Goal: Task Accomplishment & Management: Use online tool/utility

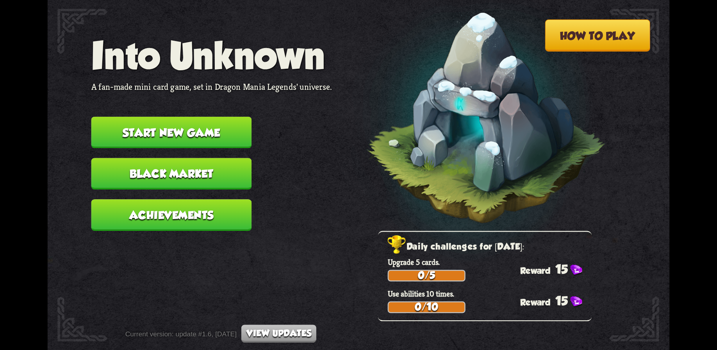
click at [288, 330] on button "View updates" at bounding box center [279, 334] width 75 height 18
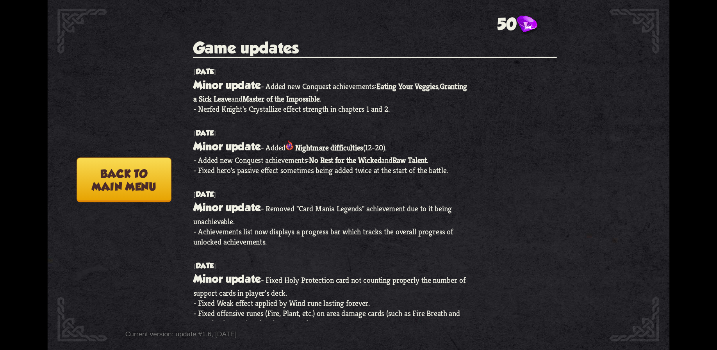
click at [141, 178] on button "Back to main menu" at bounding box center [124, 179] width 95 height 45
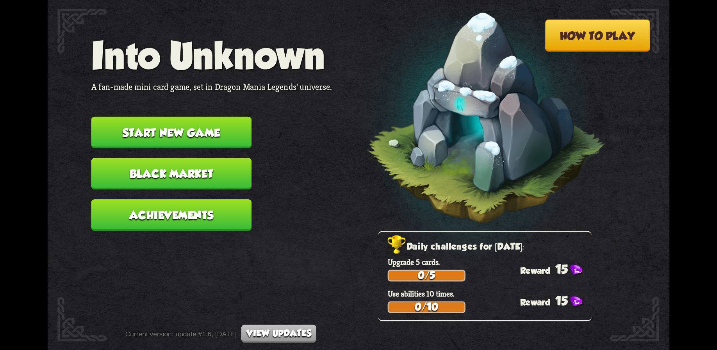
click at [190, 177] on button "Black Market" at bounding box center [171, 174] width 161 height 32
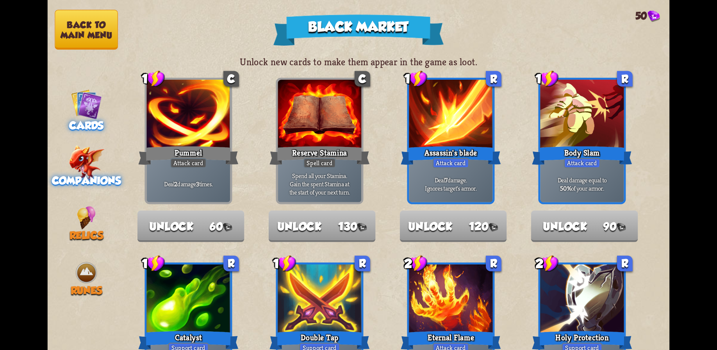
click at [89, 159] on img at bounding box center [86, 162] width 36 height 35
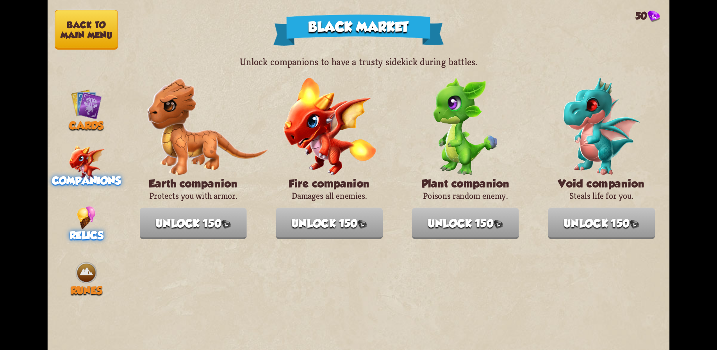
click at [82, 238] on span "Relics" at bounding box center [87, 235] width 34 height 12
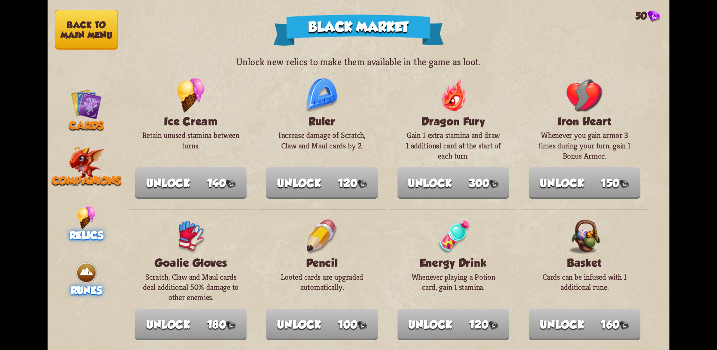
click at [86, 263] on img at bounding box center [86, 272] width 23 height 23
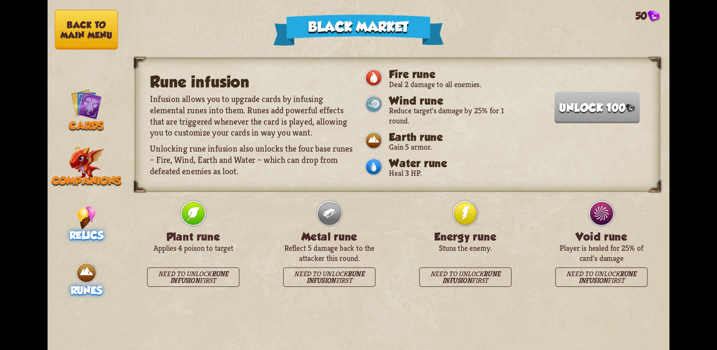
click at [84, 229] on span "Relics" at bounding box center [87, 235] width 34 height 12
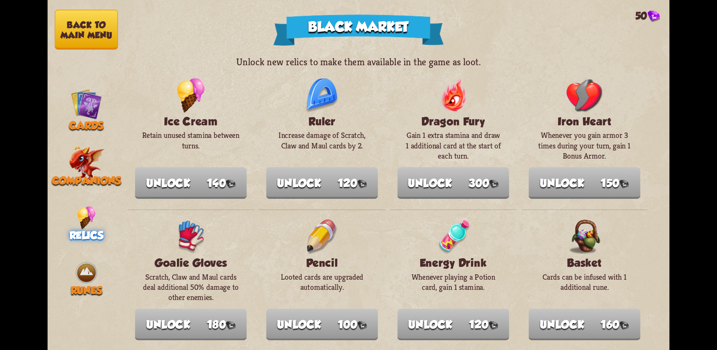
click at [82, 216] on img at bounding box center [86, 217] width 19 height 23
click at [88, 232] on span "Relics" at bounding box center [87, 235] width 34 height 12
click at [82, 213] on img at bounding box center [86, 217] width 19 height 23
click at [94, 91] on img at bounding box center [86, 103] width 31 height 31
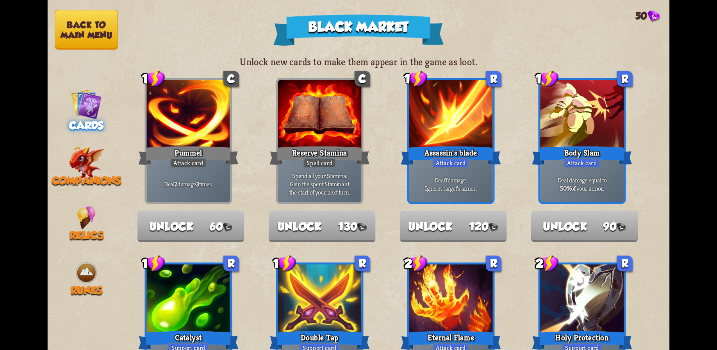
click at [92, 100] on img at bounding box center [86, 103] width 31 height 31
click at [88, 35] on button "Back to main menu" at bounding box center [86, 30] width 63 height 40
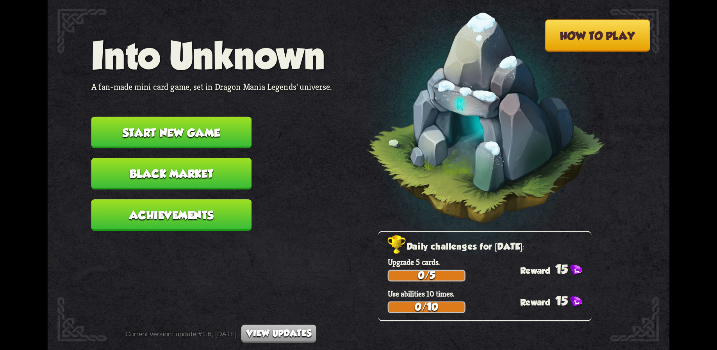
click at [165, 169] on button "Black Market" at bounding box center [171, 174] width 161 height 32
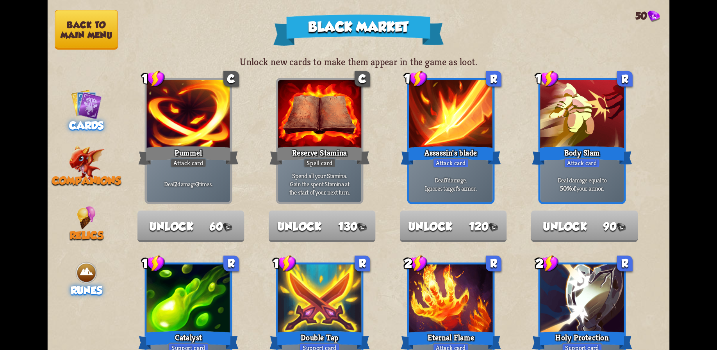
click at [83, 275] on img at bounding box center [86, 272] width 23 height 23
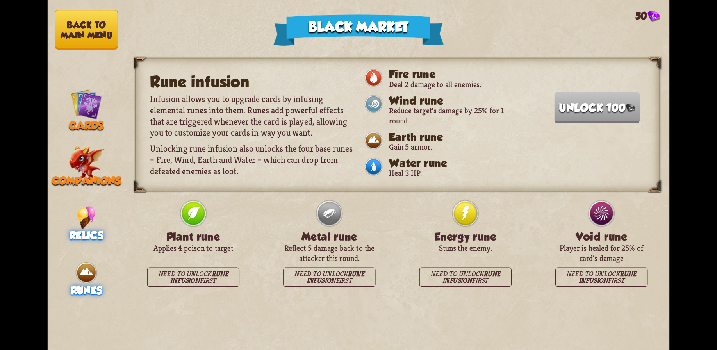
click at [88, 214] on img at bounding box center [86, 217] width 19 height 23
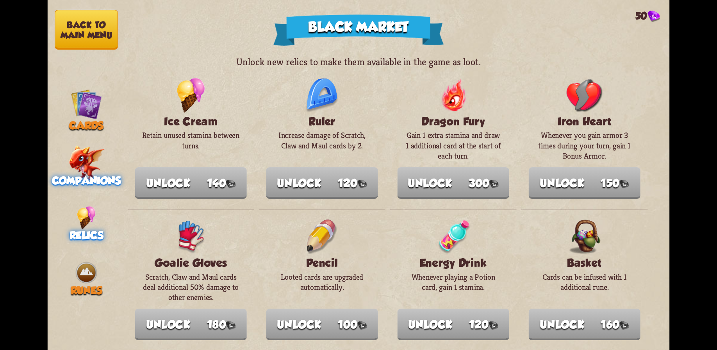
click at [91, 166] on img at bounding box center [86, 162] width 36 height 35
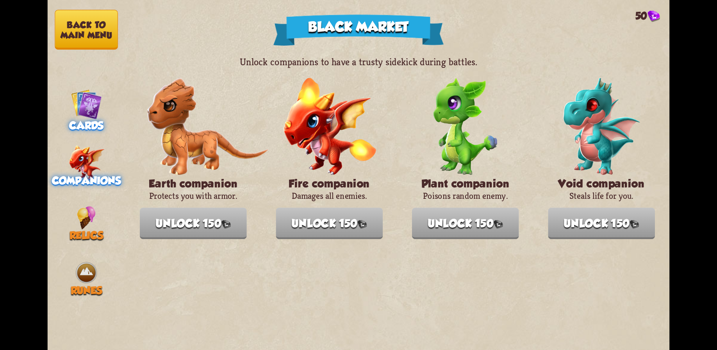
click at [89, 113] on img at bounding box center [86, 103] width 31 height 31
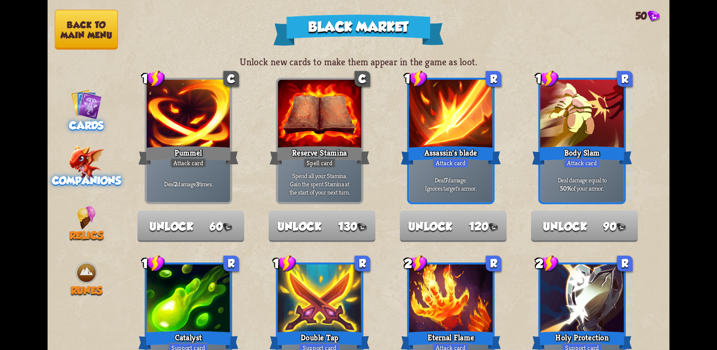
click at [80, 154] on img at bounding box center [86, 162] width 36 height 35
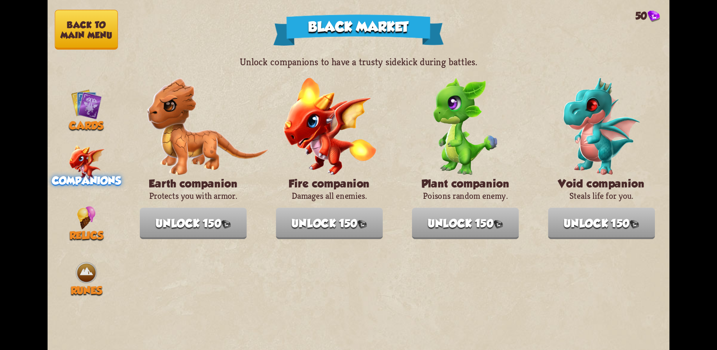
click at [78, 32] on button "Back to main menu" at bounding box center [86, 30] width 63 height 40
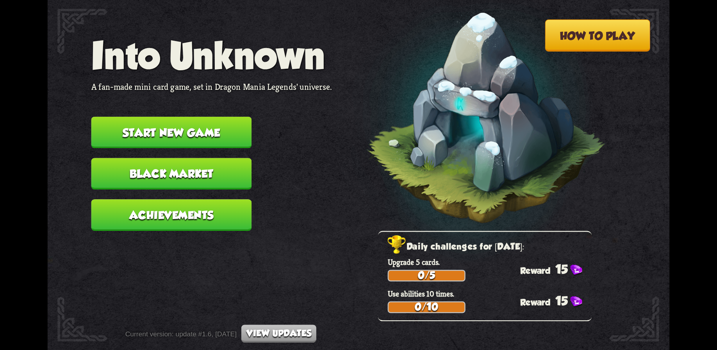
click at [195, 137] on button "Start new game" at bounding box center [171, 133] width 161 height 32
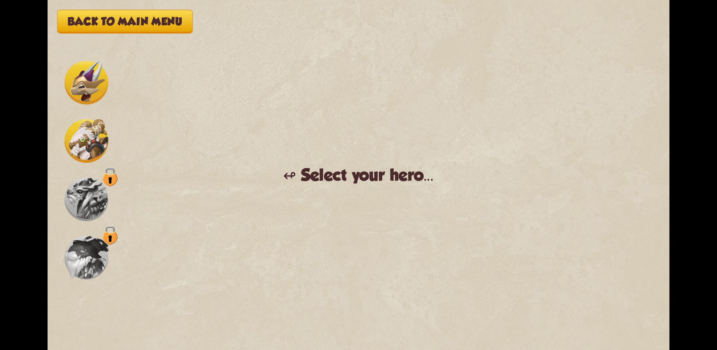
click at [88, 133] on img at bounding box center [86, 141] width 44 height 44
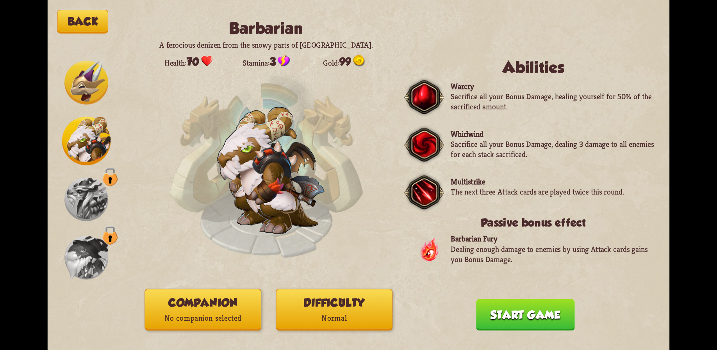
click at [227, 308] on button "Companion No companion selected" at bounding box center [203, 310] width 117 height 42
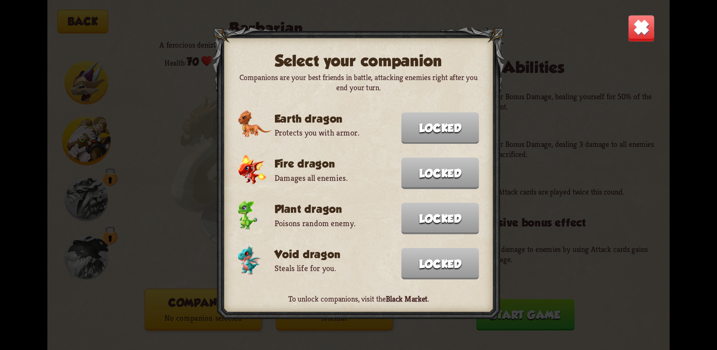
click at [556, 111] on div "Select your companion Companions are your best friends in battle, attacking ene…" at bounding box center [359, 175] width 623 height 350
click at [652, 27] on img at bounding box center [641, 27] width 27 height 27
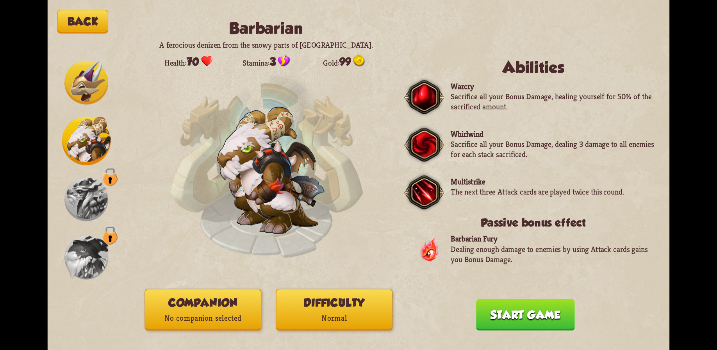
click at [533, 318] on button "Start game" at bounding box center [525, 315] width 99 height 32
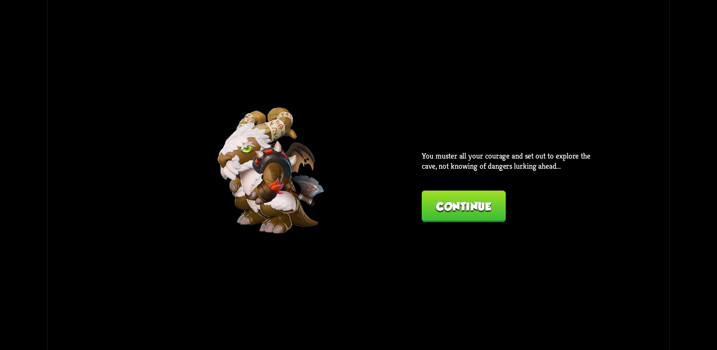
click at [468, 207] on button "Continue" at bounding box center [464, 207] width 84 height 32
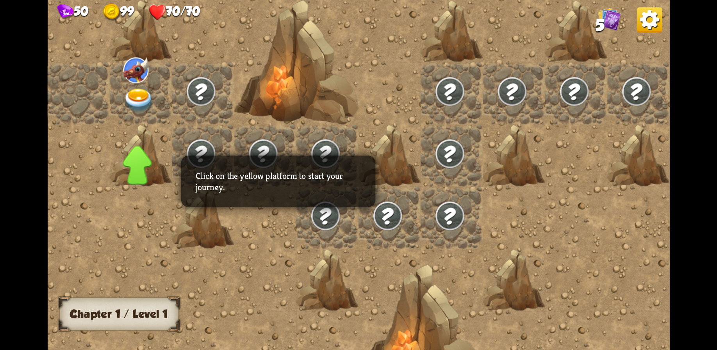
click at [139, 96] on img at bounding box center [138, 100] width 31 height 24
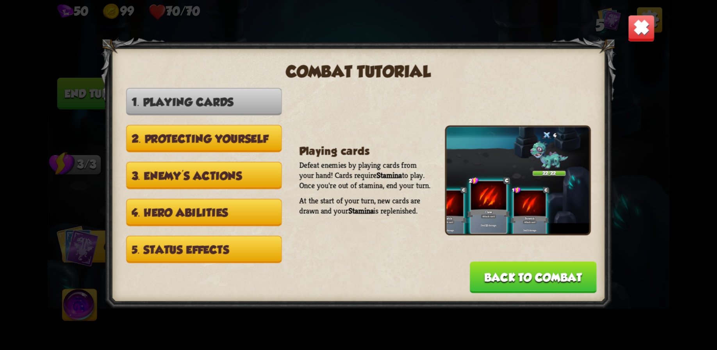
click at [546, 277] on button "Back to combat" at bounding box center [533, 278] width 127 height 32
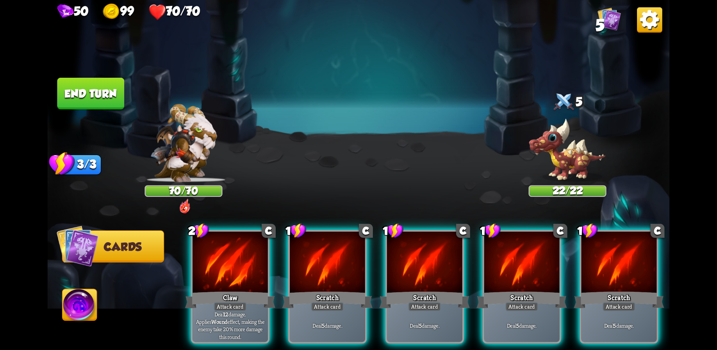
drag, startPoint x: 315, startPoint y: 267, endPoint x: 571, endPoint y: 166, distance: 275.3
click at [577, 166] on div "Select an enemy to attack... You don't have enough stamina to play that card...…" at bounding box center [359, 175] width 623 height 350
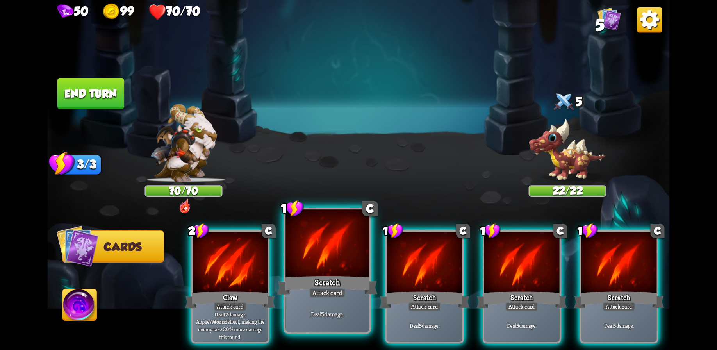
click at [340, 279] on div "Scratch" at bounding box center [327, 285] width 100 height 22
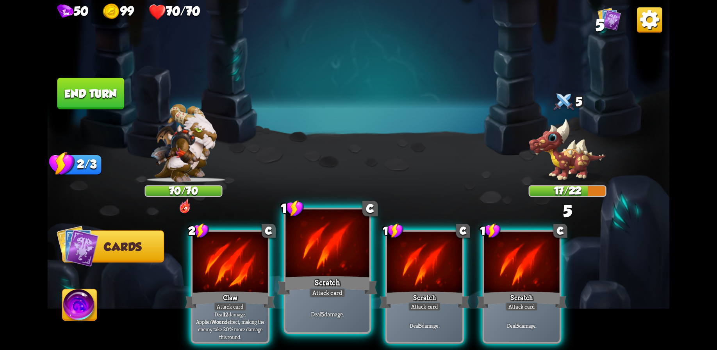
click at [343, 273] on div at bounding box center [328, 244] width 84 height 70
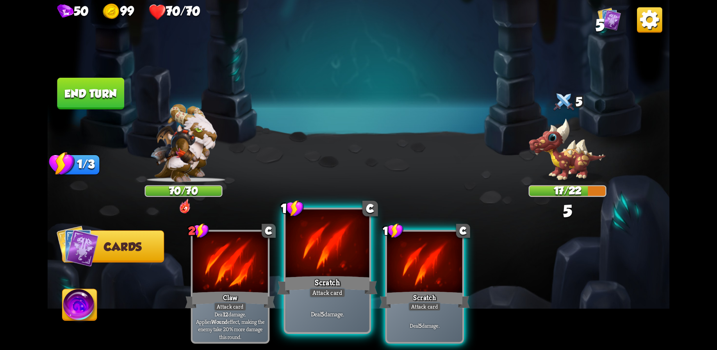
click at [343, 273] on div at bounding box center [328, 244] width 84 height 70
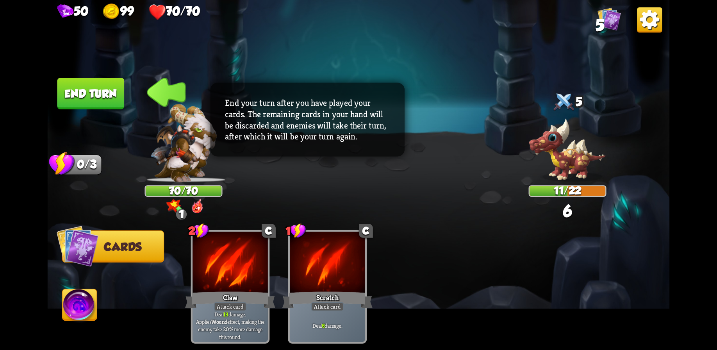
click at [101, 86] on button "End turn" at bounding box center [90, 94] width 67 height 32
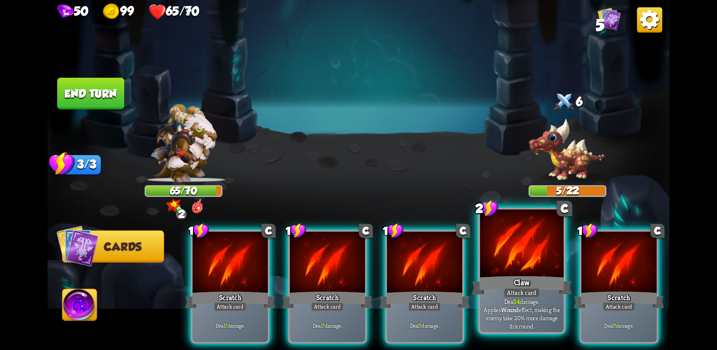
click at [513, 285] on div "Claw" at bounding box center [522, 285] width 100 height 22
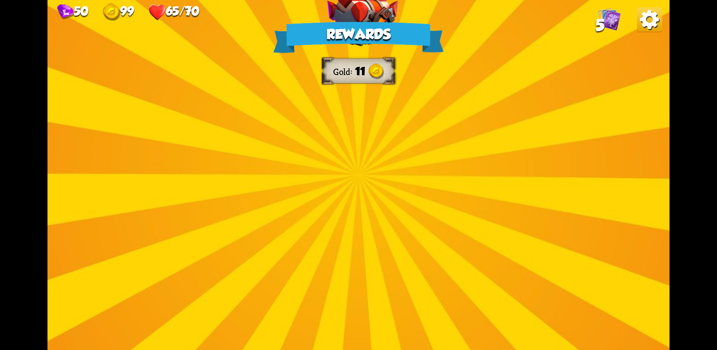
click at [416, 184] on div "Rewards Gold 11 Select a card 1 C Dragon Glass Attack card Deal 12 damage. Redu…" at bounding box center [359, 175] width 623 height 350
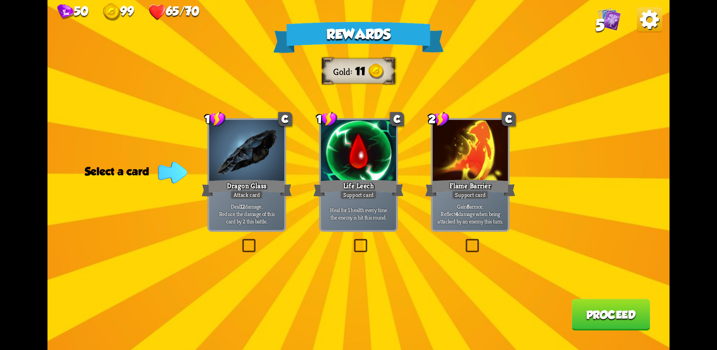
click at [372, 204] on div "Heal for 1 health every time the enemy is hit this round." at bounding box center [358, 213] width 75 height 33
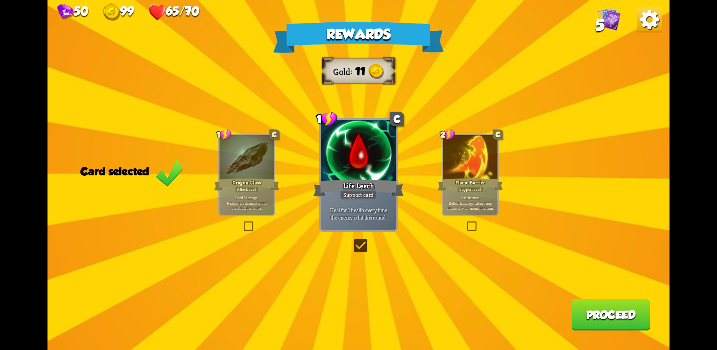
click at [345, 193] on div "Support card" at bounding box center [358, 194] width 37 height 9
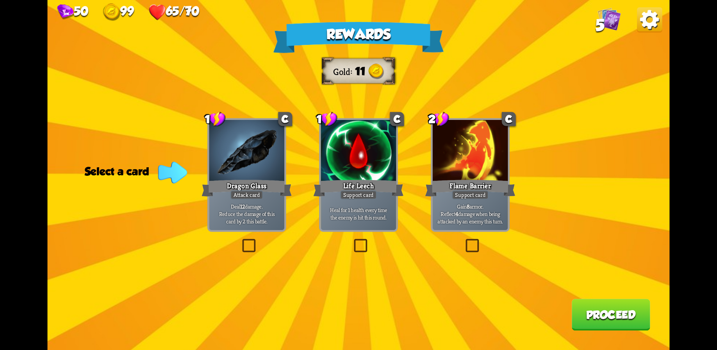
click at [481, 195] on div "Support card" at bounding box center [470, 194] width 37 height 9
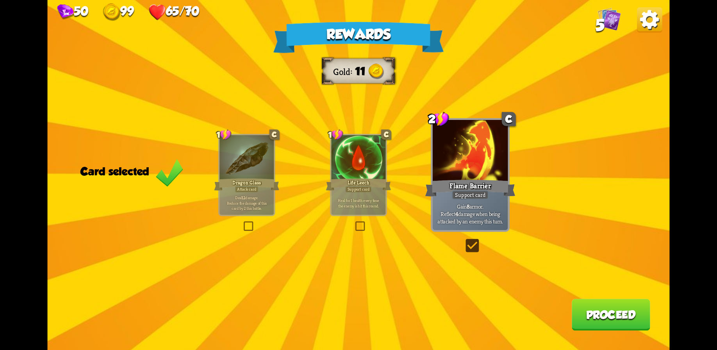
click at [601, 319] on button "Proceed" at bounding box center [611, 315] width 79 height 32
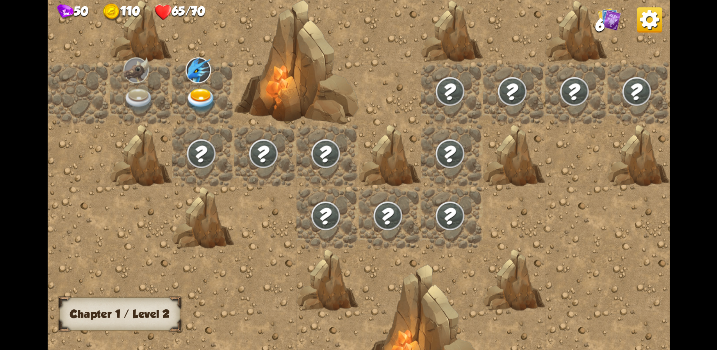
click at [204, 68] on img at bounding box center [198, 70] width 25 height 26
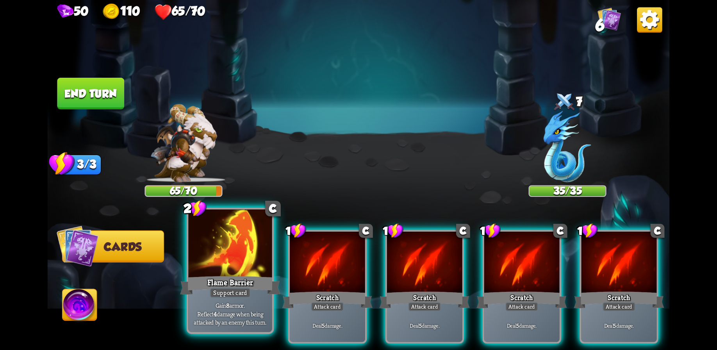
click at [236, 271] on div at bounding box center [230, 244] width 84 height 70
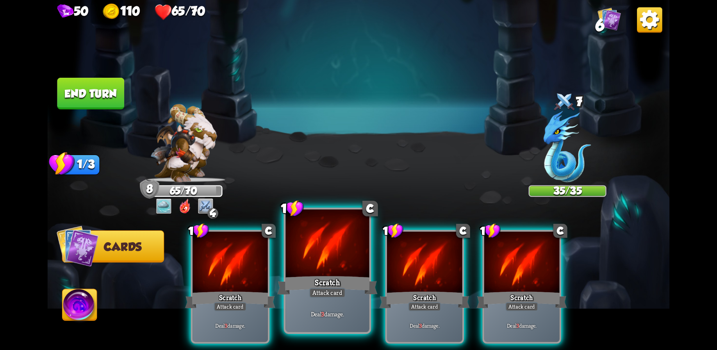
click at [317, 267] on div at bounding box center [328, 244] width 84 height 70
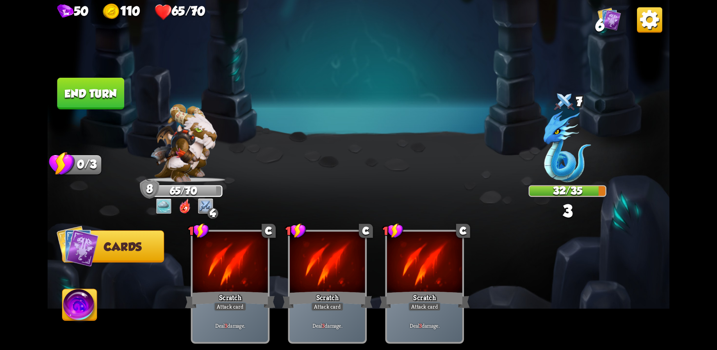
click at [97, 97] on button "End turn" at bounding box center [90, 94] width 67 height 32
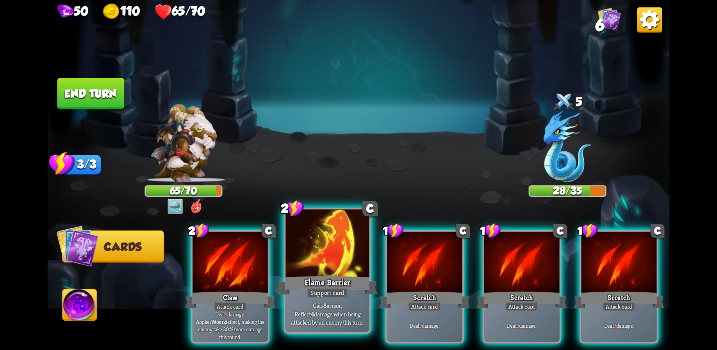
click at [325, 268] on div at bounding box center [328, 244] width 84 height 70
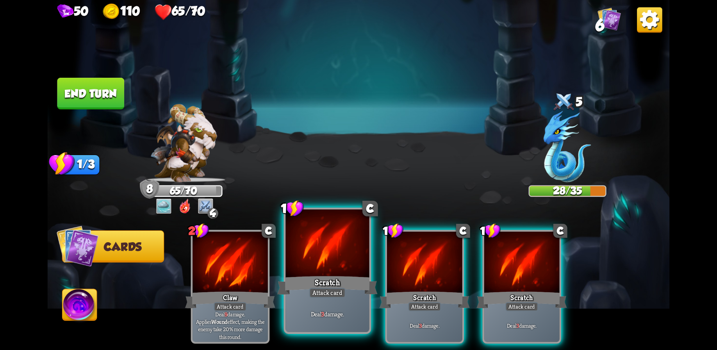
click at [333, 272] on div at bounding box center [328, 244] width 84 height 70
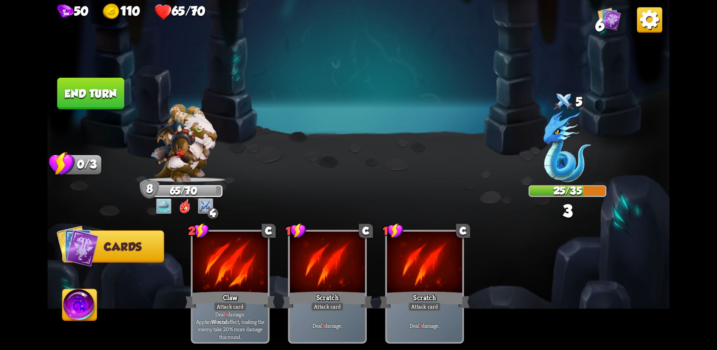
click at [88, 94] on button "End turn" at bounding box center [90, 94] width 67 height 32
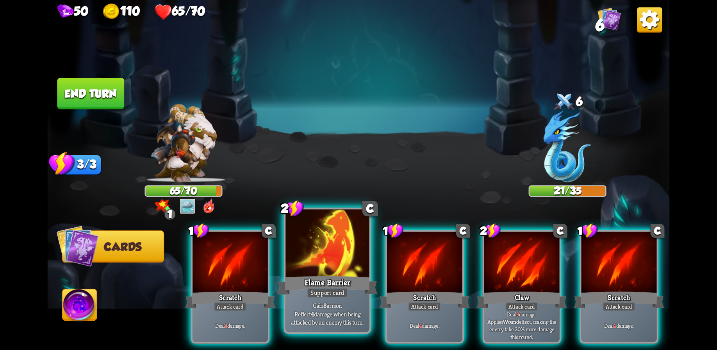
click at [335, 274] on div at bounding box center [328, 244] width 84 height 70
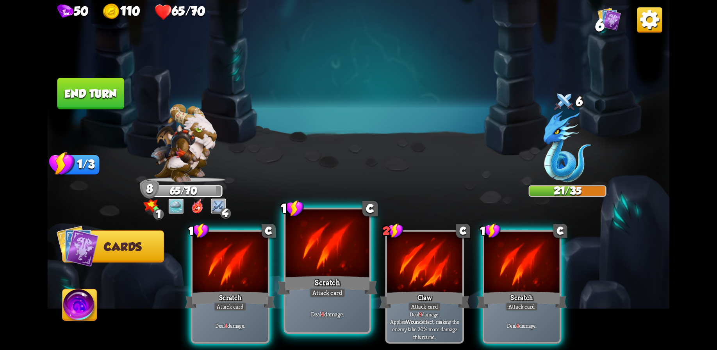
click at [341, 274] on div "Scratch" at bounding box center [327, 285] width 100 height 22
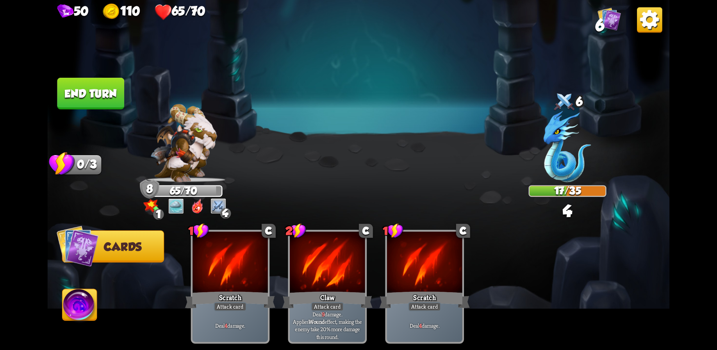
click at [85, 91] on button "End turn" at bounding box center [90, 94] width 67 height 32
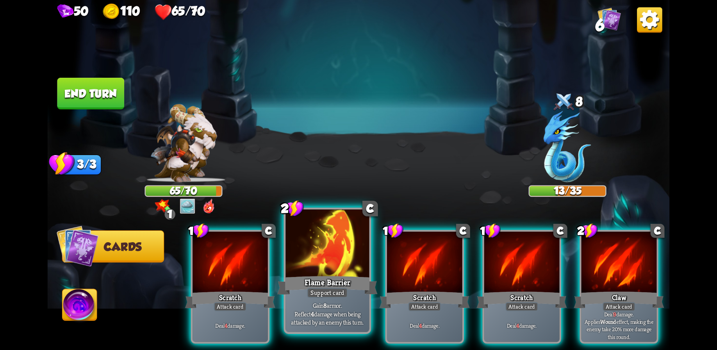
click at [331, 264] on div at bounding box center [328, 244] width 84 height 70
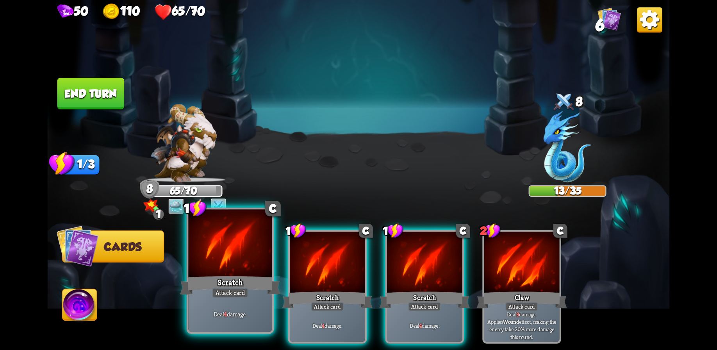
click at [250, 278] on div "Scratch" at bounding box center [230, 285] width 100 height 22
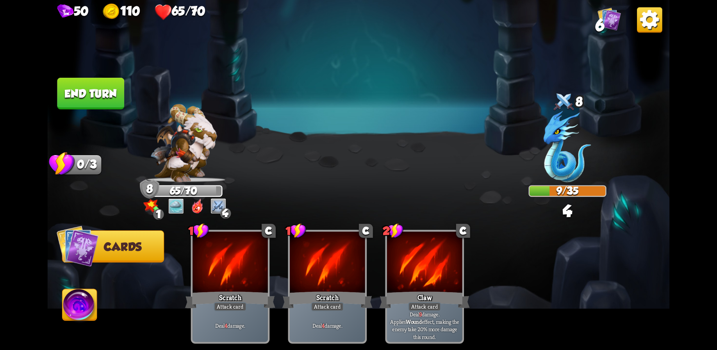
click at [97, 94] on button "End turn" at bounding box center [90, 94] width 67 height 32
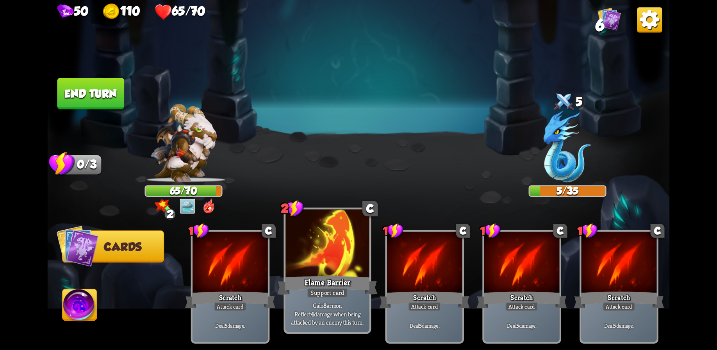
click at [326, 267] on div at bounding box center [328, 244] width 84 height 70
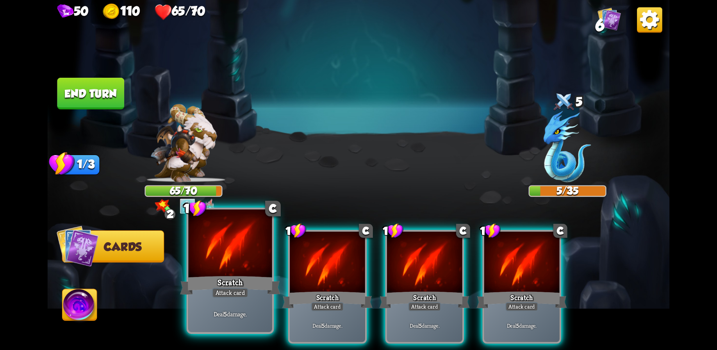
click at [249, 274] on div "Scratch" at bounding box center [230, 285] width 100 height 22
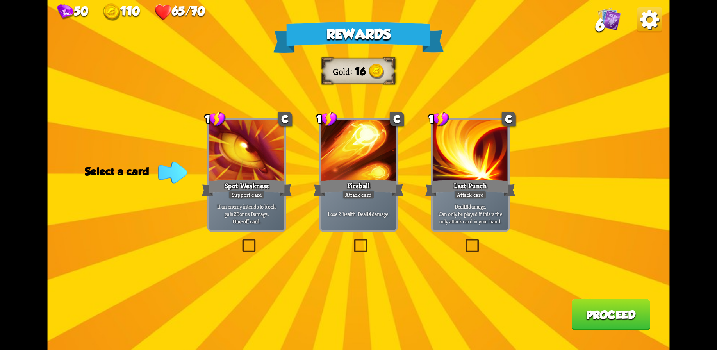
click at [275, 194] on div "Spot Weakness" at bounding box center [247, 188] width 90 height 20
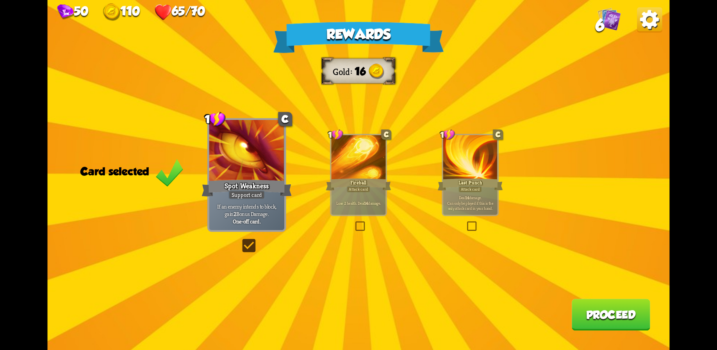
click at [619, 319] on button "Proceed" at bounding box center [611, 315] width 79 height 32
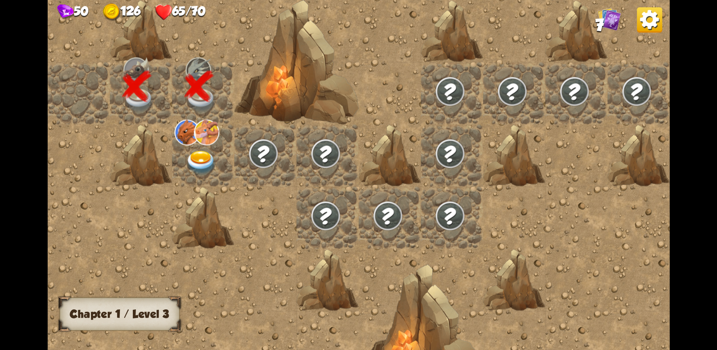
click at [199, 135] on img at bounding box center [206, 133] width 25 height 26
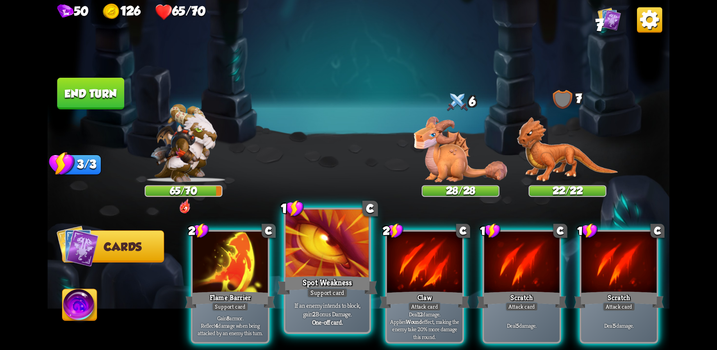
click at [327, 275] on div "Spot Weakness" at bounding box center [327, 285] width 100 height 22
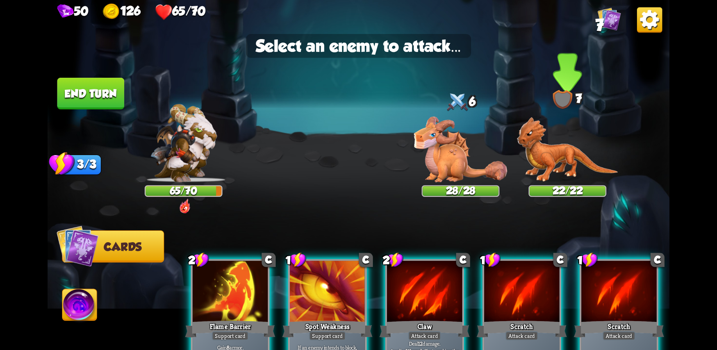
click at [550, 159] on img at bounding box center [567, 149] width 101 height 65
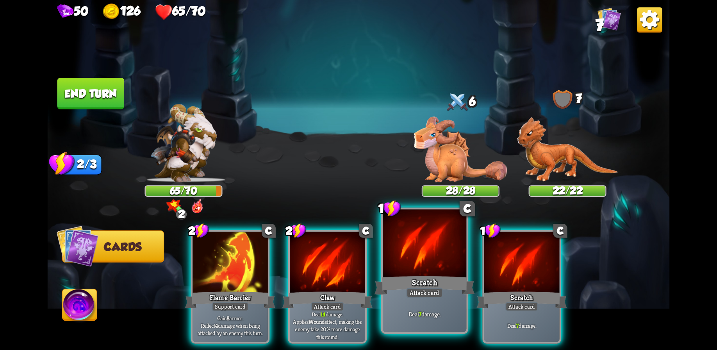
click at [440, 267] on div at bounding box center [425, 244] width 84 height 70
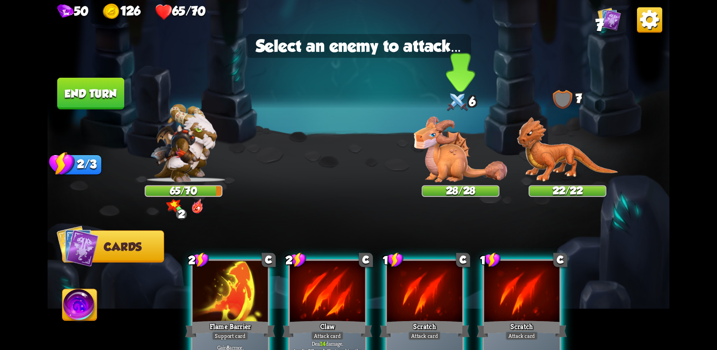
click at [455, 156] on img at bounding box center [460, 149] width 93 height 66
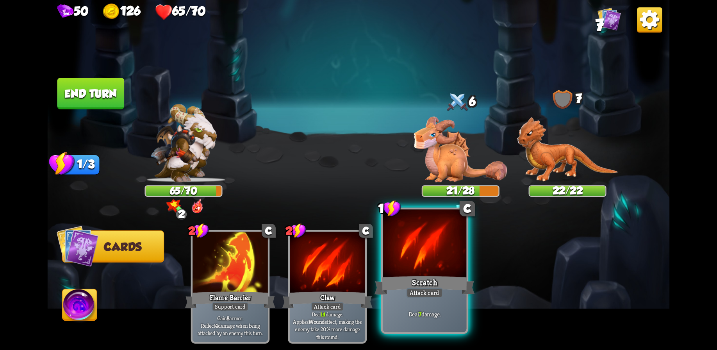
click at [438, 268] on div at bounding box center [425, 244] width 84 height 70
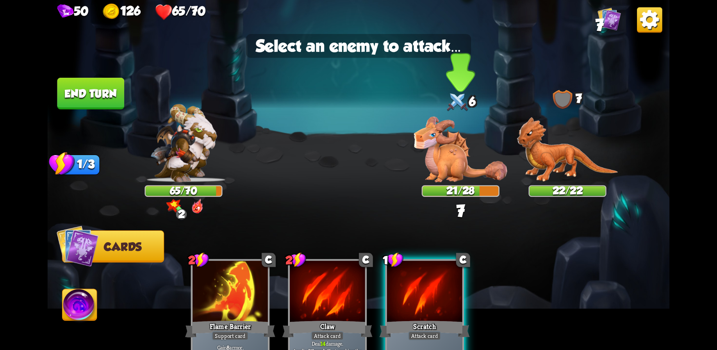
click at [463, 147] on img at bounding box center [460, 149] width 93 height 66
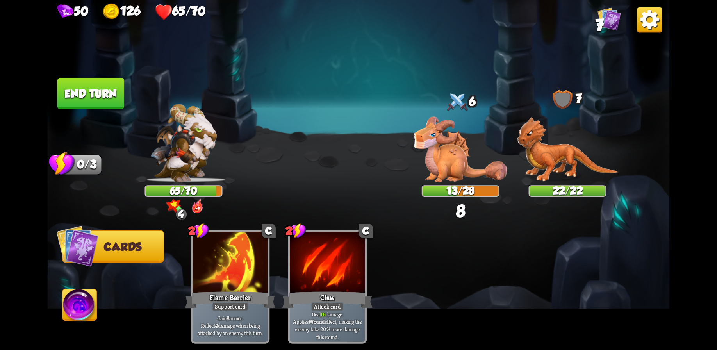
click at [91, 79] on button "End turn" at bounding box center [90, 94] width 67 height 32
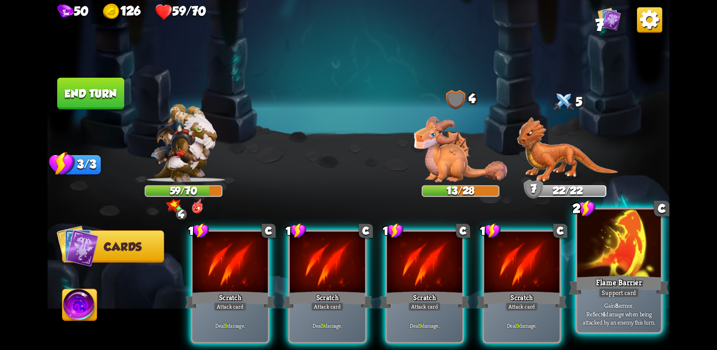
click at [628, 268] on div at bounding box center [620, 244] width 84 height 70
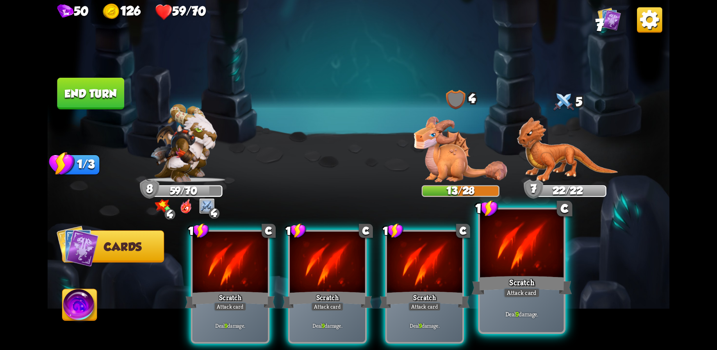
click at [529, 275] on div "Scratch" at bounding box center [522, 285] width 100 height 22
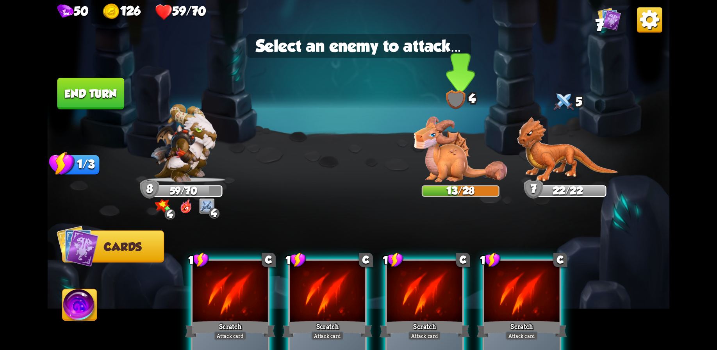
click at [441, 147] on img at bounding box center [460, 149] width 93 height 66
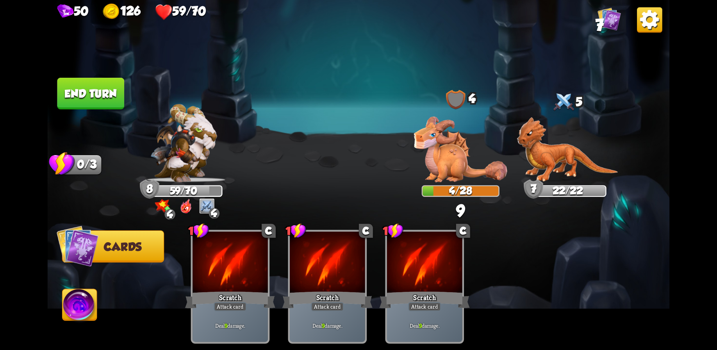
click at [103, 95] on button "End turn" at bounding box center [90, 94] width 67 height 32
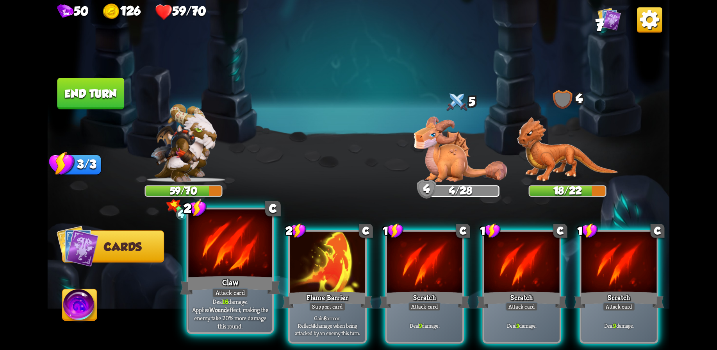
click at [229, 270] on div at bounding box center [230, 244] width 84 height 70
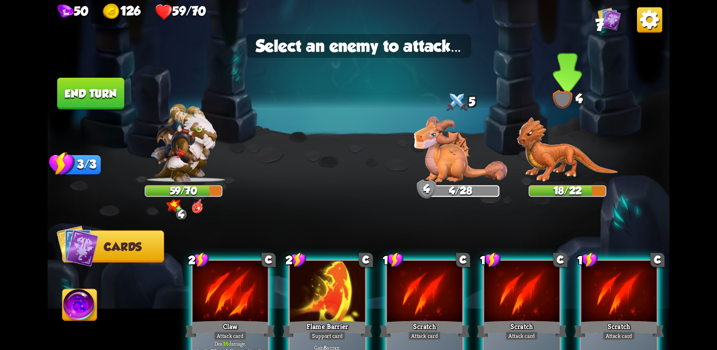
click at [545, 156] on img at bounding box center [567, 149] width 101 height 65
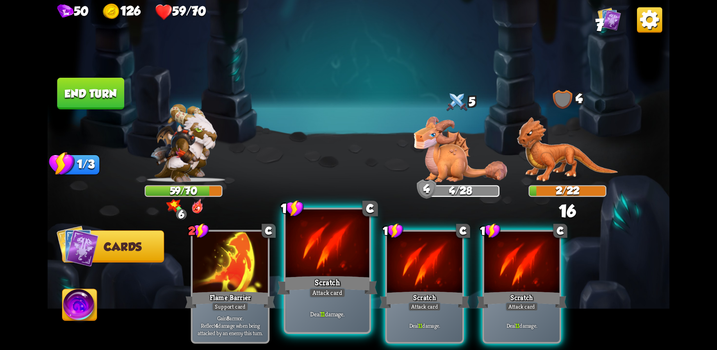
click at [324, 272] on div at bounding box center [328, 244] width 84 height 70
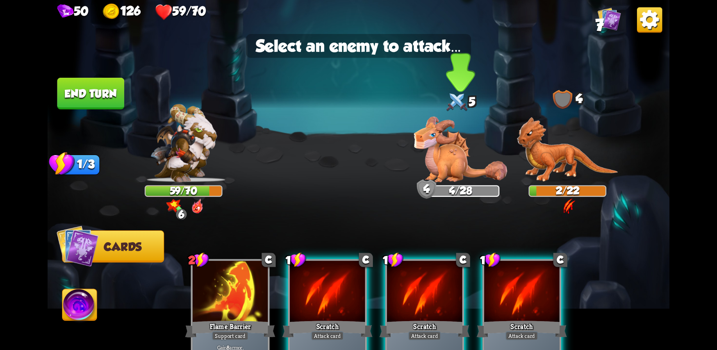
click at [450, 158] on img at bounding box center [460, 149] width 93 height 66
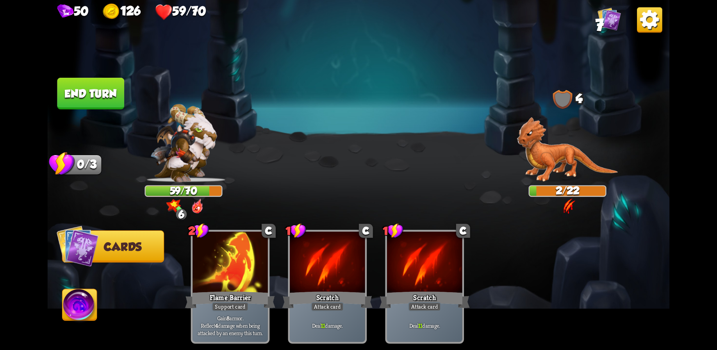
click at [103, 93] on button "End turn" at bounding box center [90, 94] width 67 height 32
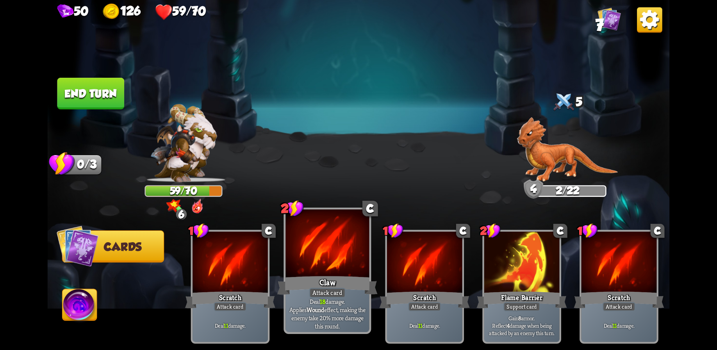
click at [335, 266] on div at bounding box center [328, 244] width 84 height 70
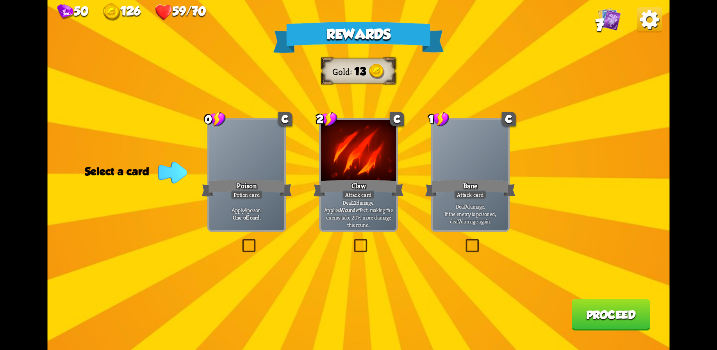
click at [469, 221] on p "Deal 7 damage. If the enemy is poisoned, deal 7 damage again." at bounding box center [471, 214] width 72 height 22
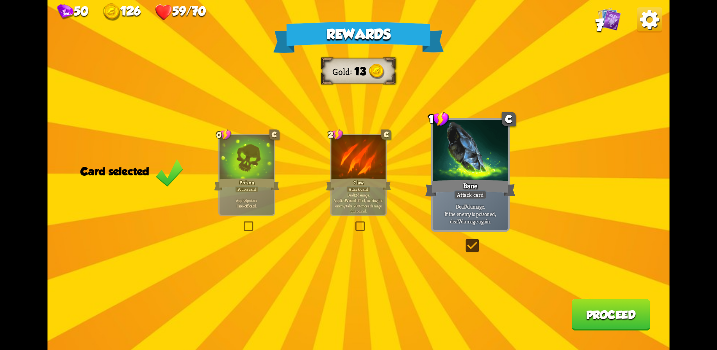
click at [610, 314] on button "Proceed" at bounding box center [611, 315] width 79 height 32
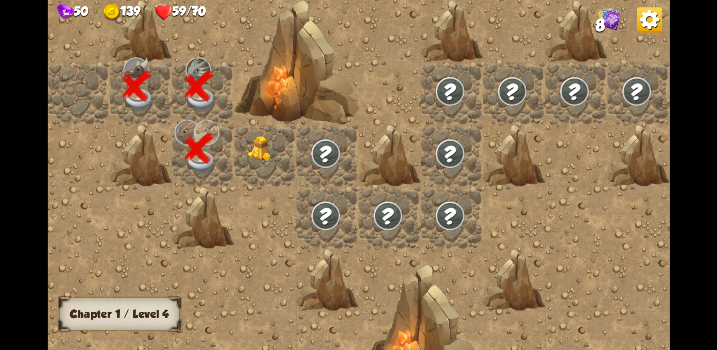
click at [266, 154] on img at bounding box center [263, 148] width 31 height 25
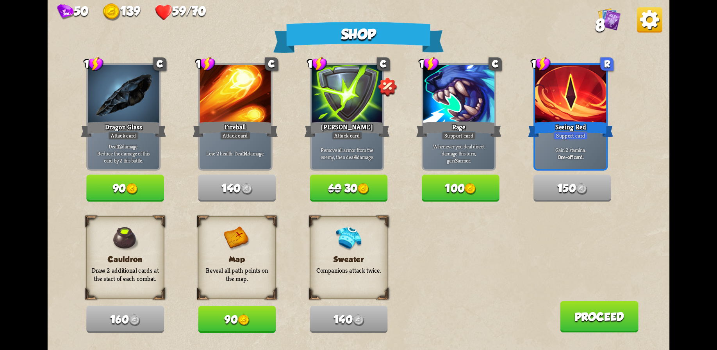
click at [244, 318] on img at bounding box center [244, 321] width 12 height 12
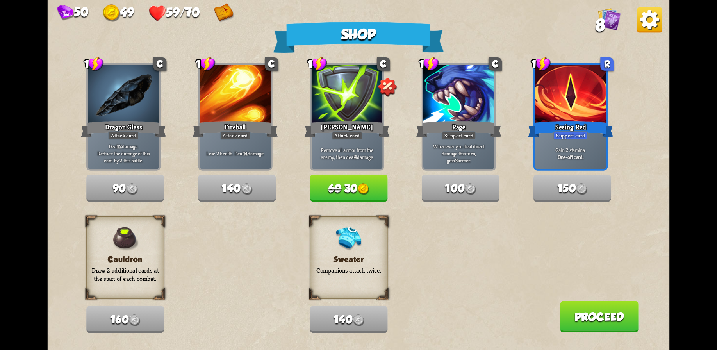
click at [341, 185] on button "60 30" at bounding box center [349, 188] width 78 height 27
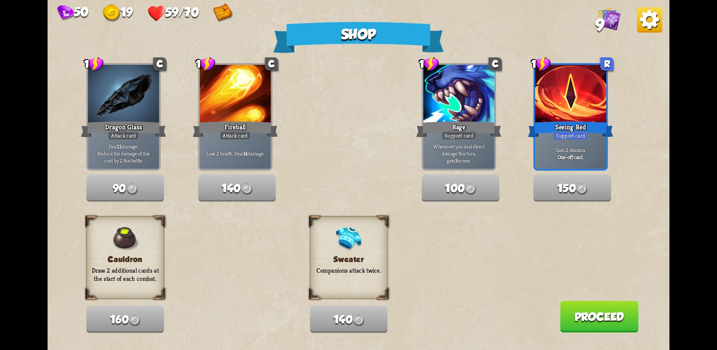
click at [593, 314] on button "Proceed" at bounding box center [599, 317] width 79 height 32
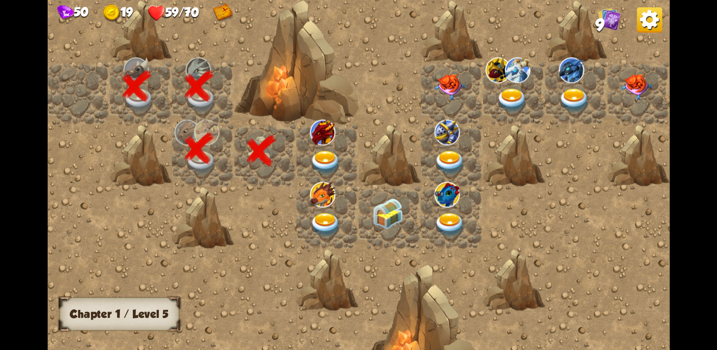
drag, startPoint x: 394, startPoint y: 139, endPoint x: 267, endPoint y: 141, distance: 127.0
click at [267, 141] on div at bounding box center [452, 175] width 809 height 475
click at [328, 134] on img at bounding box center [322, 133] width 25 height 26
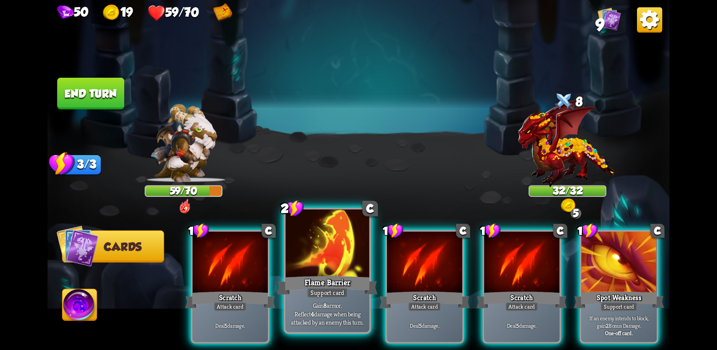
click at [353, 252] on div at bounding box center [328, 244] width 84 height 70
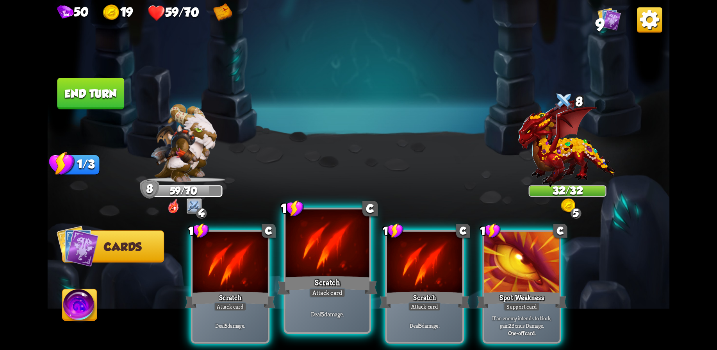
click at [311, 263] on div at bounding box center [328, 244] width 84 height 70
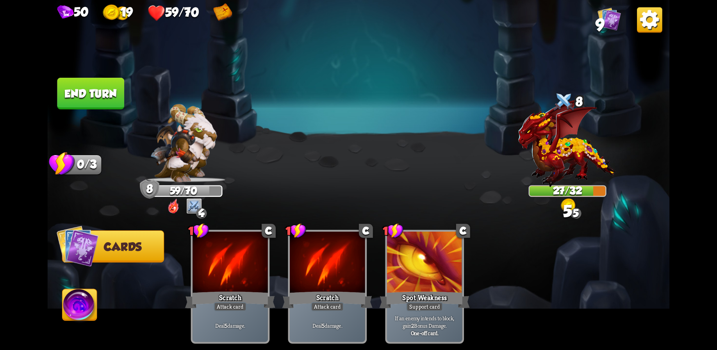
drag, startPoint x: 95, startPoint y: 86, endPoint x: 104, endPoint y: 87, distance: 8.6
click at [95, 86] on button "End turn" at bounding box center [90, 94] width 67 height 32
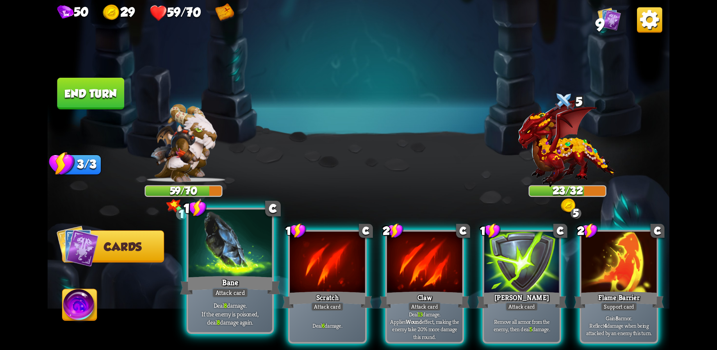
click at [239, 265] on div at bounding box center [230, 244] width 84 height 70
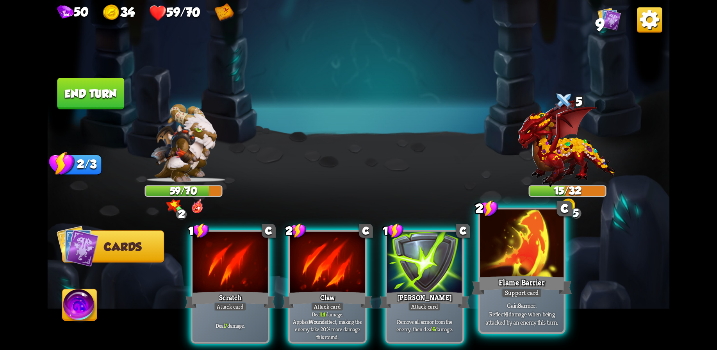
click at [524, 268] on div at bounding box center [522, 244] width 84 height 70
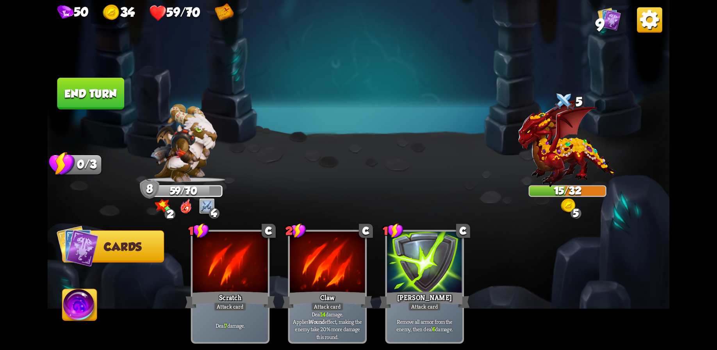
click at [93, 91] on button "End turn" at bounding box center [90, 94] width 67 height 32
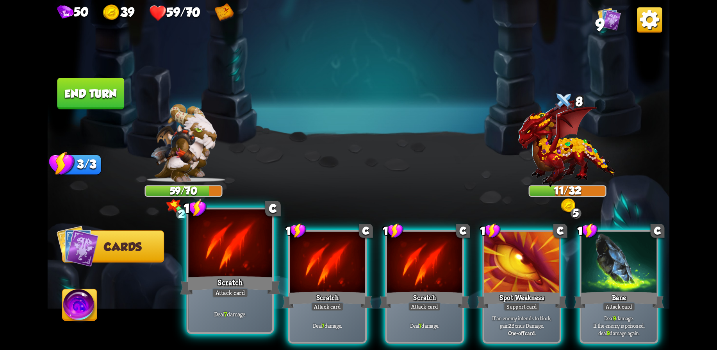
click at [239, 264] on div at bounding box center [230, 244] width 84 height 70
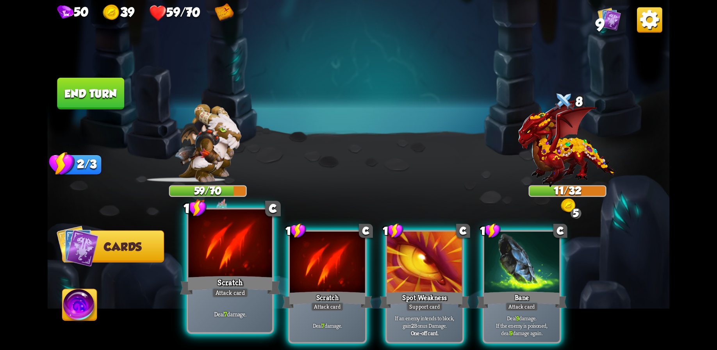
click at [236, 264] on div at bounding box center [230, 244] width 84 height 70
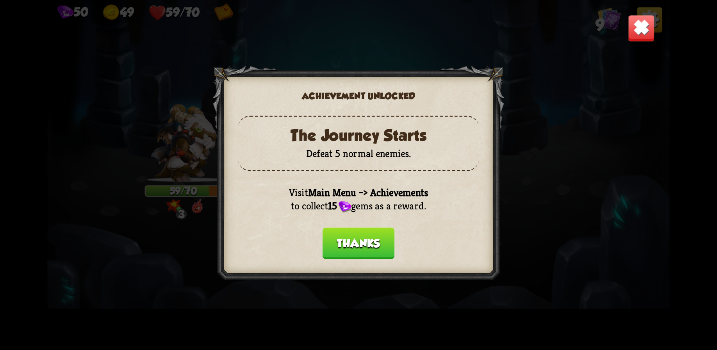
click at [360, 251] on button "Thanks" at bounding box center [359, 243] width 72 height 32
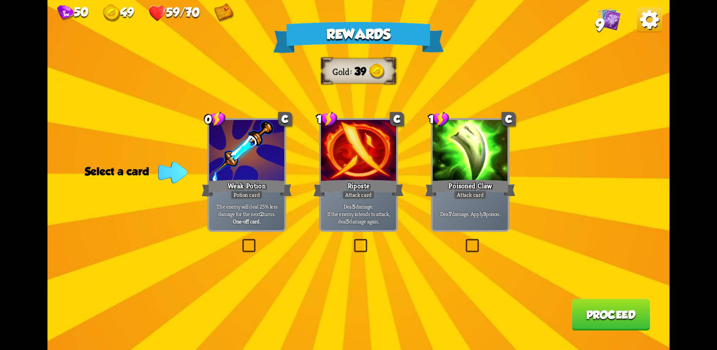
click at [487, 218] on div "Deal 7 damage. Apply 3 poison." at bounding box center [470, 213] width 75 height 33
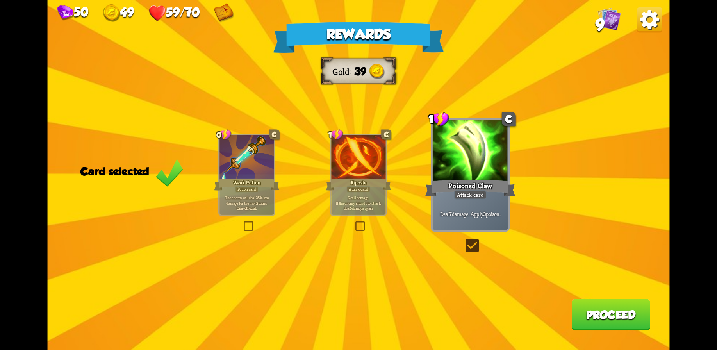
click at [612, 311] on button "Proceed" at bounding box center [611, 315] width 79 height 32
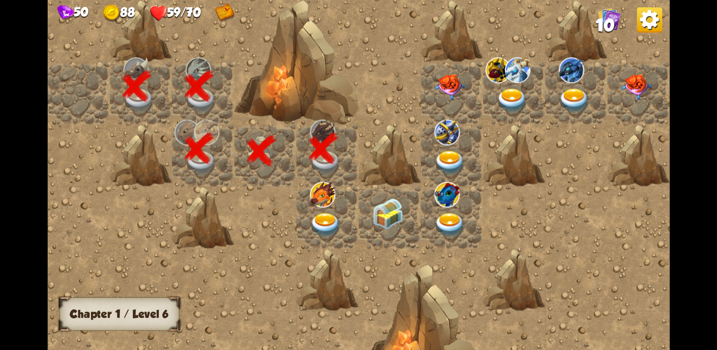
click at [316, 202] on img at bounding box center [322, 195] width 25 height 26
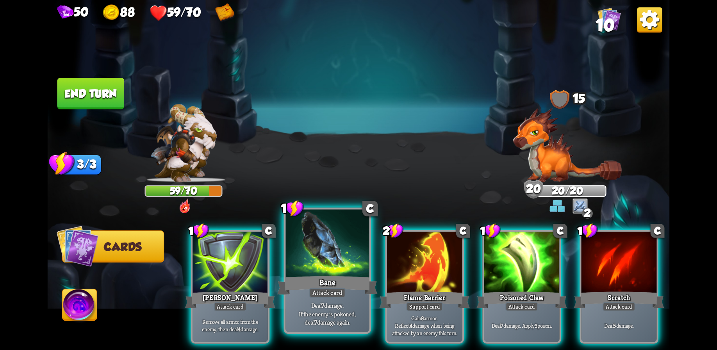
click at [335, 269] on div at bounding box center [328, 244] width 84 height 70
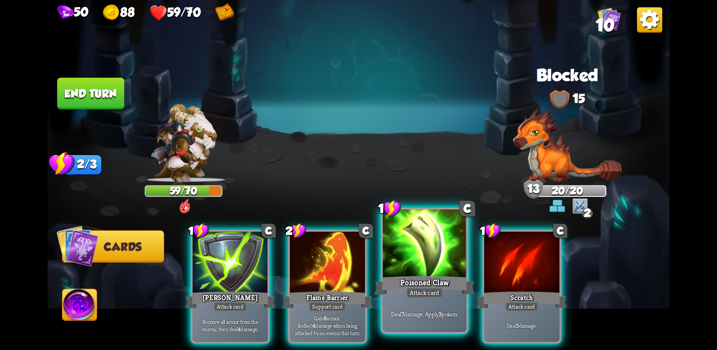
click at [421, 255] on div at bounding box center [425, 244] width 84 height 70
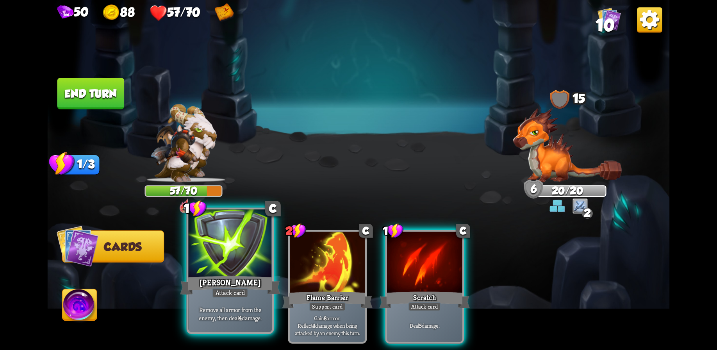
click at [228, 268] on div at bounding box center [230, 244] width 84 height 70
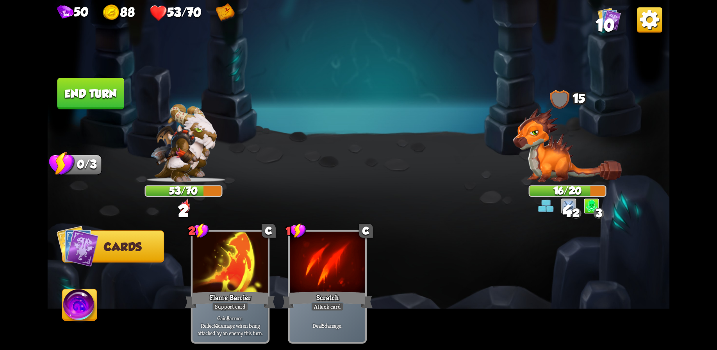
click at [86, 88] on button "End turn" at bounding box center [91, 93] width 69 height 32
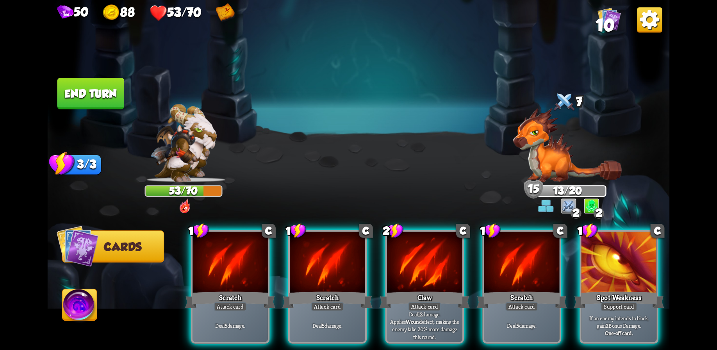
click at [105, 97] on button "End turn" at bounding box center [90, 94] width 67 height 32
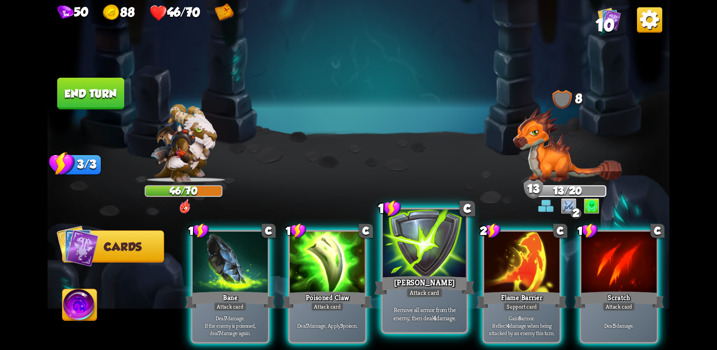
click at [422, 258] on div at bounding box center [425, 244] width 84 height 70
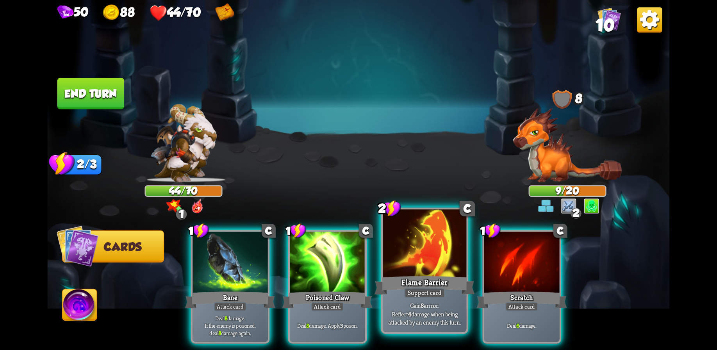
click at [428, 263] on div at bounding box center [425, 244] width 84 height 70
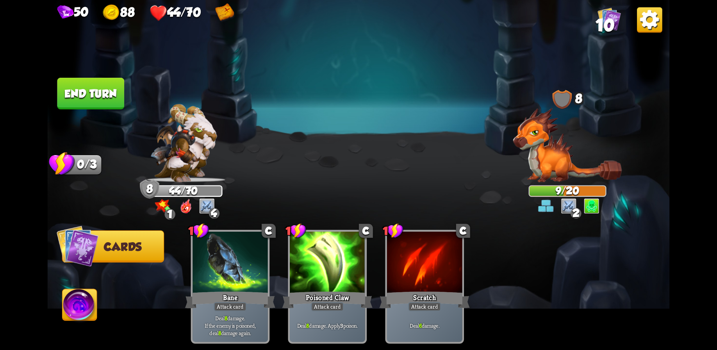
click at [81, 95] on button "End turn" at bounding box center [90, 94] width 67 height 32
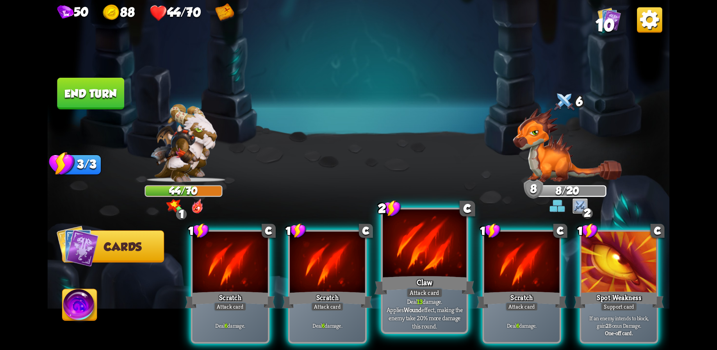
click at [397, 262] on div at bounding box center [425, 244] width 84 height 70
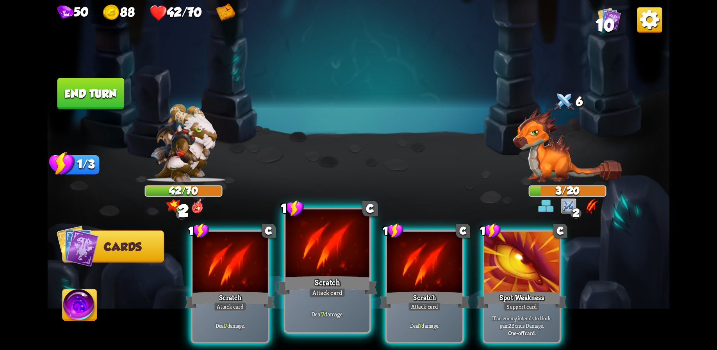
click at [344, 263] on div at bounding box center [328, 244] width 84 height 70
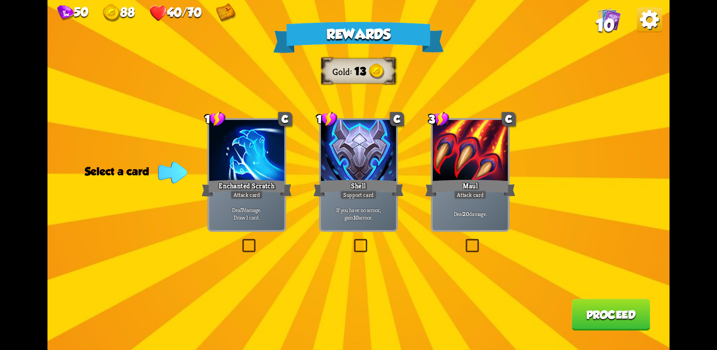
click at [358, 209] on p "If you have no armor, gain 10 armor." at bounding box center [359, 213] width 72 height 15
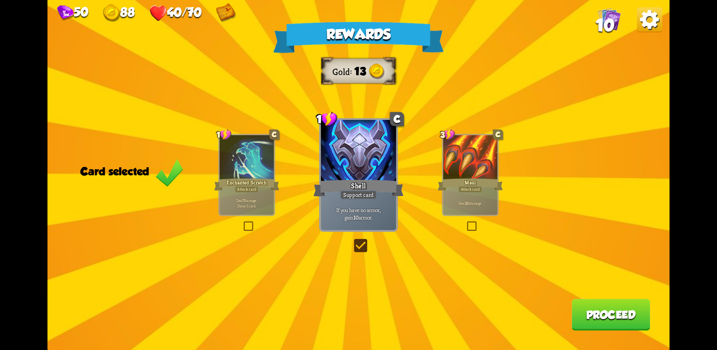
click at [335, 199] on div "If you have no armor, gain 10 armor." at bounding box center [358, 213] width 75 height 33
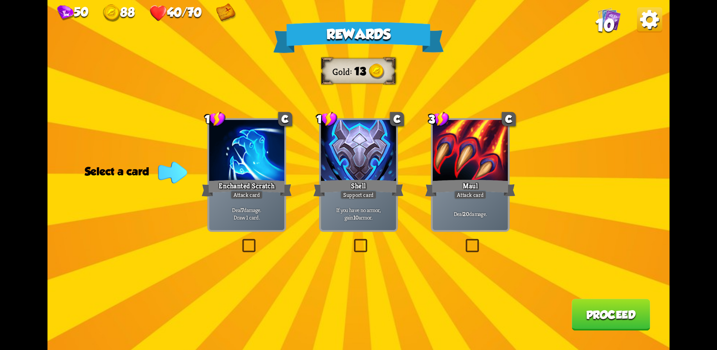
click at [475, 190] on div "Maul" at bounding box center [471, 188] width 90 height 20
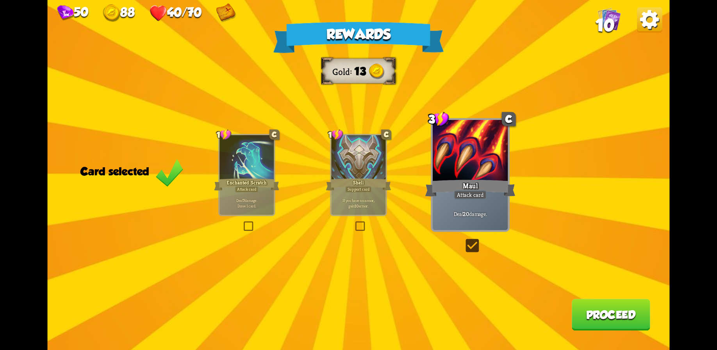
click at [601, 319] on button "Proceed" at bounding box center [611, 315] width 79 height 32
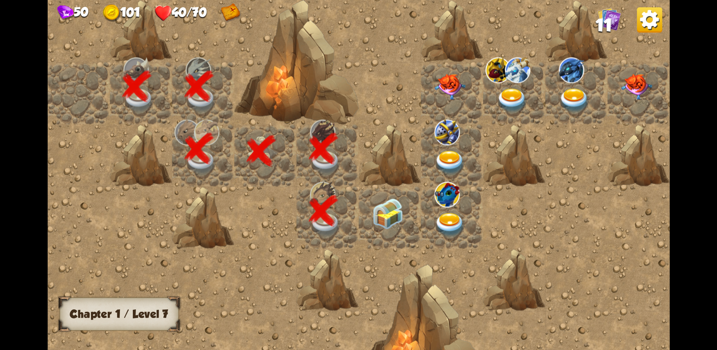
click at [392, 213] on img at bounding box center [387, 214] width 31 height 31
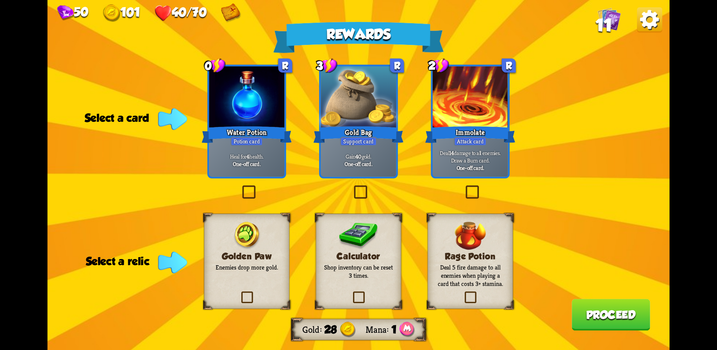
click at [241, 165] on b "One-off card." at bounding box center [247, 163] width 28 height 7
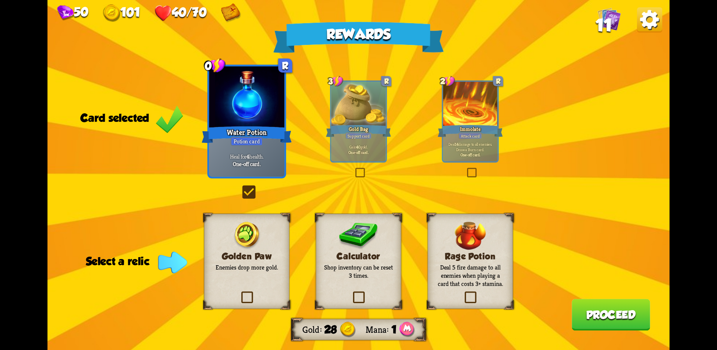
click at [255, 274] on div "Golden Paw Enemies drop more gold." at bounding box center [247, 261] width 86 height 95
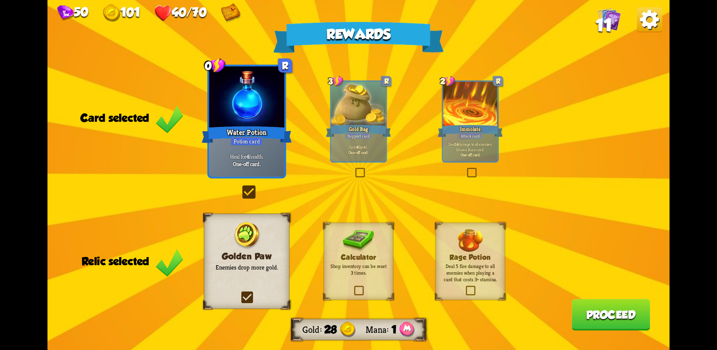
click at [589, 321] on button "Proceed" at bounding box center [611, 315] width 79 height 32
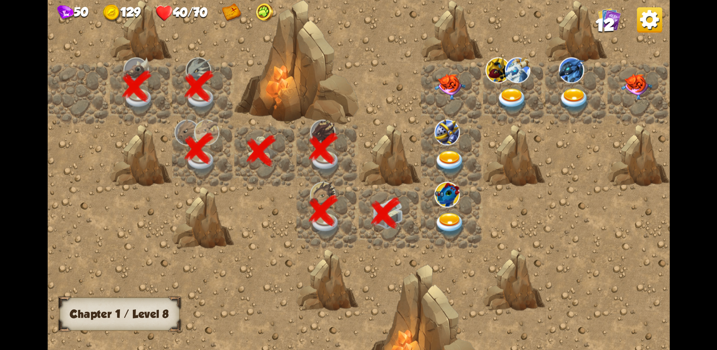
click at [447, 205] on img at bounding box center [447, 195] width 25 height 26
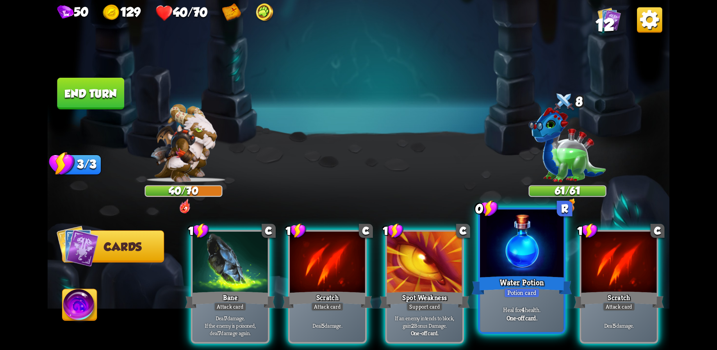
click at [523, 263] on div at bounding box center [522, 244] width 84 height 70
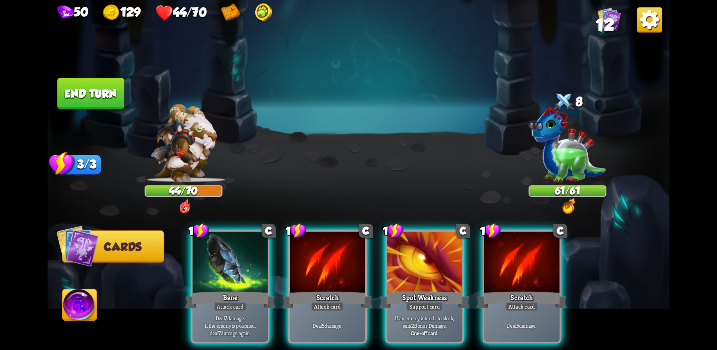
drag, startPoint x: 517, startPoint y: 276, endPoint x: 500, endPoint y: 277, distance: 17.2
click at [517, 290] on div "Scratch" at bounding box center [522, 300] width 90 height 20
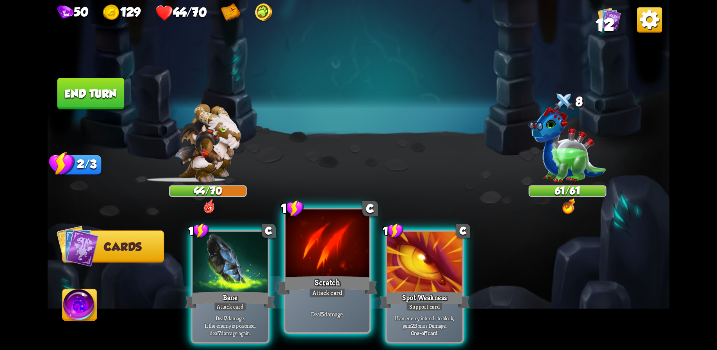
click at [315, 274] on div "Scratch" at bounding box center [327, 285] width 100 height 22
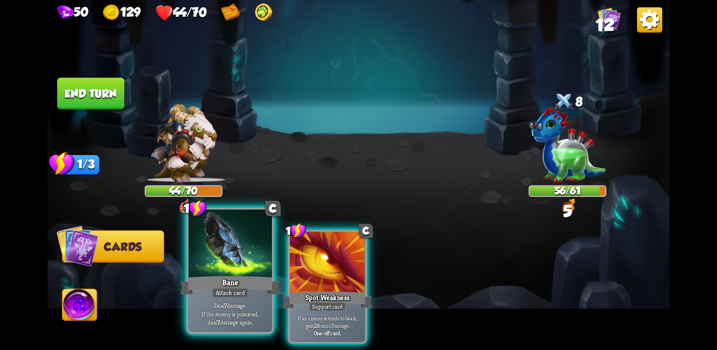
click at [234, 278] on div "Bane" at bounding box center [230, 285] width 100 height 22
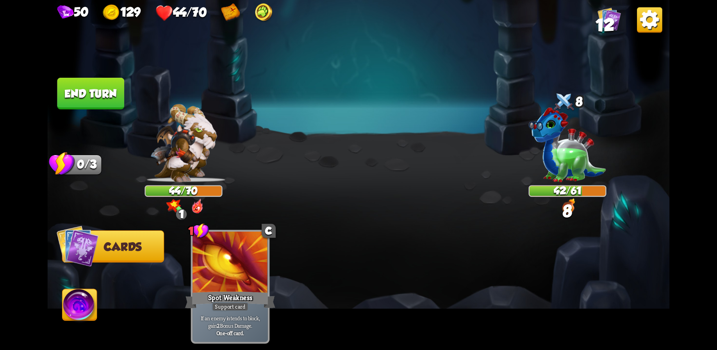
click at [84, 89] on button "End turn" at bounding box center [90, 94] width 67 height 32
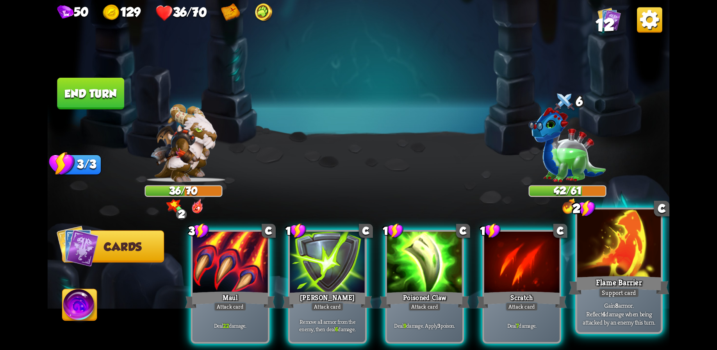
click at [621, 265] on div at bounding box center [620, 244] width 84 height 70
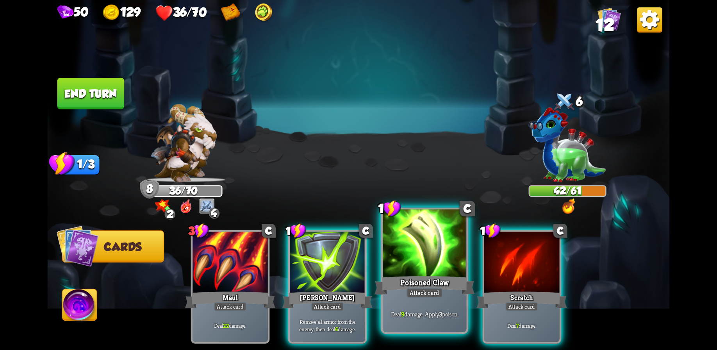
click at [439, 261] on div at bounding box center [425, 244] width 84 height 70
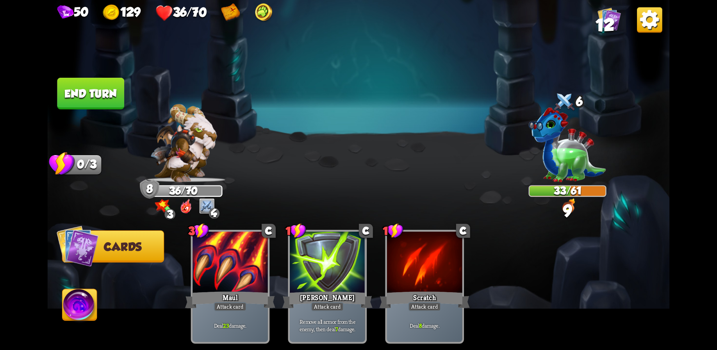
click at [98, 98] on button "End turn" at bounding box center [90, 94] width 67 height 32
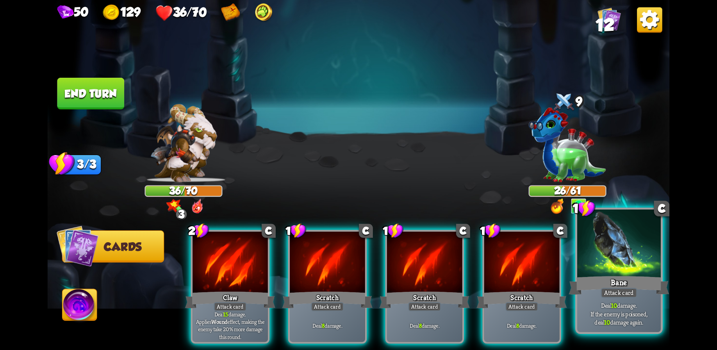
click at [619, 270] on div at bounding box center [620, 244] width 84 height 70
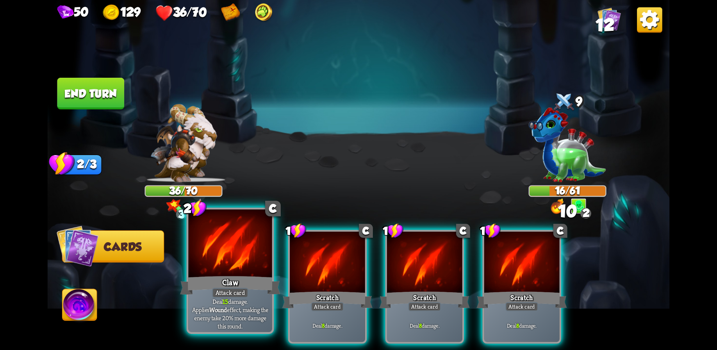
click at [234, 267] on div at bounding box center [230, 244] width 84 height 70
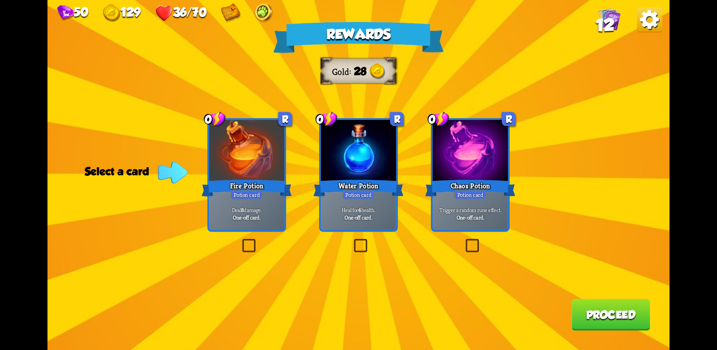
click at [366, 171] on div at bounding box center [358, 151] width 75 height 63
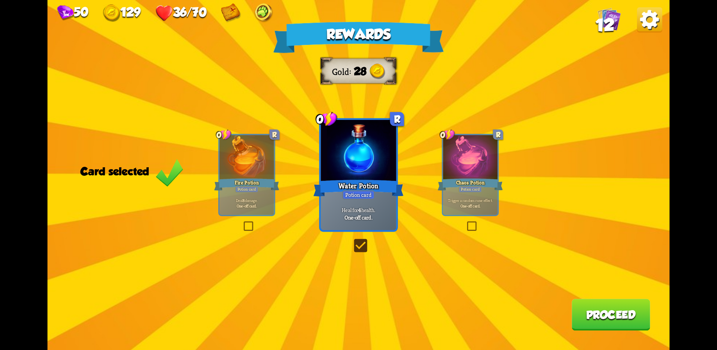
click at [594, 315] on button "Proceed" at bounding box center [611, 315] width 79 height 32
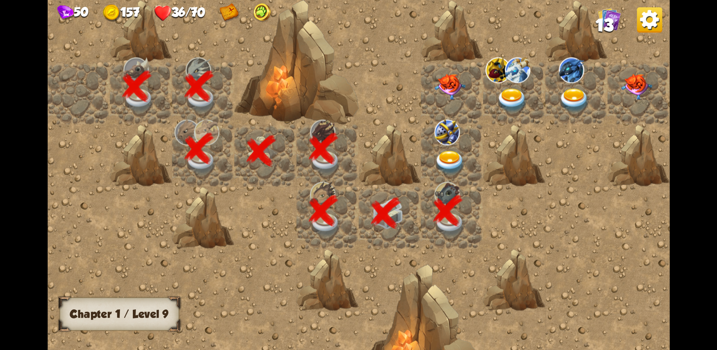
click at [455, 157] on img at bounding box center [450, 163] width 31 height 24
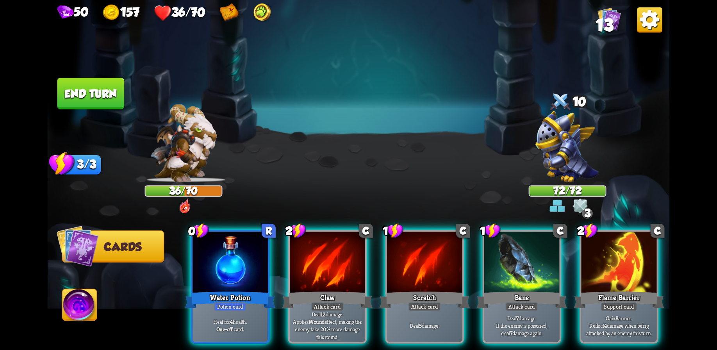
drag, startPoint x: 633, startPoint y: 272, endPoint x: 609, endPoint y: 272, distance: 23.8
click at [632, 272] on div at bounding box center [619, 263] width 75 height 63
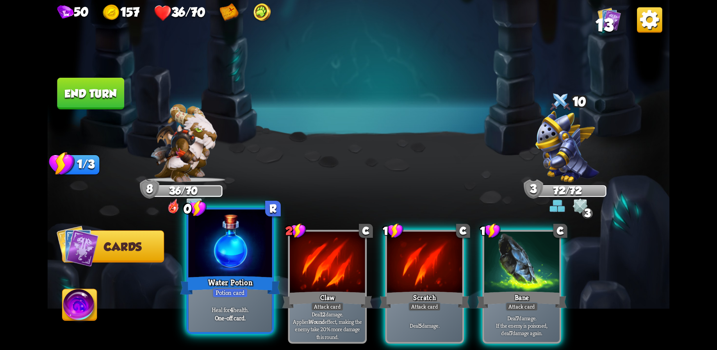
drag, startPoint x: 226, startPoint y: 259, endPoint x: 281, endPoint y: 263, distance: 55.3
click at [225, 259] on div at bounding box center [230, 244] width 84 height 70
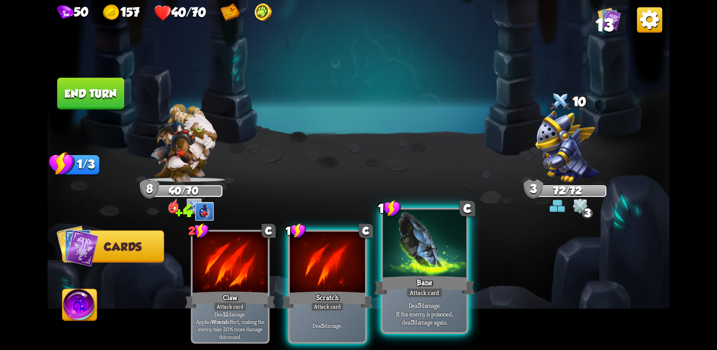
click at [416, 271] on div at bounding box center [425, 244] width 84 height 70
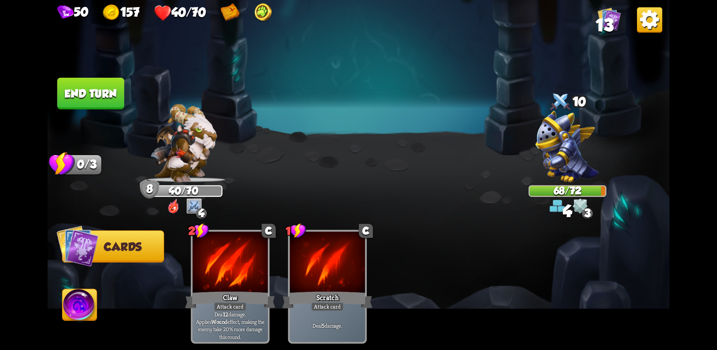
click at [88, 86] on button "End turn" at bounding box center [90, 94] width 67 height 32
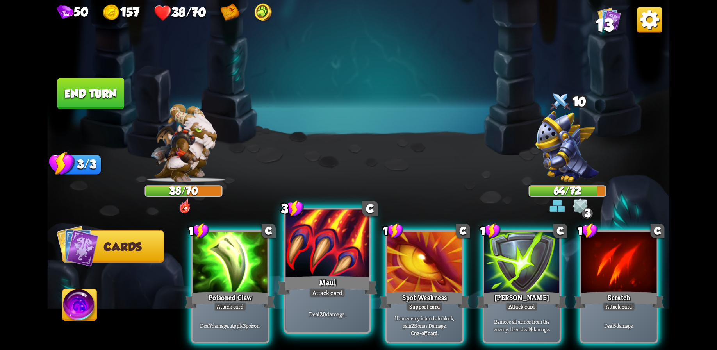
click at [327, 251] on div at bounding box center [328, 244] width 84 height 70
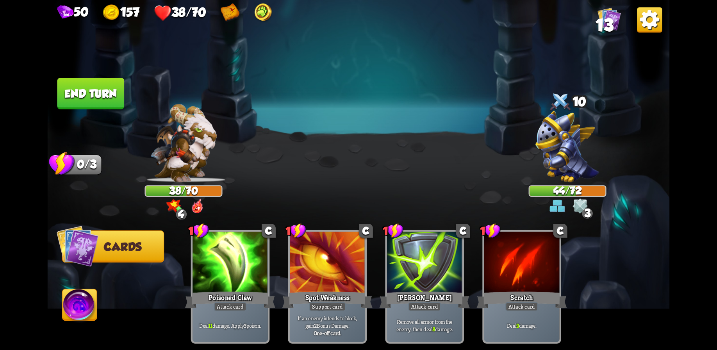
click at [80, 89] on button "End turn" at bounding box center [90, 94] width 67 height 32
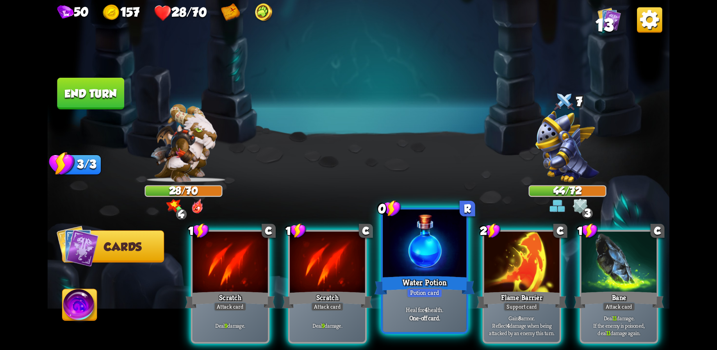
click at [430, 258] on div at bounding box center [425, 244] width 84 height 70
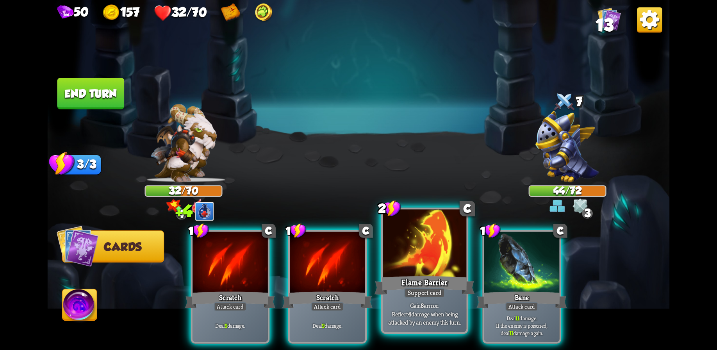
click at [436, 264] on div at bounding box center [425, 244] width 84 height 70
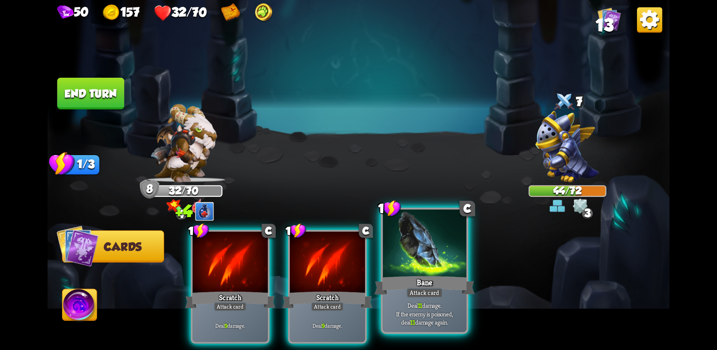
click at [433, 265] on div at bounding box center [425, 244] width 84 height 70
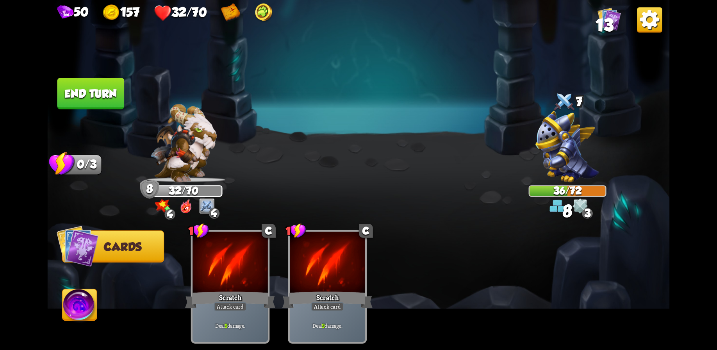
click at [85, 86] on button "End turn" at bounding box center [90, 94] width 67 height 32
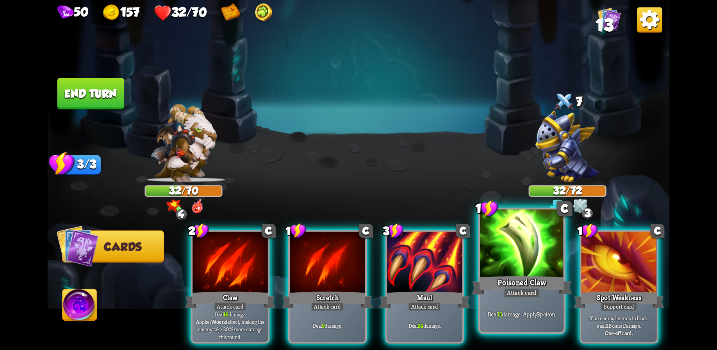
click at [508, 274] on div "Poisoned Claw" at bounding box center [522, 285] width 100 height 22
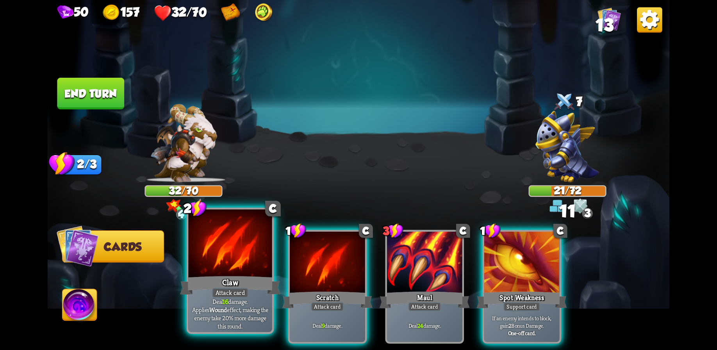
click at [245, 265] on div at bounding box center [230, 244] width 84 height 70
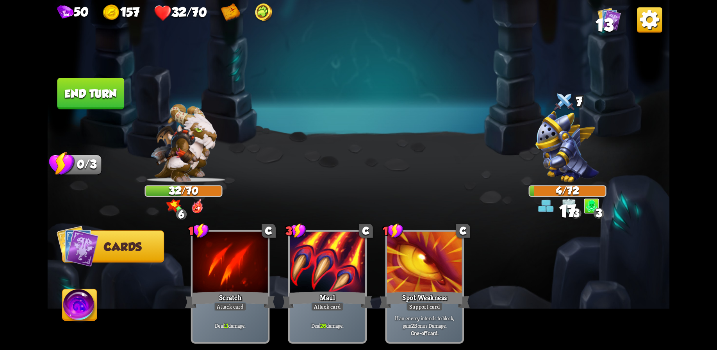
click at [114, 95] on button "End turn" at bounding box center [90, 94] width 67 height 32
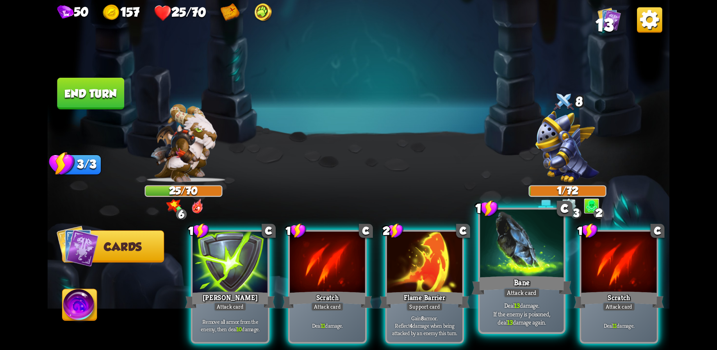
click at [528, 274] on div at bounding box center [522, 244] width 84 height 70
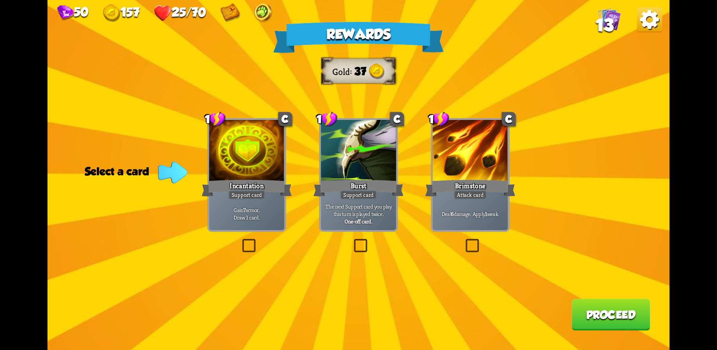
click at [487, 216] on b "1" at bounding box center [486, 213] width 2 height 7
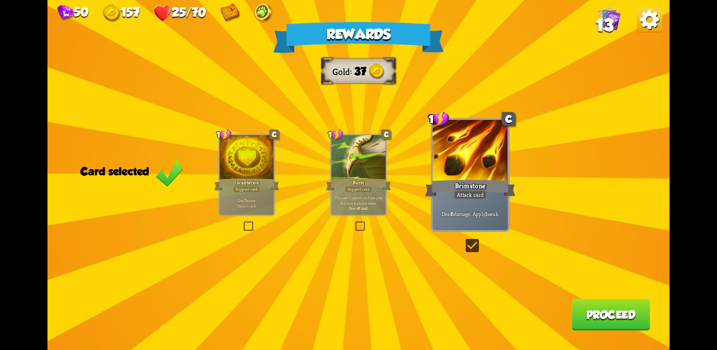
click at [604, 313] on button "Proceed" at bounding box center [611, 315] width 79 height 32
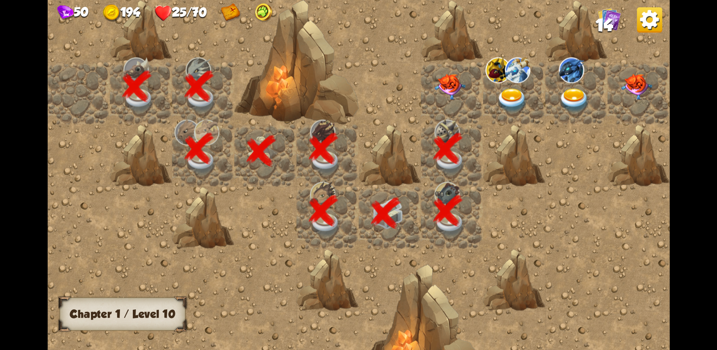
click at [454, 80] on img at bounding box center [450, 87] width 31 height 26
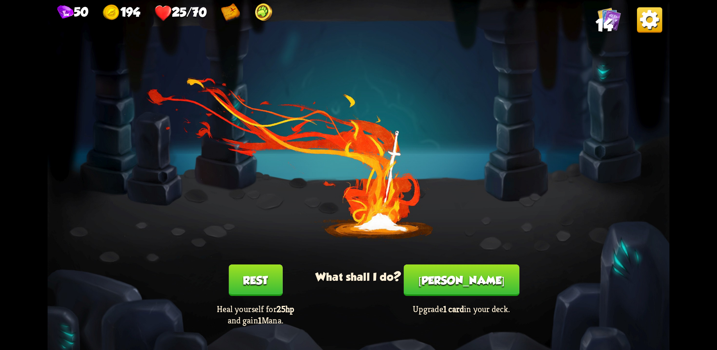
click at [261, 278] on button "Rest" at bounding box center [256, 281] width 54 height 32
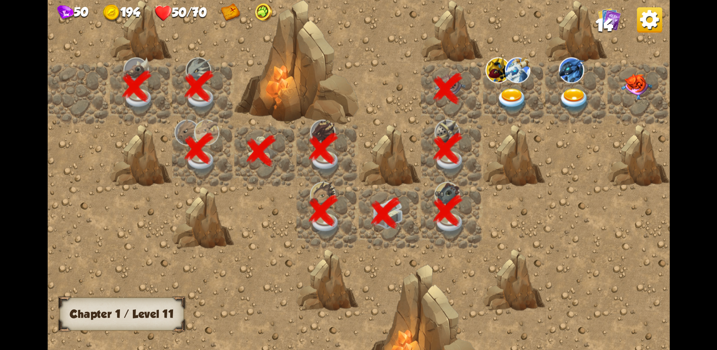
scroll to position [0, 150]
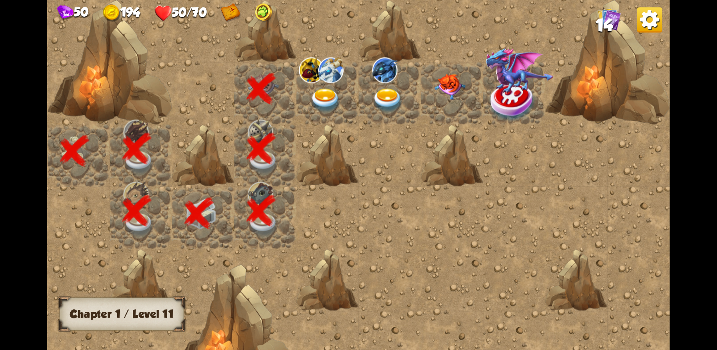
click at [321, 86] on div at bounding box center [328, 93] width 62 height 62
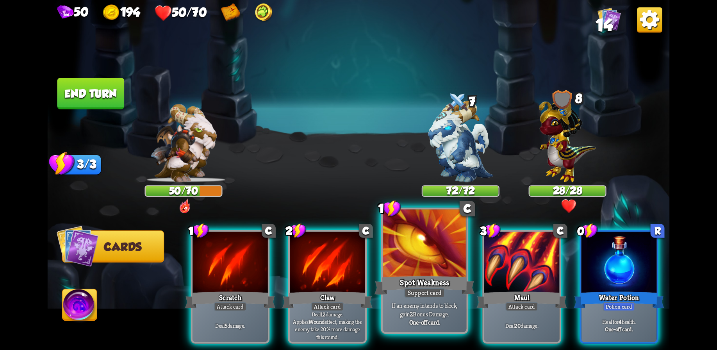
click at [430, 267] on div at bounding box center [425, 244] width 84 height 70
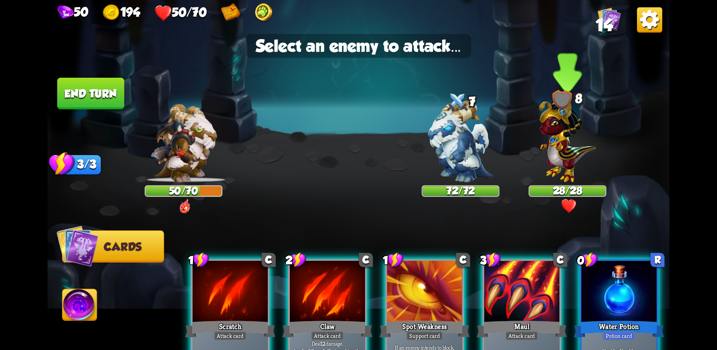
click at [558, 135] on img at bounding box center [567, 138] width 57 height 88
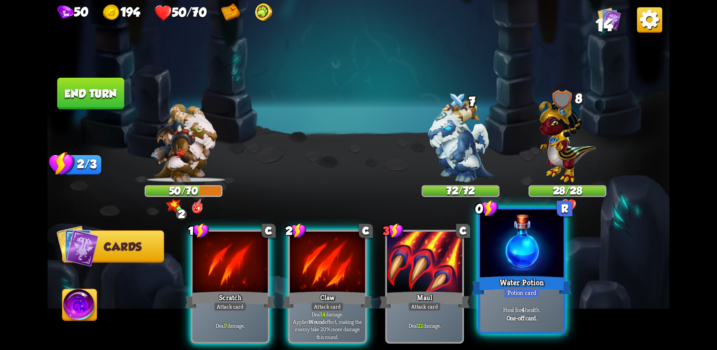
click at [517, 260] on div at bounding box center [522, 244] width 84 height 70
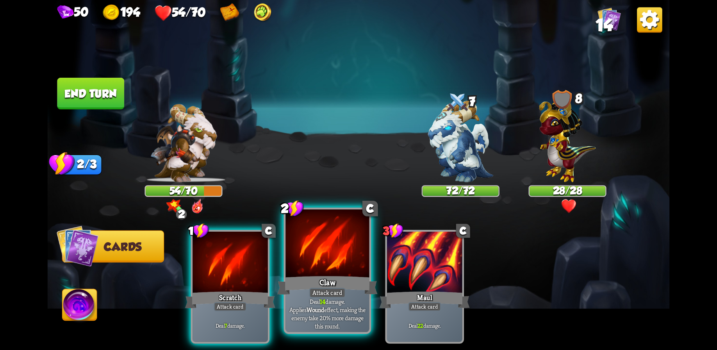
click at [330, 272] on div at bounding box center [328, 244] width 84 height 70
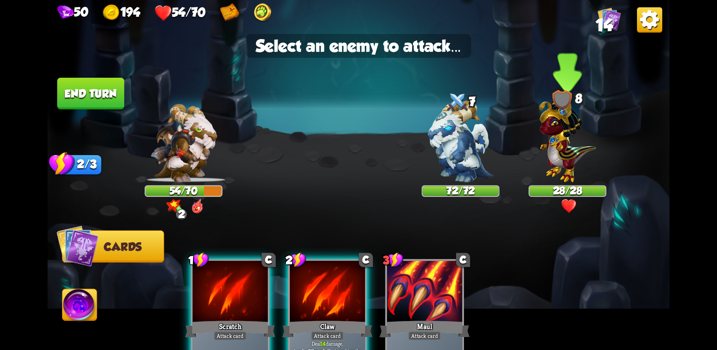
click at [560, 140] on img at bounding box center [567, 138] width 57 height 88
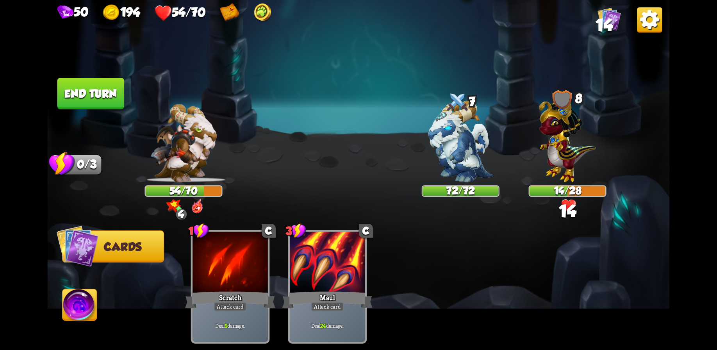
click at [103, 84] on button "End turn" at bounding box center [90, 94] width 67 height 32
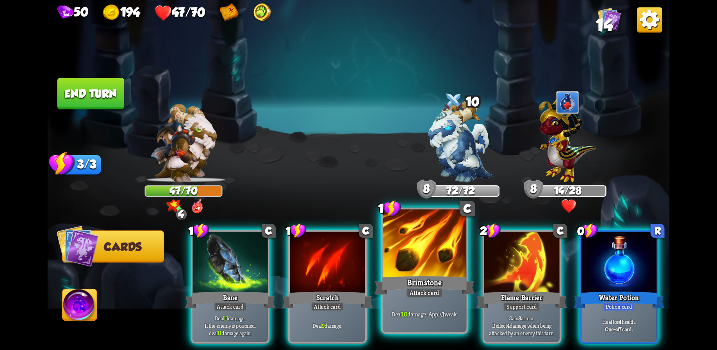
drag, startPoint x: 420, startPoint y: 274, endPoint x: 424, endPoint y: 258, distance: 15.7
click at [420, 274] on div at bounding box center [425, 244] width 84 height 70
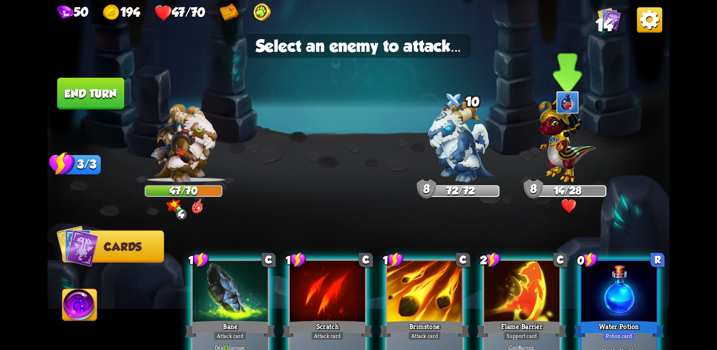
click at [561, 148] on img at bounding box center [567, 138] width 57 height 88
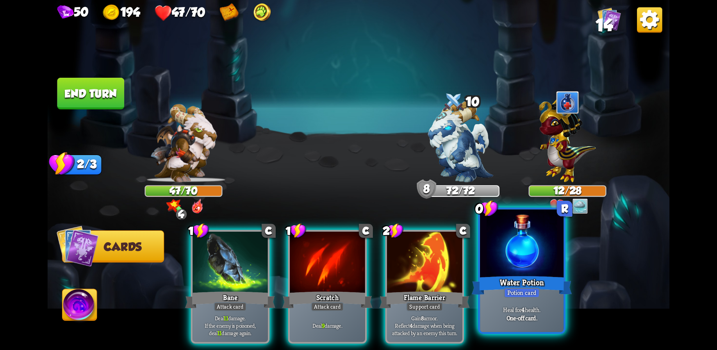
click at [508, 267] on div at bounding box center [522, 244] width 84 height 70
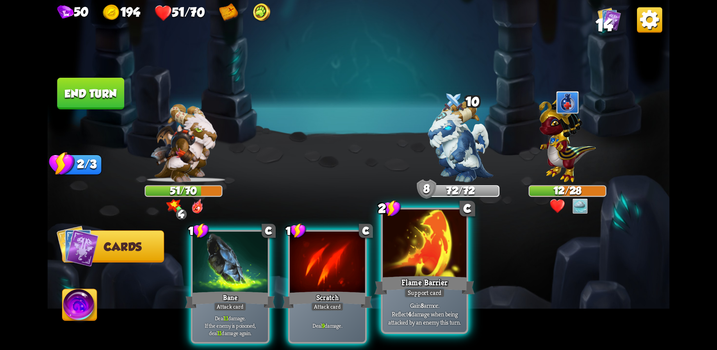
click at [400, 263] on div at bounding box center [425, 244] width 84 height 70
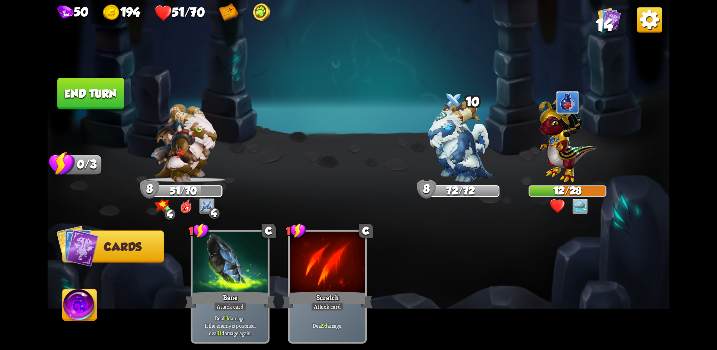
click at [97, 97] on button "End turn" at bounding box center [90, 94] width 67 height 32
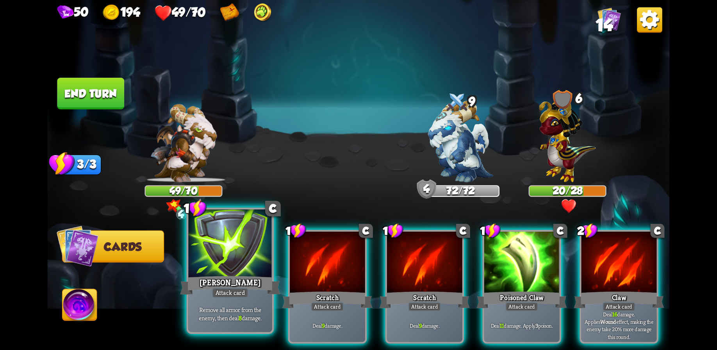
click at [230, 262] on div at bounding box center [230, 244] width 84 height 70
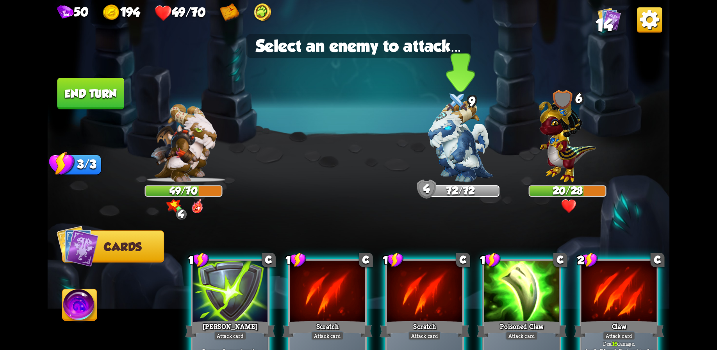
click at [454, 141] on img at bounding box center [460, 142] width 65 height 82
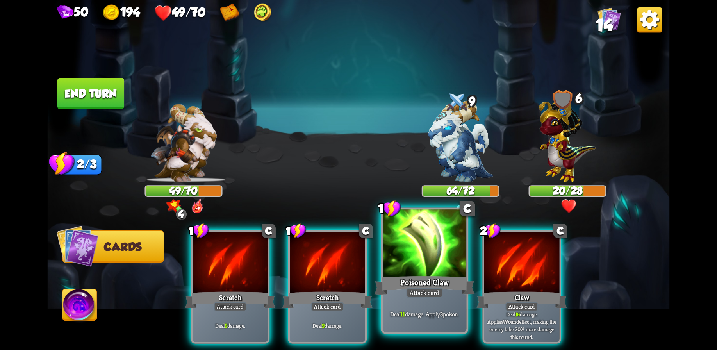
click at [415, 259] on div at bounding box center [425, 244] width 84 height 70
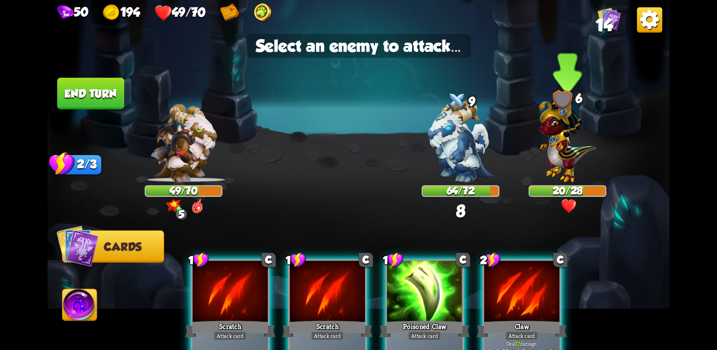
click at [557, 143] on img at bounding box center [567, 138] width 57 height 88
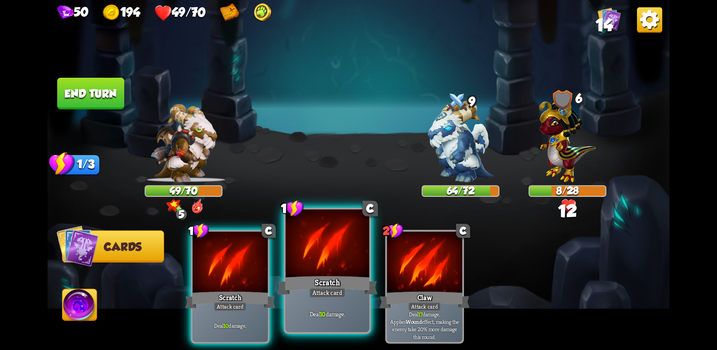
click at [327, 260] on div at bounding box center [328, 244] width 84 height 70
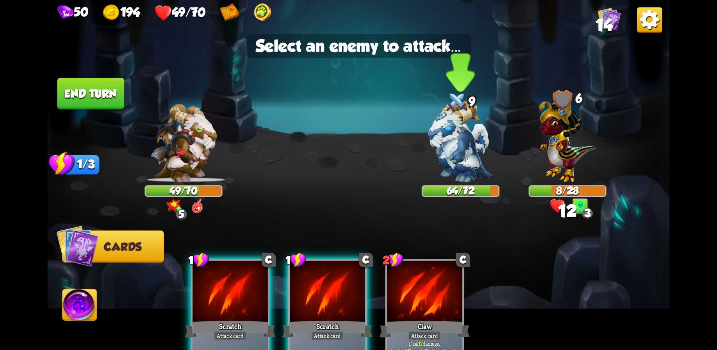
click at [459, 155] on img at bounding box center [460, 142] width 65 height 82
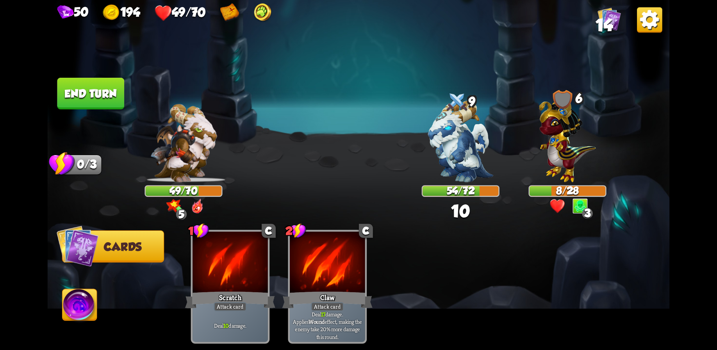
click at [68, 78] on button "End turn" at bounding box center [90, 94] width 67 height 32
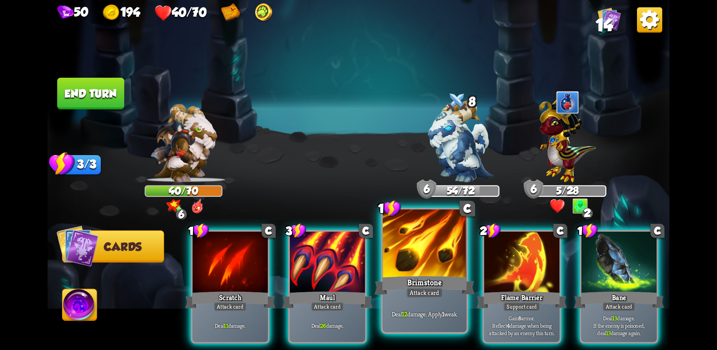
click at [440, 259] on div at bounding box center [425, 244] width 84 height 70
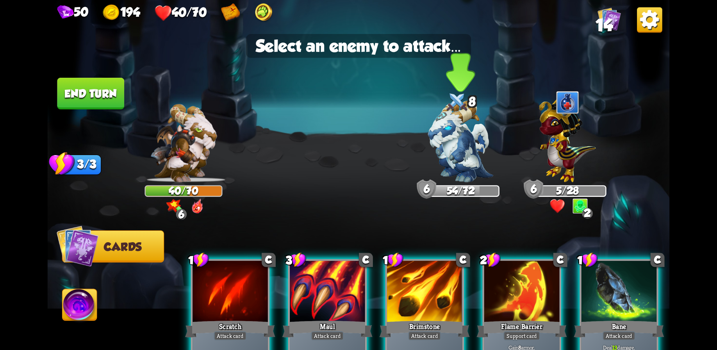
click at [469, 148] on img at bounding box center [460, 142] width 65 height 82
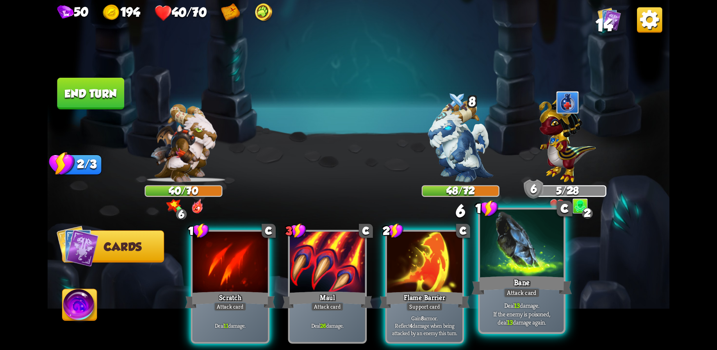
click at [507, 281] on div "Bane" at bounding box center [522, 285] width 100 height 22
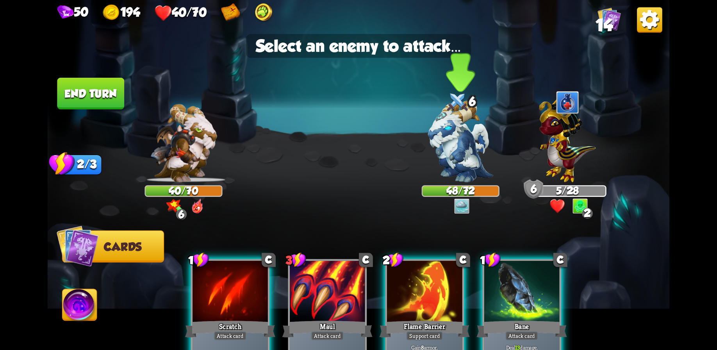
click at [461, 144] on img at bounding box center [460, 142] width 65 height 82
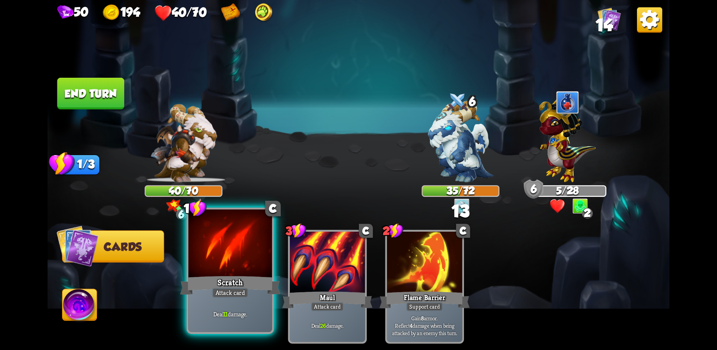
click at [226, 256] on div at bounding box center [230, 244] width 84 height 70
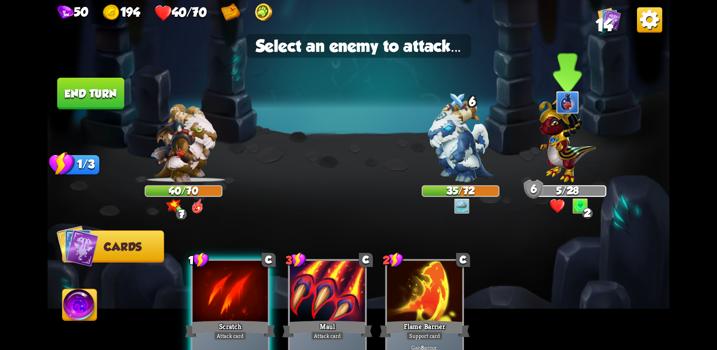
click at [560, 150] on img at bounding box center [567, 138] width 57 height 88
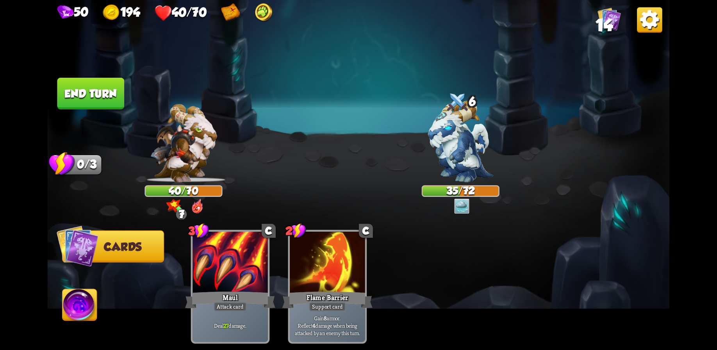
click at [112, 83] on button "End turn" at bounding box center [90, 94] width 67 height 32
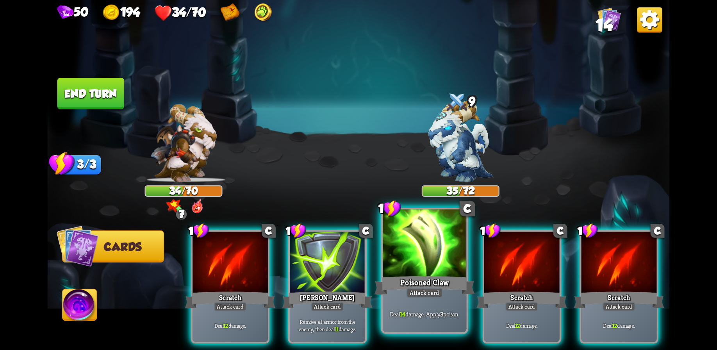
click at [413, 257] on div at bounding box center [425, 244] width 84 height 70
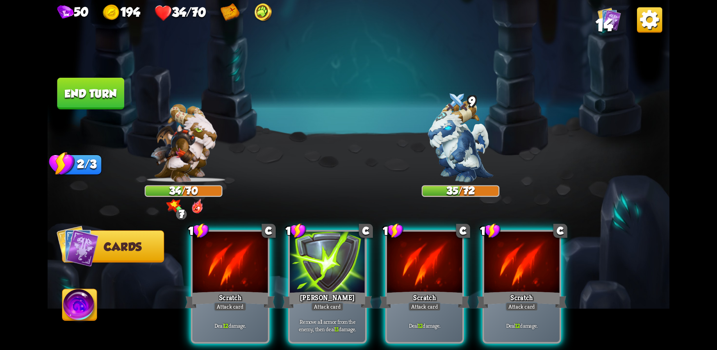
click at [451, 156] on img at bounding box center [460, 142] width 65 height 82
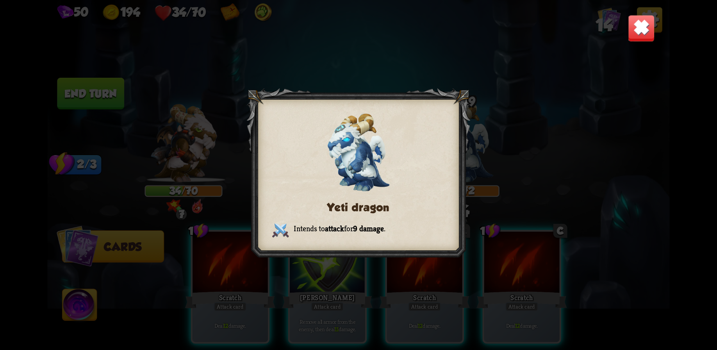
click at [499, 163] on div "Yeti dragon Intends to attack for 9 damage ." at bounding box center [359, 175] width 623 height 350
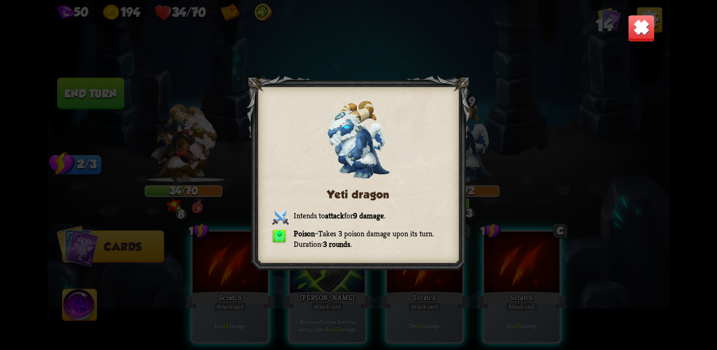
click at [563, 131] on div "Yeti dragon Intends to attack for 9 damage . Poison – Takes 3 poison damage upo…" at bounding box center [359, 175] width 623 height 350
click at [641, 31] on img at bounding box center [641, 27] width 27 height 27
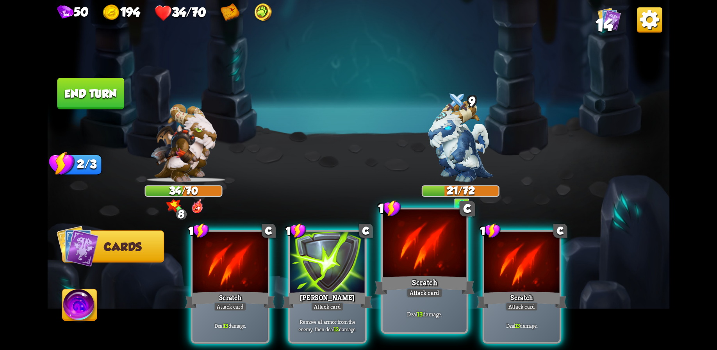
click at [432, 275] on div "Scratch" at bounding box center [425, 285] width 100 height 22
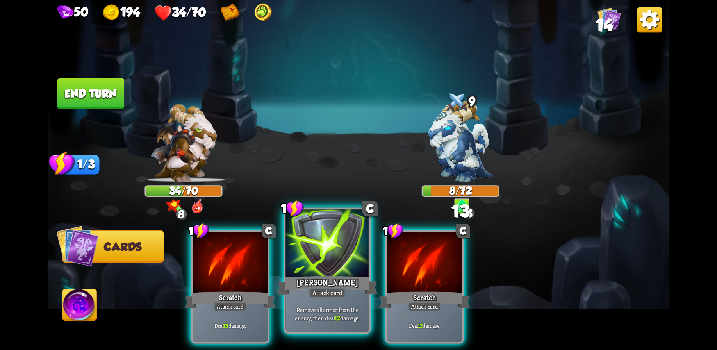
click at [332, 263] on div at bounding box center [328, 244] width 84 height 70
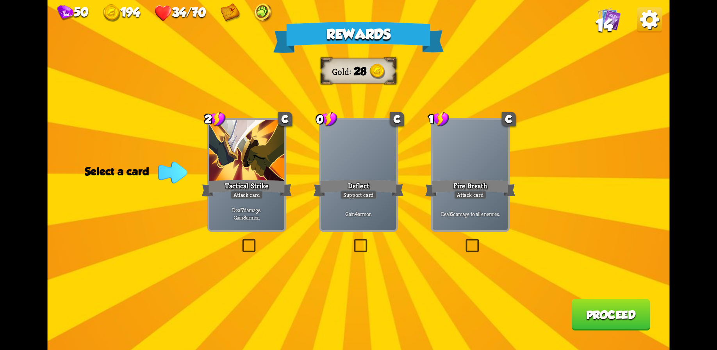
click at [370, 211] on p "Gain 4 armor." at bounding box center [359, 213] width 72 height 7
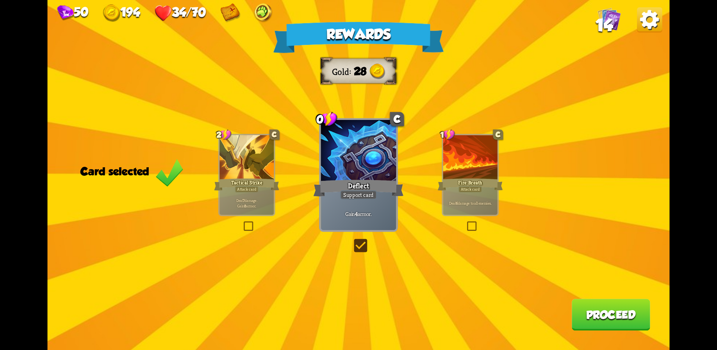
click at [596, 319] on button "Proceed" at bounding box center [611, 315] width 79 height 32
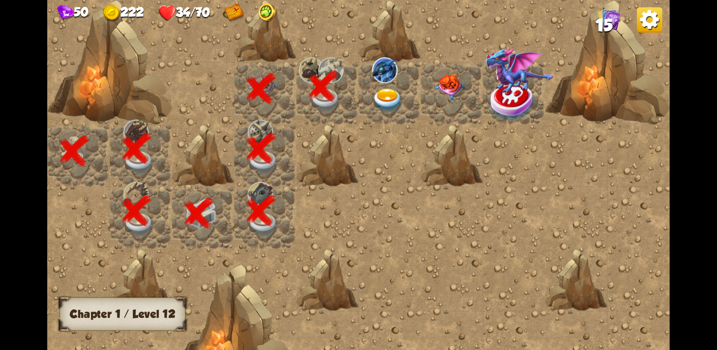
click at [383, 70] on img at bounding box center [384, 70] width 25 height 26
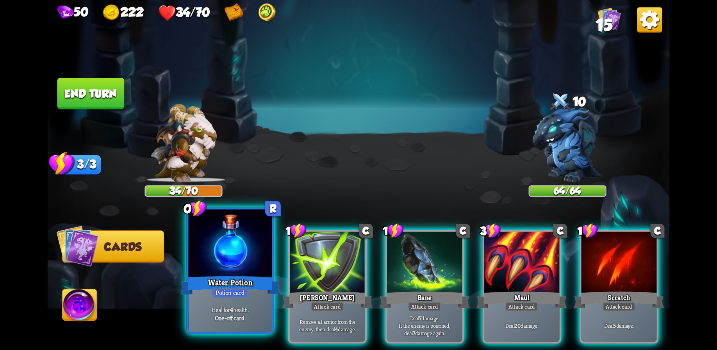
click at [237, 256] on div at bounding box center [230, 244] width 84 height 70
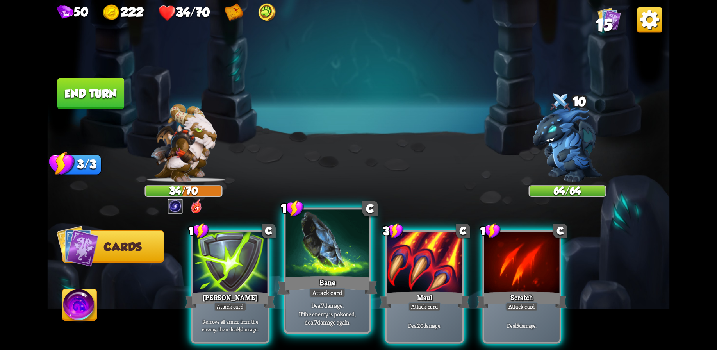
click at [318, 264] on div at bounding box center [328, 244] width 84 height 70
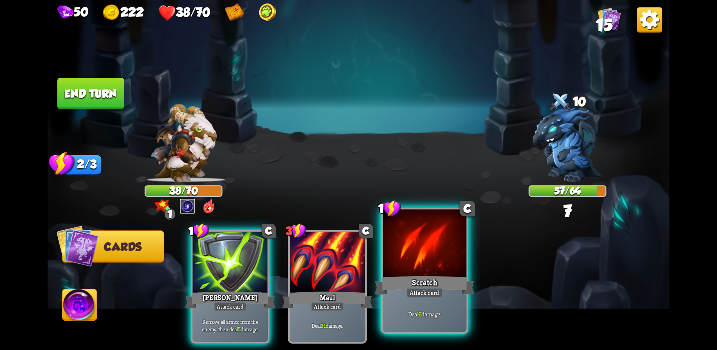
click at [432, 272] on div at bounding box center [425, 244] width 84 height 70
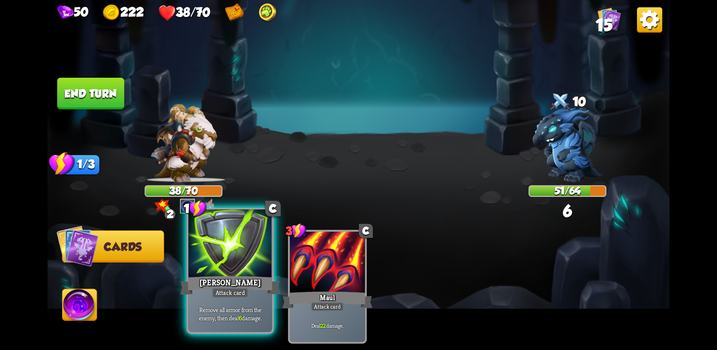
click at [230, 262] on div at bounding box center [230, 244] width 84 height 70
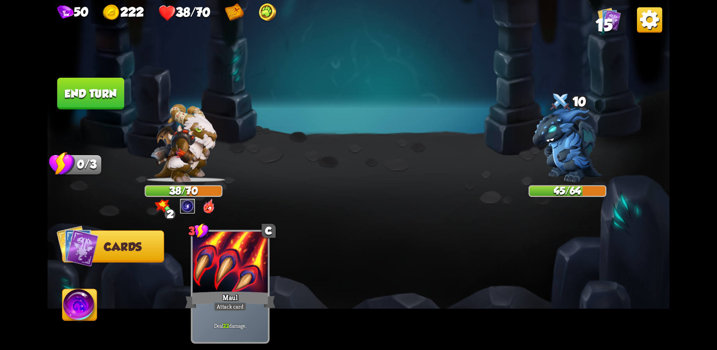
click at [93, 90] on button "End turn" at bounding box center [90, 94] width 67 height 32
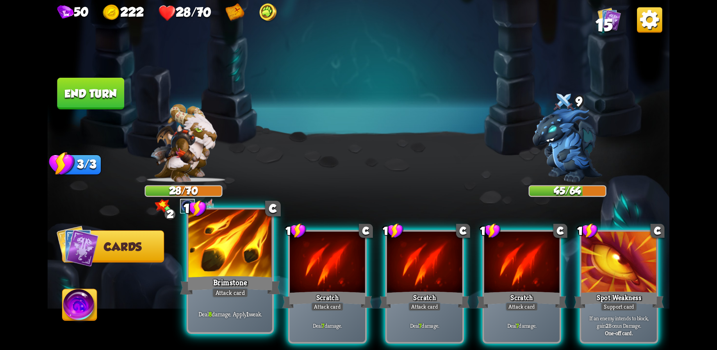
click at [230, 272] on div at bounding box center [230, 244] width 84 height 70
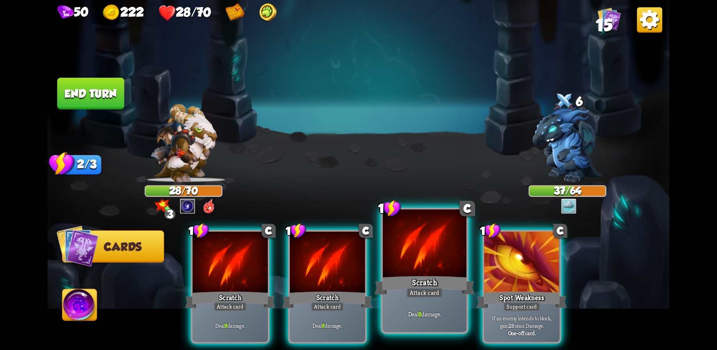
click at [415, 261] on div at bounding box center [425, 244] width 84 height 70
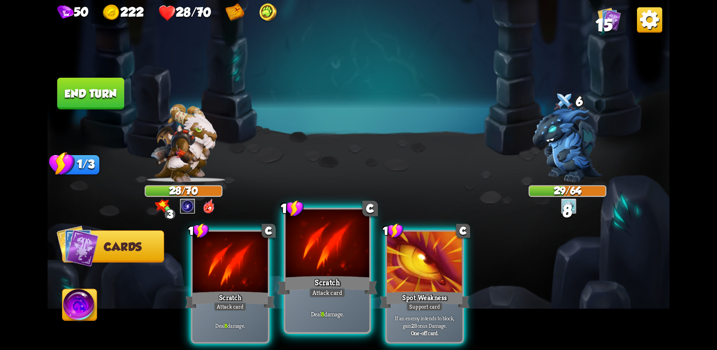
click at [328, 274] on div at bounding box center [328, 244] width 84 height 70
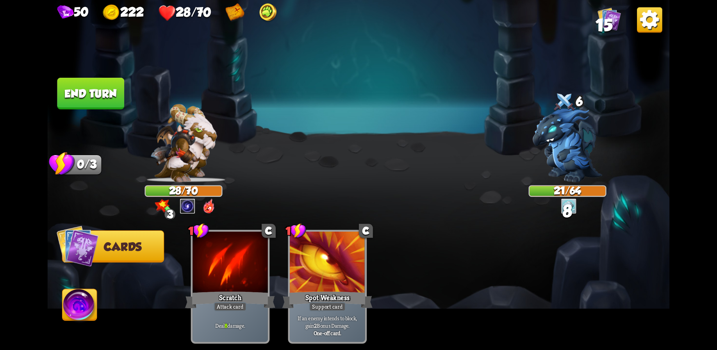
click at [89, 86] on button "End turn" at bounding box center [90, 94] width 67 height 32
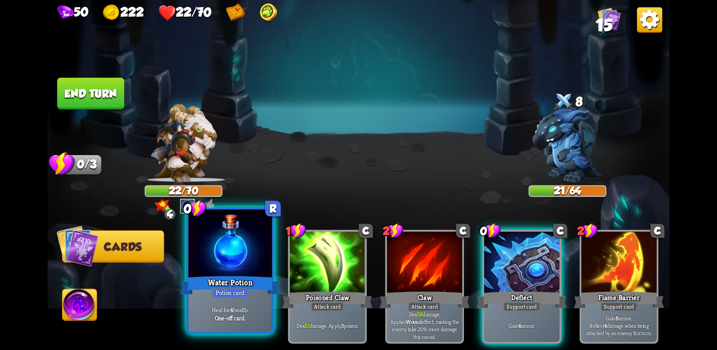
click at [231, 272] on div at bounding box center [230, 244] width 84 height 70
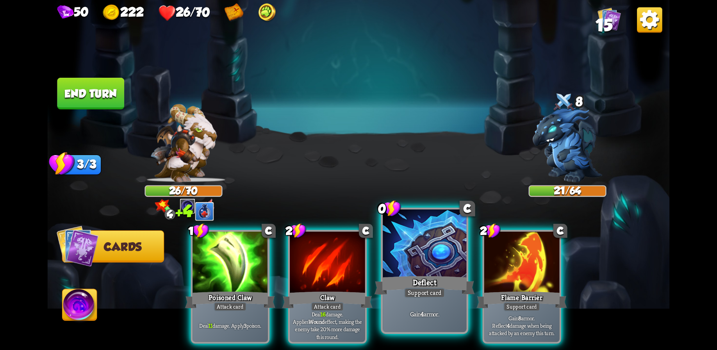
click at [424, 261] on div at bounding box center [425, 244] width 84 height 70
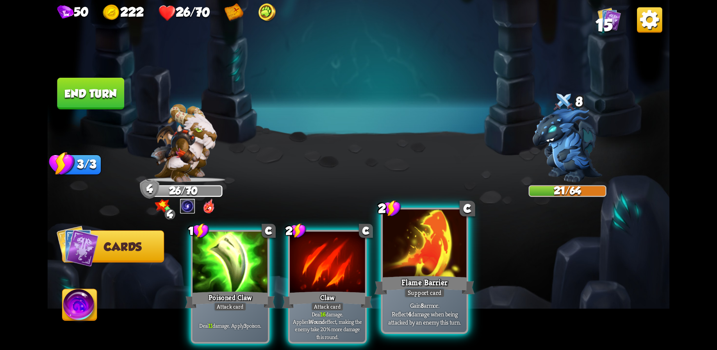
click at [420, 259] on div at bounding box center [425, 244] width 84 height 70
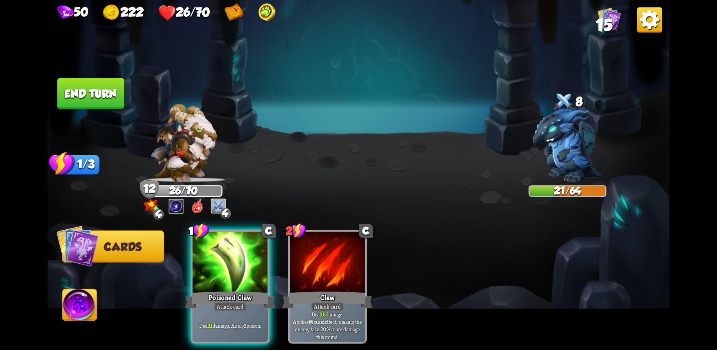
click at [102, 93] on button "End turn" at bounding box center [90, 94] width 67 height 32
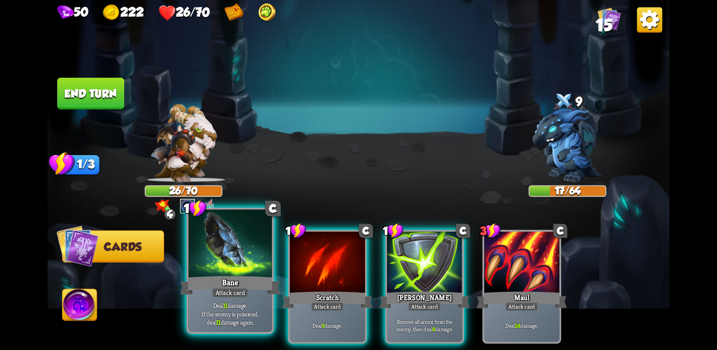
click at [227, 252] on div at bounding box center [230, 244] width 84 height 70
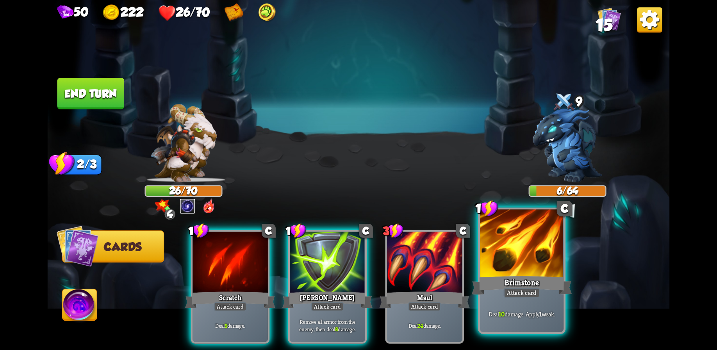
click at [521, 276] on div "Brimstone" at bounding box center [522, 285] width 100 height 22
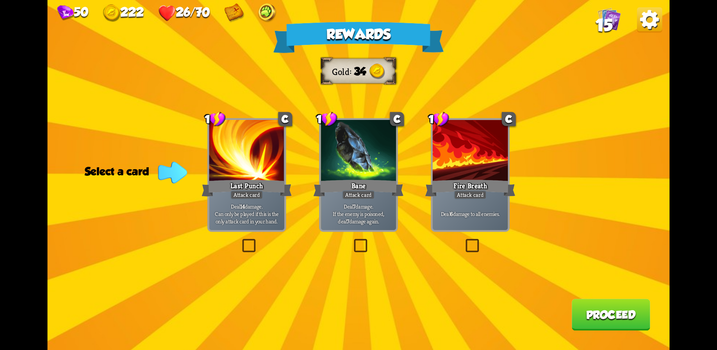
click at [485, 215] on p "Deal 6 damage to all enemies." at bounding box center [471, 213] width 72 height 7
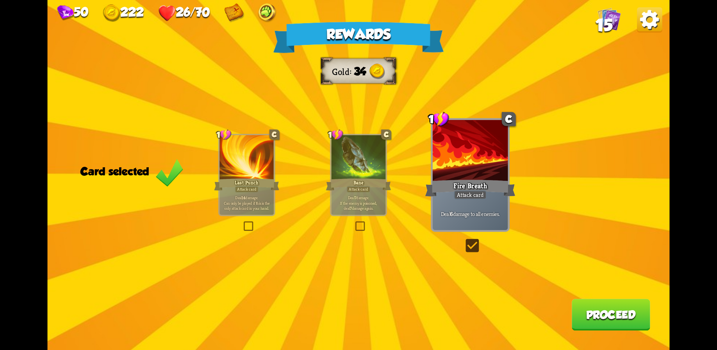
click at [606, 311] on button "Proceed" at bounding box center [611, 315] width 79 height 32
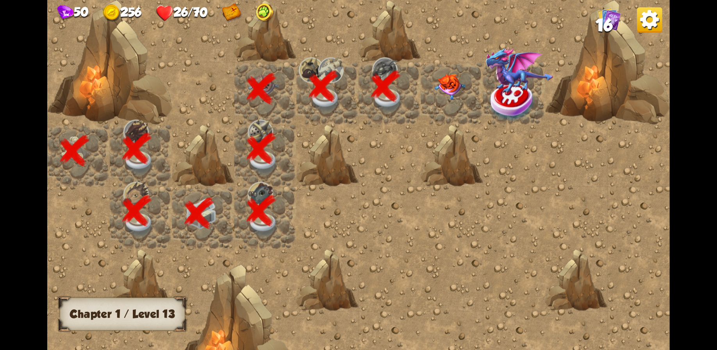
click at [448, 82] on img at bounding box center [450, 87] width 31 height 26
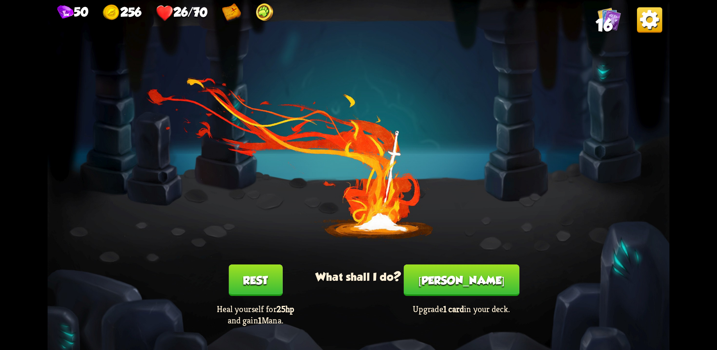
click at [258, 289] on button "Rest" at bounding box center [256, 281] width 54 height 32
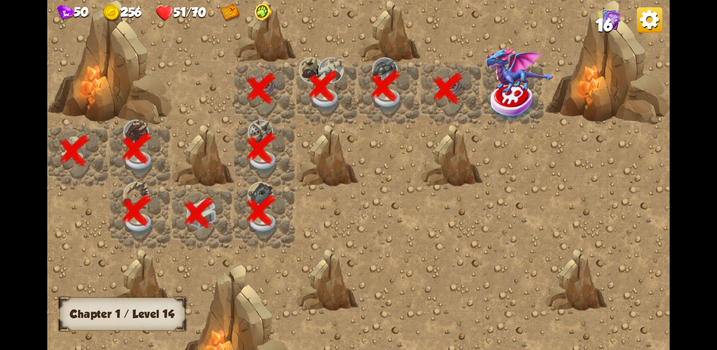
click at [498, 84] on img at bounding box center [520, 71] width 68 height 47
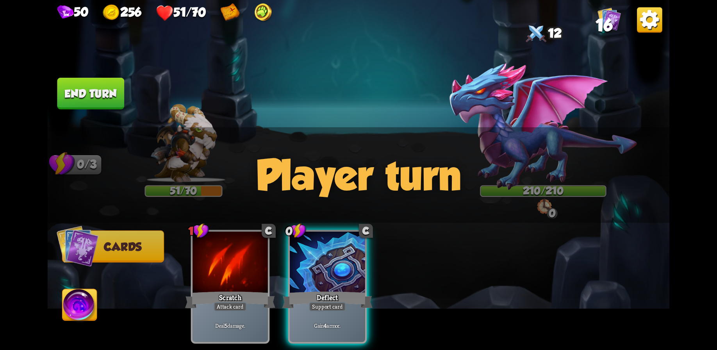
click at [546, 210] on div "Player turn" at bounding box center [359, 175] width 623 height 96
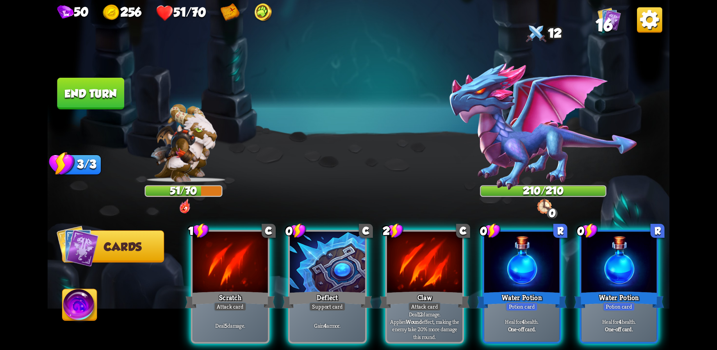
click at [543, 206] on div "Player turn" at bounding box center [359, 175] width 623 height 96
click at [543, 141] on img at bounding box center [544, 126] width 190 height 129
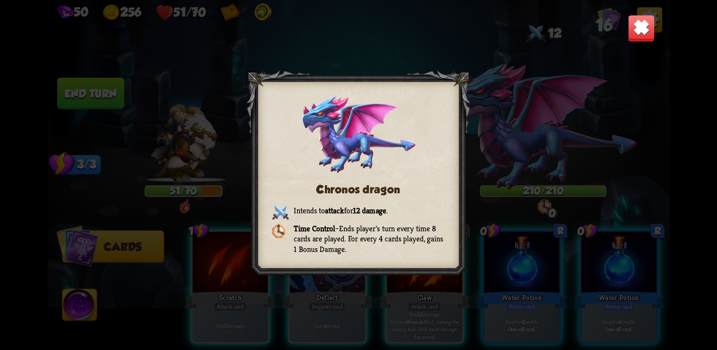
click at [503, 179] on div "Chronos dragon Intends to attack for 12 damage . Time Control – Ends player's t…" at bounding box center [359, 175] width 623 height 350
drag, startPoint x: 642, startPoint y: 33, endPoint x: 638, endPoint y: 45, distance: 12.2
click at [642, 32] on img at bounding box center [641, 27] width 27 height 27
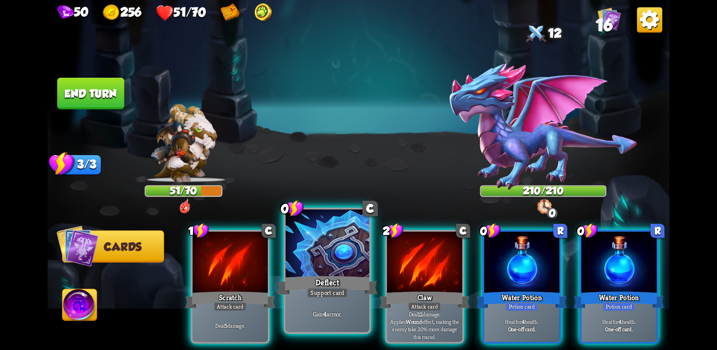
click at [326, 271] on div at bounding box center [328, 244] width 84 height 70
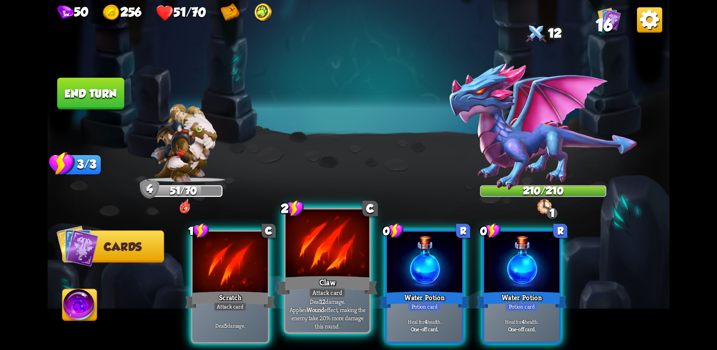
click at [320, 267] on div at bounding box center [328, 244] width 84 height 70
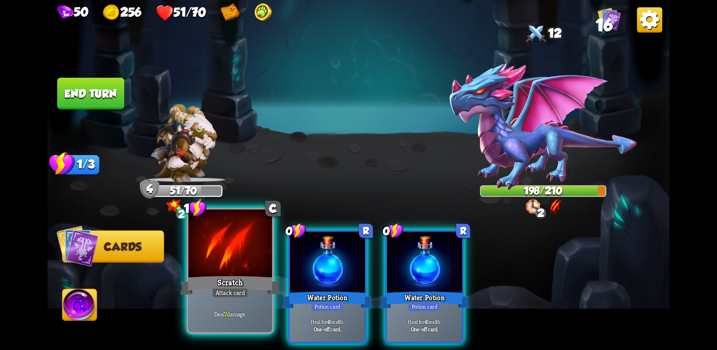
click at [238, 257] on div at bounding box center [230, 244] width 84 height 70
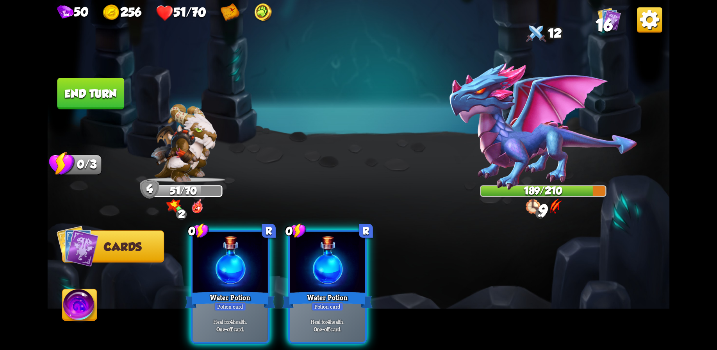
click at [99, 89] on button "End turn" at bounding box center [90, 93] width 69 height 32
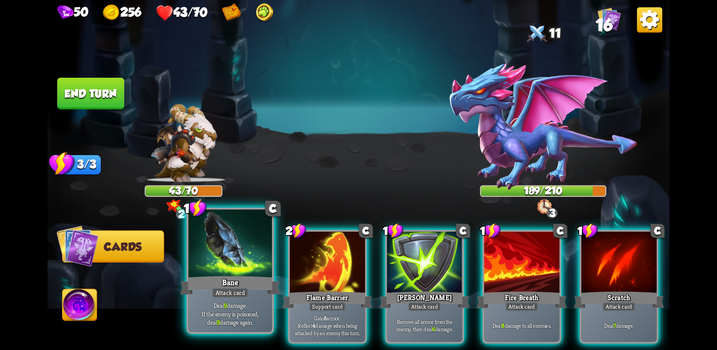
click at [246, 270] on div at bounding box center [230, 244] width 84 height 70
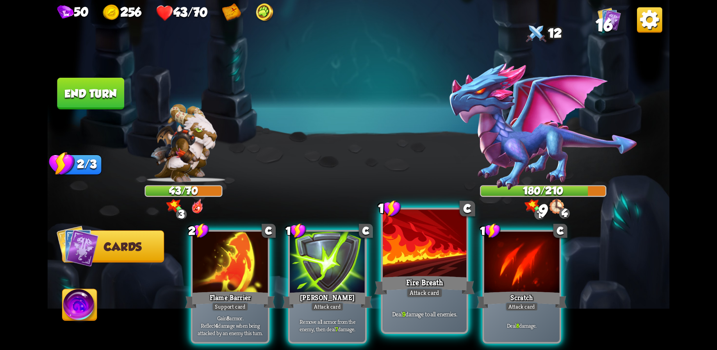
click at [427, 259] on div at bounding box center [425, 244] width 84 height 70
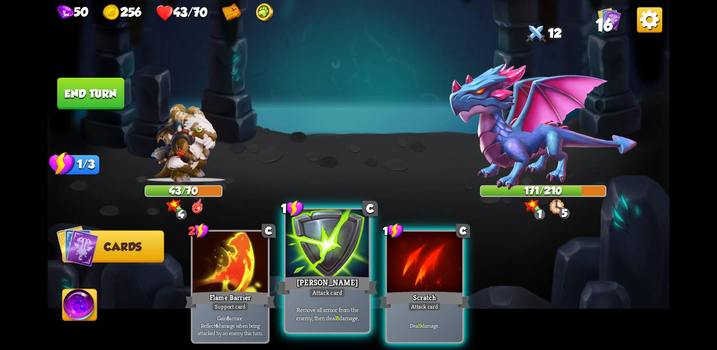
click at [321, 260] on div at bounding box center [328, 244] width 84 height 70
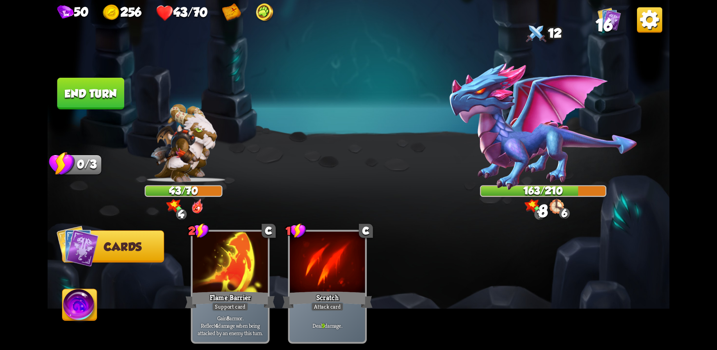
click at [95, 91] on button "End turn" at bounding box center [90, 94] width 67 height 32
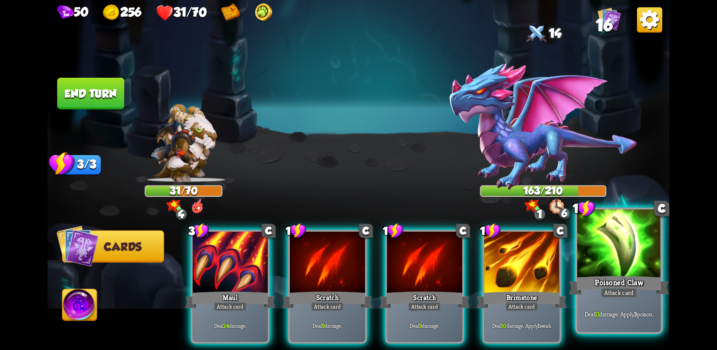
click at [633, 276] on div "Poisoned Claw" at bounding box center [619, 285] width 100 height 22
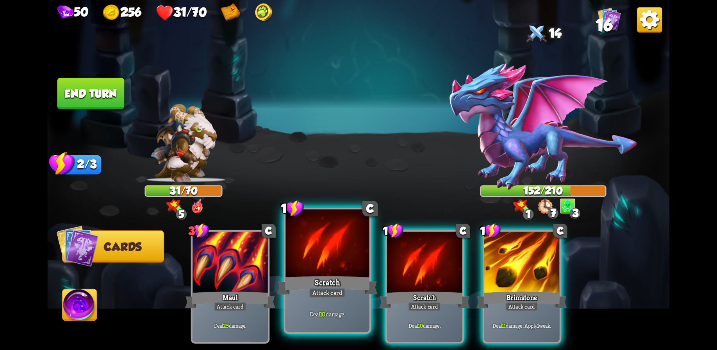
click at [329, 262] on div at bounding box center [328, 244] width 84 height 70
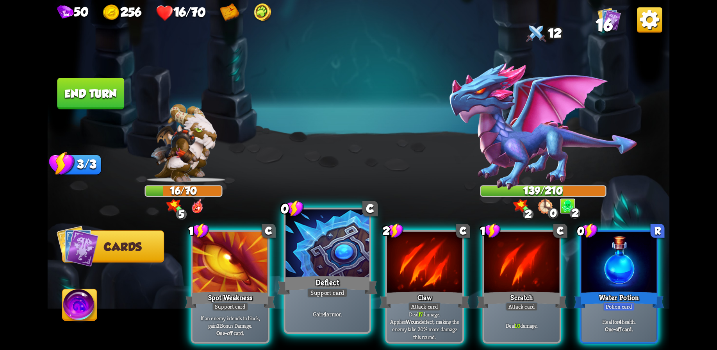
click at [333, 263] on div at bounding box center [328, 244] width 84 height 70
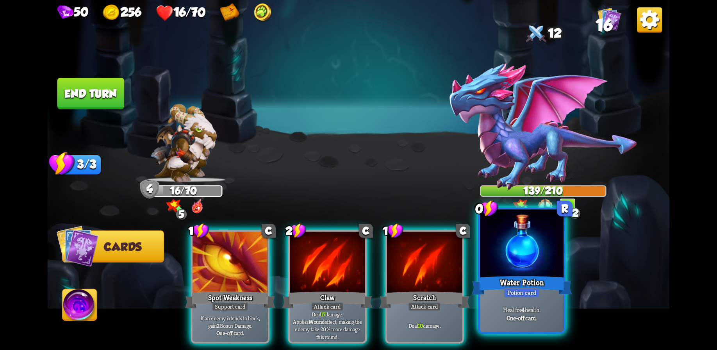
click at [520, 267] on div at bounding box center [522, 244] width 84 height 70
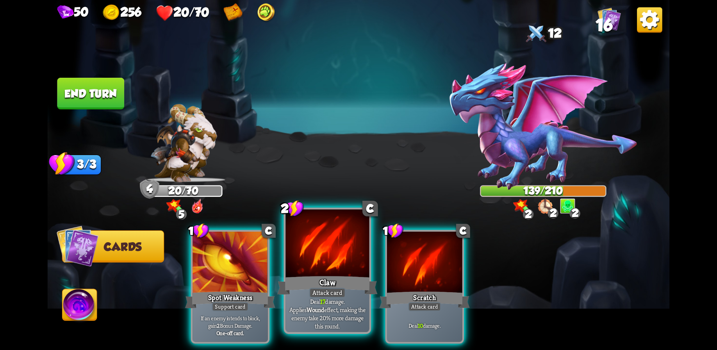
click at [329, 266] on div at bounding box center [328, 244] width 84 height 70
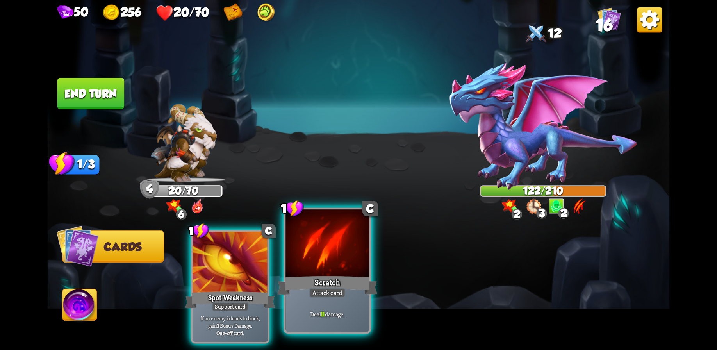
click at [327, 263] on div at bounding box center [328, 244] width 84 height 70
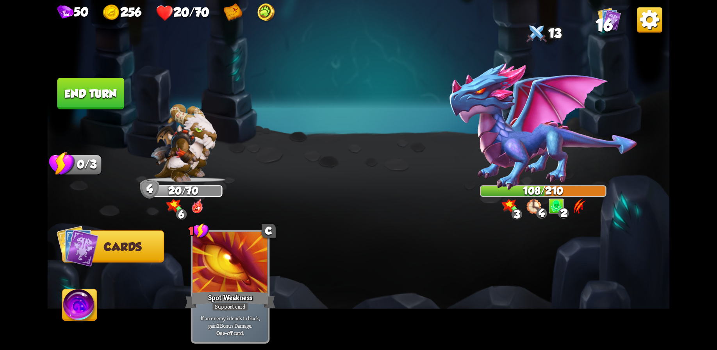
click at [75, 86] on button "End turn" at bounding box center [90, 94] width 67 height 32
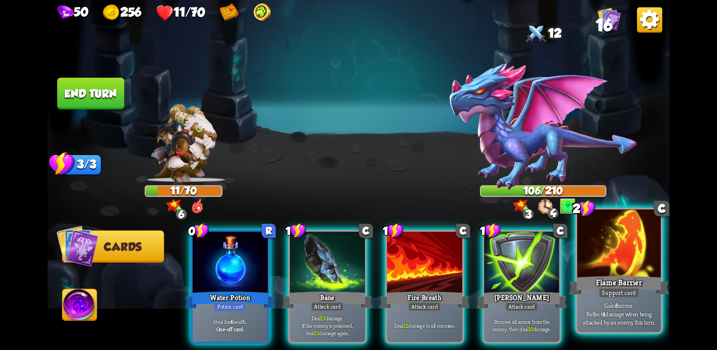
click at [613, 267] on div at bounding box center [620, 244] width 84 height 70
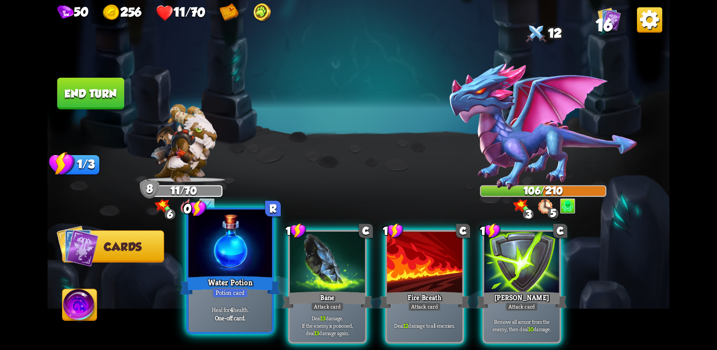
click at [245, 264] on div at bounding box center [230, 244] width 84 height 70
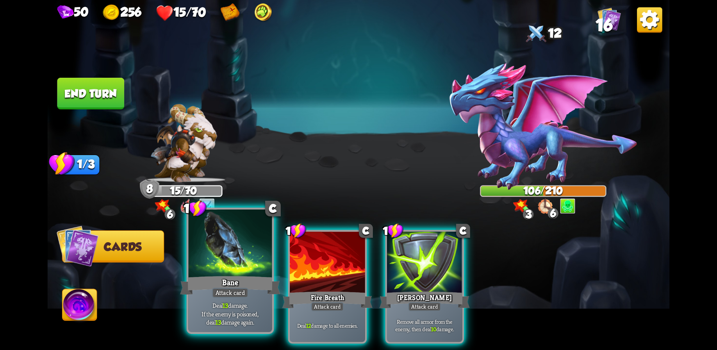
click at [218, 269] on div at bounding box center [230, 244] width 84 height 70
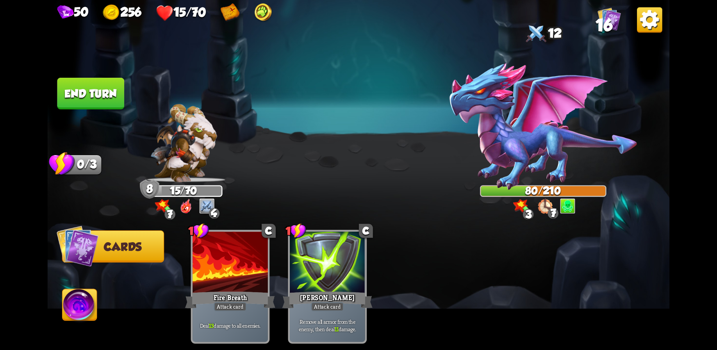
click at [96, 98] on button "End turn" at bounding box center [90, 94] width 67 height 32
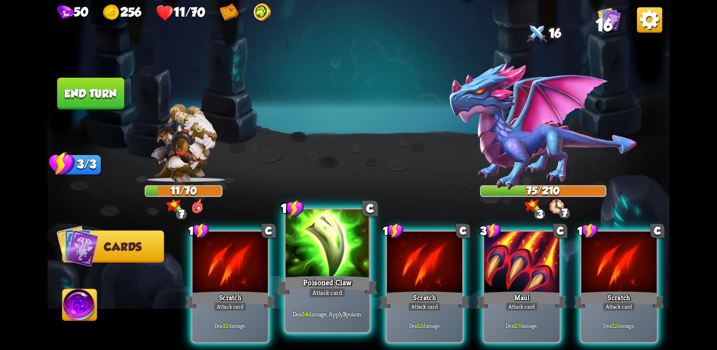
click at [316, 258] on div at bounding box center [328, 244] width 84 height 70
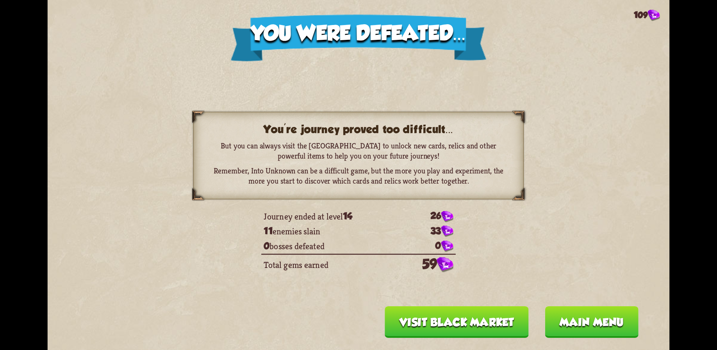
click at [603, 324] on button "Main menu" at bounding box center [592, 322] width 94 height 32
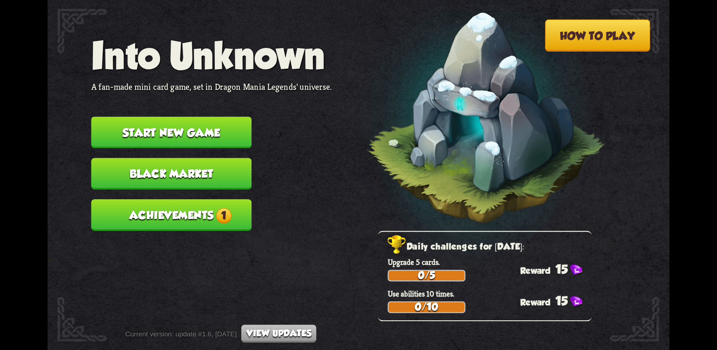
click at [181, 212] on button "Achievements 1" at bounding box center [171, 215] width 161 height 32
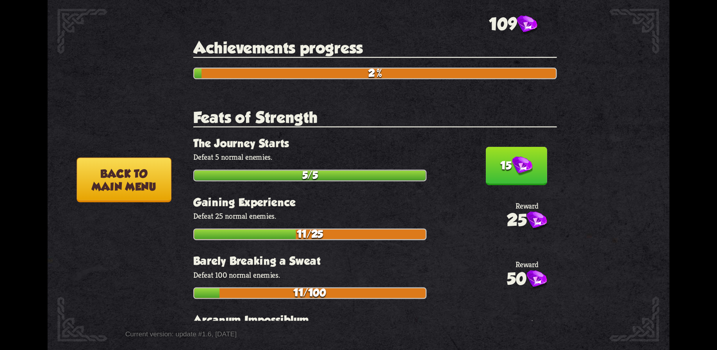
click at [512, 163] on img at bounding box center [522, 167] width 21 height 20
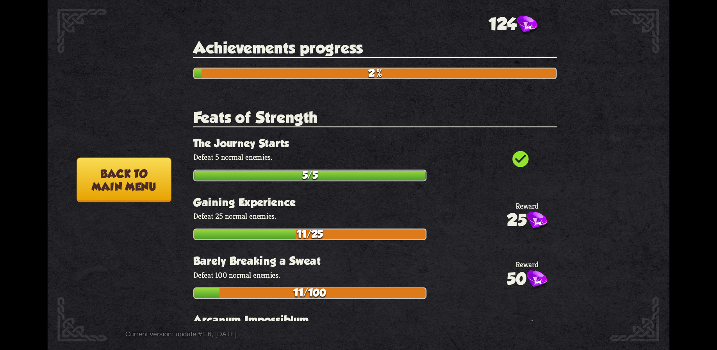
click at [149, 177] on button "Back to main menu" at bounding box center [124, 179] width 95 height 45
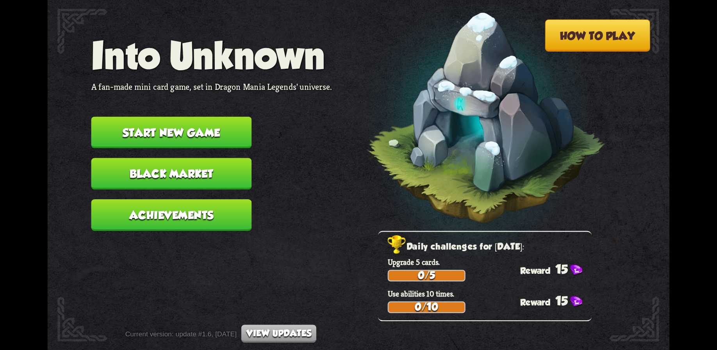
click at [206, 134] on button "Start new game" at bounding box center [171, 133] width 161 height 32
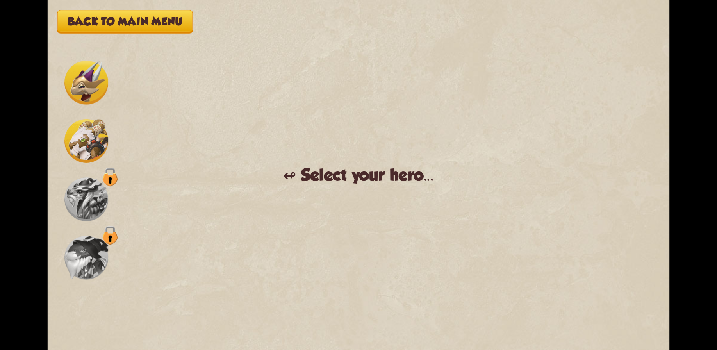
click at [85, 145] on img at bounding box center [86, 141] width 44 height 44
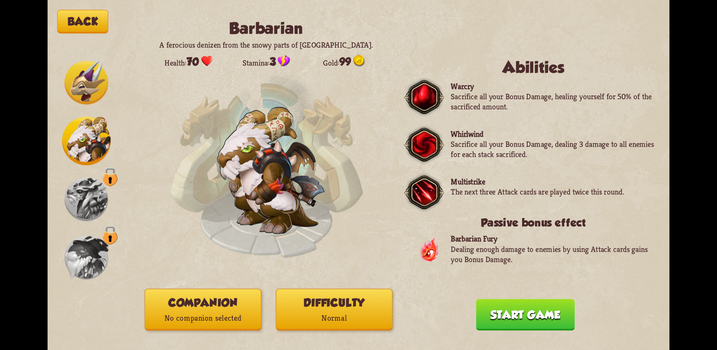
click at [80, 85] on img at bounding box center [86, 83] width 44 height 44
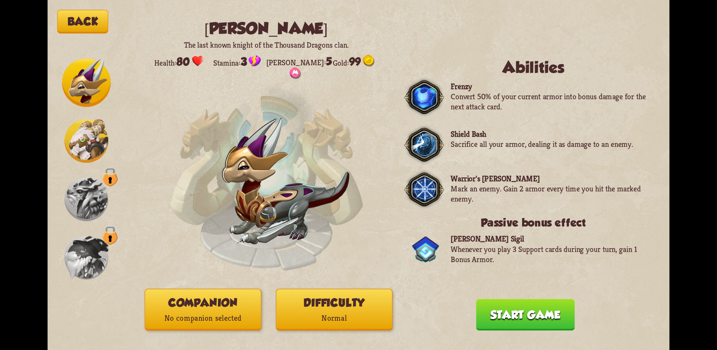
click at [82, 131] on img at bounding box center [86, 141] width 44 height 44
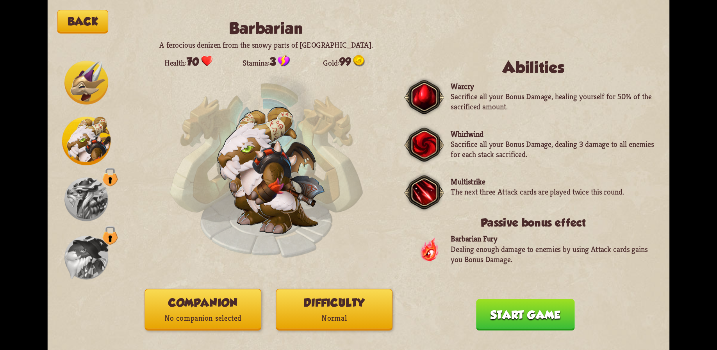
click at [545, 320] on button "Start game" at bounding box center [525, 315] width 99 height 32
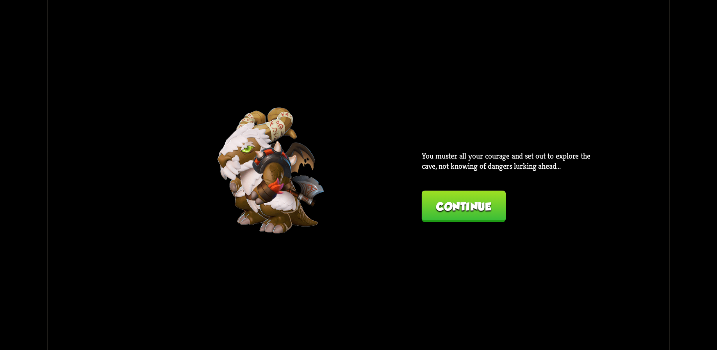
click at [454, 210] on button "Continue" at bounding box center [464, 207] width 84 height 32
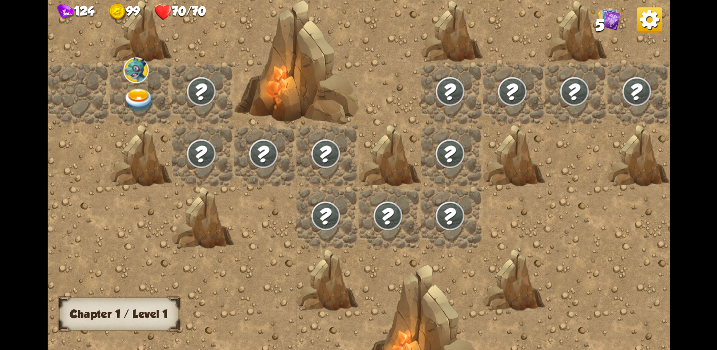
click at [136, 81] on img at bounding box center [135, 70] width 25 height 26
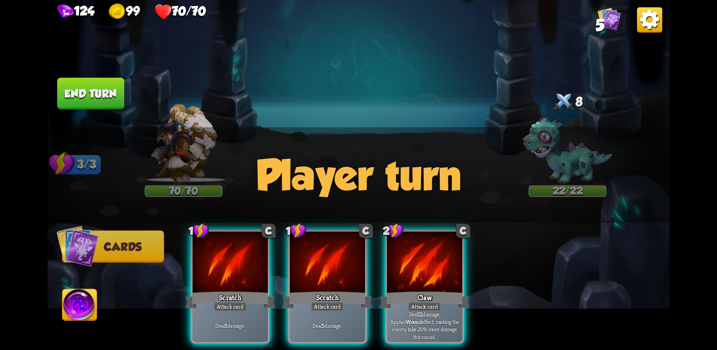
click at [69, 307] on img at bounding box center [80, 306] width 34 height 35
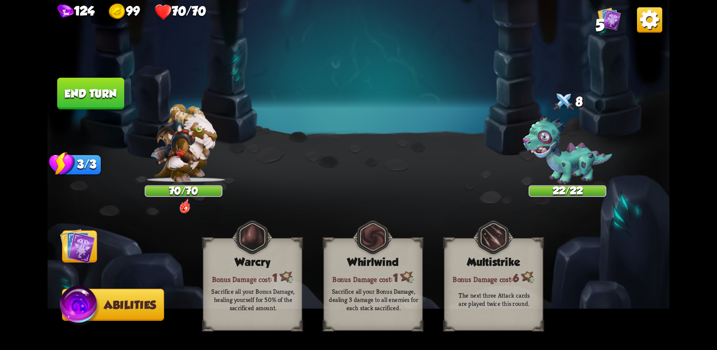
click at [79, 250] on img at bounding box center [77, 246] width 35 height 35
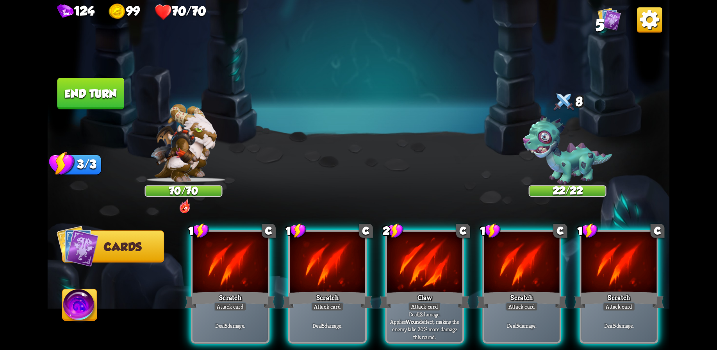
click at [78, 298] on img at bounding box center [80, 306] width 34 height 35
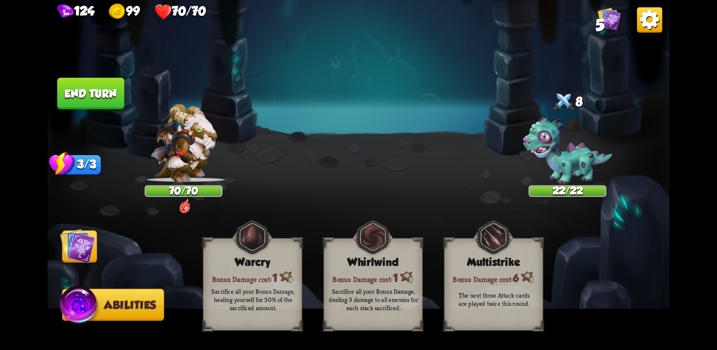
click at [78, 240] on img at bounding box center [77, 246] width 35 height 35
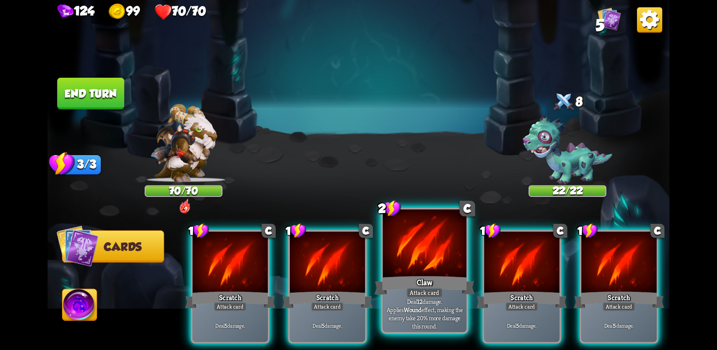
click at [427, 256] on div at bounding box center [425, 244] width 84 height 70
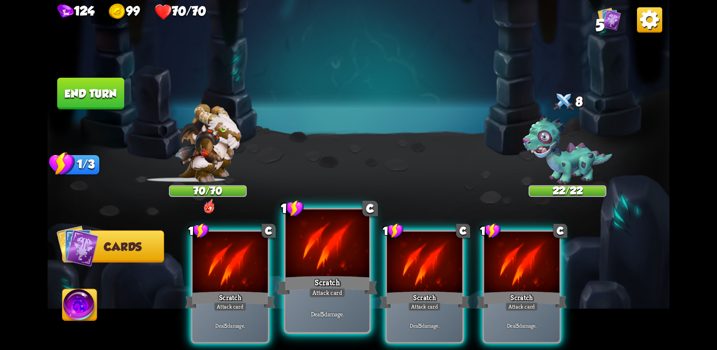
click at [333, 273] on div at bounding box center [328, 244] width 84 height 70
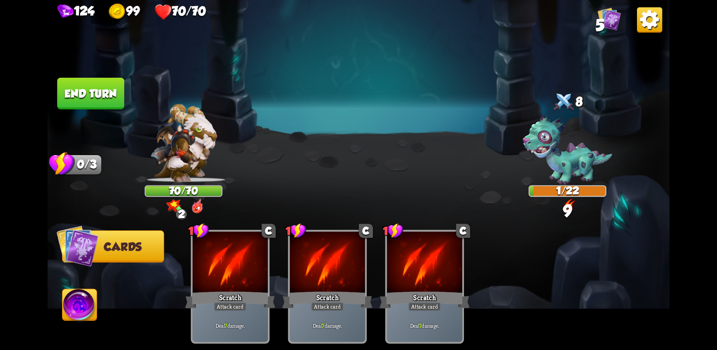
click at [82, 86] on button "End turn" at bounding box center [91, 93] width 68 height 32
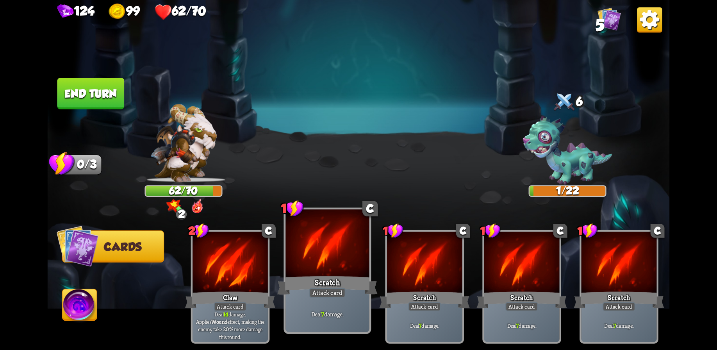
click at [326, 268] on div at bounding box center [328, 244] width 84 height 70
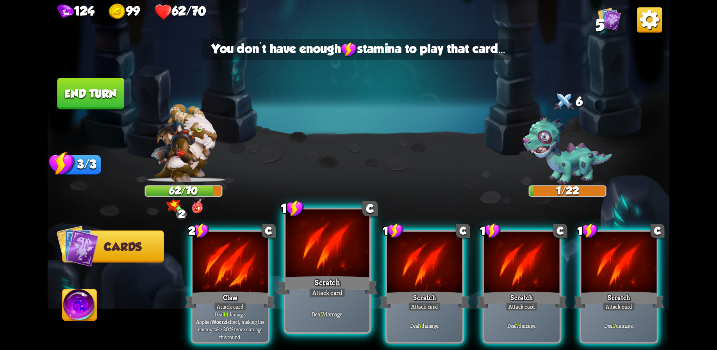
click at [326, 266] on div at bounding box center [328, 244] width 84 height 70
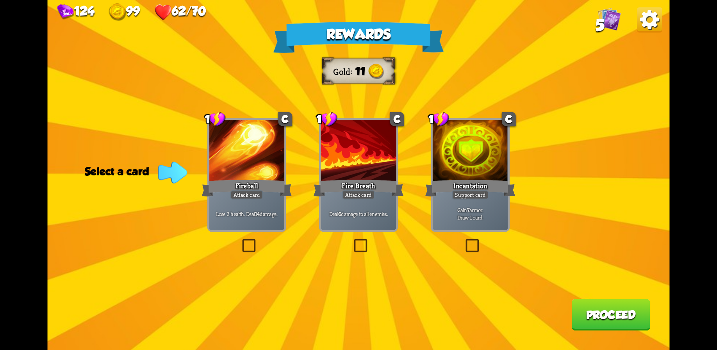
click at [486, 220] on p "Gain 7 armor. Draw 1 card." at bounding box center [471, 213] width 72 height 15
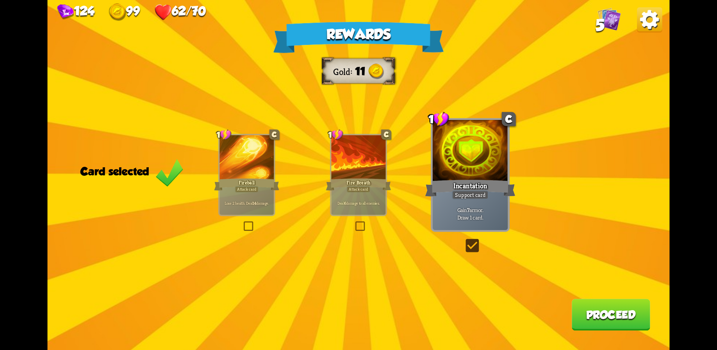
click at [608, 318] on button "Proceed" at bounding box center [611, 315] width 79 height 32
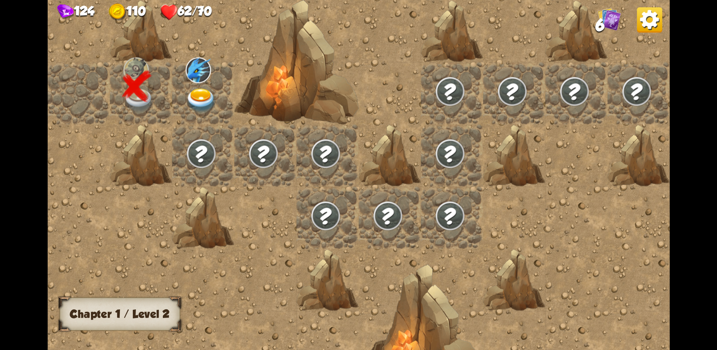
click at [197, 86] on div at bounding box center [203, 93] width 62 height 62
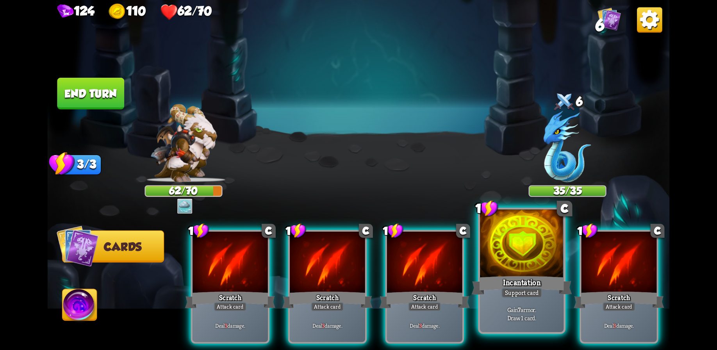
click at [522, 263] on div at bounding box center [522, 244] width 84 height 70
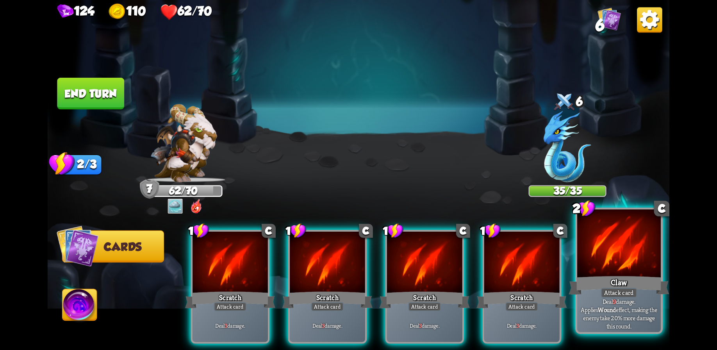
click at [631, 268] on div at bounding box center [620, 244] width 84 height 70
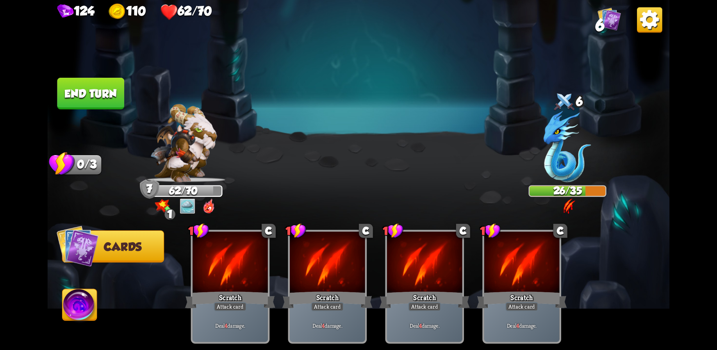
click at [93, 80] on button "End turn" at bounding box center [91, 94] width 68 height 32
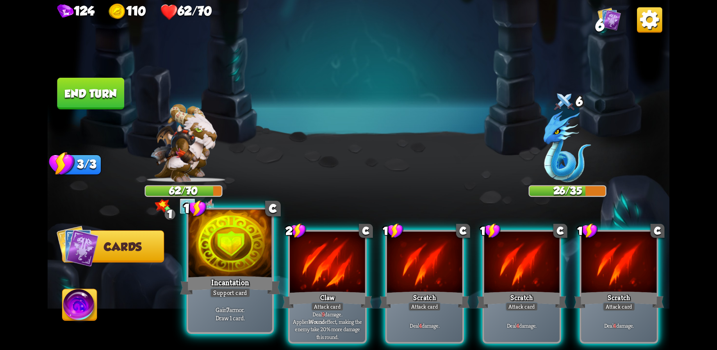
click at [238, 258] on div at bounding box center [230, 244] width 84 height 70
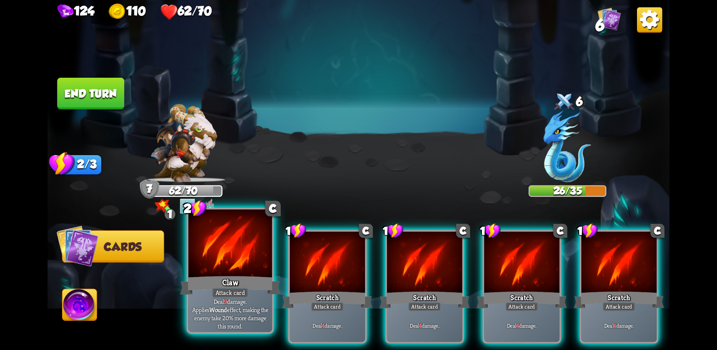
click at [243, 266] on div at bounding box center [230, 244] width 84 height 70
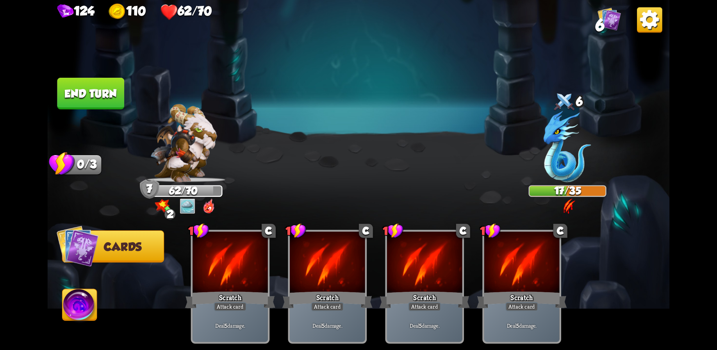
click at [98, 91] on button "End turn" at bounding box center [90, 94] width 67 height 32
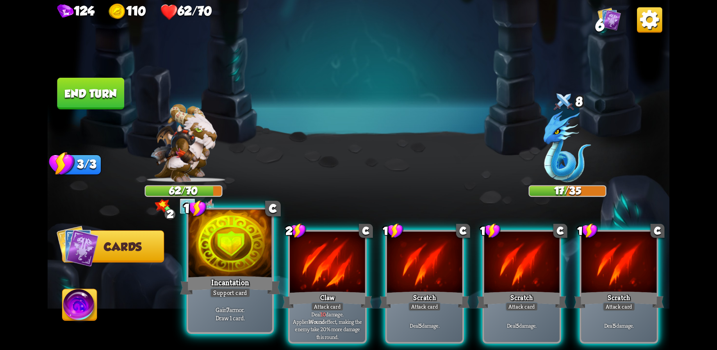
click at [242, 268] on div at bounding box center [230, 244] width 84 height 70
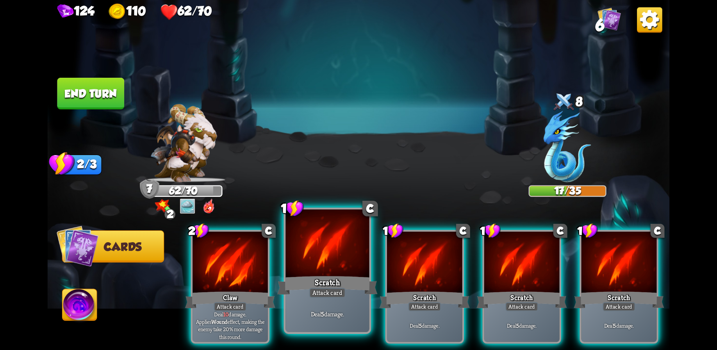
click at [358, 256] on div at bounding box center [328, 244] width 84 height 70
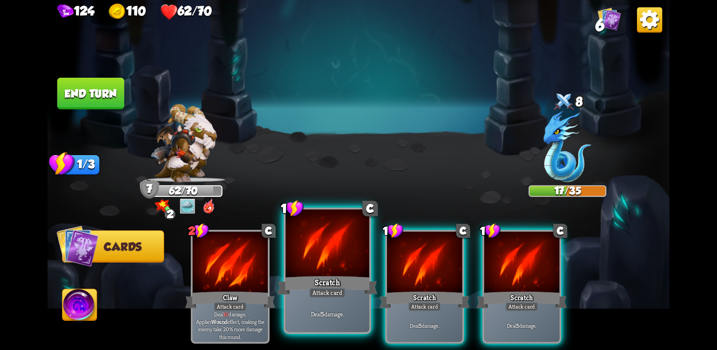
click at [358, 256] on div at bounding box center [328, 244] width 84 height 70
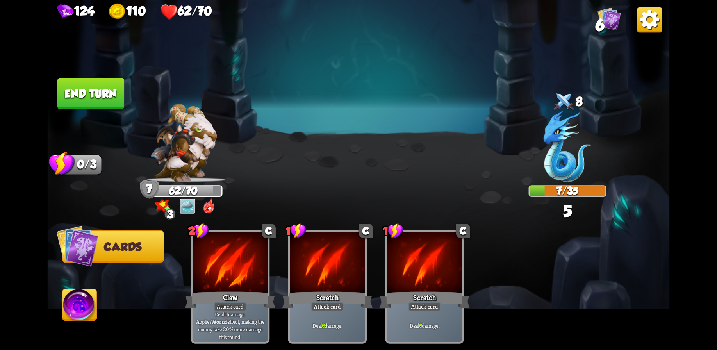
click at [93, 87] on button "End turn" at bounding box center [90, 94] width 67 height 32
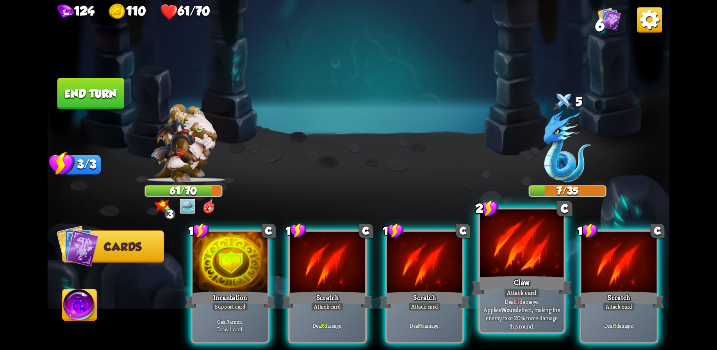
click at [505, 245] on div at bounding box center [522, 244] width 84 height 70
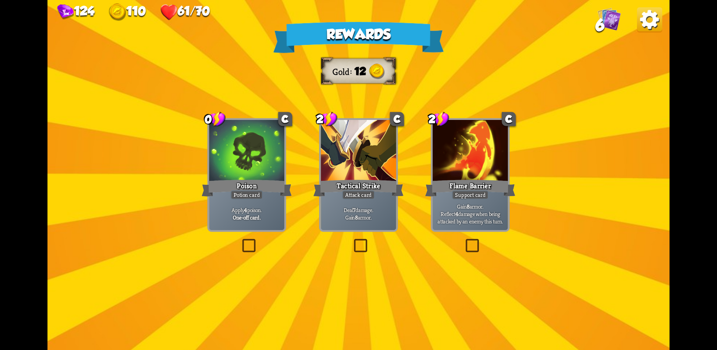
click at [263, 191] on div "Potion card" at bounding box center [247, 194] width 32 height 9
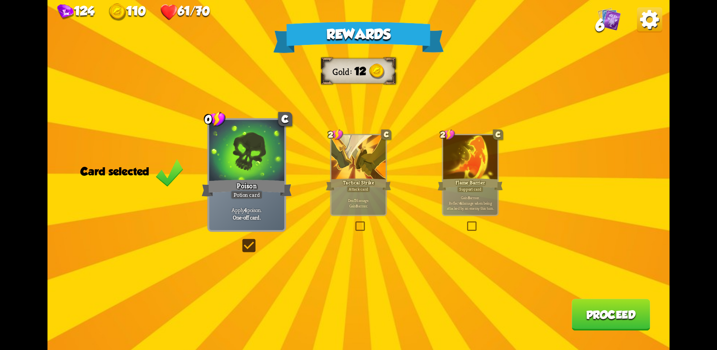
click at [345, 181] on div "Tactical Strike" at bounding box center [358, 184] width 65 height 14
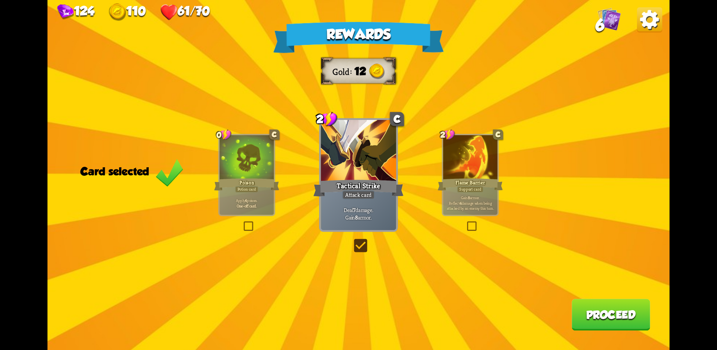
click at [621, 306] on button "Proceed" at bounding box center [611, 315] width 79 height 32
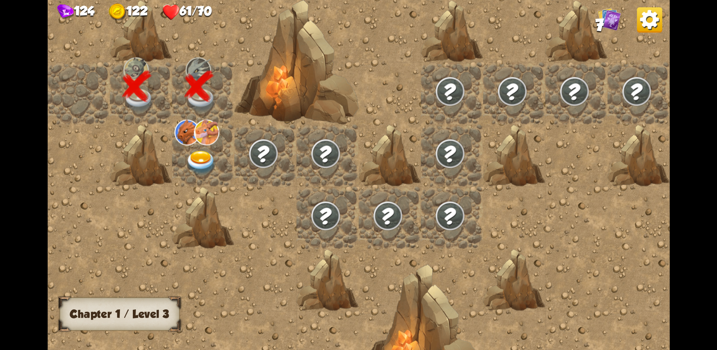
click at [204, 155] on img at bounding box center [201, 163] width 31 height 24
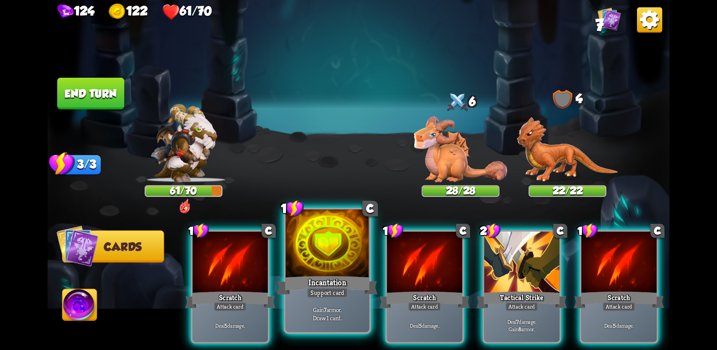
click at [323, 269] on div at bounding box center [328, 244] width 84 height 70
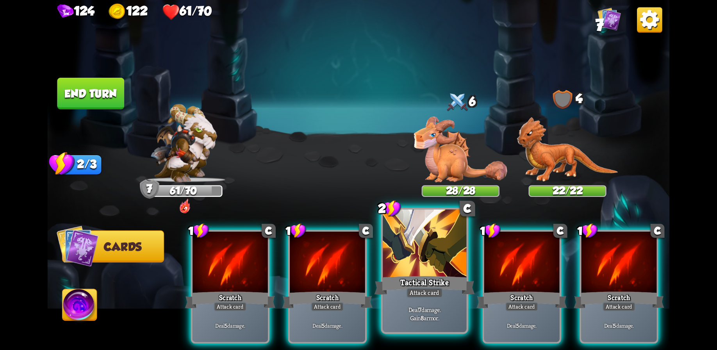
click at [418, 264] on div at bounding box center [425, 244] width 84 height 70
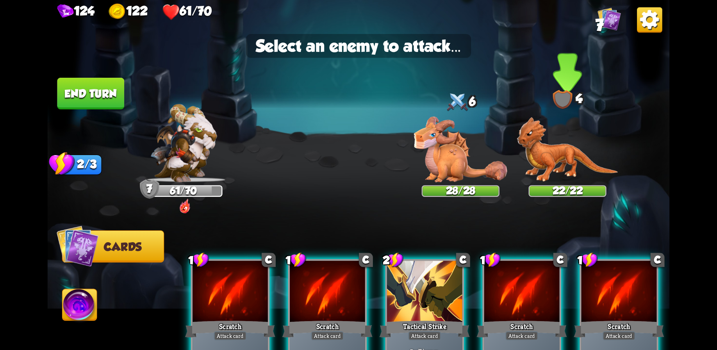
click at [551, 163] on img at bounding box center [567, 149] width 101 height 65
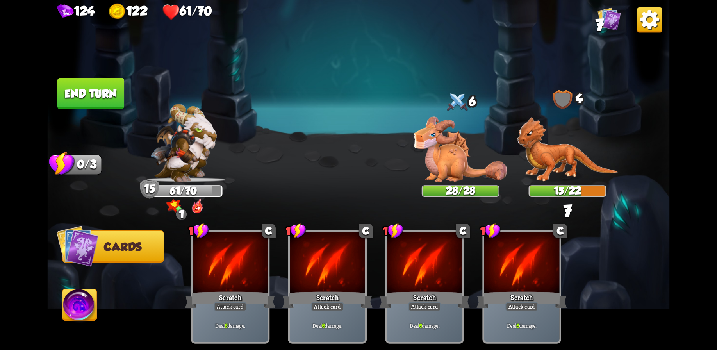
click at [91, 82] on button "End turn" at bounding box center [90, 94] width 67 height 32
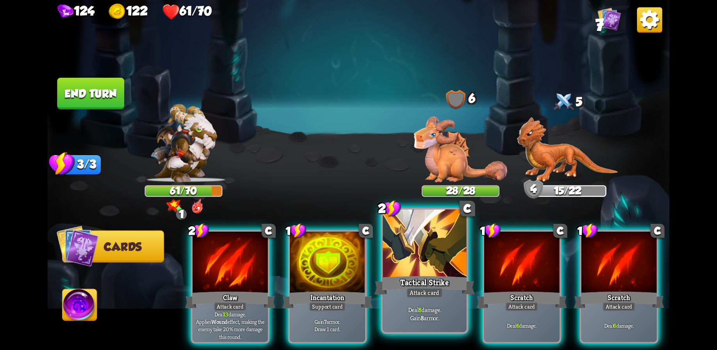
click at [431, 261] on div at bounding box center [425, 244] width 84 height 70
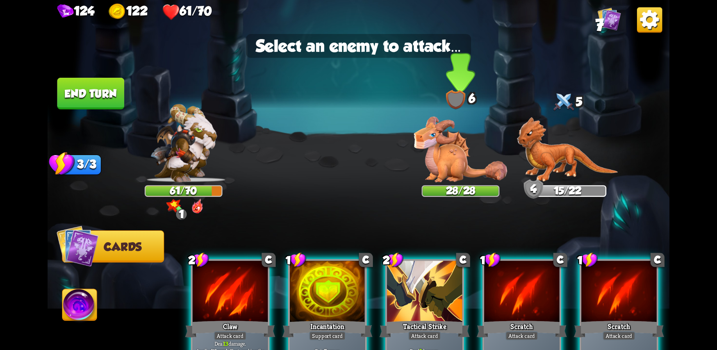
click at [454, 157] on img at bounding box center [460, 149] width 93 height 66
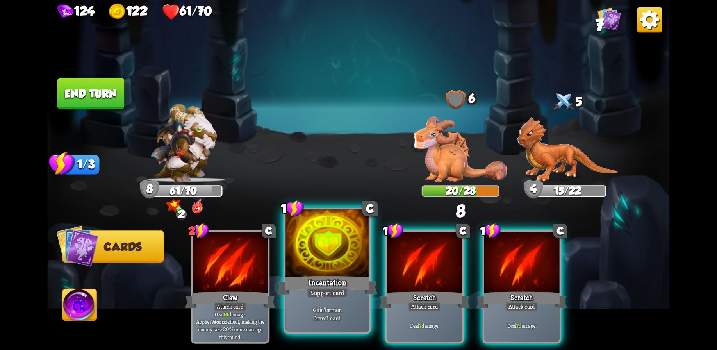
click at [328, 261] on div at bounding box center [328, 244] width 84 height 70
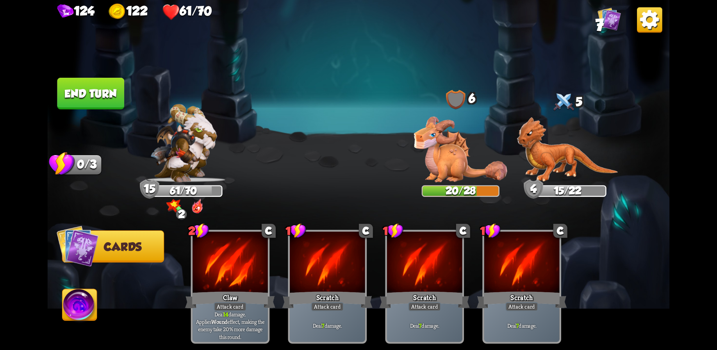
click at [99, 93] on button "End turn" at bounding box center [90, 94] width 67 height 32
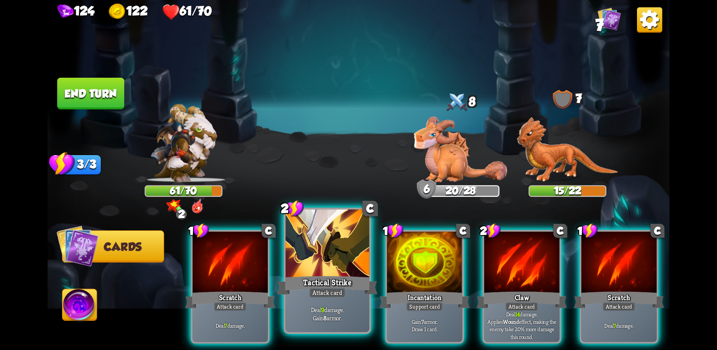
click at [341, 255] on div at bounding box center [328, 244] width 84 height 70
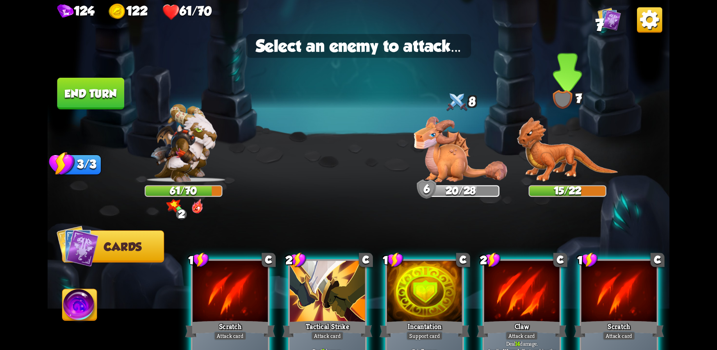
click at [578, 169] on img at bounding box center [567, 149] width 101 height 65
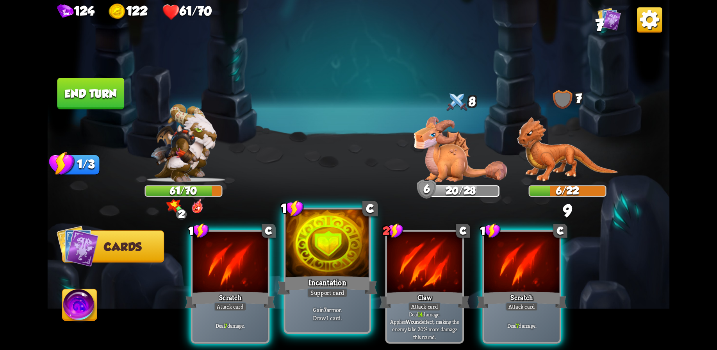
click at [318, 270] on div at bounding box center [328, 244] width 84 height 70
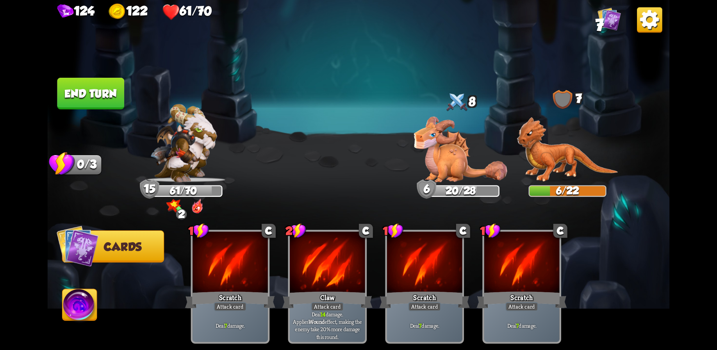
click at [76, 91] on button "End turn" at bounding box center [90, 94] width 67 height 32
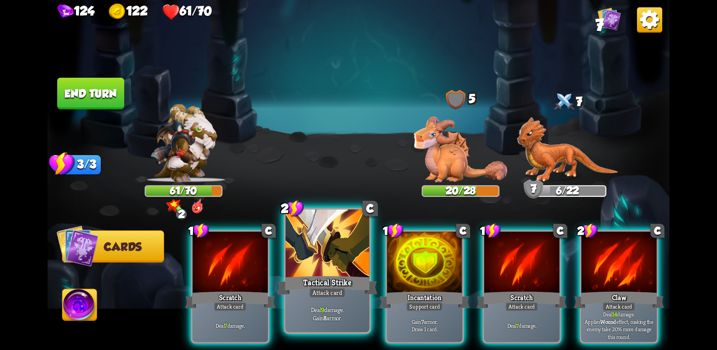
click at [333, 256] on div at bounding box center [328, 244] width 84 height 70
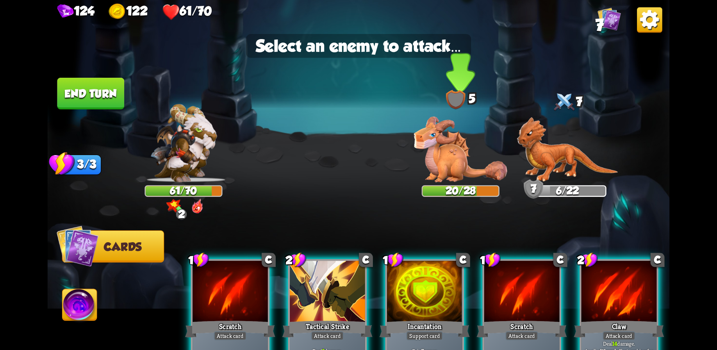
click at [454, 161] on img at bounding box center [460, 149] width 93 height 66
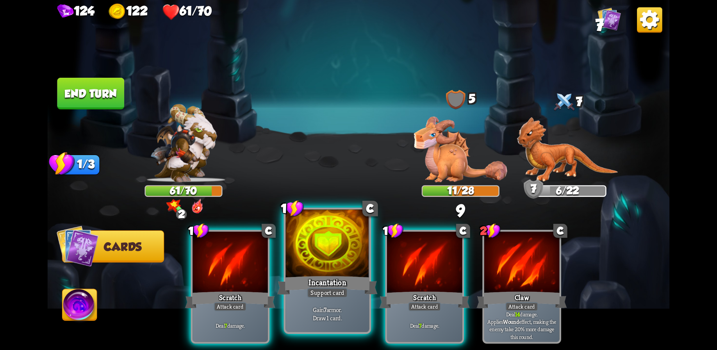
click at [332, 246] on div at bounding box center [328, 244] width 84 height 70
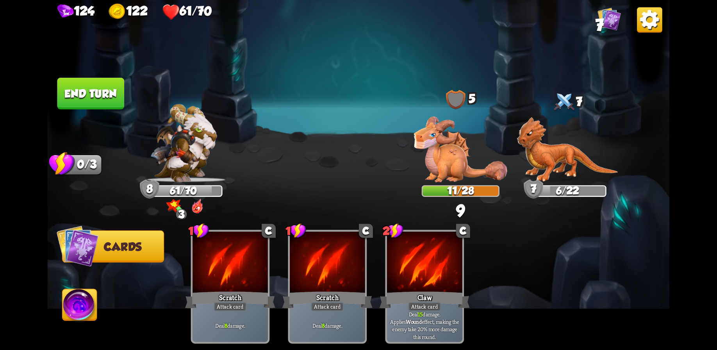
click at [89, 93] on button "End turn" at bounding box center [90, 94] width 67 height 32
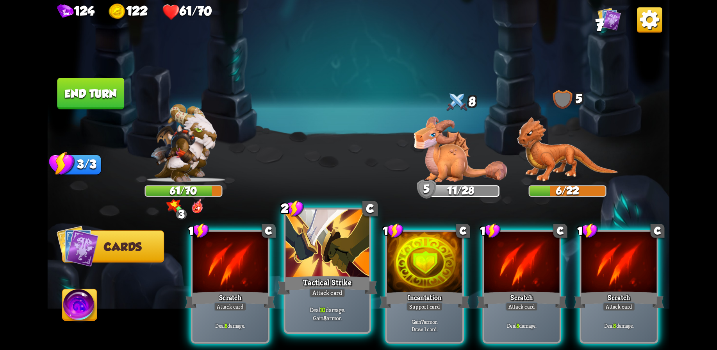
click at [332, 262] on div at bounding box center [328, 244] width 84 height 70
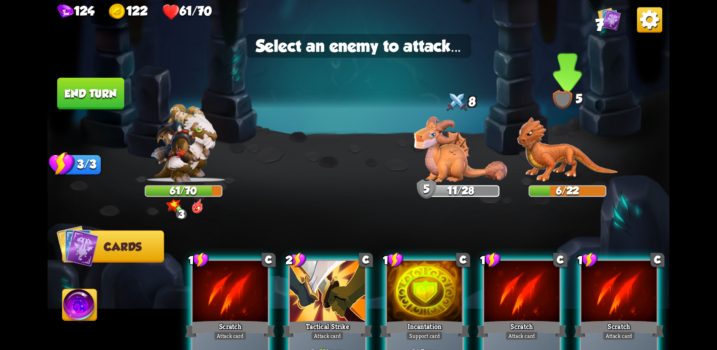
click at [551, 162] on img at bounding box center [567, 149] width 101 height 65
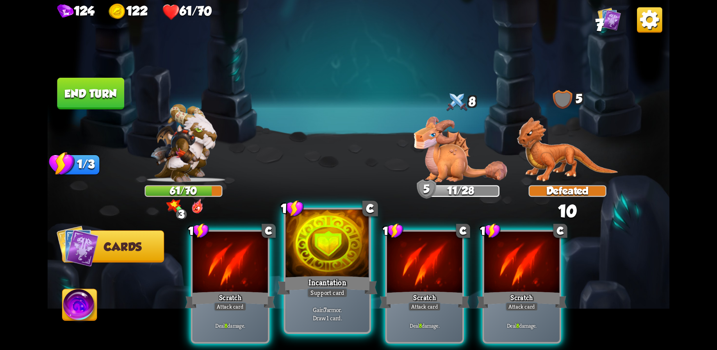
click at [329, 270] on div at bounding box center [328, 244] width 84 height 70
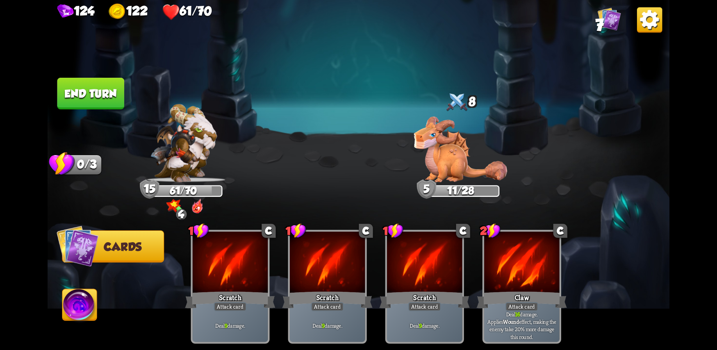
click at [93, 90] on button "End turn" at bounding box center [90, 94] width 67 height 32
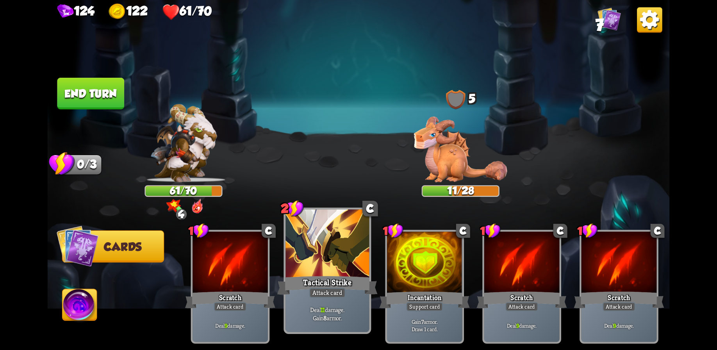
click at [330, 269] on div at bounding box center [328, 244] width 84 height 70
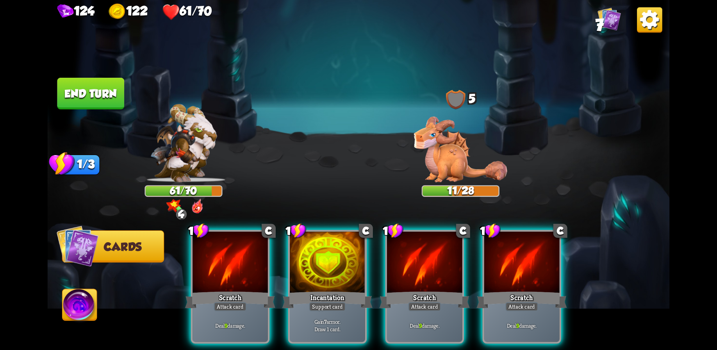
click at [444, 156] on img at bounding box center [460, 149] width 93 height 66
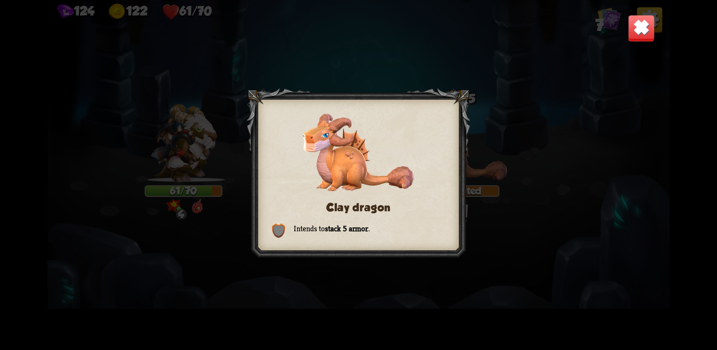
click at [591, 226] on div "Clay dragon Intends to stack 5 armor ." at bounding box center [359, 175] width 623 height 350
click at [648, 38] on img at bounding box center [641, 27] width 27 height 27
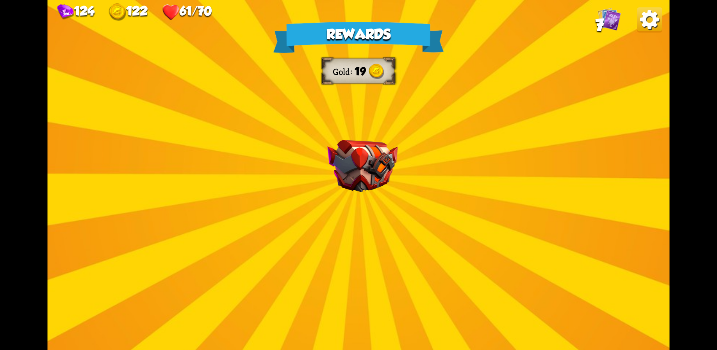
click at [460, 208] on div "Rewards Gold 19 Select a card 0 C Growl Attack card Deal 4 damage. 1 C Poisoned…" at bounding box center [359, 175] width 623 height 350
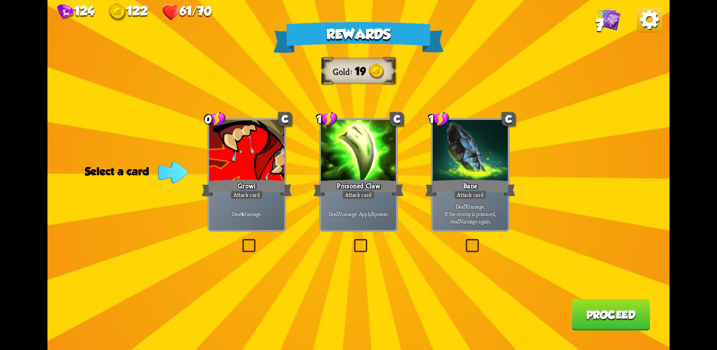
click at [383, 218] on div "Deal 7 damage. Apply 3 poison." at bounding box center [358, 213] width 75 height 33
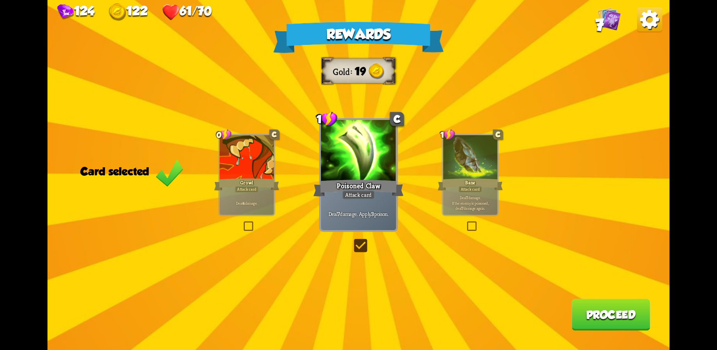
click at [617, 319] on button "Proceed" at bounding box center [611, 315] width 79 height 32
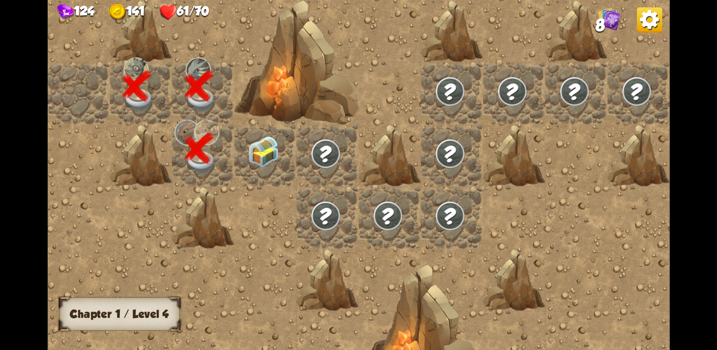
click at [267, 156] on img at bounding box center [263, 151] width 31 height 31
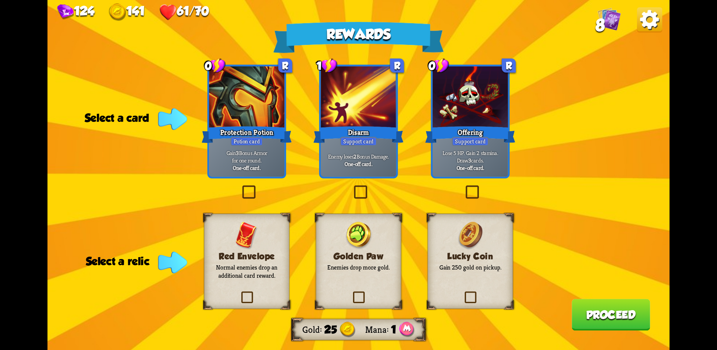
click at [358, 113] on div at bounding box center [358, 97] width 75 height 63
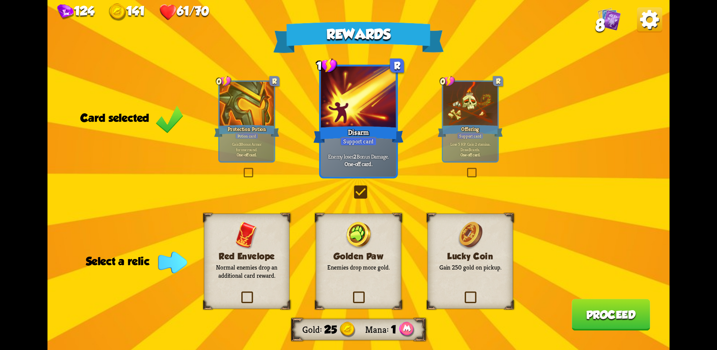
click at [483, 273] on div "Lucky Coin Gain 250 gold on pickup." at bounding box center [471, 261] width 86 height 95
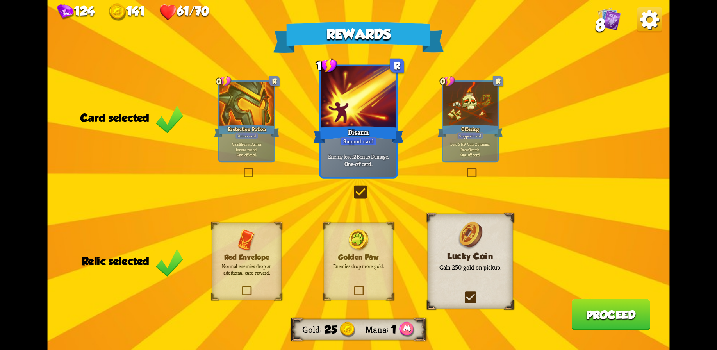
click at [613, 312] on button "Proceed" at bounding box center [611, 315] width 79 height 32
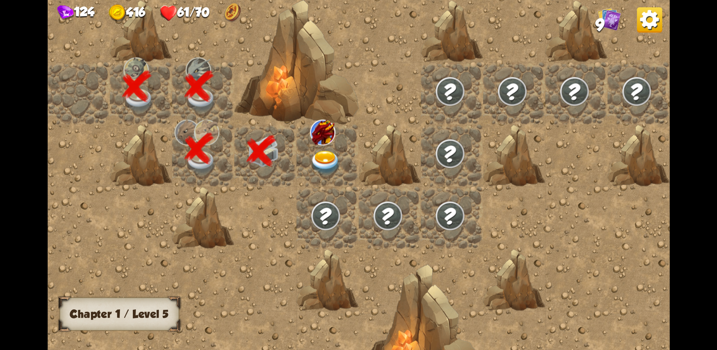
click at [320, 149] on div at bounding box center [328, 156] width 62 height 62
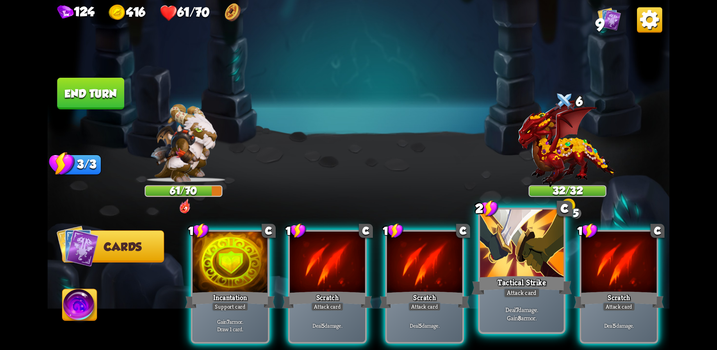
click at [512, 260] on div at bounding box center [522, 244] width 84 height 70
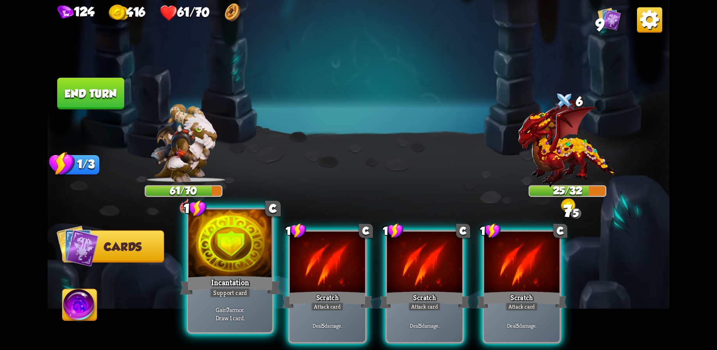
click at [215, 265] on div at bounding box center [230, 244] width 84 height 70
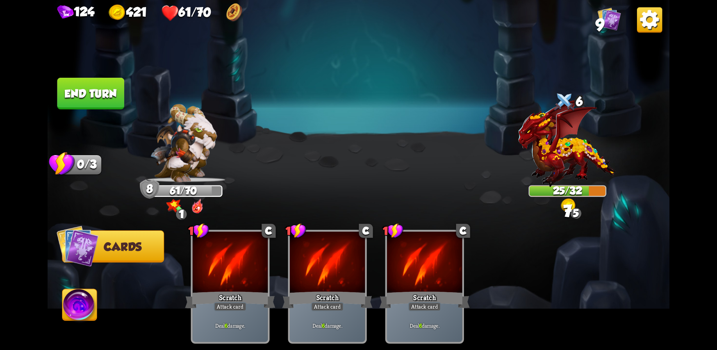
click at [73, 94] on button "End turn" at bounding box center [90, 94] width 67 height 32
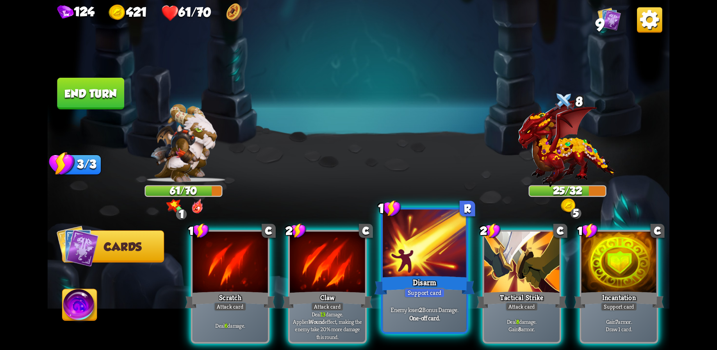
click at [437, 263] on div at bounding box center [425, 244] width 84 height 70
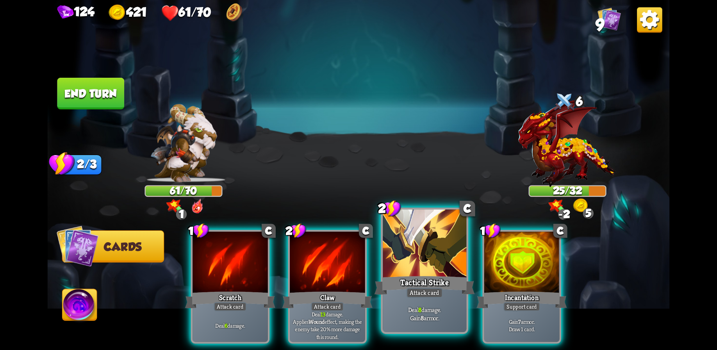
click at [429, 257] on div at bounding box center [425, 244] width 84 height 70
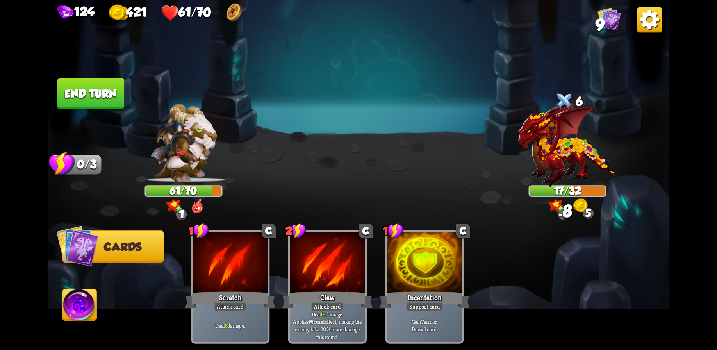
click at [104, 86] on button "End turn" at bounding box center [91, 94] width 68 height 32
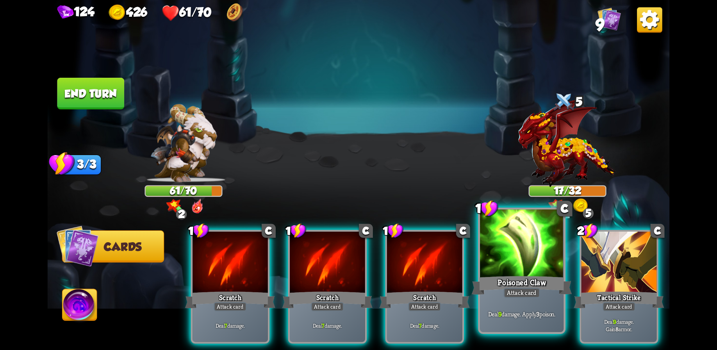
click at [515, 260] on div at bounding box center [522, 244] width 84 height 70
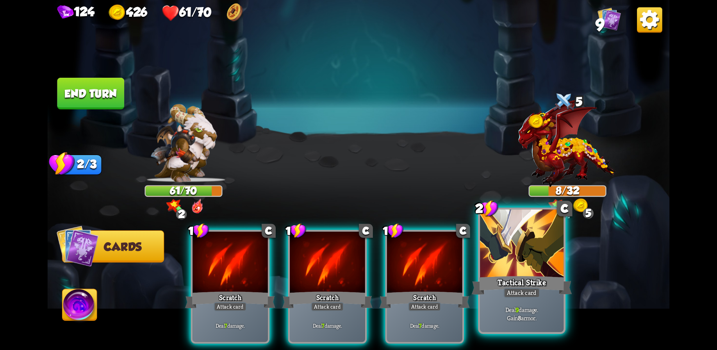
click at [482, 263] on div at bounding box center [522, 244] width 84 height 70
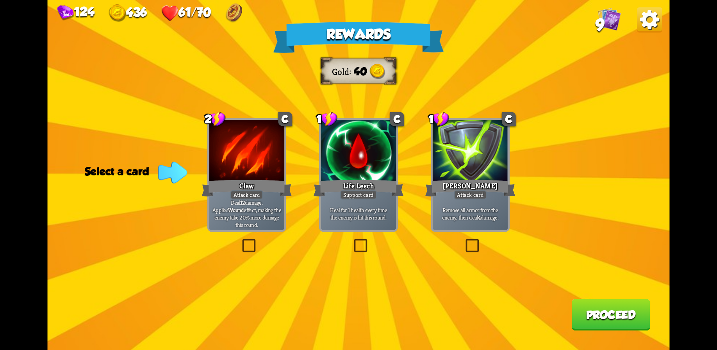
click at [378, 213] on p "Heal for 1 health every time the enemy is hit this round." at bounding box center [359, 213] width 72 height 15
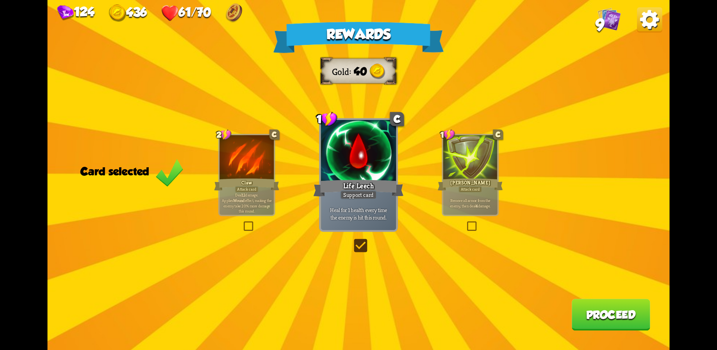
click at [606, 315] on button "Proceed" at bounding box center [611, 315] width 79 height 32
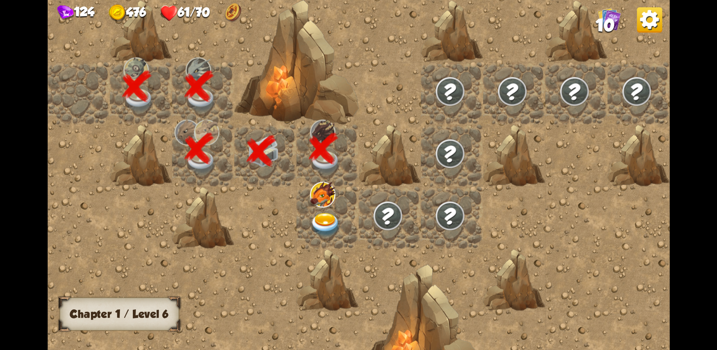
click at [329, 214] on img at bounding box center [325, 225] width 31 height 24
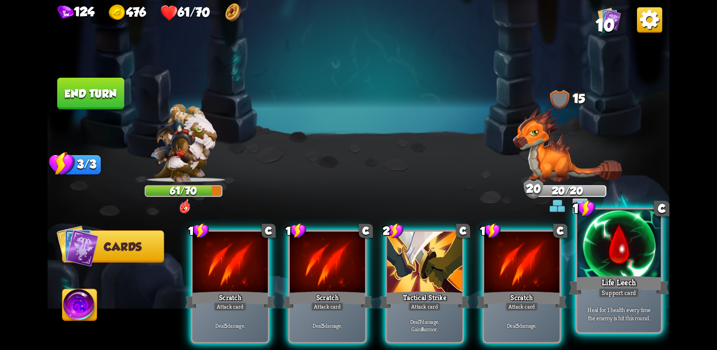
click at [632, 274] on div "Life Leech" at bounding box center [619, 285] width 100 height 22
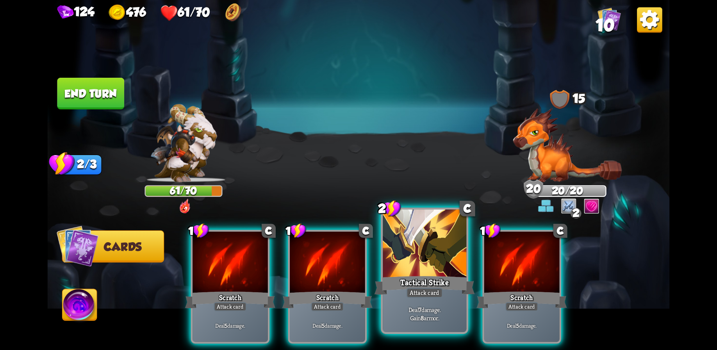
click at [432, 261] on div at bounding box center [425, 244] width 84 height 70
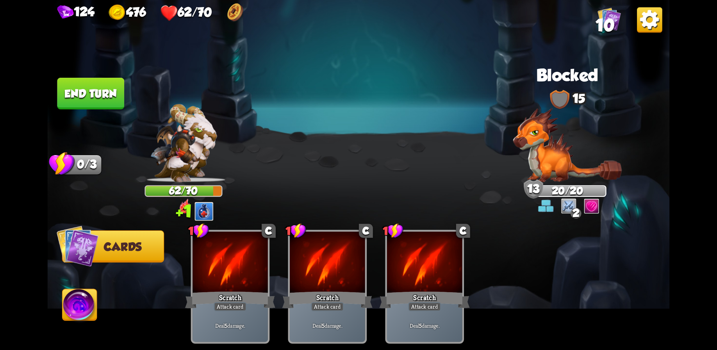
click at [89, 88] on button "End turn" at bounding box center [90, 94] width 67 height 32
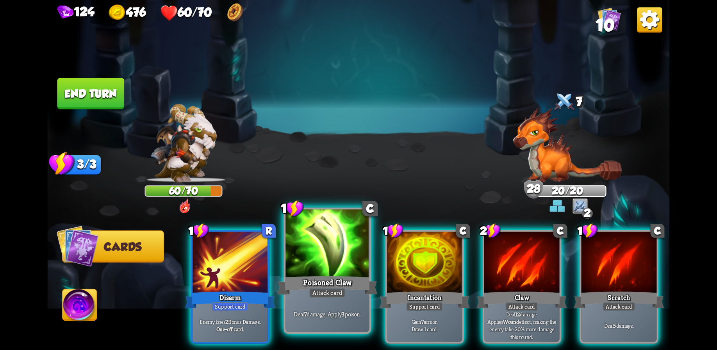
click at [336, 260] on div at bounding box center [328, 244] width 84 height 70
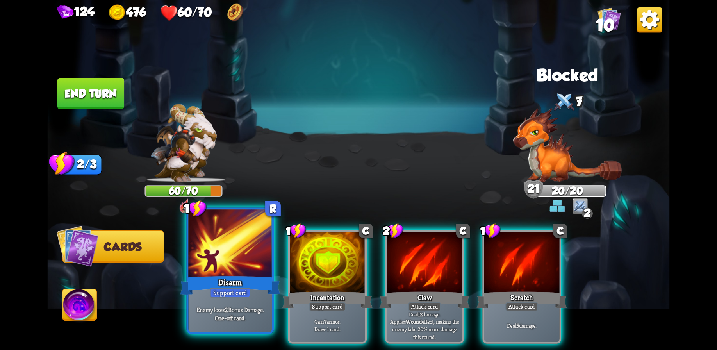
click at [235, 260] on div at bounding box center [230, 244] width 84 height 70
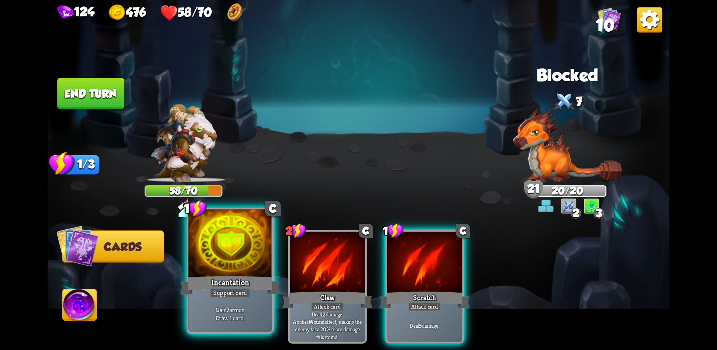
click at [218, 267] on div at bounding box center [230, 244] width 84 height 70
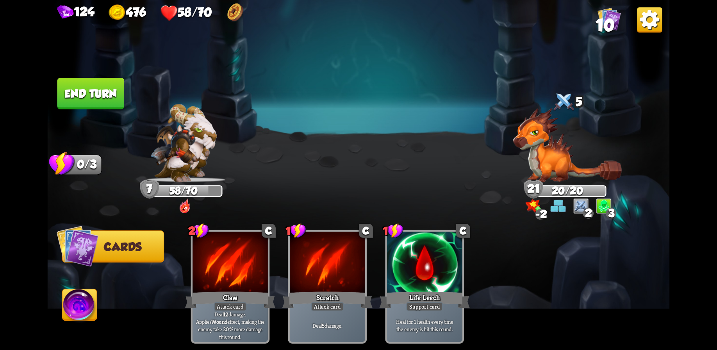
click at [87, 95] on button "End turn" at bounding box center [90, 94] width 67 height 32
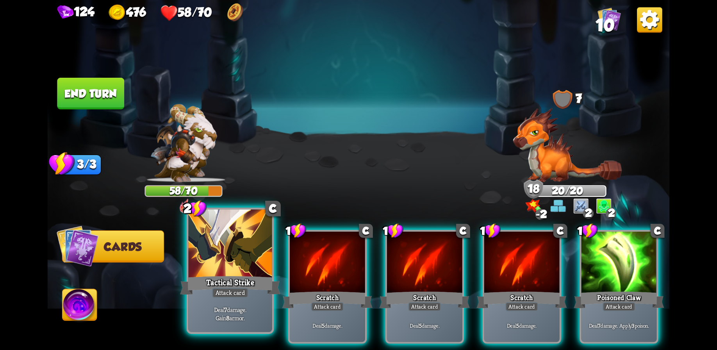
click at [240, 252] on div at bounding box center [230, 244] width 84 height 70
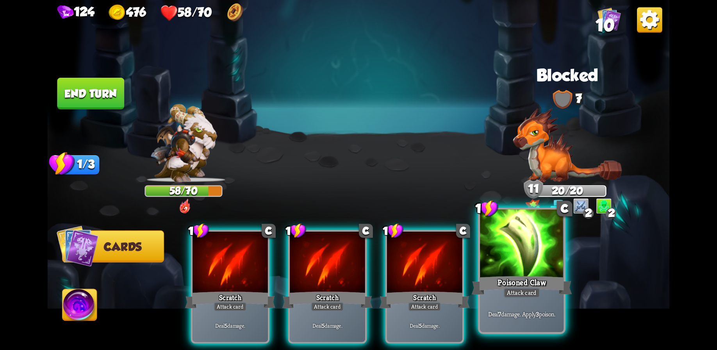
click at [526, 275] on div "Poisoned Claw" at bounding box center [522, 285] width 100 height 22
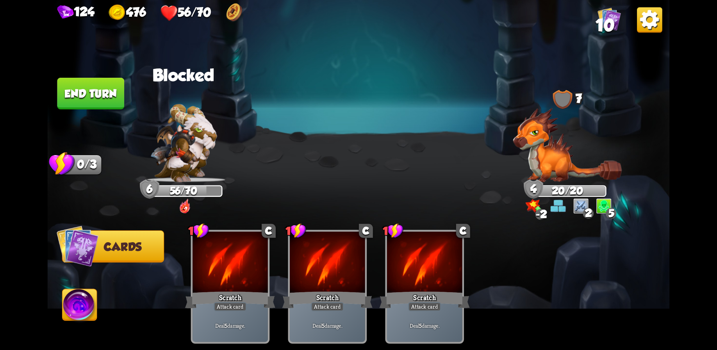
click at [96, 94] on button "End turn" at bounding box center [90, 93] width 69 height 32
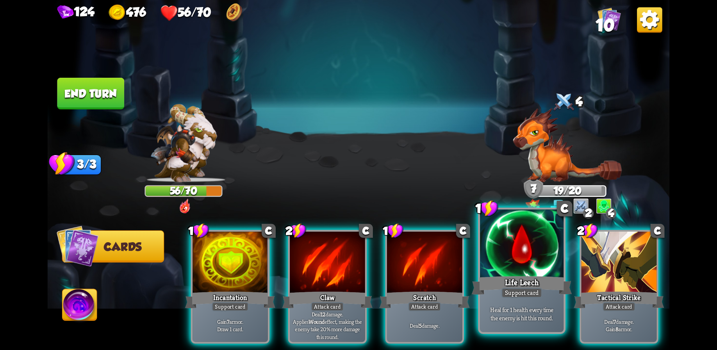
click at [522, 258] on div at bounding box center [522, 244] width 84 height 70
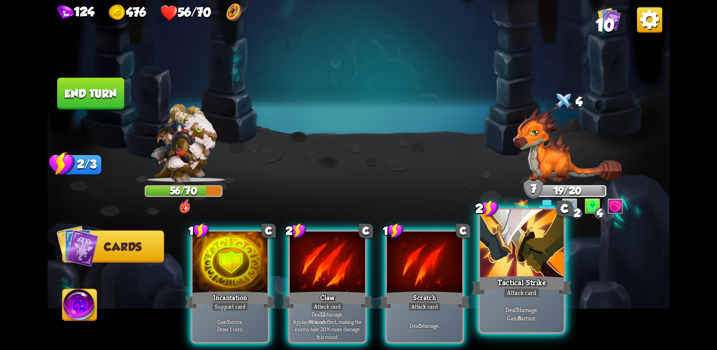
click at [519, 265] on div at bounding box center [522, 244] width 84 height 70
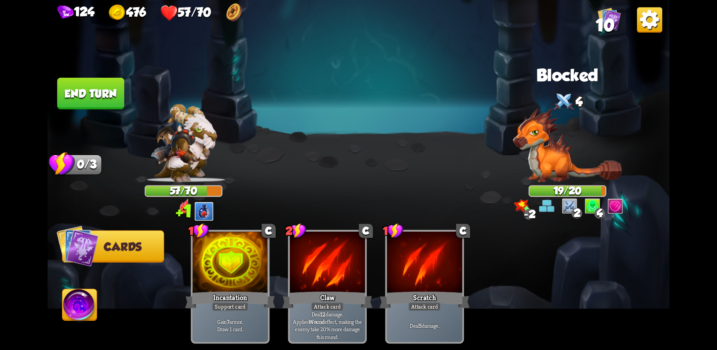
click at [95, 85] on button "End turn" at bounding box center [90, 94] width 67 height 32
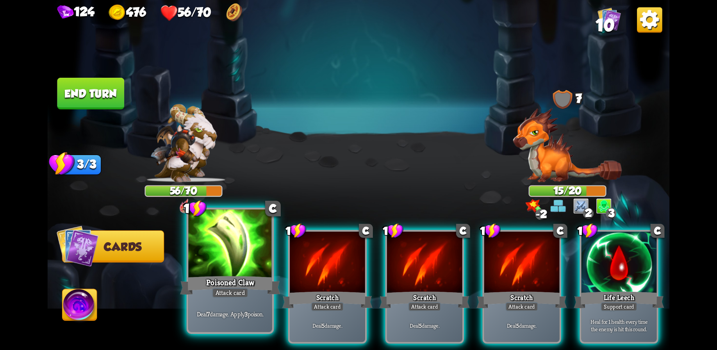
click at [238, 265] on div at bounding box center [230, 244] width 84 height 70
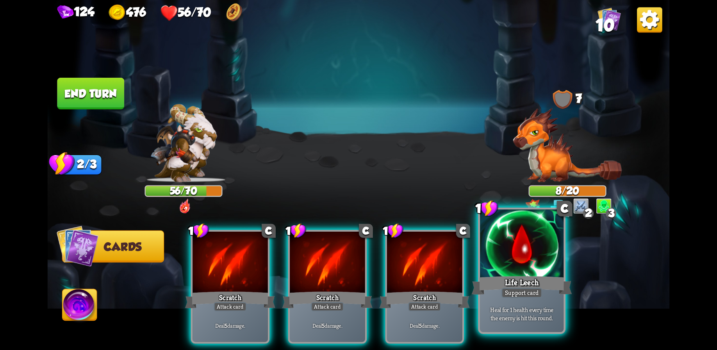
click at [546, 272] on div at bounding box center [522, 244] width 84 height 70
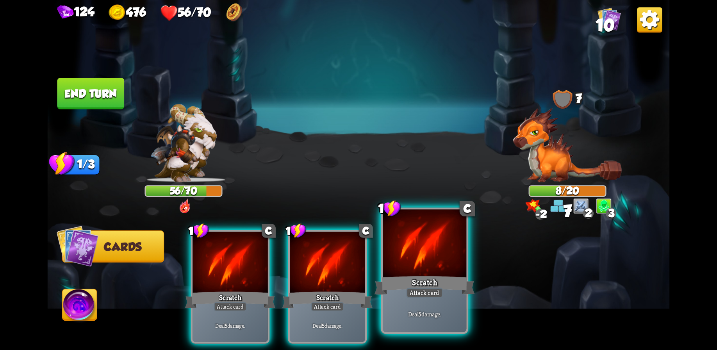
click at [441, 274] on div "Scratch" at bounding box center [425, 285] width 100 height 22
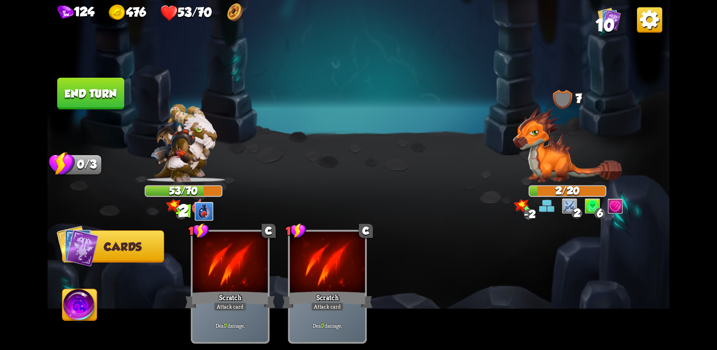
click at [92, 89] on button "End turn" at bounding box center [90, 94] width 67 height 32
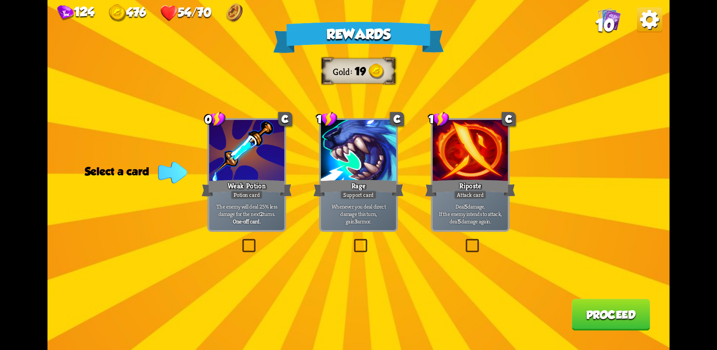
click at [262, 218] on div "One-off card." at bounding box center [247, 221] width 72 height 7
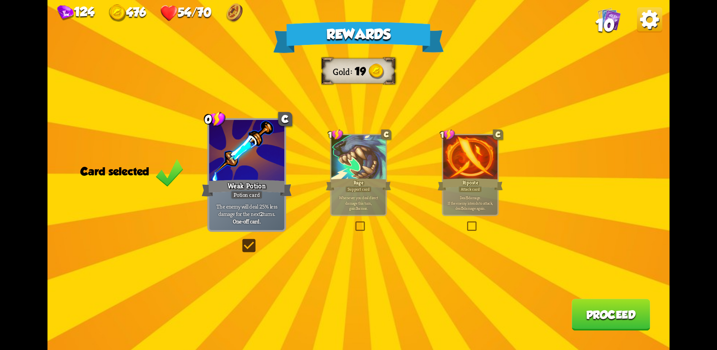
click at [618, 317] on button "Proceed" at bounding box center [611, 315] width 79 height 32
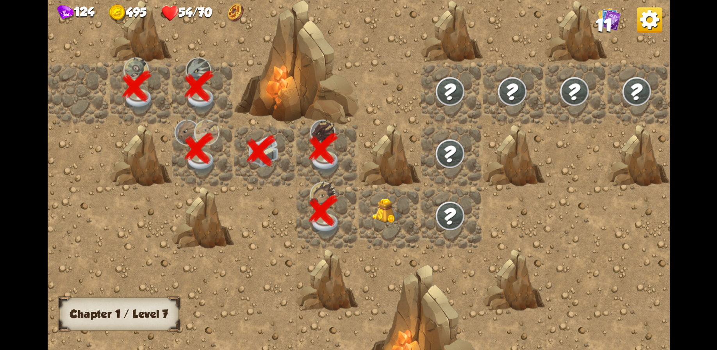
click at [377, 211] on img at bounding box center [387, 211] width 31 height 25
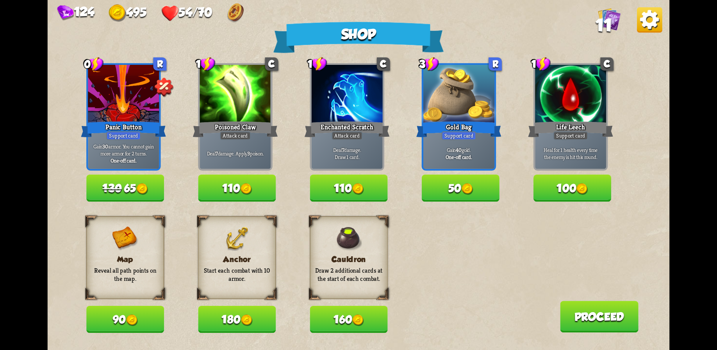
click at [235, 191] on button "110" at bounding box center [237, 188] width 78 height 27
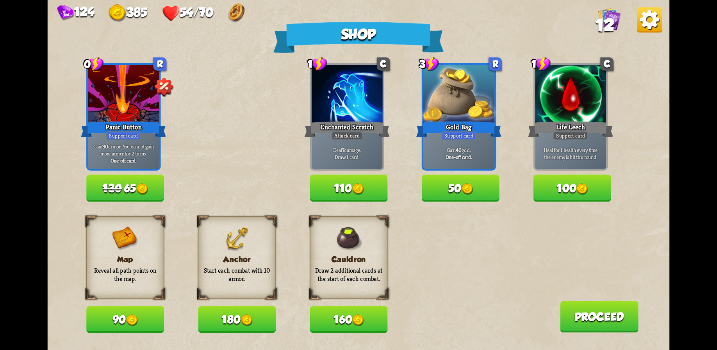
click at [253, 322] on img at bounding box center [247, 321] width 12 height 12
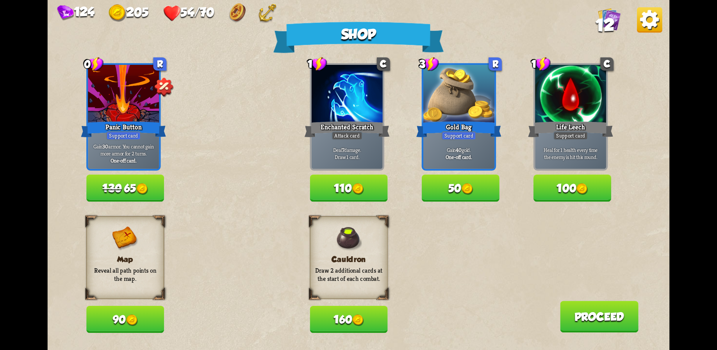
click at [342, 320] on button "160" at bounding box center [349, 319] width 78 height 27
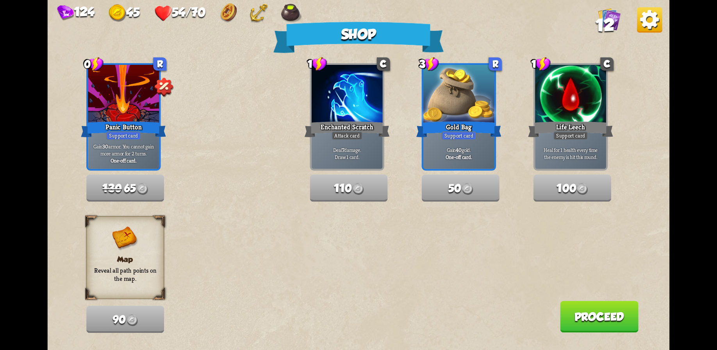
click at [604, 323] on button "Proceed" at bounding box center [599, 317] width 79 height 32
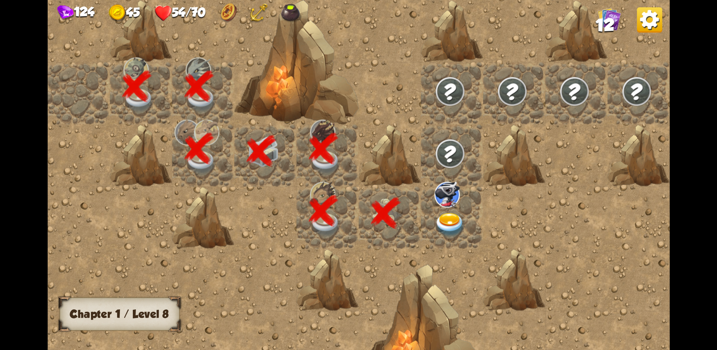
click at [446, 212] on div at bounding box center [452, 218] width 62 height 62
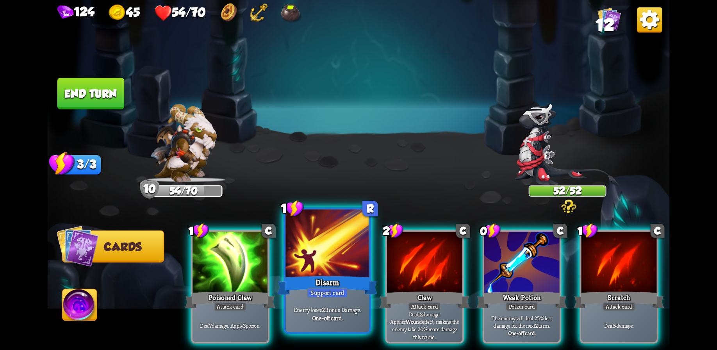
click at [327, 258] on div at bounding box center [328, 244] width 84 height 70
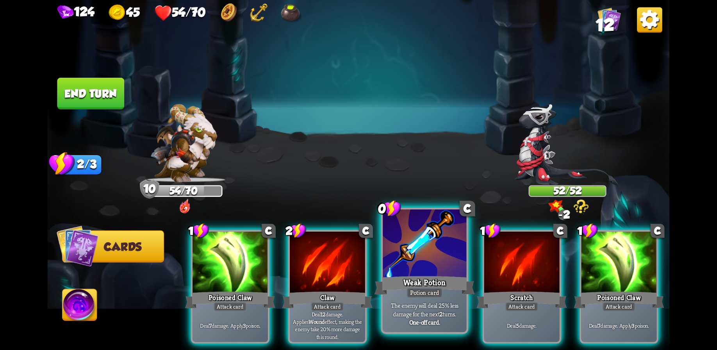
click at [411, 261] on div at bounding box center [425, 244] width 84 height 70
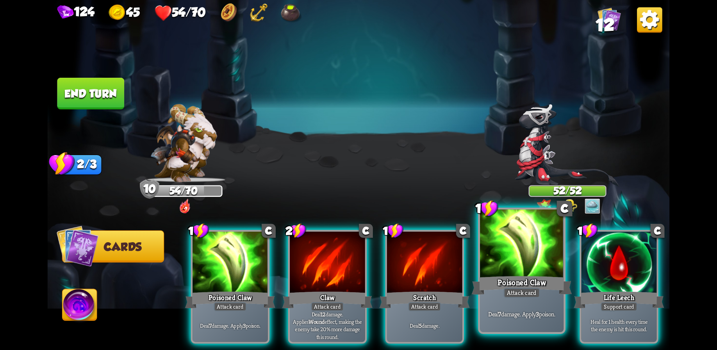
click at [537, 260] on div at bounding box center [522, 244] width 84 height 70
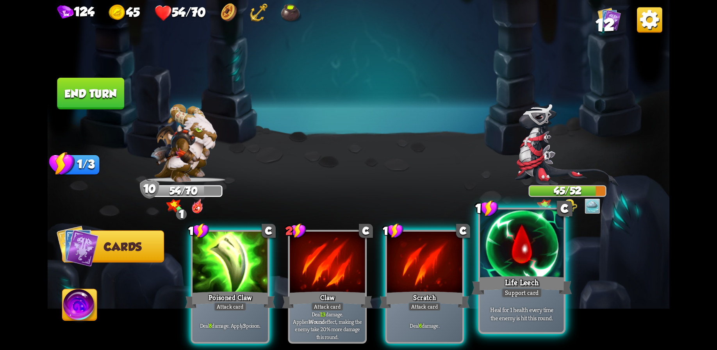
click at [521, 261] on div at bounding box center [522, 244] width 84 height 70
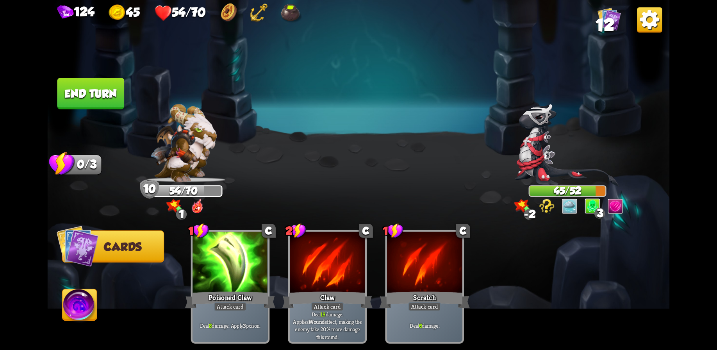
click at [104, 95] on button "End turn" at bounding box center [90, 94] width 67 height 32
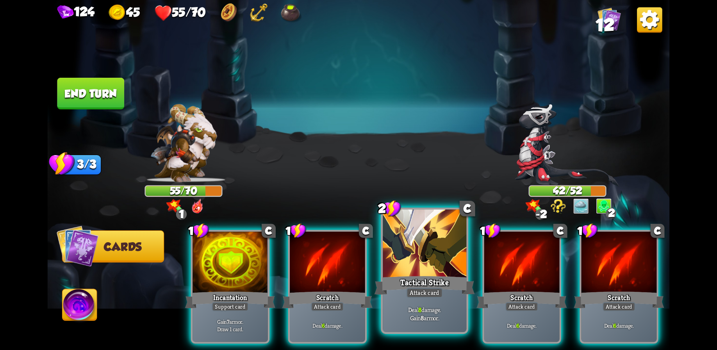
click at [425, 262] on div at bounding box center [425, 244] width 84 height 70
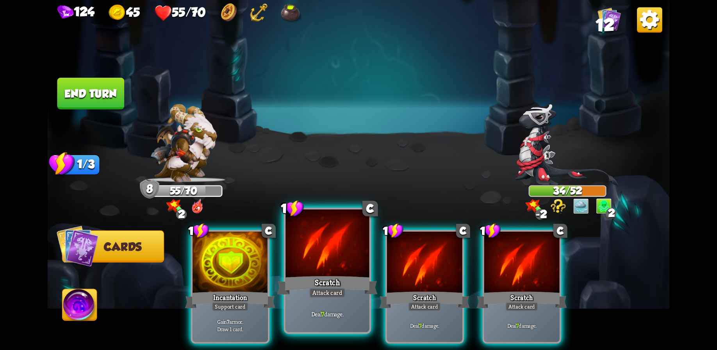
click at [333, 273] on div at bounding box center [328, 244] width 84 height 70
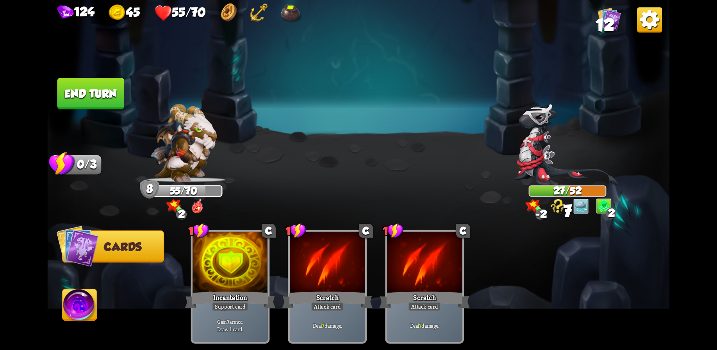
click at [101, 98] on button "End turn" at bounding box center [90, 94] width 67 height 32
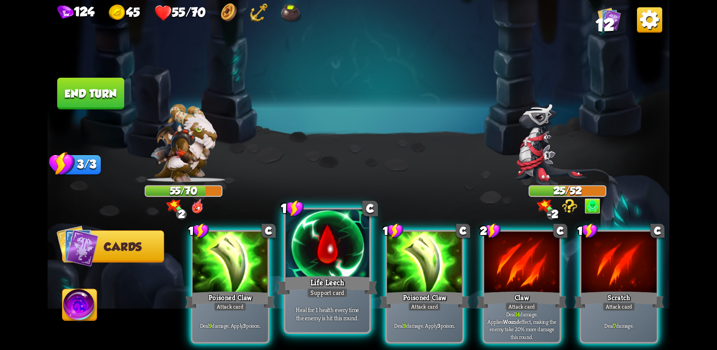
click at [326, 266] on div at bounding box center [328, 244] width 84 height 70
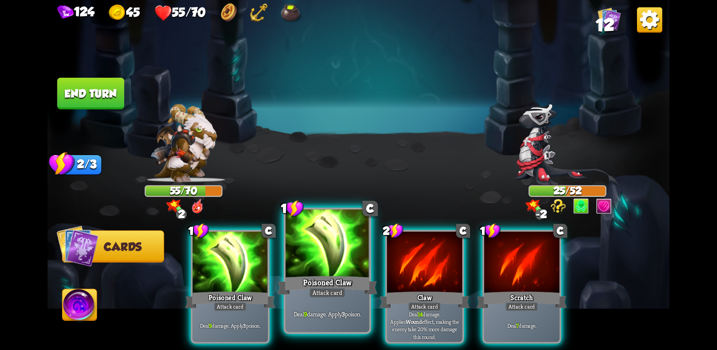
click at [319, 263] on div at bounding box center [328, 244] width 84 height 70
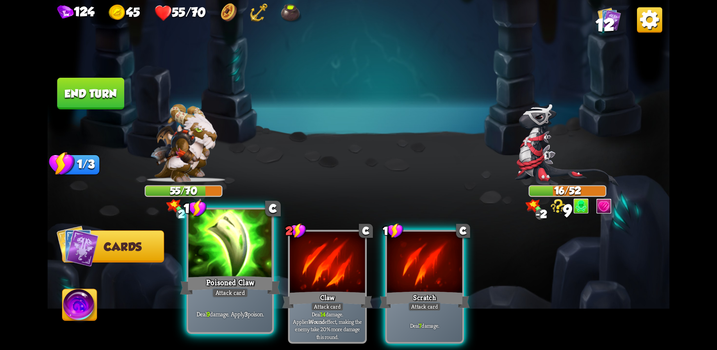
click at [242, 256] on div at bounding box center [230, 244] width 84 height 70
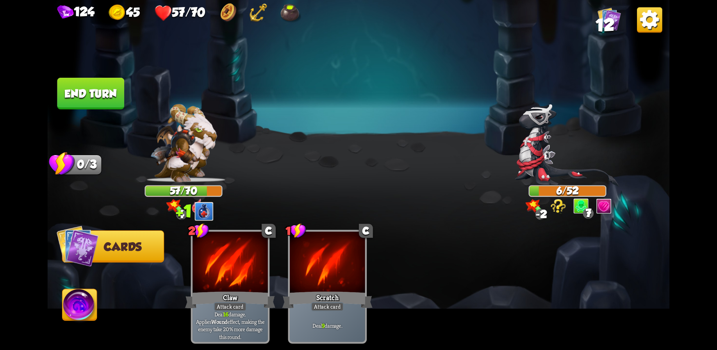
click at [88, 85] on button "End turn" at bounding box center [90, 94] width 67 height 32
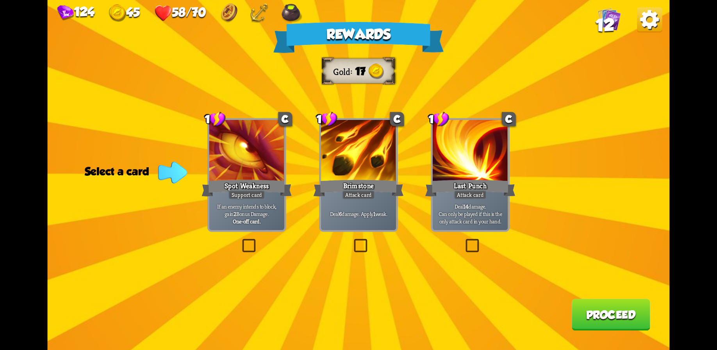
click at [263, 216] on p "If an enemy intends to block, gain 2 Bonus Damage." at bounding box center [247, 210] width 72 height 15
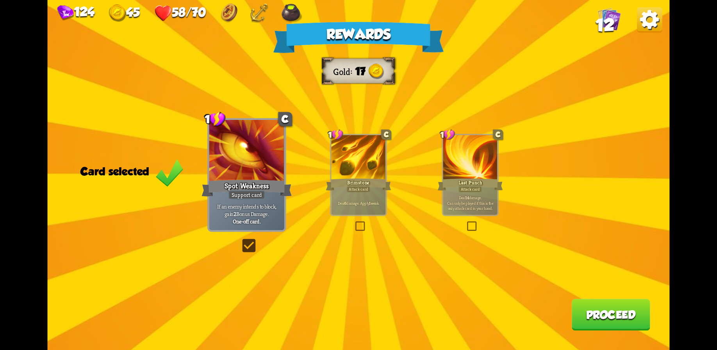
click at [603, 312] on button "Proceed" at bounding box center [611, 315] width 79 height 32
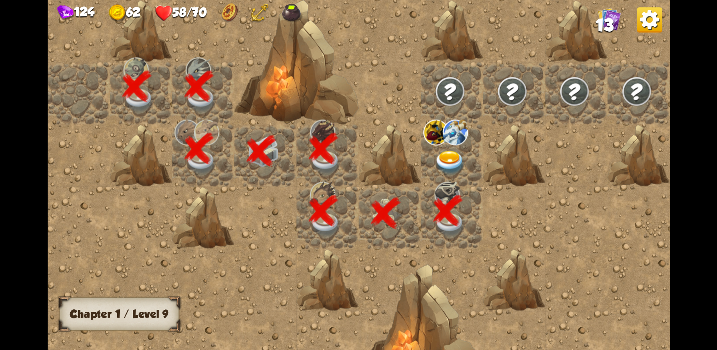
click at [447, 146] on div at bounding box center [452, 156] width 62 height 62
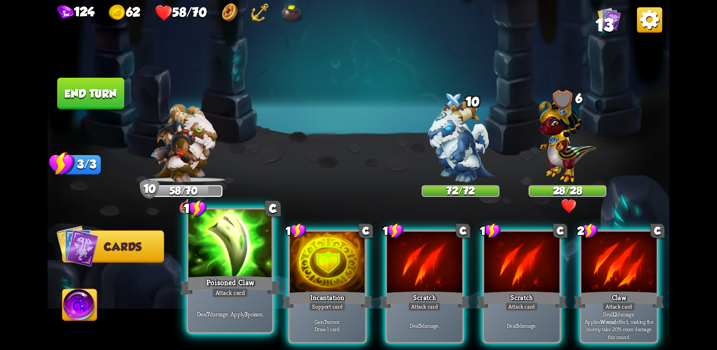
click at [237, 271] on div at bounding box center [230, 244] width 84 height 70
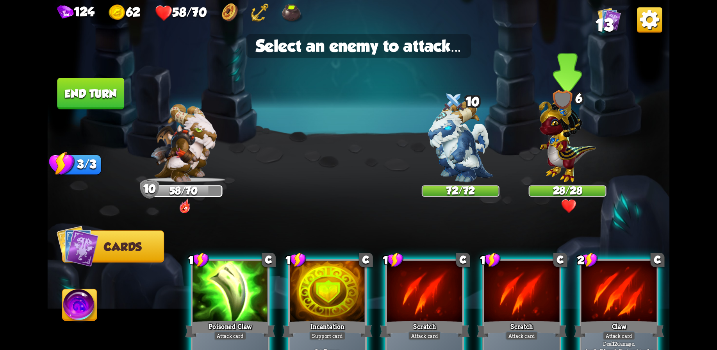
click at [572, 146] on img at bounding box center [567, 138] width 57 height 88
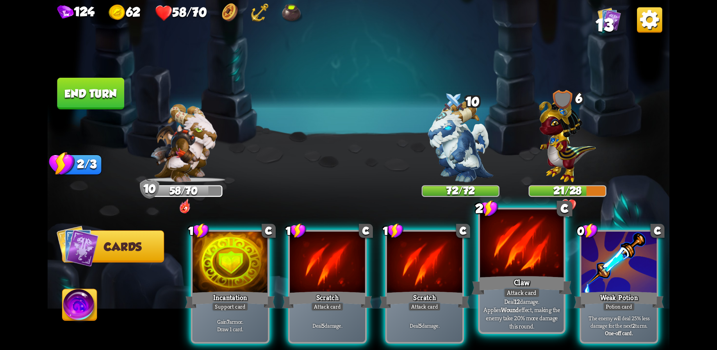
click at [508, 272] on div at bounding box center [522, 244] width 84 height 70
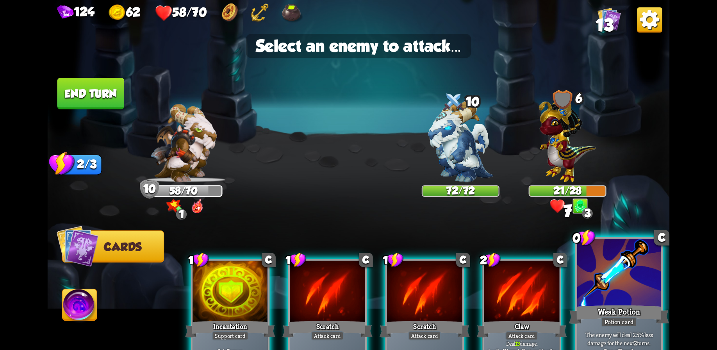
click at [607, 306] on div "Weak Potion" at bounding box center [619, 315] width 100 height 22
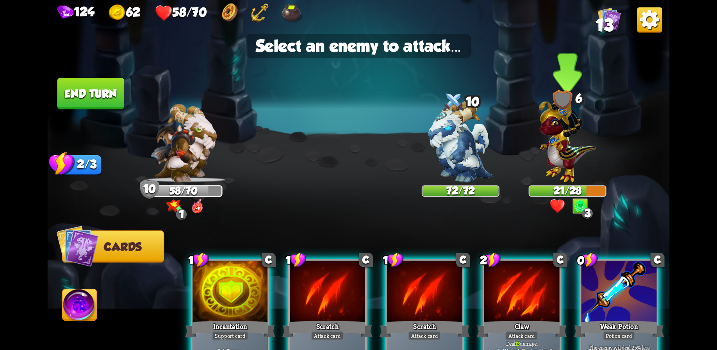
click at [567, 131] on img at bounding box center [567, 138] width 57 height 88
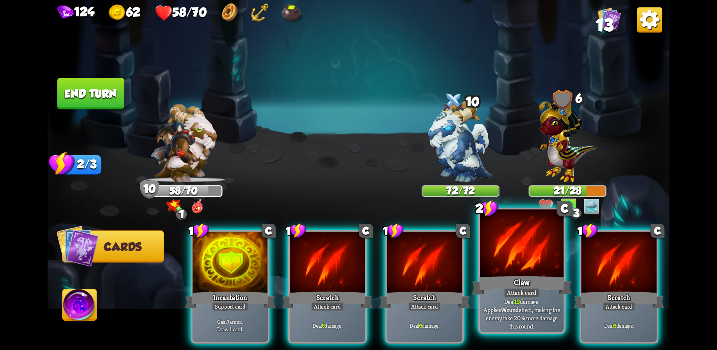
click at [526, 270] on div at bounding box center [522, 244] width 84 height 70
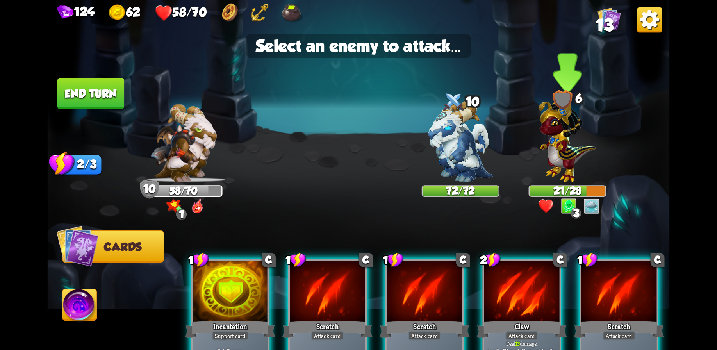
click at [565, 143] on img at bounding box center [567, 138] width 57 height 88
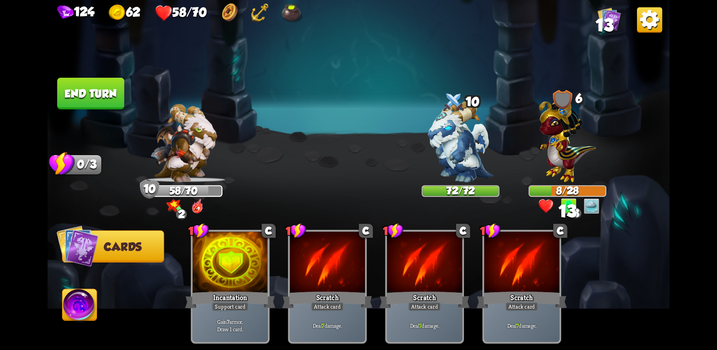
click at [91, 84] on button "End turn" at bounding box center [90, 94] width 67 height 32
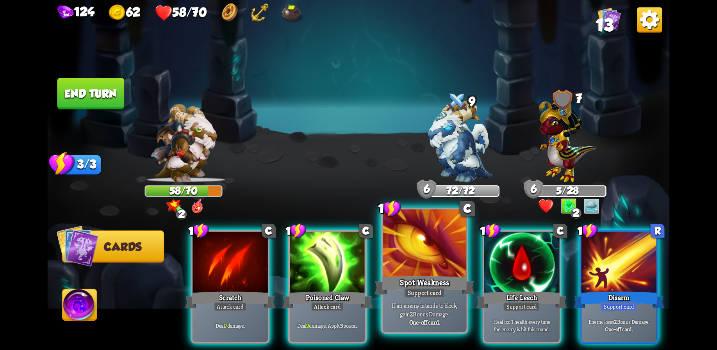
click at [431, 274] on div "Spot Weakness" at bounding box center [425, 285] width 100 height 22
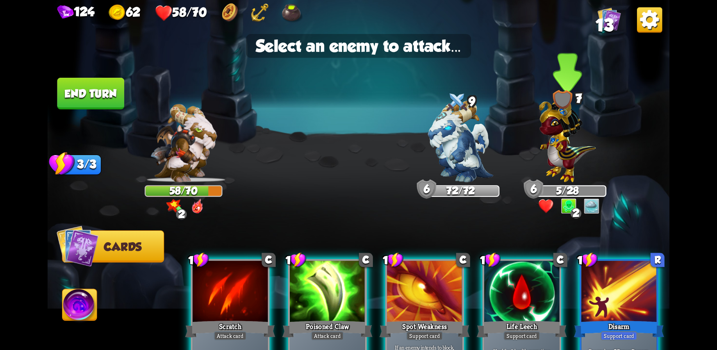
click at [557, 140] on img at bounding box center [567, 138] width 57 height 88
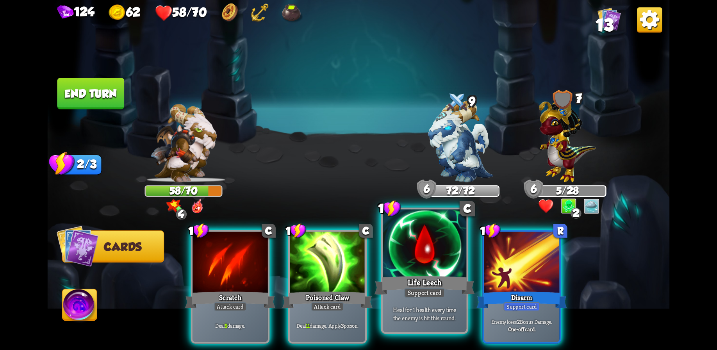
click at [430, 260] on div at bounding box center [425, 244] width 84 height 70
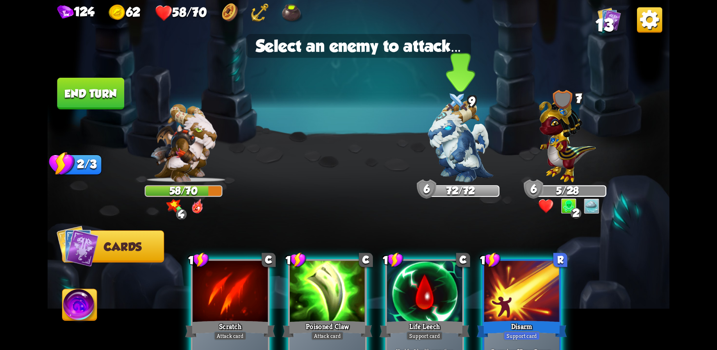
click at [460, 142] on img at bounding box center [460, 142] width 65 height 82
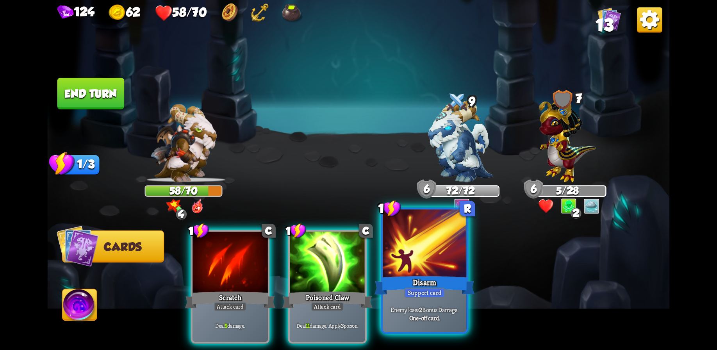
click at [420, 271] on div at bounding box center [425, 244] width 84 height 70
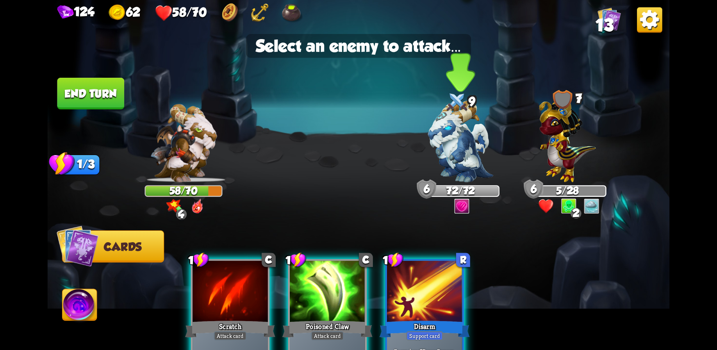
click at [452, 139] on img at bounding box center [460, 142] width 65 height 82
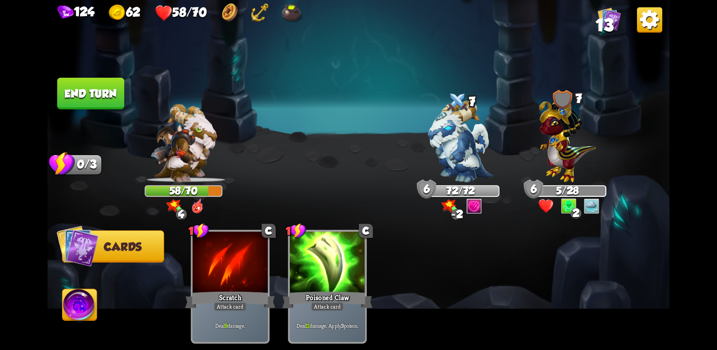
click at [95, 83] on button "End turn" at bounding box center [90, 94] width 67 height 32
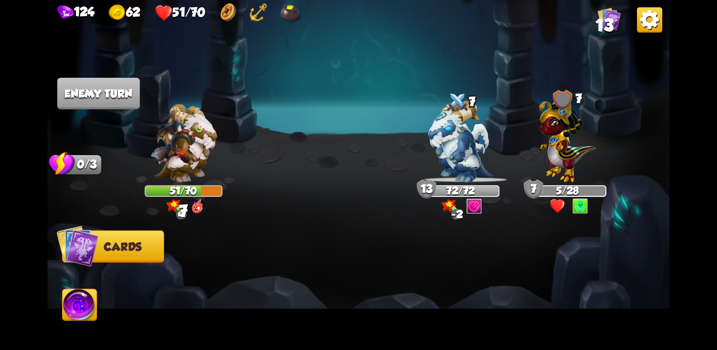
click at [0, 0] on div "Player turn" at bounding box center [0, 0] width 0 height 0
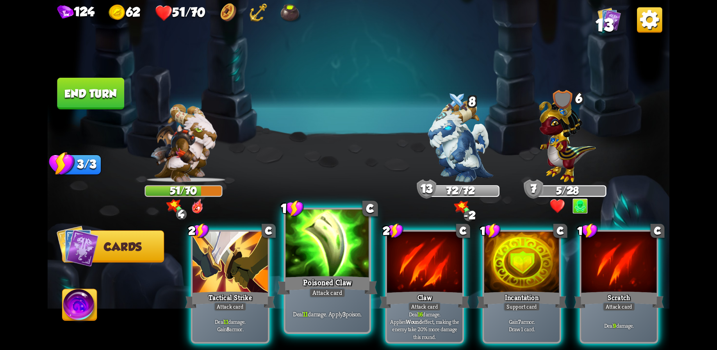
click at [332, 267] on div at bounding box center [328, 244] width 84 height 70
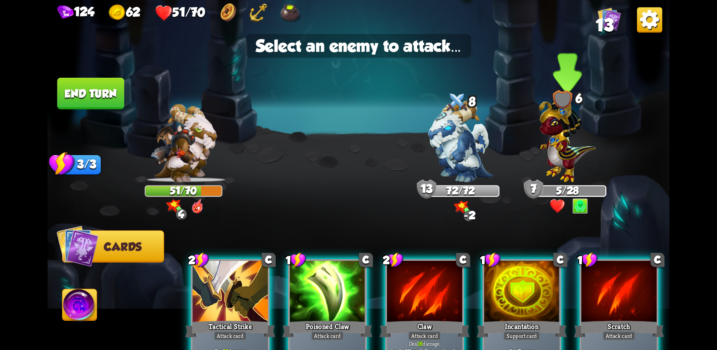
click at [552, 155] on img at bounding box center [567, 138] width 57 height 88
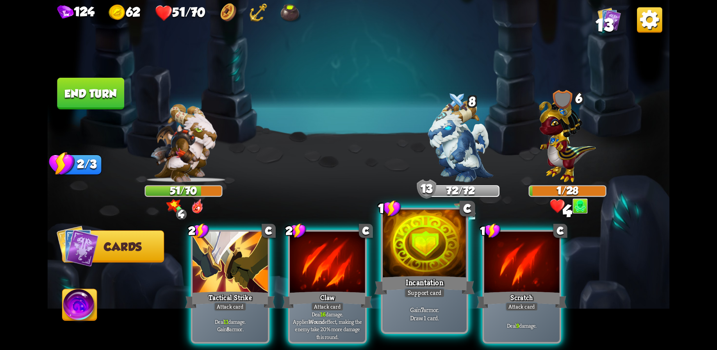
click at [418, 274] on div "Incantation" at bounding box center [425, 285] width 100 height 22
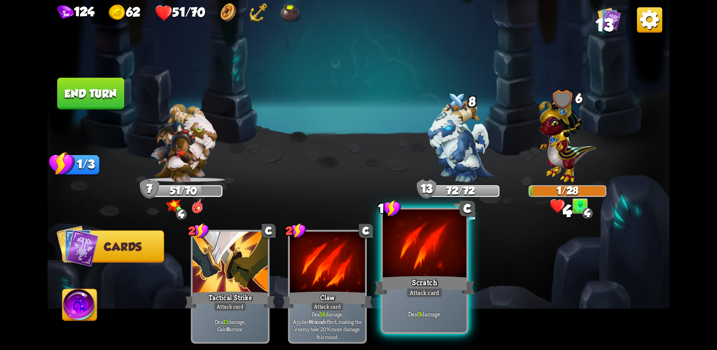
click at [427, 276] on div "Scratch" at bounding box center [425, 285] width 100 height 22
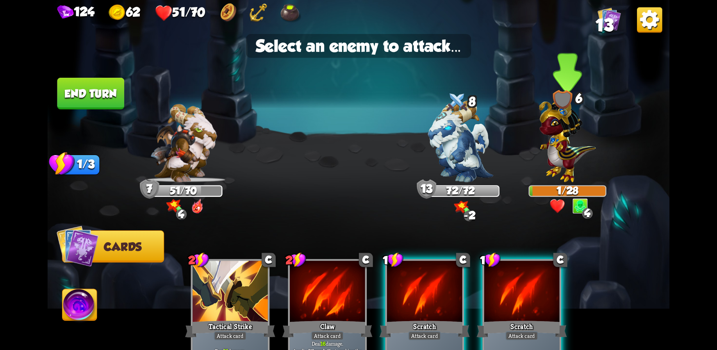
click at [559, 140] on img at bounding box center [567, 138] width 57 height 88
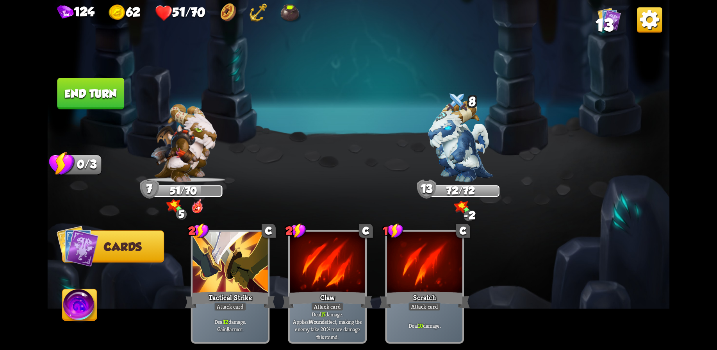
click at [101, 85] on button "End turn" at bounding box center [90, 94] width 67 height 32
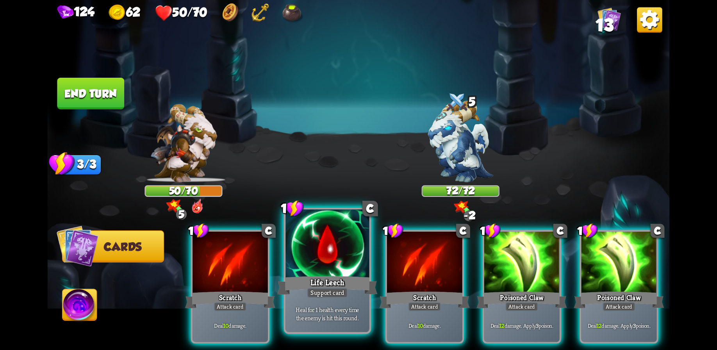
click at [323, 261] on div at bounding box center [328, 244] width 84 height 70
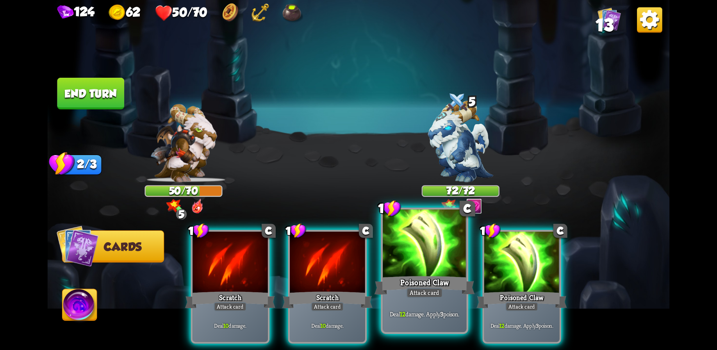
click at [442, 260] on div at bounding box center [425, 244] width 84 height 70
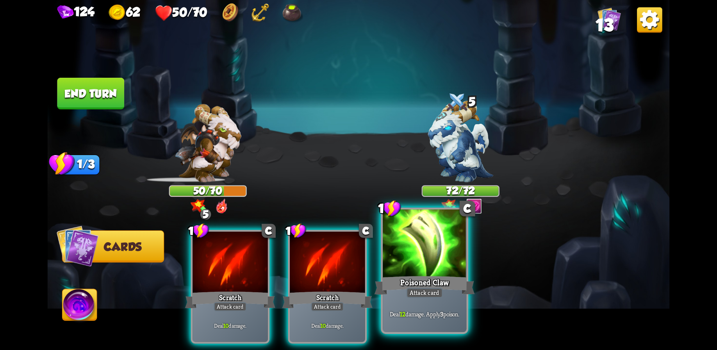
click at [435, 264] on div at bounding box center [425, 244] width 84 height 70
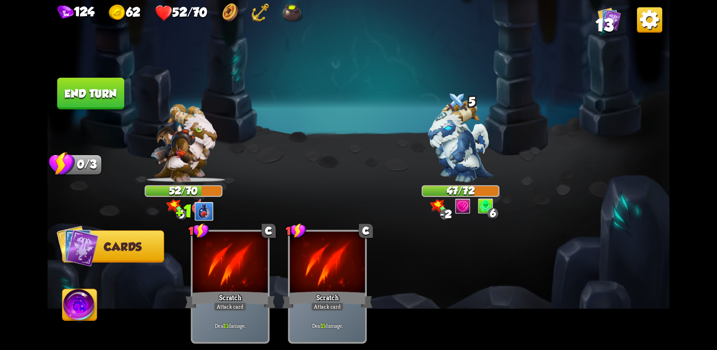
click at [92, 303] on img at bounding box center [80, 306] width 34 height 35
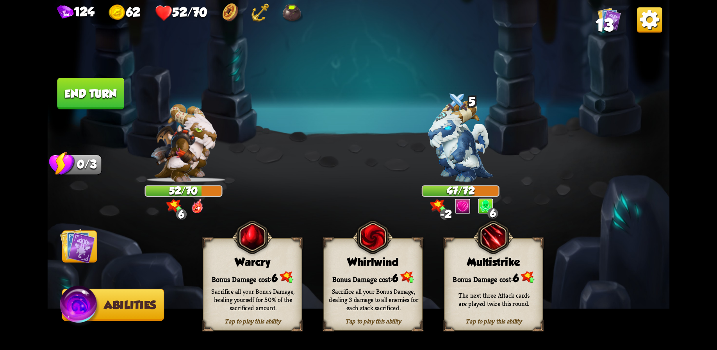
click at [513, 283] on div "The next three Attack cards are played twice this round." at bounding box center [494, 299] width 99 height 39
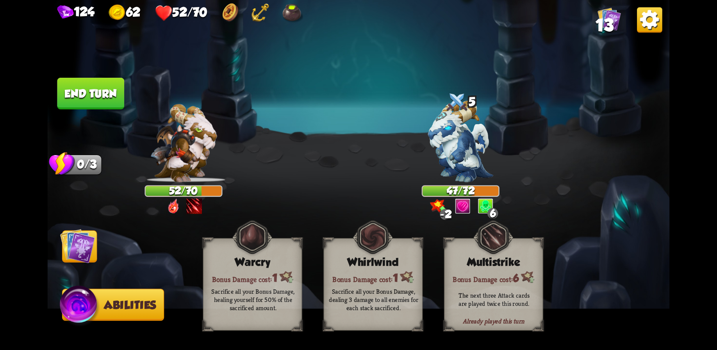
click at [83, 246] on img at bounding box center [77, 246] width 35 height 35
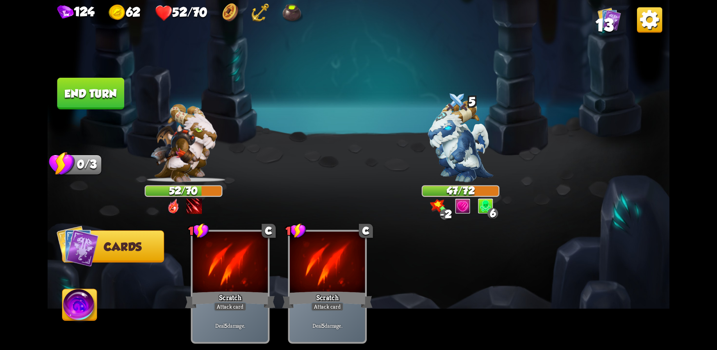
click at [73, 92] on button "End turn" at bounding box center [90, 94] width 67 height 32
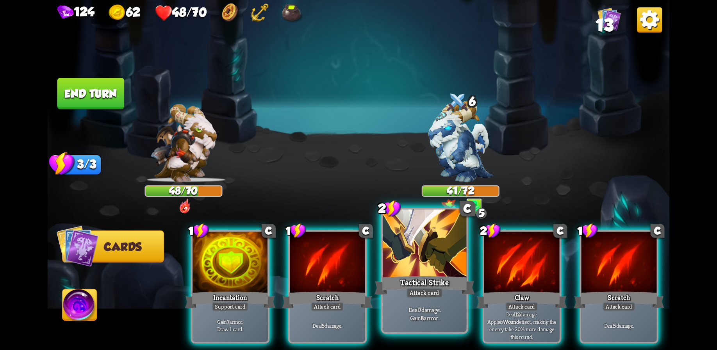
click at [429, 266] on div at bounding box center [425, 244] width 84 height 70
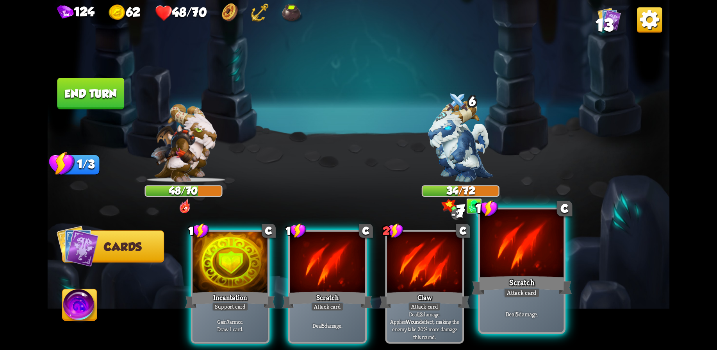
click at [517, 273] on div at bounding box center [522, 244] width 84 height 70
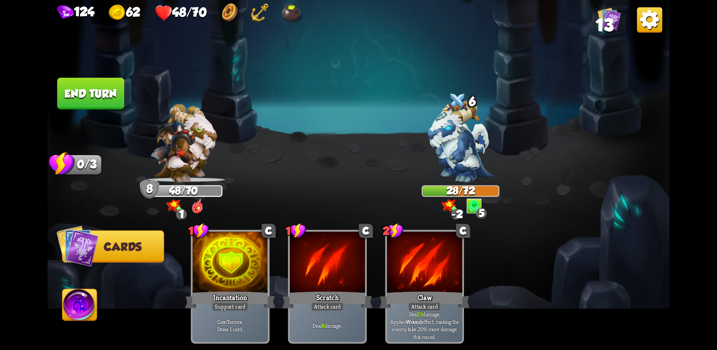
click at [88, 86] on button "End turn" at bounding box center [90, 94] width 67 height 32
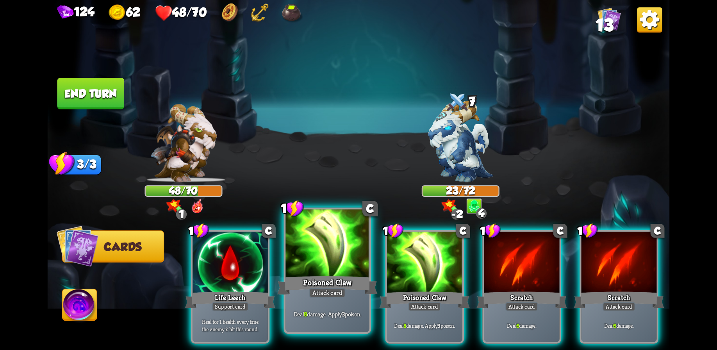
click at [318, 274] on div at bounding box center [328, 244] width 84 height 70
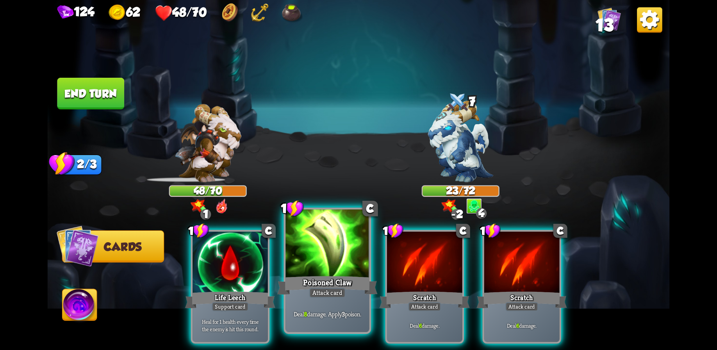
click at [317, 274] on div "Poisoned Claw" at bounding box center [327, 285] width 100 height 22
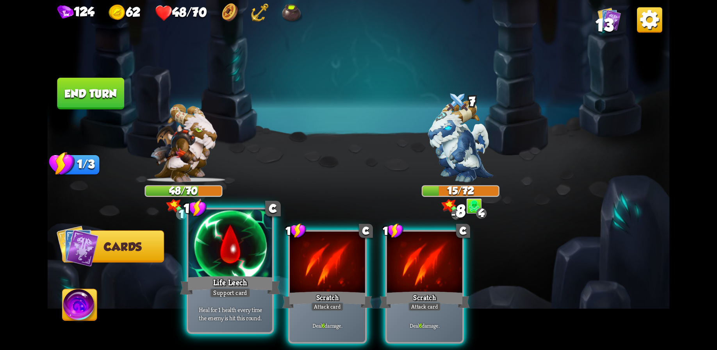
click at [225, 268] on div at bounding box center [230, 244] width 84 height 70
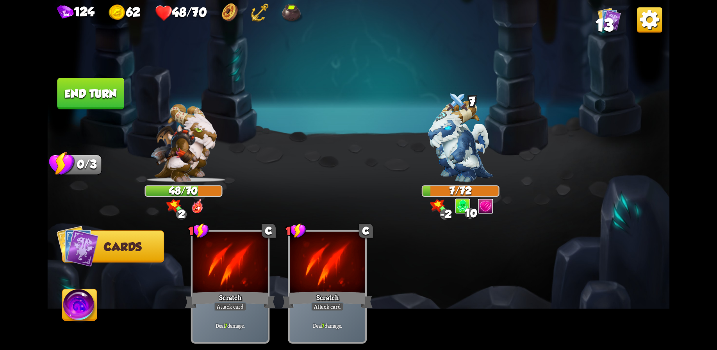
click at [86, 90] on button "End turn" at bounding box center [90, 94] width 67 height 32
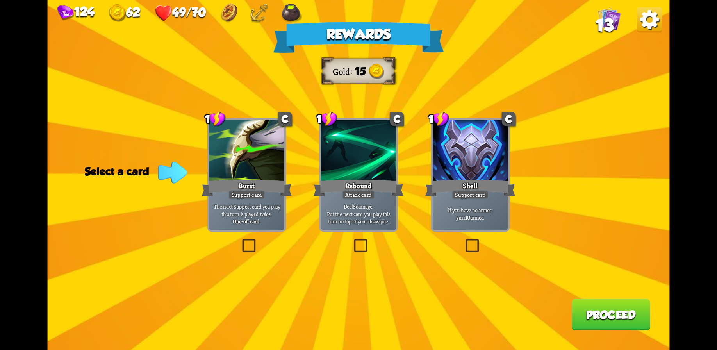
click at [359, 217] on p "Deal 8 damage. Put the next card you play this turn on top of your draw pile." at bounding box center [359, 214] width 72 height 22
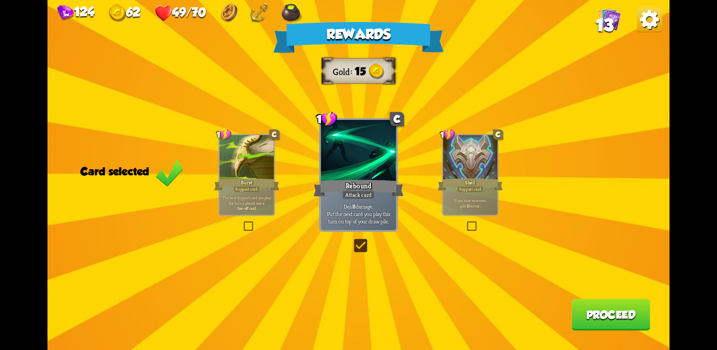
click at [589, 303] on button "Proceed" at bounding box center [611, 315] width 79 height 32
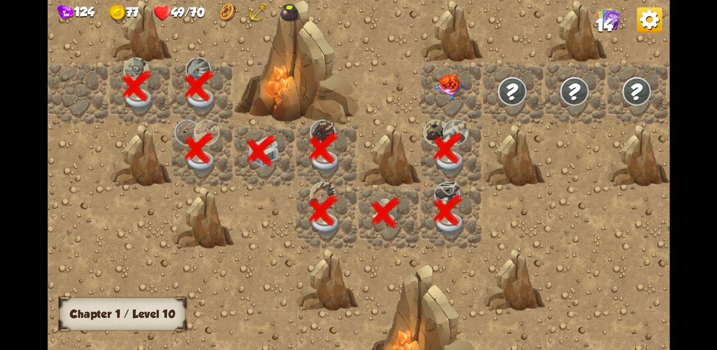
click at [450, 77] on img at bounding box center [450, 87] width 31 height 26
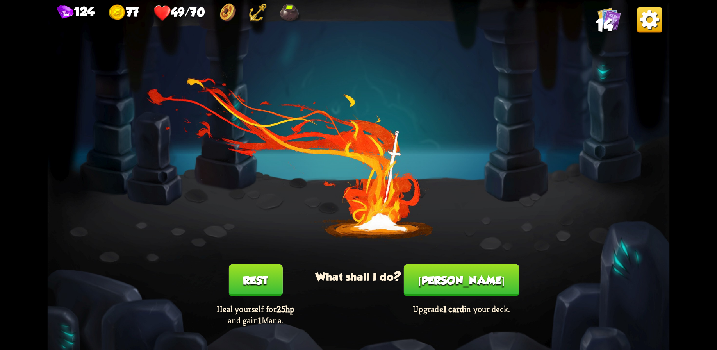
click at [460, 276] on button "[PERSON_NAME]" at bounding box center [462, 281] width 116 height 32
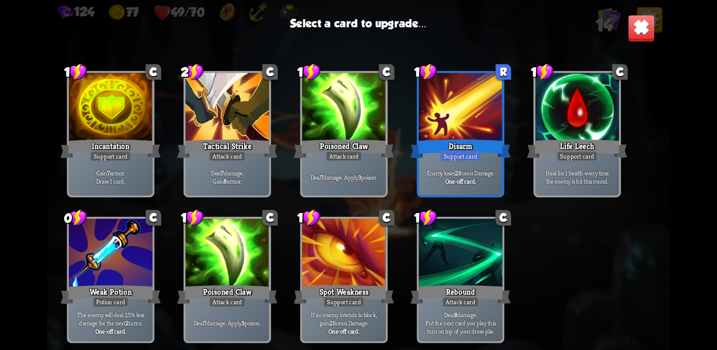
scroll to position [77, 0]
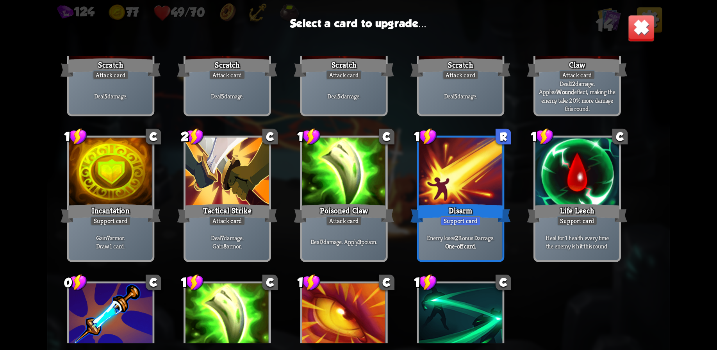
click at [560, 196] on div at bounding box center [578, 173] width 84 height 70
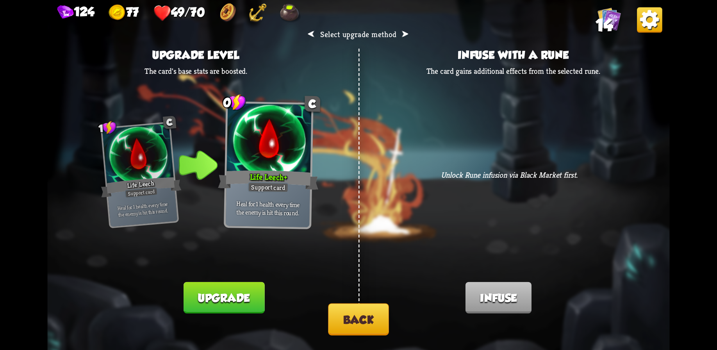
click at [348, 312] on button "Back" at bounding box center [358, 320] width 61 height 32
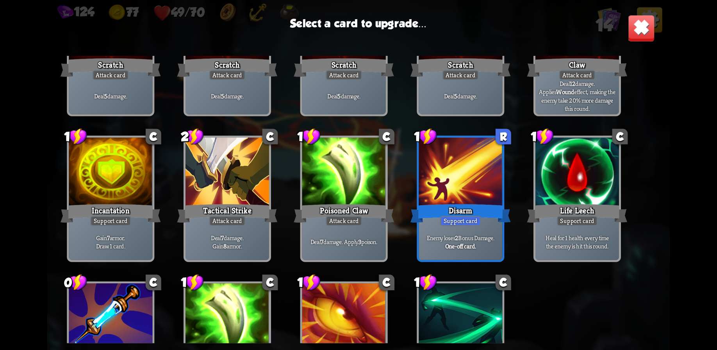
click at [242, 165] on div at bounding box center [228, 173] width 84 height 70
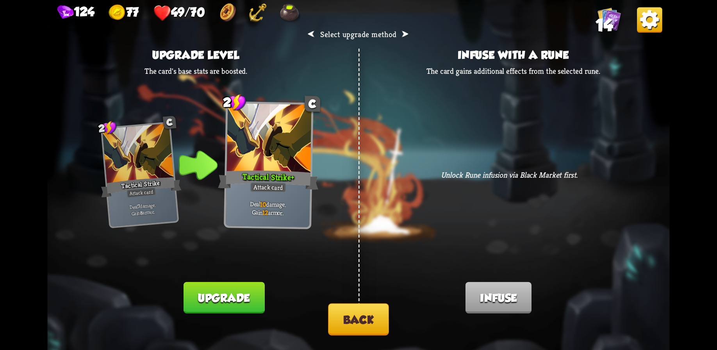
click at [221, 301] on button "Upgrade" at bounding box center [224, 298] width 81 height 32
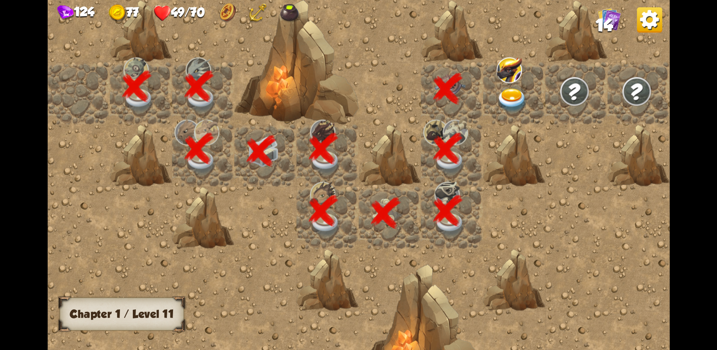
scroll to position [0, 150]
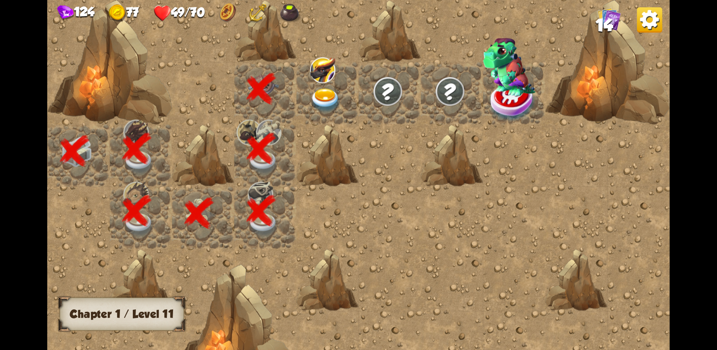
click at [316, 72] on img at bounding box center [322, 70] width 25 height 26
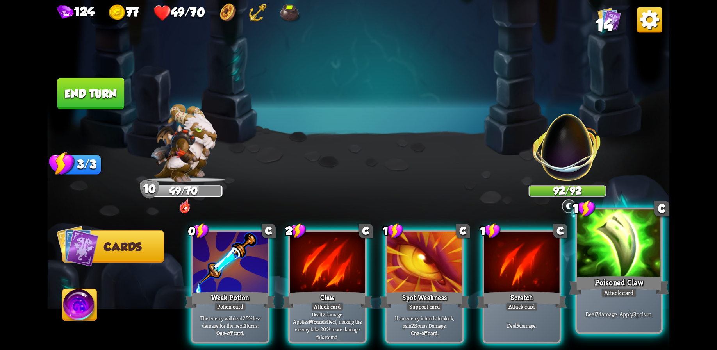
click at [615, 281] on div "Poisoned Claw" at bounding box center [619, 285] width 100 height 22
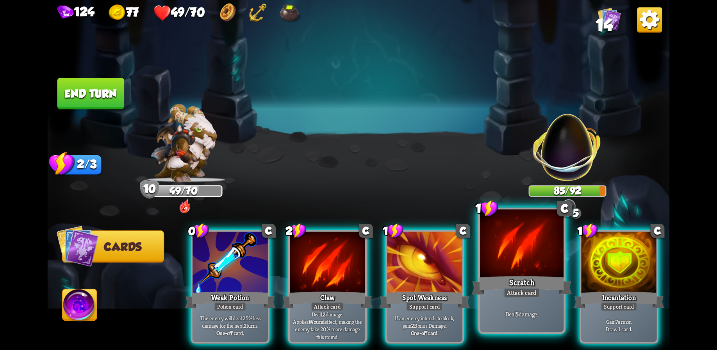
click at [518, 277] on div "Scratch" at bounding box center [522, 285] width 100 height 22
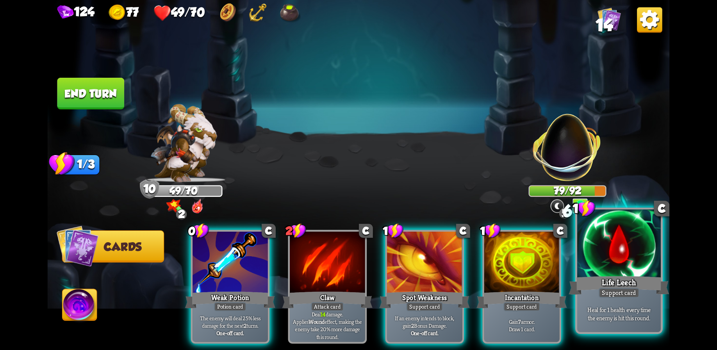
click at [628, 268] on div at bounding box center [620, 244] width 84 height 70
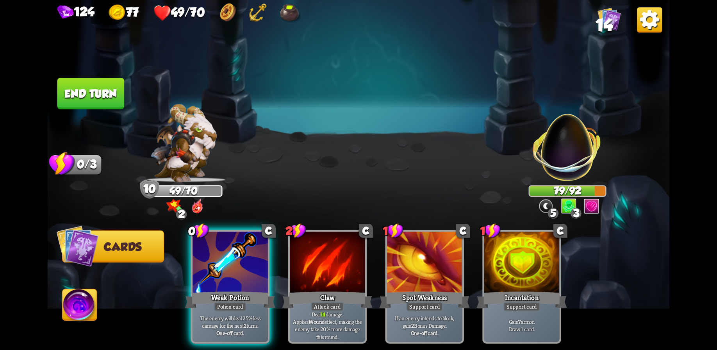
click at [91, 86] on button "End turn" at bounding box center [90, 94] width 67 height 32
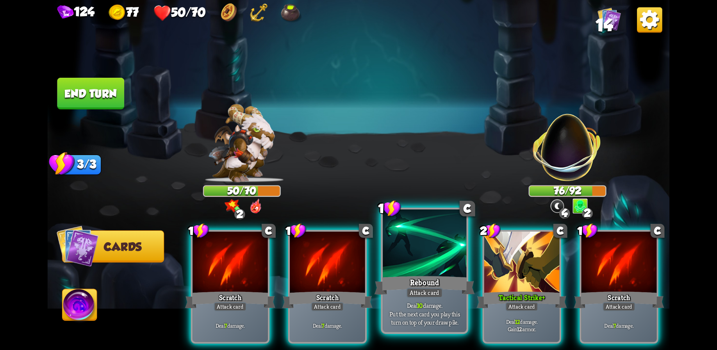
click at [412, 256] on div at bounding box center [425, 244] width 84 height 70
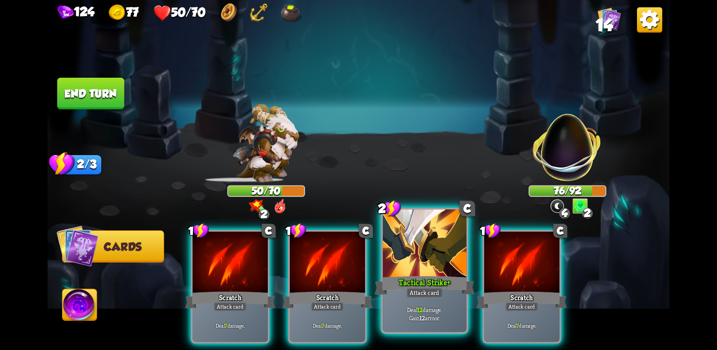
click at [424, 258] on div at bounding box center [425, 244] width 84 height 70
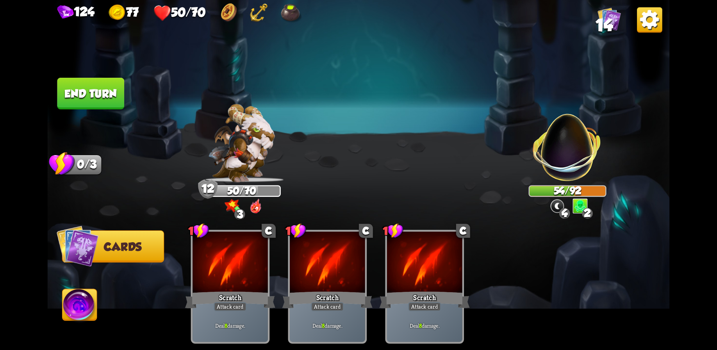
click at [92, 95] on button "End turn" at bounding box center [90, 94] width 67 height 32
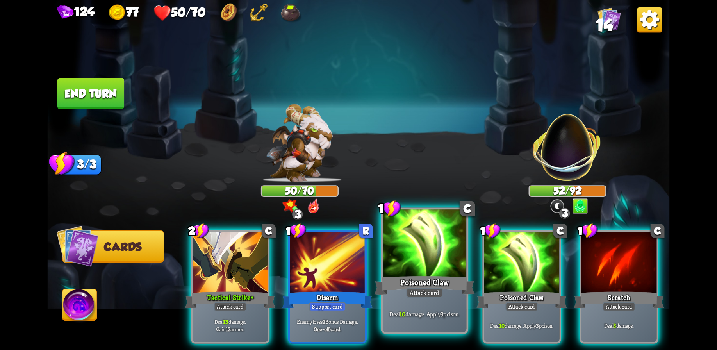
click at [411, 259] on div at bounding box center [425, 244] width 84 height 70
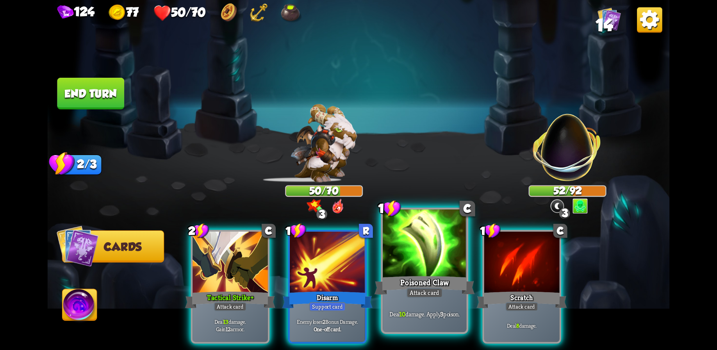
click at [411, 259] on div at bounding box center [425, 244] width 84 height 70
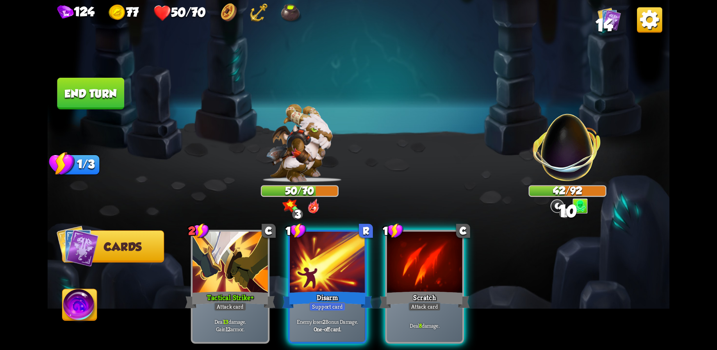
click at [431, 255] on div at bounding box center [424, 263] width 75 height 63
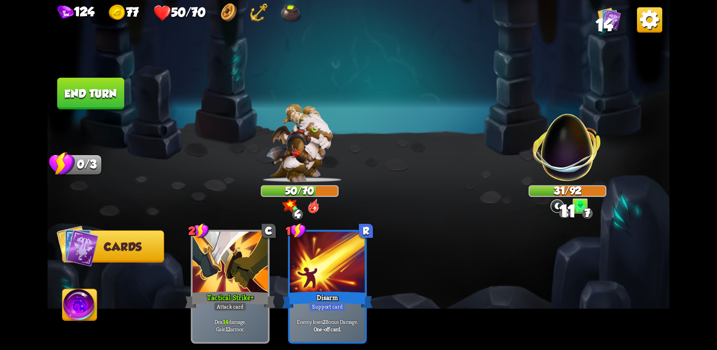
click at [92, 91] on button "End turn" at bounding box center [90, 94] width 67 height 32
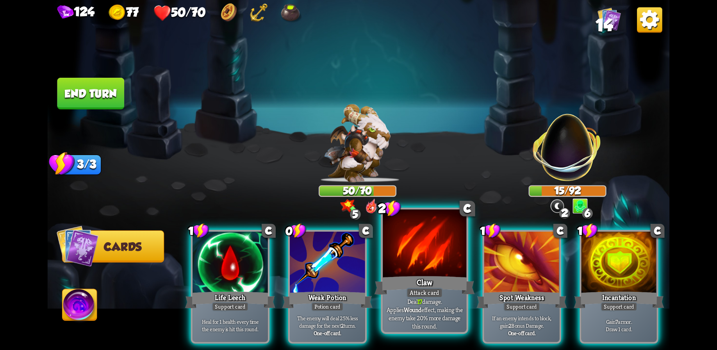
click at [410, 255] on div at bounding box center [425, 244] width 84 height 70
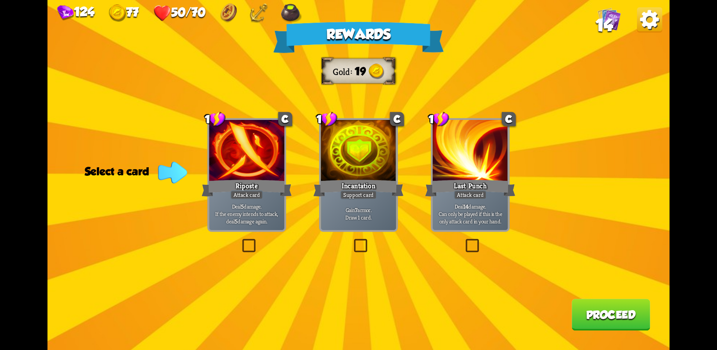
click at [256, 195] on div "Attack card" at bounding box center [247, 194] width 33 height 9
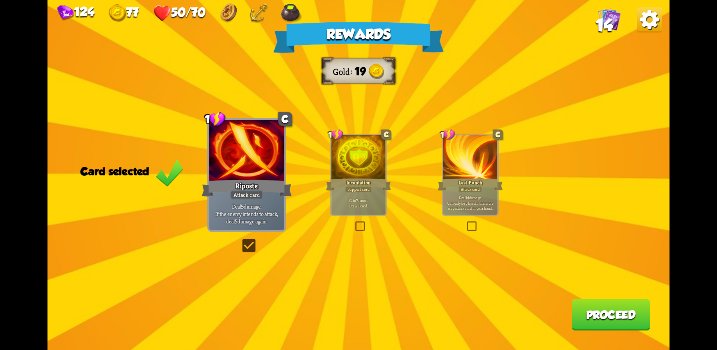
click at [601, 316] on button "Proceed" at bounding box center [611, 315] width 79 height 32
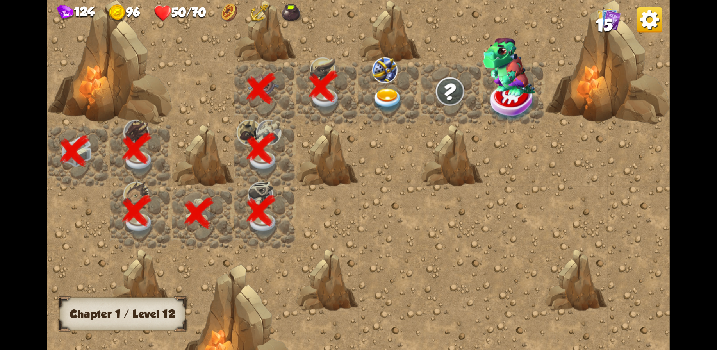
click at [388, 93] on img at bounding box center [387, 100] width 31 height 24
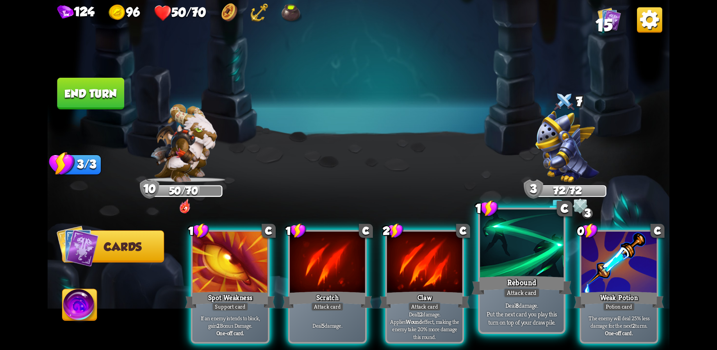
click at [544, 277] on div "Rebound" at bounding box center [522, 285] width 100 height 22
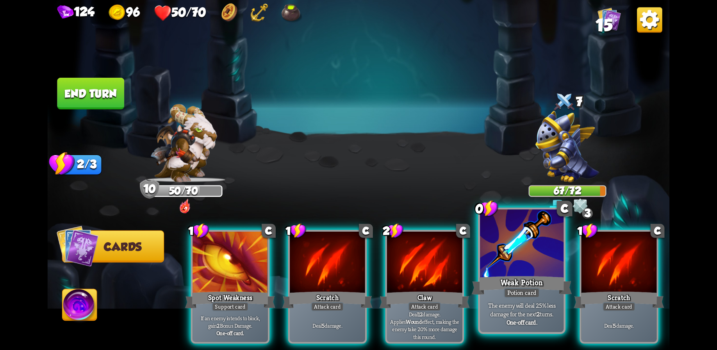
click at [518, 266] on div at bounding box center [522, 244] width 84 height 70
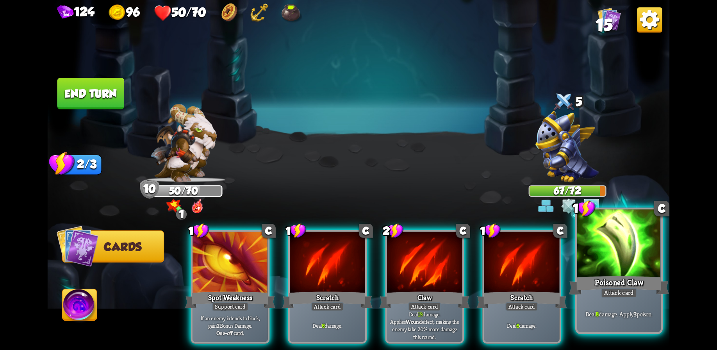
click at [606, 267] on div at bounding box center [620, 244] width 84 height 70
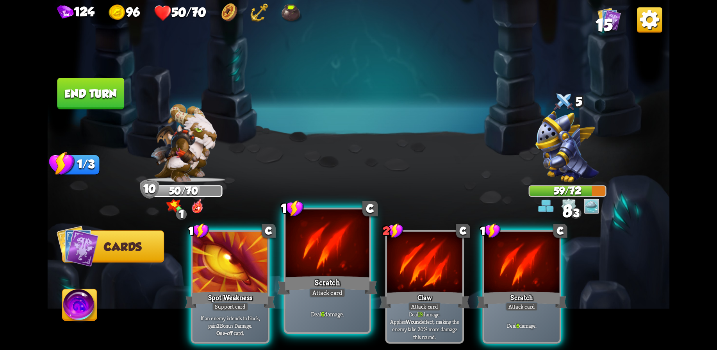
click at [331, 262] on div at bounding box center [328, 244] width 84 height 70
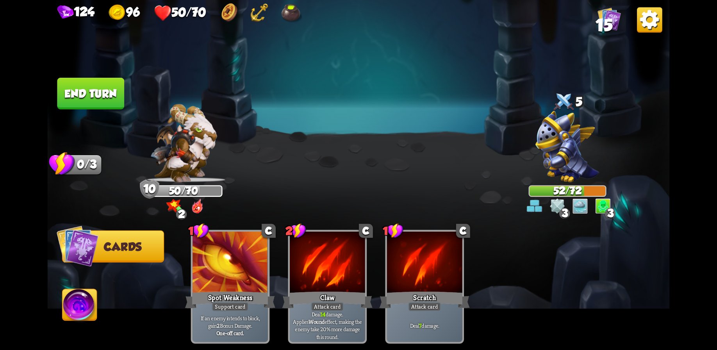
click at [96, 94] on button "End turn" at bounding box center [90, 94] width 67 height 32
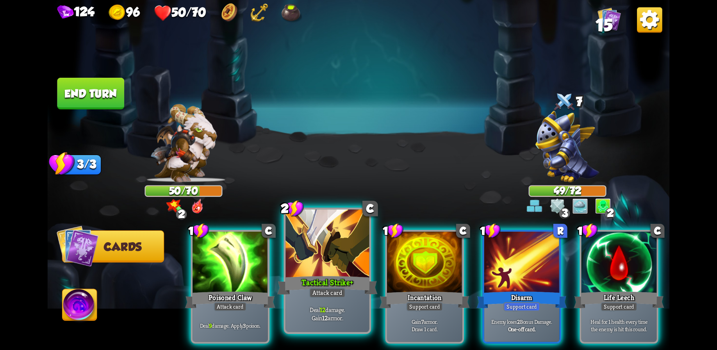
click at [317, 253] on div at bounding box center [328, 244] width 84 height 70
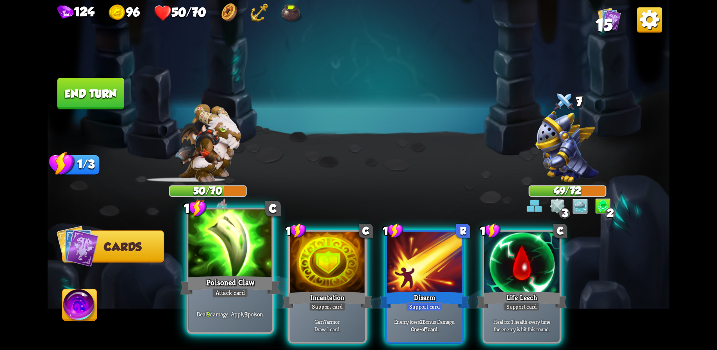
click at [233, 265] on div at bounding box center [230, 244] width 84 height 70
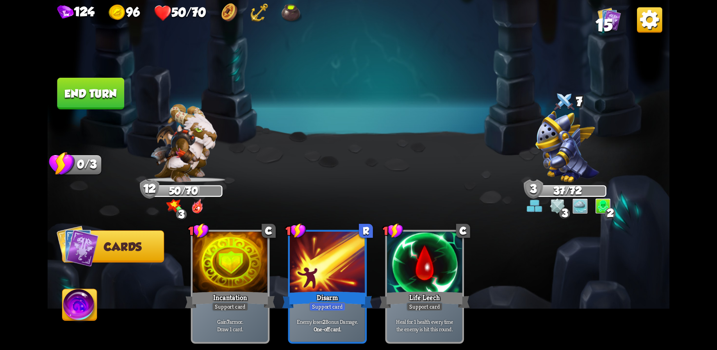
click at [92, 95] on button "End turn" at bounding box center [90, 94] width 67 height 32
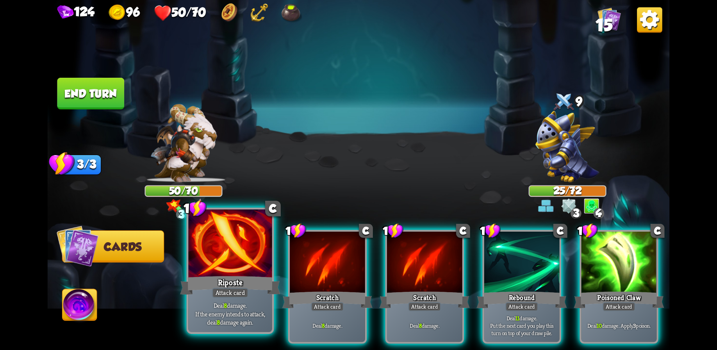
click at [243, 250] on div at bounding box center [230, 244] width 84 height 70
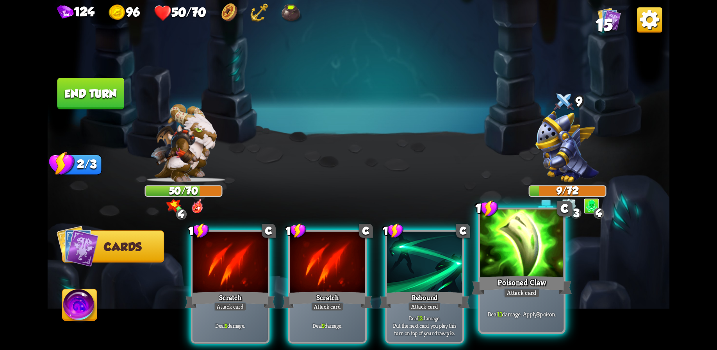
click at [512, 260] on div at bounding box center [522, 244] width 84 height 70
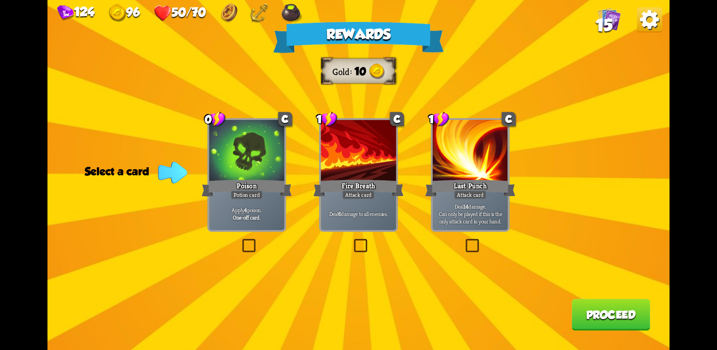
click at [248, 173] on div at bounding box center [246, 151] width 75 height 63
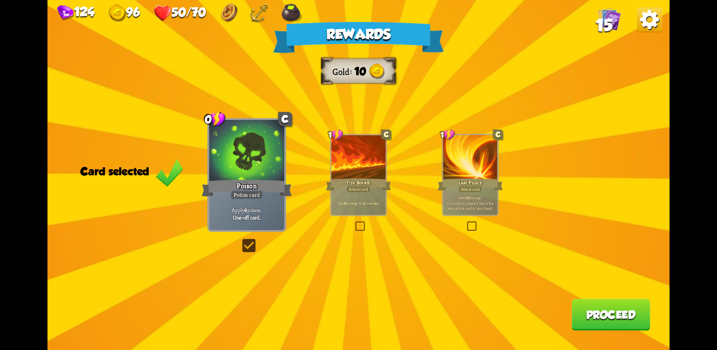
click at [617, 318] on button "Proceed" at bounding box center [611, 315] width 79 height 32
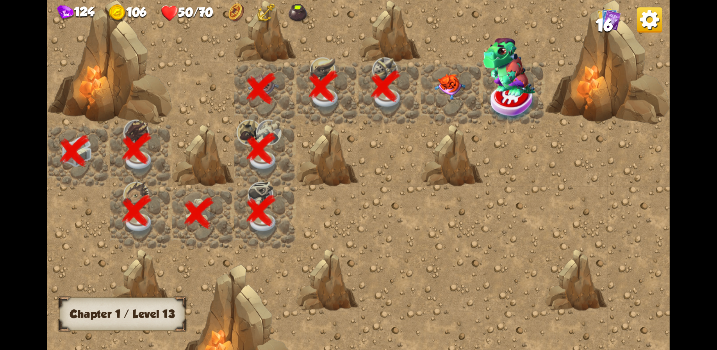
click at [448, 83] on img at bounding box center [450, 87] width 31 height 26
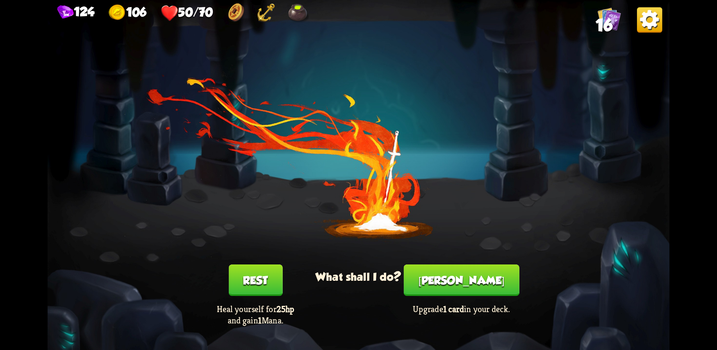
click at [461, 286] on button "[PERSON_NAME]" at bounding box center [462, 281] width 116 height 32
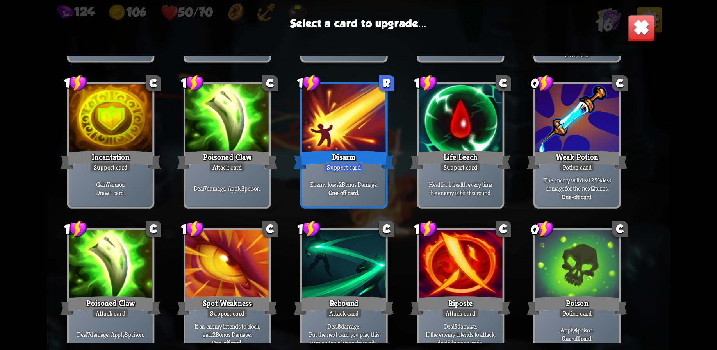
scroll to position [129, 0]
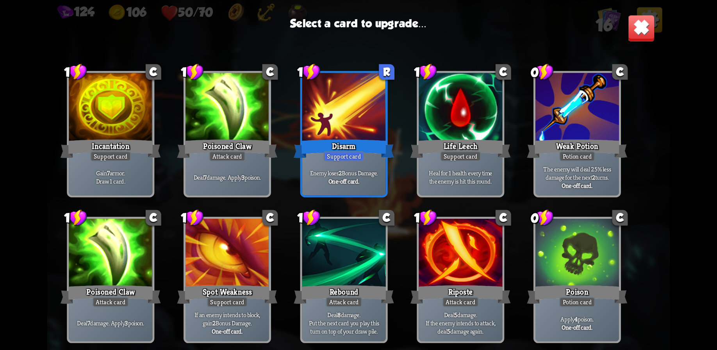
click at [578, 234] on div at bounding box center [578, 254] width 84 height 70
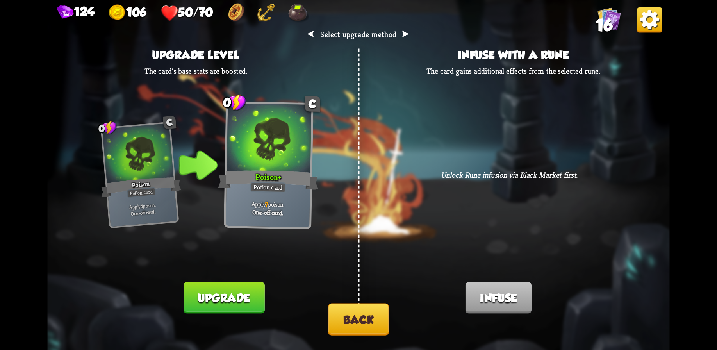
click at [237, 298] on button "Upgrade" at bounding box center [224, 298] width 81 height 32
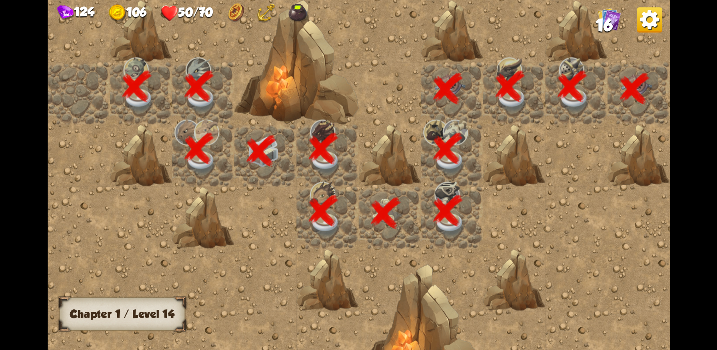
scroll to position [0, 150]
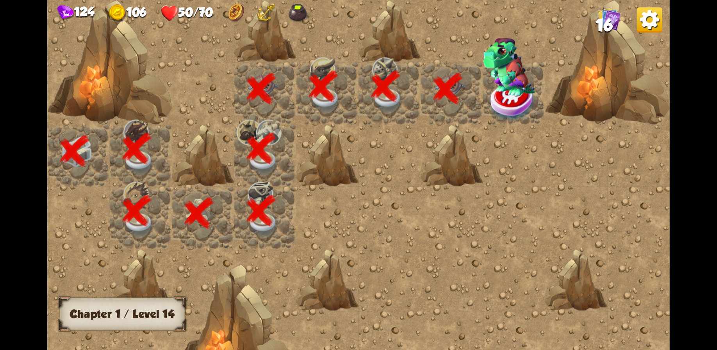
click at [514, 81] on img at bounding box center [509, 67] width 52 height 59
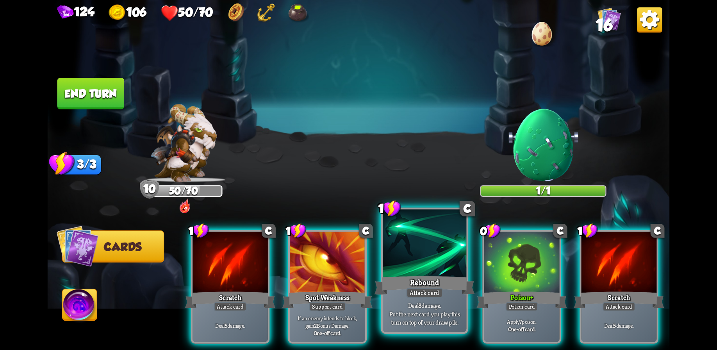
click at [424, 252] on div at bounding box center [425, 244] width 84 height 70
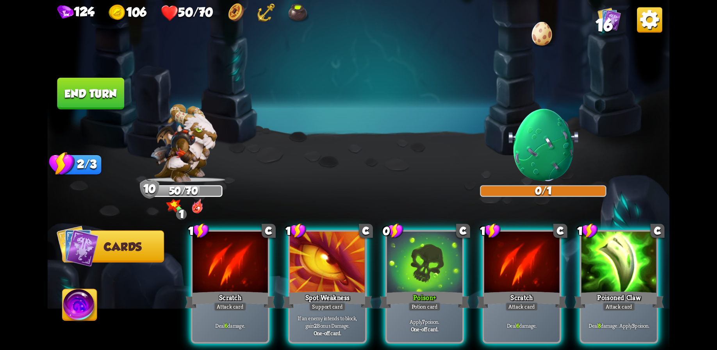
click at [98, 99] on button "End turn" at bounding box center [90, 94] width 67 height 32
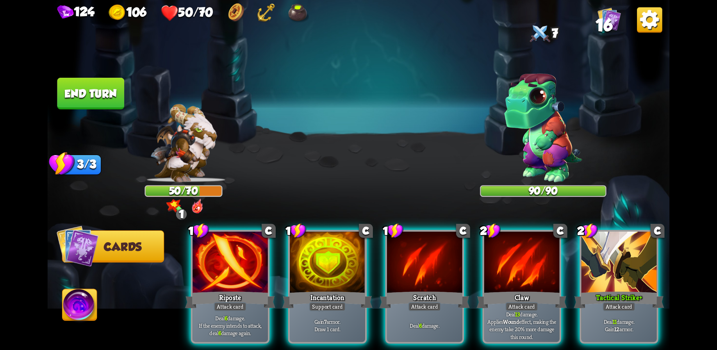
drag, startPoint x: 630, startPoint y: 262, endPoint x: 612, endPoint y: 247, distance: 23.3
click at [629, 262] on div at bounding box center [619, 263] width 75 height 63
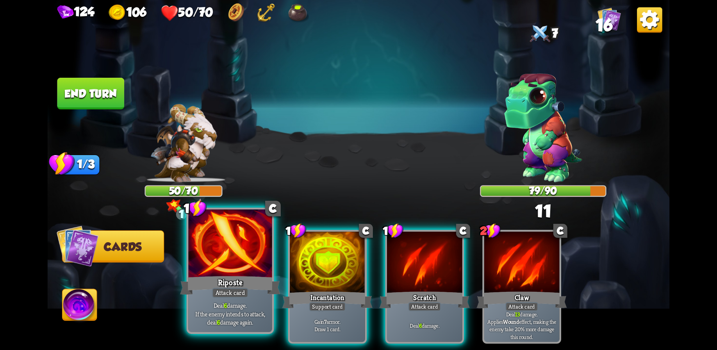
click at [254, 267] on div at bounding box center [230, 244] width 84 height 70
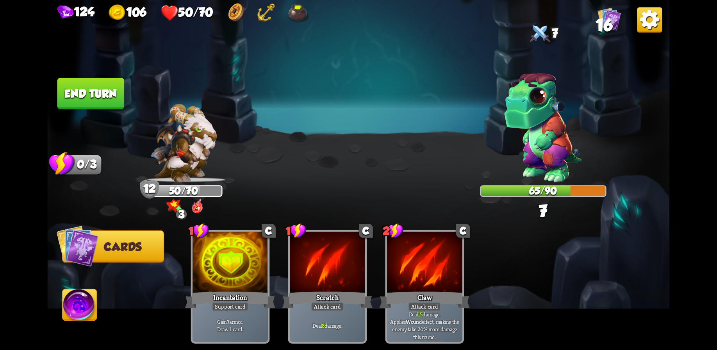
click at [103, 91] on button "End turn" at bounding box center [90, 94] width 67 height 32
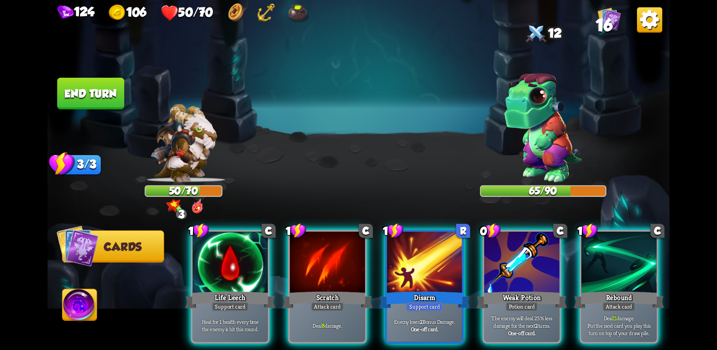
drag, startPoint x: 261, startPoint y: 255, endPoint x: 276, endPoint y: 227, distance: 31.5
click at [261, 255] on div at bounding box center [230, 263] width 75 height 63
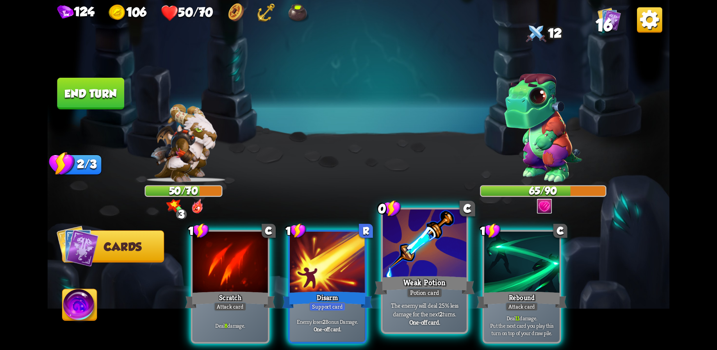
click at [412, 291] on div "Potion card" at bounding box center [425, 293] width 36 height 10
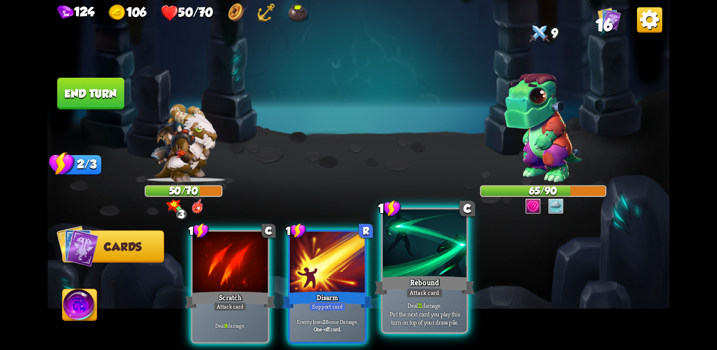
click at [423, 276] on div "Rebound" at bounding box center [425, 285] width 100 height 22
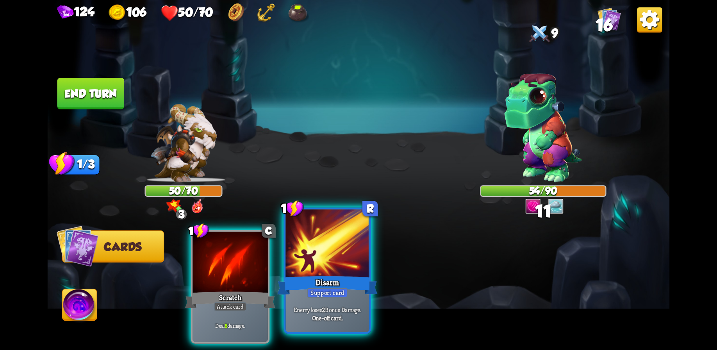
click at [322, 258] on div at bounding box center [328, 244] width 84 height 70
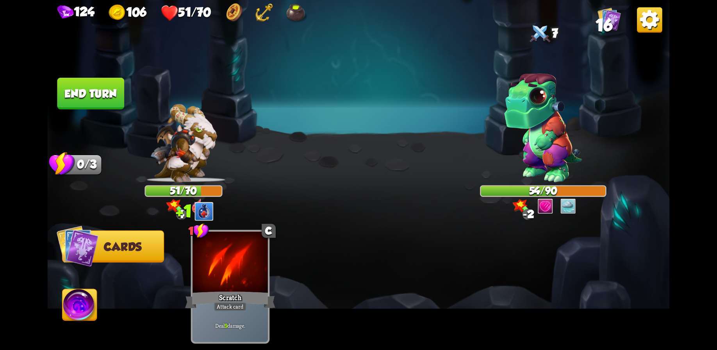
click at [84, 91] on button "End turn" at bounding box center [90, 94] width 67 height 32
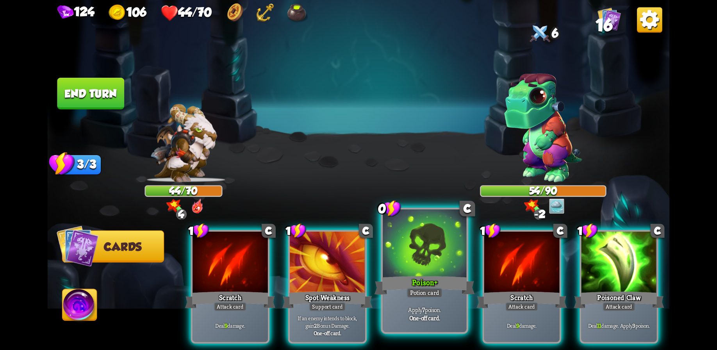
click at [418, 273] on div at bounding box center [425, 244] width 84 height 70
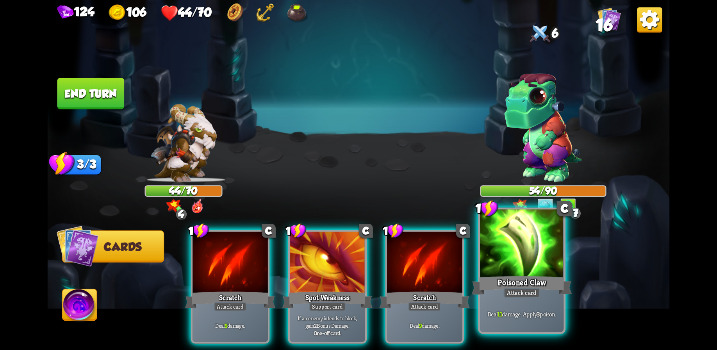
drag, startPoint x: 511, startPoint y: 276, endPoint x: 496, endPoint y: 266, distance: 17.8
click at [511, 276] on div "Poisoned Claw" at bounding box center [522, 285] width 100 height 22
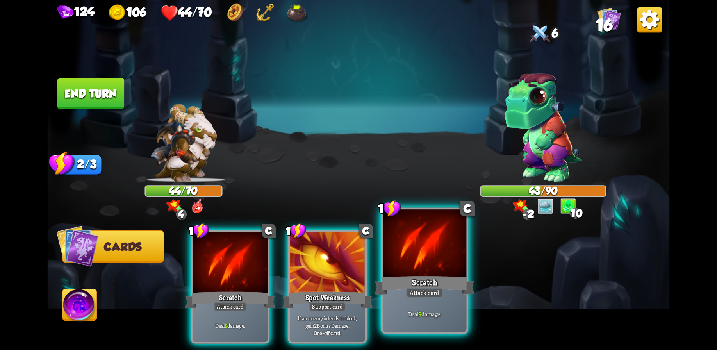
click at [421, 262] on div at bounding box center [425, 244] width 84 height 70
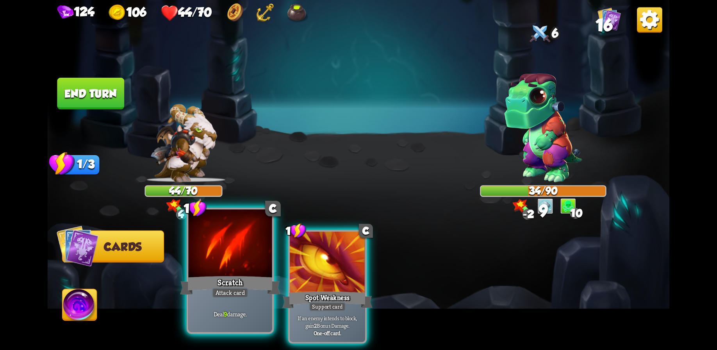
click at [229, 261] on div at bounding box center [230, 244] width 84 height 70
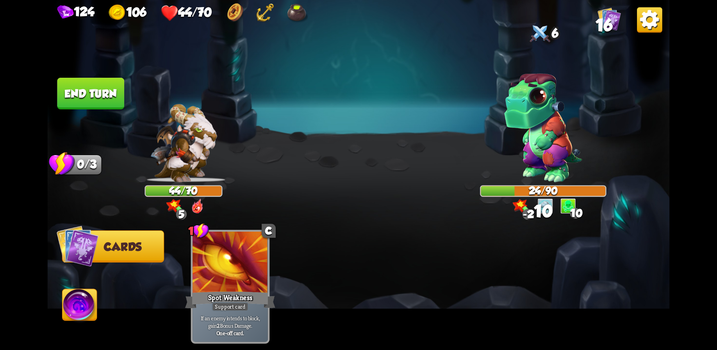
click at [97, 87] on button "End turn" at bounding box center [90, 94] width 67 height 32
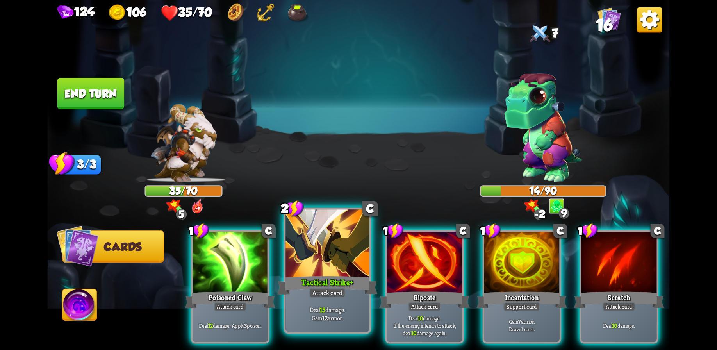
click at [326, 258] on div at bounding box center [328, 244] width 84 height 70
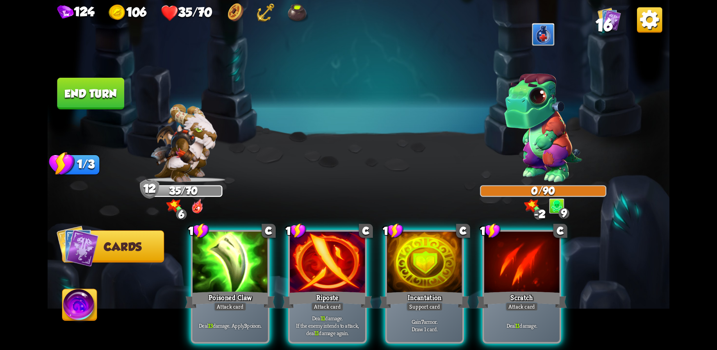
click at [98, 94] on button "End turn" at bounding box center [90, 94] width 67 height 32
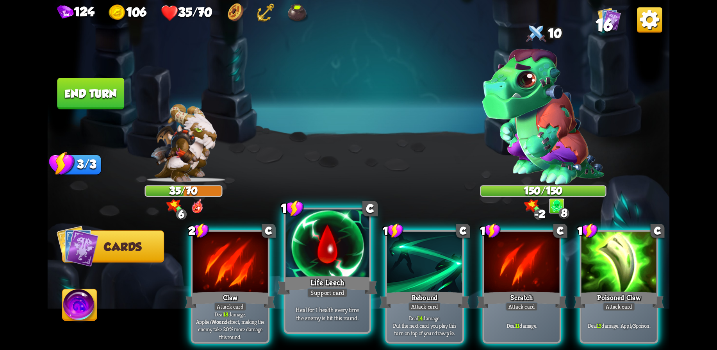
click at [334, 266] on div at bounding box center [328, 244] width 84 height 70
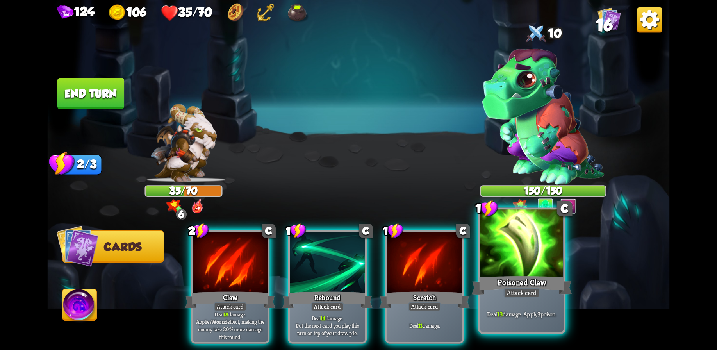
click at [499, 272] on div at bounding box center [522, 244] width 84 height 70
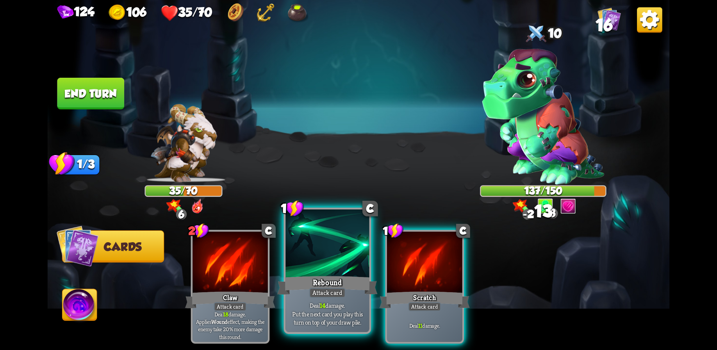
click at [338, 254] on div at bounding box center [328, 244] width 84 height 70
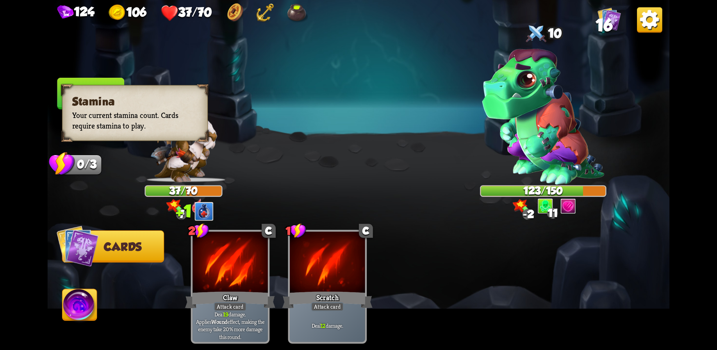
click at [80, 104] on h3 "Stamina" at bounding box center [134, 101] width 125 height 13
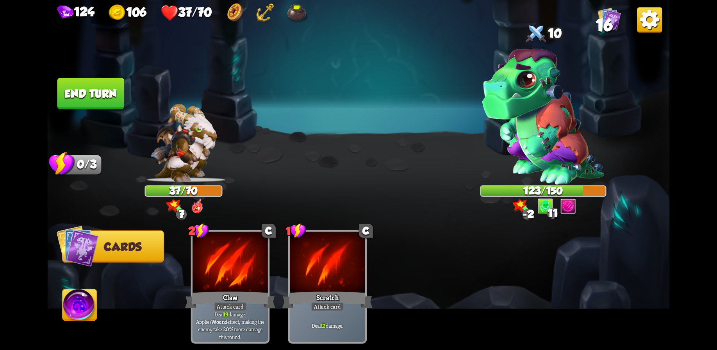
click at [79, 297] on img at bounding box center [80, 306] width 34 height 35
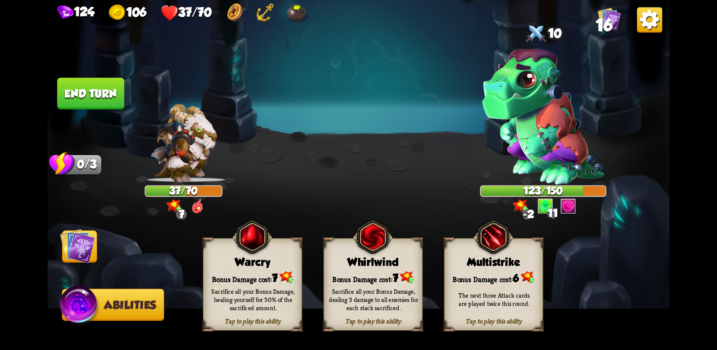
click at [259, 277] on div "Bonus Damage cost: 7" at bounding box center [253, 277] width 98 height 14
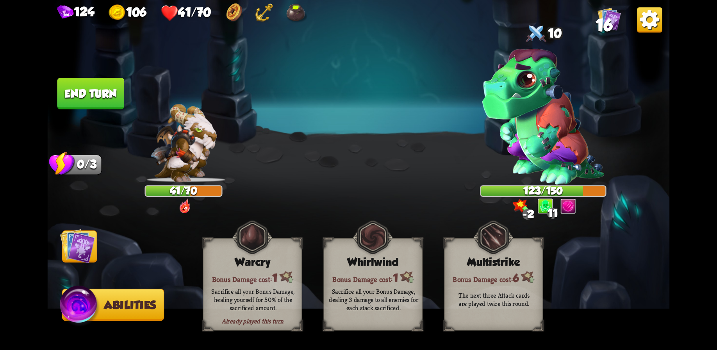
click at [98, 91] on button "End turn" at bounding box center [90, 94] width 67 height 32
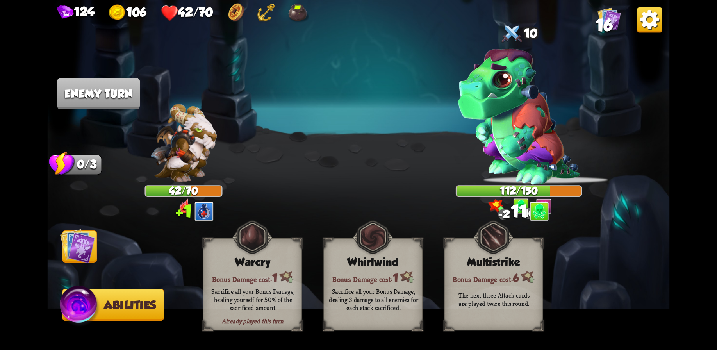
click at [81, 235] on img at bounding box center [77, 246] width 35 height 35
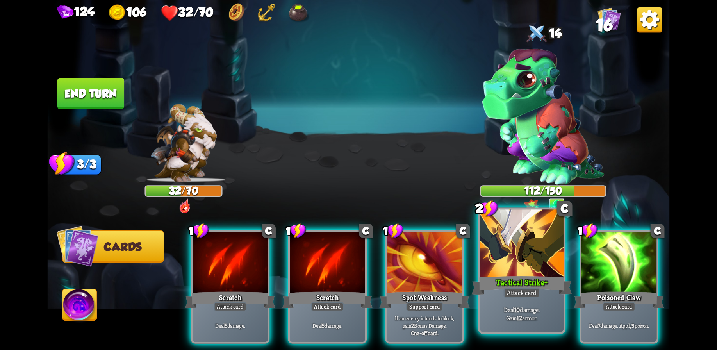
click at [524, 263] on div at bounding box center [522, 244] width 84 height 70
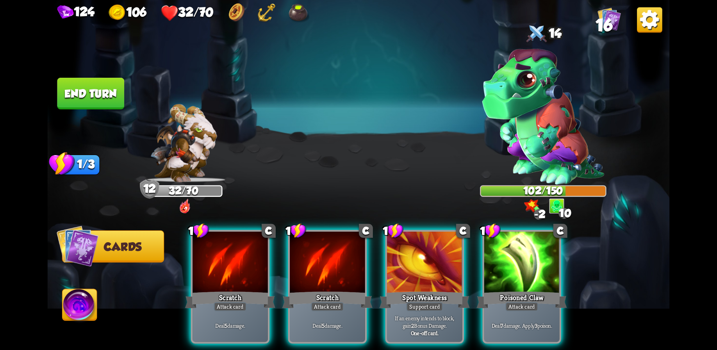
click at [511, 290] on div "Poisoned Claw" at bounding box center [522, 300] width 90 height 20
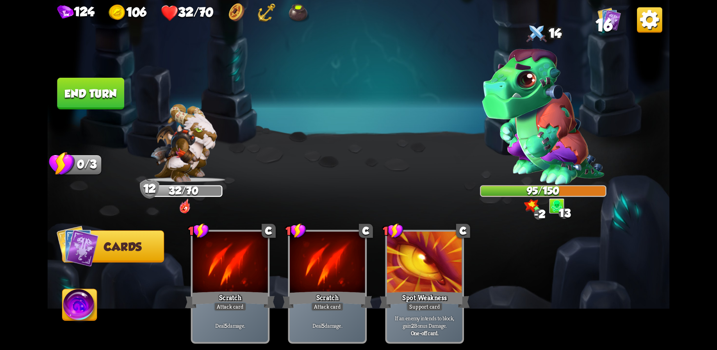
click at [89, 90] on button "End turn" at bounding box center [90, 94] width 67 height 32
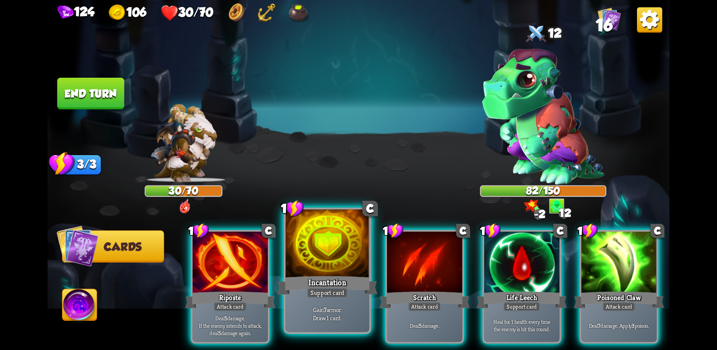
click at [329, 257] on div at bounding box center [328, 244] width 84 height 70
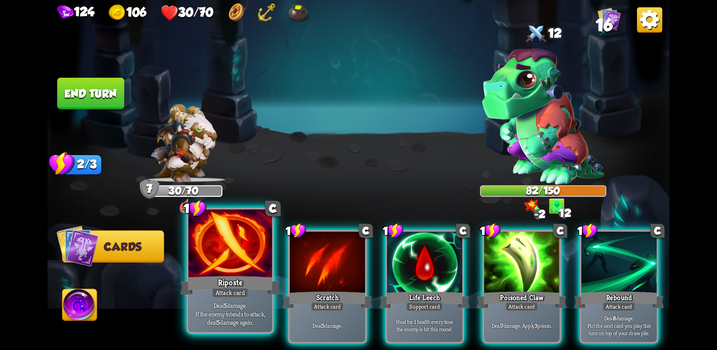
click at [231, 276] on div "Riposte" at bounding box center [230, 285] width 100 height 22
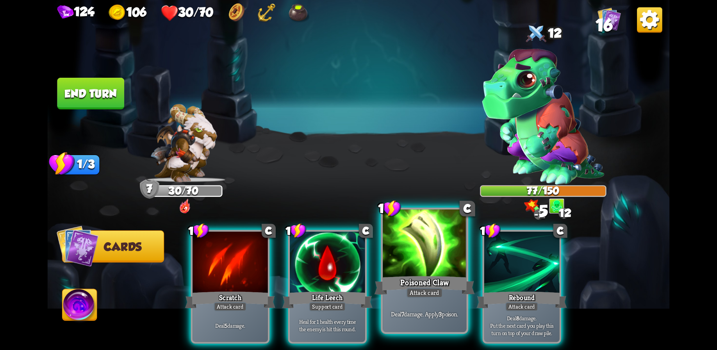
click at [419, 268] on div at bounding box center [425, 244] width 84 height 70
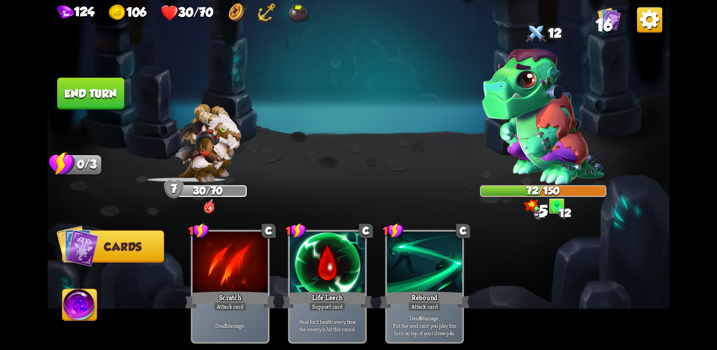
click at [89, 88] on button "End turn" at bounding box center [90, 94] width 67 height 32
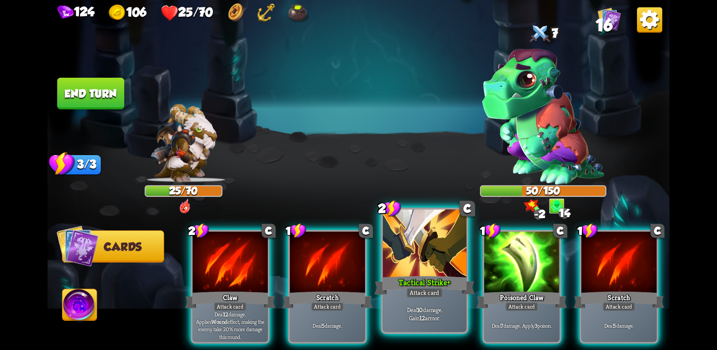
click at [428, 268] on div at bounding box center [425, 244] width 84 height 70
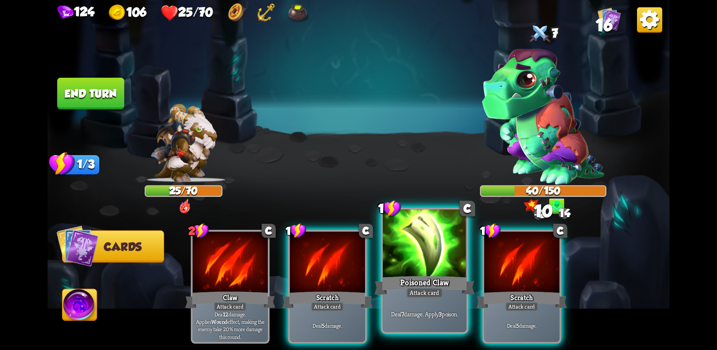
click at [427, 246] on div at bounding box center [425, 244] width 84 height 70
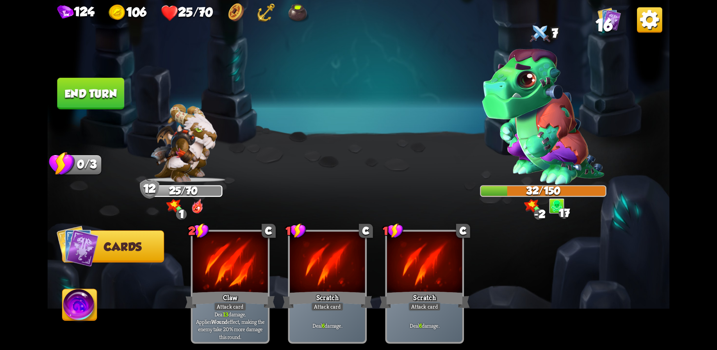
click at [89, 92] on button "End turn" at bounding box center [90, 94] width 67 height 32
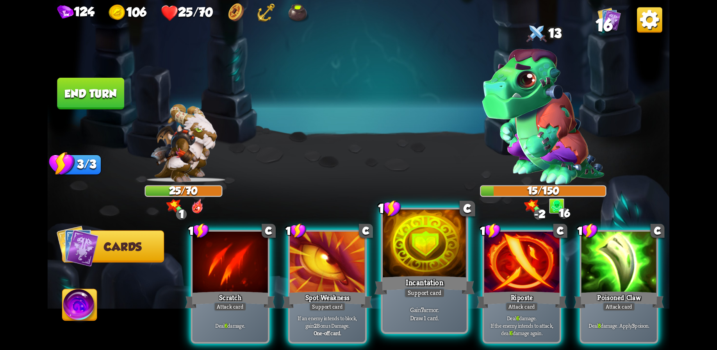
click at [427, 256] on div at bounding box center [425, 244] width 84 height 70
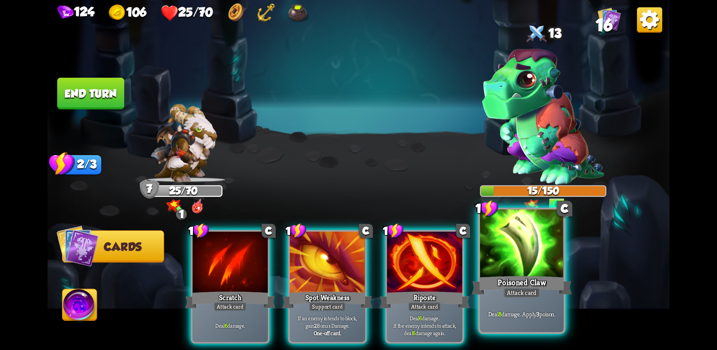
click at [507, 270] on div at bounding box center [522, 244] width 84 height 70
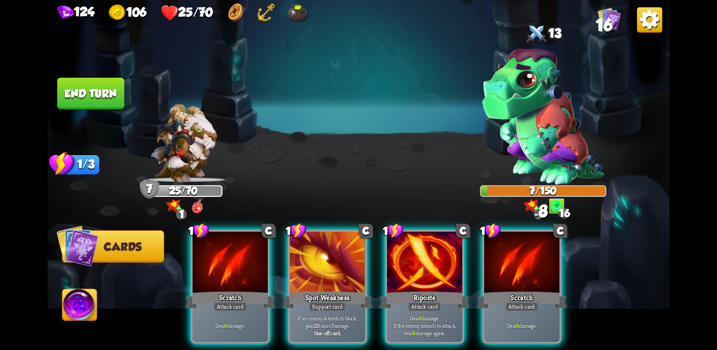
click at [98, 101] on button "End turn" at bounding box center [90, 94] width 67 height 32
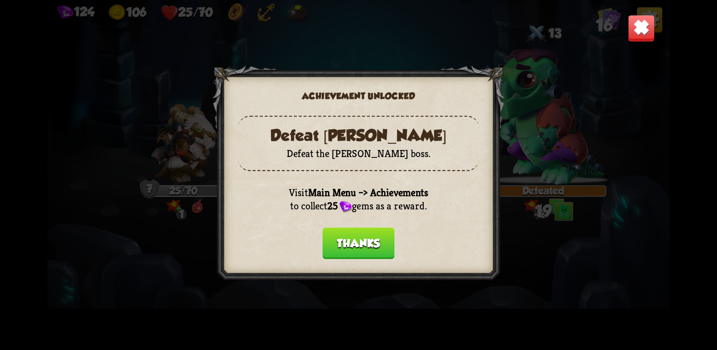
drag, startPoint x: 369, startPoint y: 241, endPoint x: 376, endPoint y: 221, distance: 21.4
click at [369, 240] on button "Thanks" at bounding box center [359, 243] width 72 height 32
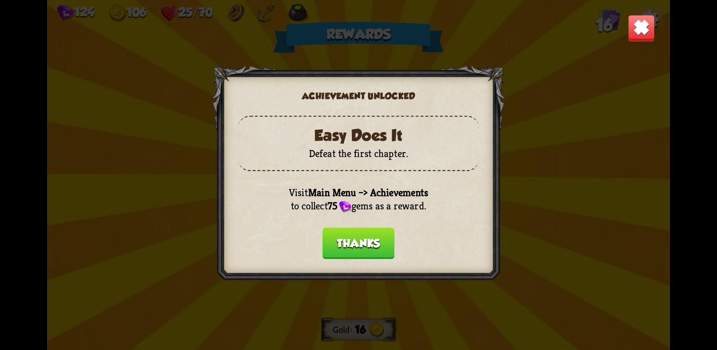
click at [368, 244] on button "Thanks" at bounding box center [359, 243] width 72 height 32
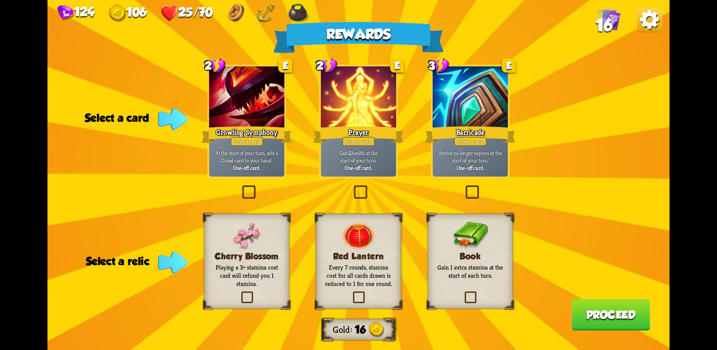
click at [242, 108] on div at bounding box center [246, 97] width 75 height 63
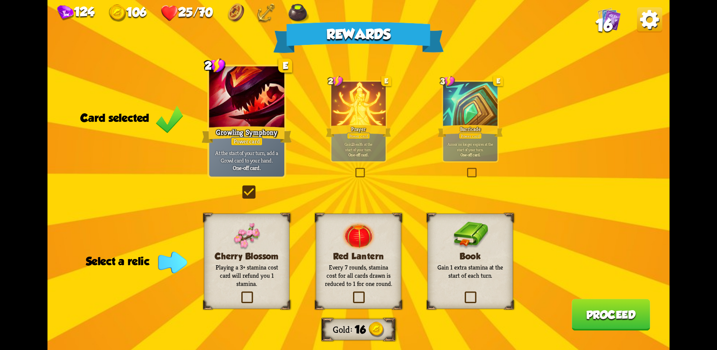
click at [479, 268] on p "Gain 1 extra stamina at the start of each turn." at bounding box center [470, 271] width 69 height 16
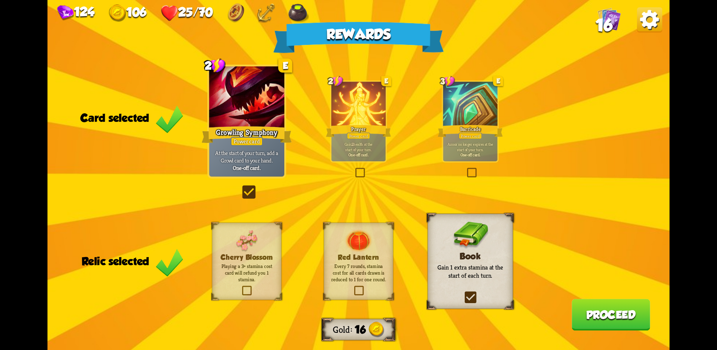
click at [599, 319] on button "Proceed" at bounding box center [611, 315] width 79 height 32
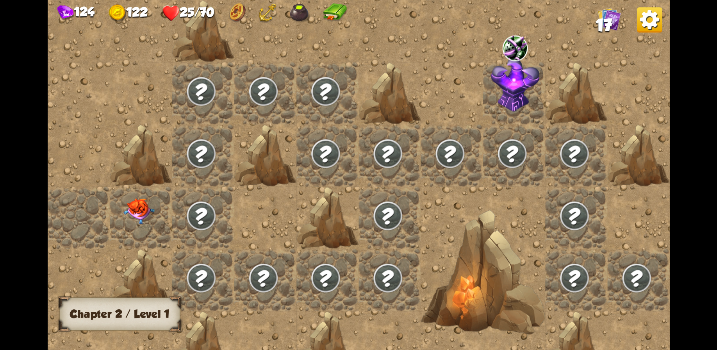
click at [138, 213] on img at bounding box center [138, 212] width 31 height 26
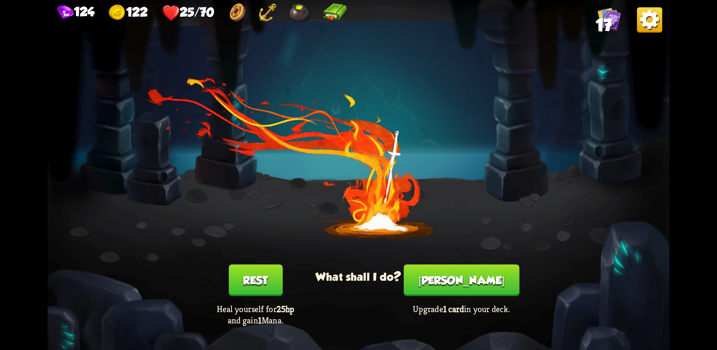
click at [256, 271] on button "Rest" at bounding box center [256, 281] width 54 height 32
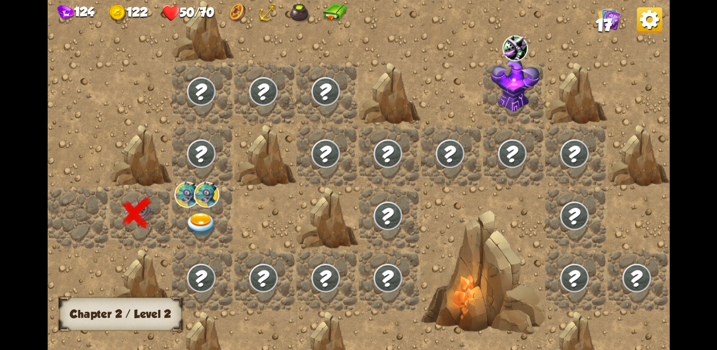
click at [185, 213] on div at bounding box center [203, 218] width 62 height 62
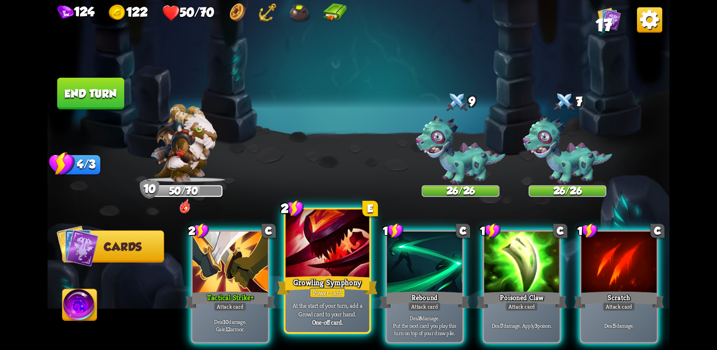
click at [326, 261] on div at bounding box center [328, 244] width 84 height 70
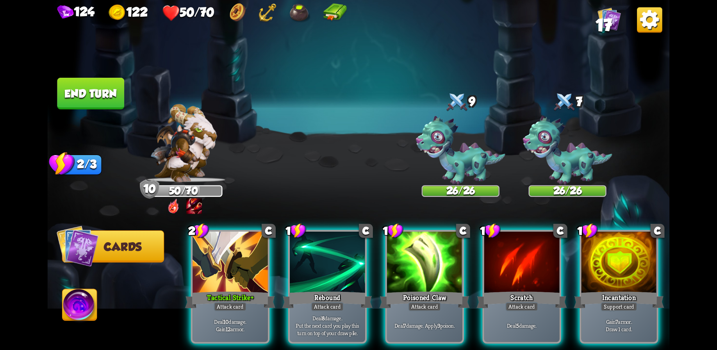
click at [198, 207] on img at bounding box center [195, 207] width 16 height 16
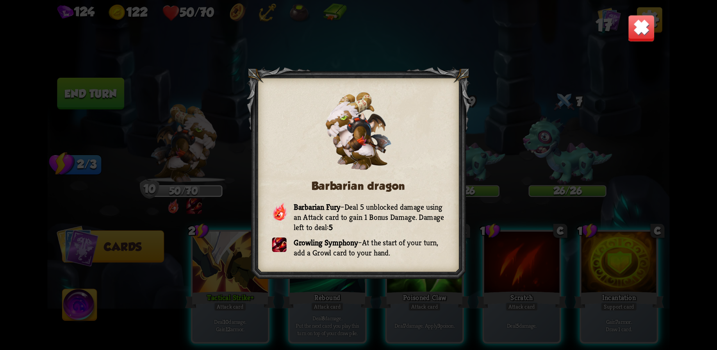
click at [525, 193] on div "Barbarian dragon Barbarian Fury – Deal 5 unblocked damage using an Attack card …" at bounding box center [359, 175] width 623 height 350
click at [455, 36] on div "Barbarian dragon Barbarian Fury – Deal 5 unblocked damage using an Attack card …" at bounding box center [359, 175] width 623 height 350
click at [642, 36] on img at bounding box center [641, 27] width 27 height 27
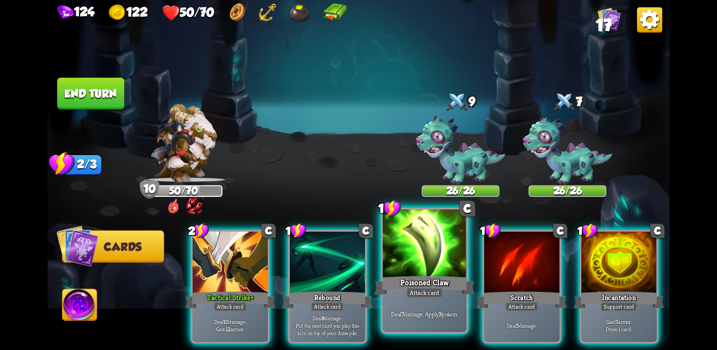
drag, startPoint x: 412, startPoint y: 263, endPoint x: 407, endPoint y: 263, distance: 4.8
click at [412, 263] on div at bounding box center [425, 244] width 84 height 70
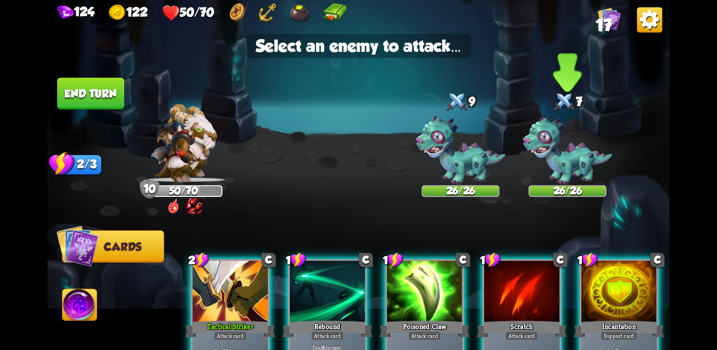
click at [560, 150] on img at bounding box center [567, 150] width 89 height 69
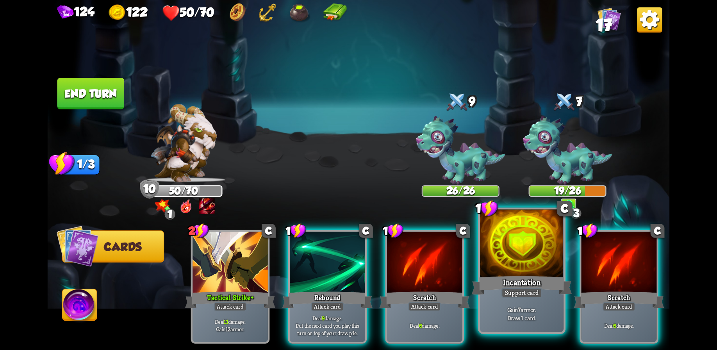
click at [513, 255] on div at bounding box center [522, 244] width 84 height 70
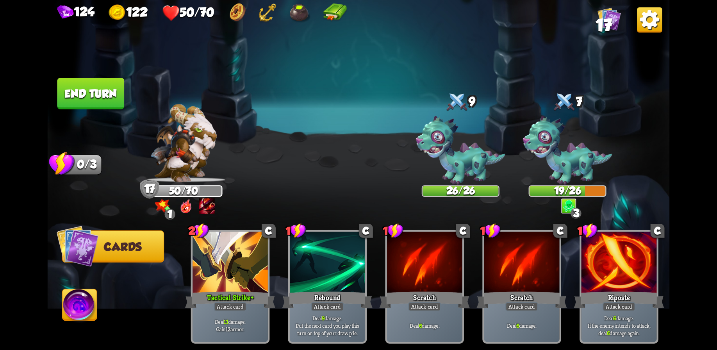
click at [98, 93] on button "End turn" at bounding box center [90, 94] width 67 height 32
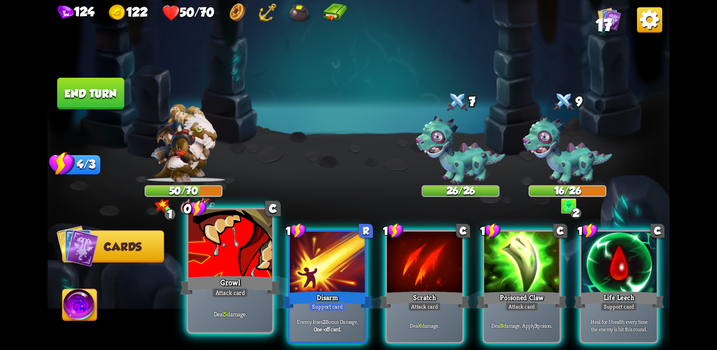
click at [243, 250] on div at bounding box center [230, 244] width 84 height 70
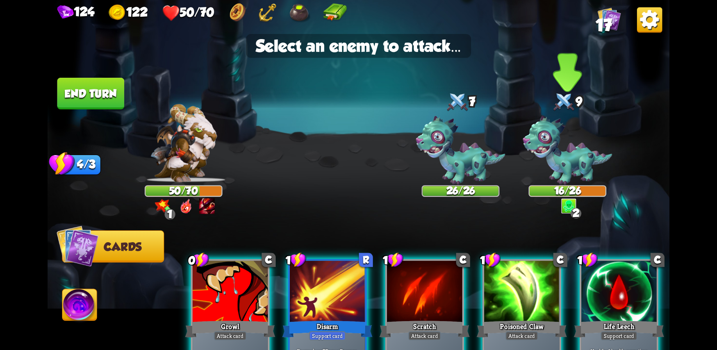
click at [559, 161] on img at bounding box center [567, 150] width 89 height 69
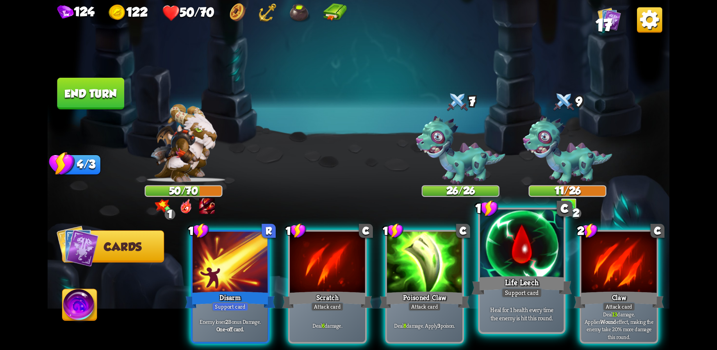
click at [513, 272] on div at bounding box center [522, 244] width 84 height 70
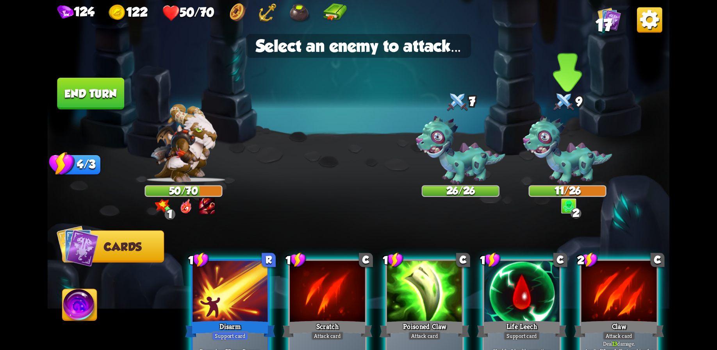
click at [548, 166] on img at bounding box center [567, 150] width 89 height 69
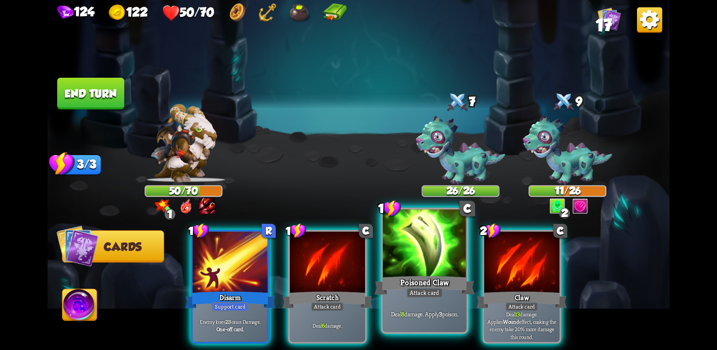
click at [418, 271] on div at bounding box center [425, 244] width 84 height 70
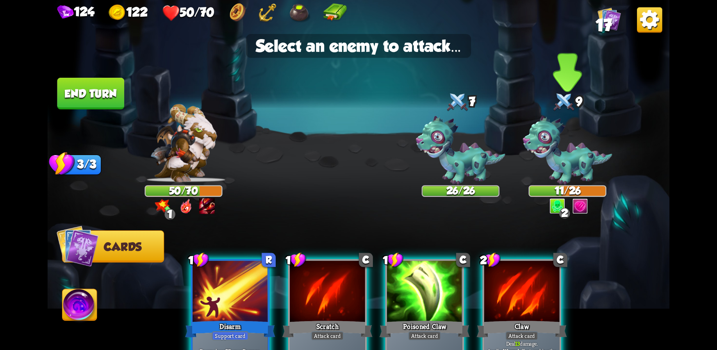
drag, startPoint x: 555, startPoint y: 155, endPoint x: 547, endPoint y: 161, distance: 9.5
click at [555, 156] on img at bounding box center [567, 150] width 89 height 69
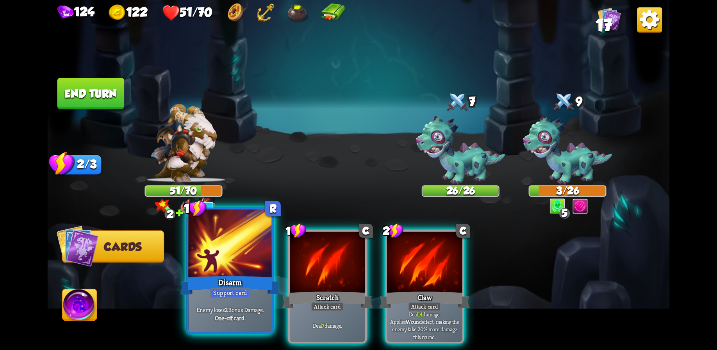
click at [221, 261] on div at bounding box center [230, 244] width 84 height 70
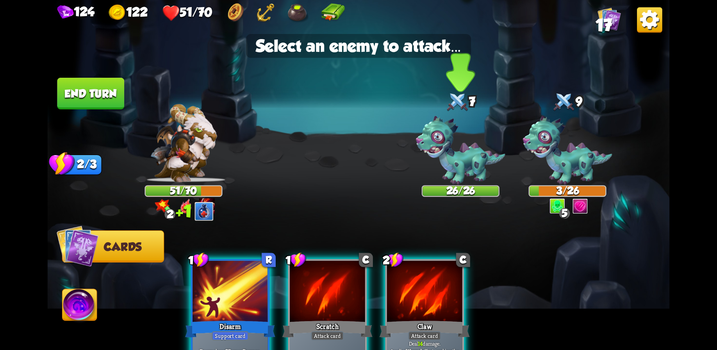
click at [470, 166] on img at bounding box center [460, 150] width 89 height 69
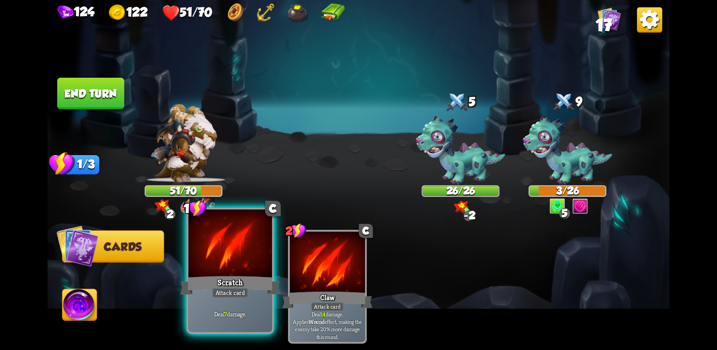
drag, startPoint x: 245, startPoint y: 258, endPoint x: 424, endPoint y: 161, distance: 203.0
click at [245, 258] on div at bounding box center [230, 244] width 84 height 70
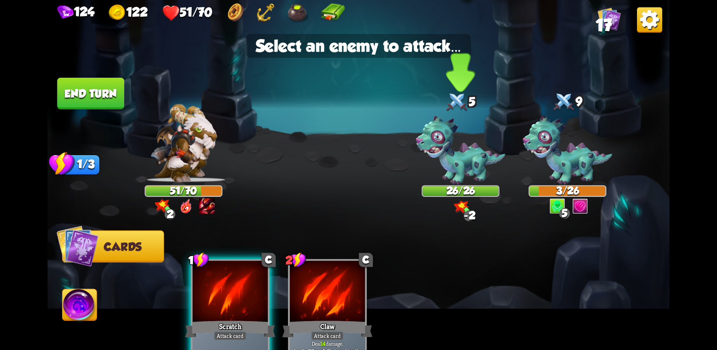
click at [445, 154] on img at bounding box center [460, 150] width 89 height 69
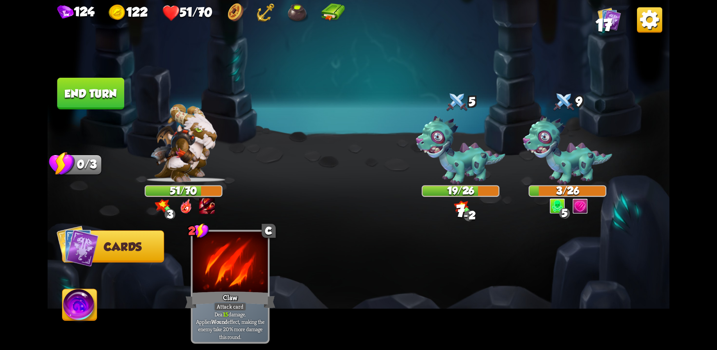
click at [86, 88] on button "End turn" at bounding box center [90, 94] width 67 height 32
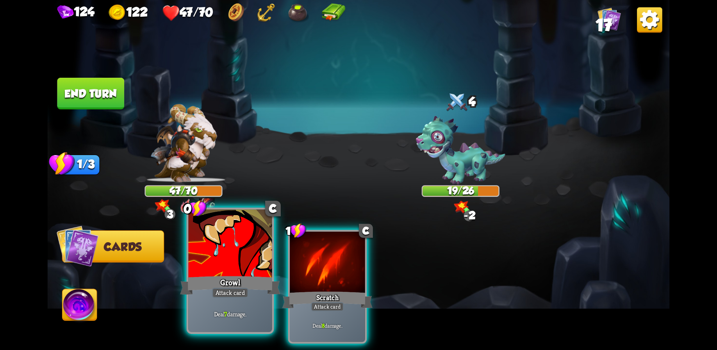
click at [236, 255] on div at bounding box center [230, 244] width 84 height 70
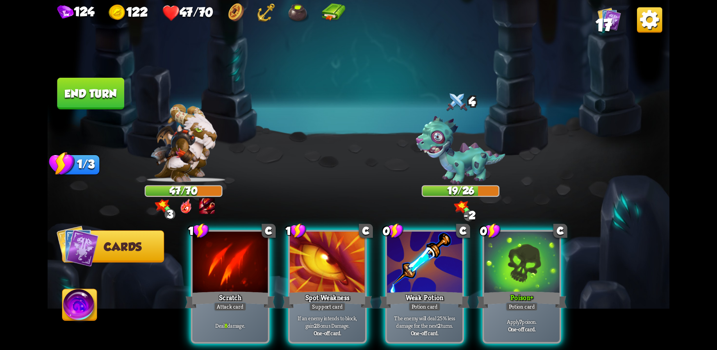
click at [455, 153] on div "Player turn" at bounding box center [359, 175] width 623 height 96
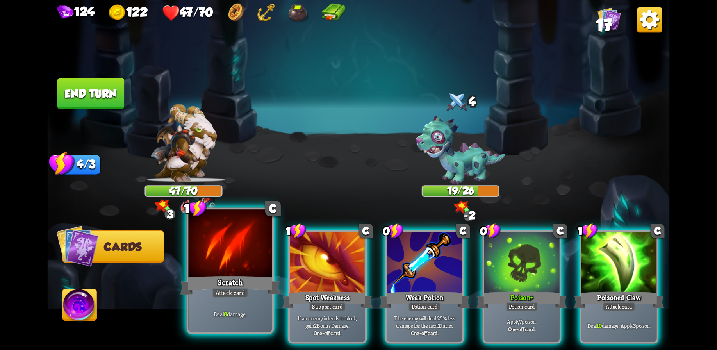
click at [232, 262] on div at bounding box center [230, 244] width 84 height 70
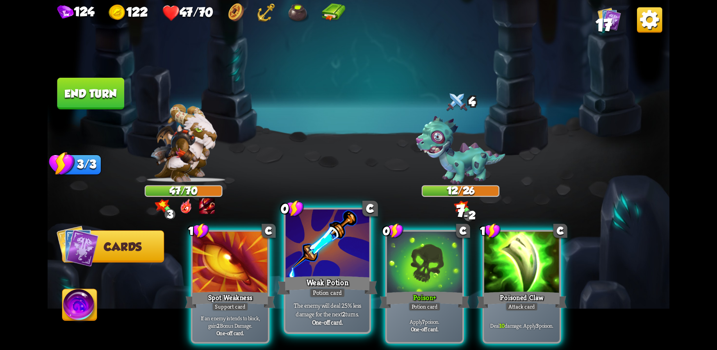
click at [329, 279] on div "Weak Potion" at bounding box center [327, 285] width 100 height 22
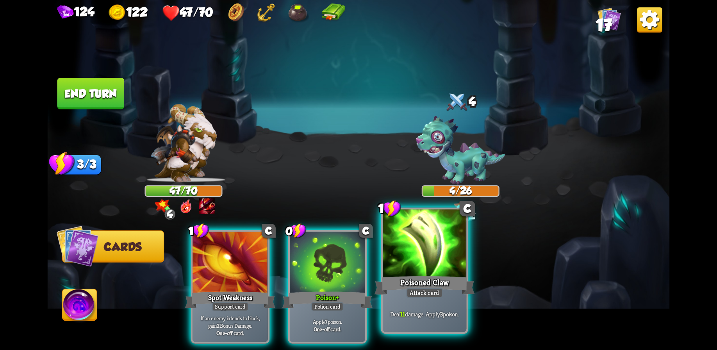
click at [413, 268] on div at bounding box center [425, 244] width 84 height 70
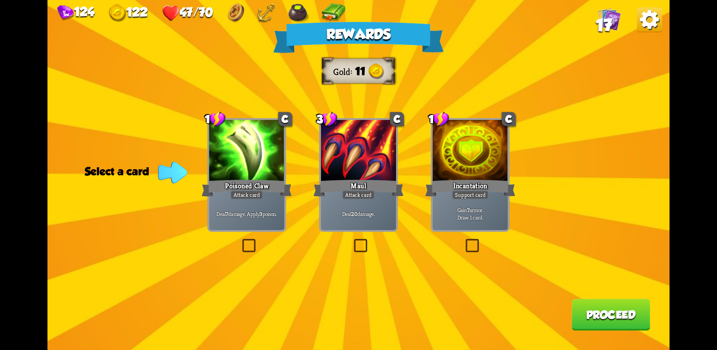
click at [474, 202] on div "Gain 7 armor. Draw 1 card." at bounding box center [470, 213] width 75 height 33
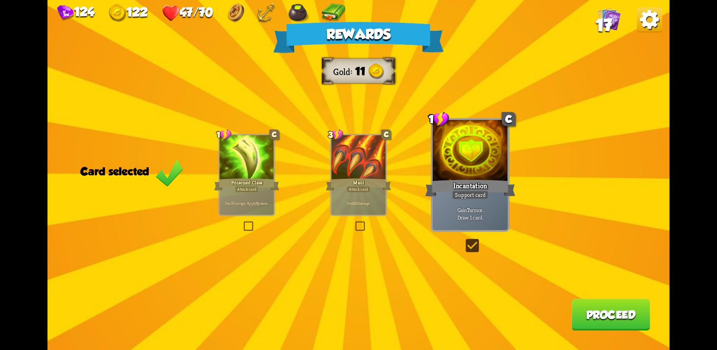
click at [608, 313] on button "Proceed" at bounding box center [611, 315] width 79 height 32
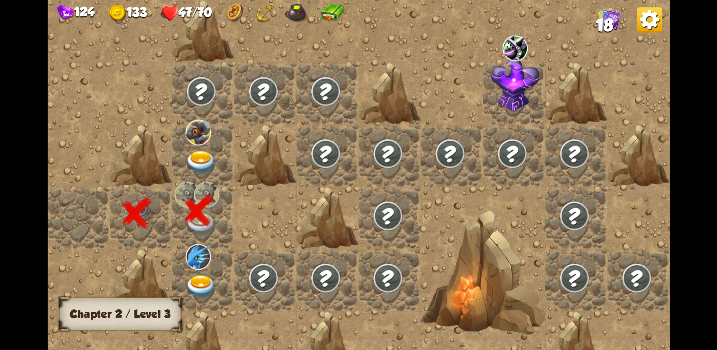
click at [202, 258] on img at bounding box center [198, 257] width 25 height 26
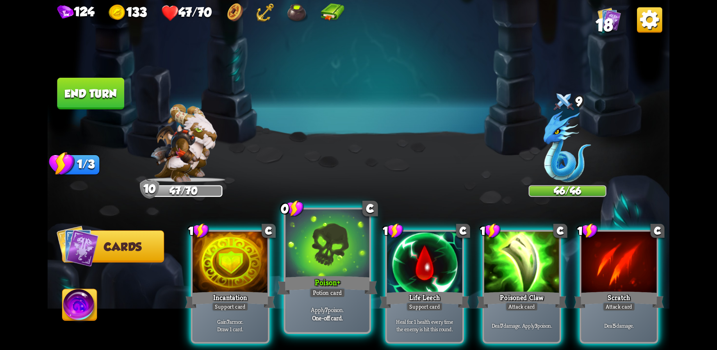
click at [334, 272] on div at bounding box center [328, 244] width 84 height 70
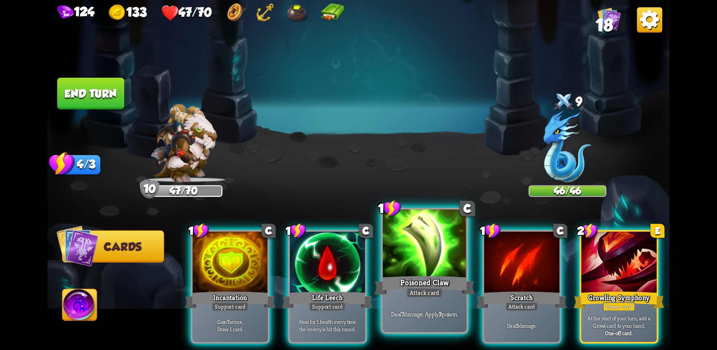
click at [404, 274] on div "Poisoned Claw" at bounding box center [425, 285] width 100 height 22
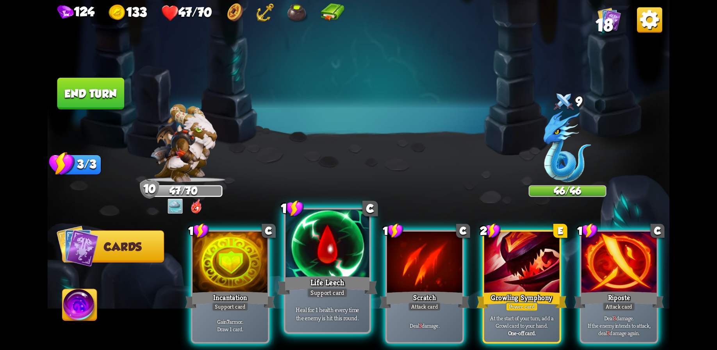
click at [321, 277] on div "Life Leech" at bounding box center [327, 285] width 100 height 22
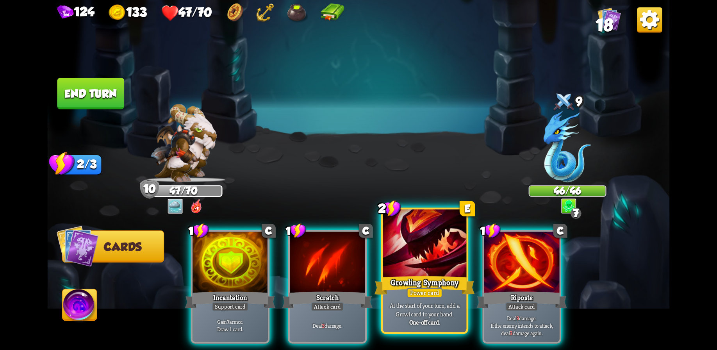
click at [419, 269] on div at bounding box center [425, 244] width 84 height 70
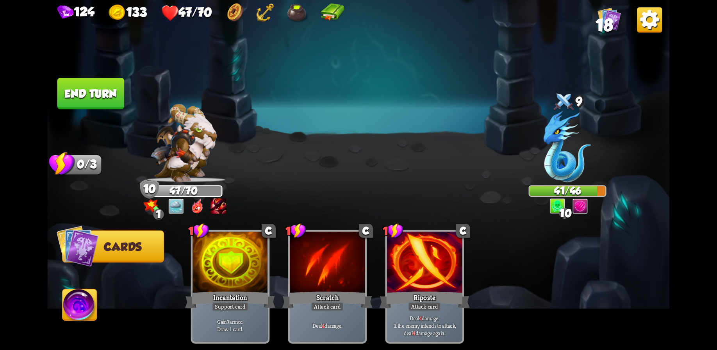
click at [87, 88] on button "End turn" at bounding box center [90, 94] width 67 height 32
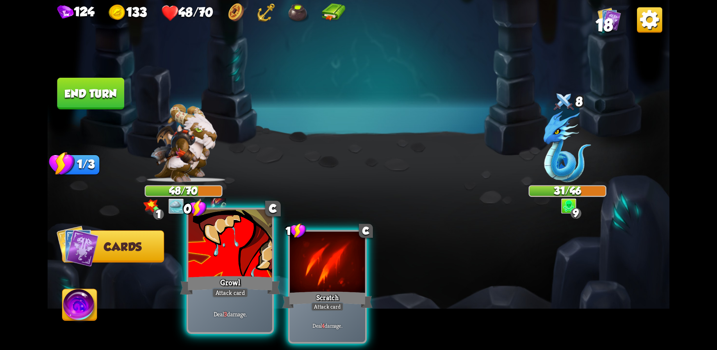
click at [232, 269] on div at bounding box center [230, 244] width 84 height 70
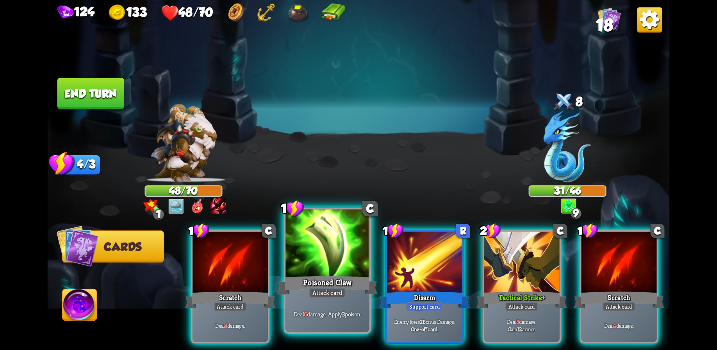
click at [323, 265] on div at bounding box center [328, 244] width 84 height 70
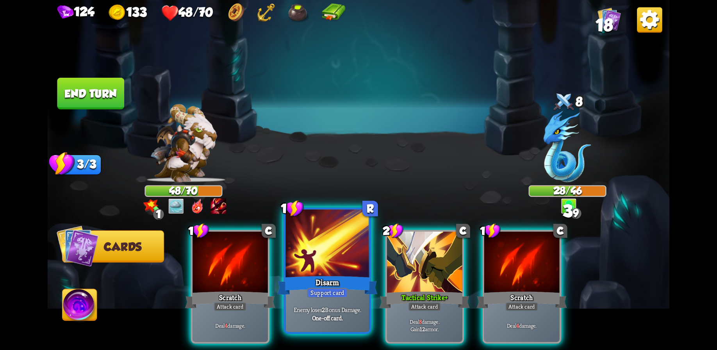
click at [322, 268] on div at bounding box center [328, 244] width 84 height 70
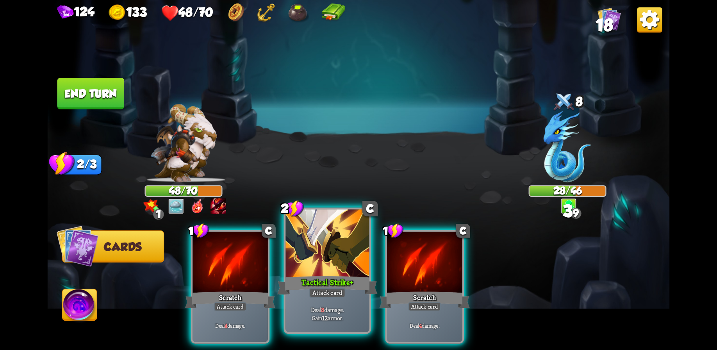
drag, startPoint x: 324, startPoint y: 265, endPoint x: 347, endPoint y: 157, distance: 110.0
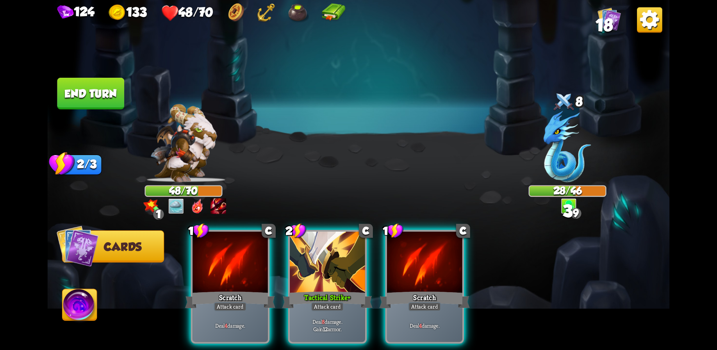
click at [324, 264] on div at bounding box center [327, 263] width 75 height 63
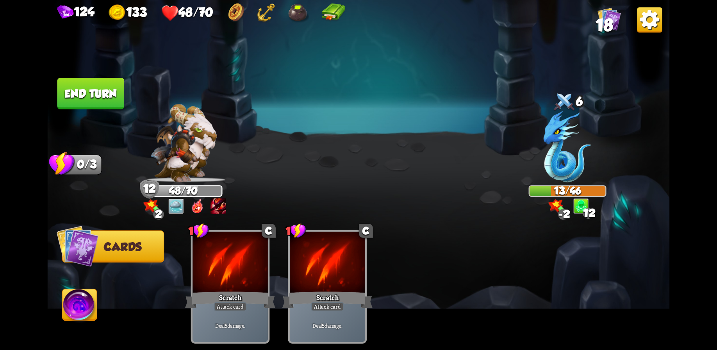
click at [86, 88] on button "End turn" at bounding box center [90, 94] width 67 height 32
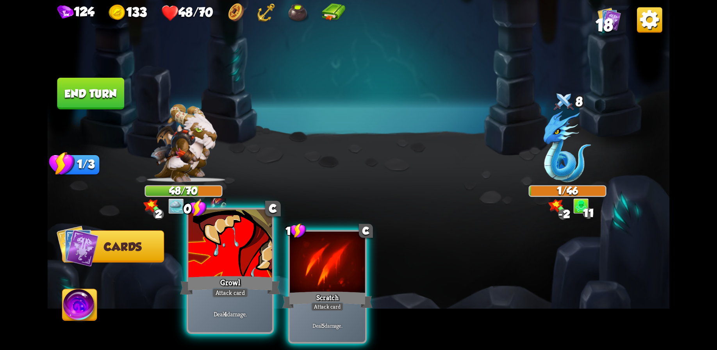
click at [267, 267] on div at bounding box center [230, 244] width 84 height 70
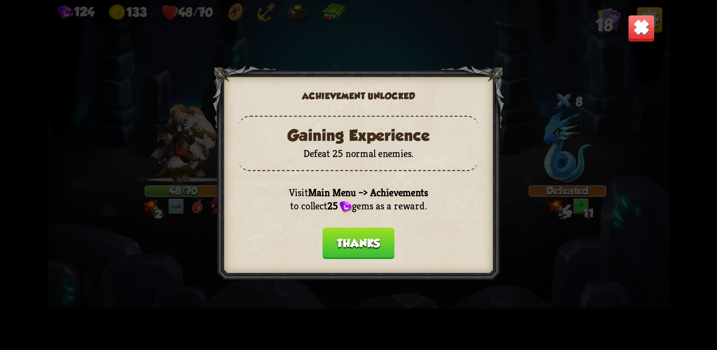
click at [354, 242] on button "Thanks" at bounding box center [359, 243] width 72 height 32
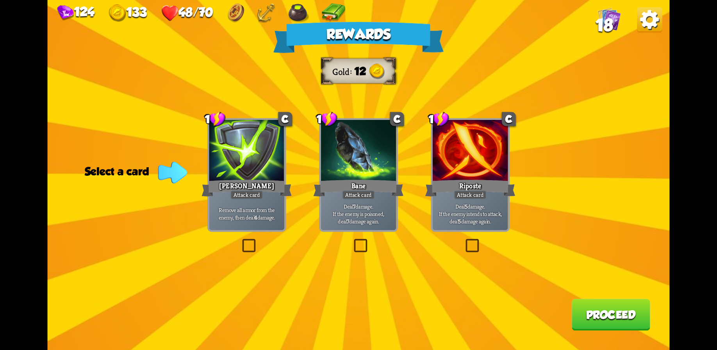
click at [452, 179] on div "Riposte" at bounding box center [471, 188] width 90 height 20
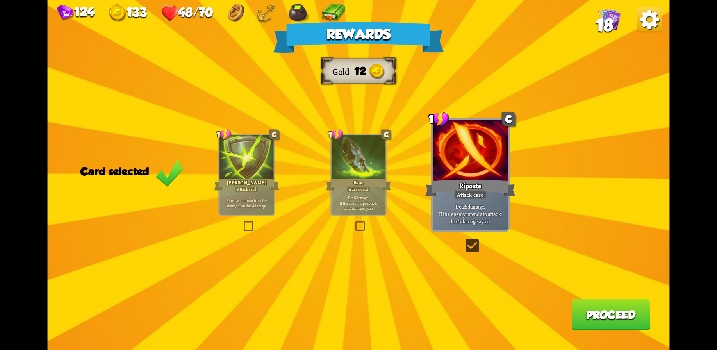
click at [586, 310] on button "Proceed" at bounding box center [611, 315] width 79 height 32
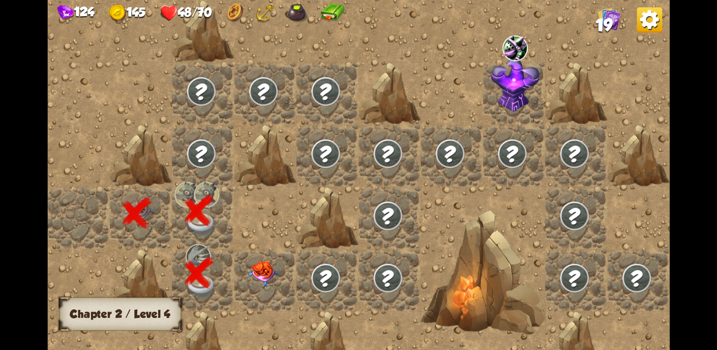
click at [252, 270] on img at bounding box center [263, 274] width 31 height 26
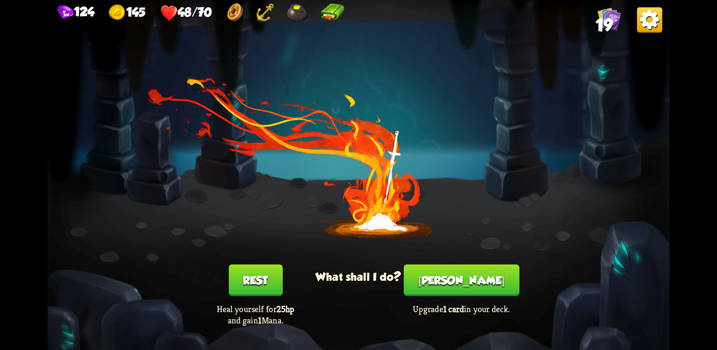
click at [454, 273] on button "[PERSON_NAME]" at bounding box center [462, 281] width 116 height 32
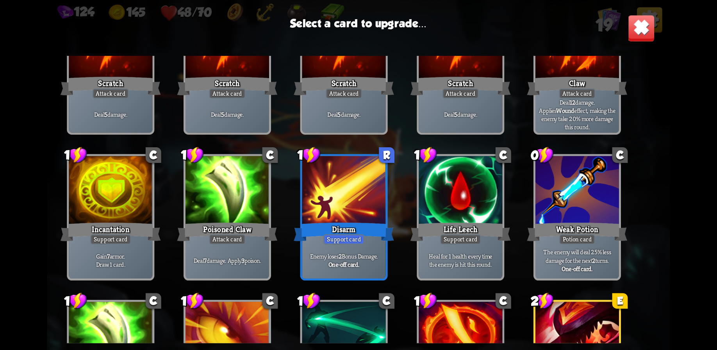
scroll to position [104, 0]
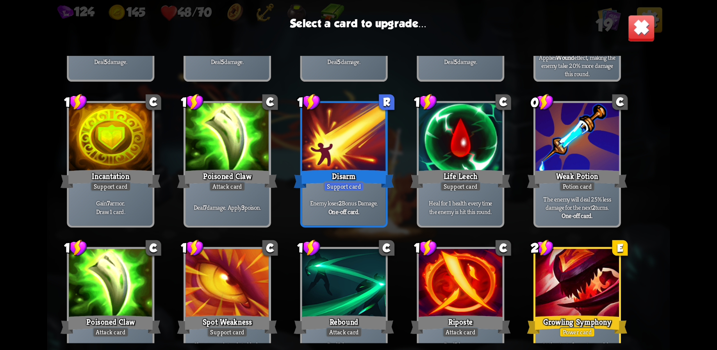
click at [334, 172] on div "Disarm" at bounding box center [344, 179] width 100 height 22
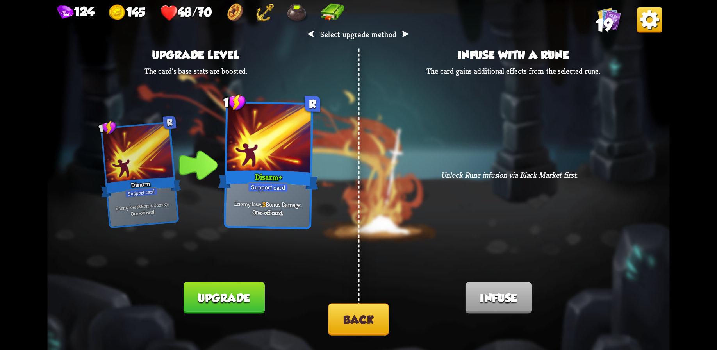
click at [352, 316] on button "Back" at bounding box center [358, 320] width 61 height 32
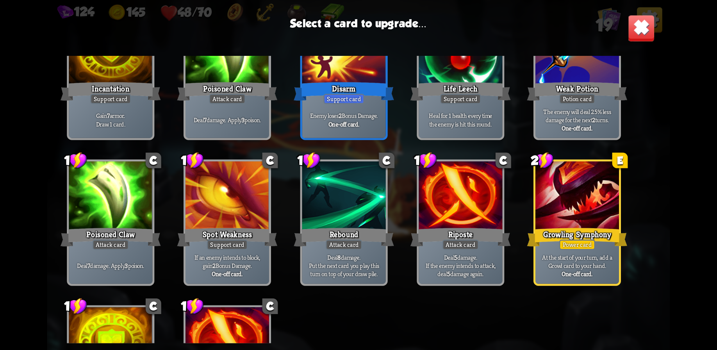
scroll to position [246, 0]
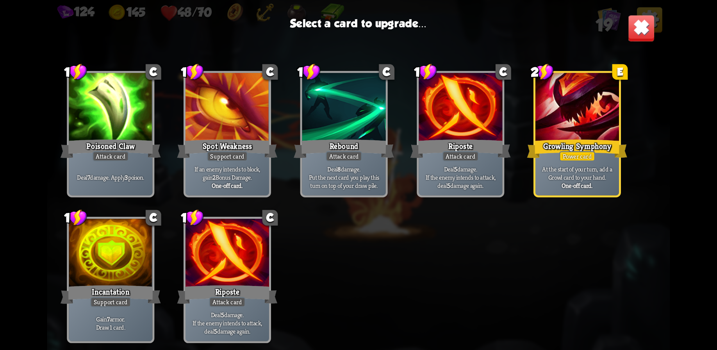
click at [579, 140] on div "Growling Symphony" at bounding box center [578, 149] width 100 height 22
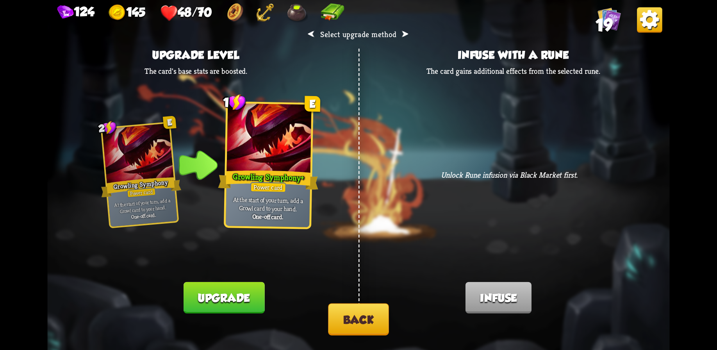
click at [232, 300] on button "Upgrade" at bounding box center [224, 298] width 81 height 32
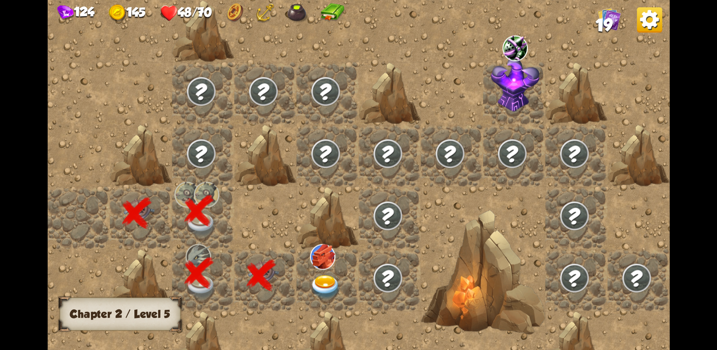
click at [331, 258] on img at bounding box center [322, 257] width 25 height 26
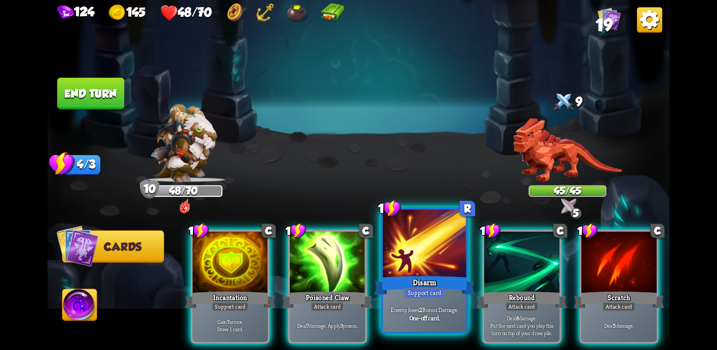
click at [418, 262] on div at bounding box center [425, 244] width 84 height 70
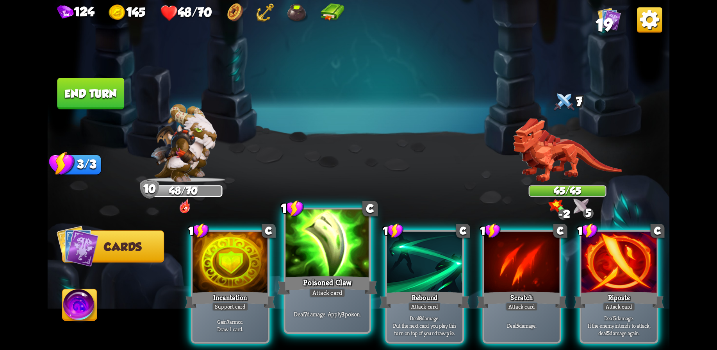
click at [343, 250] on div at bounding box center [328, 244] width 84 height 70
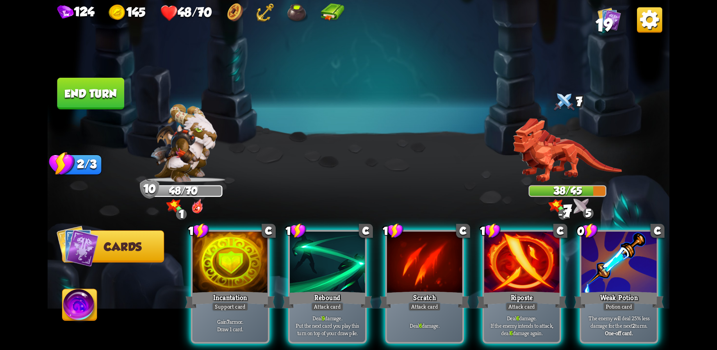
click at [621, 269] on div at bounding box center [619, 263] width 75 height 63
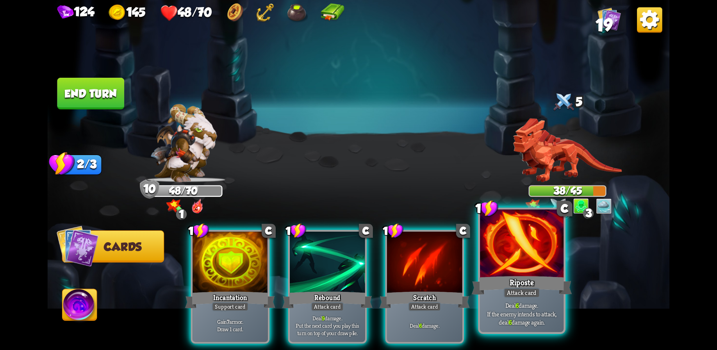
click at [521, 273] on div at bounding box center [522, 244] width 84 height 70
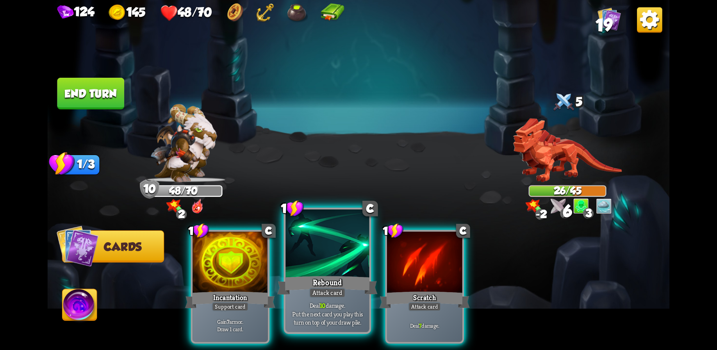
click at [341, 255] on div at bounding box center [328, 244] width 84 height 70
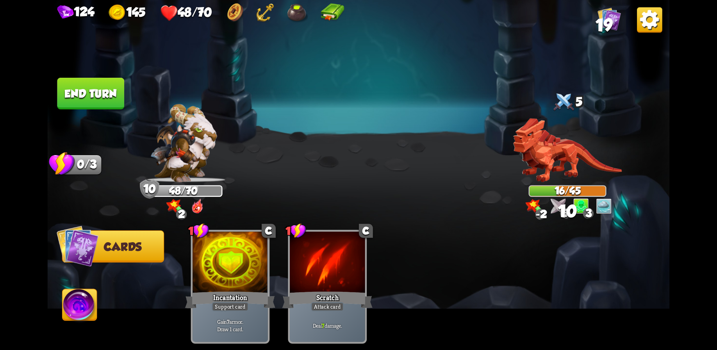
click at [100, 99] on button "End turn" at bounding box center [90, 94] width 67 height 32
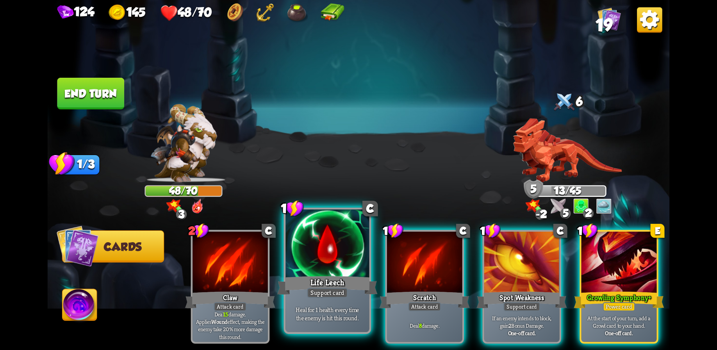
click at [326, 259] on div at bounding box center [328, 244] width 84 height 70
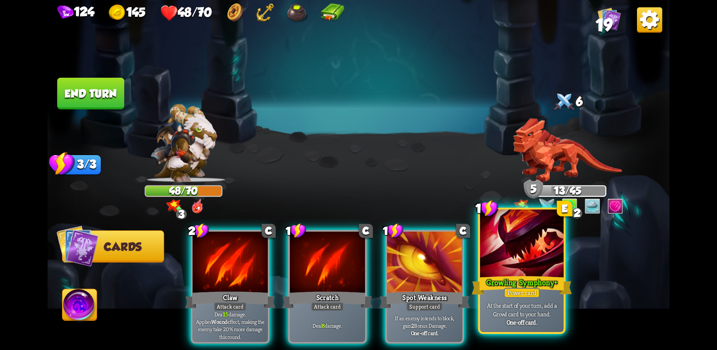
click at [503, 254] on div at bounding box center [522, 244] width 84 height 70
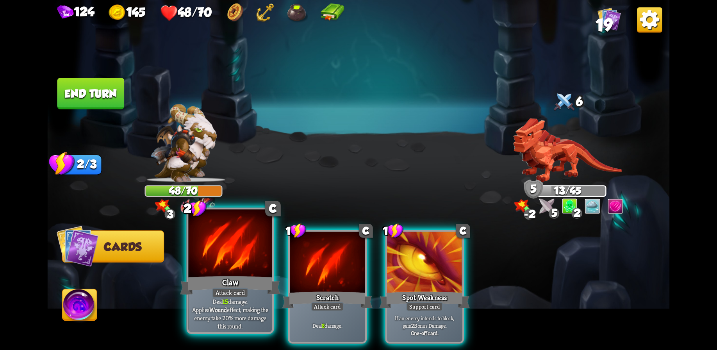
click at [240, 263] on div at bounding box center [230, 244] width 84 height 70
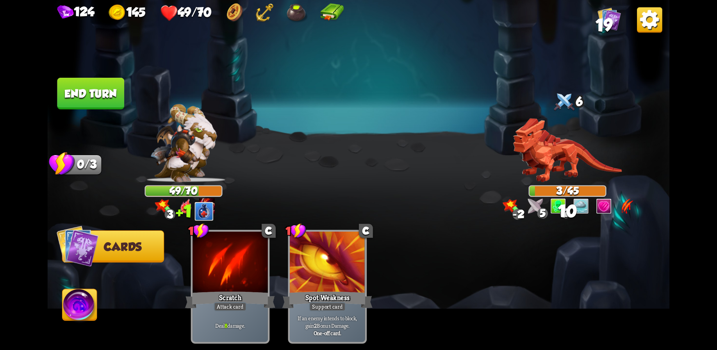
click at [87, 95] on button "End turn" at bounding box center [90, 94] width 67 height 32
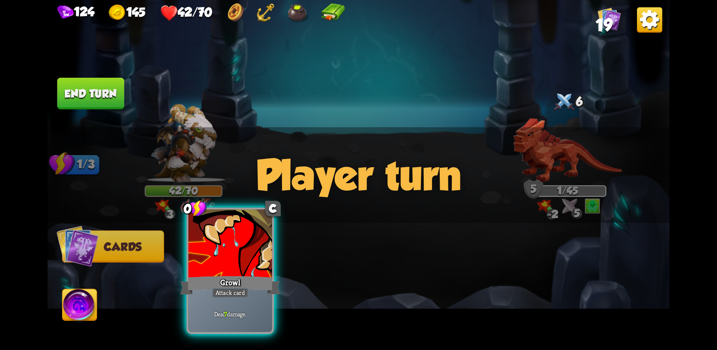
click at [244, 279] on div "Growl" at bounding box center [230, 285] width 100 height 22
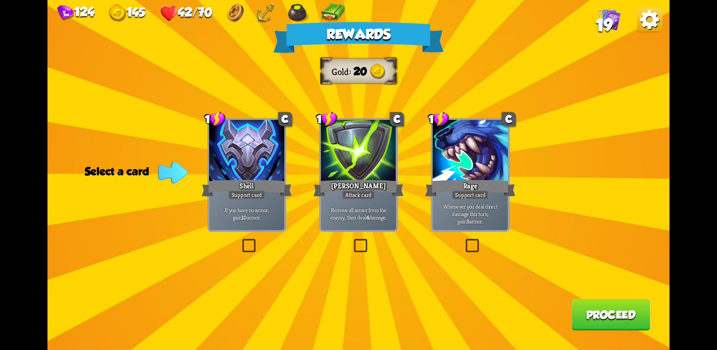
click at [485, 163] on div at bounding box center [470, 151] width 75 height 63
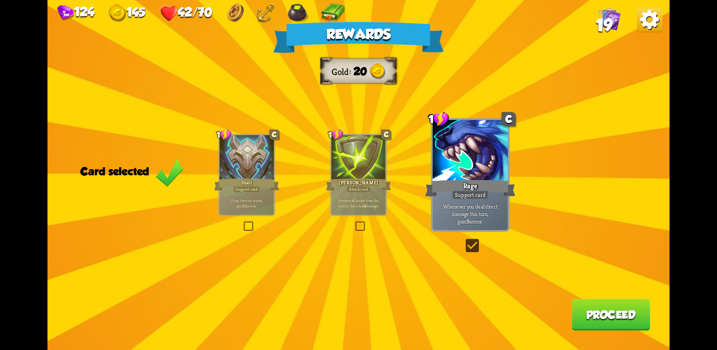
click at [610, 324] on button "Proceed" at bounding box center [611, 315] width 79 height 32
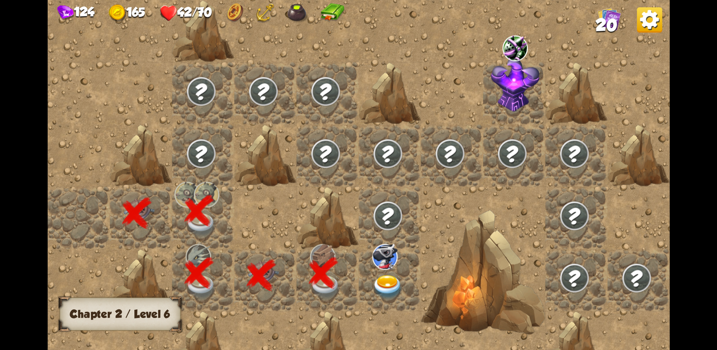
click at [383, 263] on img at bounding box center [384, 257] width 25 height 26
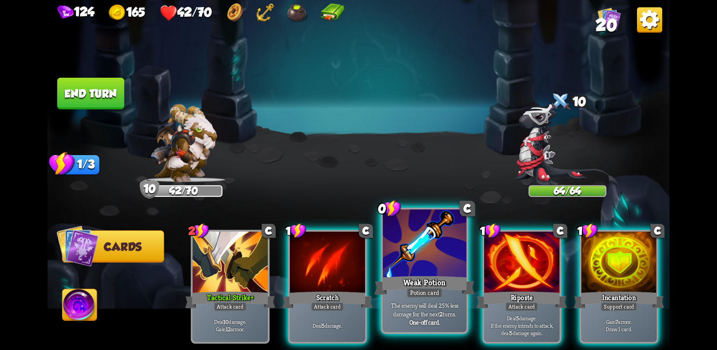
click at [429, 265] on div at bounding box center [425, 244] width 84 height 70
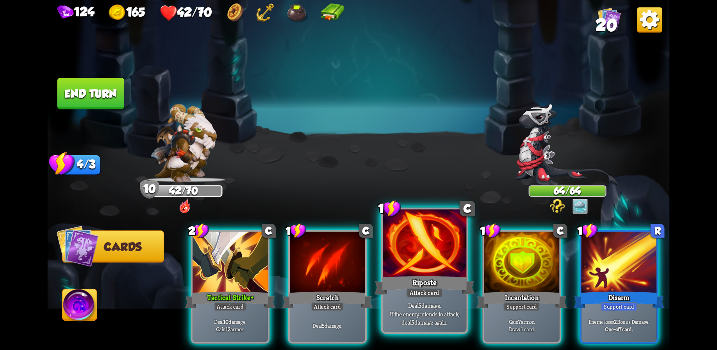
click at [434, 248] on div at bounding box center [425, 244] width 84 height 70
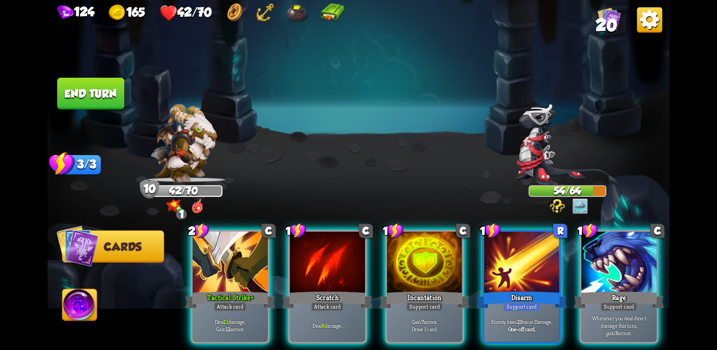
click at [612, 263] on div at bounding box center [619, 263] width 75 height 63
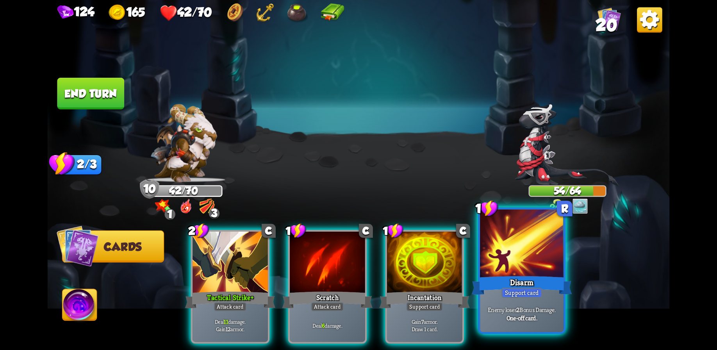
click at [524, 263] on div at bounding box center [522, 244] width 84 height 70
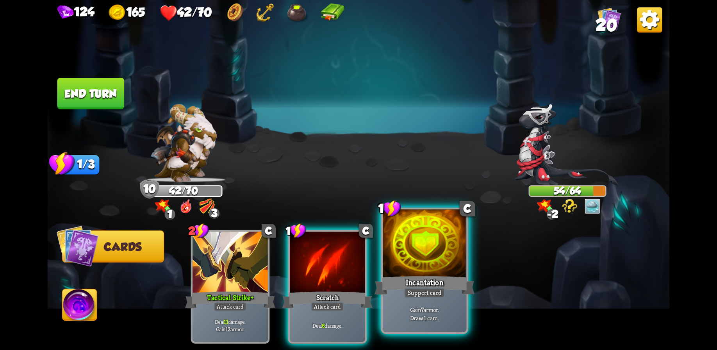
click at [424, 269] on div at bounding box center [425, 244] width 84 height 70
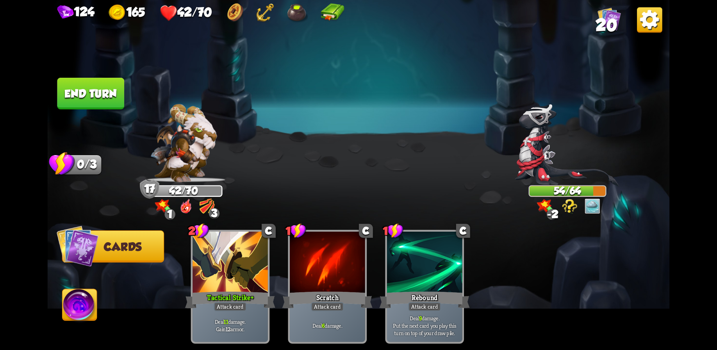
click at [94, 93] on button "End turn" at bounding box center [90, 94] width 67 height 32
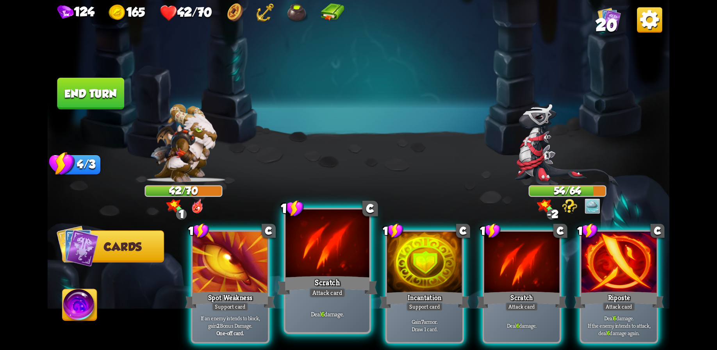
click at [322, 261] on div at bounding box center [328, 244] width 84 height 70
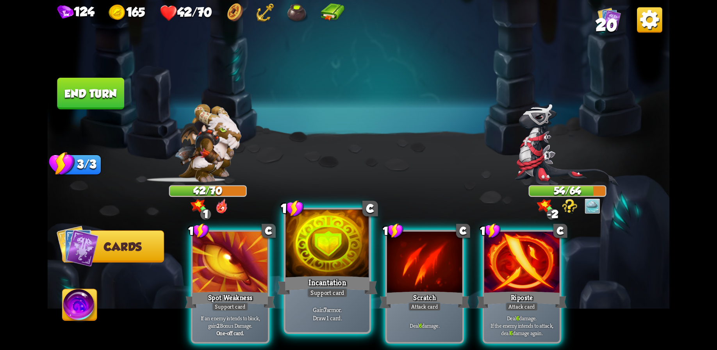
click at [324, 252] on div at bounding box center [328, 244] width 84 height 70
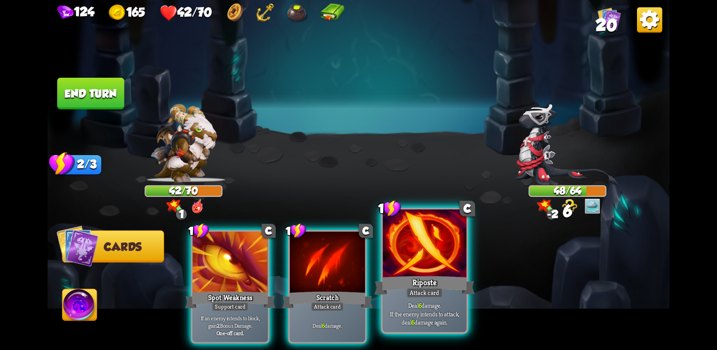
click at [440, 289] on div "Attack card" at bounding box center [425, 293] width 36 height 10
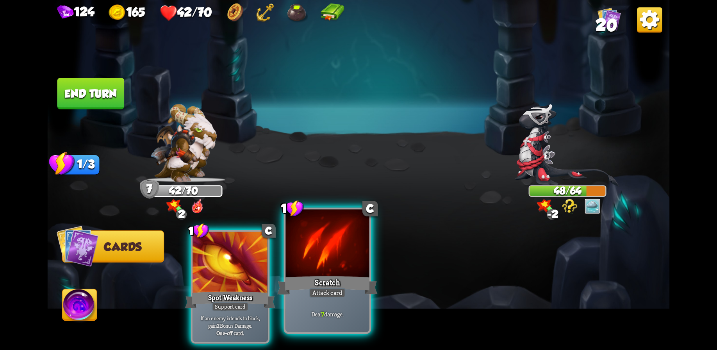
click at [338, 251] on div at bounding box center [328, 244] width 84 height 70
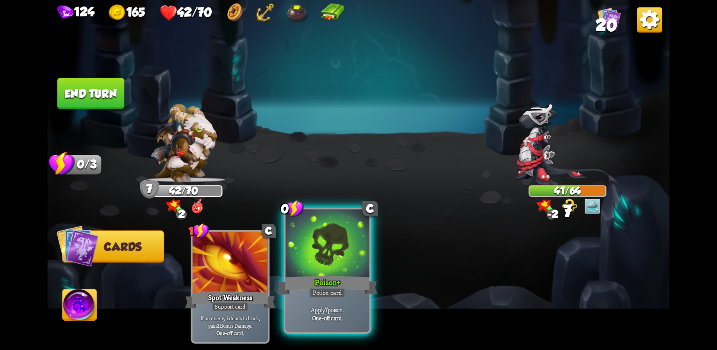
click at [336, 267] on div at bounding box center [328, 244] width 84 height 70
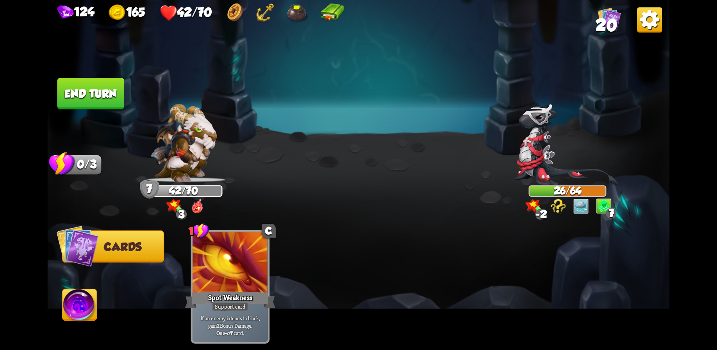
click at [94, 96] on button "End turn" at bounding box center [90, 94] width 67 height 32
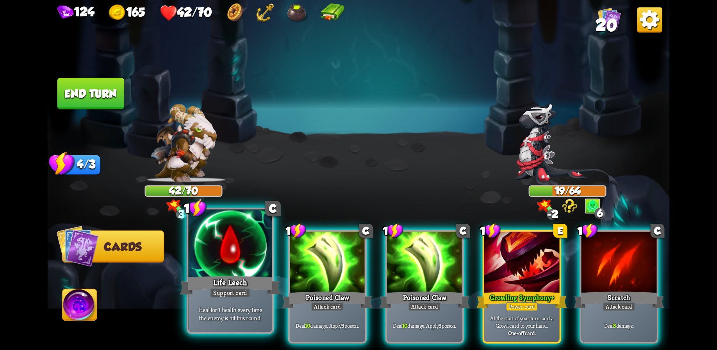
click at [240, 268] on div at bounding box center [230, 244] width 84 height 70
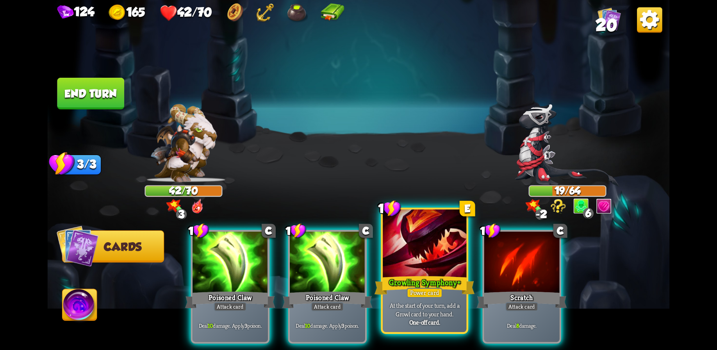
click at [406, 275] on div "Growling Symphony +" at bounding box center [425, 285] width 100 height 22
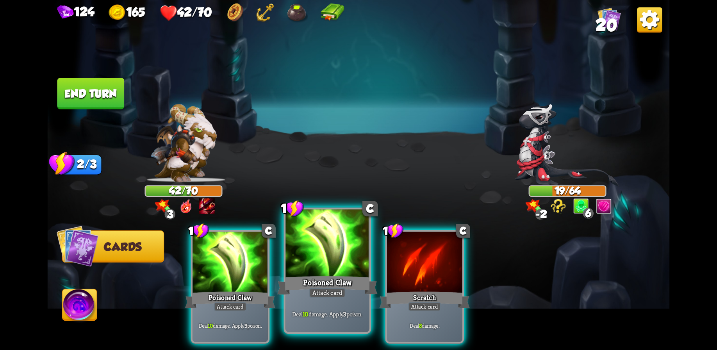
click at [333, 260] on div at bounding box center [328, 244] width 84 height 70
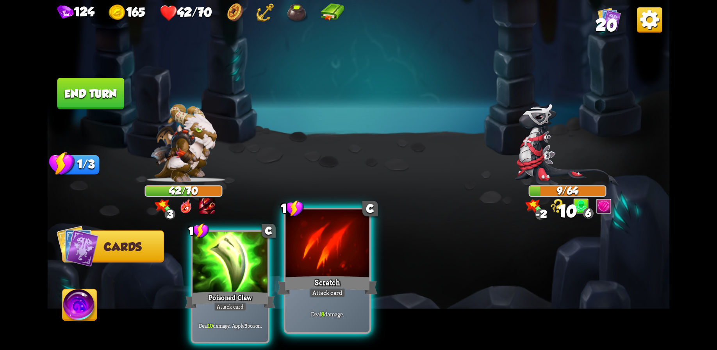
click at [335, 273] on div at bounding box center [328, 244] width 84 height 70
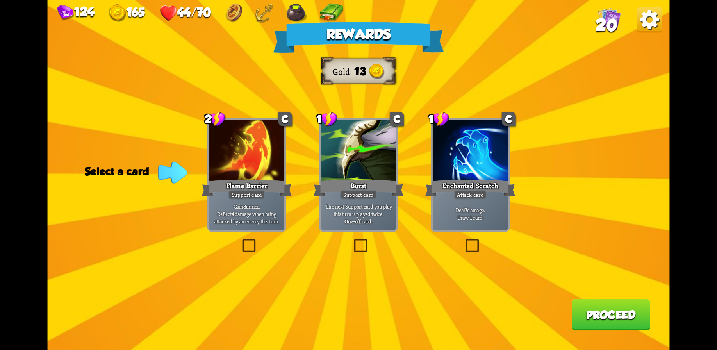
click at [465, 177] on div at bounding box center [470, 151] width 75 height 63
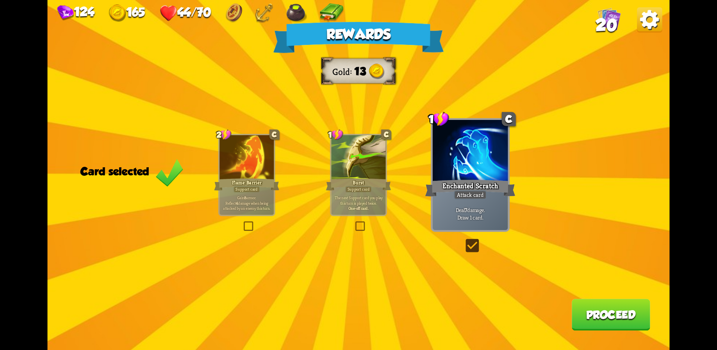
click at [619, 323] on button "Proceed" at bounding box center [611, 315] width 79 height 32
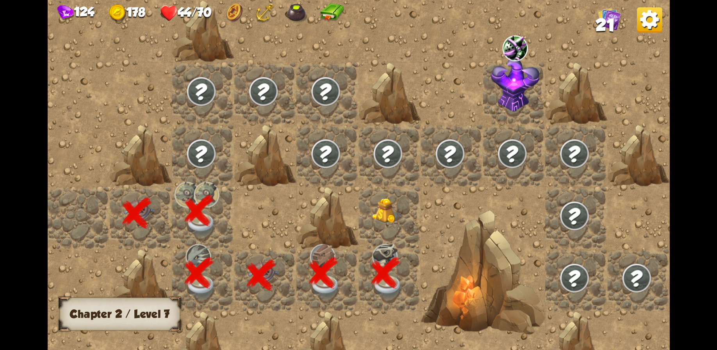
click at [379, 211] on img at bounding box center [387, 211] width 31 height 25
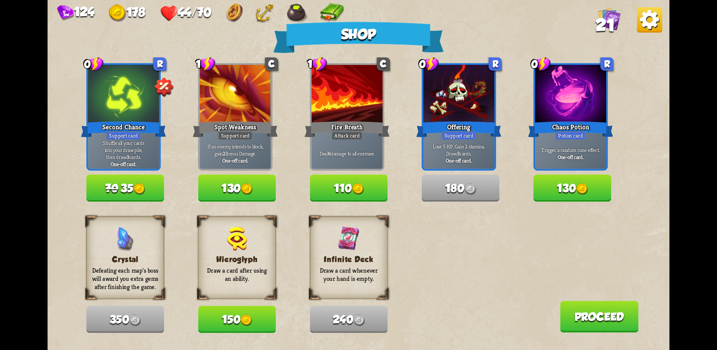
click at [233, 315] on button "150" at bounding box center [237, 319] width 78 height 27
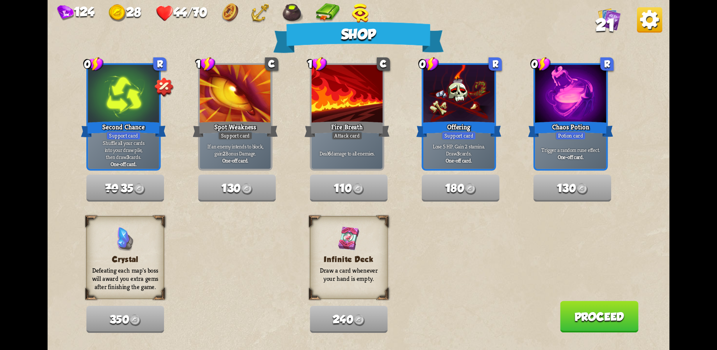
click at [589, 315] on button "Proceed" at bounding box center [599, 317] width 79 height 32
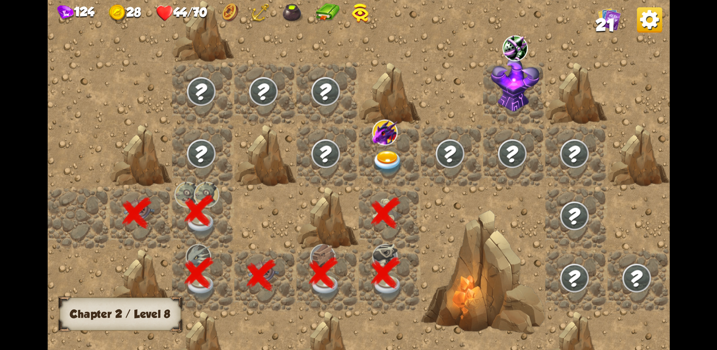
click at [390, 151] on img at bounding box center [387, 163] width 31 height 24
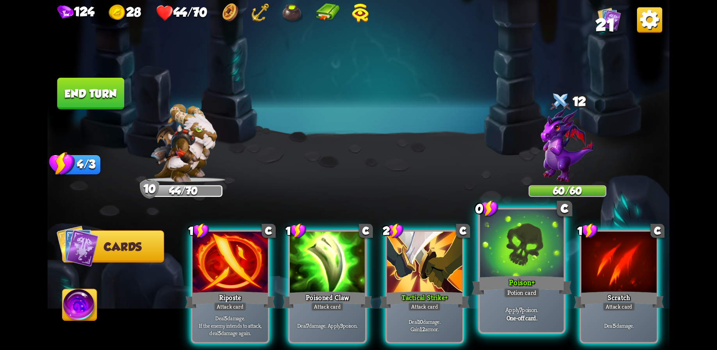
click at [513, 266] on div at bounding box center [522, 244] width 84 height 70
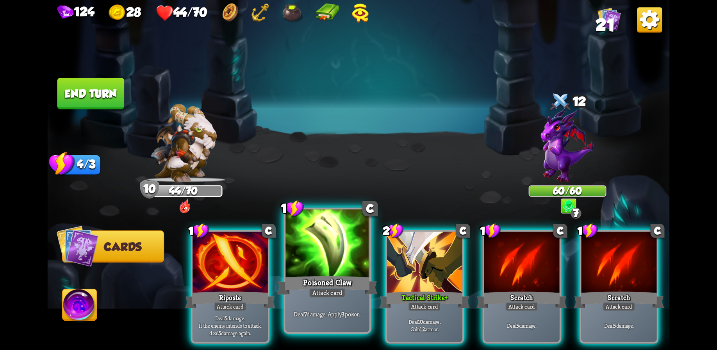
click at [321, 275] on div "Poisoned Claw" at bounding box center [327, 285] width 100 height 22
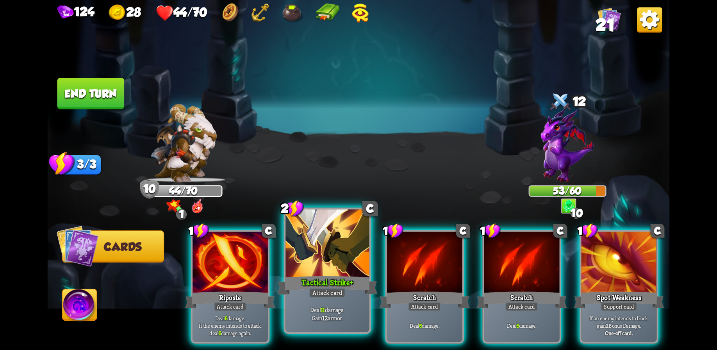
click at [324, 262] on div at bounding box center [328, 244] width 84 height 70
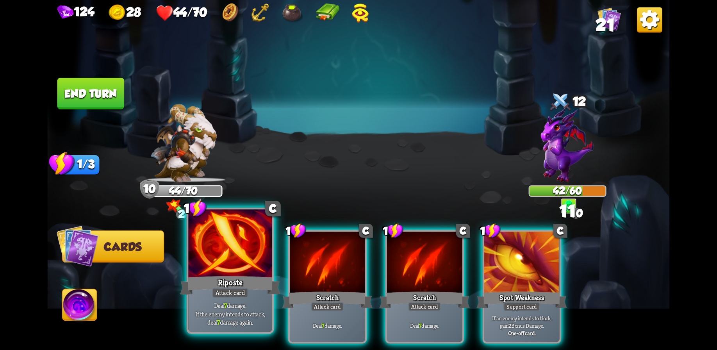
click at [218, 276] on div "Riposte" at bounding box center [230, 285] width 100 height 22
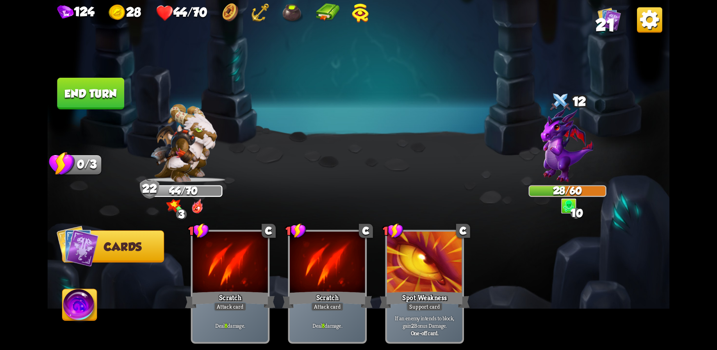
click at [95, 93] on button "End turn" at bounding box center [90, 94] width 67 height 32
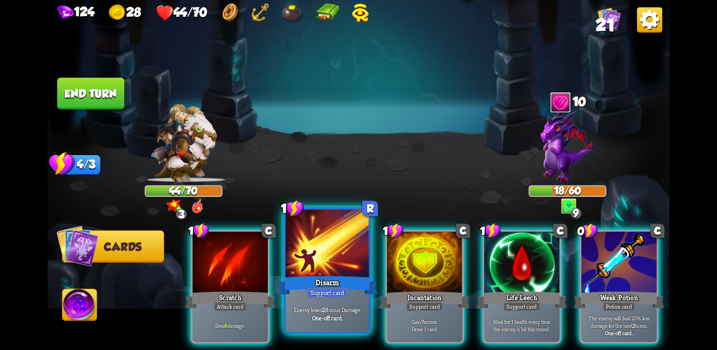
click at [333, 261] on div at bounding box center [328, 244] width 84 height 70
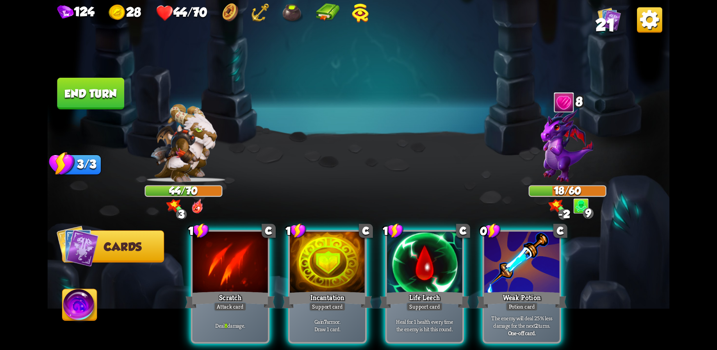
drag, startPoint x: 521, startPoint y: 274, endPoint x: 503, endPoint y: 267, distance: 19.4
click at [521, 274] on div at bounding box center [522, 263] width 75 height 63
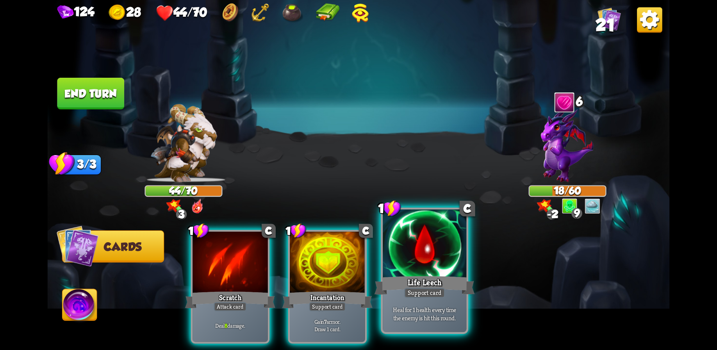
click at [444, 267] on div at bounding box center [425, 244] width 84 height 70
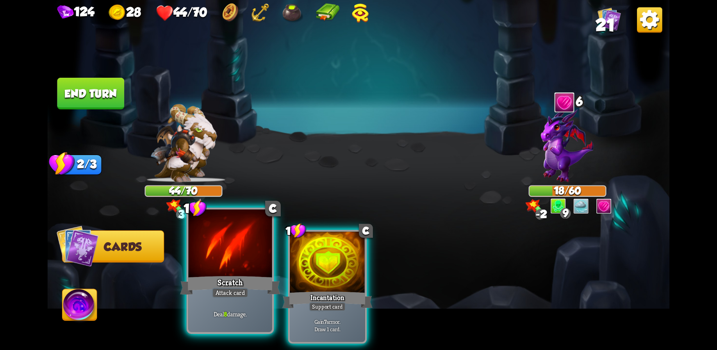
click at [225, 254] on div at bounding box center [230, 244] width 84 height 70
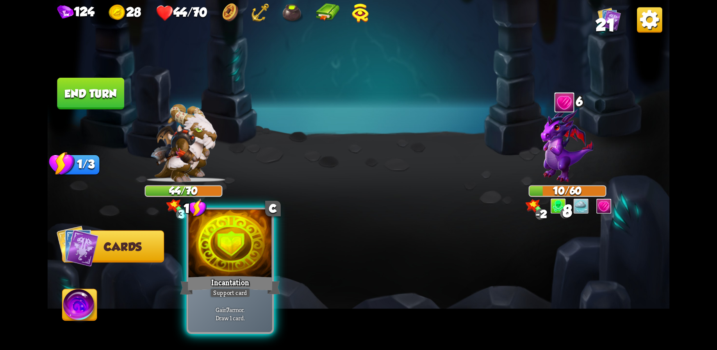
click at [240, 249] on div at bounding box center [230, 244] width 84 height 70
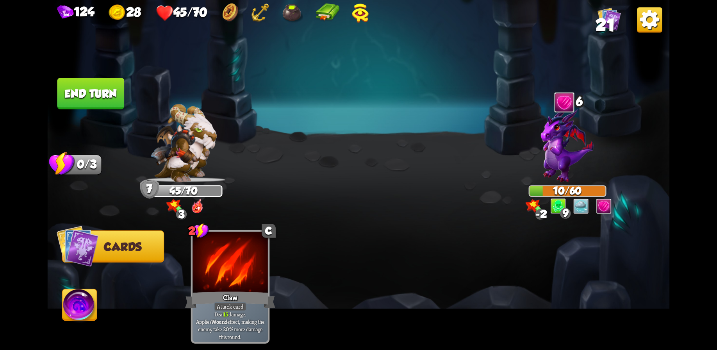
click at [90, 95] on button "End turn" at bounding box center [90, 94] width 67 height 32
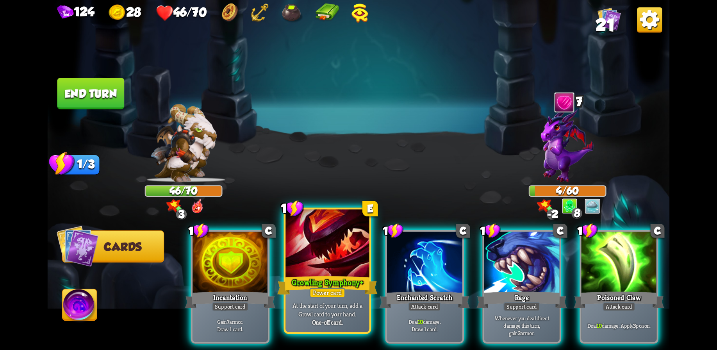
click at [320, 266] on div at bounding box center [328, 244] width 84 height 70
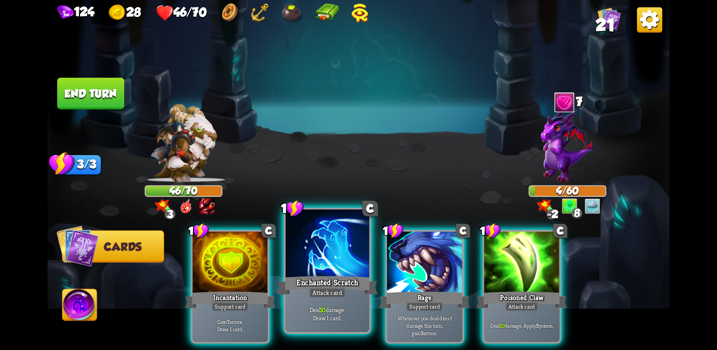
click at [327, 257] on div at bounding box center [328, 244] width 84 height 70
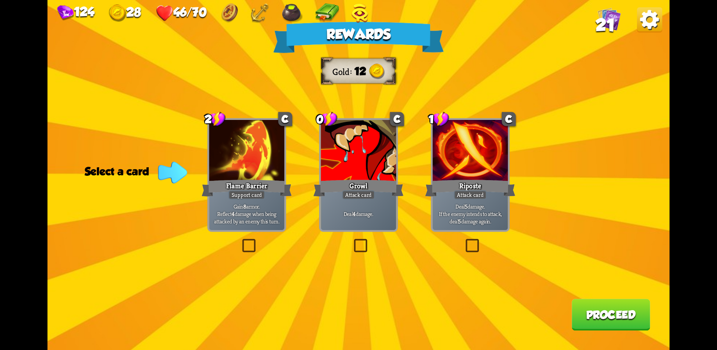
click at [356, 163] on div at bounding box center [358, 151] width 75 height 63
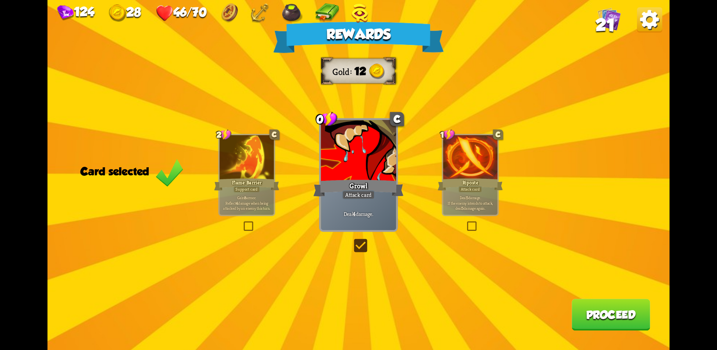
click at [610, 313] on button "Proceed" at bounding box center [611, 315] width 79 height 32
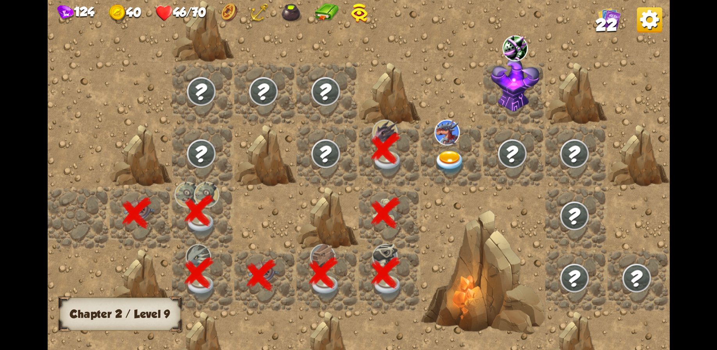
click at [456, 134] on img at bounding box center [447, 133] width 25 height 26
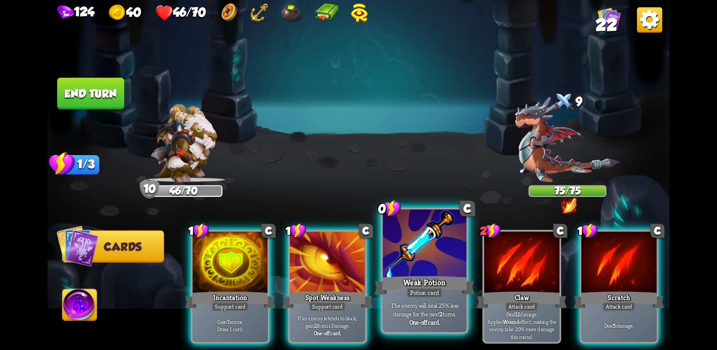
click at [430, 282] on div "Weak Potion" at bounding box center [425, 285] width 100 height 22
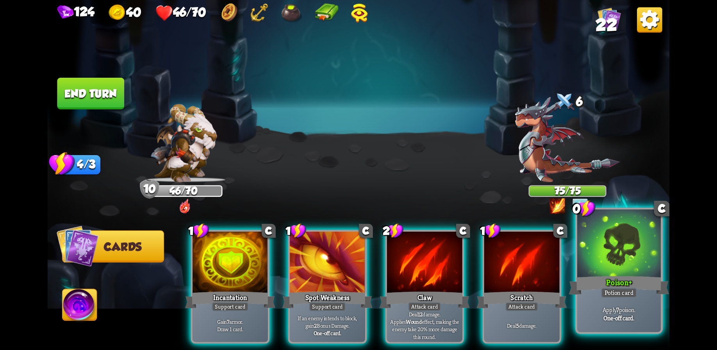
click at [614, 268] on div at bounding box center [620, 244] width 84 height 70
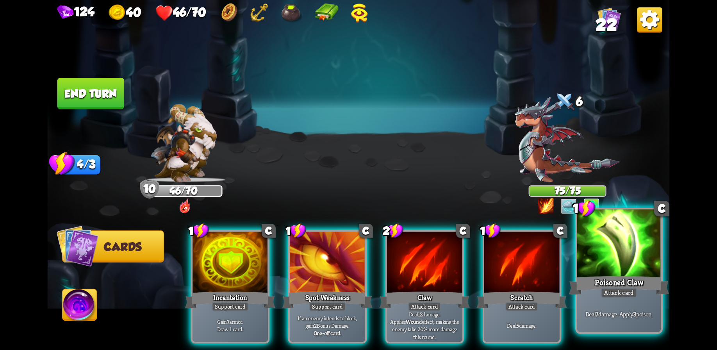
click at [624, 270] on div at bounding box center [620, 244] width 84 height 70
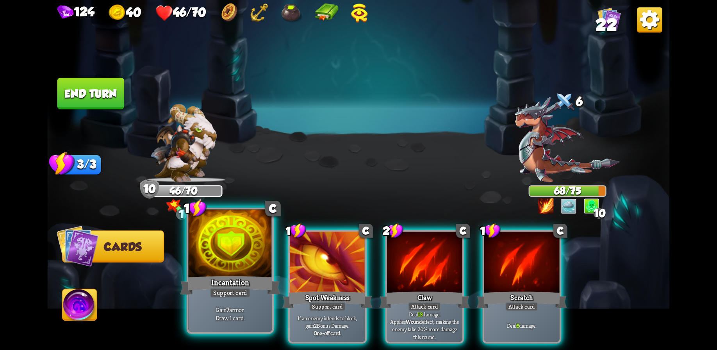
click at [246, 248] on div at bounding box center [230, 244] width 84 height 70
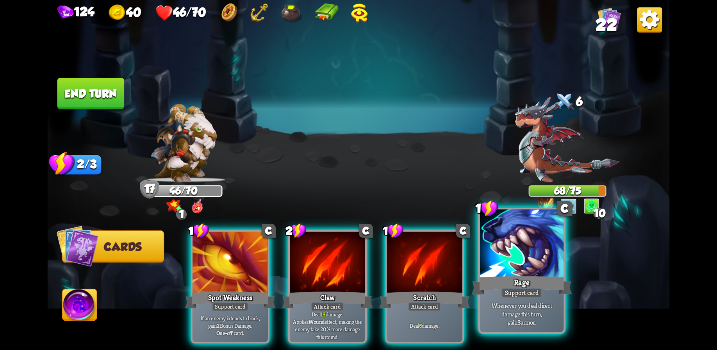
click at [524, 256] on div at bounding box center [522, 244] width 84 height 70
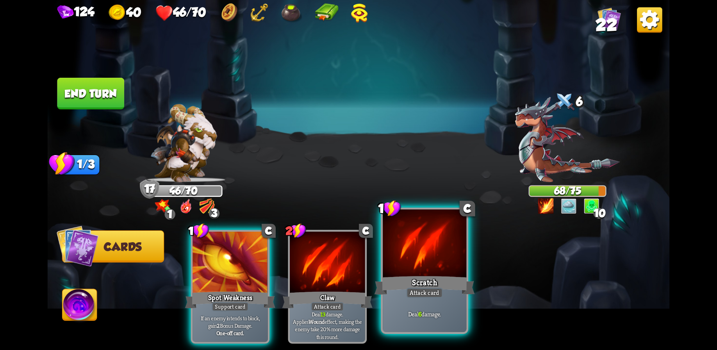
click at [419, 244] on div at bounding box center [425, 244] width 84 height 70
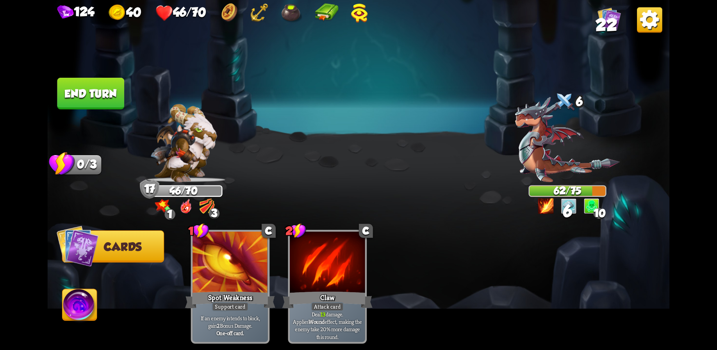
click at [96, 89] on button "End turn" at bounding box center [90, 94] width 67 height 32
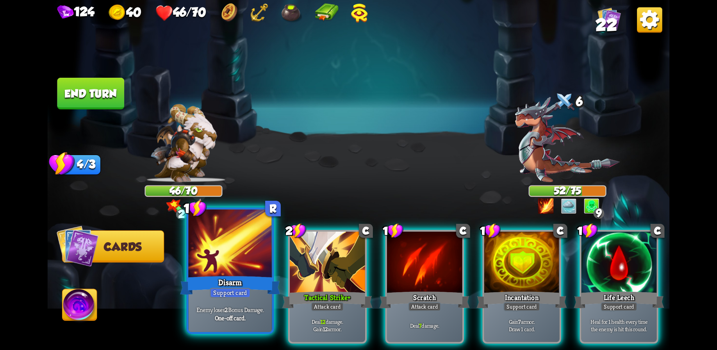
click at [238, 260] on div at bounding box center [230, 244] width 84 height 70
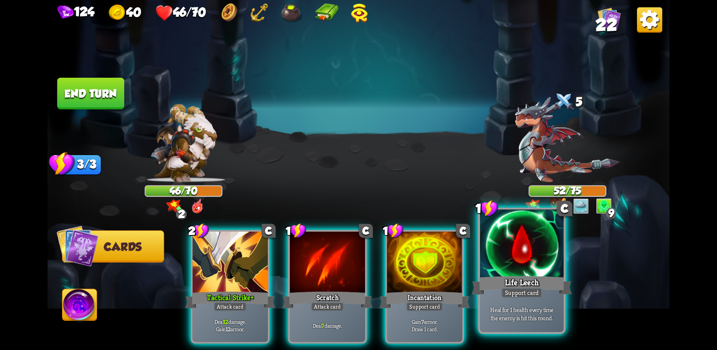
click at [519, 266] on div at bounding box center [522, 244] width 84 height 70
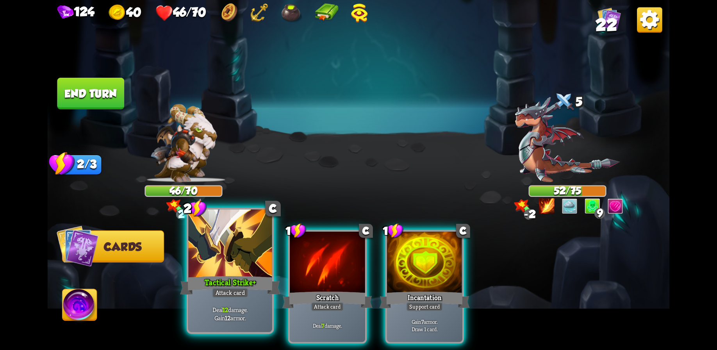
click at [259, 259] on div at bounding box center [230, 244] width 84 height 70
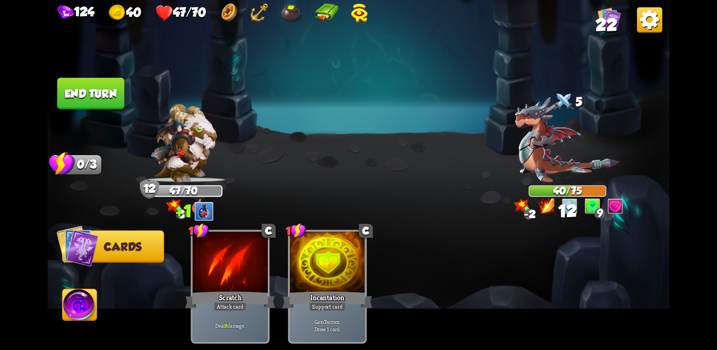
click at [98, 87] on button "End turn" at bounding box center [90, 94] width 67 height 32
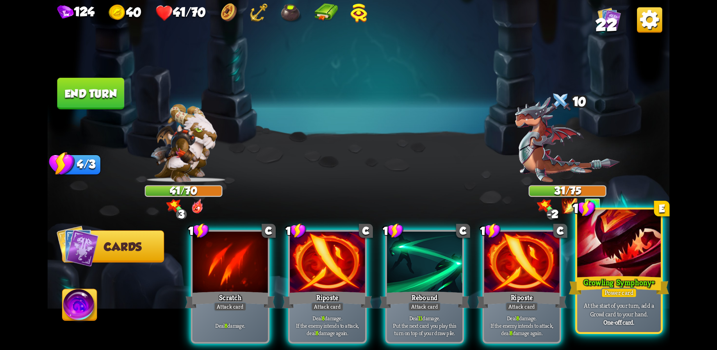
click at [619, 279] on div "Growling Symphony +" at bounding box center [619, 285] width 100 height 22
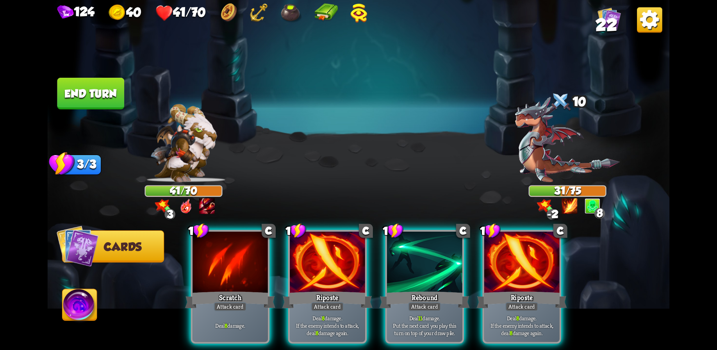
click at [531, 263] on div at bounding box center [522, 263] width 75 height 63
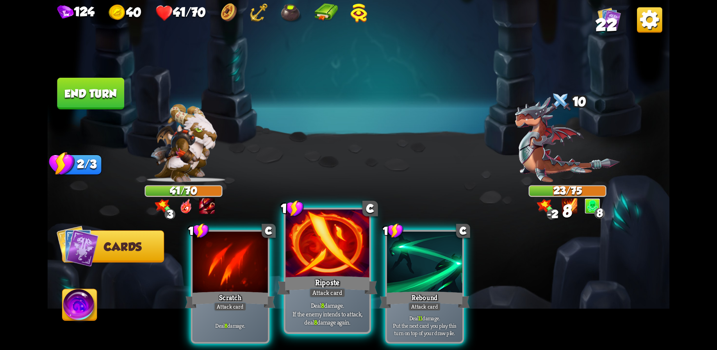
click at [333, 267] on div at bounding box center [328, 244] width 84 height 70
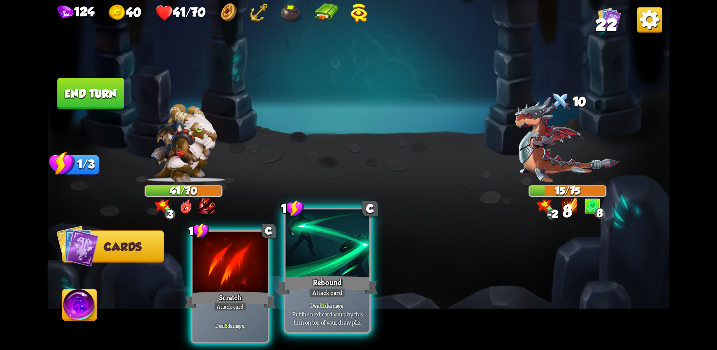
click at [335, 254] on div at bounding box center [328, 244] width 84 height 70
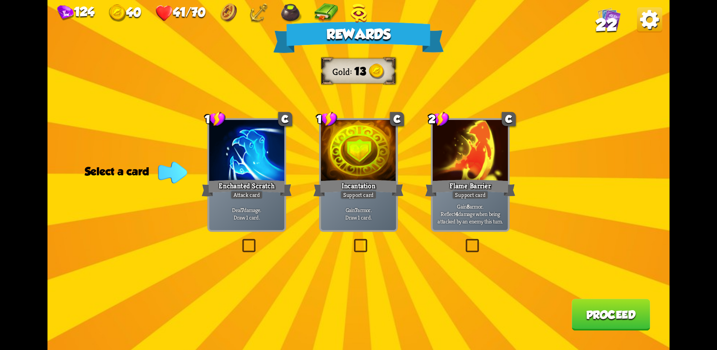
click at [475, 200] on div "Gain 8 armor. Reflect 4 damage when being attacked by an enemy this turn." at bounding box center [470, 213] width 75 height 33
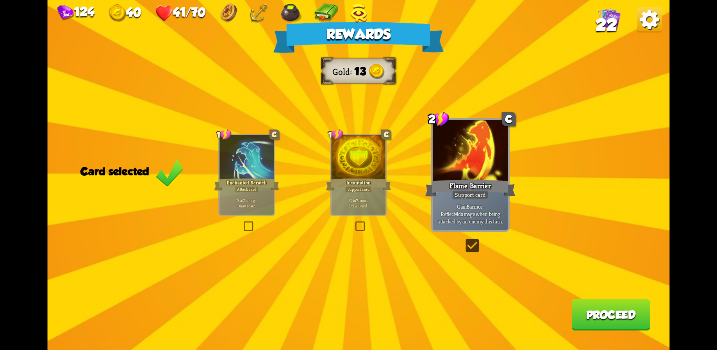
click at [614, 310] on button "Proceed" at bounding box center [611, 315] width 79 height 32
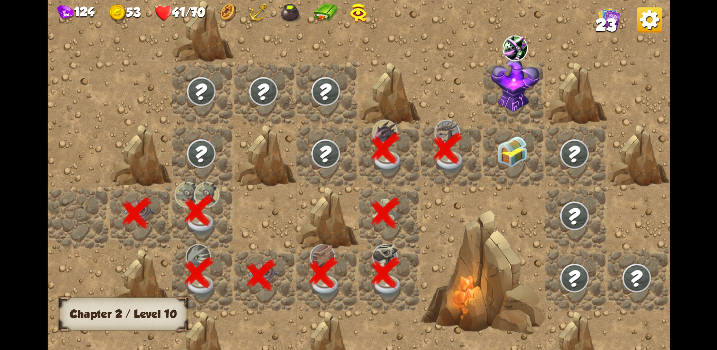
click at [522, 153] on img at bounding box center [512, 151] width 31 height 31
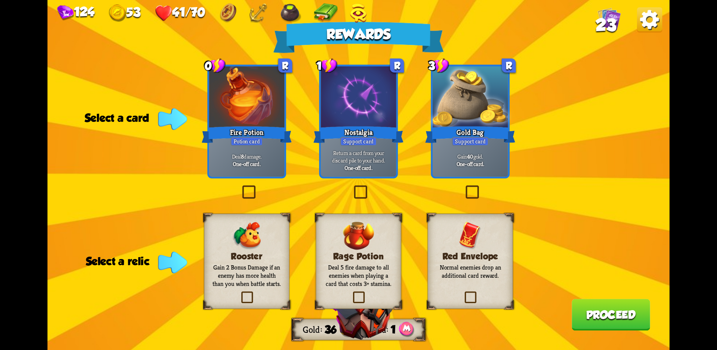
click at [474, 104] on div at bounding box center [470, 97] width 75 height 63
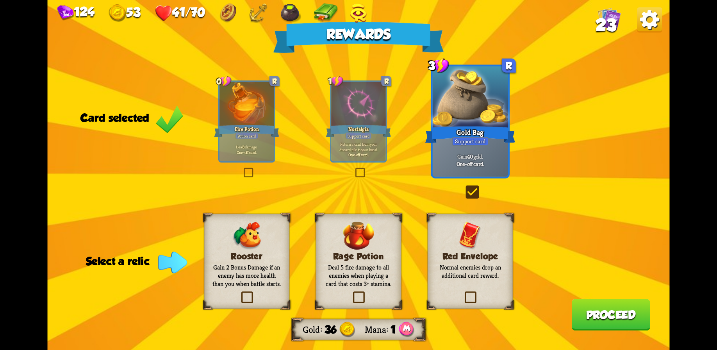
click at [463, 259] on h3 "Red Envelope" at bounding box center [470, 257] width 69 height 10
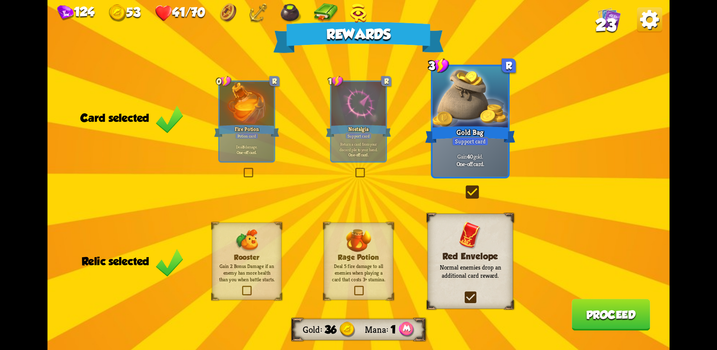
click at [611, 315] on button "Proceed" at bounding box center [611, 315] width 79 height 32
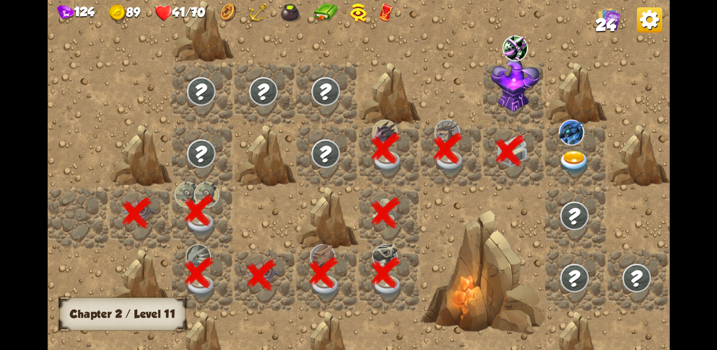
scroll to position [0, 150]
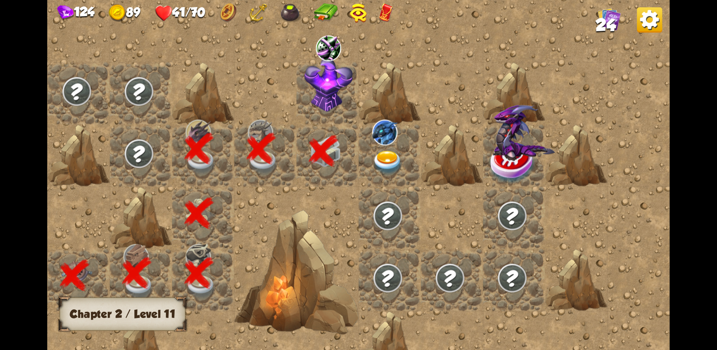
click at [315, 79] on img at bounding box center [328, 84] width 48 height 54
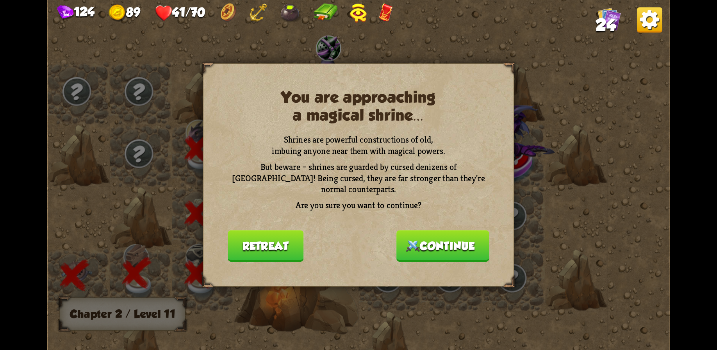
click at [434, 244] on button "Continue" at bounding box center [443, 246] width 93 height 32
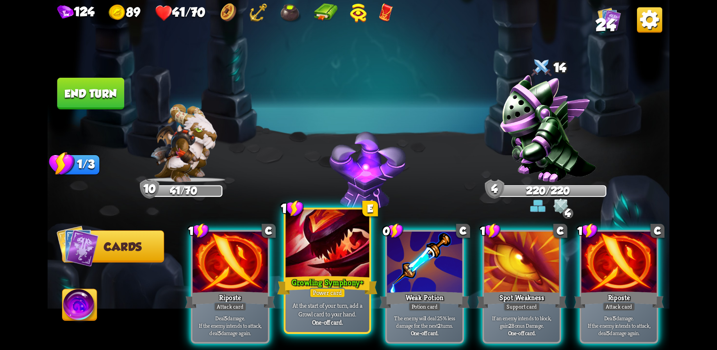
click at [331, 265] on div at bounding box center [328, 244] width 84 height 70
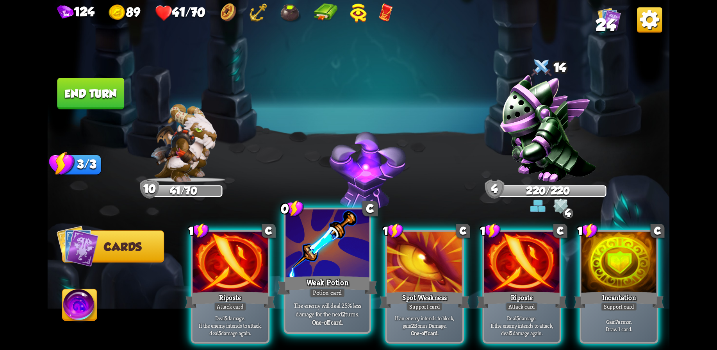
click at [333, 256] on div at bounding box center [328, 244] width 84 height 70
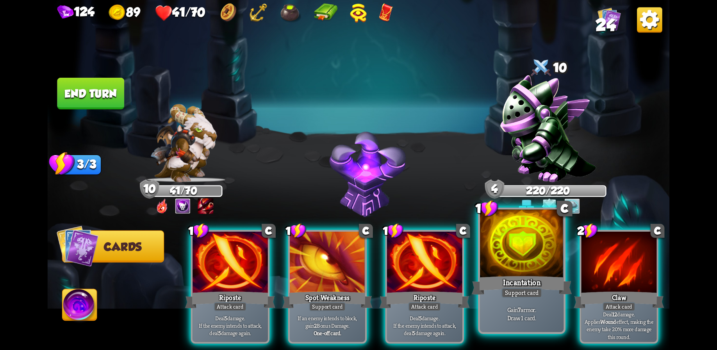
click at [508, 267] on div at bounding box center [522, 244] width 84 height 70
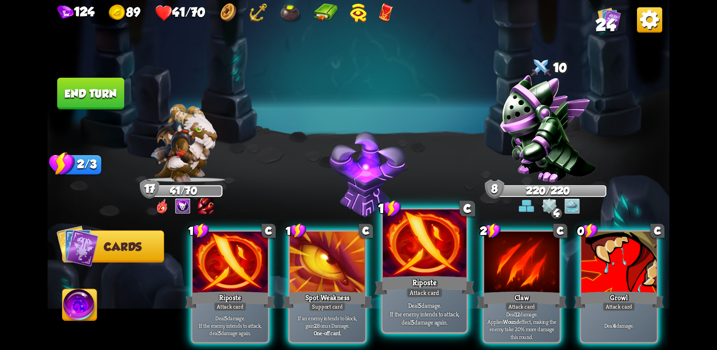
click at [430, 267] on div at bounding box center [425, 244] width 84 height 70
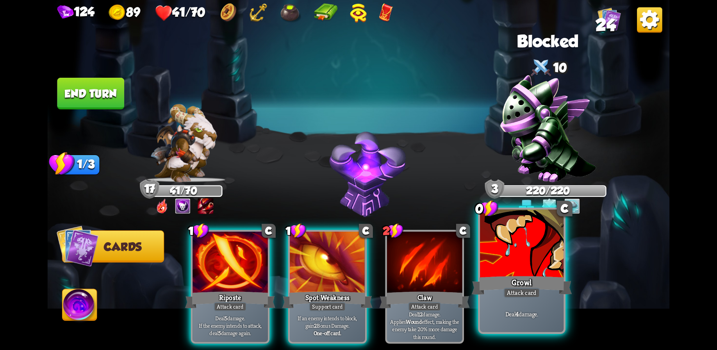
click at [495, 263] on div at bounding box center [522, 244] width 84 height 70
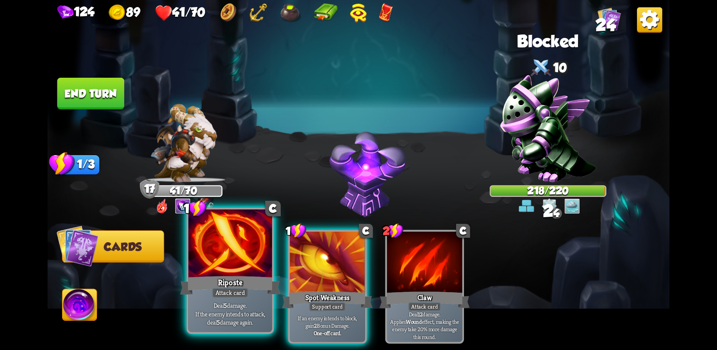
click at [248, 262] on div at bounding box center [230, 244] width 84 height 70
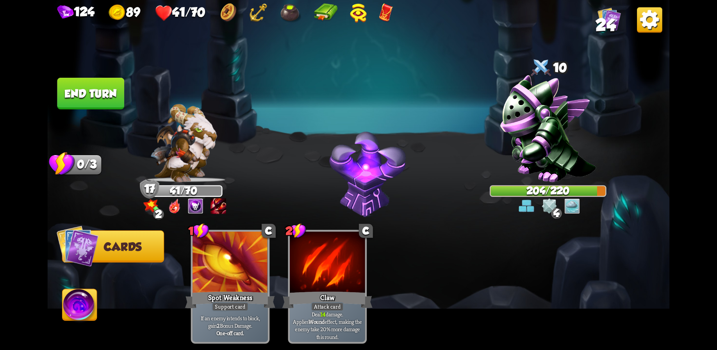
click at [86, 84] on button "End turn" at bounding box center [90, 94] width 67 height 32
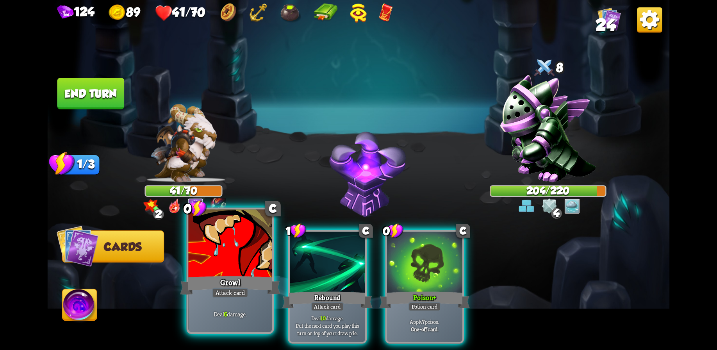
click at [242, 270] on div at bounding box center [230, 244] width 84 height 70
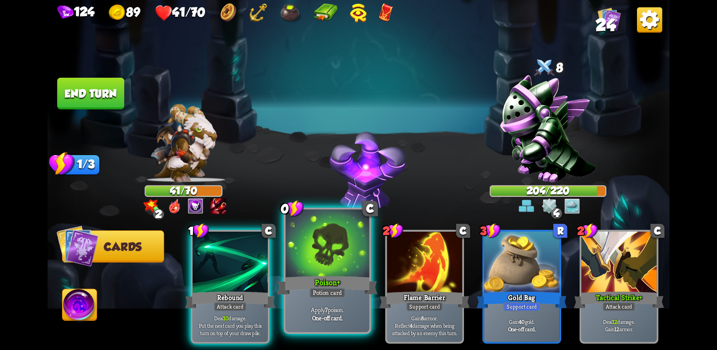
click at [318, 267] on div at bounding box center [328, 244] width 84 height 70
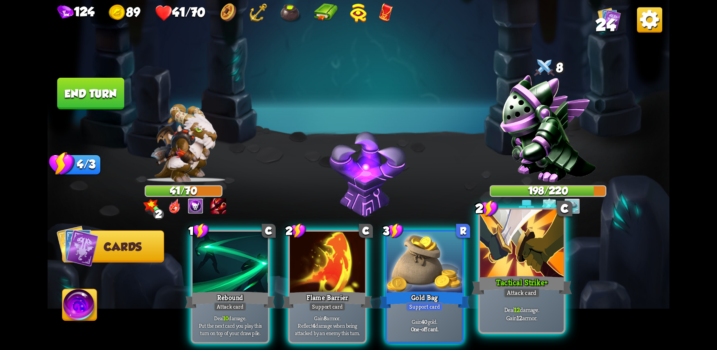
click at [528, 279] on div "Tactical Strike +" at bounding box center [522, 285] width 100 height 22
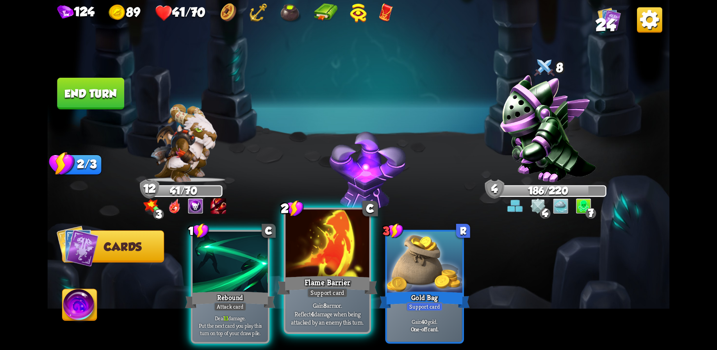
click at [305, 267] on div at bounding box center [328, 244] width 84 height 70
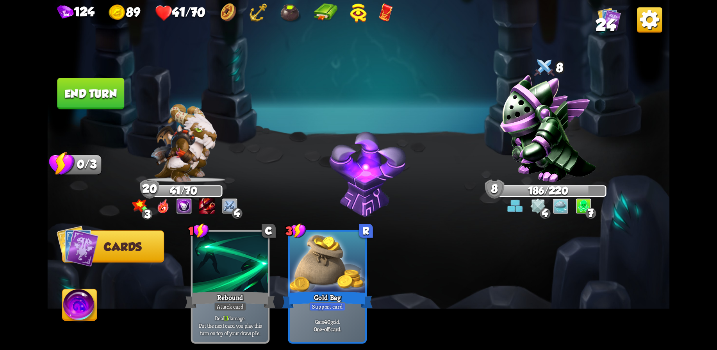
click at [81, 91] on button "End turn" at bounding box center [90, 94] width 67 height 32
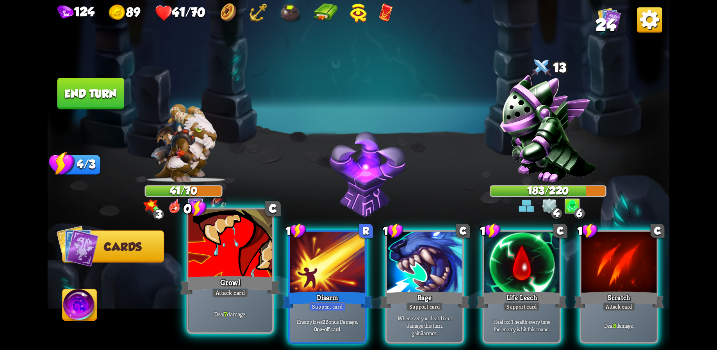
click at [234, 253] on div at bounding box center [230, 244] width 84 height 70
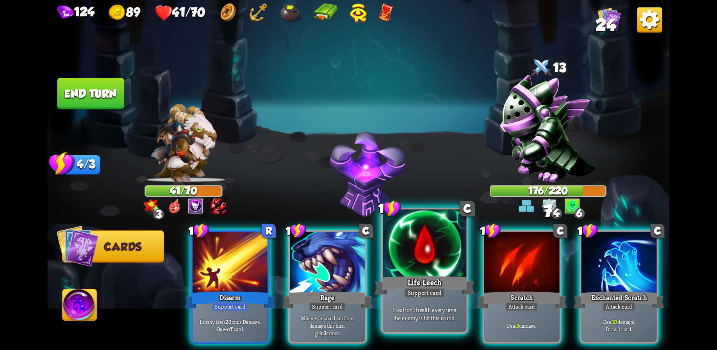
click at [407, 271] on div at bounding box center [425, 244] width 84 height 70
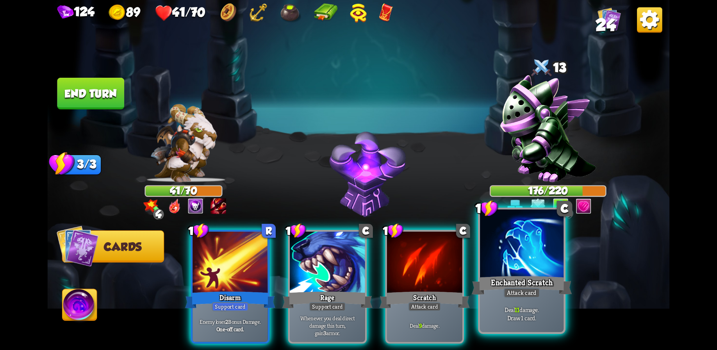
click at [510, 273] on div at bounding box center [522, 244] width 84 height 70
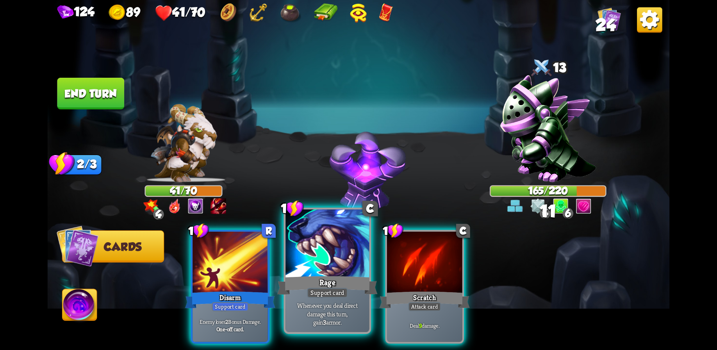
click at [320, 272] on div at bounding box center [328, 244] width 84 height 70
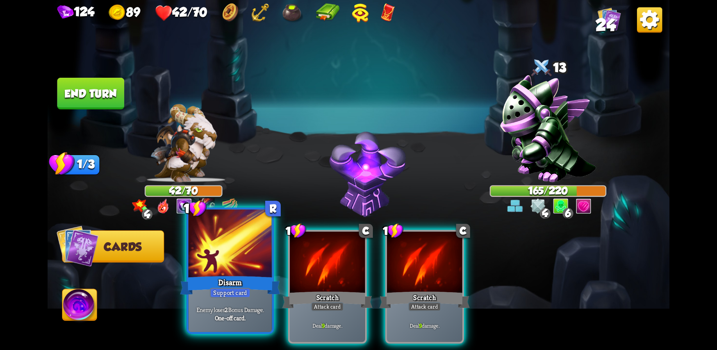
click at [235, 261] on div at bounding box center [230, 244] width 84 height 70
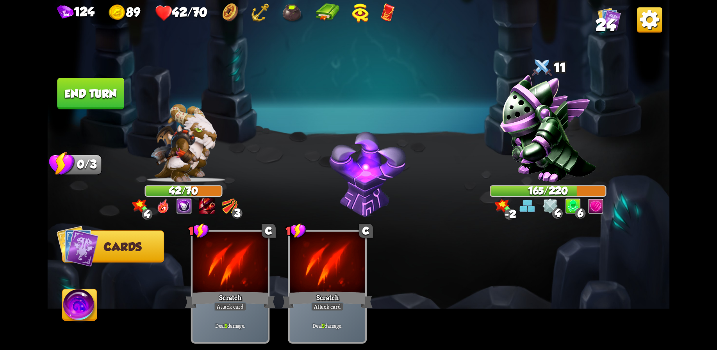
click at [101, 104] on button "End turn" at bounding box center [90, 94] width 67 height 32
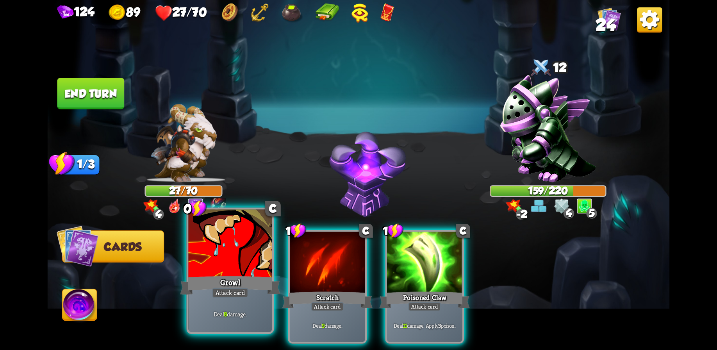
click at [244, 265] on div at bounding box center [230, 244] width 84 height 70
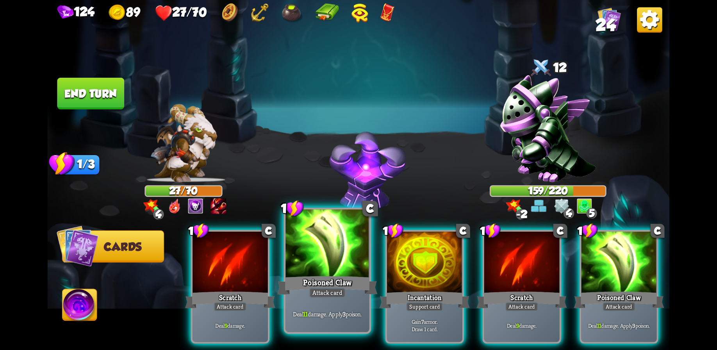
click at [340, 273] on div at bounding box center [328, 244] width 84 height 70
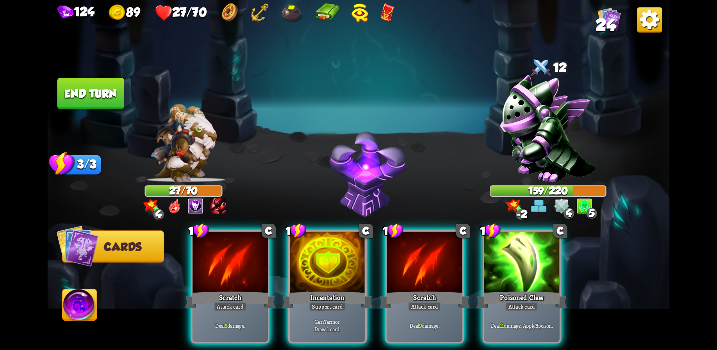
click at [525, 259] on div at bounding box center [522, 263] width 75 height 63
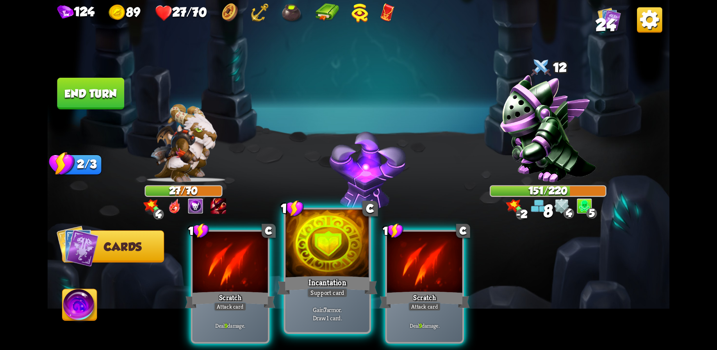
click at [328, 265] on div at bounding box center [328, 244] width 84 height 70
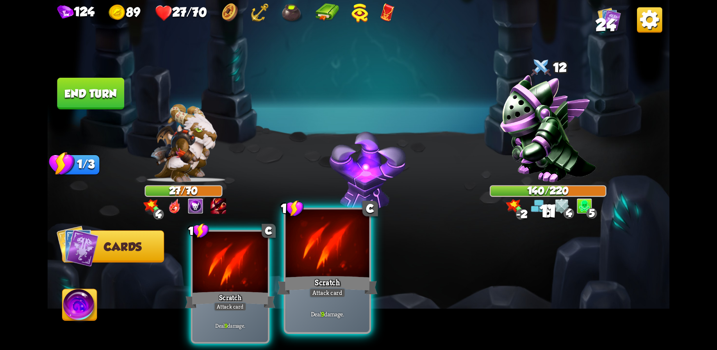
click at [320, 281] on div "Scratch" at bounding box center [327, 285] width 100 height 22
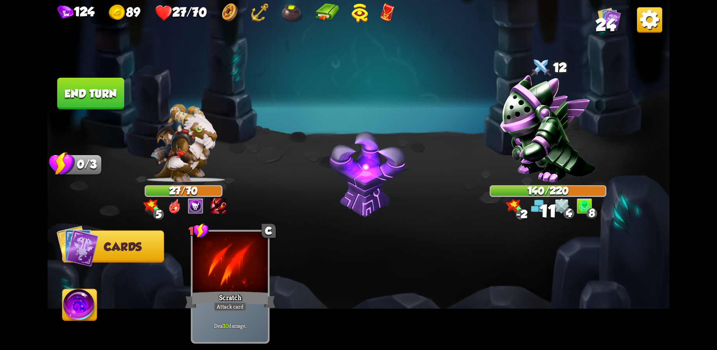
click at [103, 87] on button "End turn" at bounding box center [90, 94] width 67 height 32
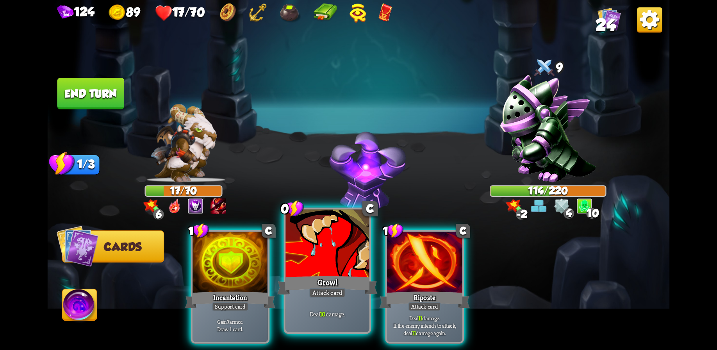
click at [322, 278] on div "Growl" at bounding box center [327, 285] width 100 height 22
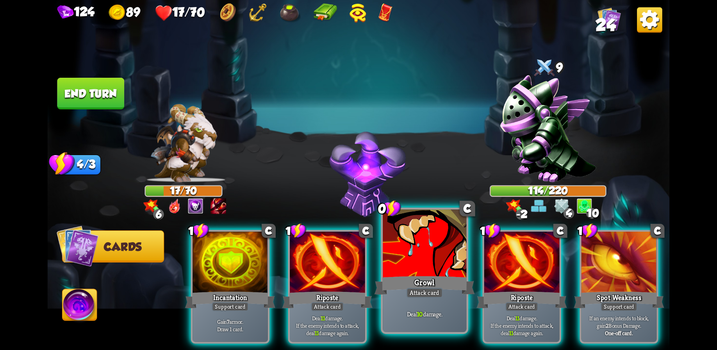
click at [422, 273] on div at bounding box center [425, 244] width 84 height 70
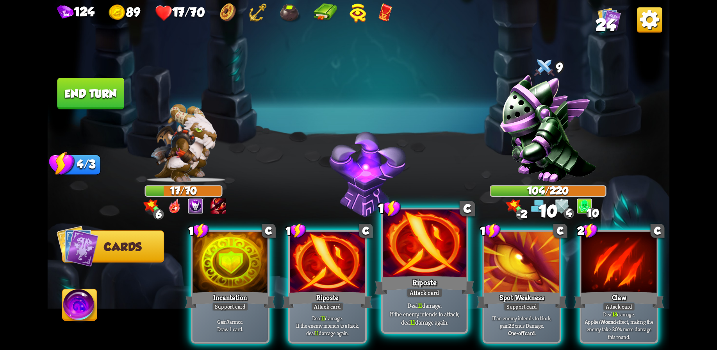
click at [418, 260] on div at bounding box center [425, 244] width 84 height 70
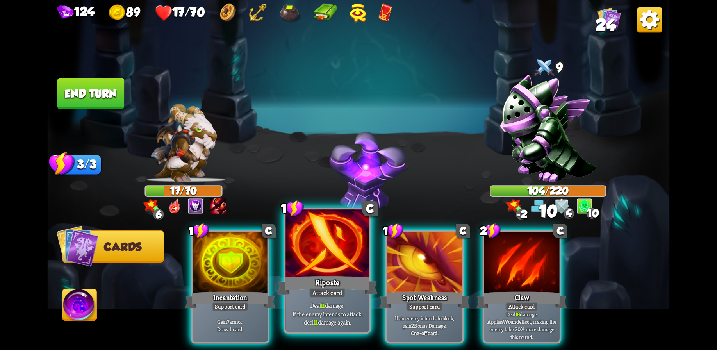
click at [318, 272] on div at bounding box center [328, 244] width 84 height 70
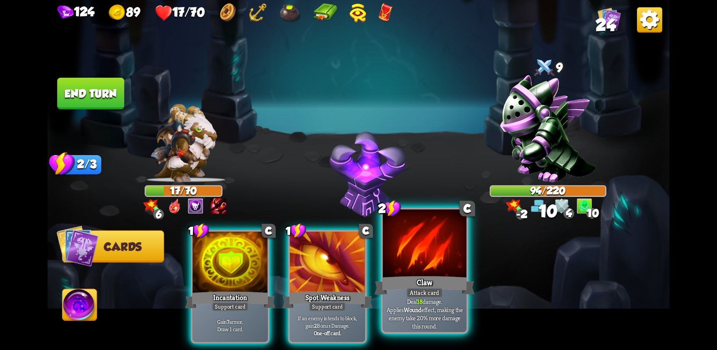
click at [415, 258] on div at bounding box center [425, 244] width 84 height 70
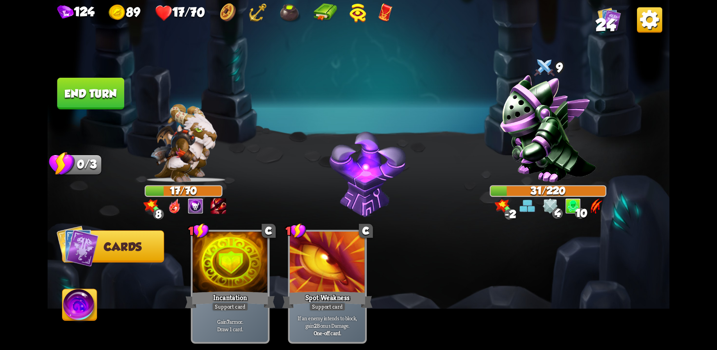
click at [93, 95] on button "End turn" at bounding box center [90, 94] width 67 height 32
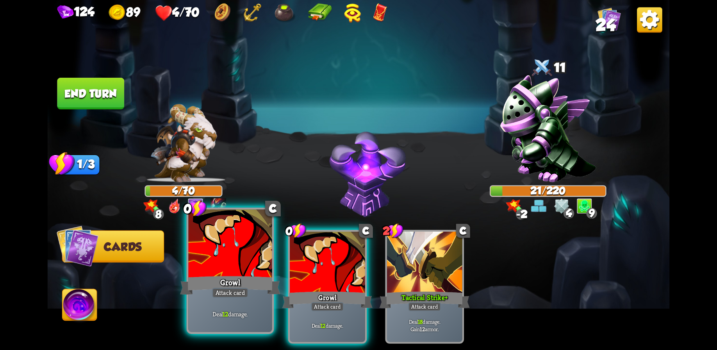
click at [247, 276] on div "Growl" at bounding box center [230, 285] width 100 height 22
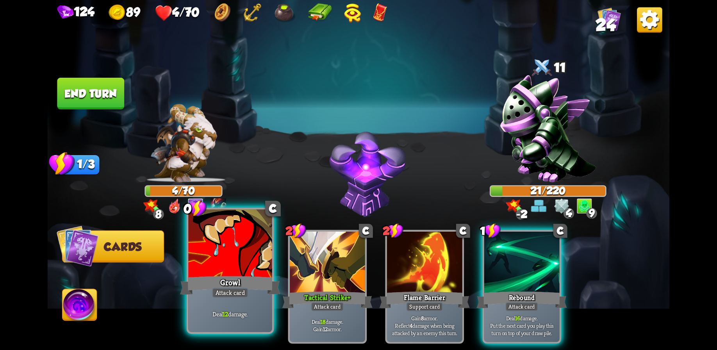
click at [239, 272] on div at bounding box center [230, 244] width 84 height 70
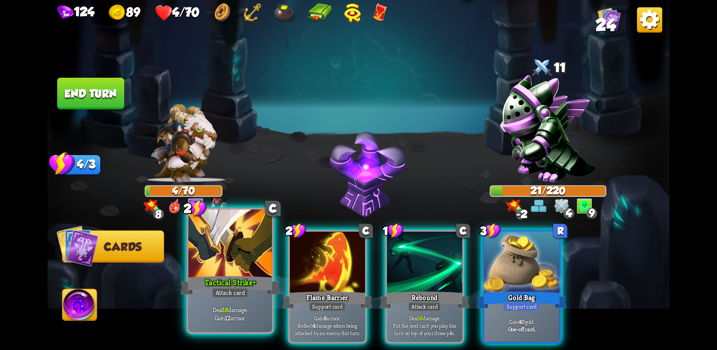
click at [243, 257] on div at bounding box center [230, 244] width 84 height 70
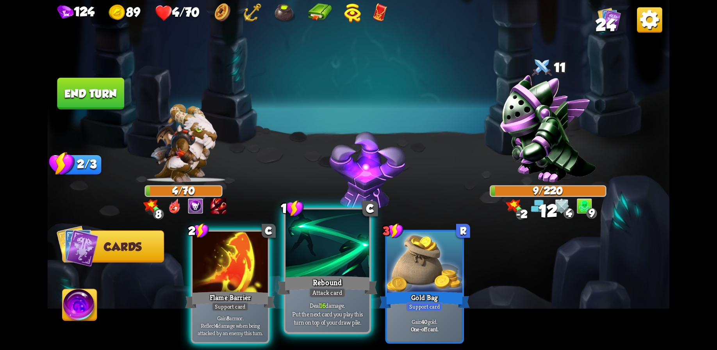
click at [320, 273] on div at bounding box center [328, 244] width 84 height 70
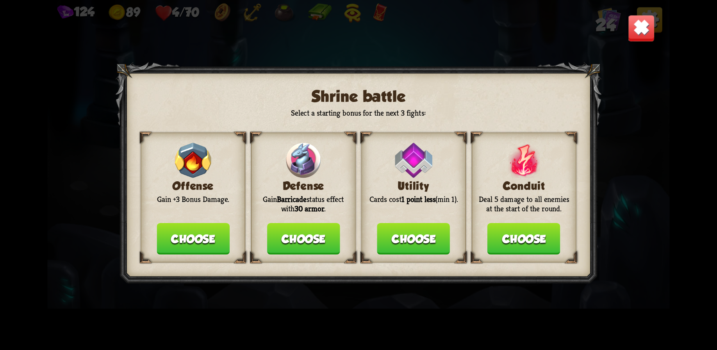
click at [193, 236] on button "Choose" at bounding box center [193, 239] width 73 height 32
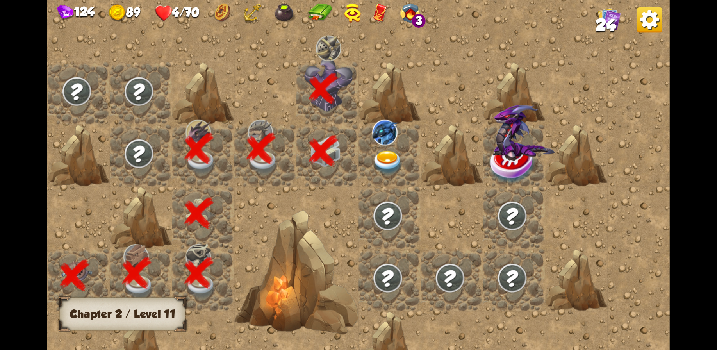
click at [381, 150] on div at bounding box center [390, 156] width 62 height 62
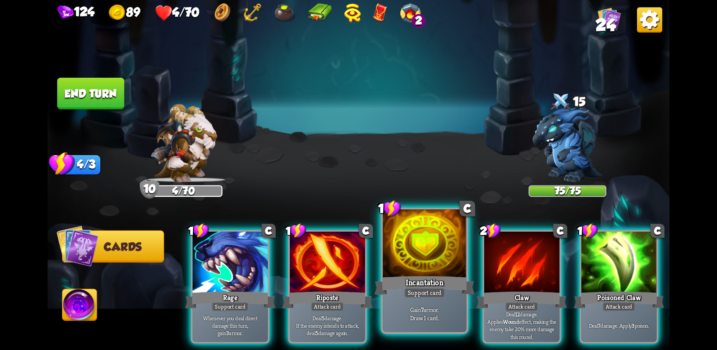
click at [434, 259] on div at bounding box center [425, 244] width 84 height 70
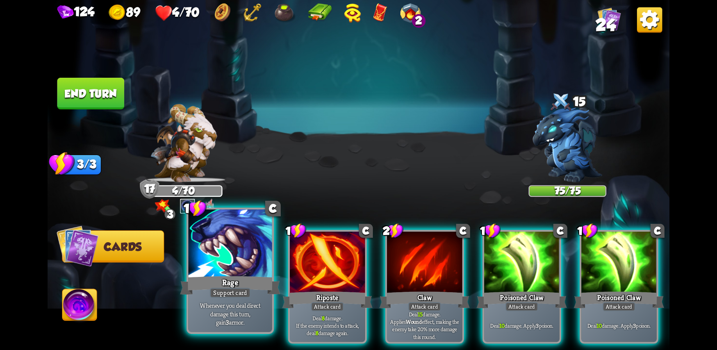
click at [233, 259] on div at bounding box center [230, 244] width 84 height 70
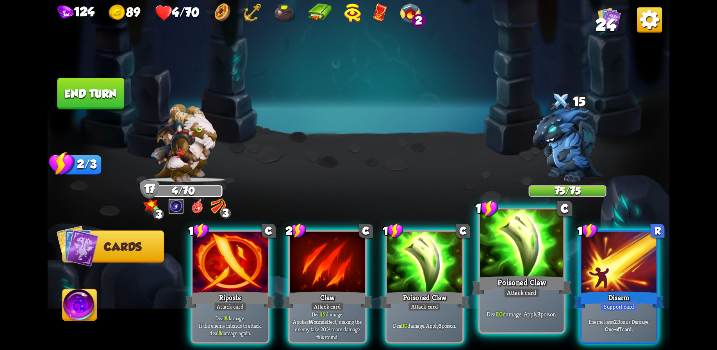
click at [534, 251] on div at bounding box center [522, 244] width 84 height 70
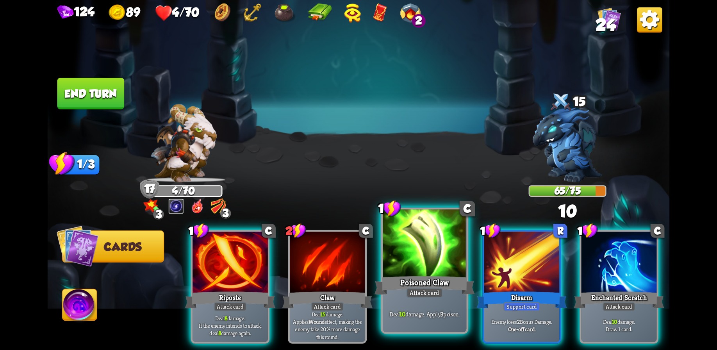
click at [423, 254] on div at bounding box center [425, 244] width 84 height 70
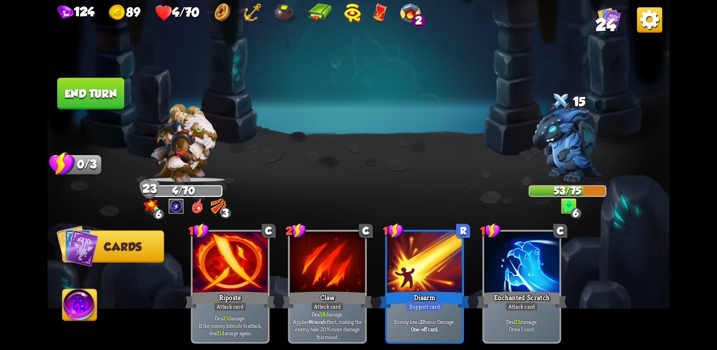
click at [102, 95] on button "End turn" at bounding box center [90, 94] width 67 height 32
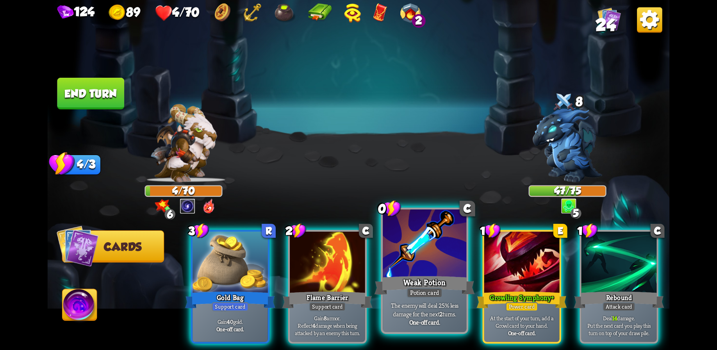
click at [421, 262] on div at bounding box center [425, 244] width 84 height 70
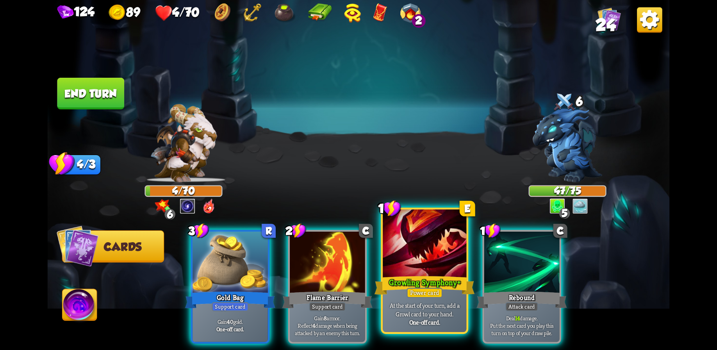
click at [420, 277] on div "Growling Symphony +" at bounding box center [425, 285] width 100 height 22
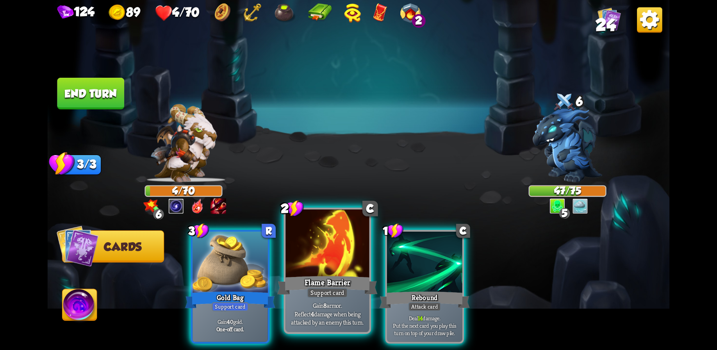
click at [333, 264] on div at bounding box center [328, 244] width 84 height 70
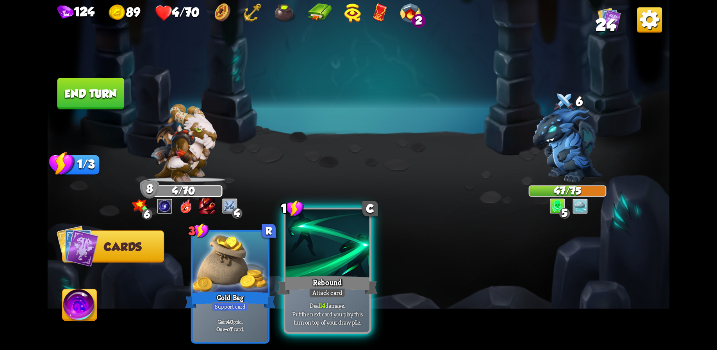
click at [332, 241] on div at bounding box center [328, 244] width 84 height 70
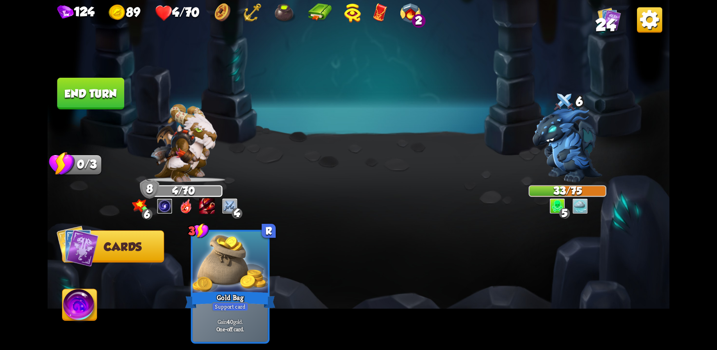
click at [88, 92] on button "End turn" at bounding box center [90, 94] width 67 height 32
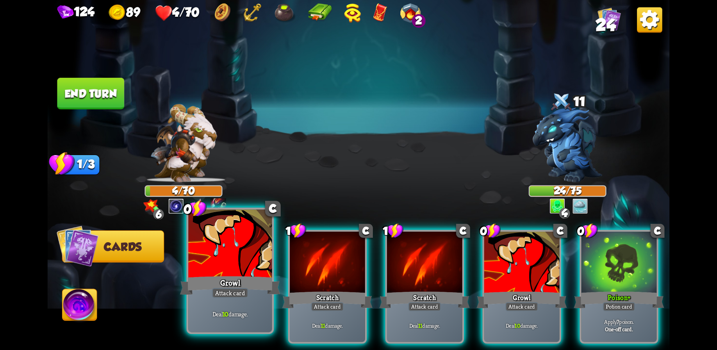
click at [232, 272] on div at bounding box center [230, 244] width 84 height 70
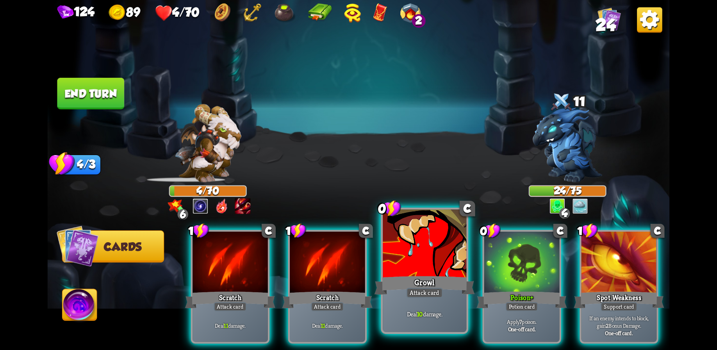
click at [456, 275] on div "Growl" at bounding box center [425, 285] width 100 height 22
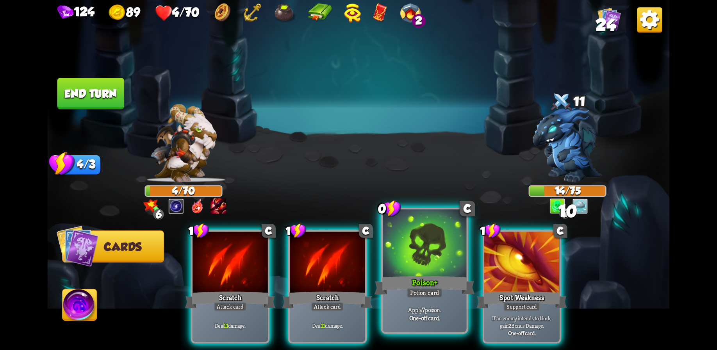
click at [434, 273] on div at bounding box center [425, 244] width 84 height 70
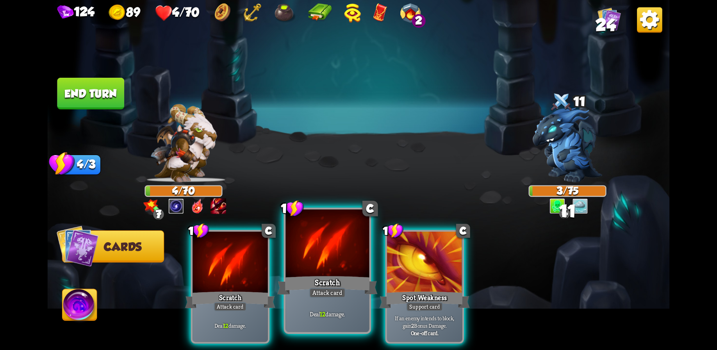
click at [327, 263] on div at bounding box center [328, 244] width 84 height 70
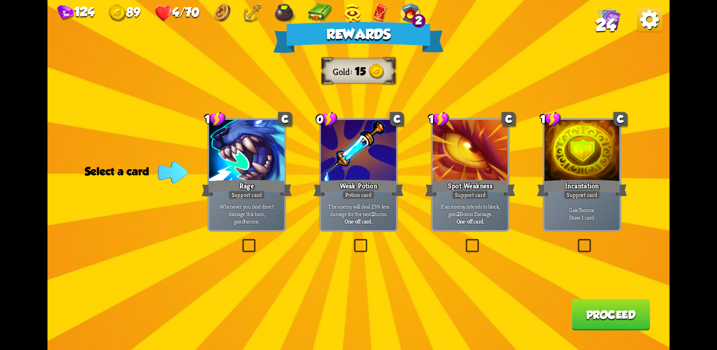
click at [579, 195] on div "Support card" at bounding box center [582, 194] width 37 height 9
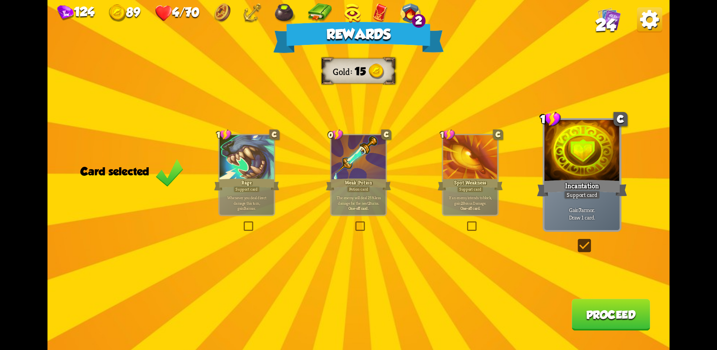
click at [607, 329] on button "Proceed" at bounding box center [611, 315] width 79 height 32
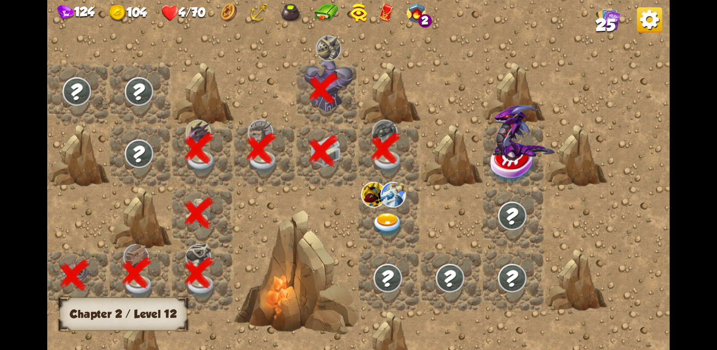
click at [400, 217] on img at bounding box center [387, 225] width 31 height 24
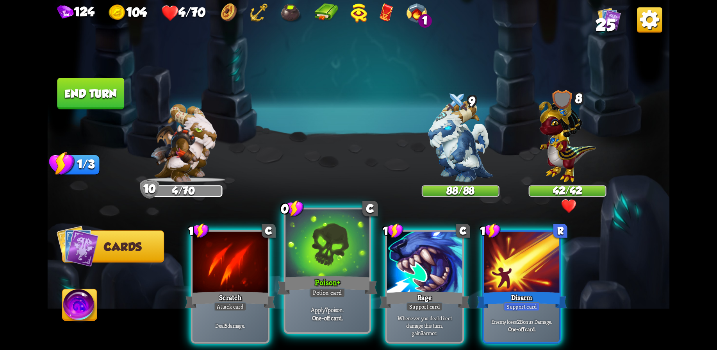
click at [320, 270] on div at bounding box center [328, 244] width 84 height 70
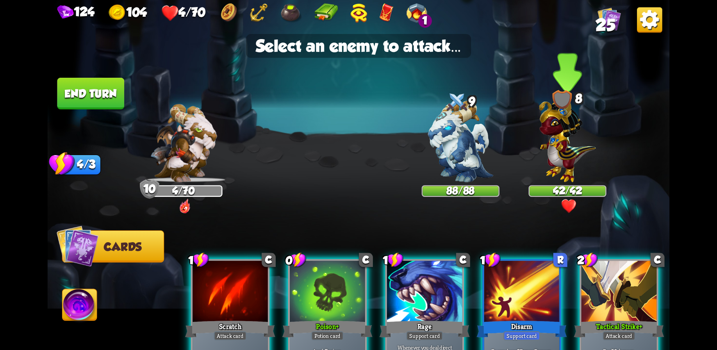
click at [567, 155] on img at bounding box center [567, 138] width 57 height 88
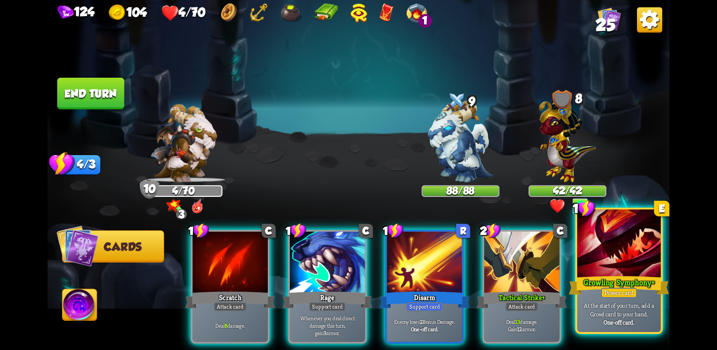
click at [611, 274] on div "1 E Growling Symphony + Power card At the start of your turn, add a Growl card …" at bounding box center [620, 271] width 88 height 127
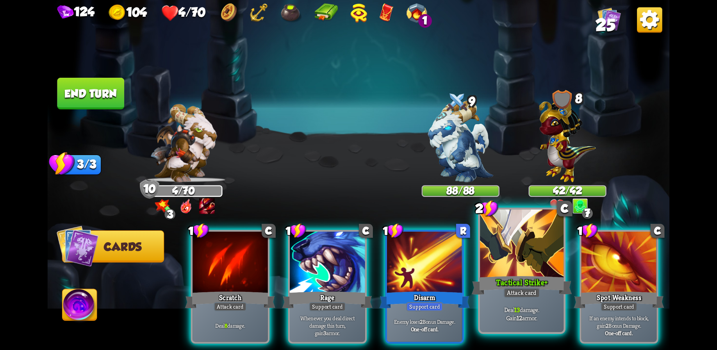
click at [521, 250] on div at bounding box center [522, 244] width 84 height 70
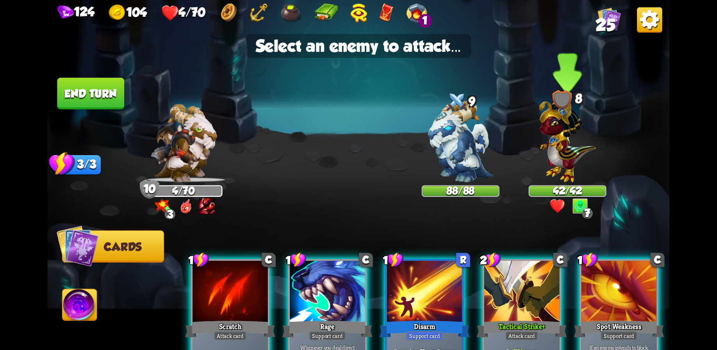
click at [562, 149] on img at bounding box center [567, 138] width 57 height 88
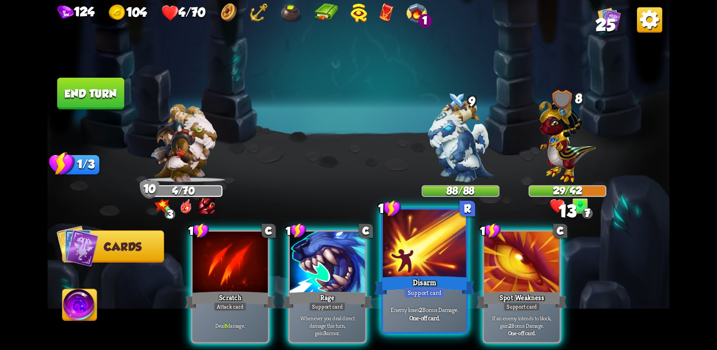
click at [426, 255] on div at bounding box center [425, 244] width 84 height 70
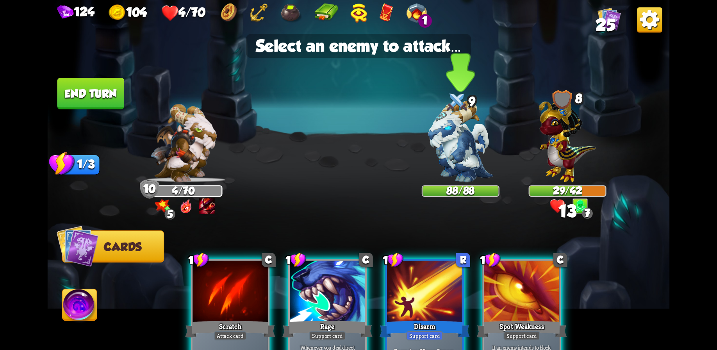
click at [456, 149] on img at bounding box center [460, 142] width 65 height 82
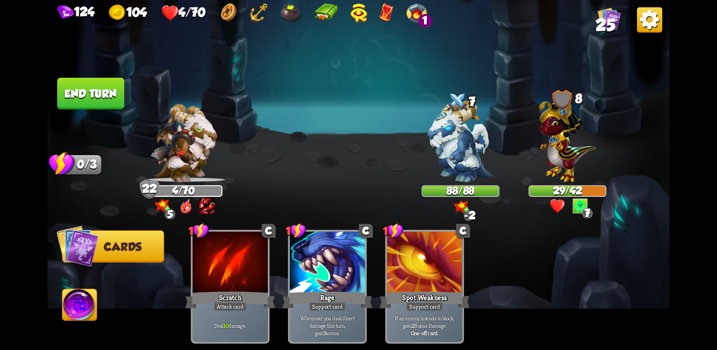
click at [81, 97] on button "End turn" at bounding box center [90, 94] width 67 height 32
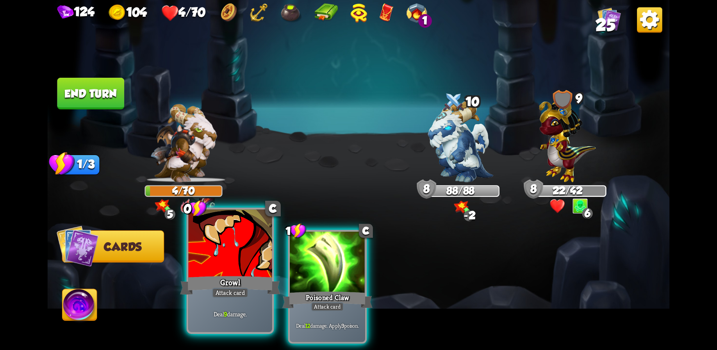
click at [246, 263] on div at bounding box center [230, 244] width 84 height 70
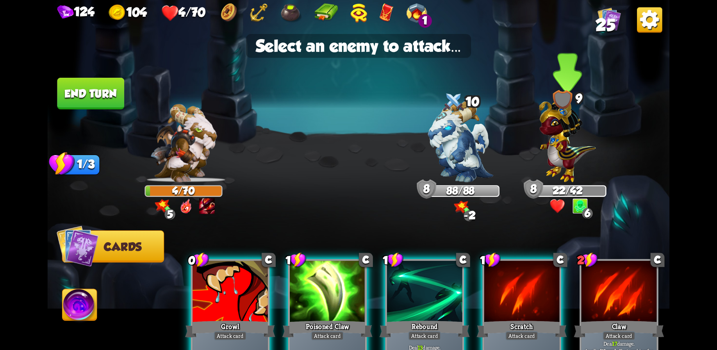
click at [560, 147] on img at bounding box center [567, 138] width 57 height 88
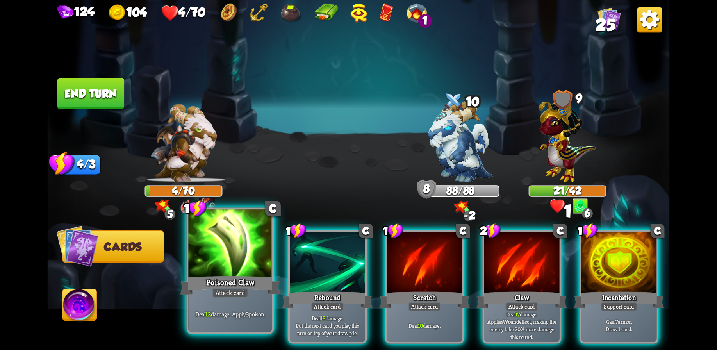
click at [226, 255] on div at bounding box center [230, 244] width 84 height 70
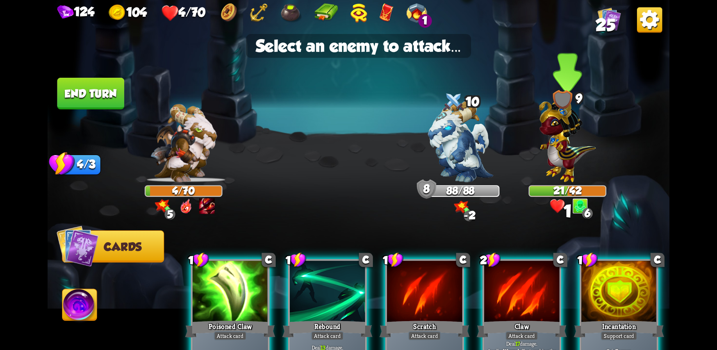
click at [562, 145] on img at bounding box center [567, 138] width 57 height 88
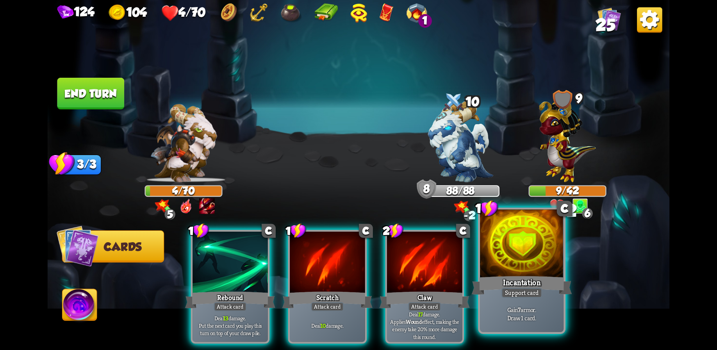
click at [515, 272] on div at bounding box center [522, 244] width 84 height 70
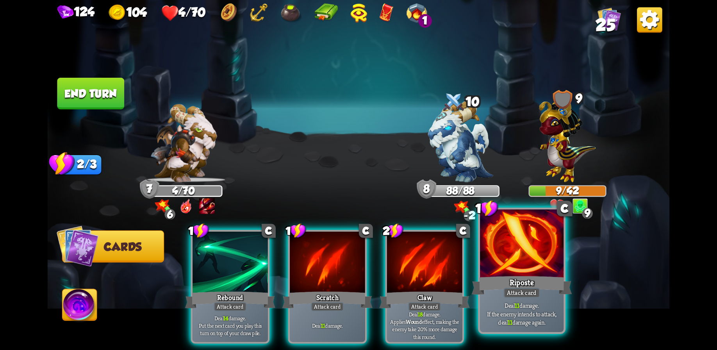
click at [521, 260] on div at bounding box center [522, 244] width 84 height 70
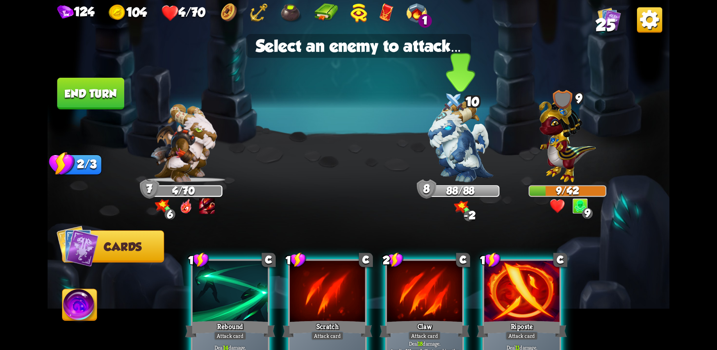
click at [461, 141] on img at bounding box center [460, 142] width 65 height 82
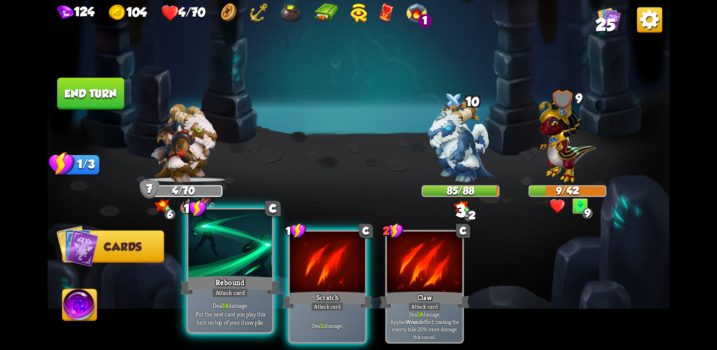
click at [240, 278] on div "Rebound" at bounding box center [230, 285] width 100 height 22
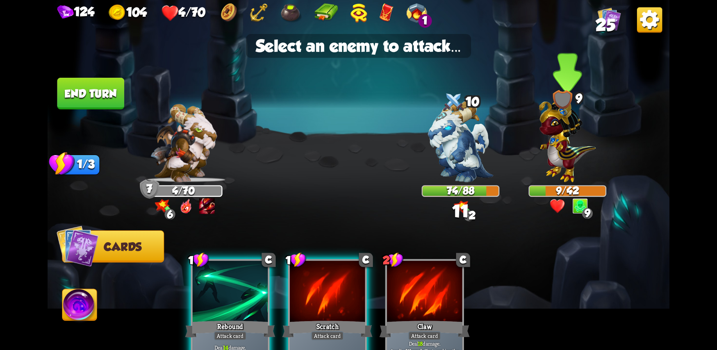
click at [559, 143] on img at bounding box center [567, 138] width 57 height 88
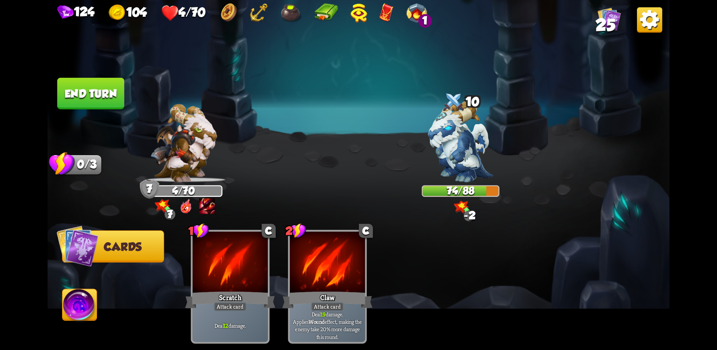
click at [88, 93] on button "End turn" at bounding box center [90, 94] width 67 height 32
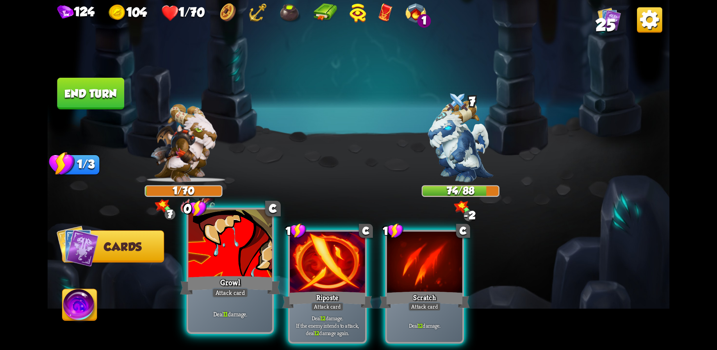
click at [231, 278] on div "Growl" at bounding box center [230, 285] width 100 height 22
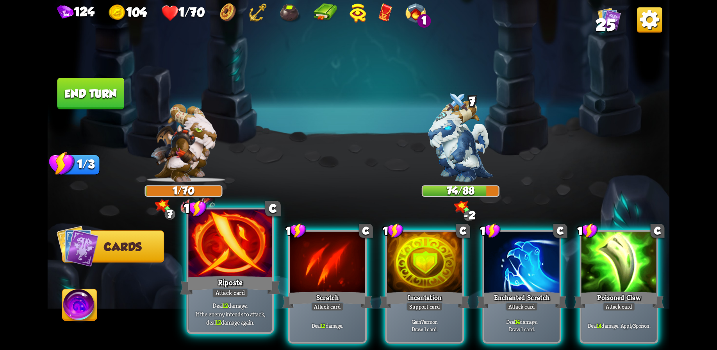
click at [243, 268] on div at bounding box center [230, 244] width 84 height 70
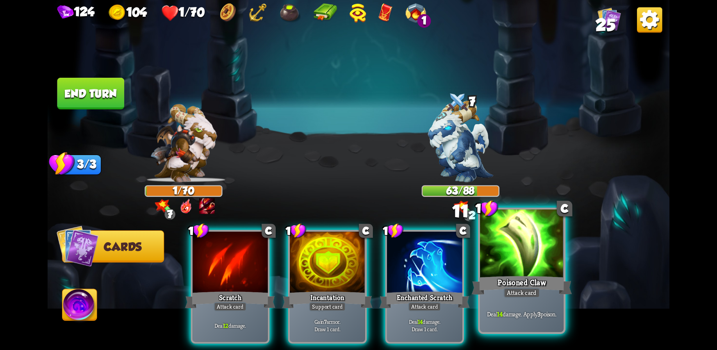
click at [527, 266] on div at bounding box center [522, 244] width 84 height 70
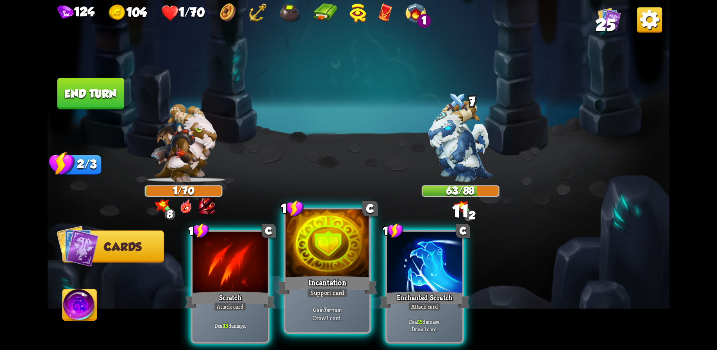
click at [332, 264] on div at bounding box center [328, 244] width 84 height 70
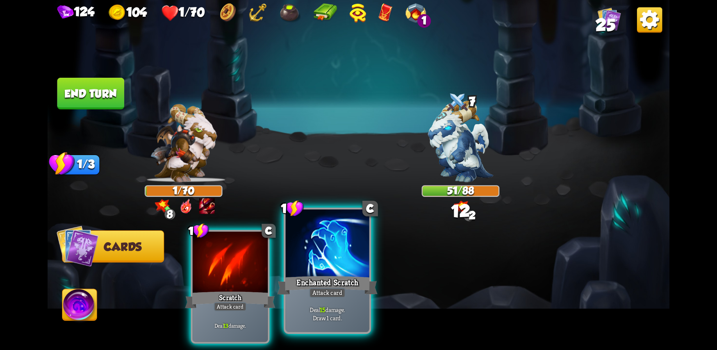
click at [318, 244] on div at bounding box center [328, 244] width 84 height 70
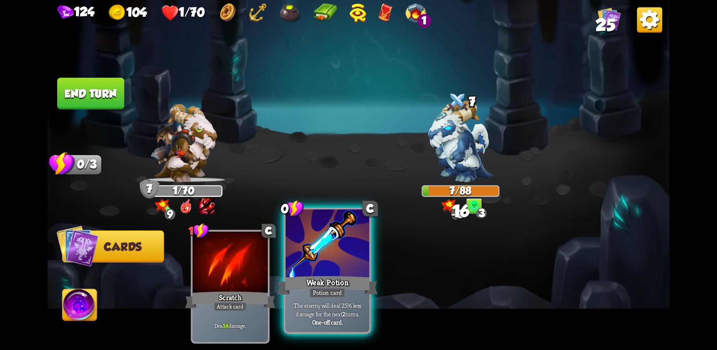
click at [314, 259] on div at bounding box center [328, 244] width 84 height 70
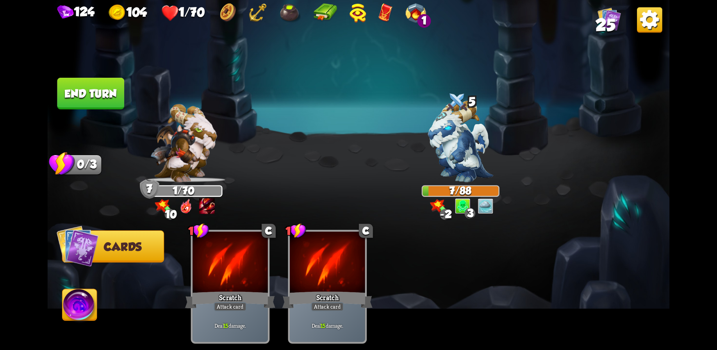
click at [82, 91] on button "End turn" at bounding box center [90, 94] width 67 height 32
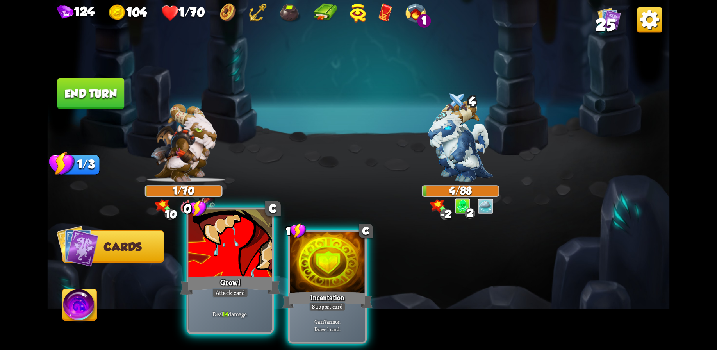
click at [246, 263] on div at bounding box center [230, 244] width 84 height 70
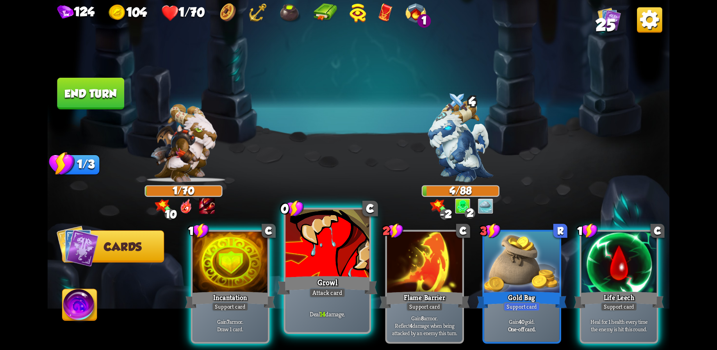
click at [343, 263] on div at bounding box center [328, 244] width 84 height 70
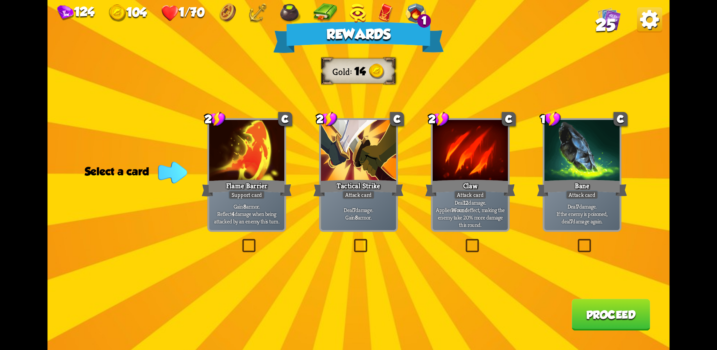
click at [591, 197] on div "Attack card" at bounding box center [582, 194] width 33 height 9
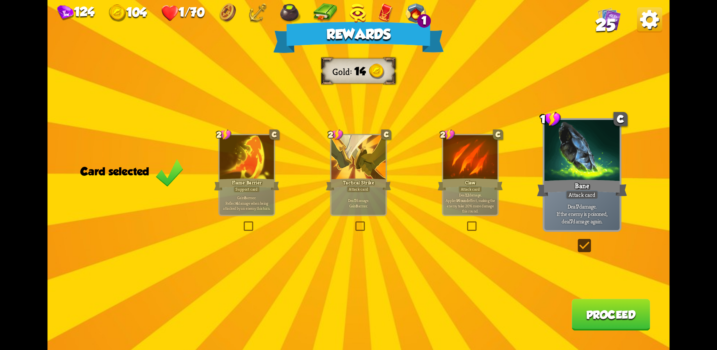
click at [601, 308] on button "Proceed" at bounding box center [611, 315] width 79 height 32
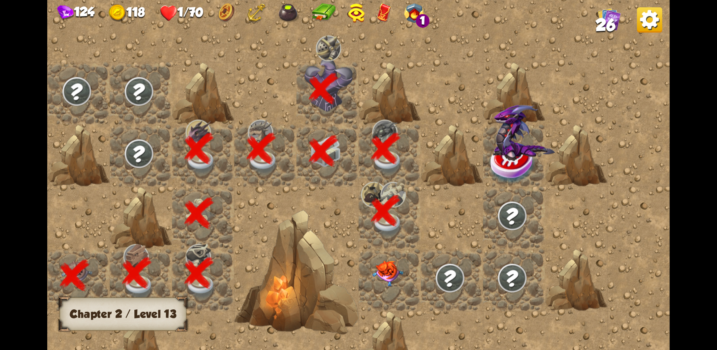
click at [382, 272] on img at bounding box center [387, 274] width 31 height 26
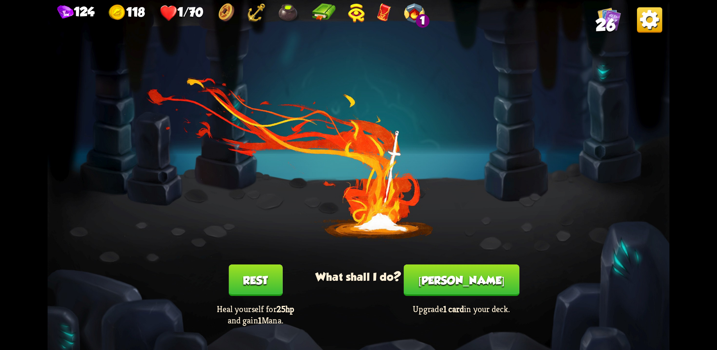
click at [248, 284] on button "Rest" at bounding box center [256, 281] width 54 height 32
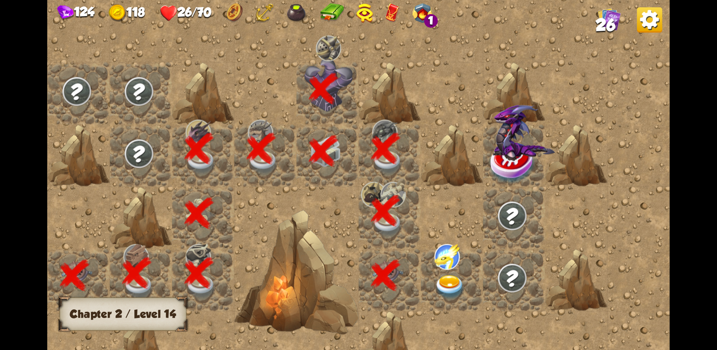
click at [450, 267] on img at bounding box center [447, 257] width 25 height 26
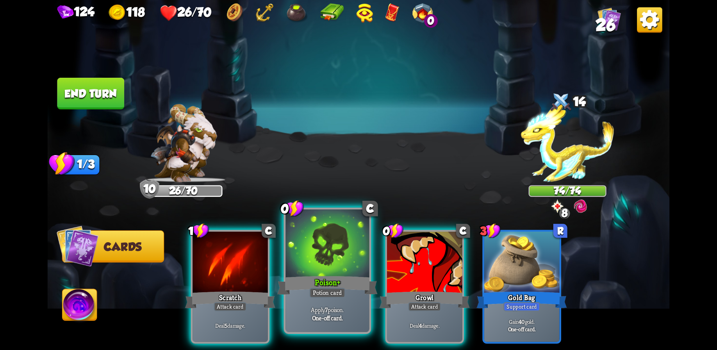
click at [328, 265] on div at bounding box center [328, 244] width 84 height 70
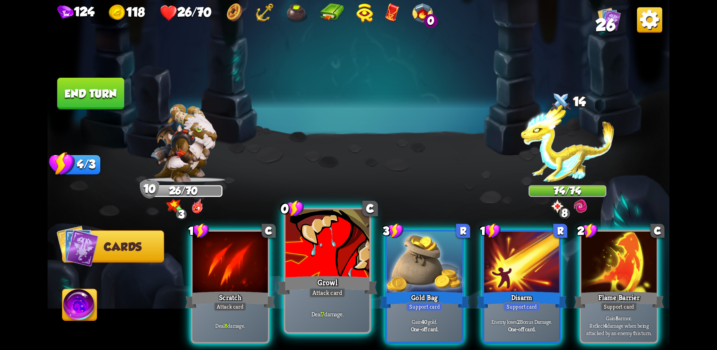
click at [309, 261] on div at bounding box center [328, 244] width 84 height 70
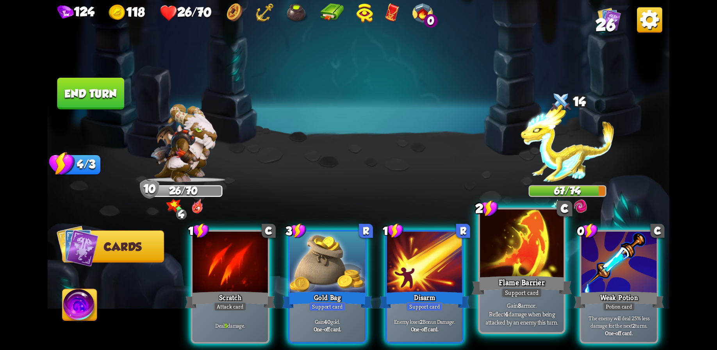
click at [517, 268] on div at bounding box center [522, 244] width 84 height 70
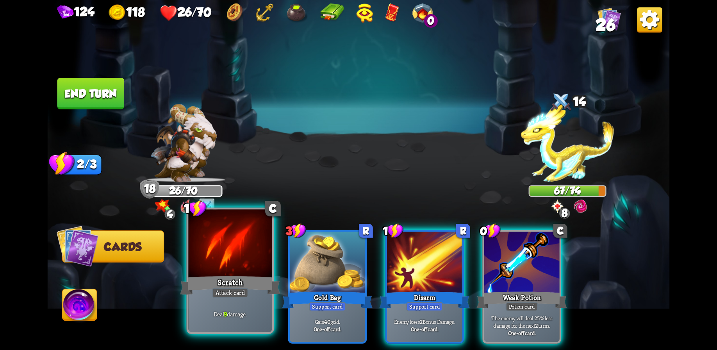
click at [230, 254] on div at bounding box center [230, 244] width 84 height 70
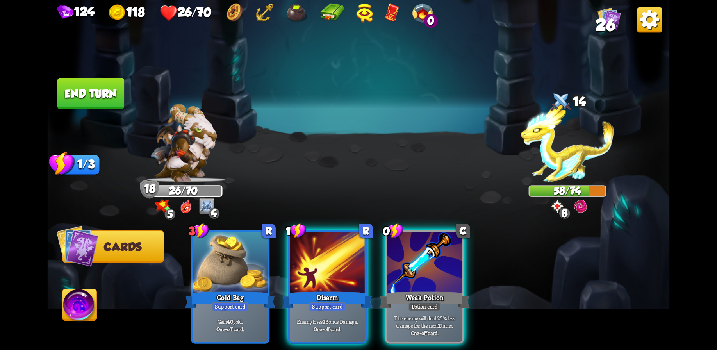
click at [84, 84] on button "End turn" at bounding box center [90, 94] width 67 height 32
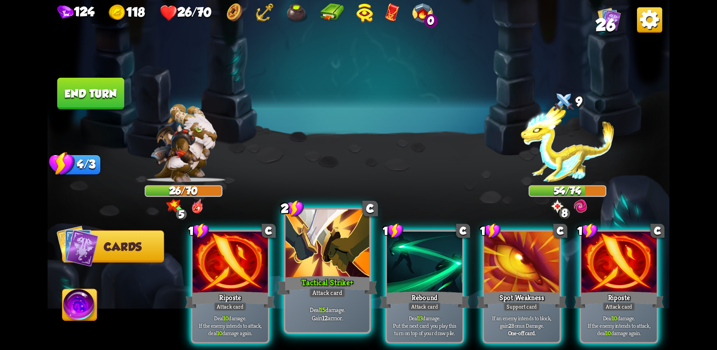
click at [323, 265] on div at bounding box center [328, 244] width 84 height 70
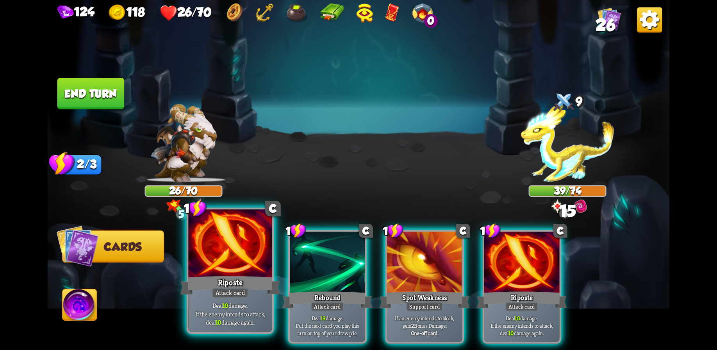
click at [233, 265] on div at bounding box center [230, 244] width 84 height 70
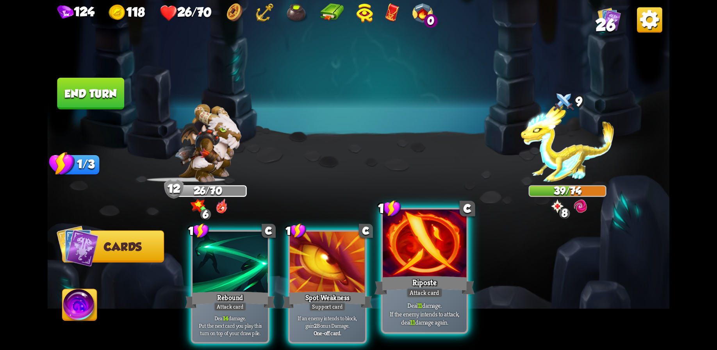
drag, startPoint x: 432, startPoint y: 288, endPoint x: 415, endPoint y: 229, distance: 61.5
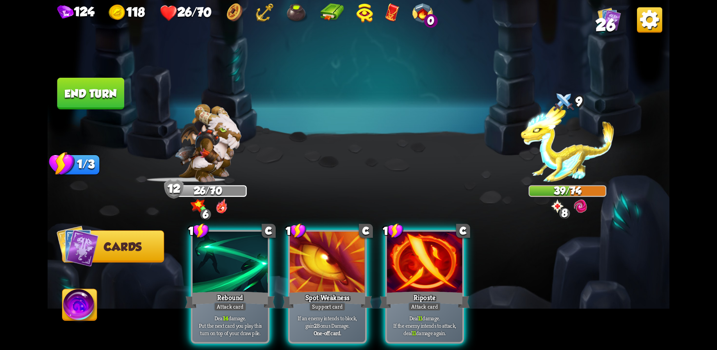
click at [431, 302] on div "Attack card" at bounding box center [424, 306] width 33 height 9
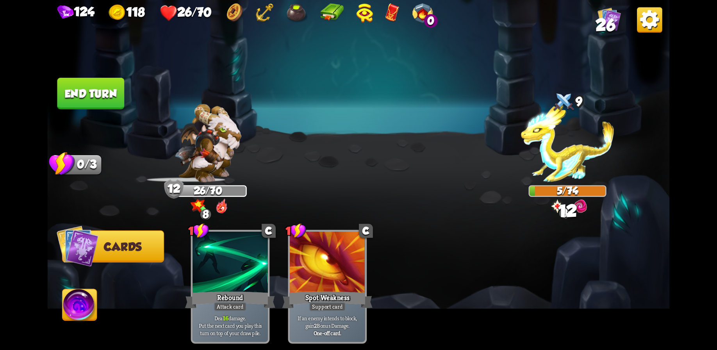
click at [88, 98] on div "Select an enemy to attack... You don't have enough stamina to play that card...…" at bounding box center [359, 175] width 623 height 350
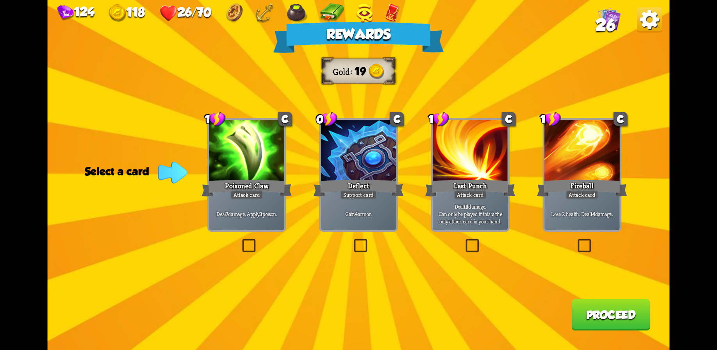
click at [360, 186] on div "Deflect" at bounding box center [358, 188] width 90 height 20
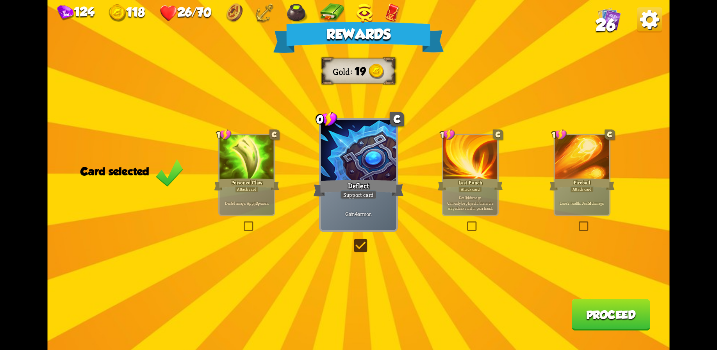
click at [608, 316] on button "Proceed" at bounding box center [611, 315] width 79 height 32
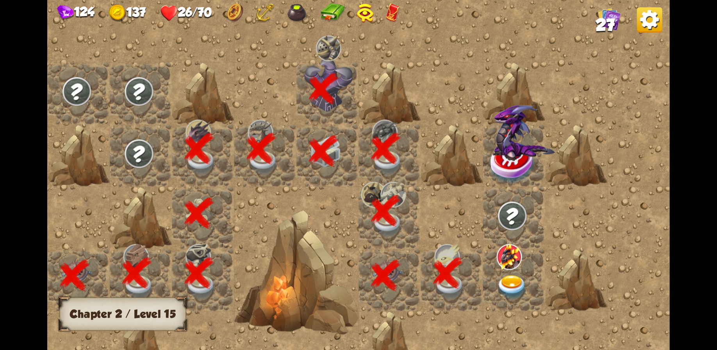
click at [520, 261] on img at bounding box center [509, 257] width 25 height 26
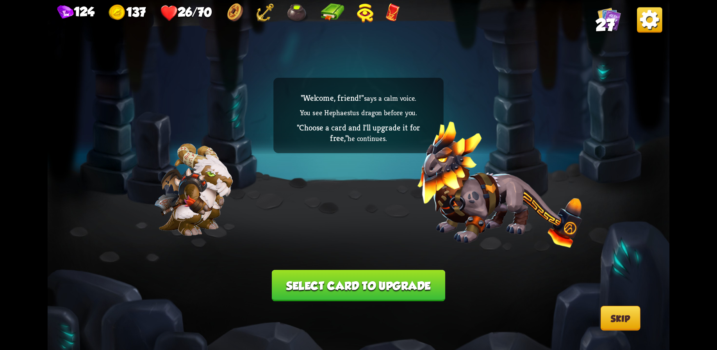
click at [381, 287] on button "Select card to upgrade" at bounding box center [359, 286] width 174 height 32
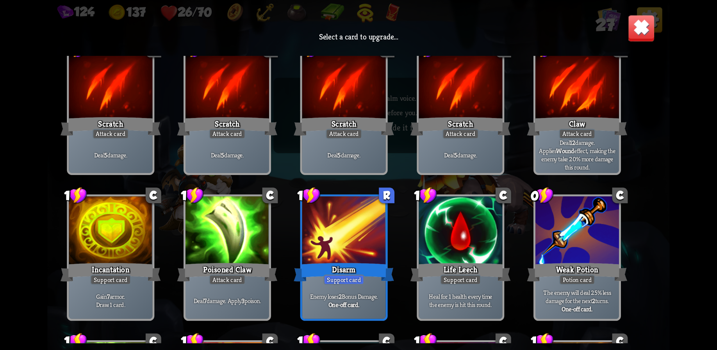
scroll to position [18, 0]
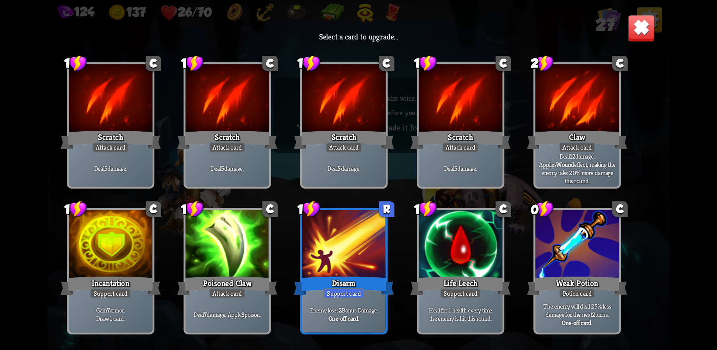
click at [474, 259] on div at bounding box center [461, 245] width 84 height 70
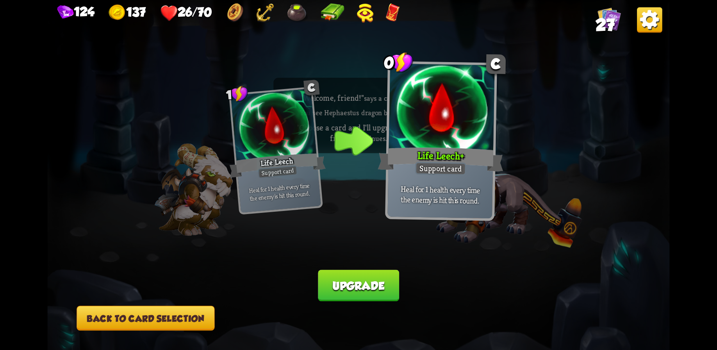
click at [164, 329] on button "Back to card selection" at bounding box center [146, 318] width 138 height 25
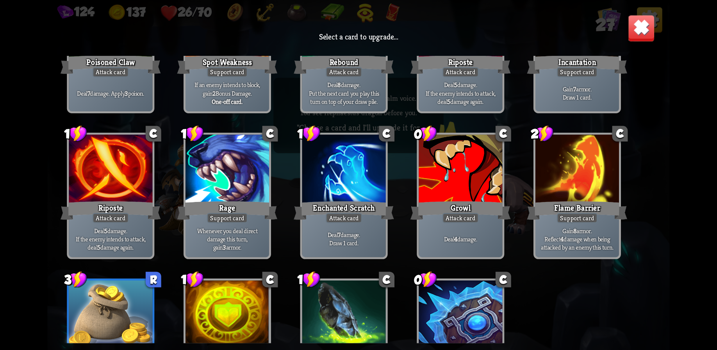
scroll to position [345, 0]
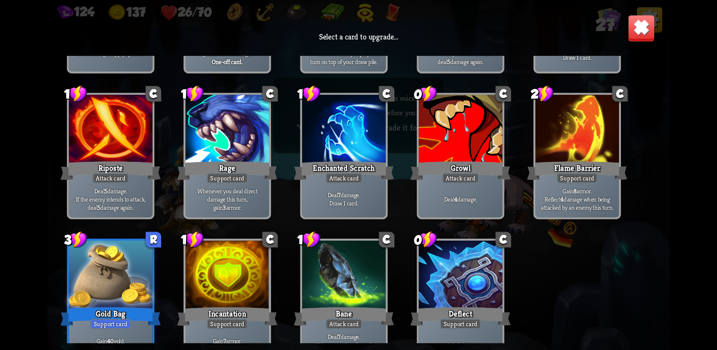
click at [573, 140] on div at bounding box center [578, 130] width 84 height 70
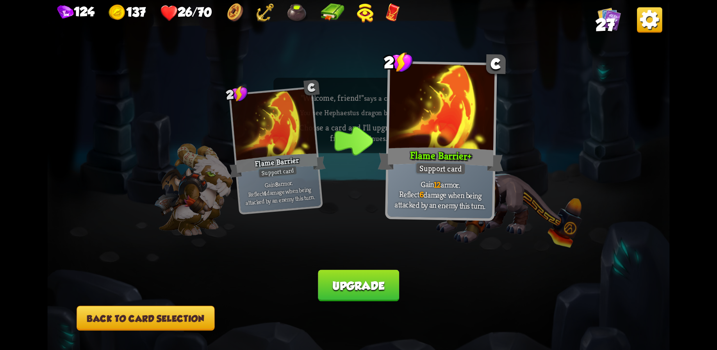
click at [347, 279] on button "Upgrade" at bounding box center [358, 286] width 81 height 32
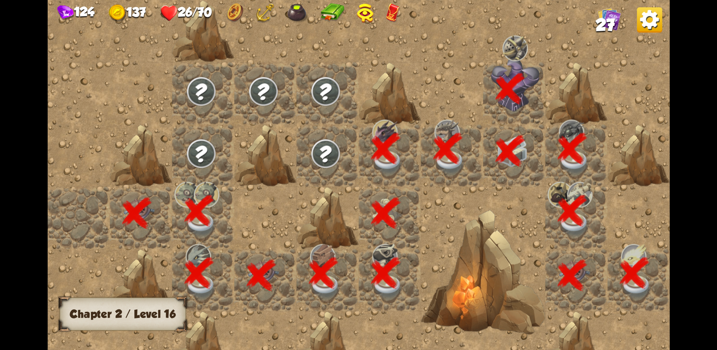
scroll to position [0, 150]
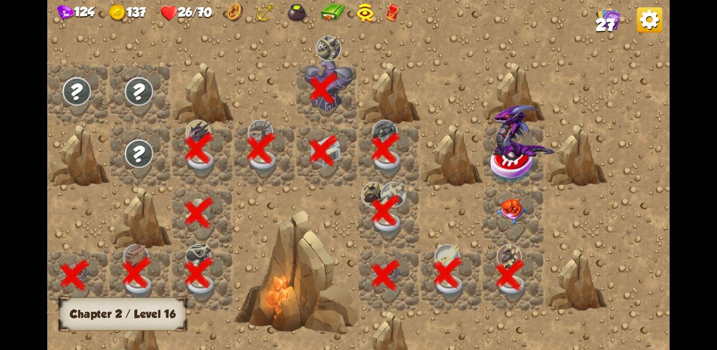
click at [516, 206] on img at bounding box center [512, 212] width 31 height 26
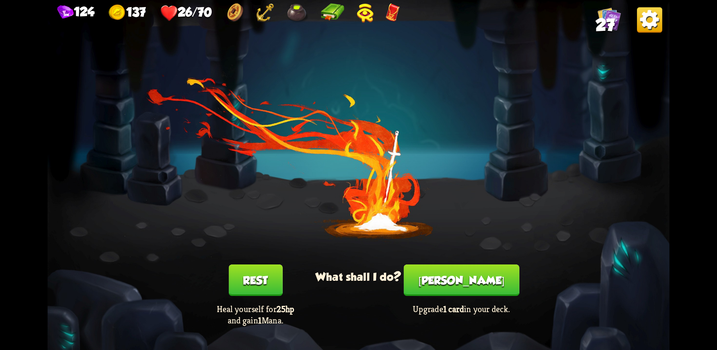
click at [260, 275] on button "Rest" at bounding box center [256, 281] width 54 height 32
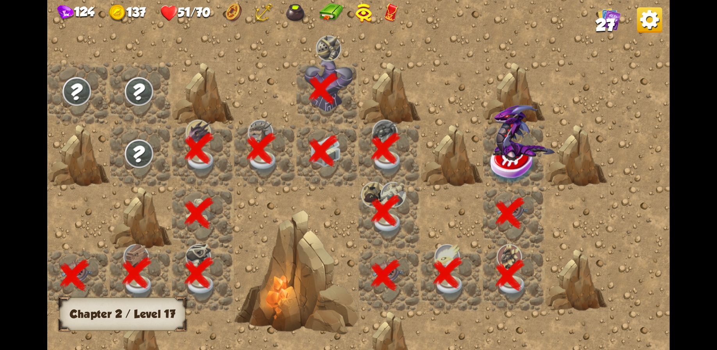
click at [509, 143] on img at bounding box center [524, 133] width 62 height 56
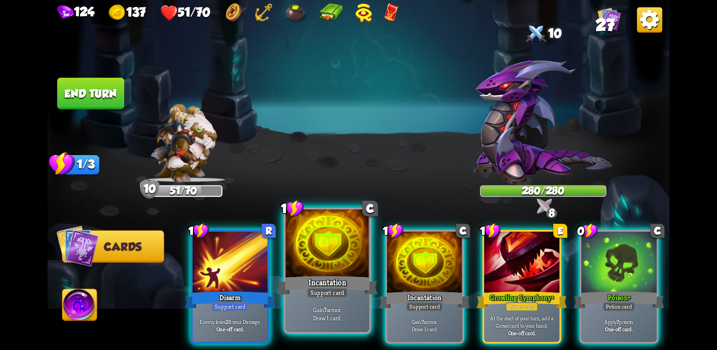
click at [313, 280] on div "Incantation" at bounding box center [327, 285] width 100 height 22
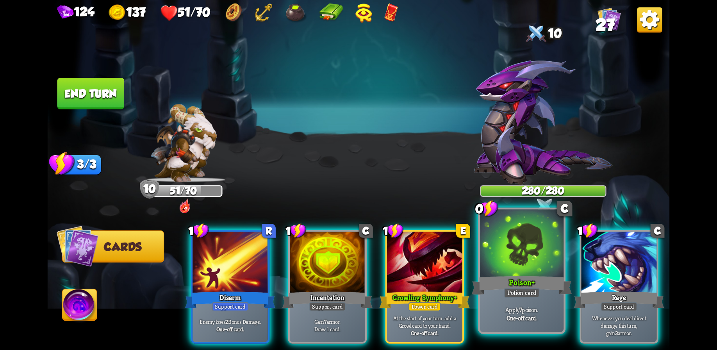
click at [518, 259] on div at bounding box center [522, 244] width 84 height 70
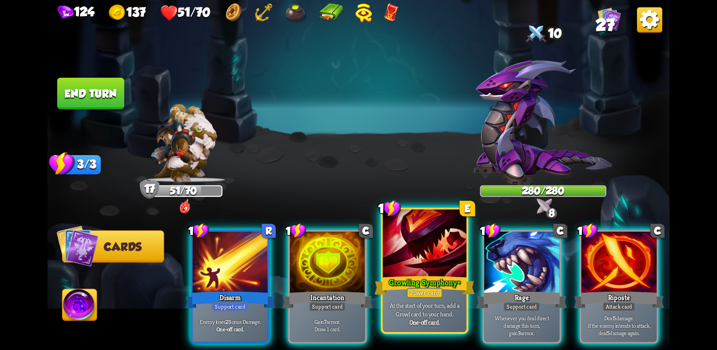
click at [413, 265] on div at bounding box center [425, 244] width 84 height 70
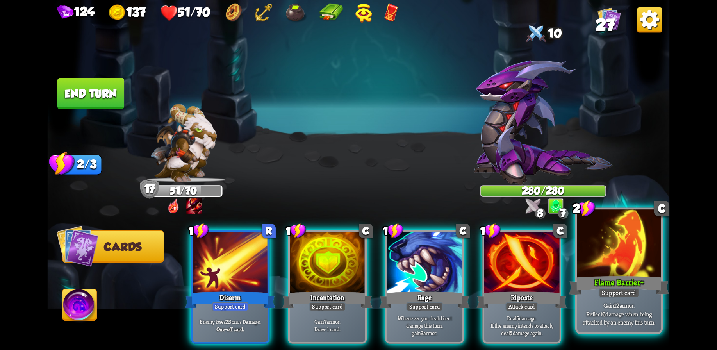
click at [613, 266] on div at bounding box center [620, 244] width 84 height 70
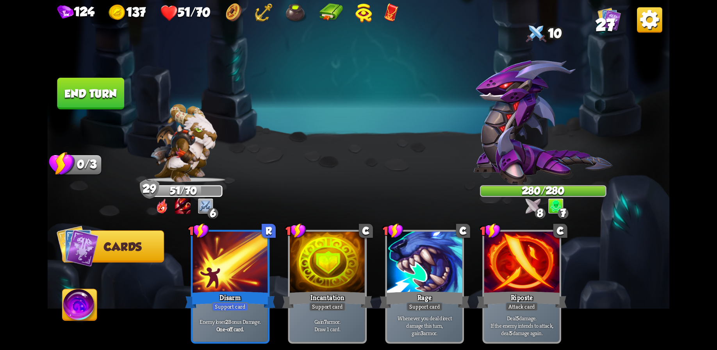
click at [102, 99] on button "End turn" at bounding box center [90, 94] width 67 height 32
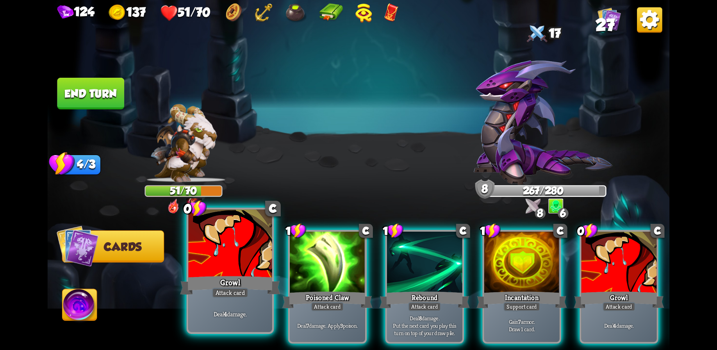
click at [233, 267] on div at bounding box center [230, 244] width 84 height 70
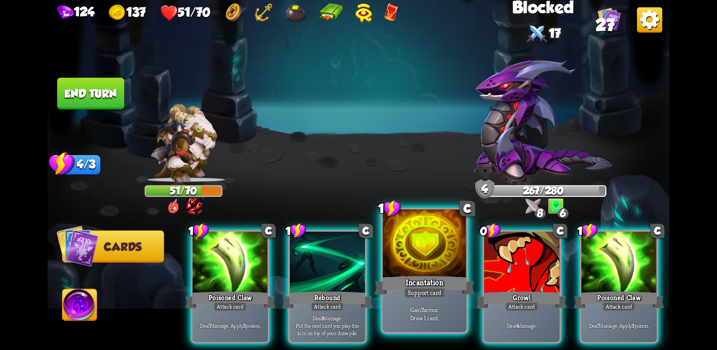
click at [429, 266] on div at bounding box center [425, 244] width 84 height 70
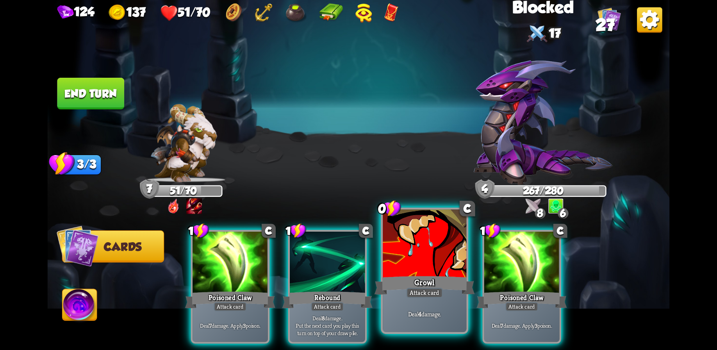
click at [439, 267] on div at bounding box center [425, 244] width 84 height 70
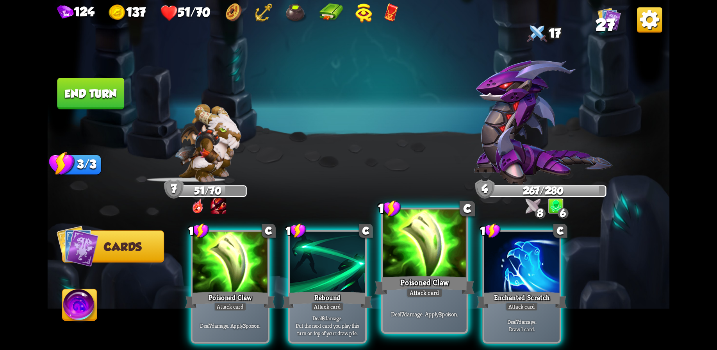
click at [433, 262] on div at bounding box center [425, 244] width 84 height 70
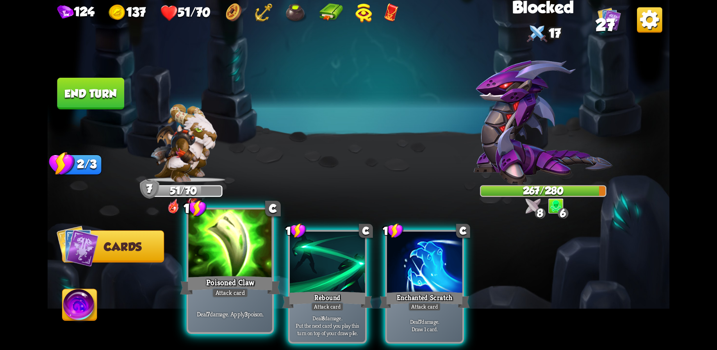
click at [258, 273] on div at bounding box center [230, 244] width 84 height 70
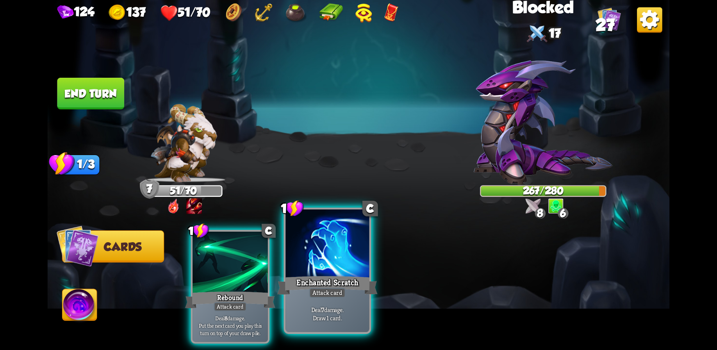
click at [326, 259] on div at bounding box center [328, 244] width 84 height 70
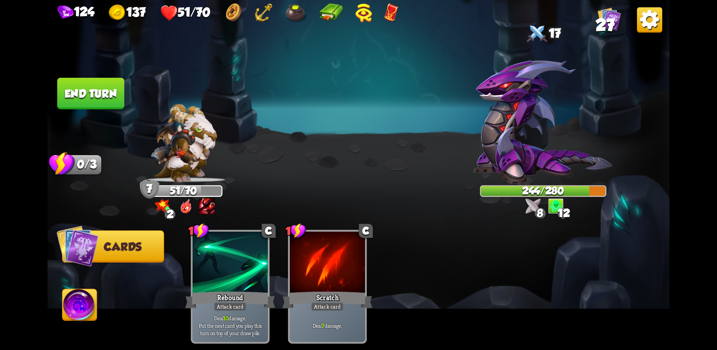
click at [117, 98] on button "End turn" at bounding box center [90, 94] width 67 height 32
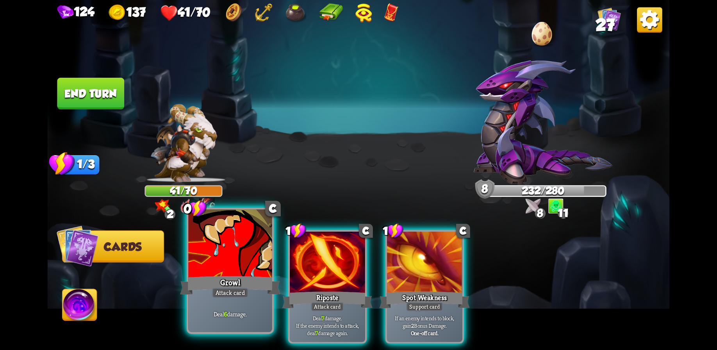
click at [236, 292] on div "Attack card" at bounding box center [230, 293] width 36 height 10
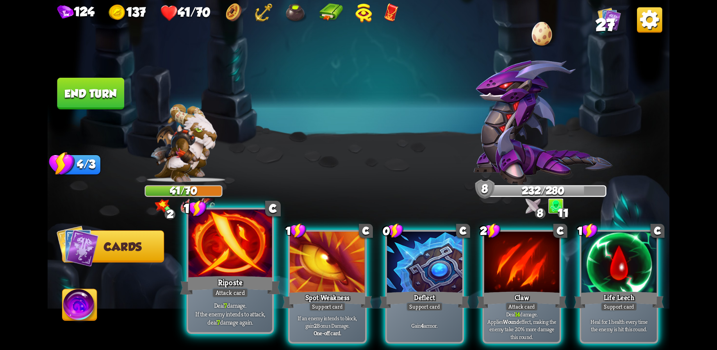
click at [250, 284] on div "Riposte" at bounding box center [230, 285] width 100 height 22
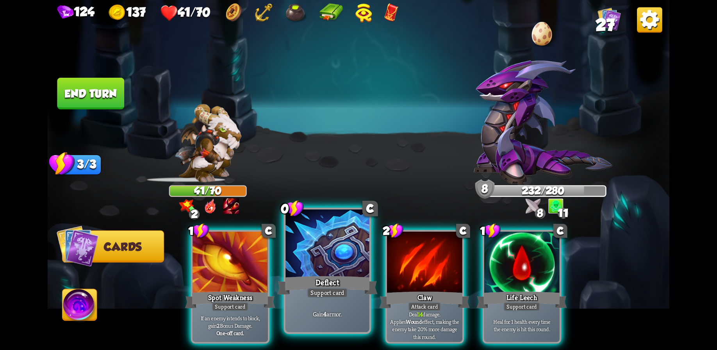
click at [323, 272] on div at bounding box center [328, 244] width 84 height 70
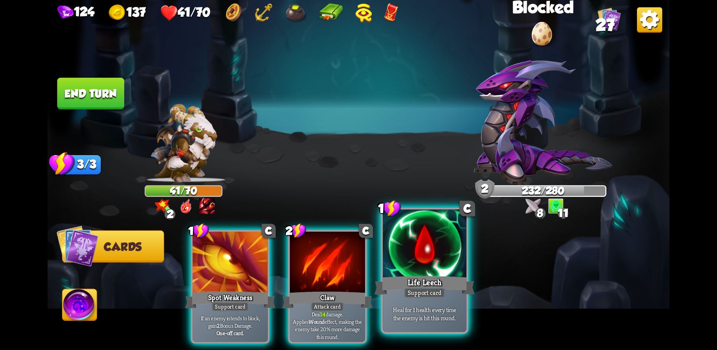
click at [442, 285] on div "Life Leech" at bounding box center [425, 285] width 100 height 22
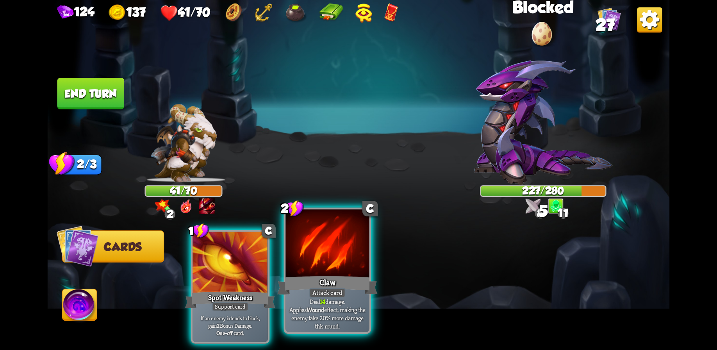
click at [329, 274] on div "Claw" at bounding box center [327, 285] width 100 height 22
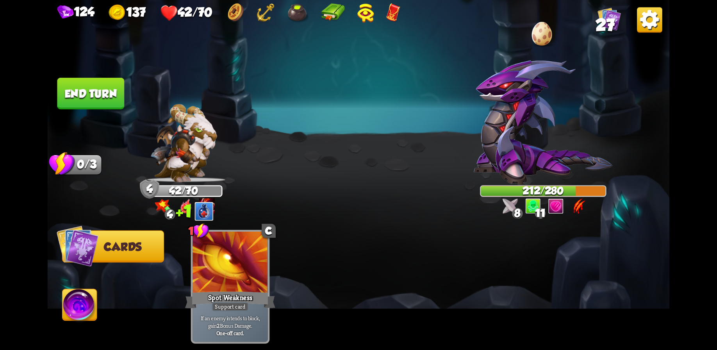
click at [87, 93] on button "End turn" at bounding box center [90, 94] width 67 height 32
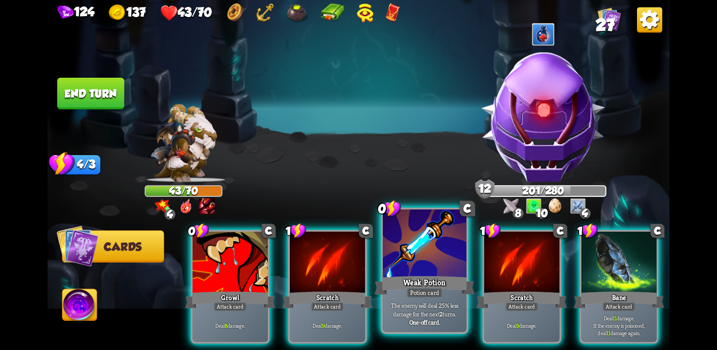
click at [426, 258] on div at bounding box center [425, 244] width 84 height 70
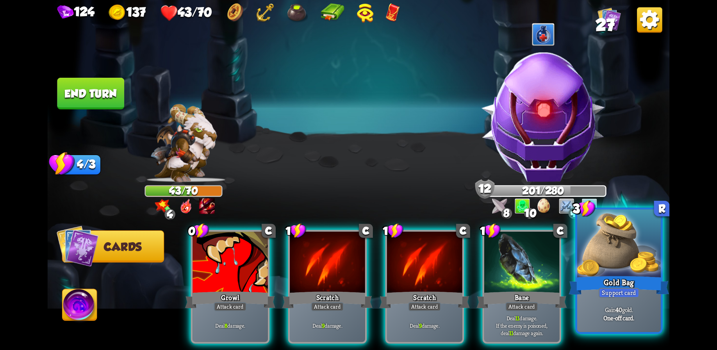
click at [622, 270] on div at bounding box center [620, 244] width 84 height 70
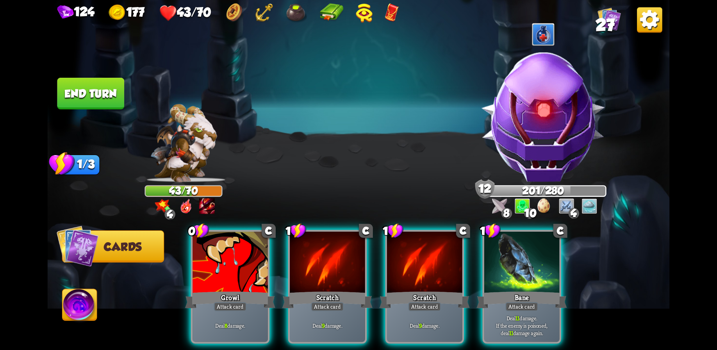
click at [91, 87] on button "End turn" at bounding box center [90, 94] width 67 height 32
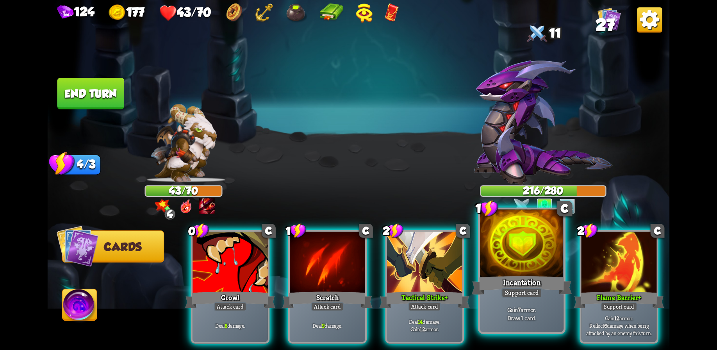
click at [501, 277] on div "Incantation" at bounding box center [522, 285] width 100 height 22
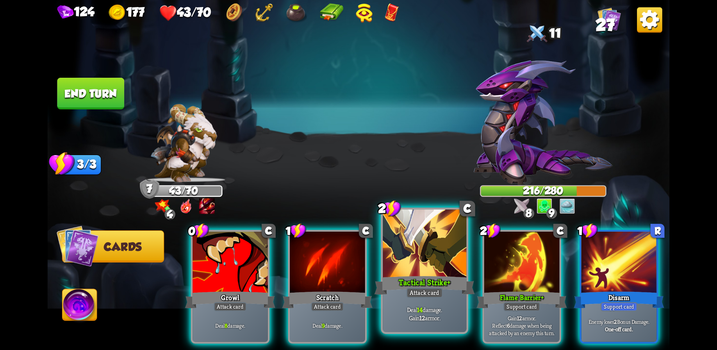
click at [408, 261] on div at bounding box center [425, 244] width 84 height 70
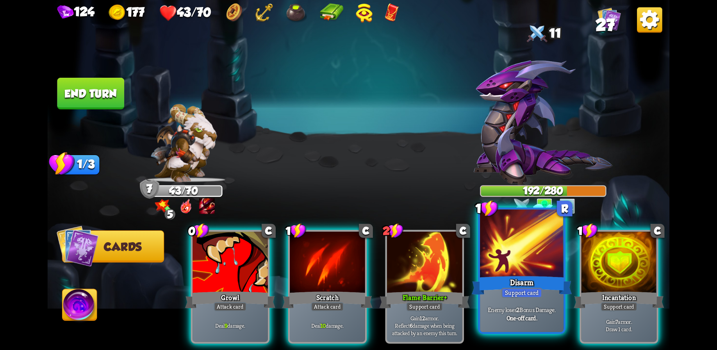
click at [523, 272] on div at bounding box center [522, 244] width 84 height 70
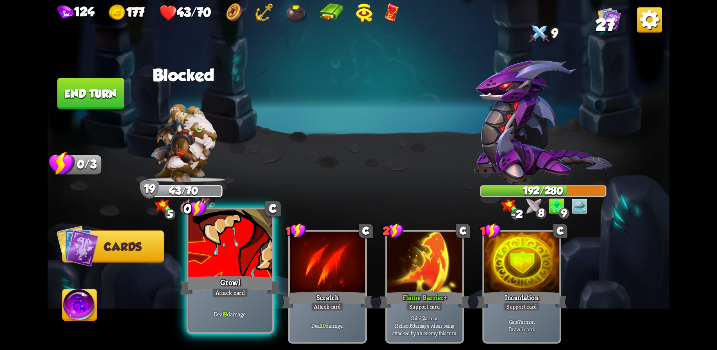
drag, startPoint x: 262, startPoint y: 267, endPoint x: 258, endPoint y: 266, distance: 4.5
click at [258, 266] on div at bounding box center [230, 244] width 84 height 70
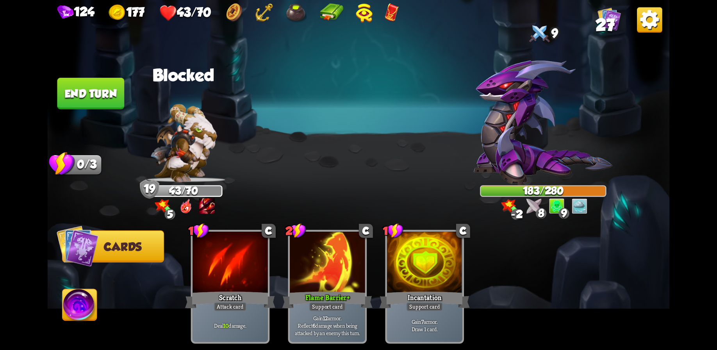
drag, startPoint x: 99, startPoint y: 92, endPoint x: 107, endPoint y: 93, distance: 7.5
click at [99, 92] on button "End turn" at bounding box center [90, 94] width 67 height 32
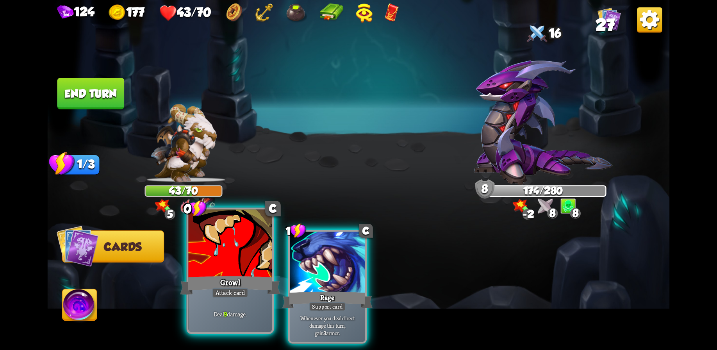
click at [244, 247] on div at bounding box center [230, 244] width 84 height 70
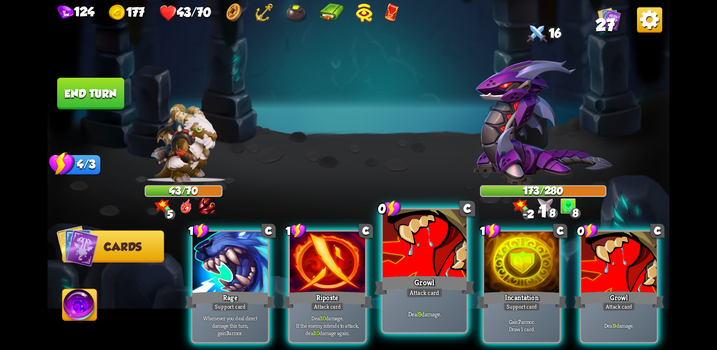
click at [439, 266] on div at bounding box center [425, 244] width 84 height 70
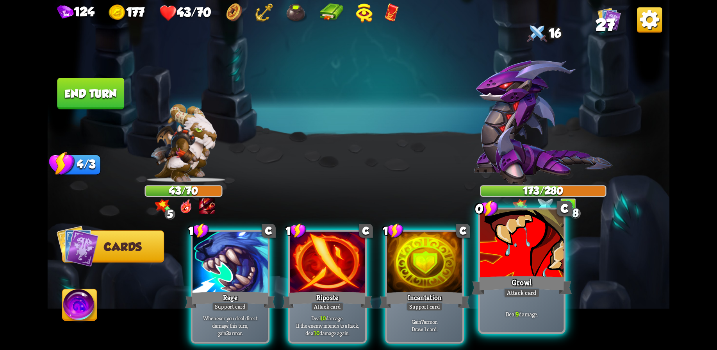
click at [529, 264] on div at bounding box center [522, 244] width 84 height 70
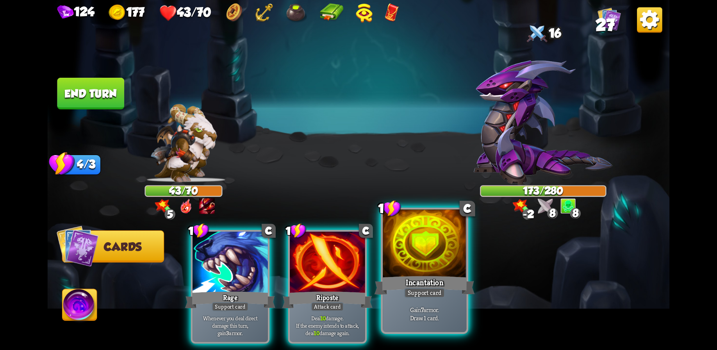
click at [426, 269] on div at bounding box center [425, 244] width 84 height 70
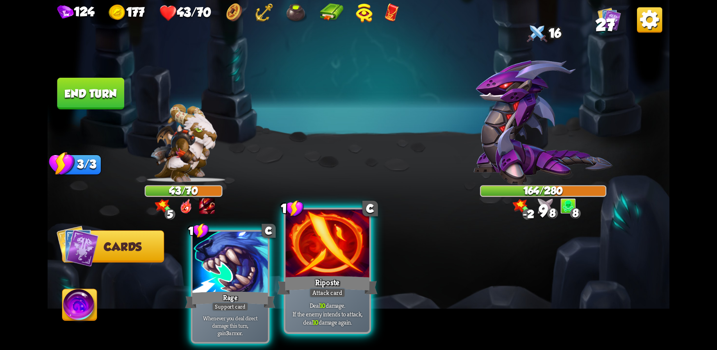
click at [328, 279] on div "Riposte" at bounding box center [327, 285] width 100 height 22
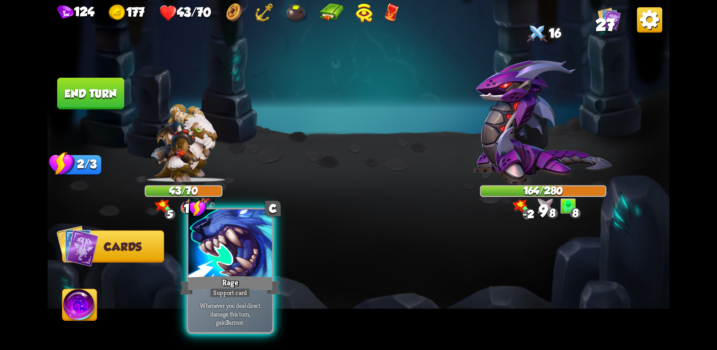
click at [242, 261] on div at bounding box center [230, 244] width 84 height 70
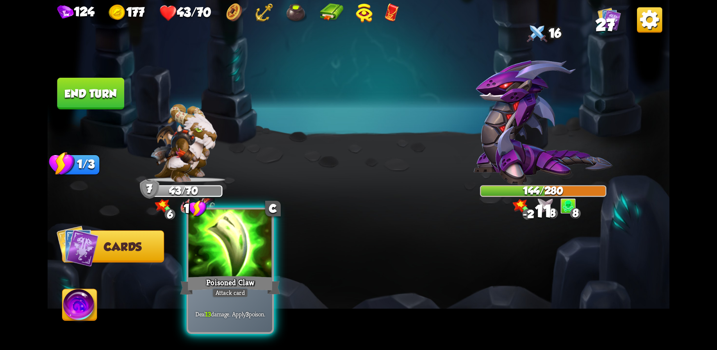
click at [233, 265] on div at bounding box center [230, 244] width 84 height 70
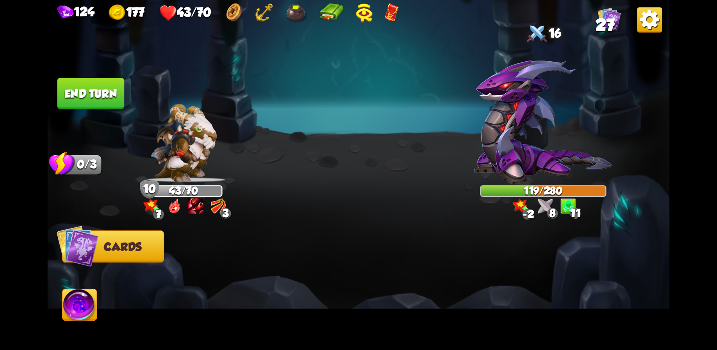
click at [92, 98] on button "End turn" at bounding box center [90, 94] width 67 height 32
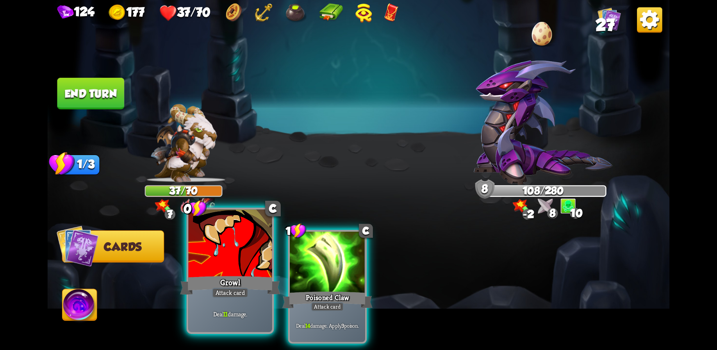
click at [246, 253] on div at bounding box center [230, 244] width 84 height 70
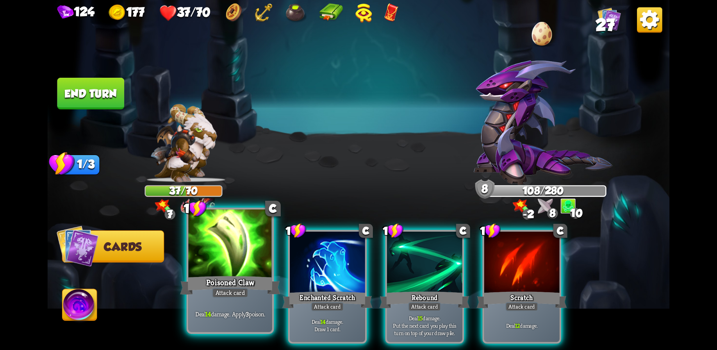
click at [229, 266] on div at bounding box center [230, 244] width 84 height 70
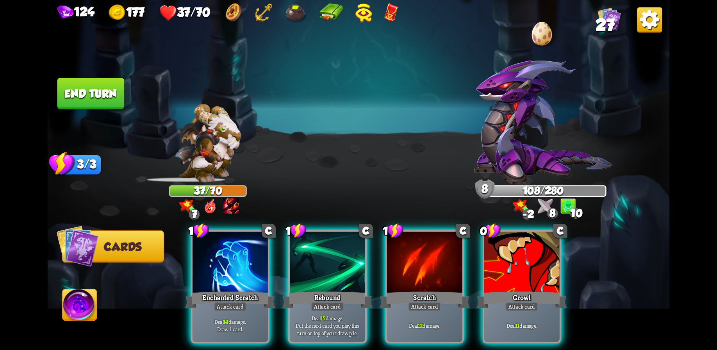
drag, startPoint x: 549, startPoint y: 270, endPoint x: 541, endPoint y: 267, distance: 8.7
click at [541, 267] on div at bounding box center [522, 263] width 75 height 63
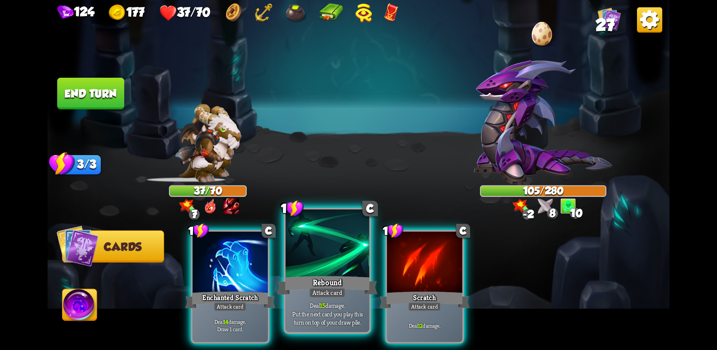
drag, startPoint x: 352, startPoint y: 274, endPoint x: 350, endPoint y: 204, distance: 70.4
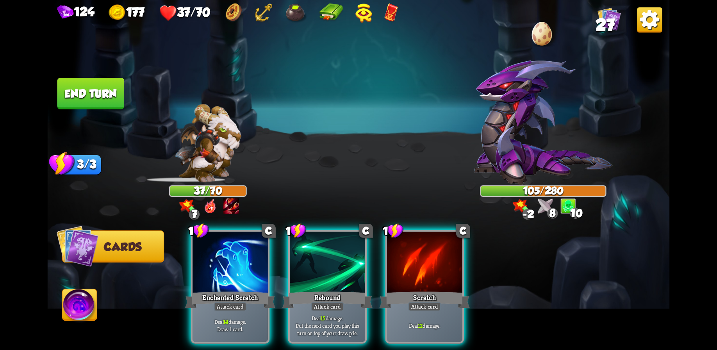
click at [351, 290] on div "Rebound" at bounding box center [328, 300] width 90 height 20
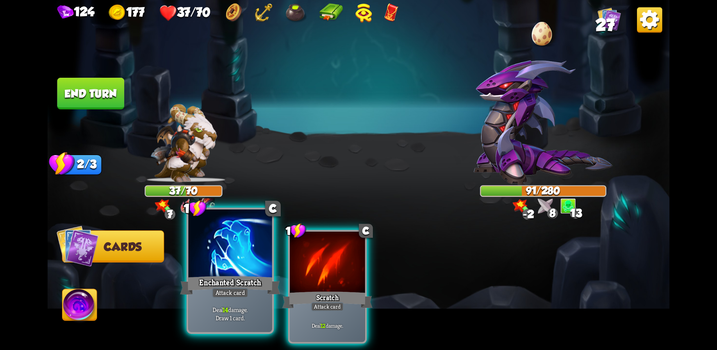
click at [228, 269] on div at bounding box center [230, 244] width 84 height 70
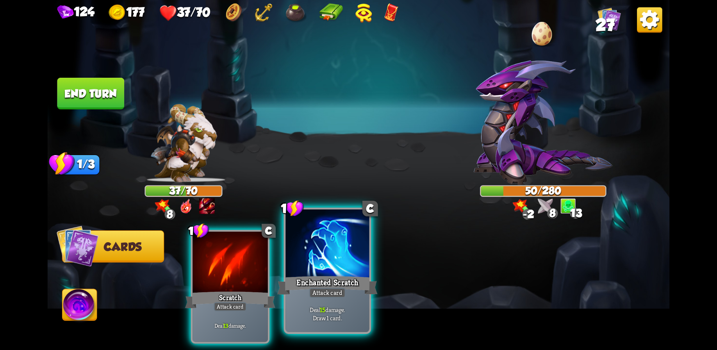
click at [311, 263] on div at bounding box center [328, 244] width 84 height 70
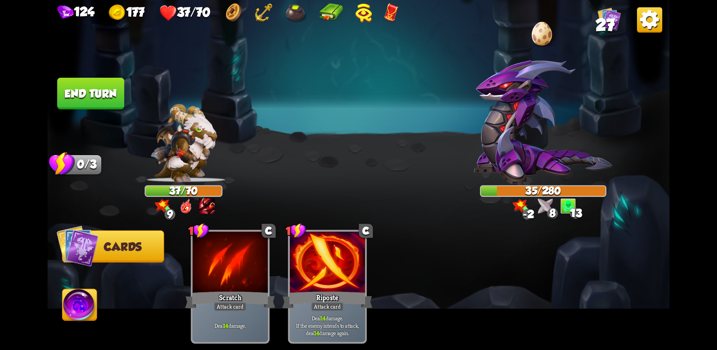
click at [90, 95] on button "End turn" at bounding box center [90, 94] width 67 height 32
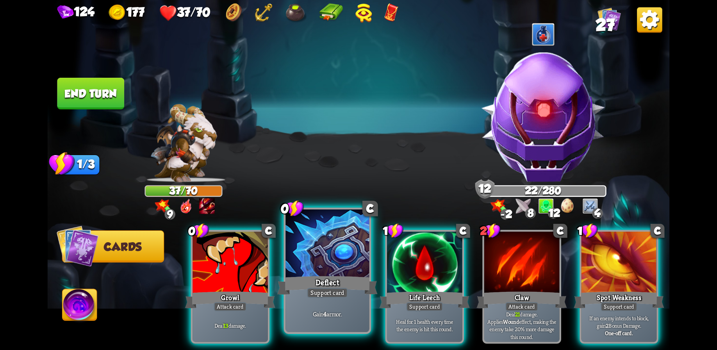
click at [329, 256] on div at bounding box center [328, 244] width 84 height 70
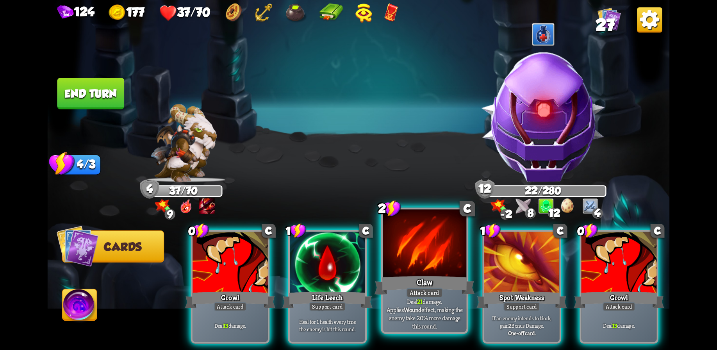
click at [419, 253] on div at bounding box center [425, 244] width 84 height 70
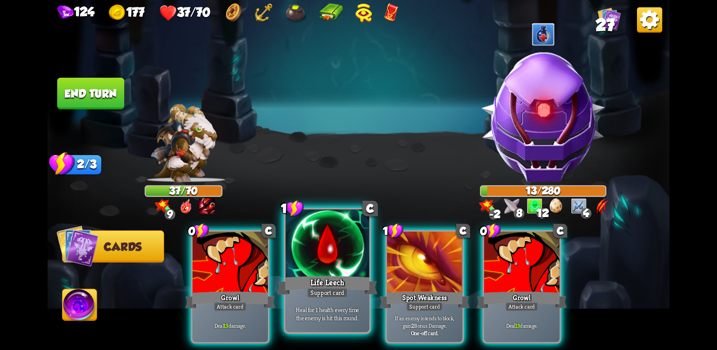
click at [323, 267] on div at bounding box center [328, 244] width 84 height 70
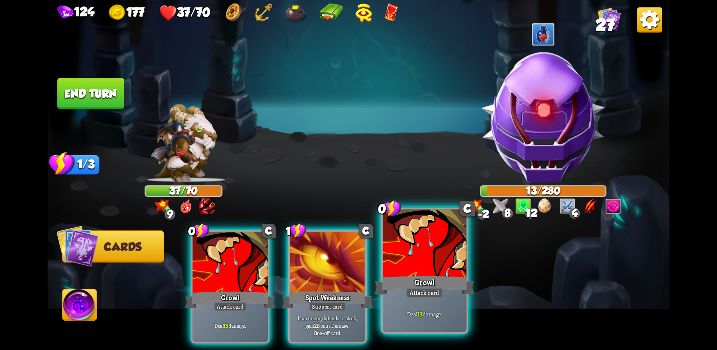
click at [406, 274] on div at bounding box center [425, 244] width 84 height 70
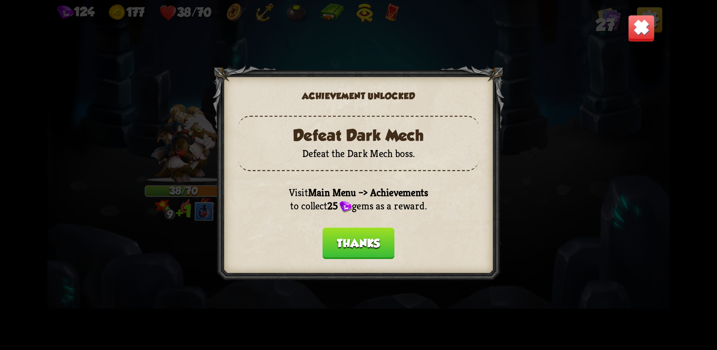
click at [367, 241] on button "Thanks" at bounding box center [359, 243] width 72 height 32
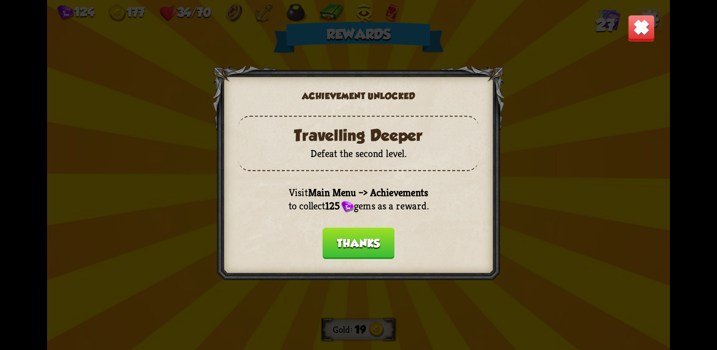
click at [367, 243] on button "Thanks" at bounding box center [359, 243] width 72 height 32
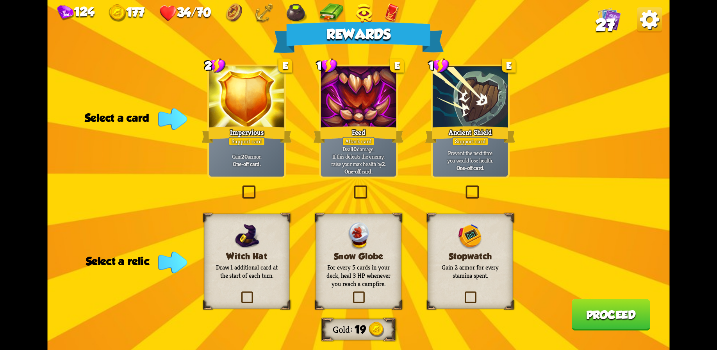
click at [481, 279] on p "Gain 2 armor for every stamina spent." at bounding box center [470, 271] width 69 height 16
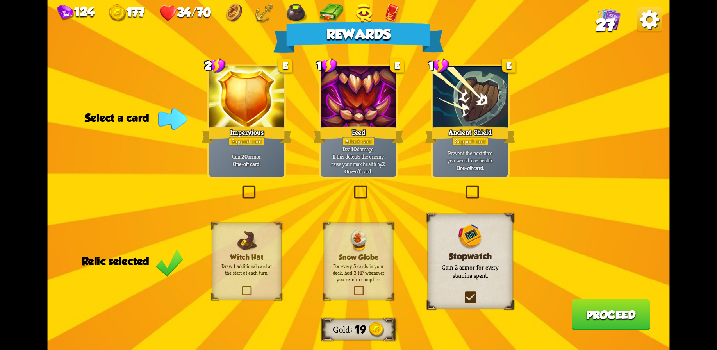
click at [596, 324] on button "Proceed" at bounding box center [611, 315] width 79 height 32
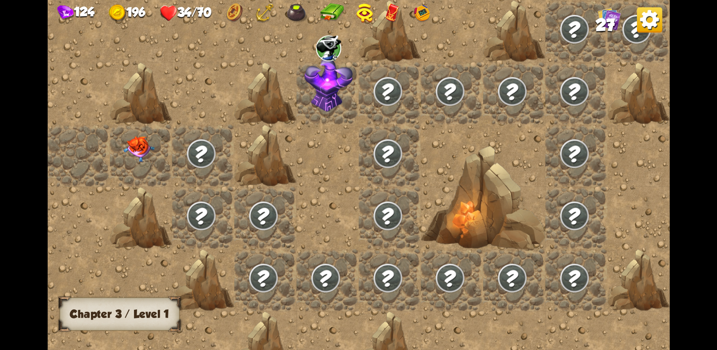
click at [137, 147] on img at bounding box center [138, 149] width 31 height 26
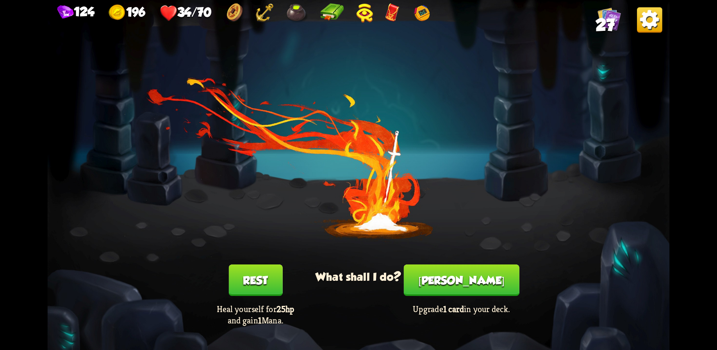
click at [252, 281] on button "Rest" at bounding box center [256, 281] width 54 height 32
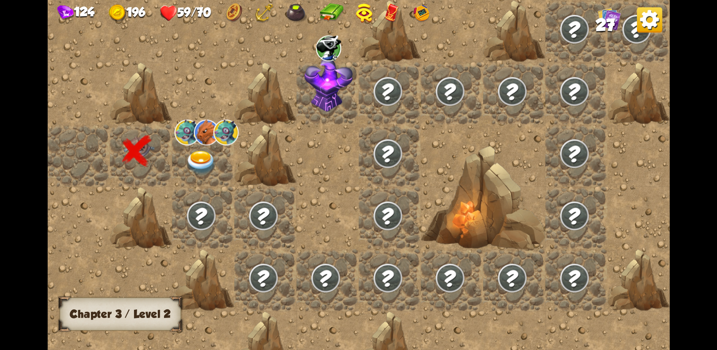
click at [195, 152] on img at bounding box center [201, 163] width 31 height 24
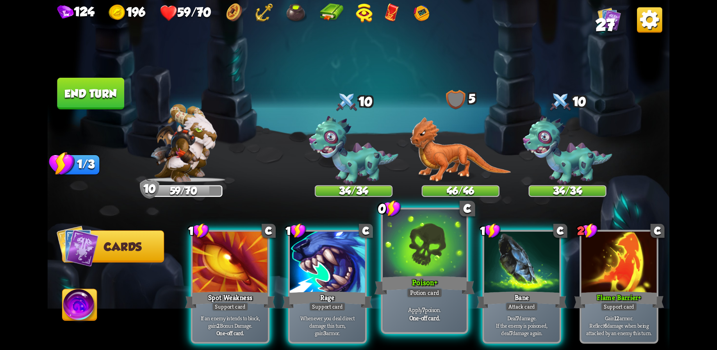
click at [429, 259] on div at bounding box center [425, 244] width 84 height 70
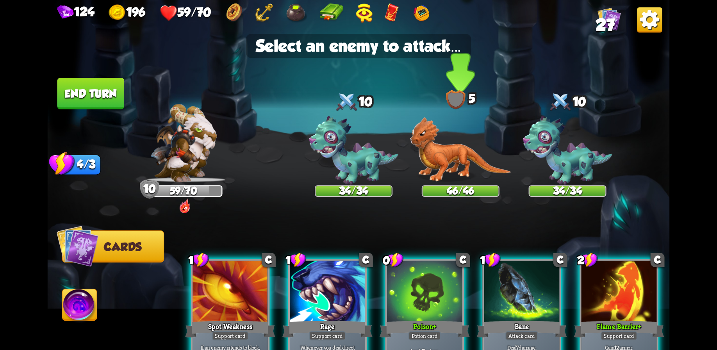
click at [444, 154] on img at bounding box center [460, 149] width 101 height 65
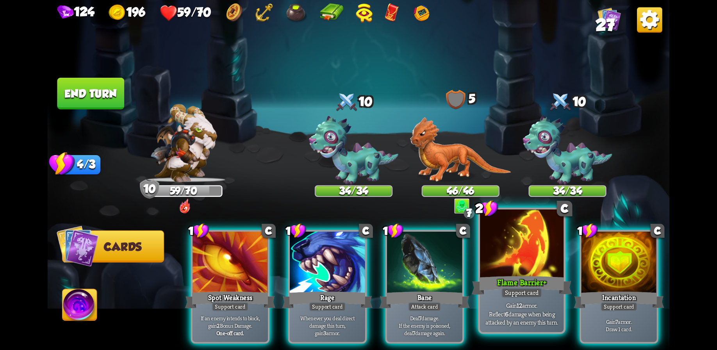
click at [522, 278] on div "Flame Barrier +" at bounding box center [522, 285] width 100 height 22
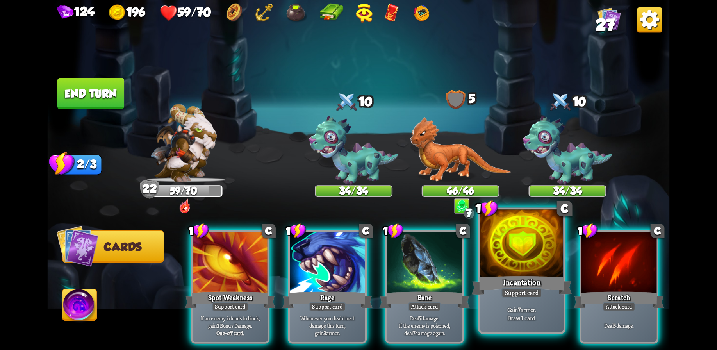
click at [510, 272] on div at bounding box center [522, 244] width 84 height 70
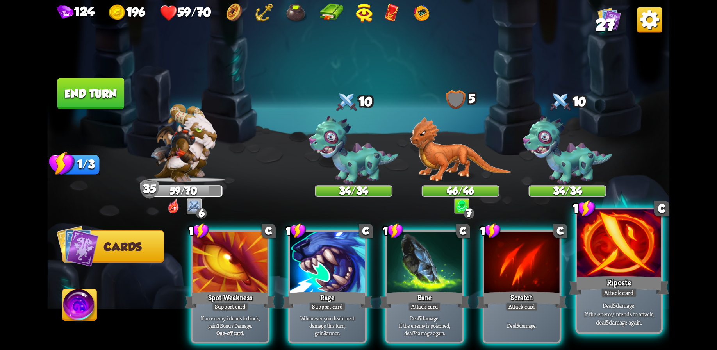
drag, startPoint x: 628, startPoint y: 287, endPoint x: 611, endPoint y: 270, distance: 24.0
click at [627, 286] on div "Riposte" at bounding box center [619, 285] width 100 height 22
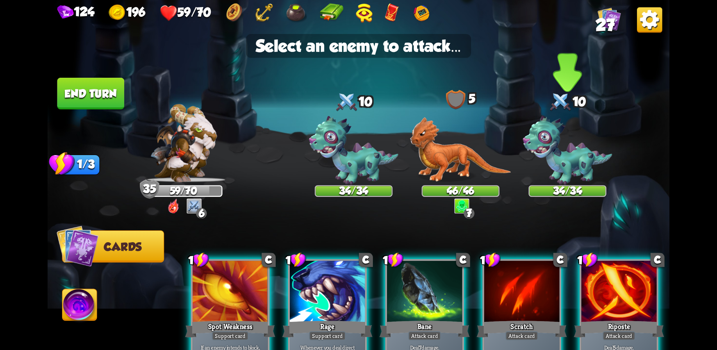
click at [563, 177] on img at bounding box center [567, 150] width 89 height 69
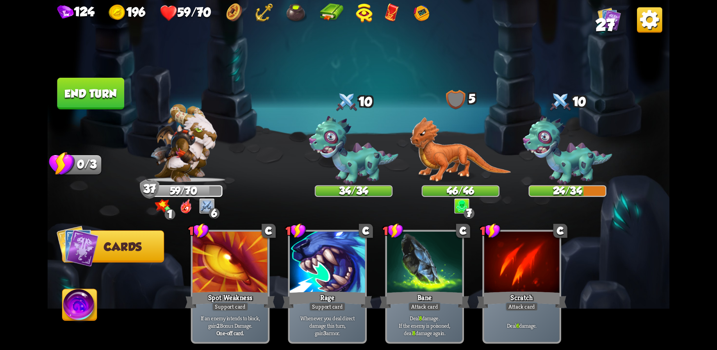
click at [90, 88] on button "End turn" at bounding box center [90, 94] width 67 height 32
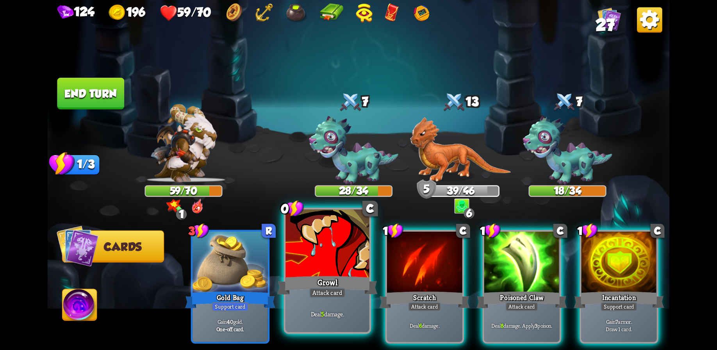
click at [336, 271] on div at bounding box center [328, 244] width 84 height 70
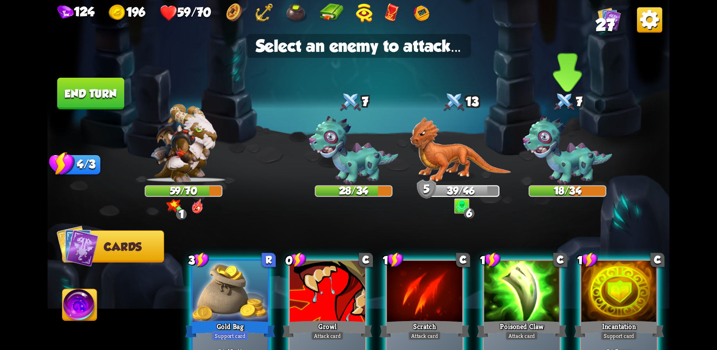
click at [558, 153] on img at bounding box center [567, 150] width 89 height 69
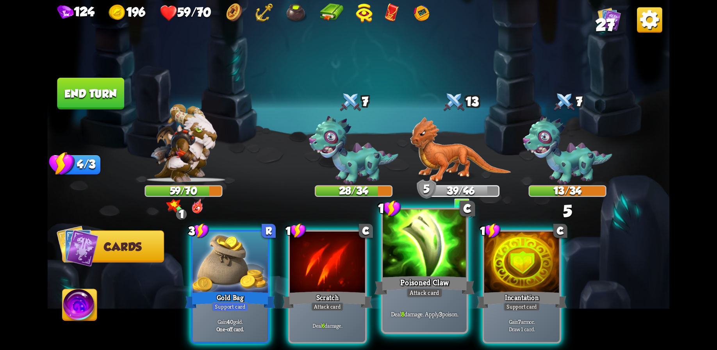
click at [412, 287] on div "1 C Poisoned Claw Attack card Deal 8 damage. Apply 3 poison." at bounding box center [425, 271] width 88 height 127
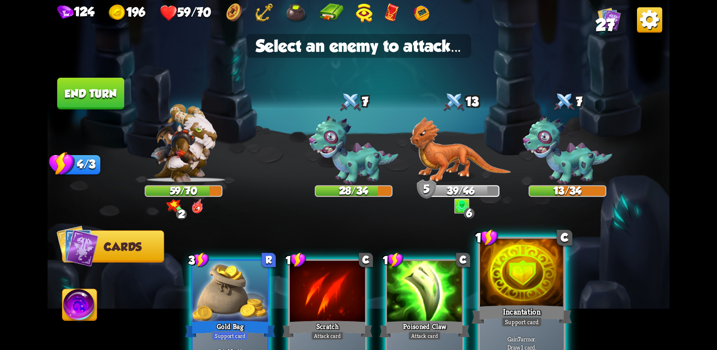
click at [509, 292] on div at bounding box center [522, 274] width 84 height 70
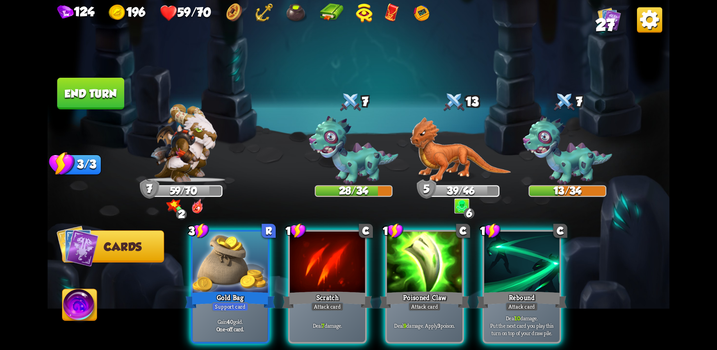
drag, startPoint x: 419, startPoint y: 270, endPoint x: 425, endPoint y: 226, distance: 44.5
click at [419, 268] on div at bounding box center [424, 263] width 75 height 63
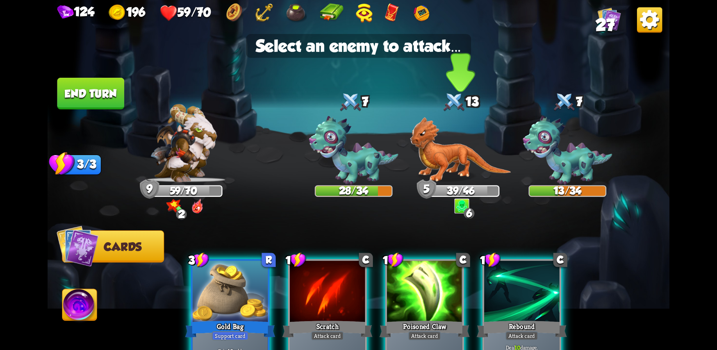
click at [454, 153] on img at bounding box center [460, 149] width 101 height 65
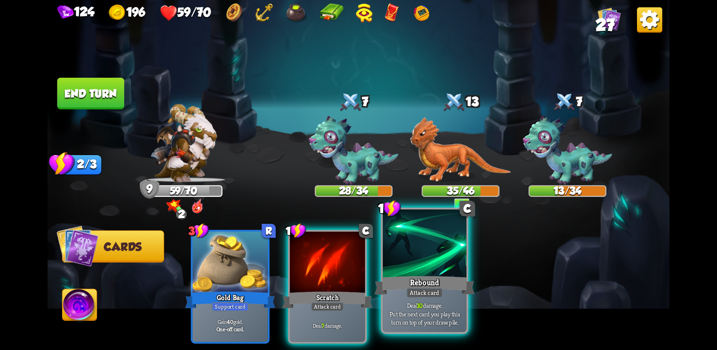
click at [436, 282] on div "Rebound" at bounding box center [425, 285] width 100 height 22
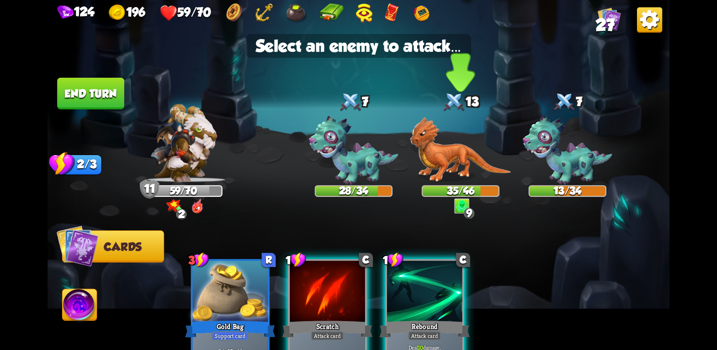
click at [447, 156] on img at bounding box center [460, 149] width 101 height 65
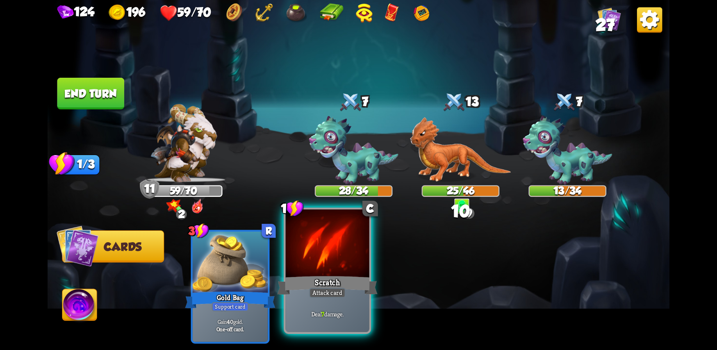
click at [314, 276] on div "Scratch" at bounding box center [327, 285] width 100 height 22
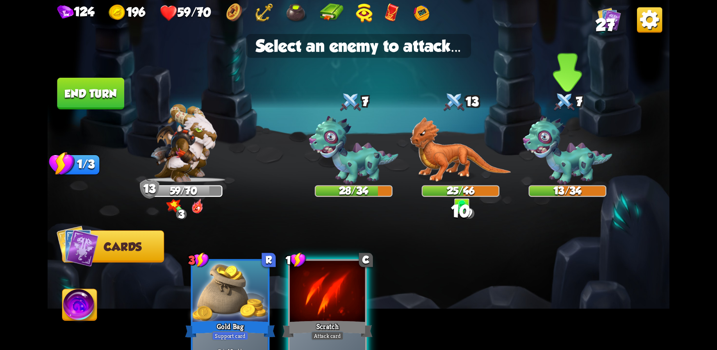
click at [578, 156] on img at bounding box center [567, 150] width 89 height 69
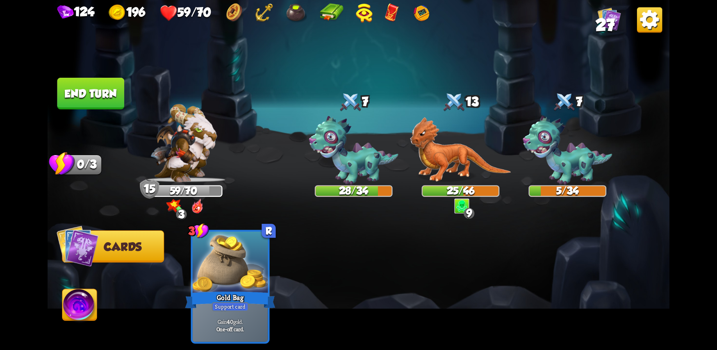
click at [85, 91] on button "End turn" at bounding box center [90, 94] width 67 height 32
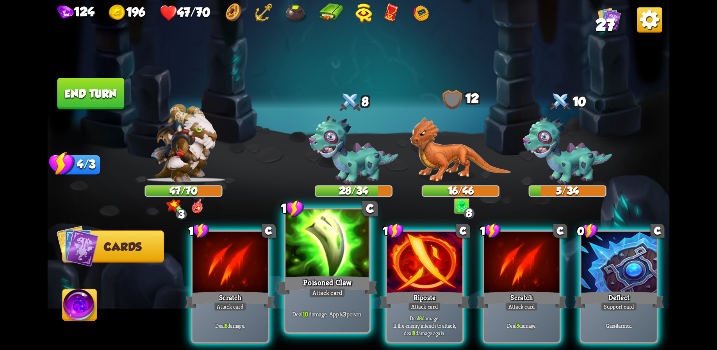
click at [344, 256] on div at bounding box center [328, 244] width 84 height 70
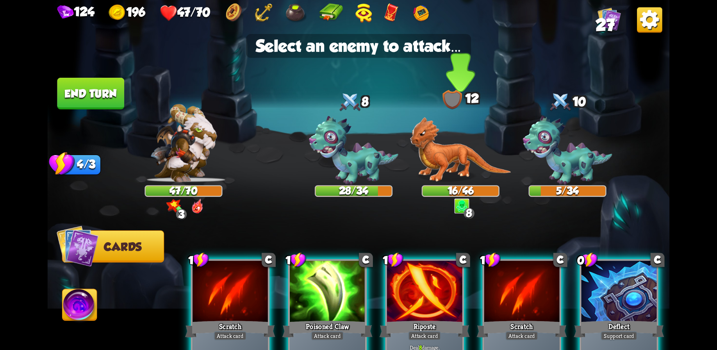
click at [453, 154] on img at bounding box center [460, 149] width 101 height 65
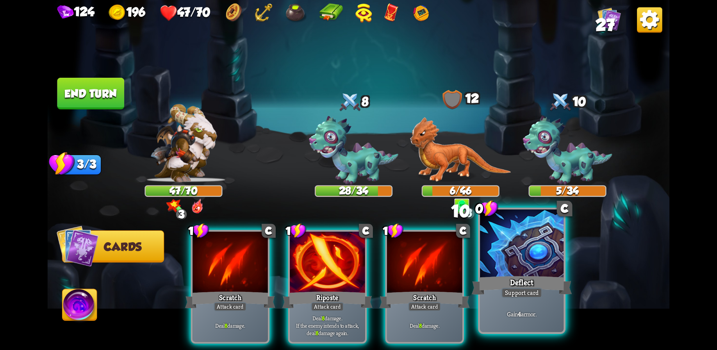
click at [506, 278] on div "Deflect" at bounding box center [522, 285] width 100 height 22
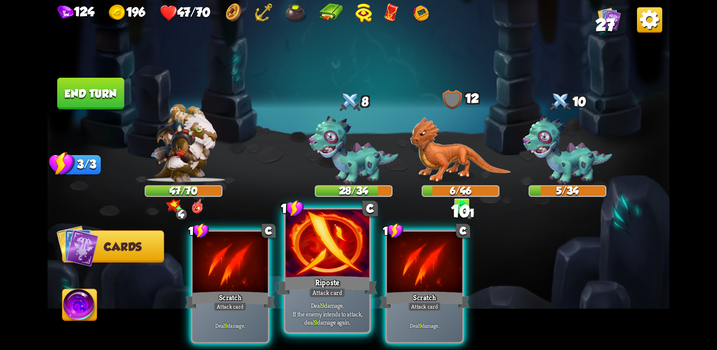
click at [322, 282] on div "Riposte" at bounding box center [327, 285] width 100 height 22
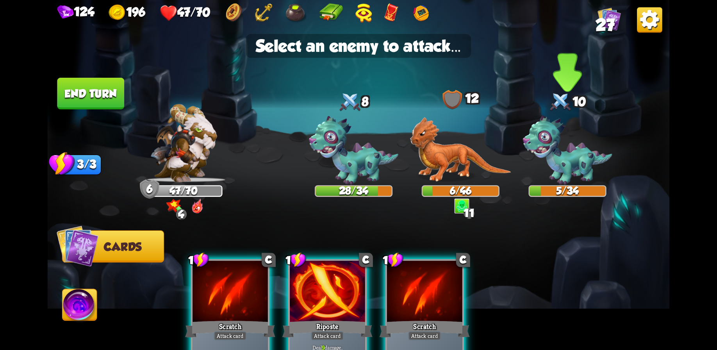
click at [563, 154] on img at bounding box center [567, 150] width 89 height 69
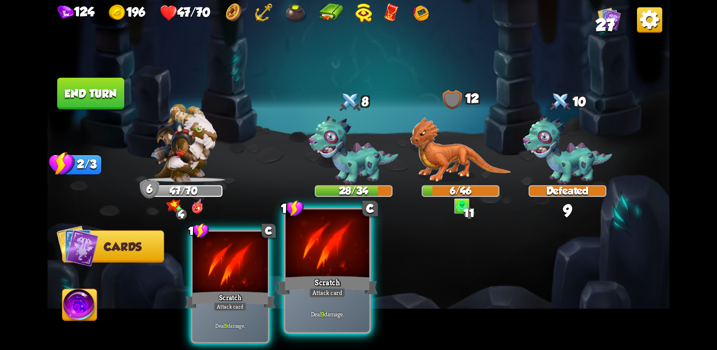
drag, startPoint x: 327, startPoint y: 268, endPoint x: 356, endPoint y: 168, distance: 105.1
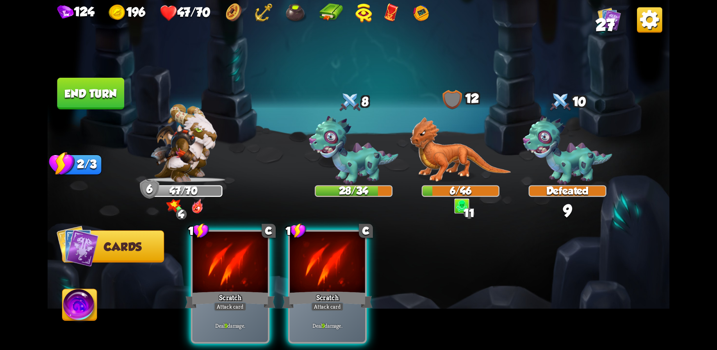
click at [327, 268] on div at bounding box center [327, 263] width 75 height 63
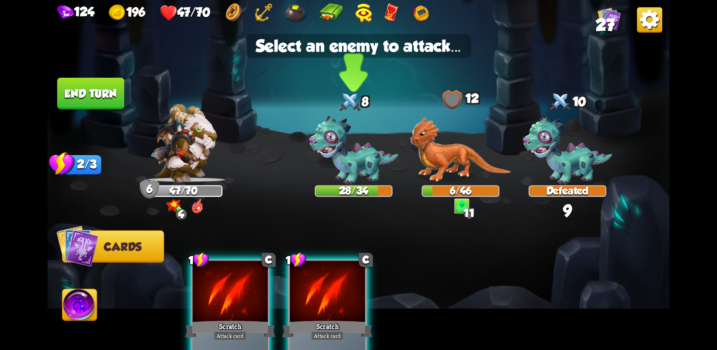
click at [370, 139] on img at bounding box center [353, 150] width 89 height 69
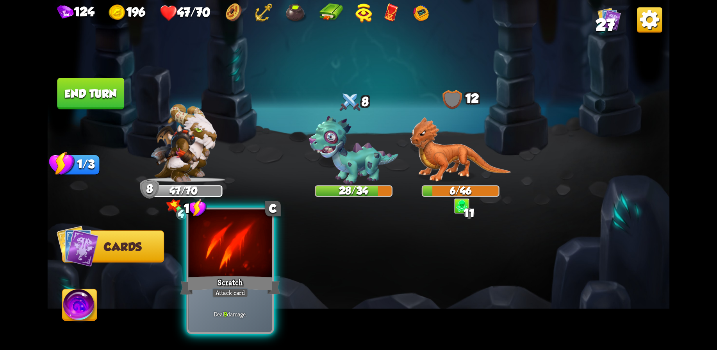
click at [220, 268] on div at bounding box center [230, 244] width 84 height 70
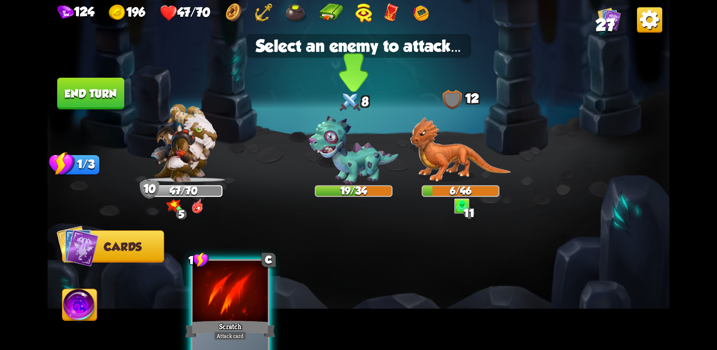
click at [354, 159] on img at bounding box center [353, 150] width 89 height 69
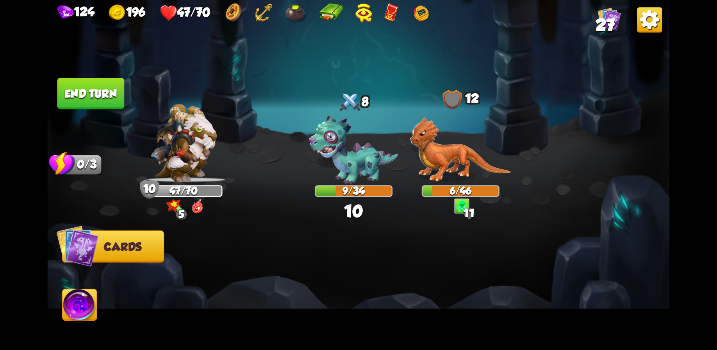
click at [88, 93] on button "End turn" at bounding box center [90, 94] width 67 height 32
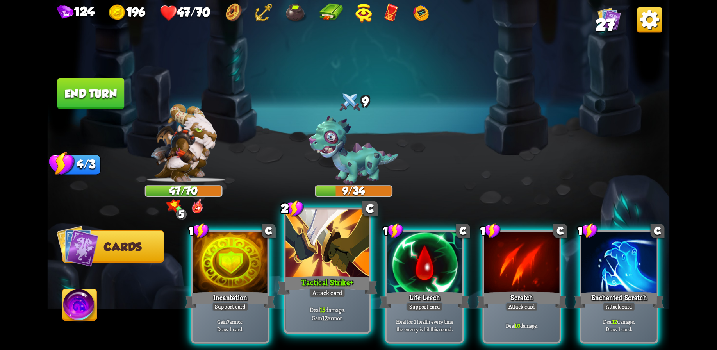
click at [352, 263] on div at bounding box center [328, 244] width 84 height 70
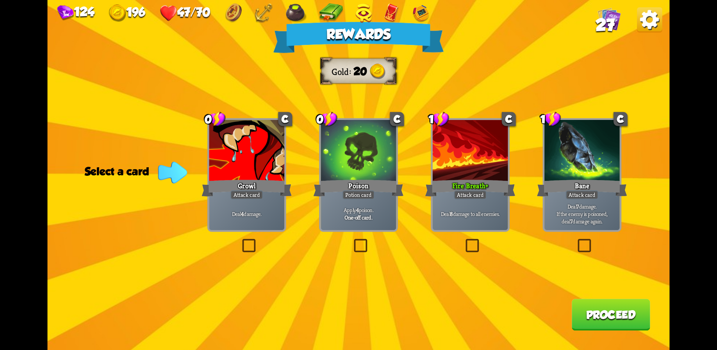
click at [474, 208] on div "Deal 8 damage to all enemies." at bounding box center [470, 213] width 75 height 33
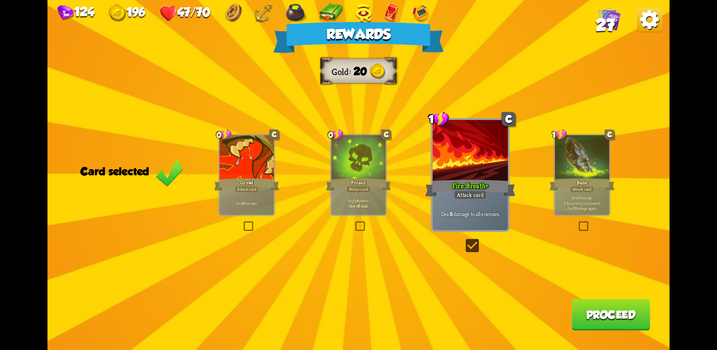
click at [582, 306] on button "Proceed" at bounding box center [611, 315] width 79 height 32
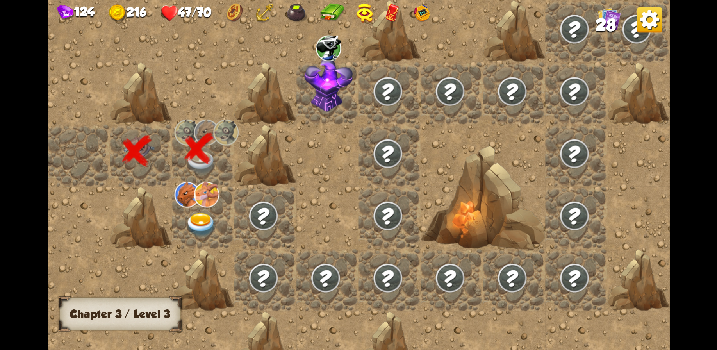
click at [193, 208] on div at bounding box center [203, 218] width 62 height 62
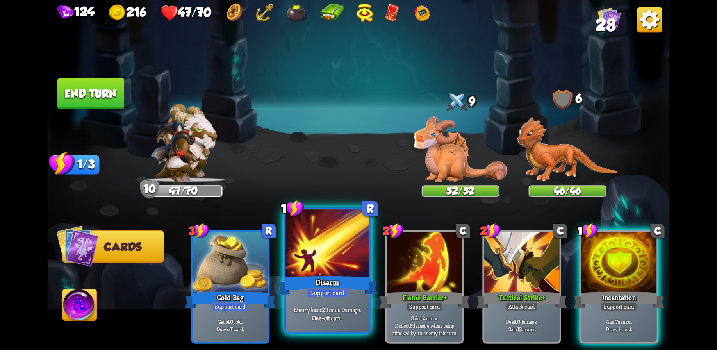
click at [332, 259] on div at bounding box center [328, 244] width 84 height 70
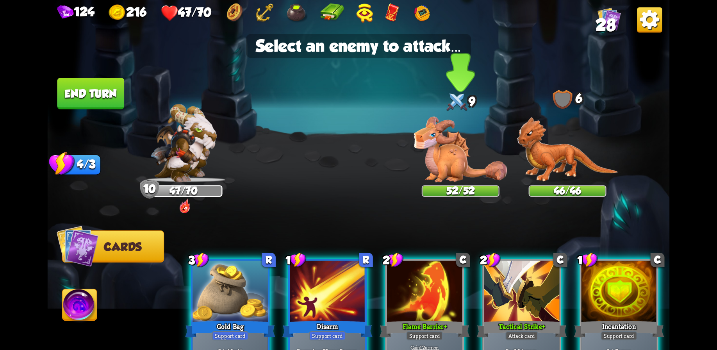
click at [455, 170] on img at bounding box center [460, 149] width 93 height 66
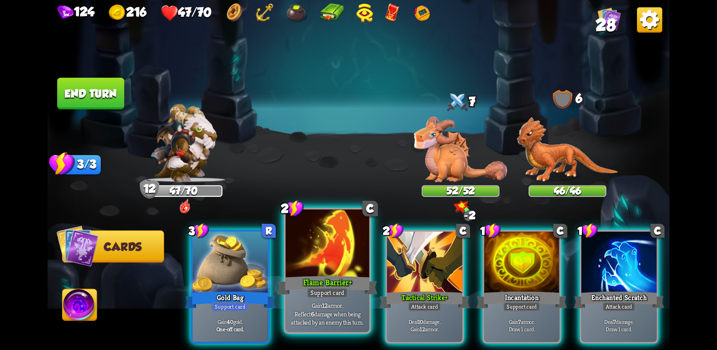
click at [325, 266] on div at bounding box center [328, 244] width 84 height 70
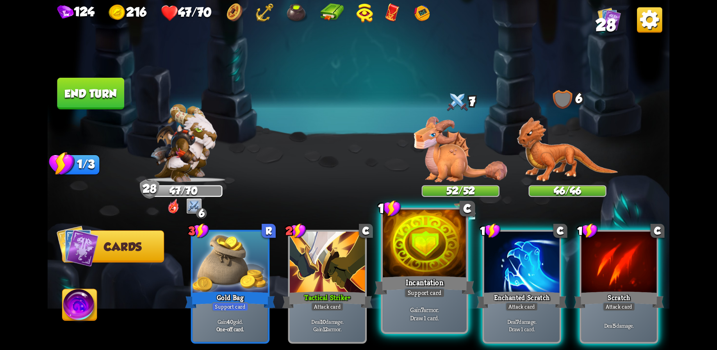
click at [430, 262] on div at bounding box center [425, 244] width 84 height 70
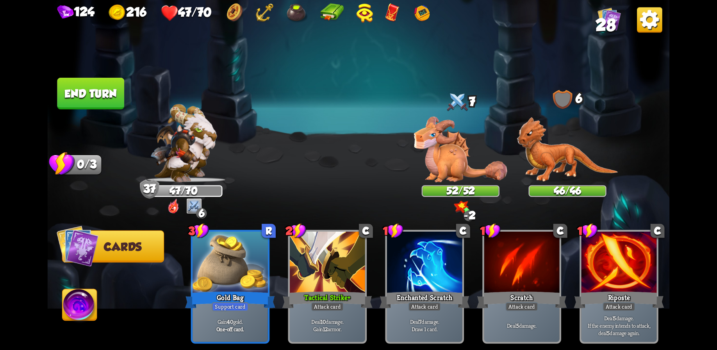
click at [92, 93] on button "End turn" at bounding box center [90, 94] width 67 height 32
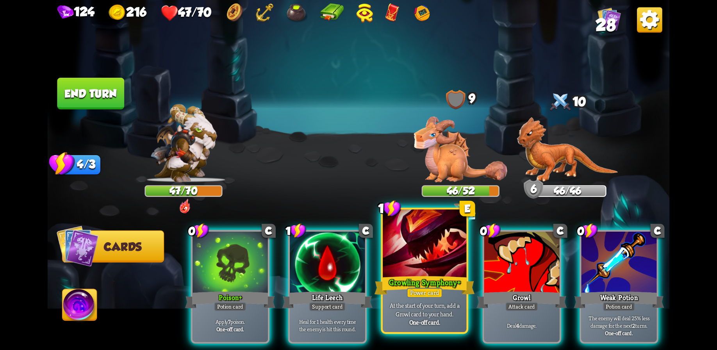
click at [437, 270] on div at bounding box center [425, 244] width 84 height 70
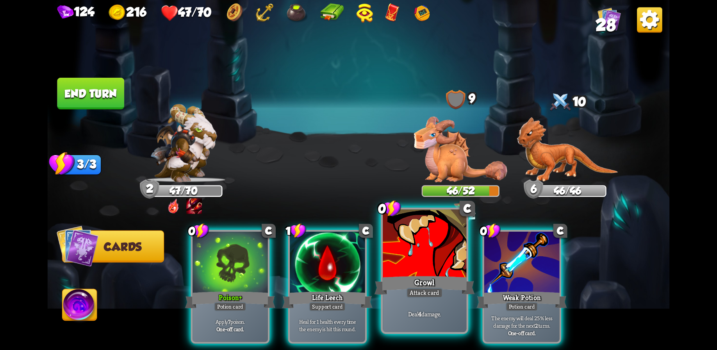
click at [438, 268] on div at bounding box center [425, 244] width 84 height 70
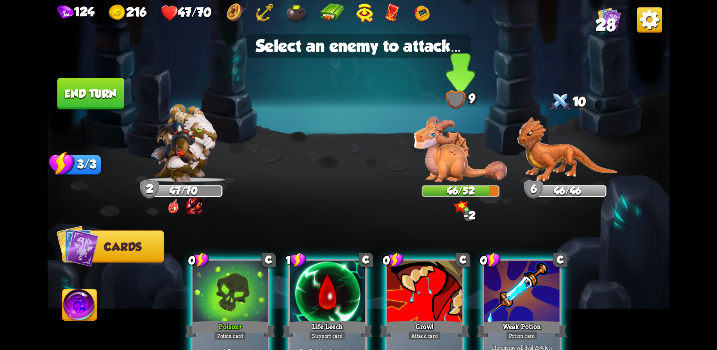
click at [453, 155] on img at bounding box center [460, 149] width 93 height 66
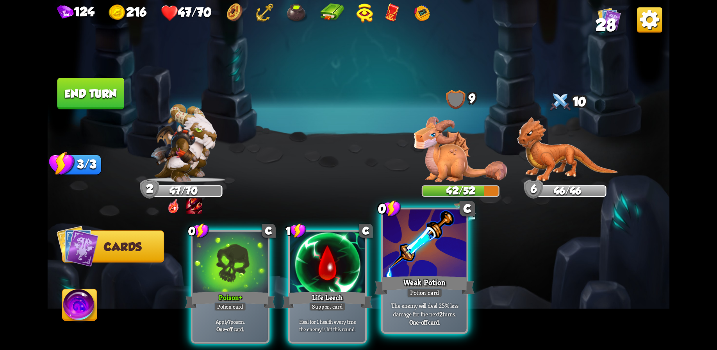
click at [428, 275] on div "Weak Potion" at bounding box center [425, 285] width 100 height 22
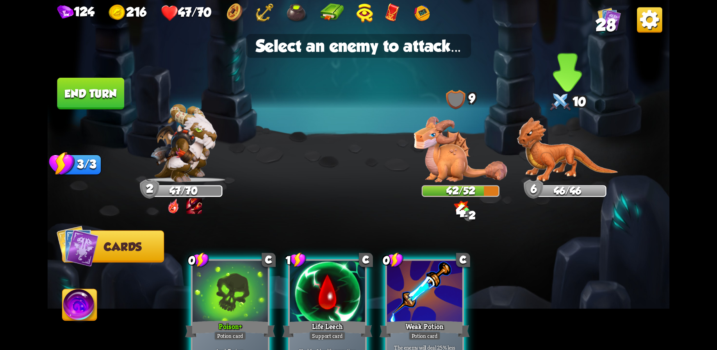
click at [564, 158] on img at bounding box center [567, 149] width 101 height 65
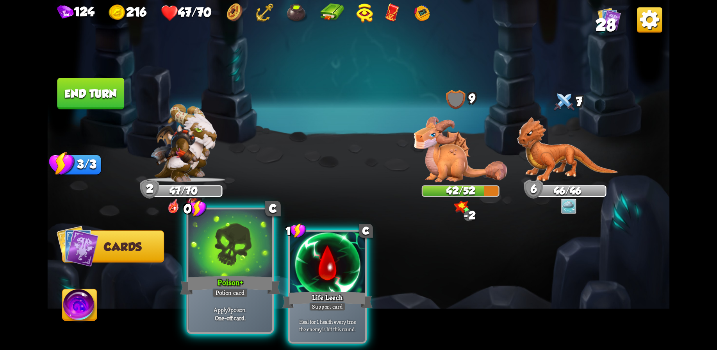
click at [247, 274] on div "Poison +" at bounding box center [230, 285] width 100 height 22
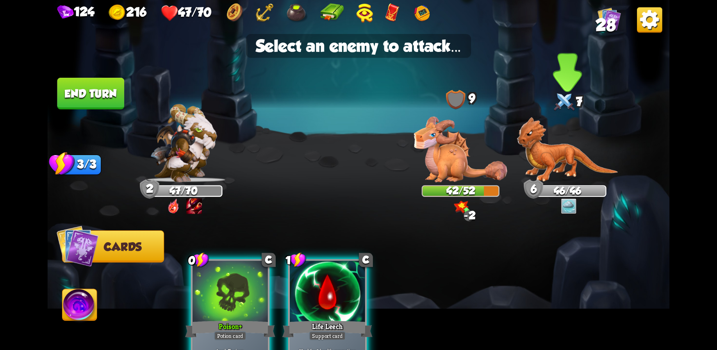
click at [546, 151] on img at bounding box center [567, 149] width 101 height 65
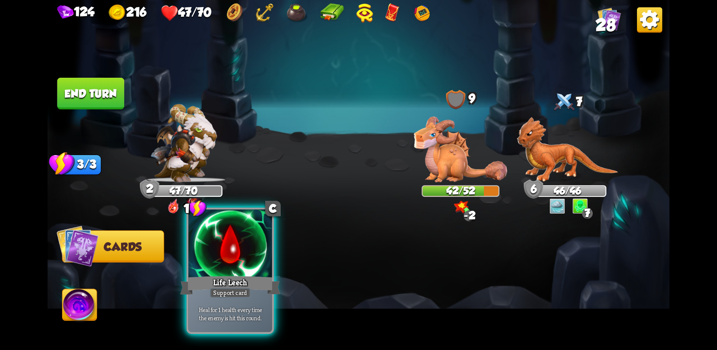
click at [245, 273] on div at bounding box center [230, 244] width 84 height 70
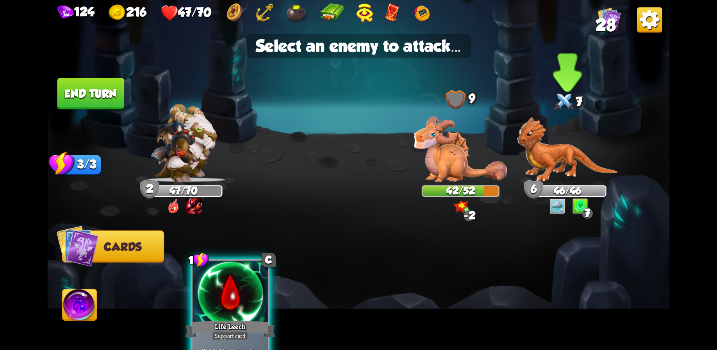
click at [568, 162] on img at bounding box center [567, 149] width 101 height 65
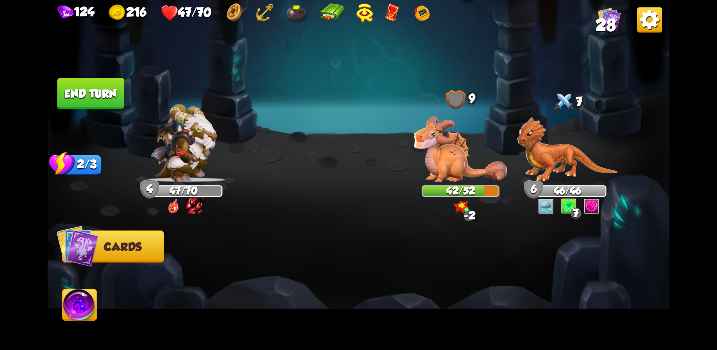
click at [81, 86] on button "End turn" at bounding box center [90, 94] width 67 height 32
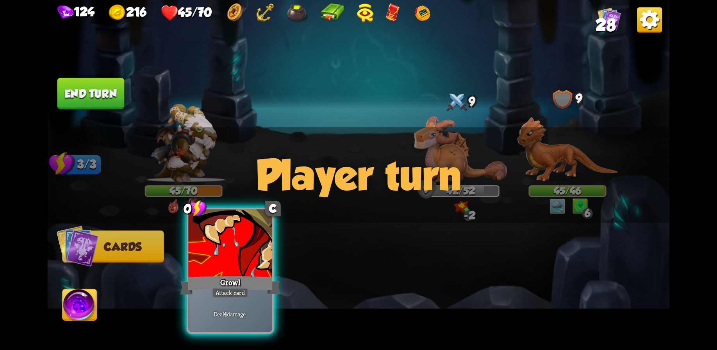
click at [222, 272] on div at bounding box center [230, 244] width 84 height 70
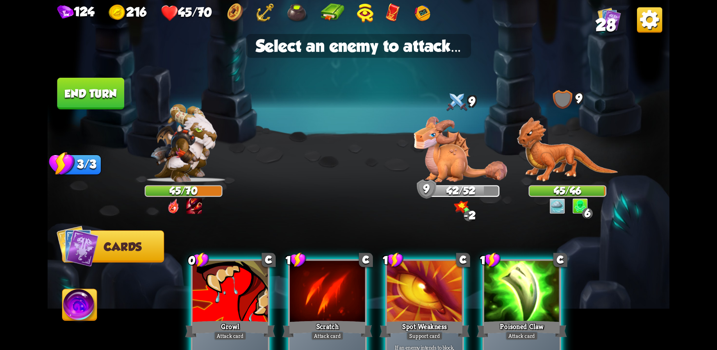
click at [533, 154] on div "Player turn" at bounding box center [359, 175] width 623 height 96
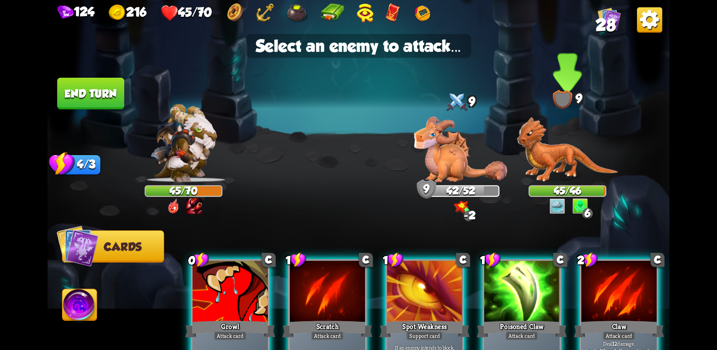
click at [565, 156] on img at bounding box center [567, 149] width 101 height 65
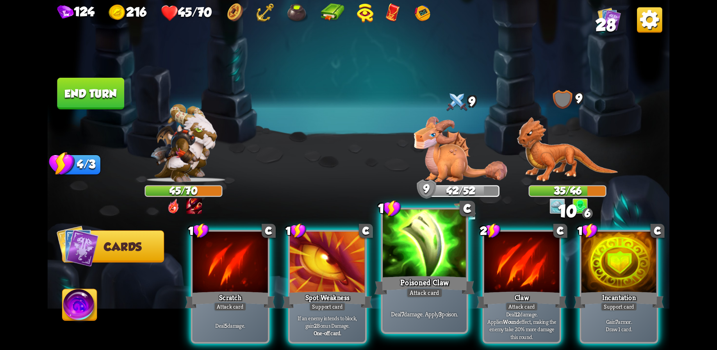
click at [423, 280] on div "Poisoned Claw" at bounding box center [425, 285] width 100 height 22
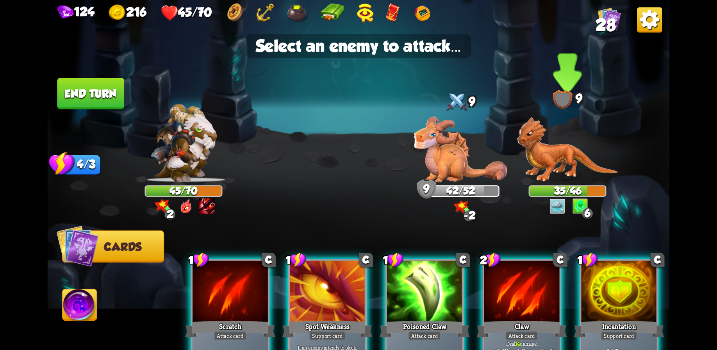
click at [555, 156] on img at bounding box center [567, 149] width 101 height 65
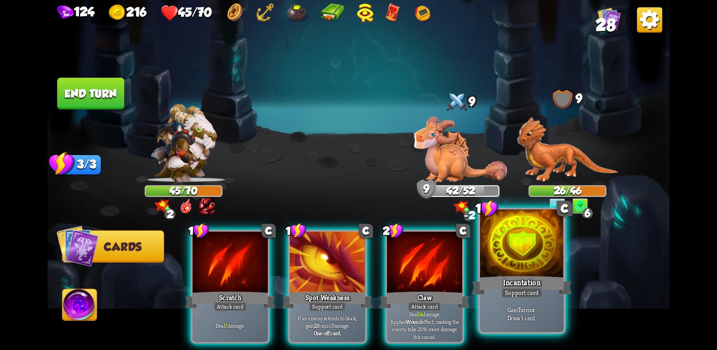
click at [522, 271] on div at bounding box center [522, 244] width 84 height 70
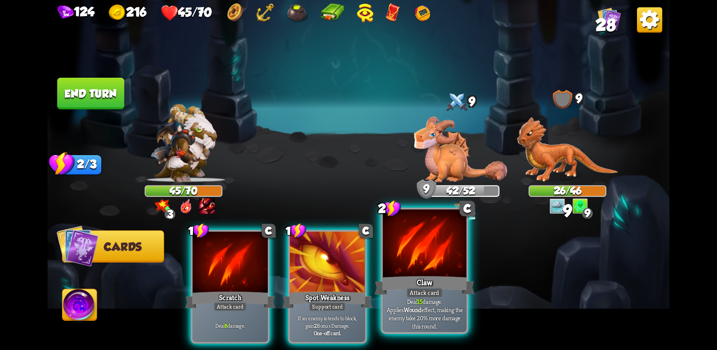
click at [422, 282] on div "Claw" at bounding box center [425, 285] width 100 height 22
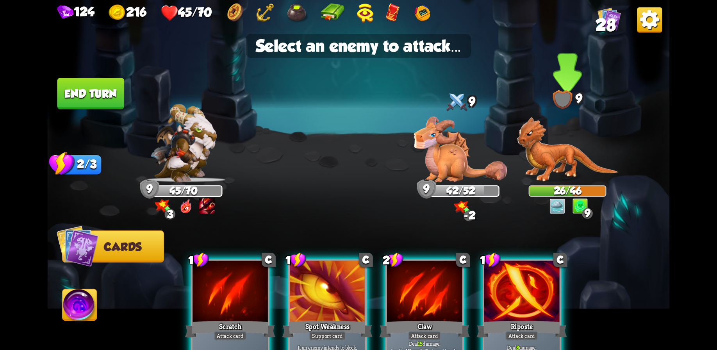
click at [555, 151] on img at bounding box center [567, 149] width 101 height 65
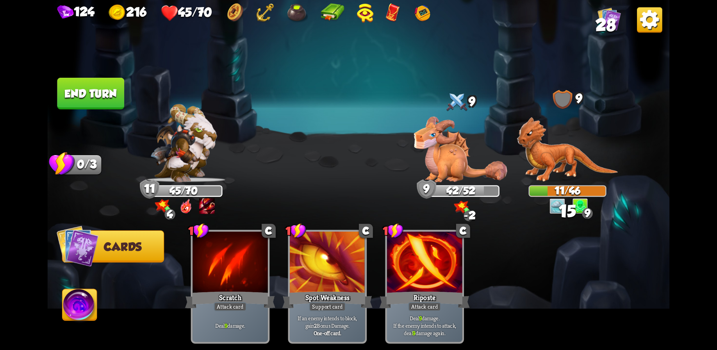
click at [78, 105] on button "End turn" at bounding box center [90, 94] width 67 height 32
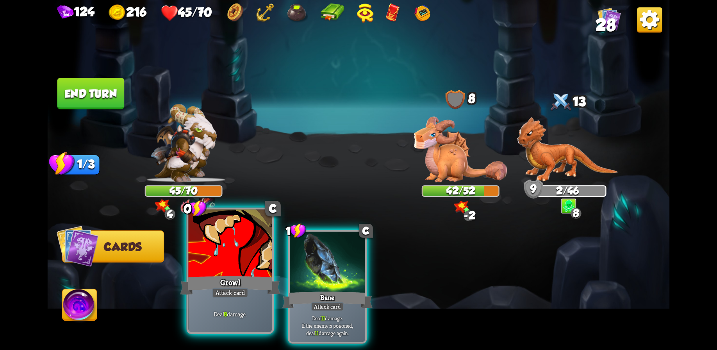
click at [232, 266] on div at bounding box center [230, 244] width 84 height 70
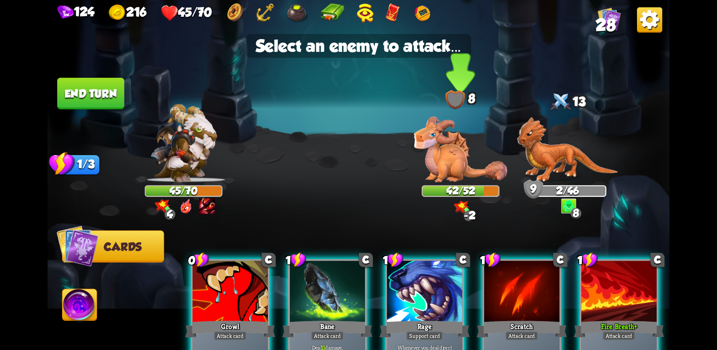
click at [434, 159] on div "Player turn" at bounding box center [359, 175] width 623 height 96
click at [456, 149] on img at bounding box center [460, 149] width 93 height 66
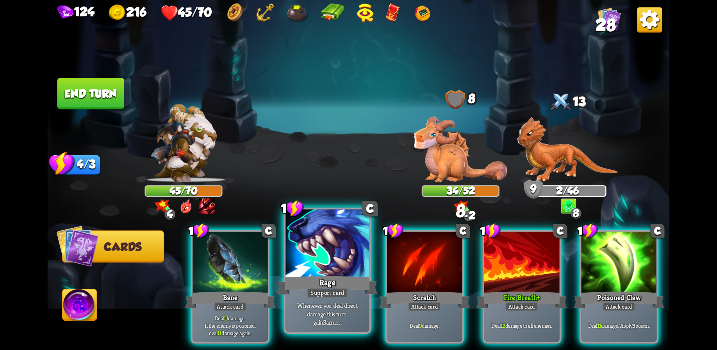
click at [324, 256] on div at bounding box center [328, 244] width 84 height 70
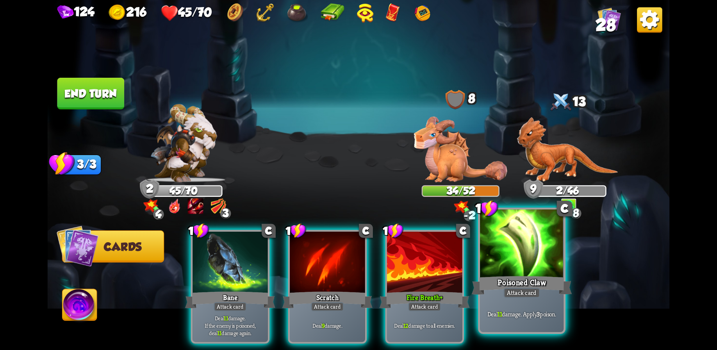
click at [527, 277] on div "Poisoned Claw" at bounding box center [522, 285] width 100 height 22
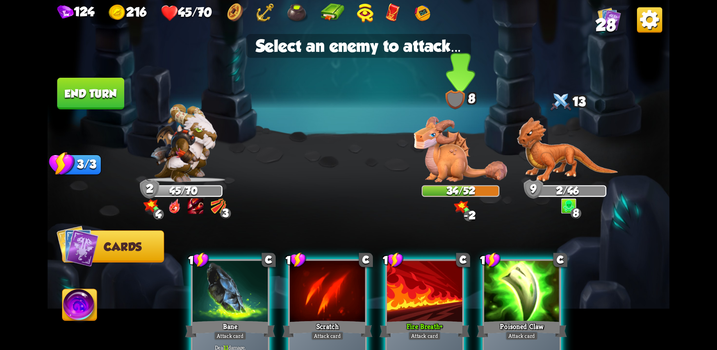
click at [444, 167] on img at bounding box center [460, 149] width 93 height 66
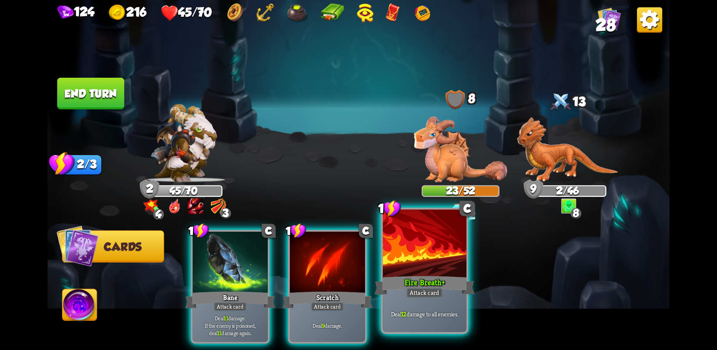
drag, startPoint x: 413, startPoint y: 274, endPoint x: 413, endPoint y: 238, distance: 36.0
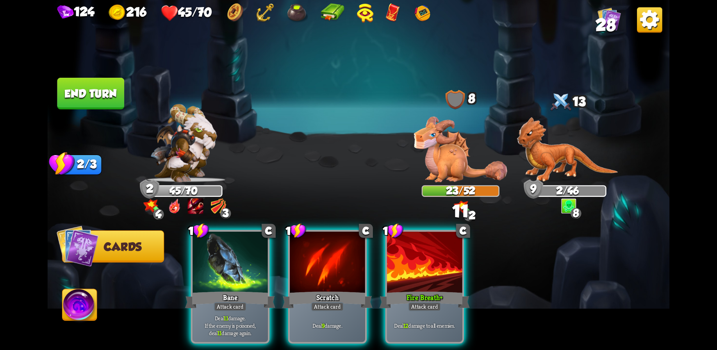
click at [414, 290] on div "Fire Breath +" at bounding box center [425, 300] width 90 height 20
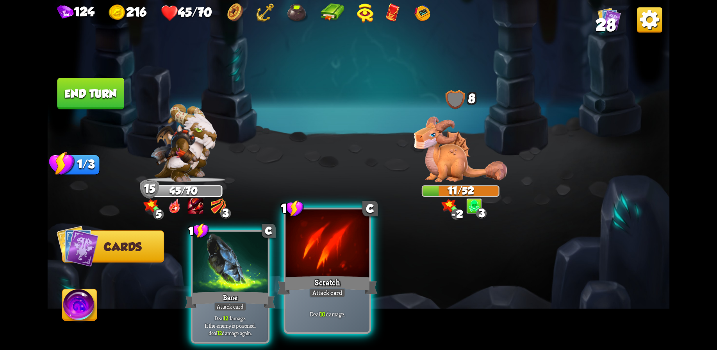
click at [327, 271] on div at bounding box center [328, 244] width 84 height 70
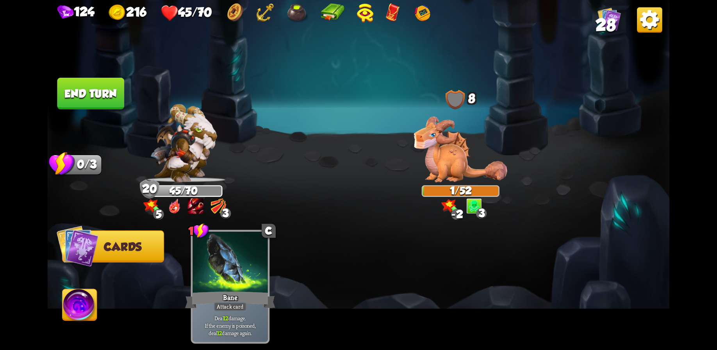
click at [90, 87] on button "End turn" at bounding box center [90, 94] width 67 height 32
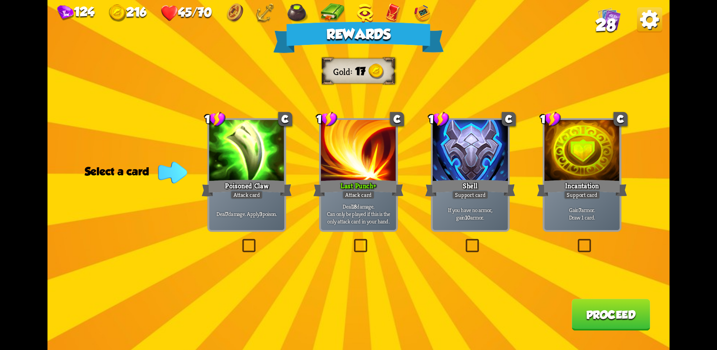
click at [262, 194] on div "Attack card" at bounding box center [247, 194] width 33 height 9
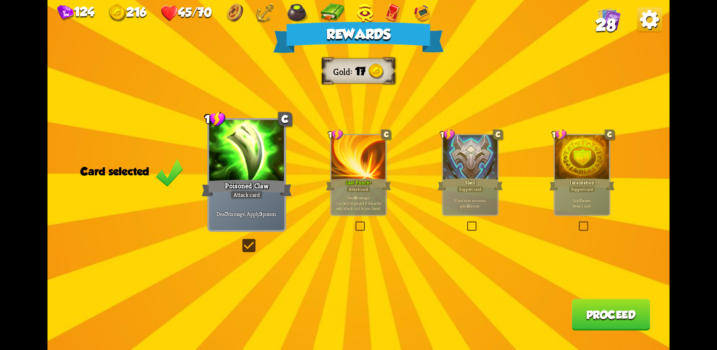
click at [617, 318] on button "Proceed" at bounding box center [611, 315] width 79 height 32
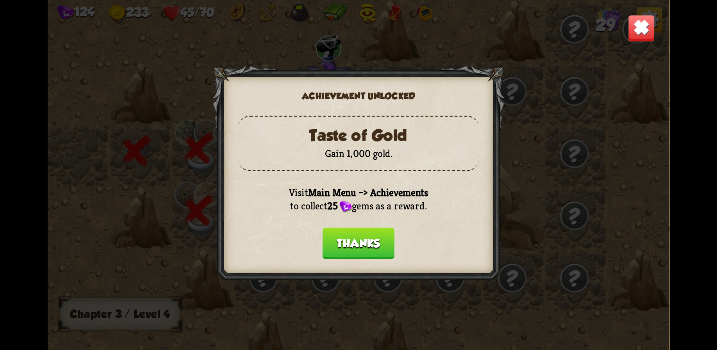
click at [357, 243] on button "Thanks" at bounding box center [359, 243] width 72 height 32
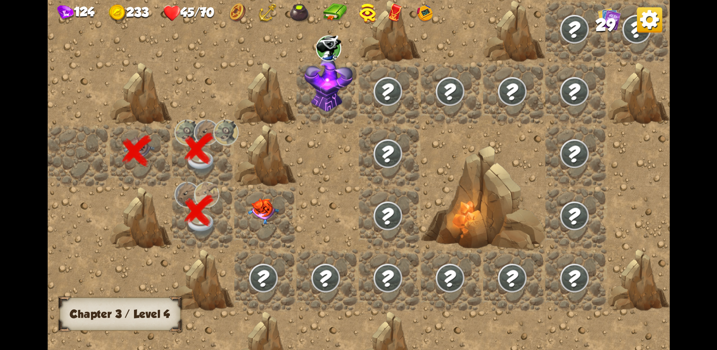
click at [271, 205] on img at bounding box center [263, 212] width 31 height 26
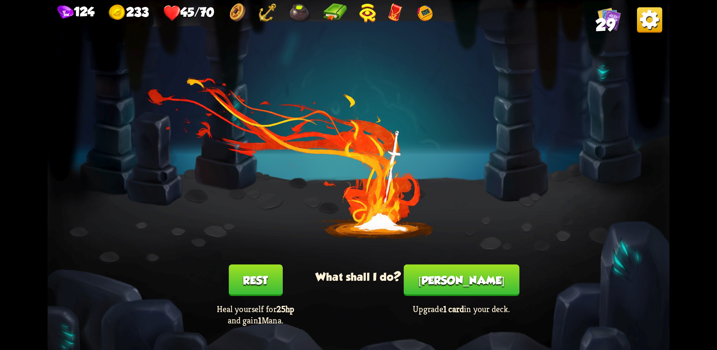
click at [476, 281] on button "[PERSON_NAME]" at bounding box center [462, 281] width 116 height 32
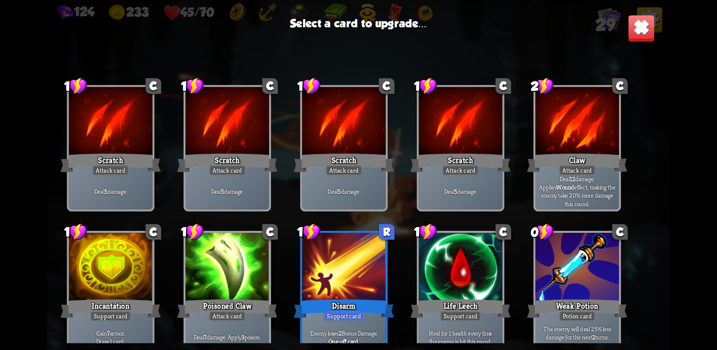
click at [571, 170] on div "Attack card" at bounding box center [577, 170] width 36 height 10
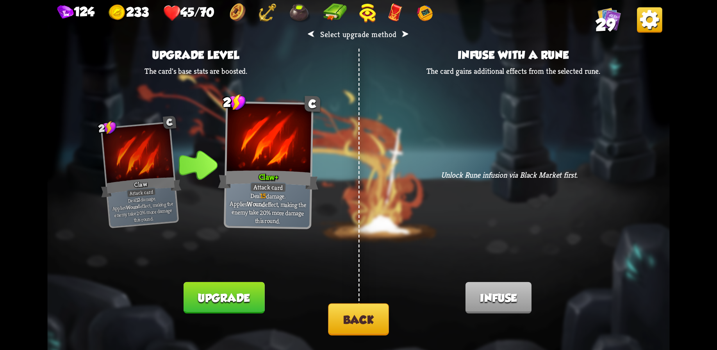
click at [234, 301] on button "Upgrade" at bounding box center [224, 298] width 81 height 32
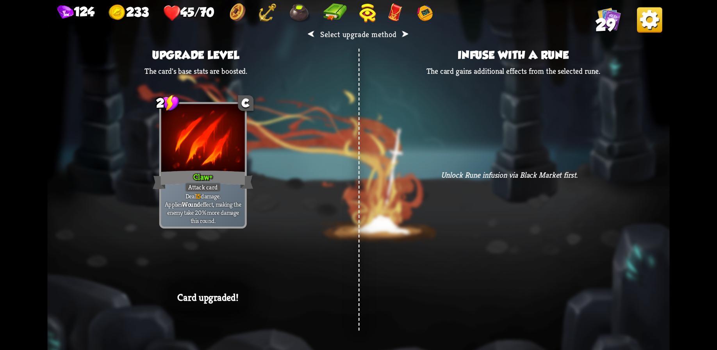
click at [232, 302] on p "Card upgraded!" at bounding box center [207, 298] width 61 height 12
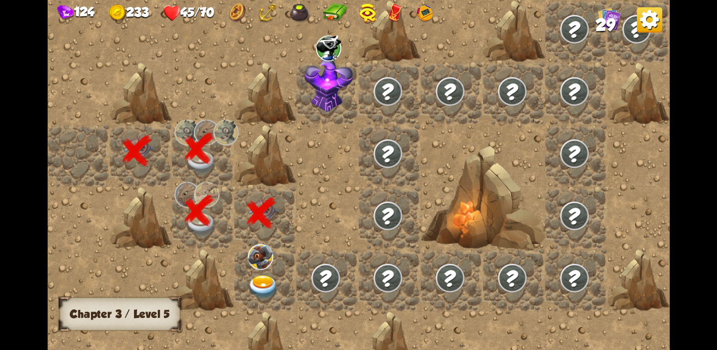
click at [257, 266] on img at bounding box center [260, 257] width 25 height 26
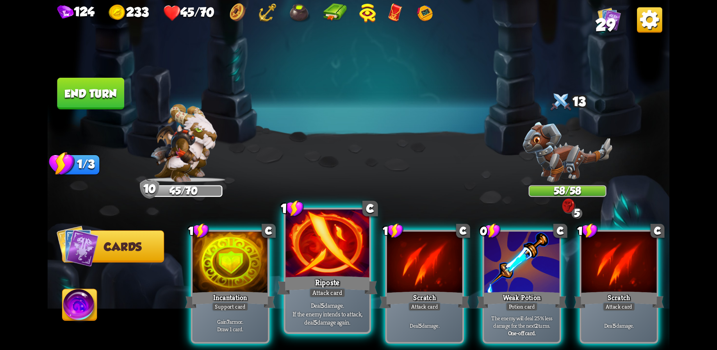
click at [316, 255] on div at bounding box center [328, 244] width 84 height 70
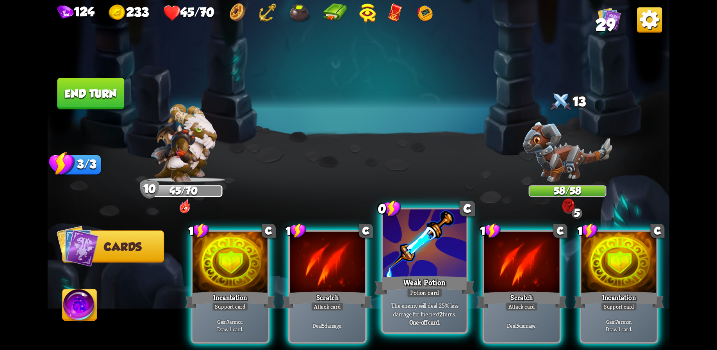
click at [425, 274] on div at bounding box center [425, 244] width 84 height 70
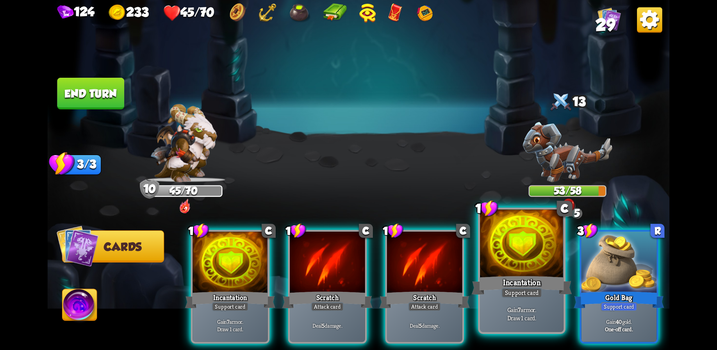
click at [501, 294] on div "Incantation" at bounding box center [522, 285] width 100 height 22
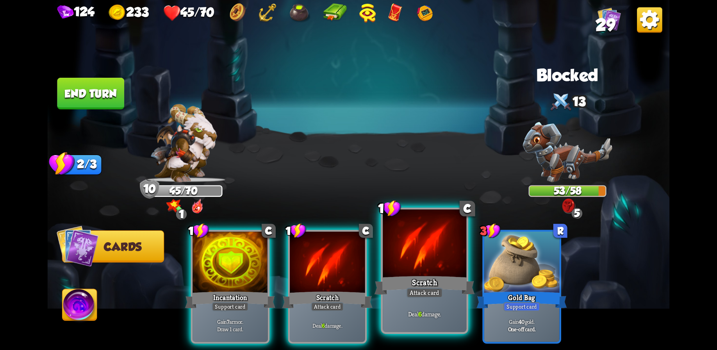
click at [417, 262] on div at bounding box center [425, 244] width 84 height 70
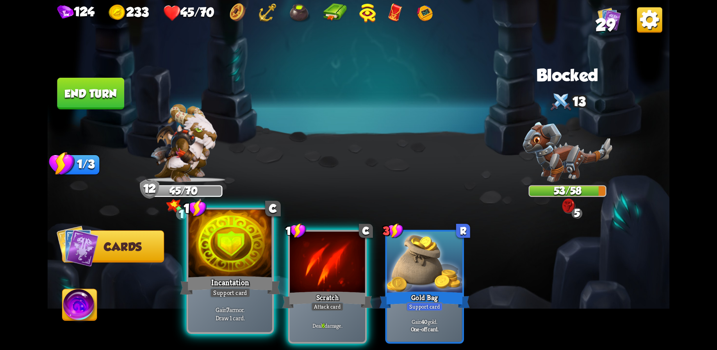
click at [233, 268] on div at bounding box center [230, 244] width 84 height 70
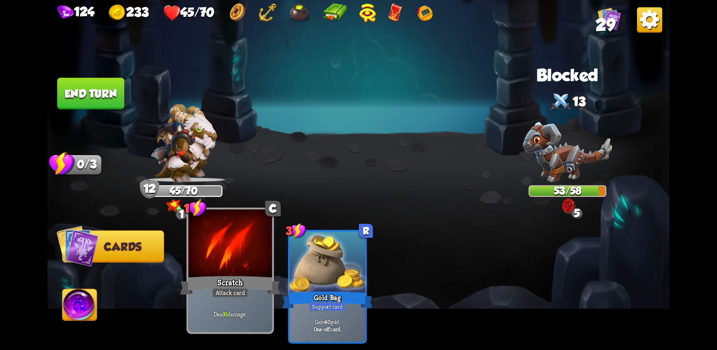
click at [233, 261] on div at bounding box center [230, 244] width 84 height 70
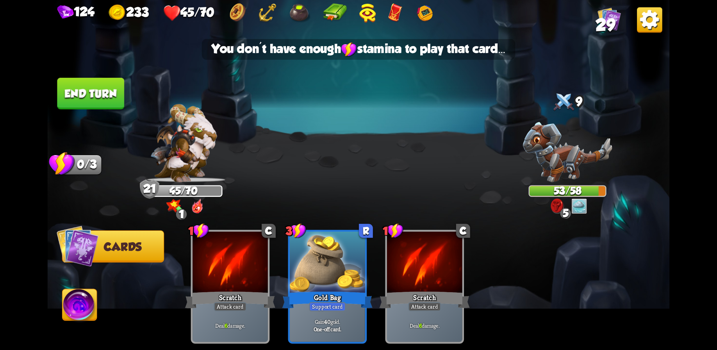
click at [88, 84] on button "End turn" at bounding box center [90, 94] width 67 height 32
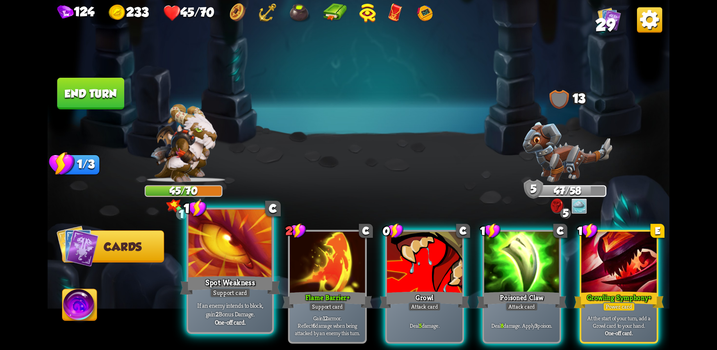
click at [251, 263] on div at bounding box center [230, 244] width 84 height 70
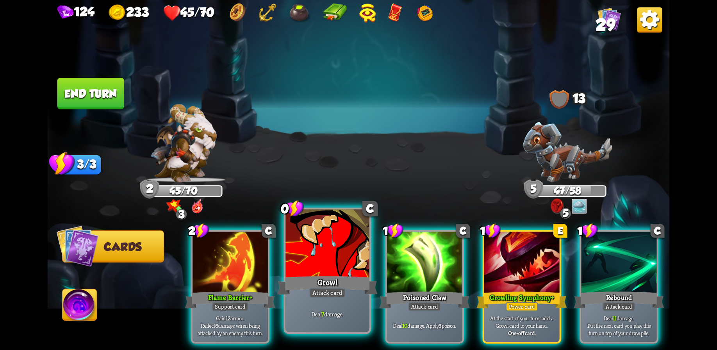
click at [330, 252] on div at bounding box center [328, 244] width 84 height 70
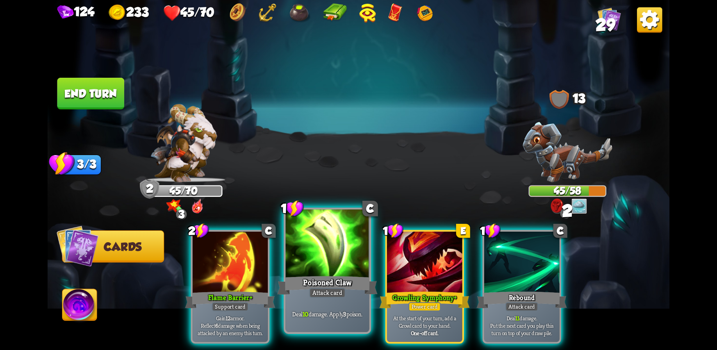
drag, startPoint x: 323, startPoint y: 263, endPoint x: 347, endPoint y: 200, distance: 67.4
click at [323, 261] on div at bounding box center [328, 244] width 84 height 70
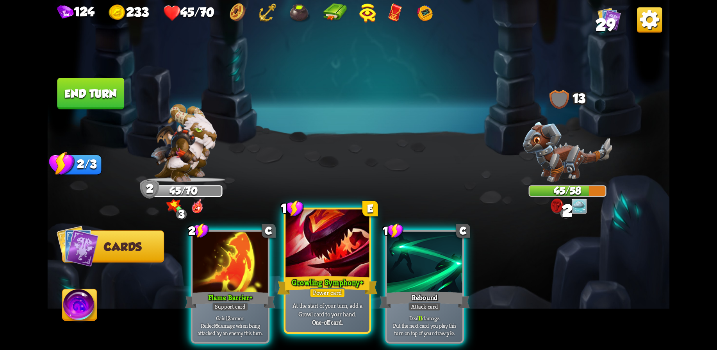
click at [314, 254] on div at bounding box center [328, 244] width 84 height 70
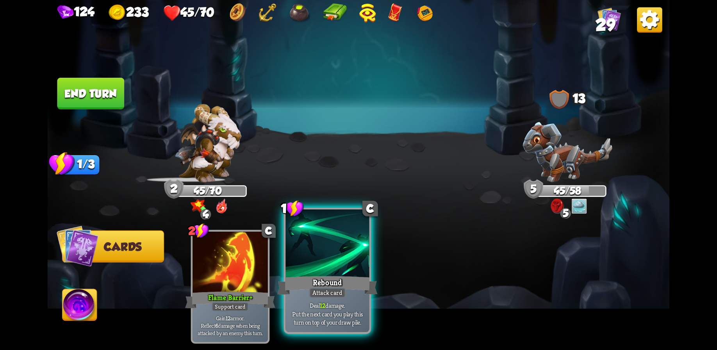
click at [303, 261] on div at bounding box center [328, 244] width 84 height 70
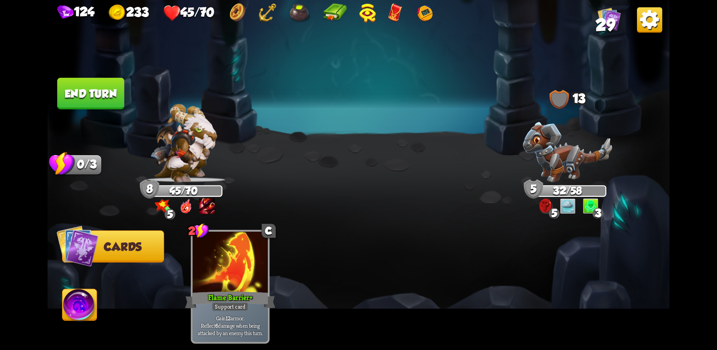
click at [91, 90] on button "End turn" at bounding box center [90, 94] width 67 height 32
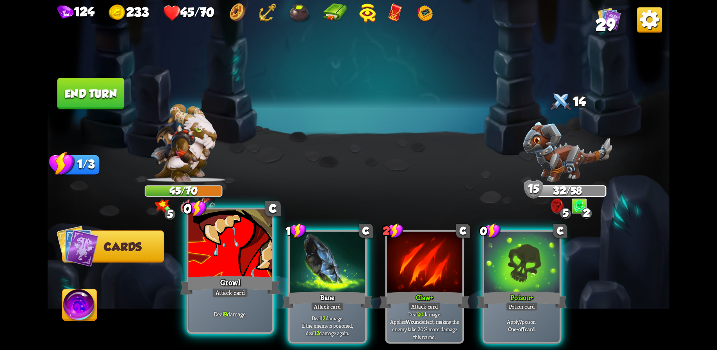
click at [247, 272] on div at bounding box center [230, 244] width 84 height 70
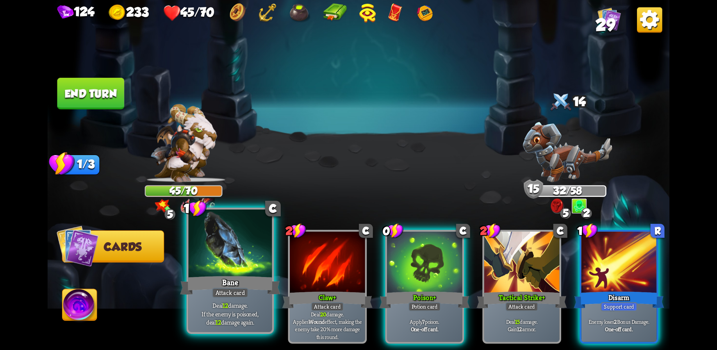
click at [242, 270] on div at bounding box center [230, 244] width 84 height 70
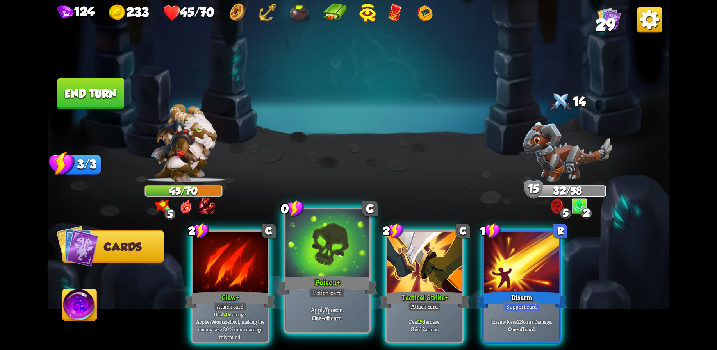
click at [318, 262] on div at bounding box center [328, 244] width 84 height 70
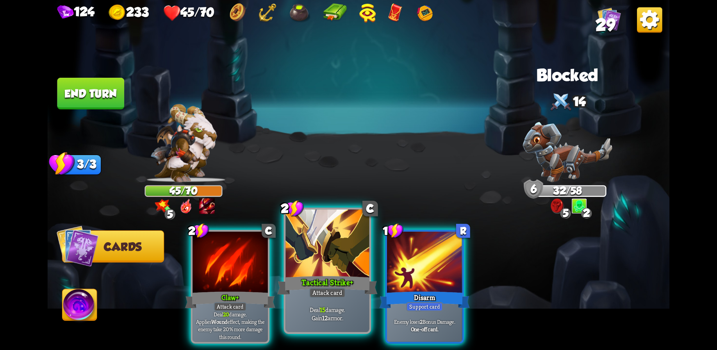
click at [322, 274] on div "Tactical Strike +" at bounding box center [327, 285] width 100 height 22
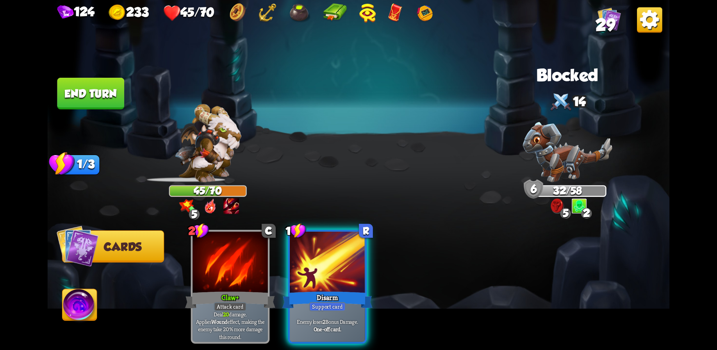
drag, startPoint x: 324, startPoint y: 260, endPoint x: 327, endPoint y: 238, distance: 22.5
click at [324, 260] on div at bounding box center [327, 263] width 75 height 63
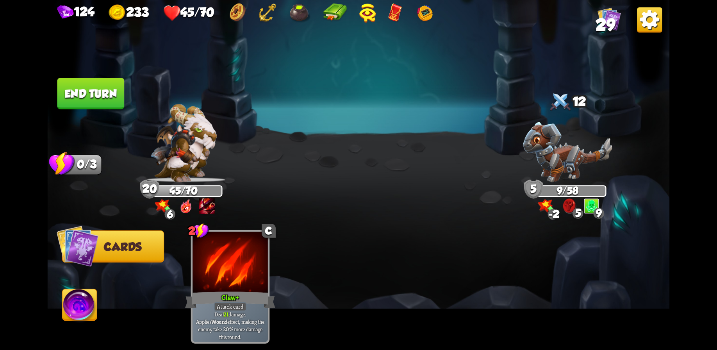
click at [95, 87] on button "End turn" at bounding box center [90, 94] width 67 height 32
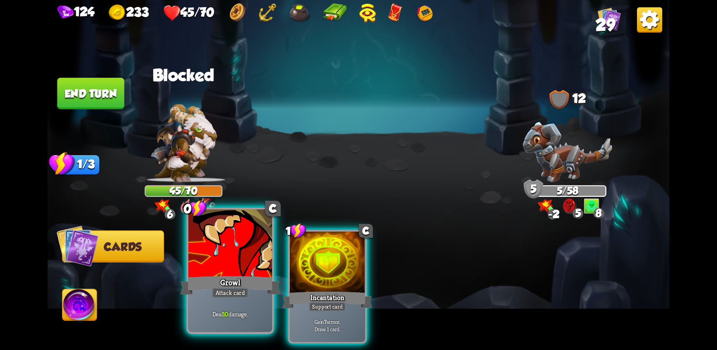
click at [246, 272] on div at bounding box center [230, 244] width 84 height 70
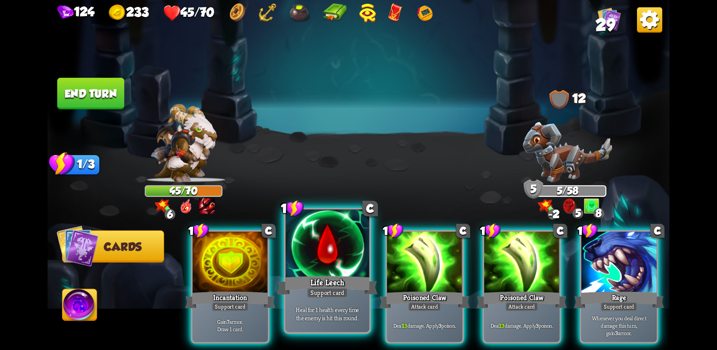
click at [348, 265] on div at bounding box center [328, 244] width 84 height 70
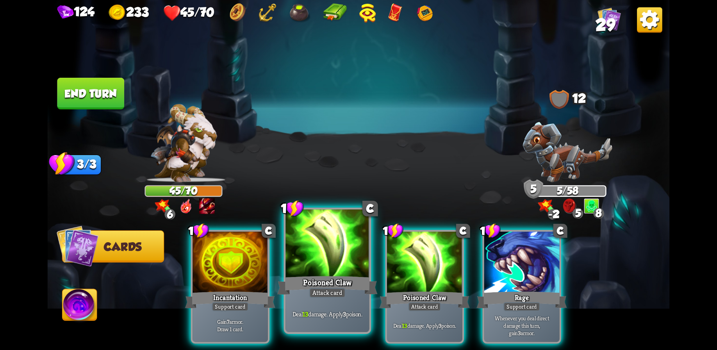
click at [325, 255] on div at bounding box center [328, 244] width 84 height 70
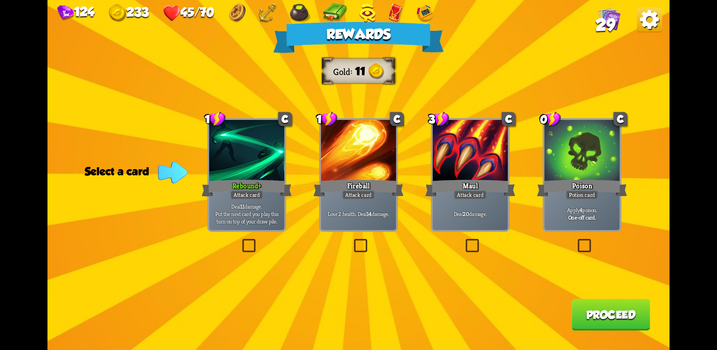
click at [603, 200] on div "Apply 4 poison. One-off card." at bounding box center [582, 213] width 75 height 33
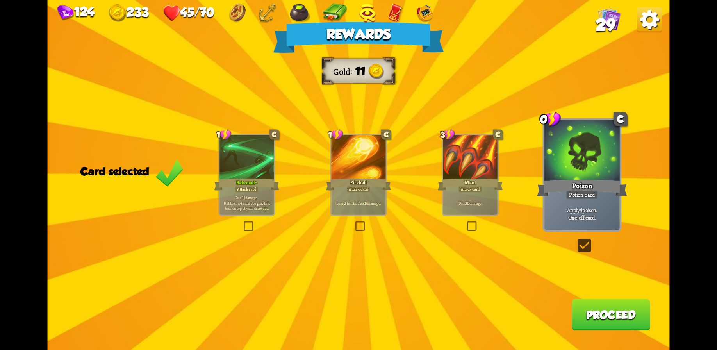
click at [605, 322] on button "Proceed" at bounding box center [611, 315] width 79 height 32
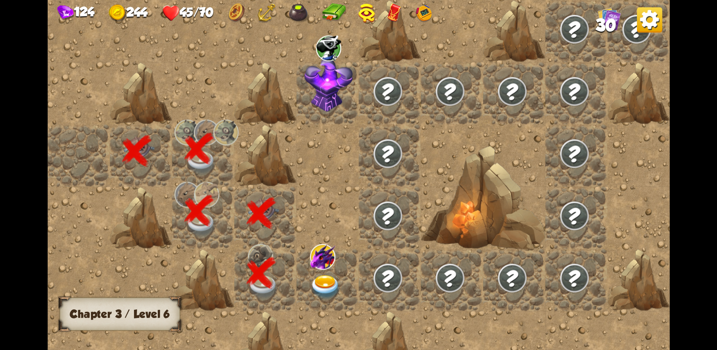
click at [333, 265] on img at bounding box center [322, 257] width 25 height 26
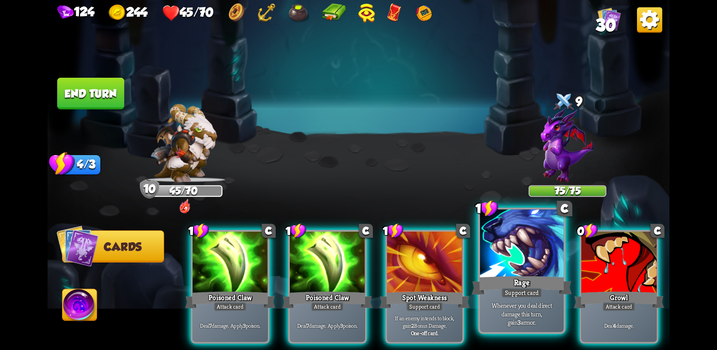
click at [533, 271] on div at bounding box center [522, 244] width 84 height 70
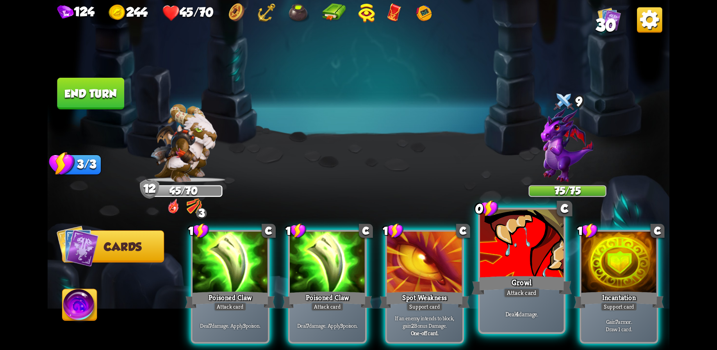
click at [528, 251] on div at bounding box center [522, 244] width 84 height 70
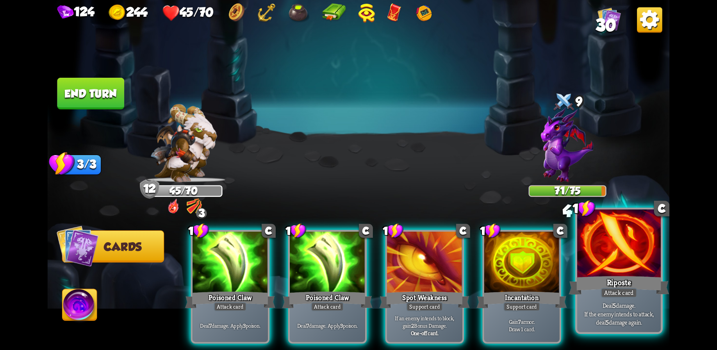
click at [624, 274] on div "Riposte" at bounding box center [619, 285] width 100 height 22
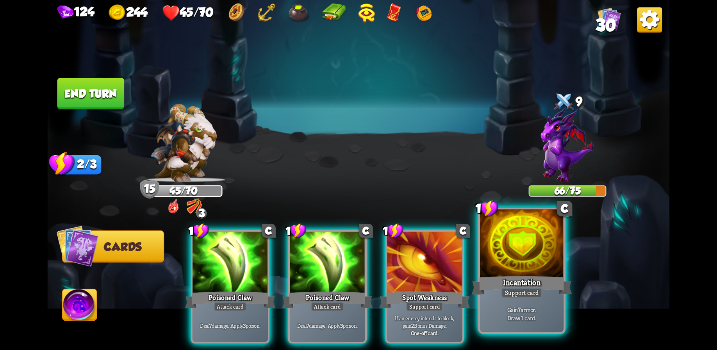
click at [523, 275] on div "Incantation" at bounding box center [522, 285] width 100 height 22
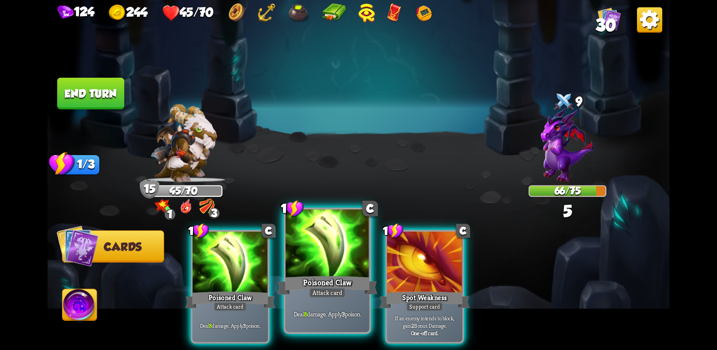
click at [335, 265] on div at bounding box center [328, 244] width 84 height 70
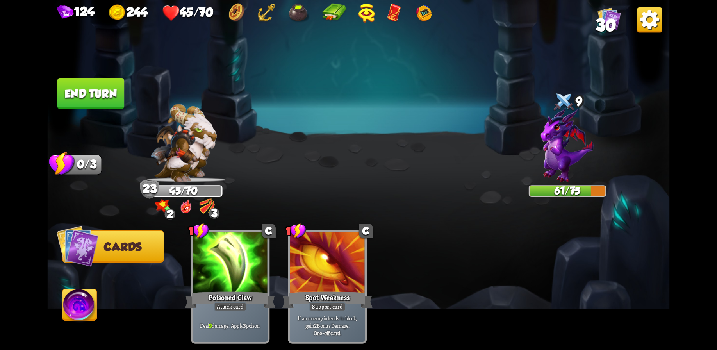
click at [84, 90] on button "End turn" at bounding box center [90, 94] width 67 height 32
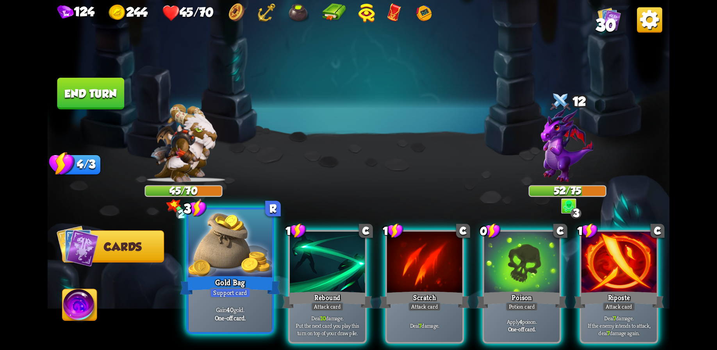
click at [217, 274] on div "Gold Bag" at bounding box center [230, 285] width 100 height 22
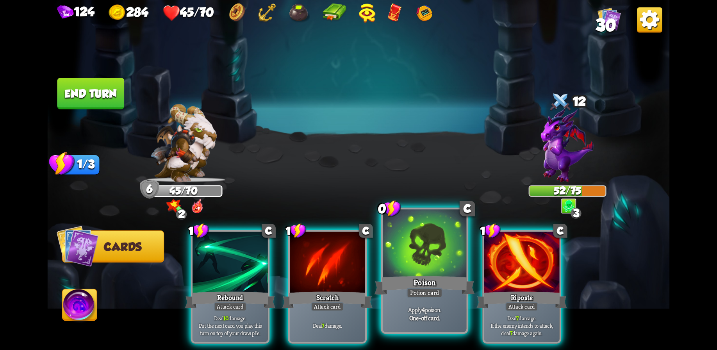
click at [417, 259] on div at bounding box center [425, 244] width 84 height 70
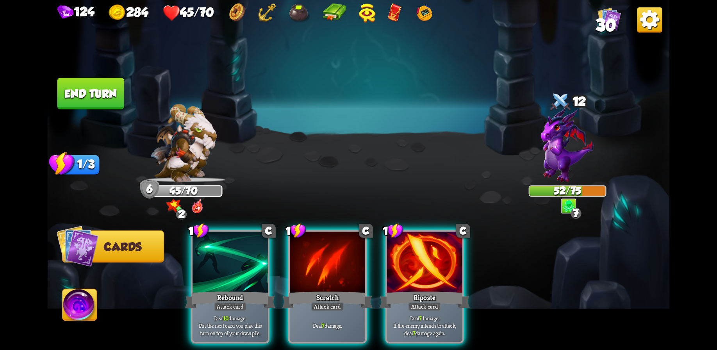
click at [426, 264] on div at bounding box center [424, 263] width 75 height 63
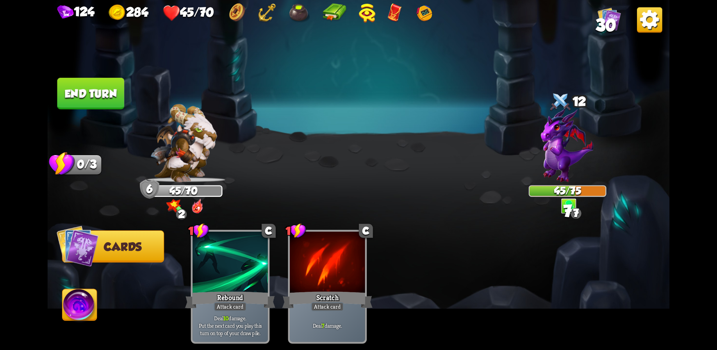
click at [106, 95] on button "End turn" at bounding box center [90, 94] width 67 height 32
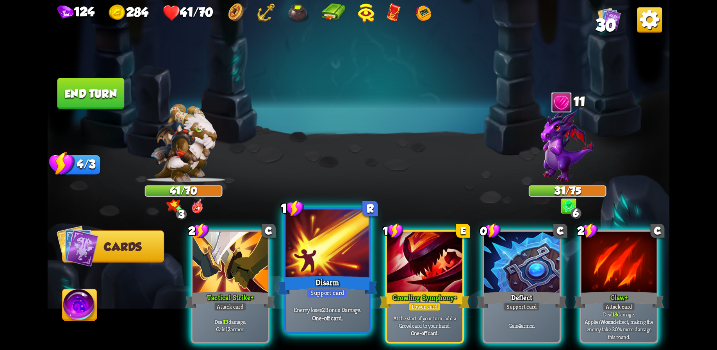
click at [329, 270] on div at bounding box center [328, 244] width 84 height 70
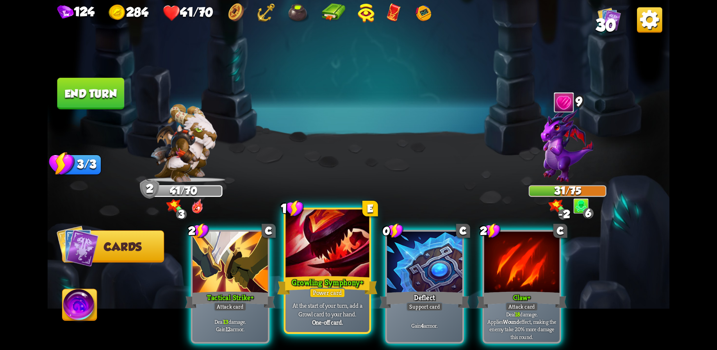
click at [317, 246] on div at bounding box center [328, 244] width 84 height 70
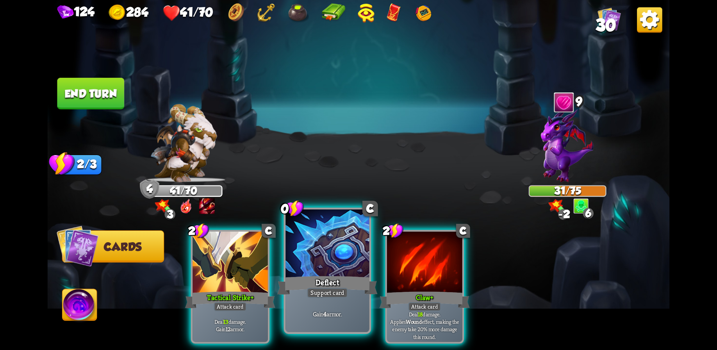
click at [331, 254] on div at bounding box center [328, 244] width 84 height 70
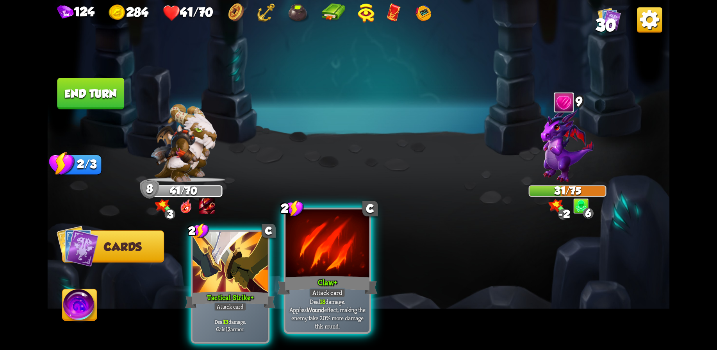
click at [323, 265] on div at bounding box center [328, 244] width 84 height 70
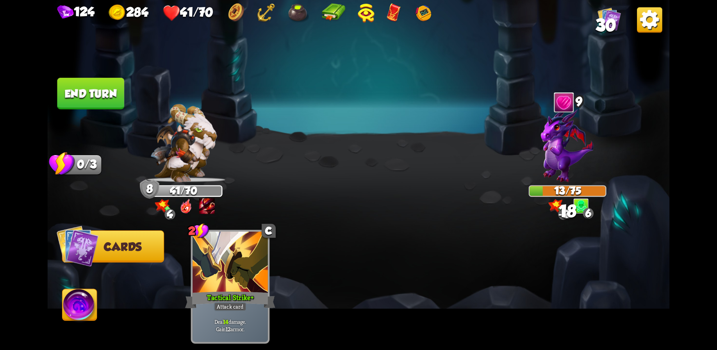
click at [83, 86] on button "End turn" at bounding box center [90, 94] width 67 height 32
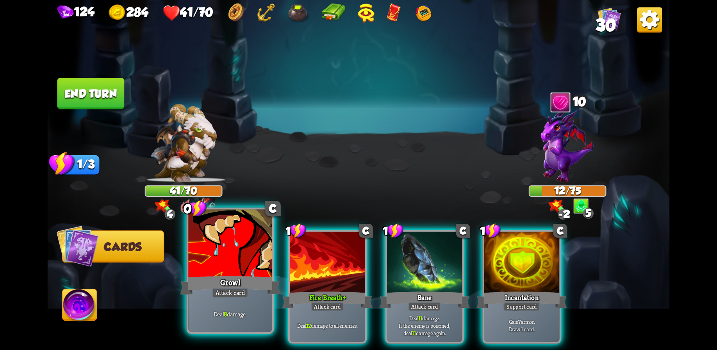
click at [236, 258] on div at bounding box center [230, 244] width 84 height 70
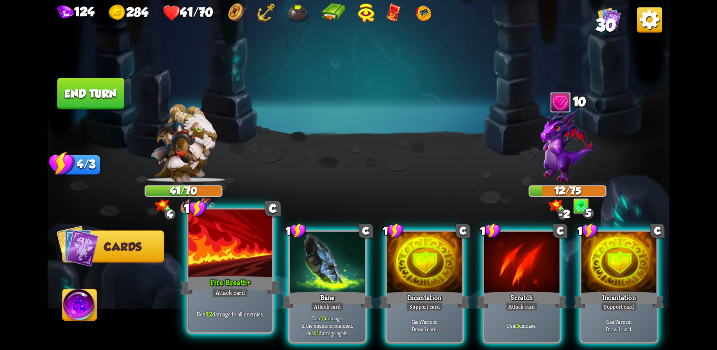
click at [215, 281] on div "Fire Breath +" at bounding box center [230, 285] width 100 height 22
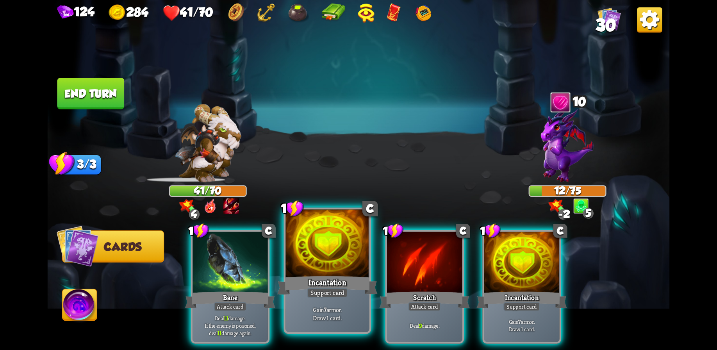
click at [343, 267] on div at bounding box center [328, 244] width 84 height 70
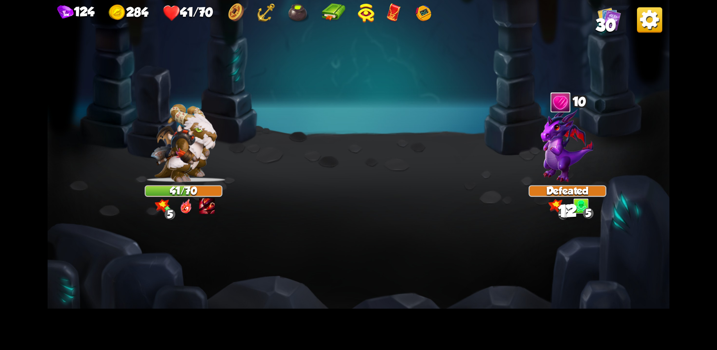
click at [237, 266] on img at bounding box center [359, 175] width 623 height 350
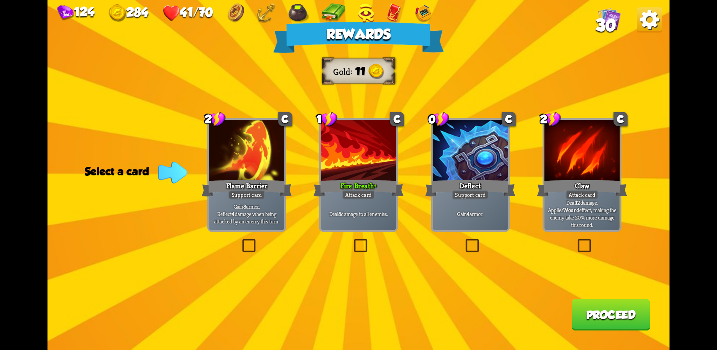
click at [492, 177] on div at bounding box center [470, 151] width 75 height 63
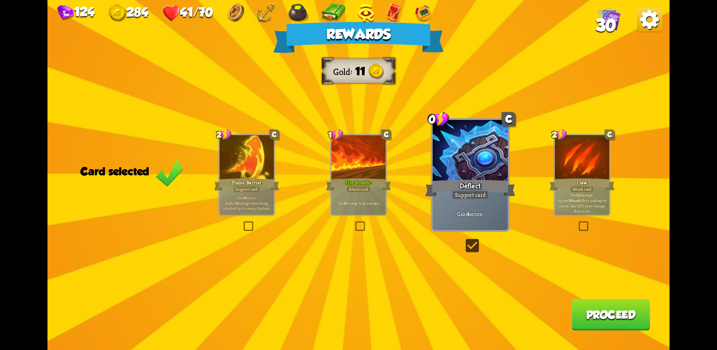
click at [606, 312] on button "Proceed" at bounding box center [611, 315] width 79 height 32
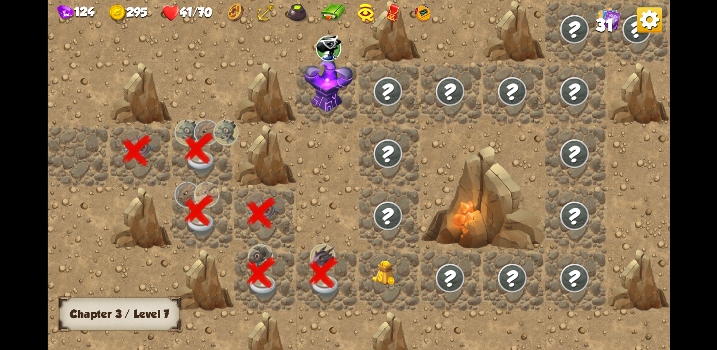
click at [385, 278] on img at bounding box center [387, 273] width 31 height 25
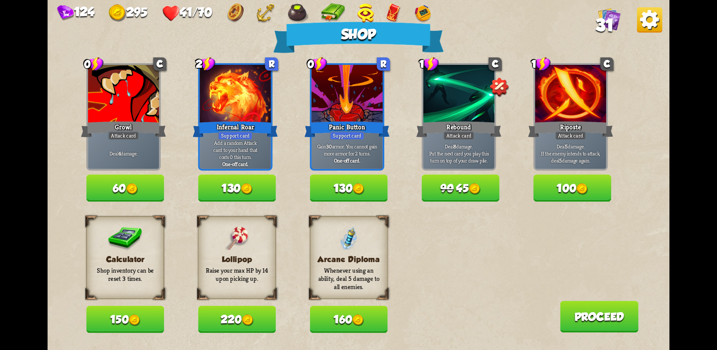
click at [367, 324] on button "160" at bounding box center [349, 319] width 78 height 27
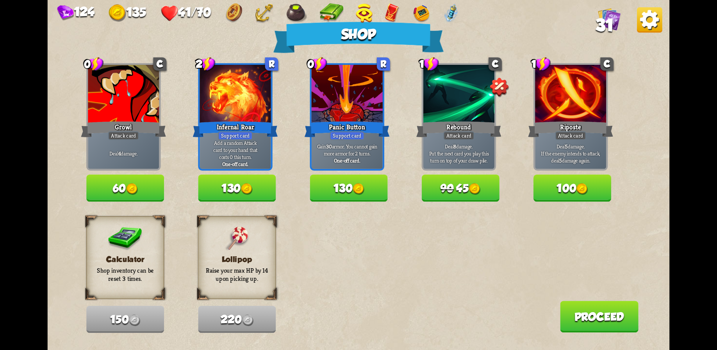
click at [613, 303] on button "Proceed" at bounding box center [599, 317] width 79 height 32
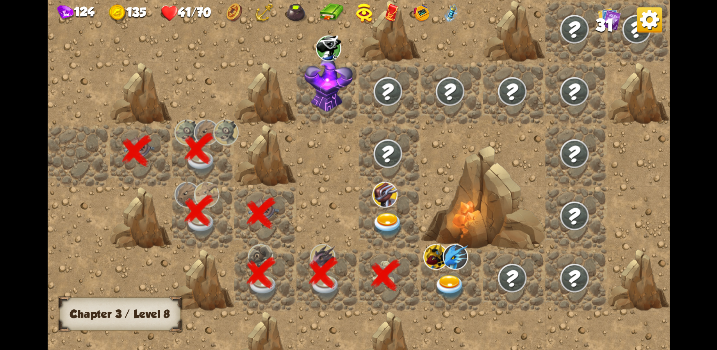
click at [388, 216] on img at bounding box center [387, 225] width 31 height 24
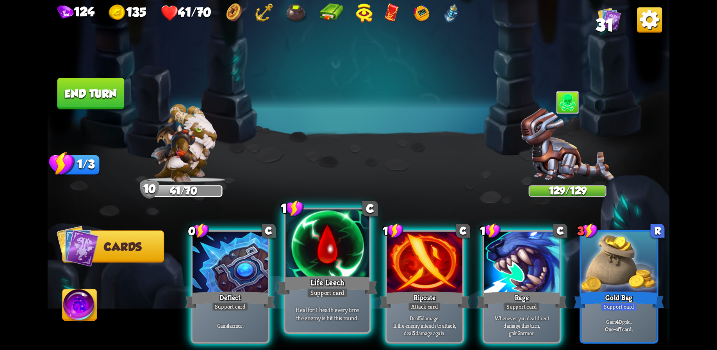
click at [329, 276] on div "Life Leech" at bounding box center [327, 285] width 100 height 22
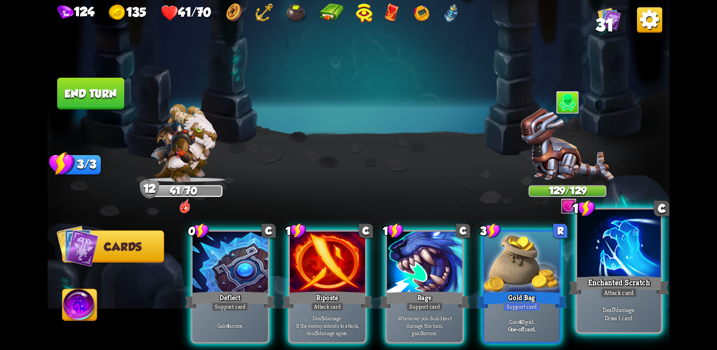
click at [628, 280] on div "Enchanted Scratch" at bounding box center [619, 285] width 100 height 22
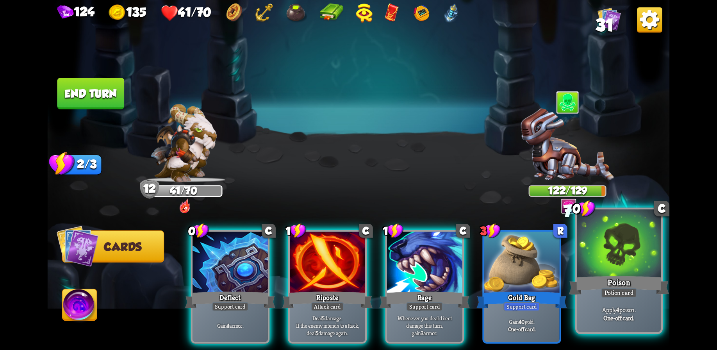
click at [639, 271] on div at bounding box center [620, 244] width 84 height 70
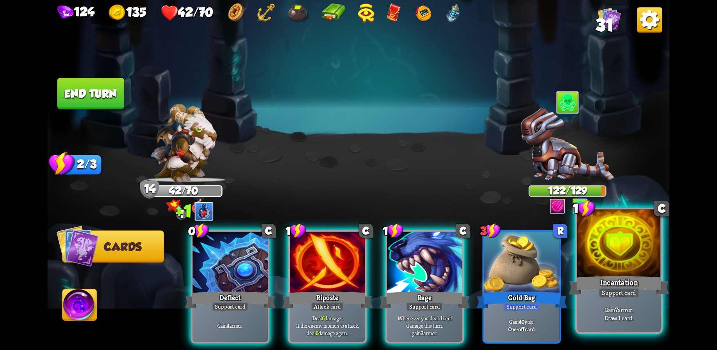
click at [623, 261] on div at bounding box center [620, 244] width 84 height 70
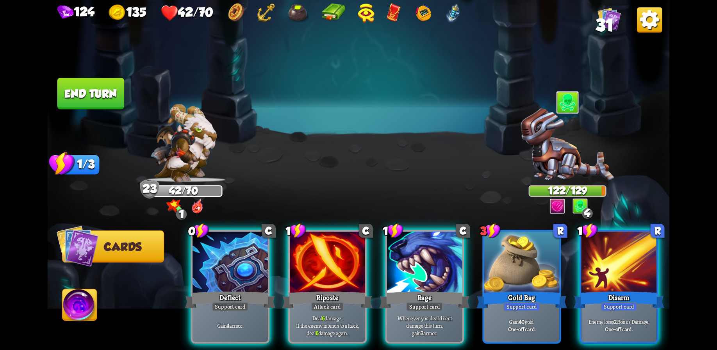
click at [604, 261] on div at bounding box center [619, 263] width 75 height 63
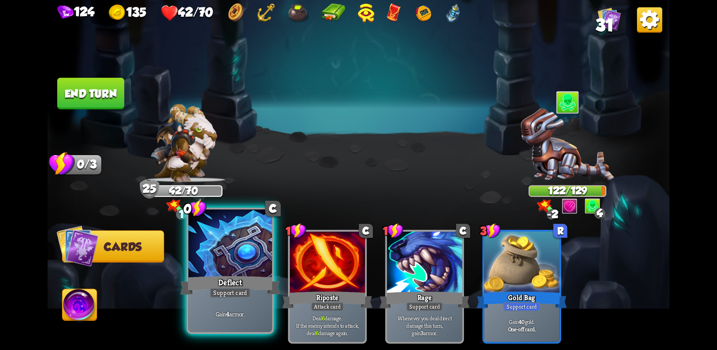
click at [229, 258] on div at bounding box center [230, 244] width 84 height 70
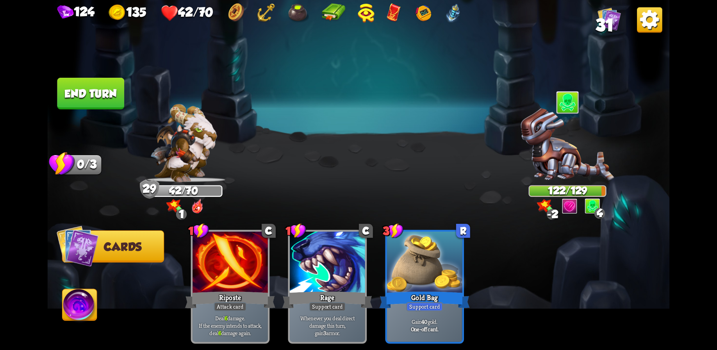
click at [97, 86] on button "End turn" at bounding box center [90, 94] width 67 height 32
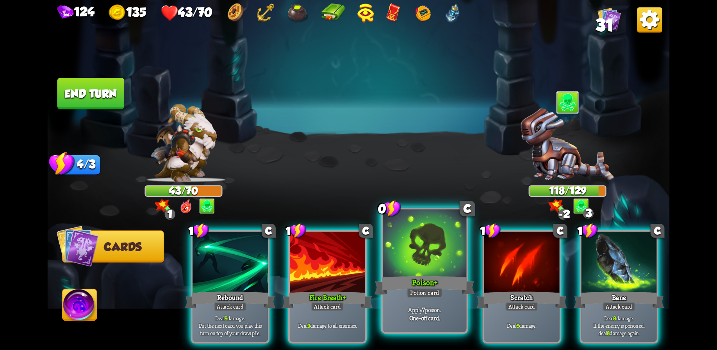
click at [424, 274] on div at bounding box center [425, 244] width 84 height 70
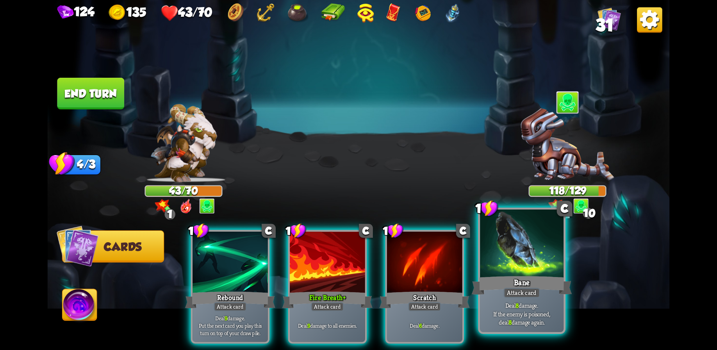
click at [527, 279] on div "Bane" at bounding box center [522, 285] width 100 height 22
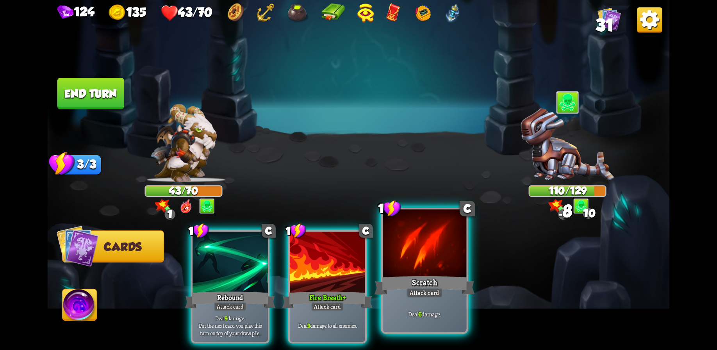
click at [426, 276] on div "Scratch" at bounding box center [425, 285] width 100 height 22
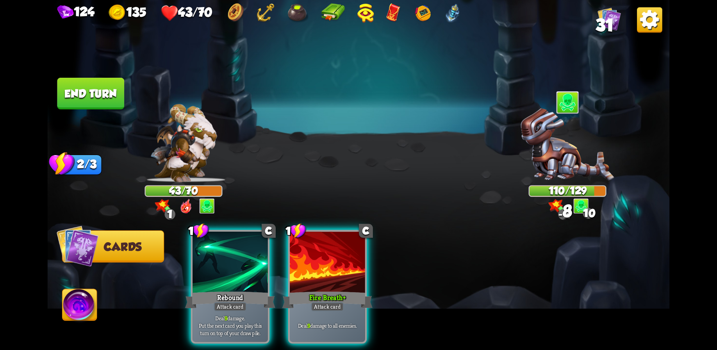
click at [331, 290] on div "Fire Breath +" at bounding box center [328, 300] width 90 height 20
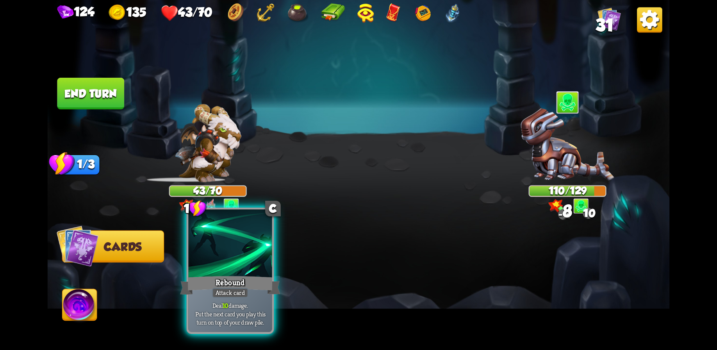
click at [241, 270] on div at bounding box center [230, 244] width 84 height 70
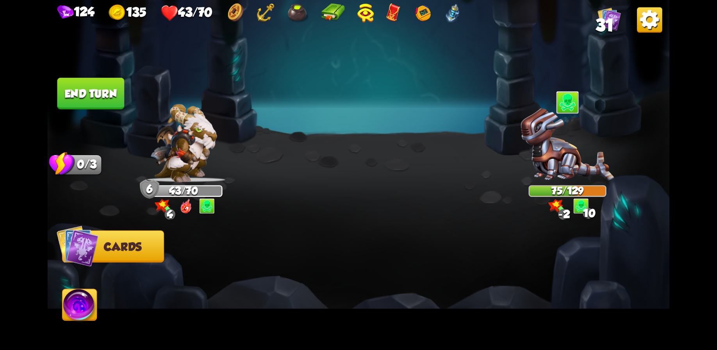
click at [83, 105] on button "End turn" at bounding box center [90, 94] width 67 height 32
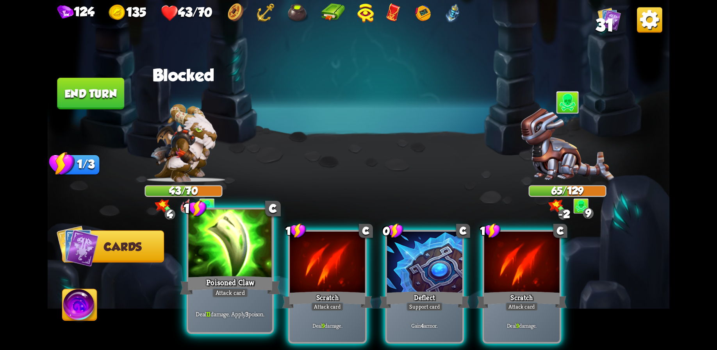
click at [250, 273] on div at bounding box center [230, 244] width 84 height 70
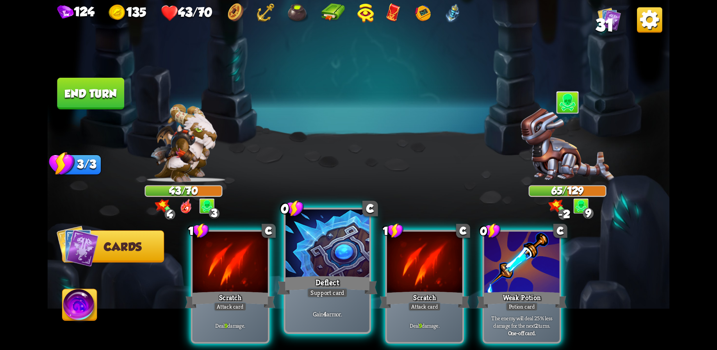
click at [331, 273] on div at bounding box center [328, 244] width 84 height 70
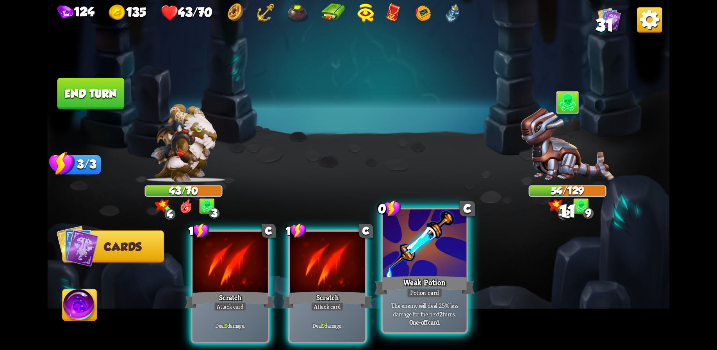
click at [429, 271] on div at bounding box center [425, 244] width 84 height 70
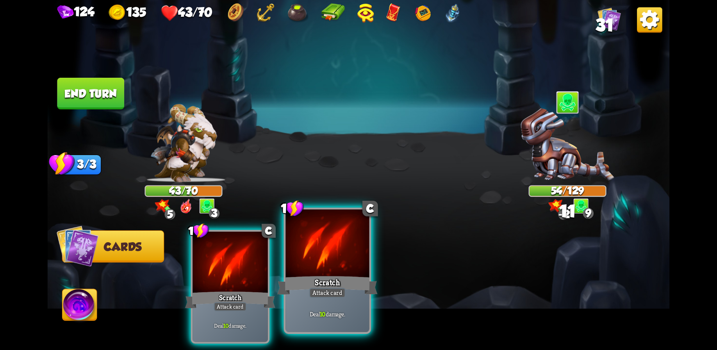
click at [311, 273] on div at bounding box center [328, 244] width 84 height 70
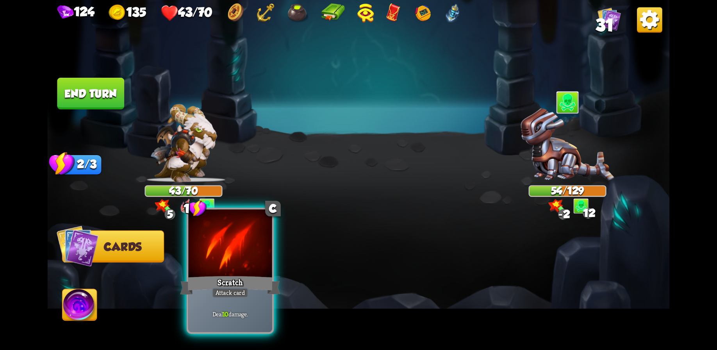
click at [233, 276] on div "Scratch" at bounding box center [230, 285] width 100 height 22
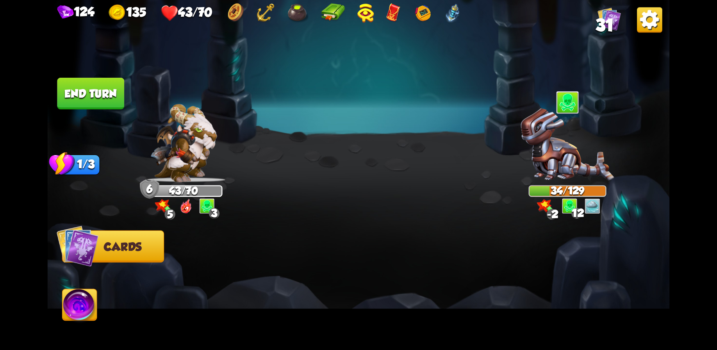
click at [100, 91] on button "End turn" at bounding box center [90, 94] width 67 height 32
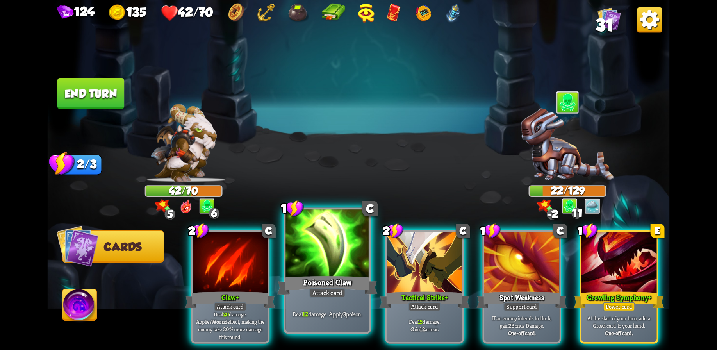
click at [343, 258] on div at bounding box center [328, 244] width 84 height 70
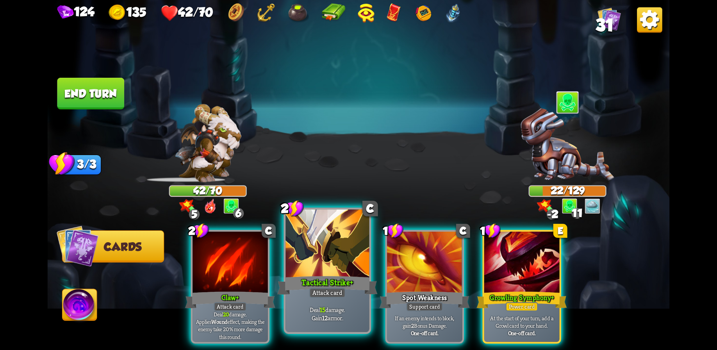
click at [316, 272] on div at bounding box center [328, 244] width 84 height 70
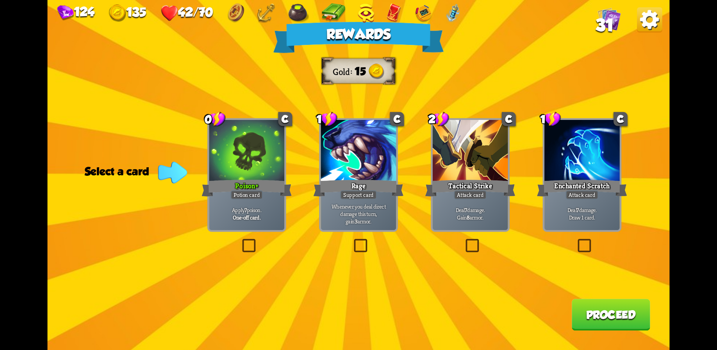
click at [270, 187] on div "Poison +" at bounding box center [247, 188] width 90 height 20
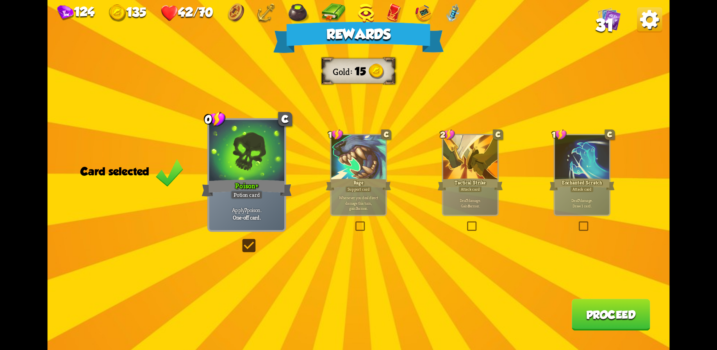
click at [617, 320] on button "Proceed" at bounding box center [611, 315] width 79 height 32
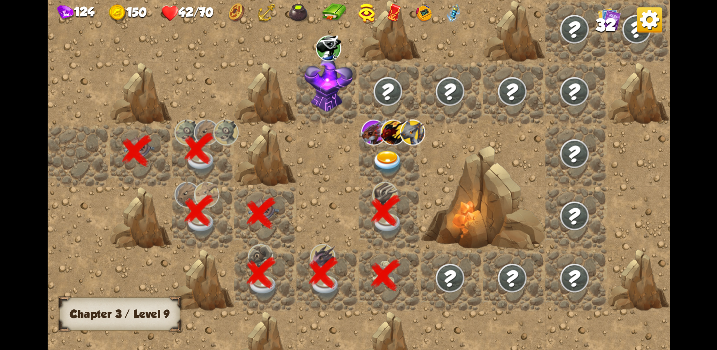
click at [390, 150] on div at bounding box center [390, 156] width 62 height 62
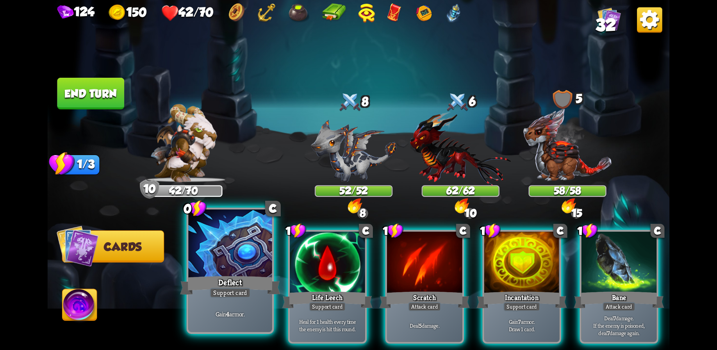
click at [233, 267] on div at bounding box center [230, 244] width 84 height 70
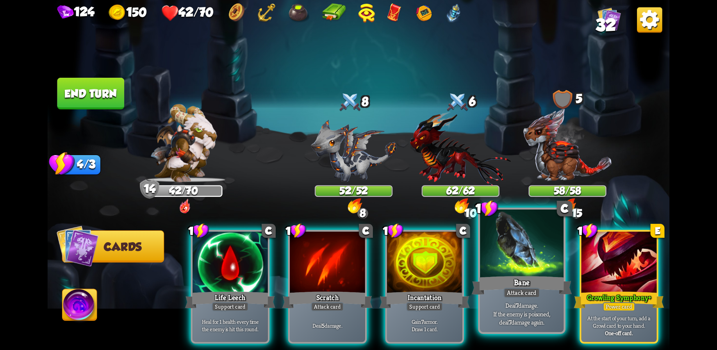
click at [532, 273] on div at bounding box center [522, 244] width 84 height 70
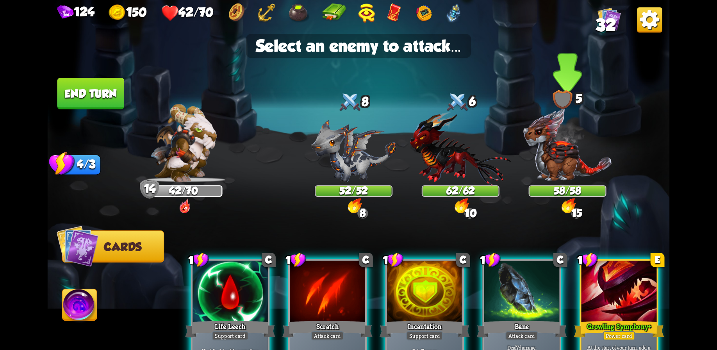
click at [563, 149] on img at bounding box center [567, 145] width 89 height 75
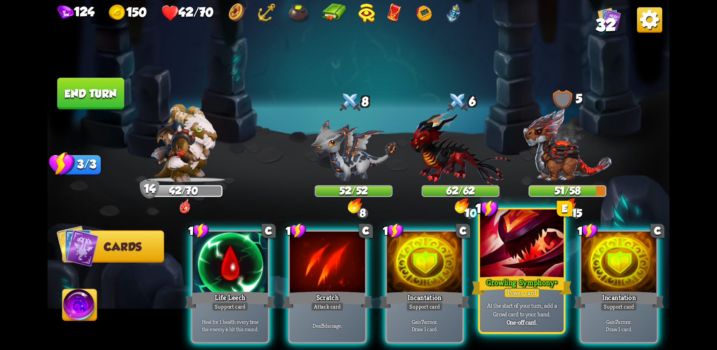
click at [537, 263] on div at bounding box center [522, 244] width 84 height 70
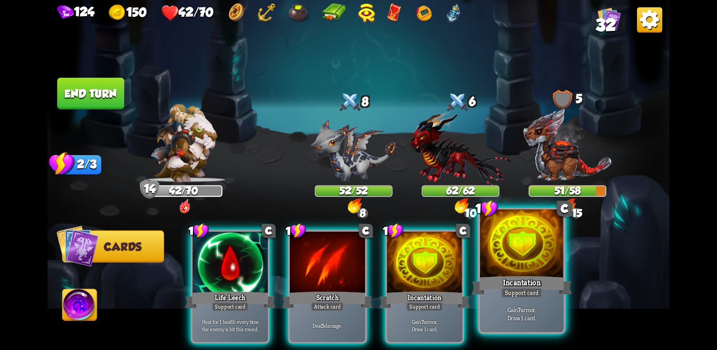
click at [537, 261] on div at bounding box center [522, 244] width 84 height 70
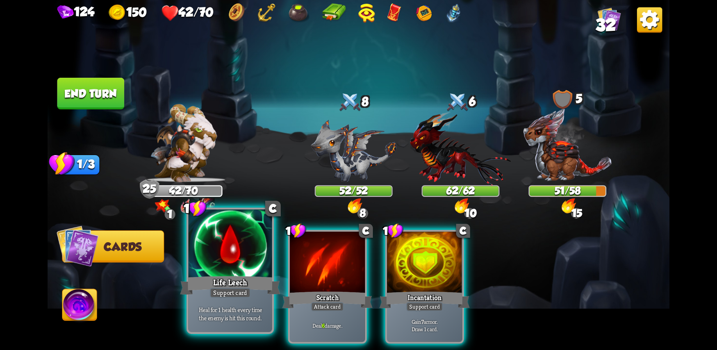
click at [225, 279] on div "Life Leech" at bounding box center [230, 285] width 100 height 22
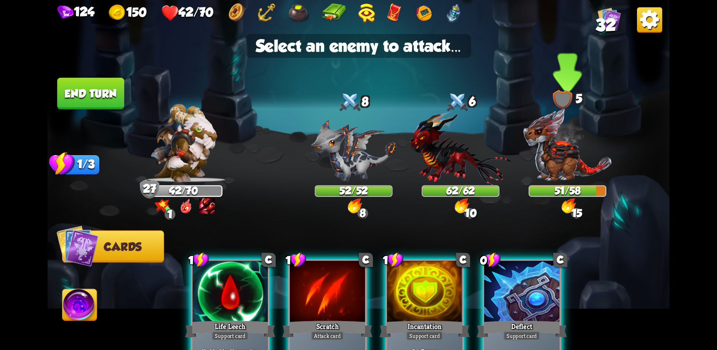
click at [563, 159] on img at bounding box center [567, 145] width 89 height 75
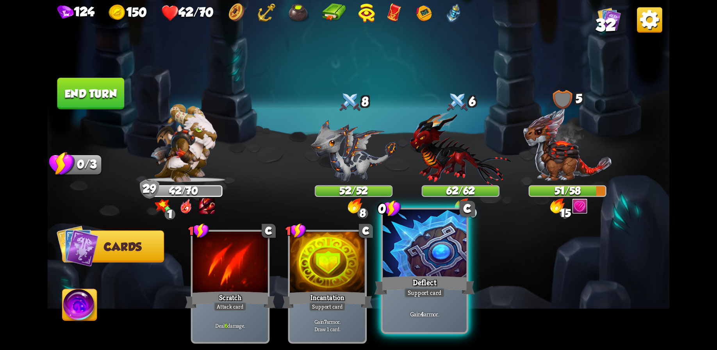
click at [424, 264] on div at bounding box center [425, 244] width 84 height 70
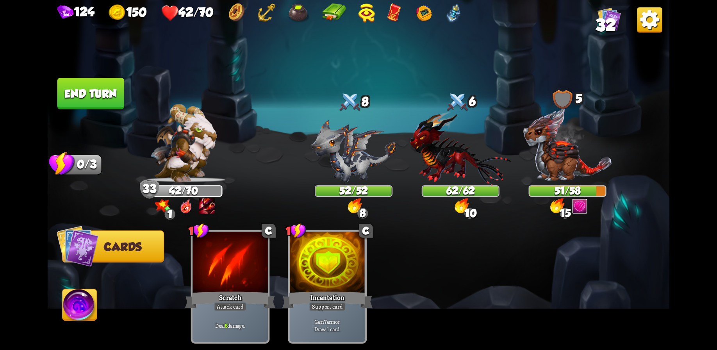
click at [81, 88] on button "End turn" at bounding box center [90, 94] width 67 height 32
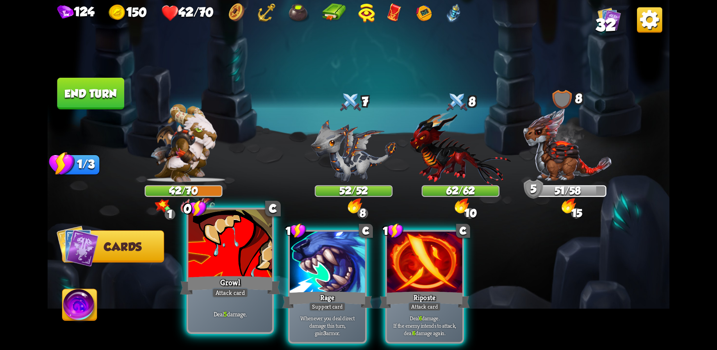
click at [192, 267] on div at bounding box center [230, 244] width 84 height 70
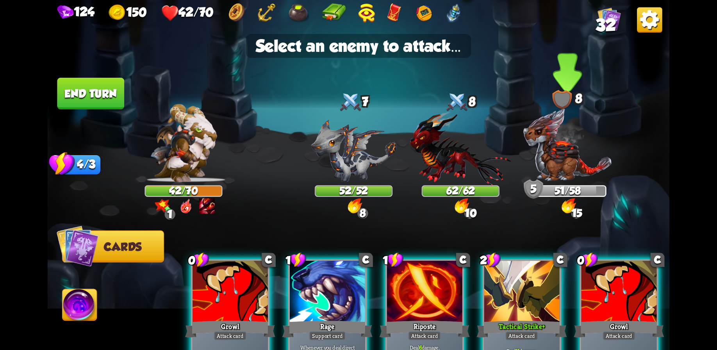
click at [558, 160] on img at bounding box center [567, 145] width 89 height 75
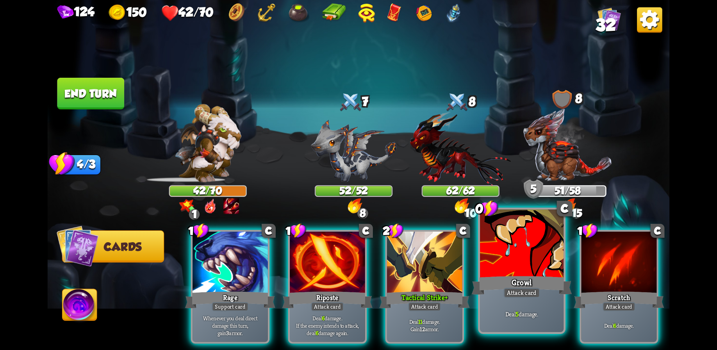
click at [532, 269] on div at bounding box center [522, 244] width 84 height 70
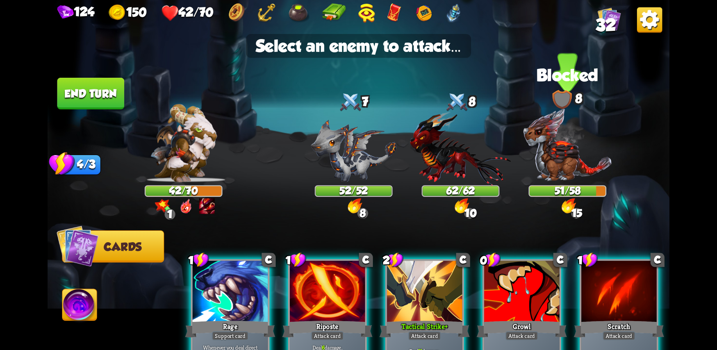
click at [558, 158] on img at bounding box center [567, 145] width 89 height 75
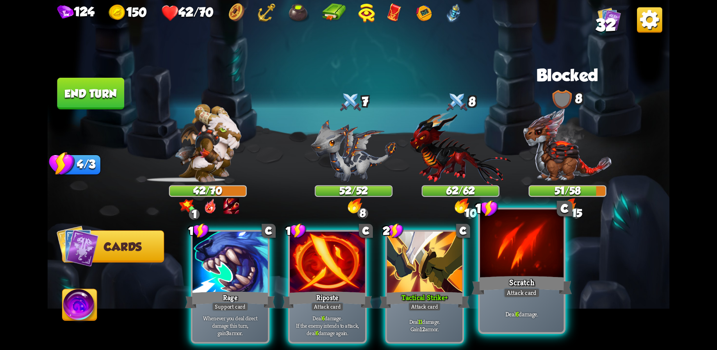
click at [532, 286] on div "Scratch" at bounding box center [522, 285] width 100 height 22
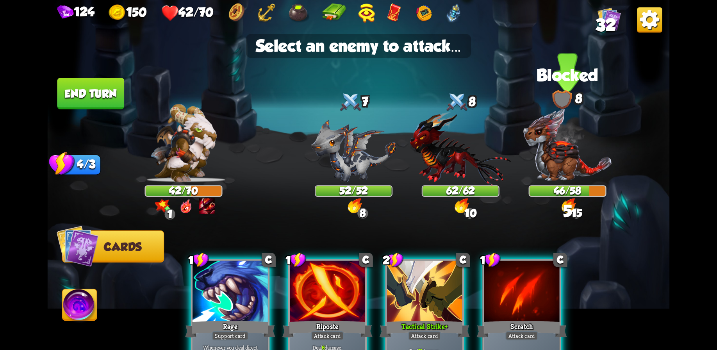
click at [576, 157] on img at bounding box center [567, 145] width 89 height 75
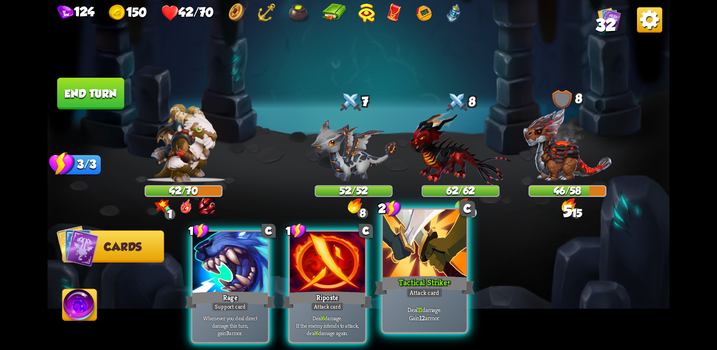
click at [412, 260] on div at bounding box center [425, 244] width 84 height 70
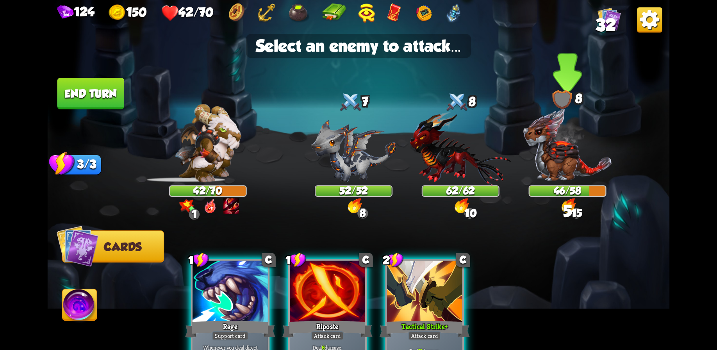
click at [550, 157] on img at bounding box center [567, 145] width 89 height 75
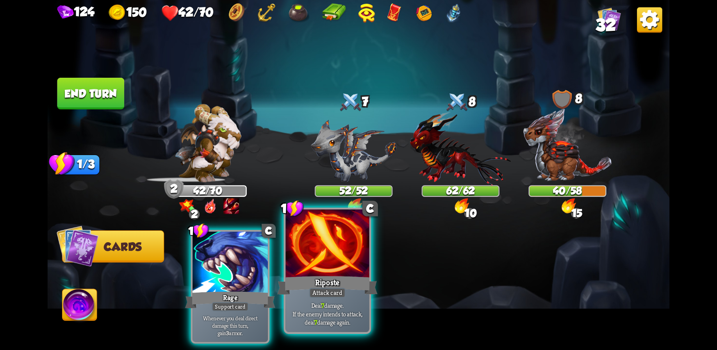
click at [329, 280] on div "Riposte" at bounding box center [327, 285] width 100 height 22
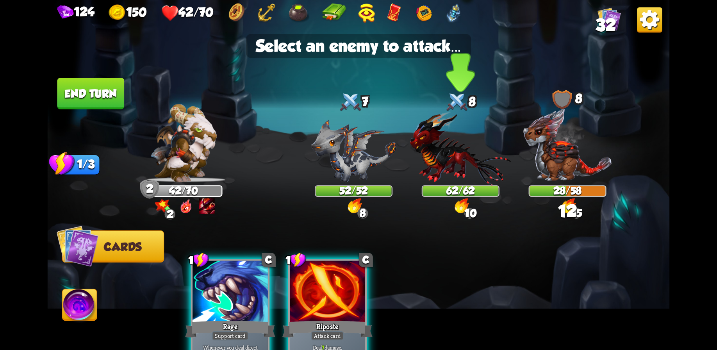
click at [454, 153] on img at bounding box center [460, 148] width 101 height 74
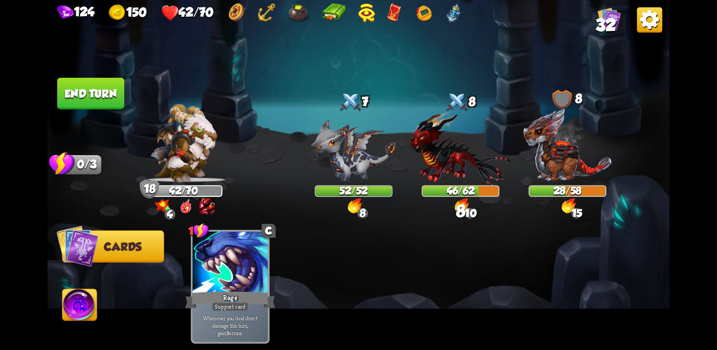
click at [80, 99] on button "End turn" at bounding box center [90, 94] width 67 height 32
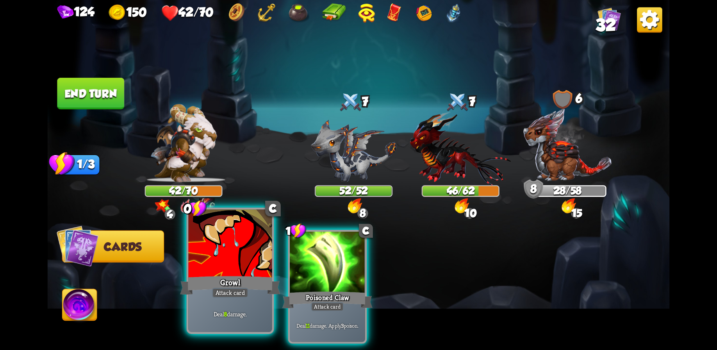
drag, startPoint x: 239, startPoint y: 282, endPoint x: 243, endPoint y: 281, distance: 4.1
click at [238, 282] on div "Growl" at bounding box center [230, 285] width 100 height 22
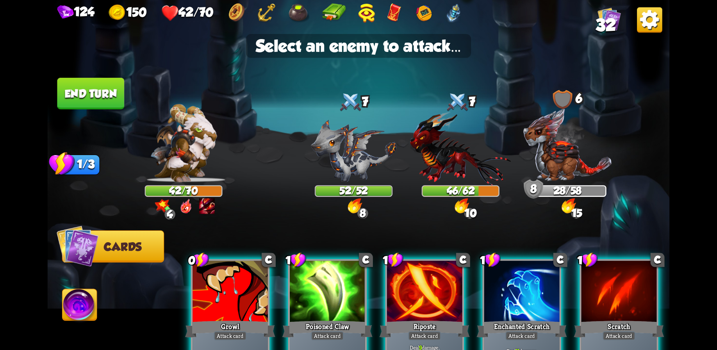
click at [560, 151] on div "Select an enemy to attack... You don't have enough stamina to play that card...…" at bounding box center [359, 175] width 623 height 350
click at [562, 157] on img at bounding box center [567, 145] width 89 height 75
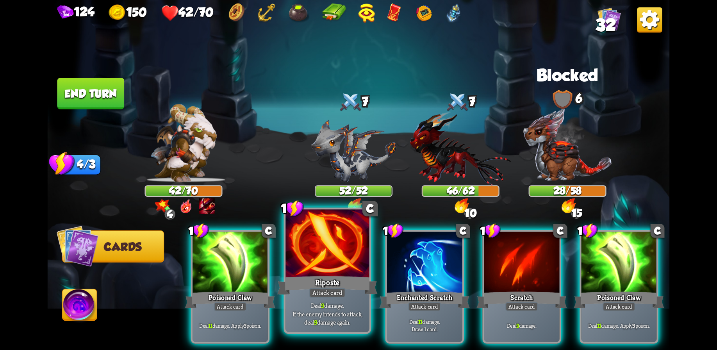
click at [338, 261] on div at bounding box center [328, 244] width 84 height 70
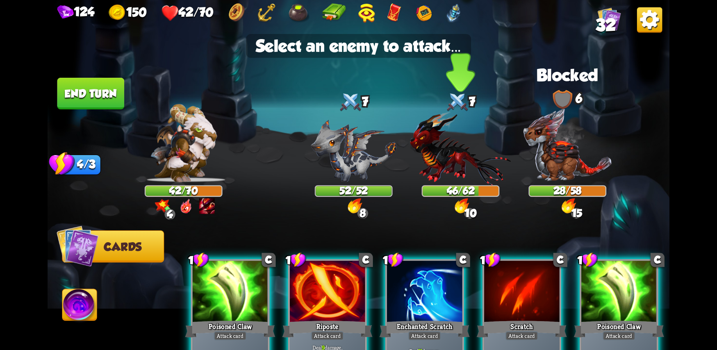
drag, startPoint x: 460, startPoint y: 157, endPoint x: 463, endPoint y: 160, distance: 4.2
click at [460, 159] on img at bounding box center [460, 148] width 101 height 74
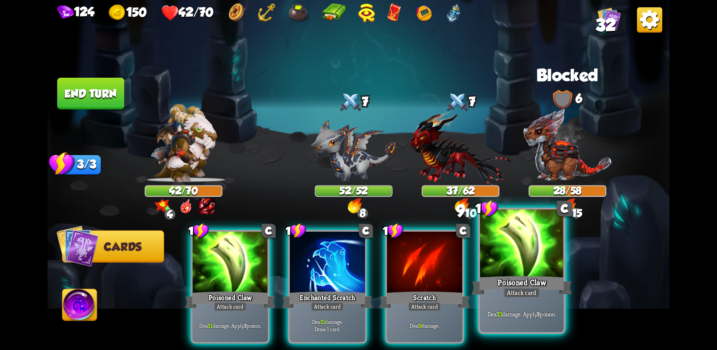
click at [515, 266] on div at bounding box center [522, 244] width 84 height 70
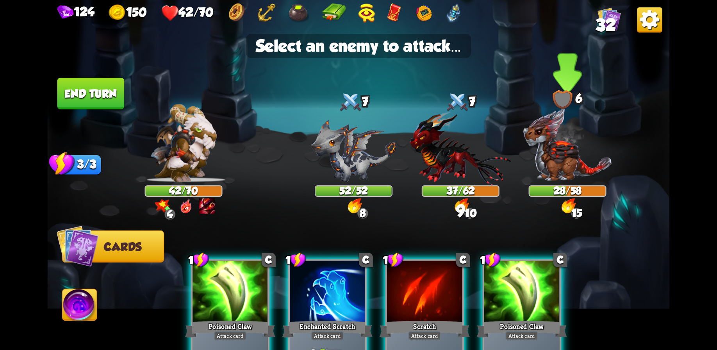
click at [553, 148] on img at bounding box center [567, 145] width 89 height 75
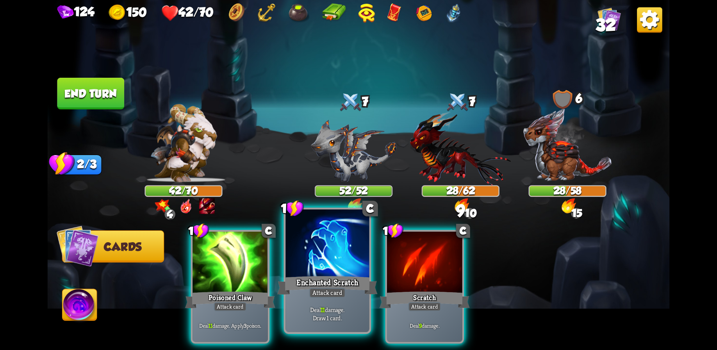
click at [323, 283] on div "Enchanted Scratch" at bounding box center [327, 285] width 100 height 22
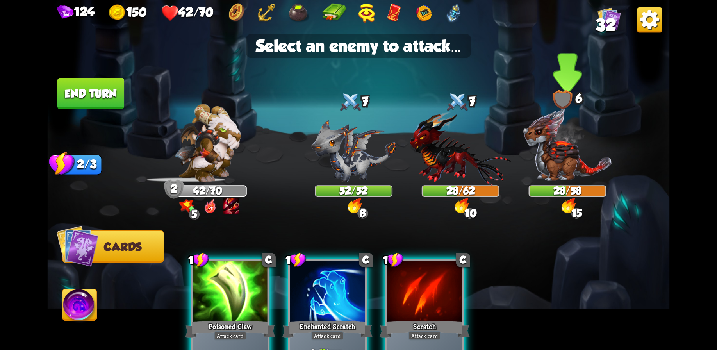
click at [553, 170] on img at bounding box center [567, 145] width 89 height 75
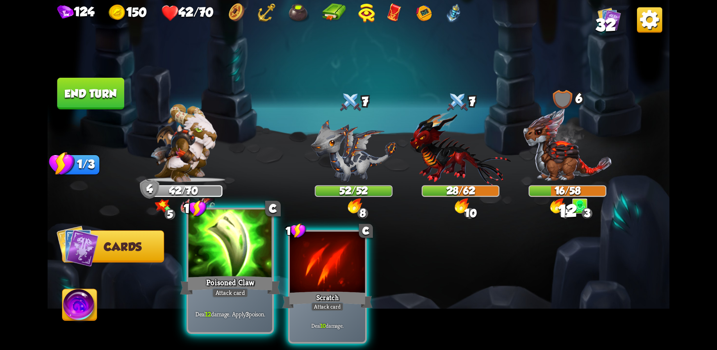
click at [223, 270] on div at bounding box center [230, 244] width 84 height 70
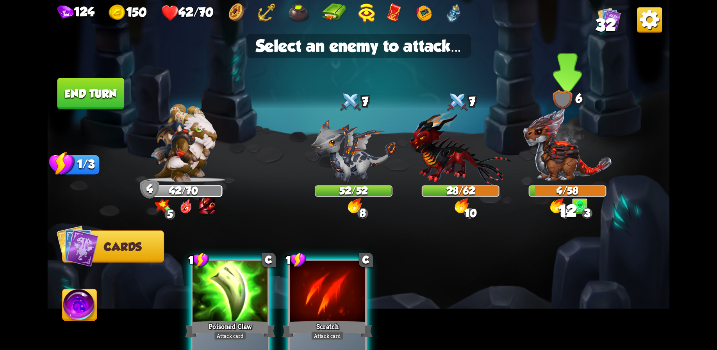
click at [573, 158] on img at bounding box center [567, 145] width 89 height 75
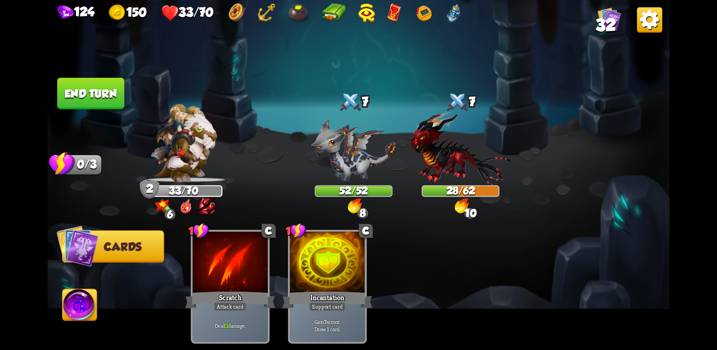
click at [83, 84] on button "End turn" at bounding box center [90, 94] width 67 height 32
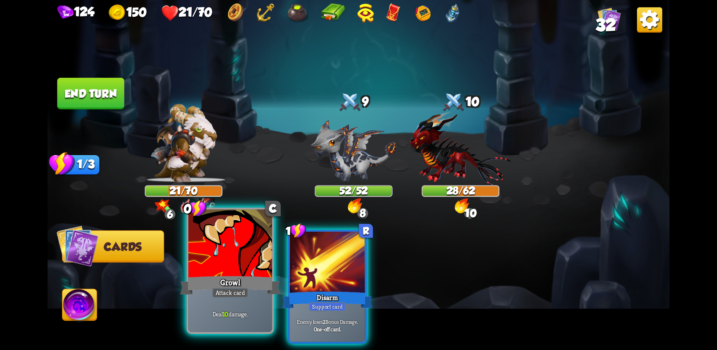
drag, startPoint x: 218, startPoint y: 273, endPoint x: 333, endPoint y: 211, distance: 130.5
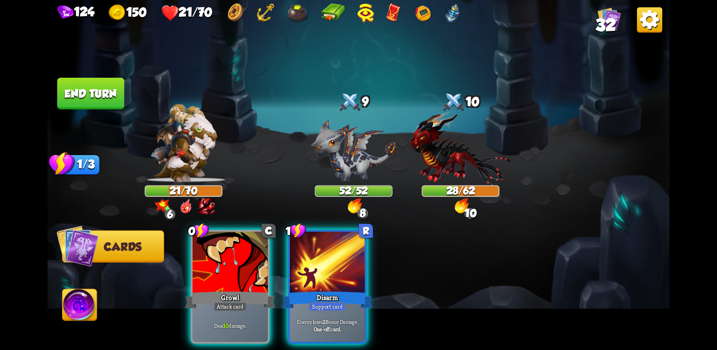
click at [219, 273] on div at bounding box center [230, 263] width 75 height 63
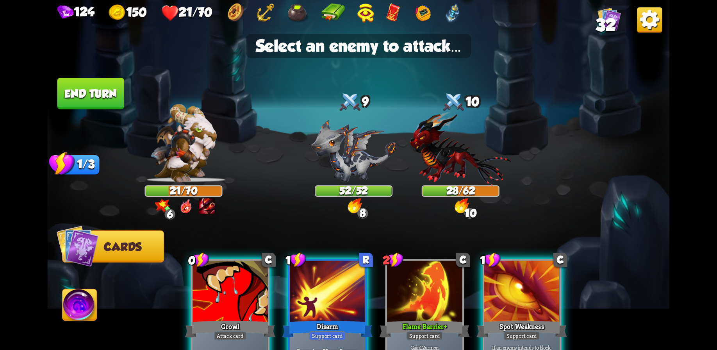
click at [449, 158] on div "Player turn" at bounding box center [359, 175] width 623 height 96
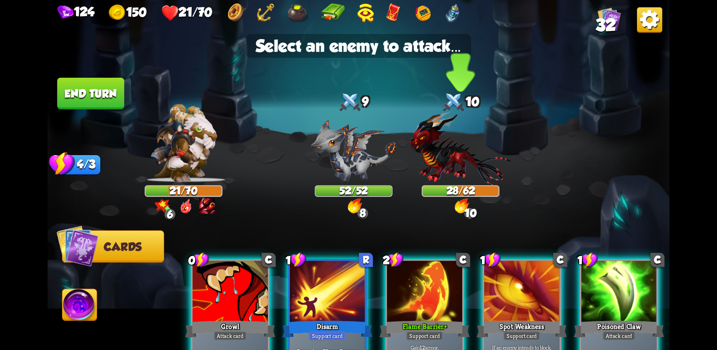
click at [457, 161] on img at bounding box center [460, 148] width 101 height 74
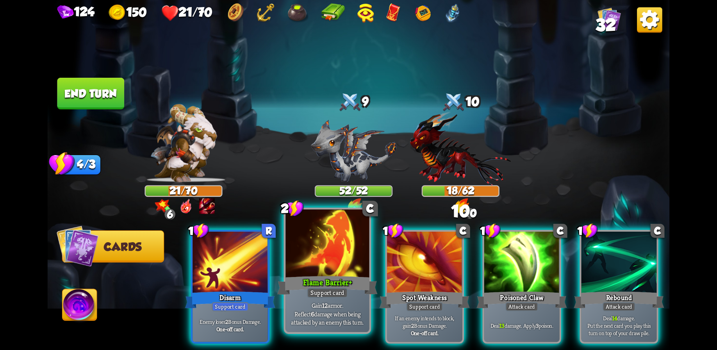
click at [349, 266] on div at bounding box center [328, 244] width 84 height 70
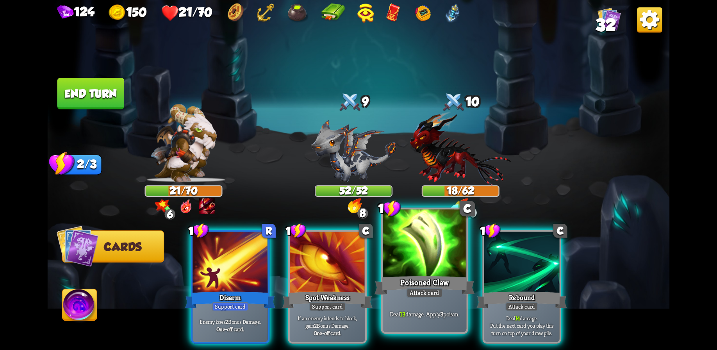
click at [416, 258] on div at bounding box center [425, 244] width 84 height 70
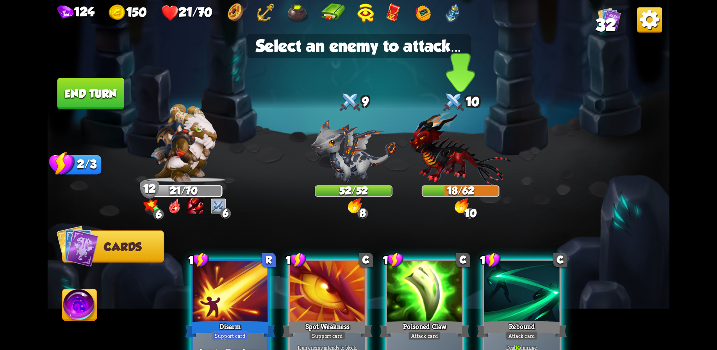
click at [442, 160] on img at bounding box center [460, 148] width 101 height 74
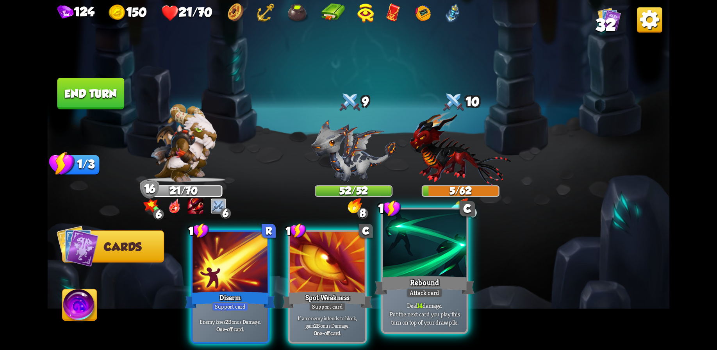
click at [430, 268] on div at bounding box center [425, 244] width 84 height 70
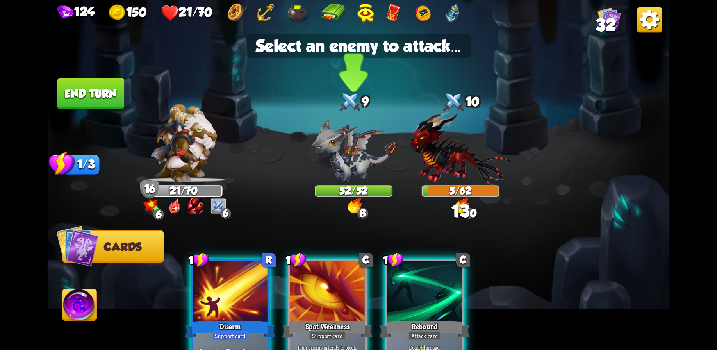
click at [357, 137] on img at bounding box center [354, 151] width 86 height 63
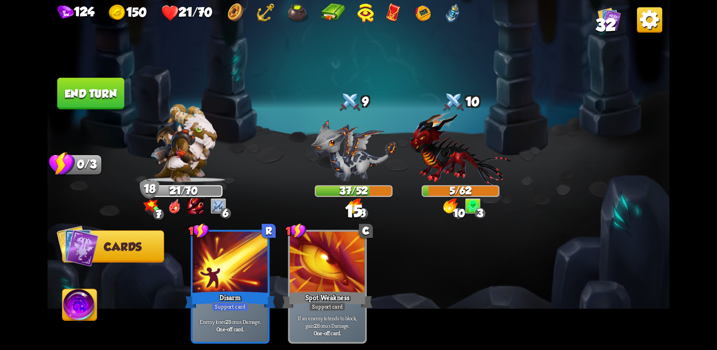
click at [91, 89] on button "End turn" at bounding box center [90, 94] width 67 height 32
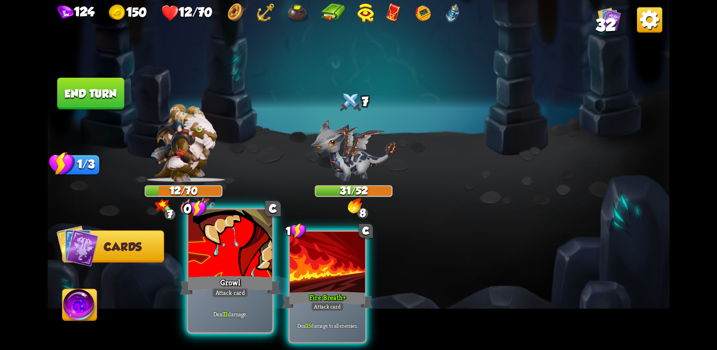
click at [237, 269] on div at bounding box center [230, 244] width 84 height 70
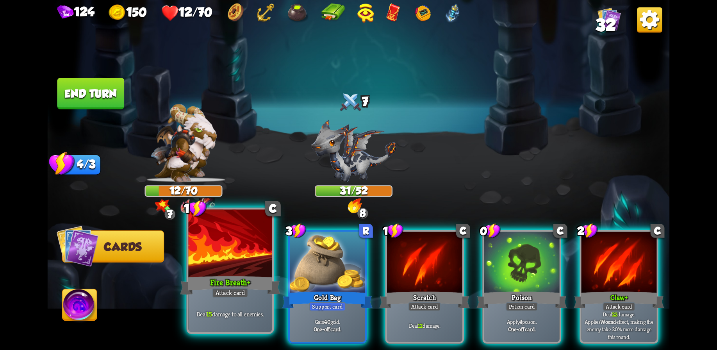
click at [228, 270] on div at bounding box center [230, 244] width 84 height 70
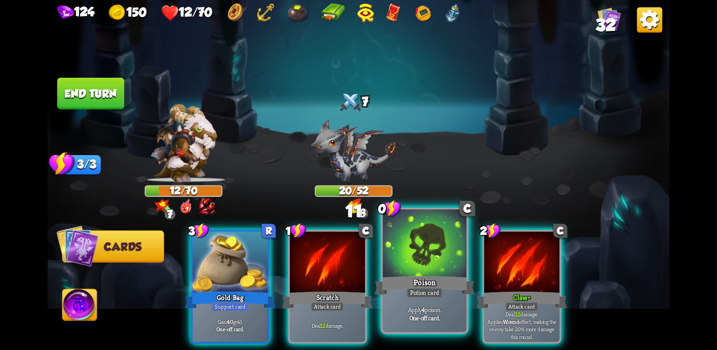
click at [432, 262] on div at bounding box center [425, 244] width 84 height 70
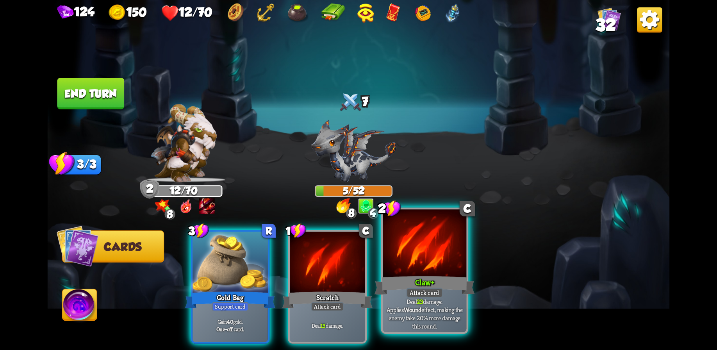
click at [419, 265] on div at bounding box center [425, 244] width 84 height 70
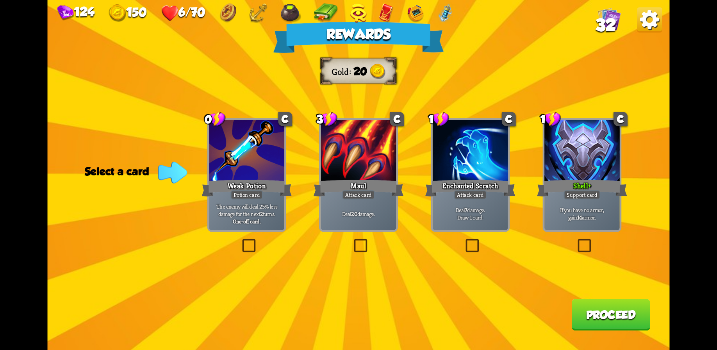
click at [263, 195] on div "Potion card" at bounding box center [247, 194] width 32 height 9
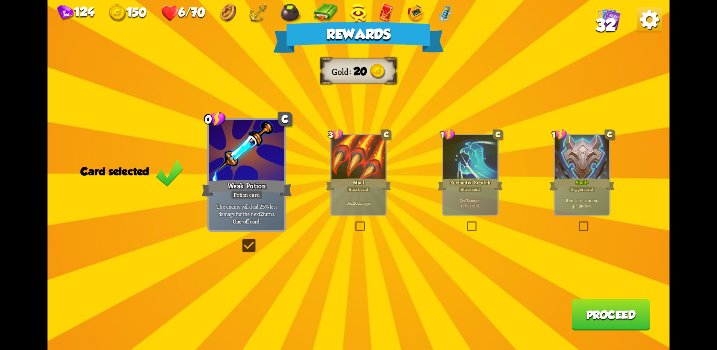
click at [598, 313] on button "Proceed" at bounding box center [611, 315] width 79 height 32
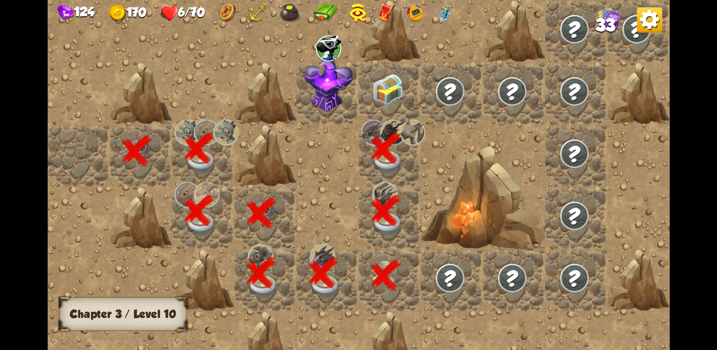
click at [380, 87] on img at bounding box center [387, 89] width 31 height 31
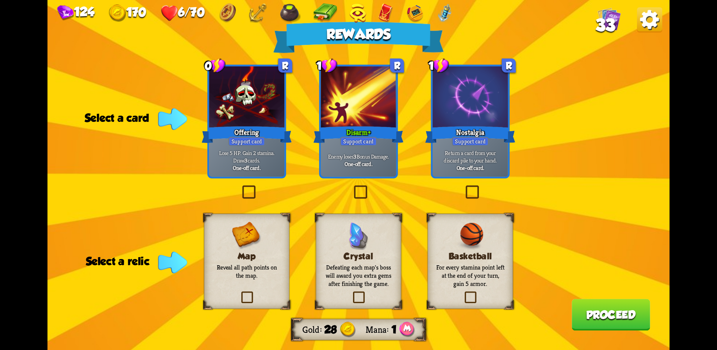
click at [366, 153] on p "Enemy loses 3 Bonus Damage." at bounding box center [359, 156] width 72 height 7
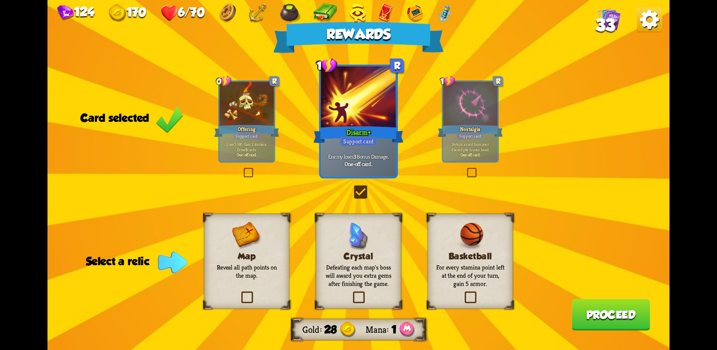
click at [374, 254] on h3 "Crystal" at bounding box center [358, 257] width 69 height 10
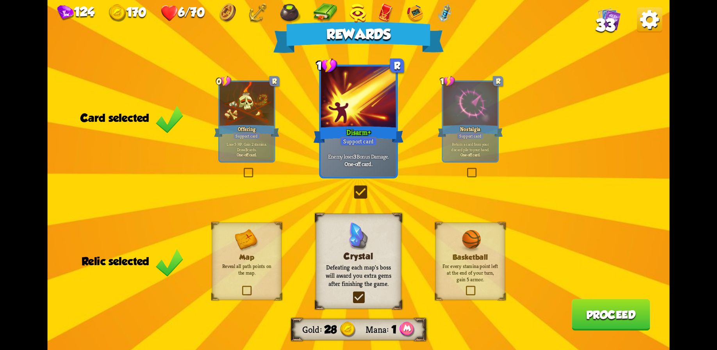
click at [596, 314] on button "Proceed" at bounding box center [611, 315] width 79 height 32
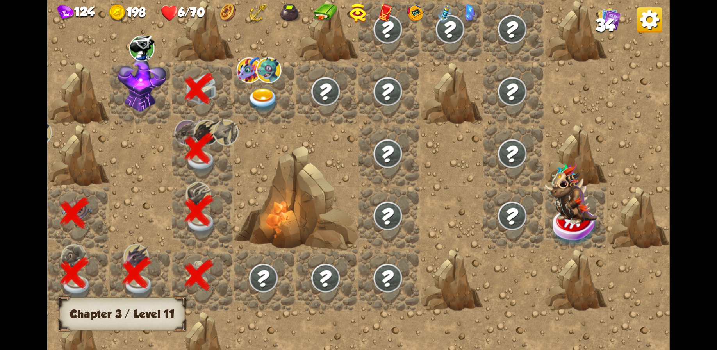
click at [136, 85] on img at bounding box center [142, 84] width 48 height 54
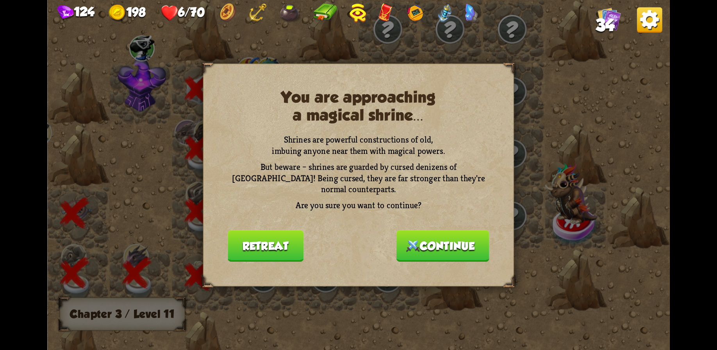
click at [448, 237] on button "Continue" at bounding box center [443, 246] width 93 height 32
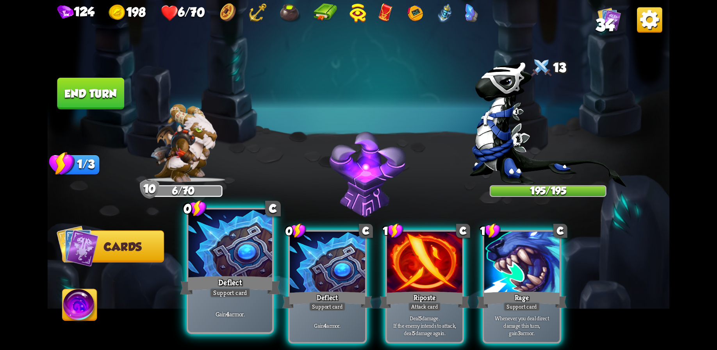
click at [233, 268] on div at bounding box center [230, 244] width 84 height 70
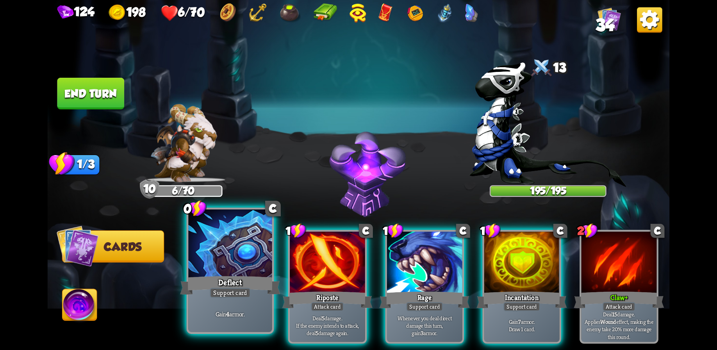
click at [233, 267] on div at bounding box center [230, 244] width 84 height 70
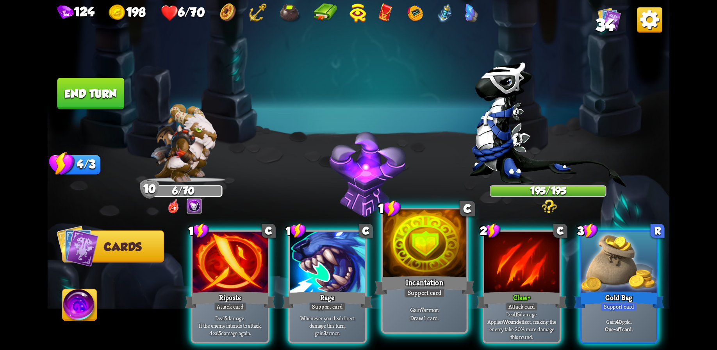
click at [418, 272] on div at bounding box center [425, 244] width 84 height 70
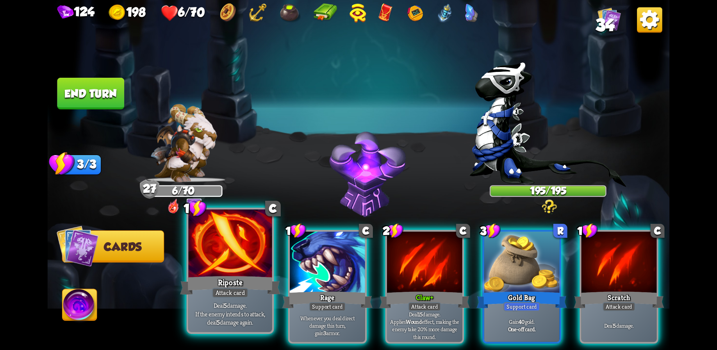
click at [226, 270] on div at bounding box center [230, 244] width 84 height 70
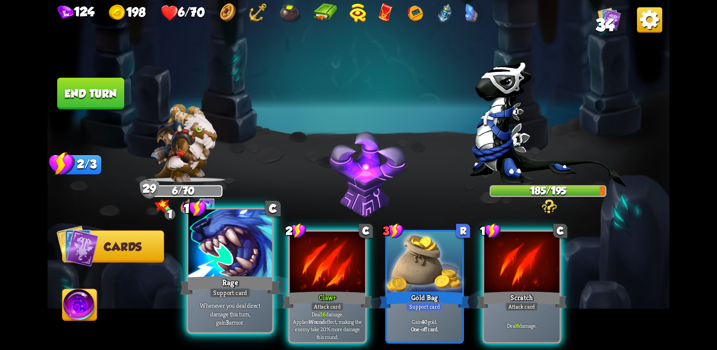
click at [229, 270] on div at bounding box center [230, 244] width 84 height 70
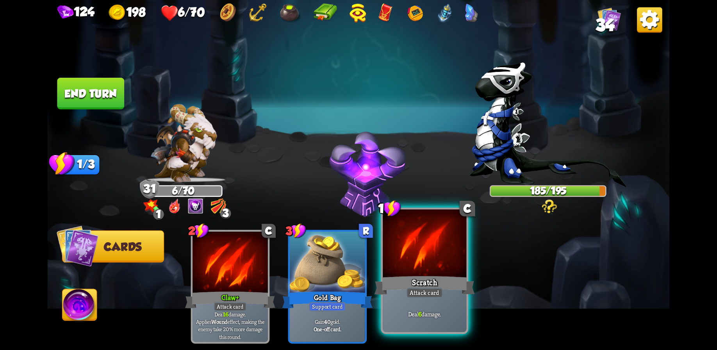
click at [408, 265] on div at bounding box center [425, 244] width 84 height 70
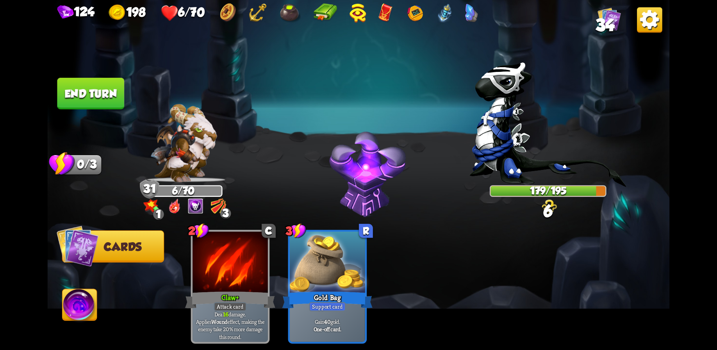
click at [103, 85] on button "End turn" at bounding box center [90, 94] width 67 height 32
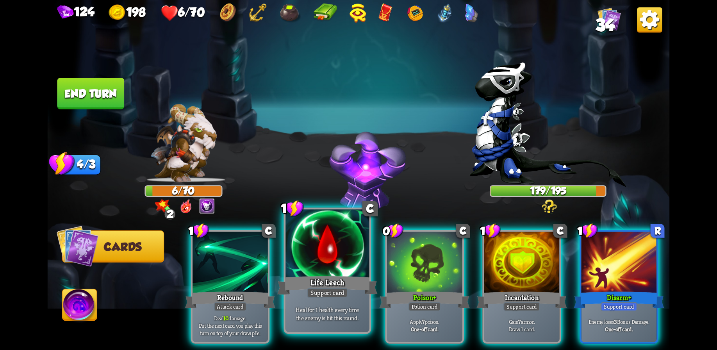
click at [333, 261] on div at bounding box center [328, 244] width 84 height 70
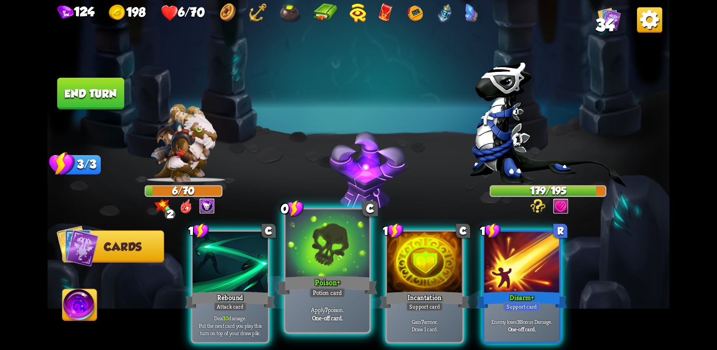
click at [326, 273] on div at bounding box center [328, 244] width 84 height 70
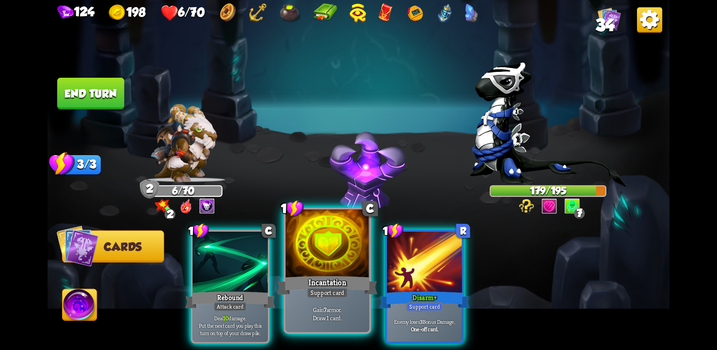
click at [349, 257] on div at bounding box center [328, 244] width 84 height 70
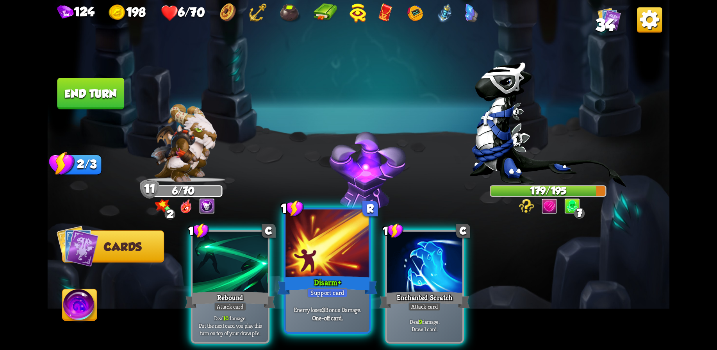
click at [309, 268] on div at bounding box center [328, 244] width 84 height 70
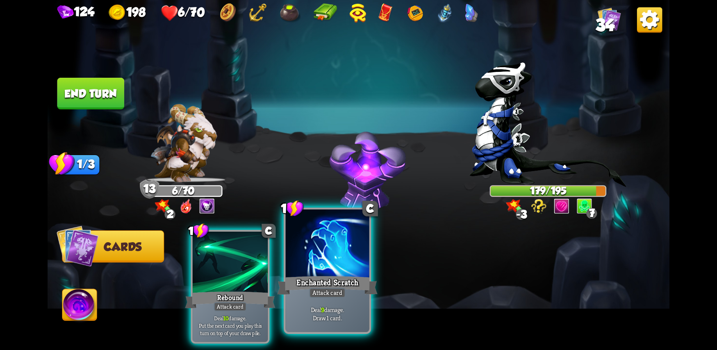
click at [326, 261] on div at bounding box center [328, 244] width 84 height 70
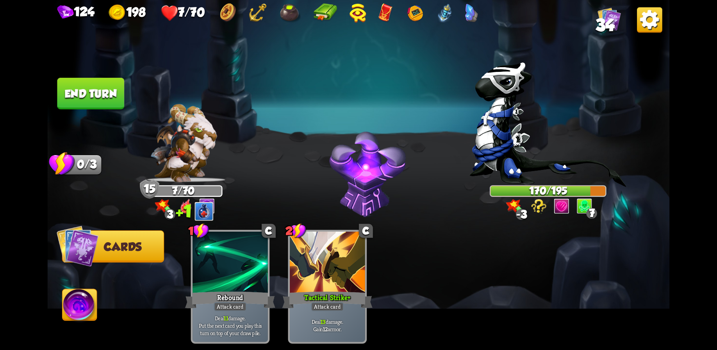
click at [93, 93] on button "End turn" at bounding box center [90, 94] width 67 height 32
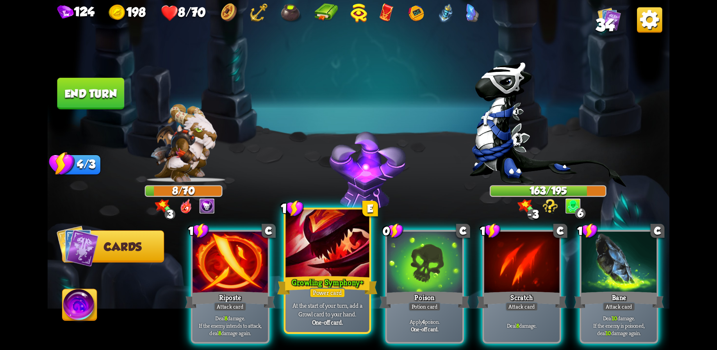
click at [340, 259] on div at bounding box center [328, 244] width 84 height 70
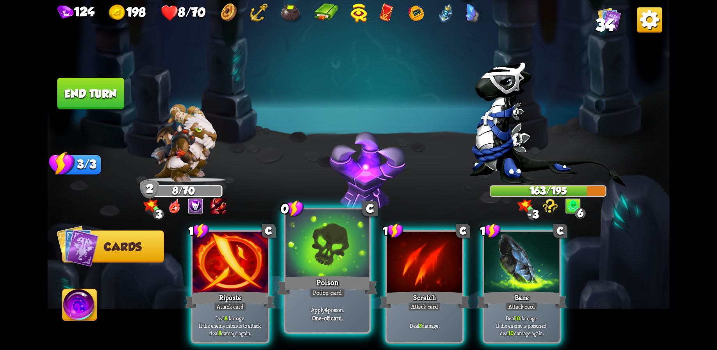
click at [338, 263] on div at bounding box center [328, 244] width 84 height 70
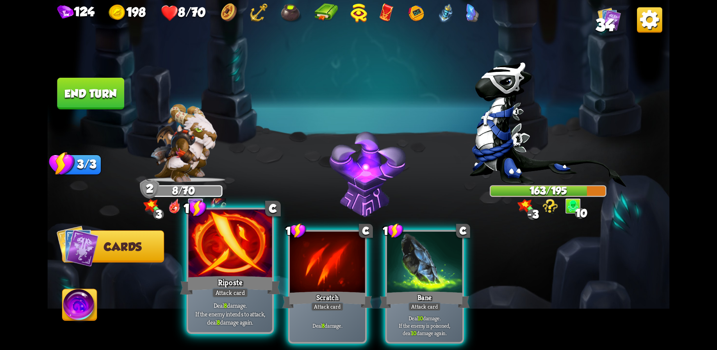
click at [228, 265] on div at bounding box center [230, 244] width 84 height 70
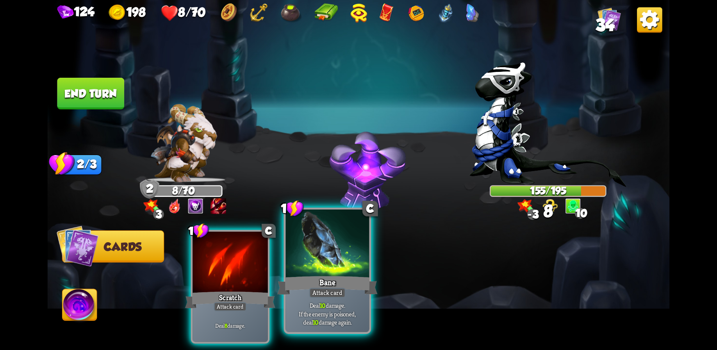
click at [326, 260] on div at bounding box center [328, 244] width 84 height 70
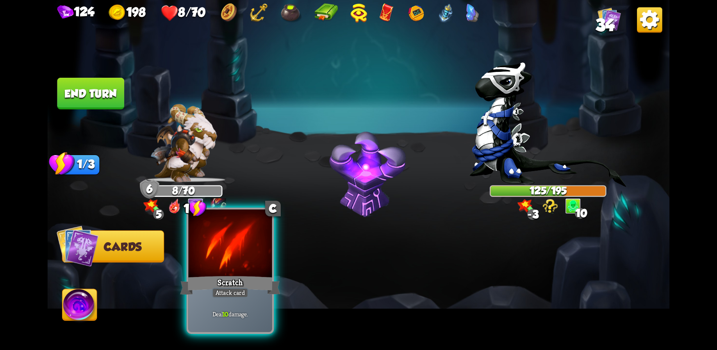
click at [229, 259] on div at bounding box center [230, 244] width 84 height 70
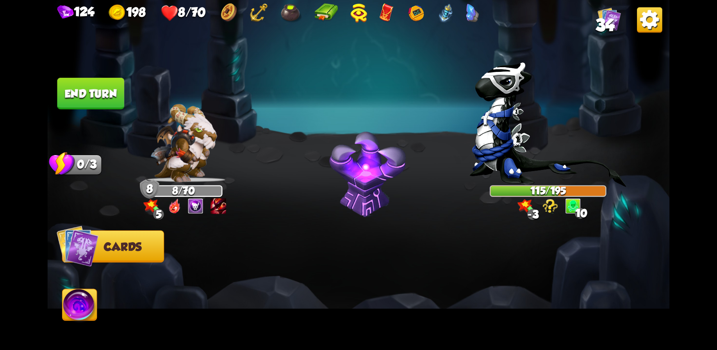
click at [100, 97] on button "End turn" at bounding box center [90, 94] width 67 height 32
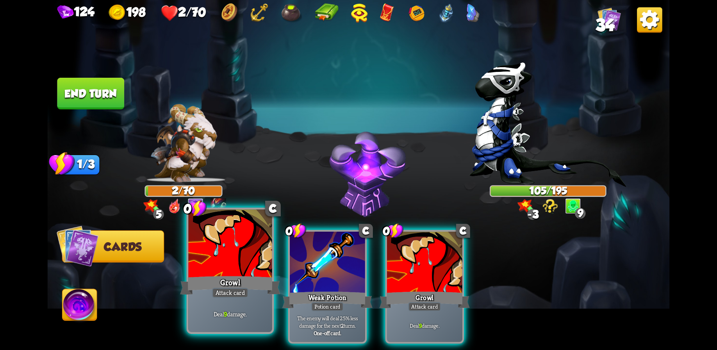
click at [233, 263] on div at bounding box center [230, 244] width 84 height 70
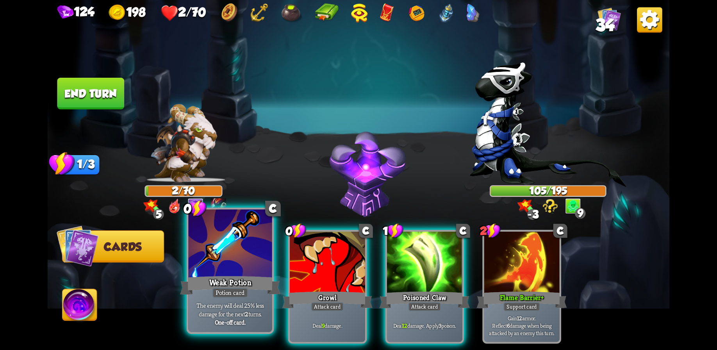
click at [234, 260] on div at bounding box center [230, 244] width 84 height 70
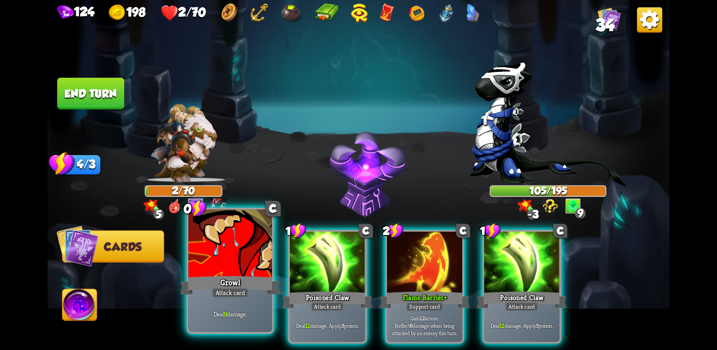
click at [234, 266] on div at bounding box center [230, 244] width 84 height 70
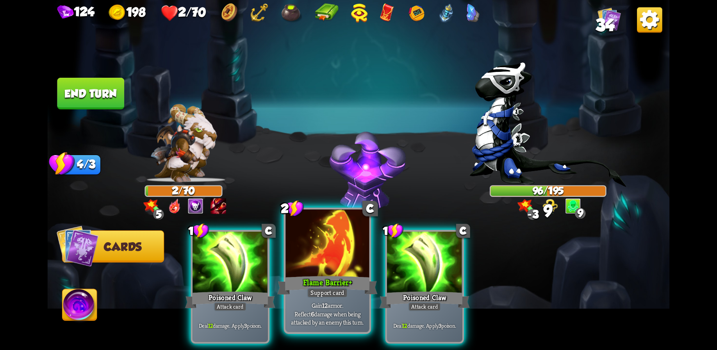
click at [325, 263] on div at bounding box center [328, 244] width 84 height 70
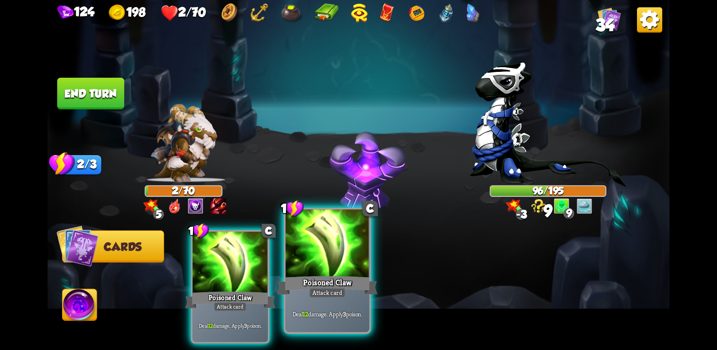
click at [313, 261] on div at bounding box center [328, 244] width 84 height 70
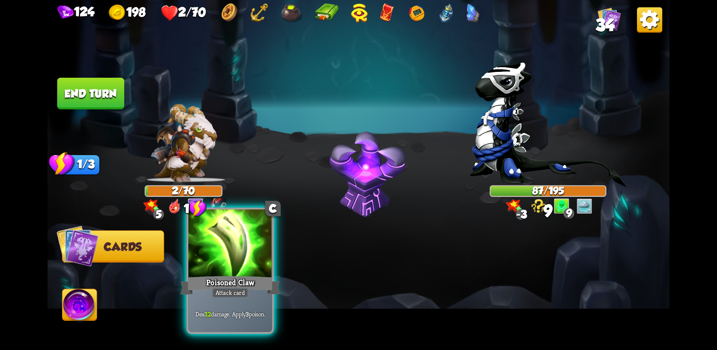
click at [219, 274] on div at bounding box center [230, 244] width 84 height 70
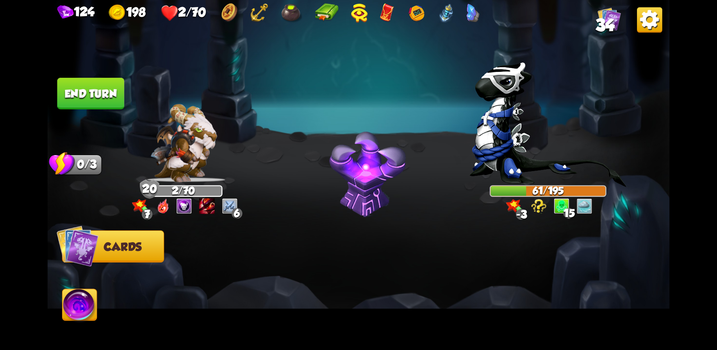
click at [89, 97] on button "End turn" at bounding box center [90, 94] width 67 height 32
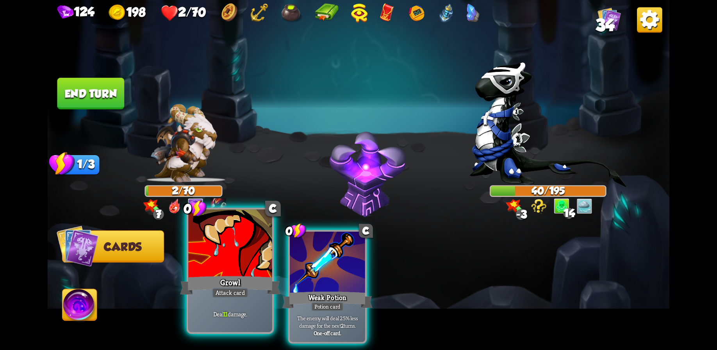
click at [229, 286] on div "Growl" at bounding box center [230, 285] width 100 height 22
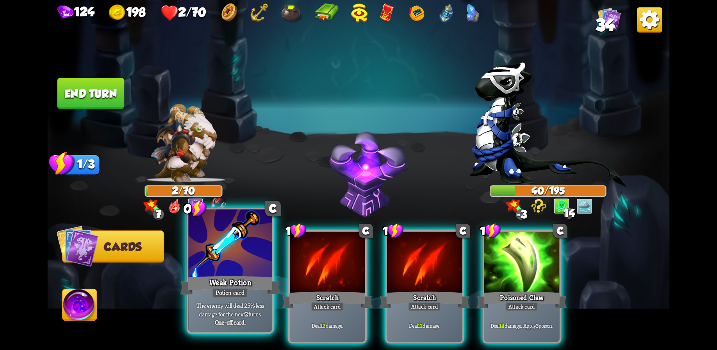
click at [223, 266] on div at bounding box center [230, 244] width 84 height 70
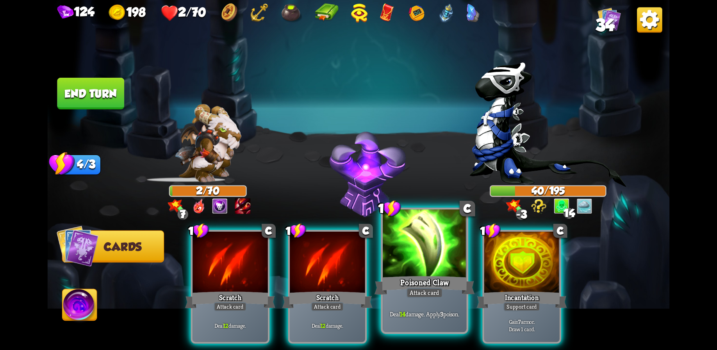
click at [428, 270] on div at bounding box center [425, 244] width 84 height 70
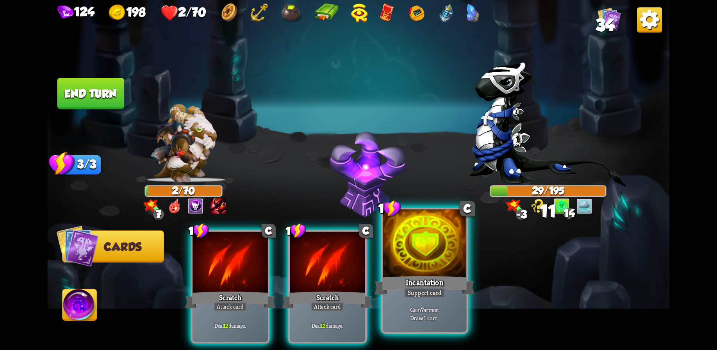
click at [429, 259] on div at bounding box center [425, 244] width 84 height 70
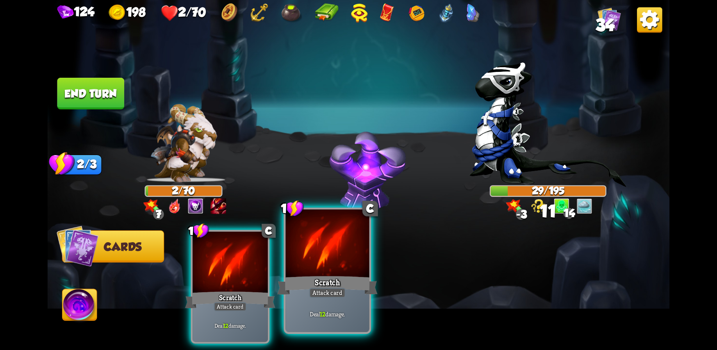
click at [308, 273] on div at bounding box center [328, 244] width 84 height 70
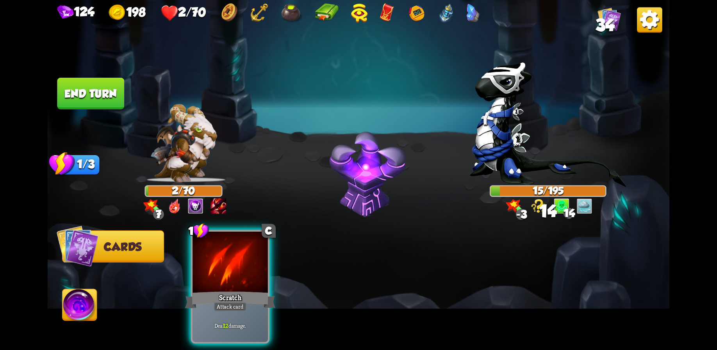
click at [220, 265] on div at bounding box center [230, 263] width 75 height 63
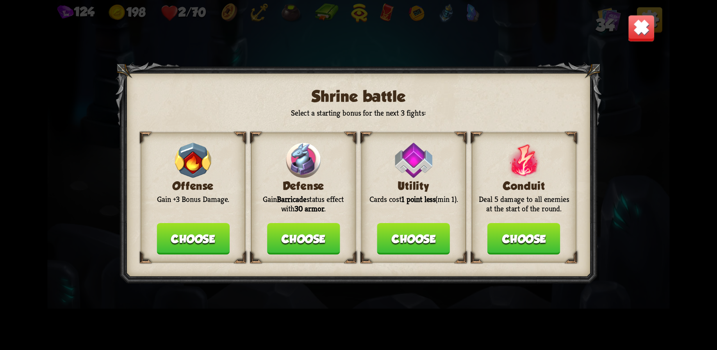
click at [306, 240] on button "Choose" at bounding box center [303, 239] width 73 height 32
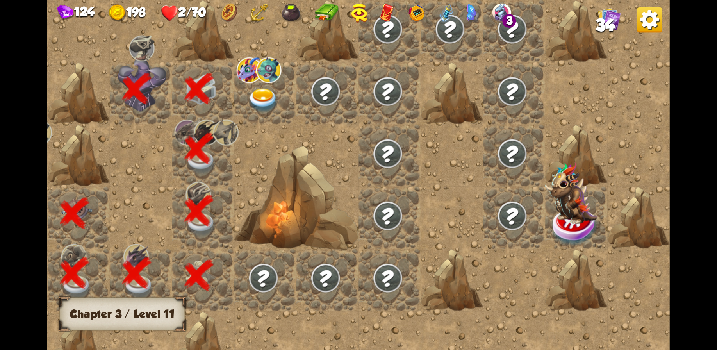
click at [268, 82] on img at bounding box center [268, 70] width 25 height 26
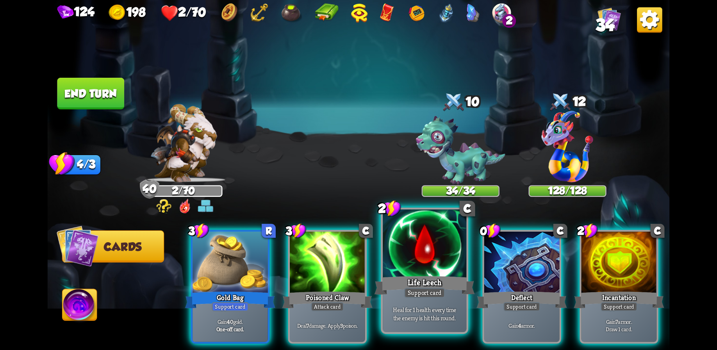
click at [437, 273] on div at bounding box center [425, 244] width 84 height 70
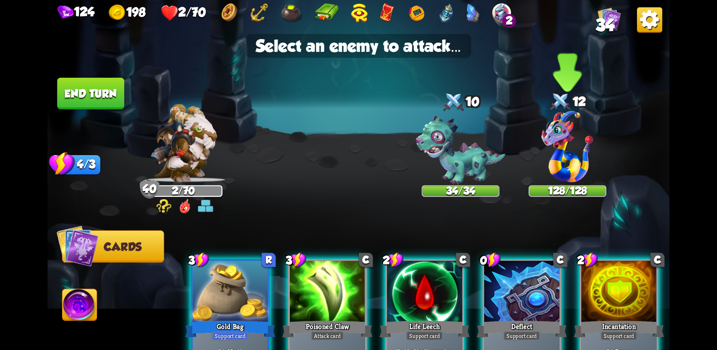
click at [561, 154] on img at bounding box center [568, 147] width 52 height 72
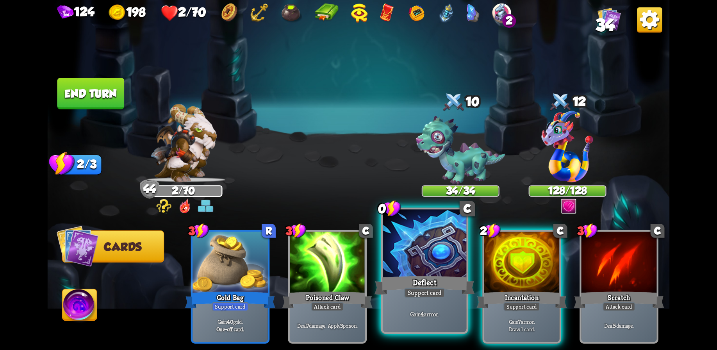
click at [433, 264] on div at bounding box center [425, 244] width 84 height 70
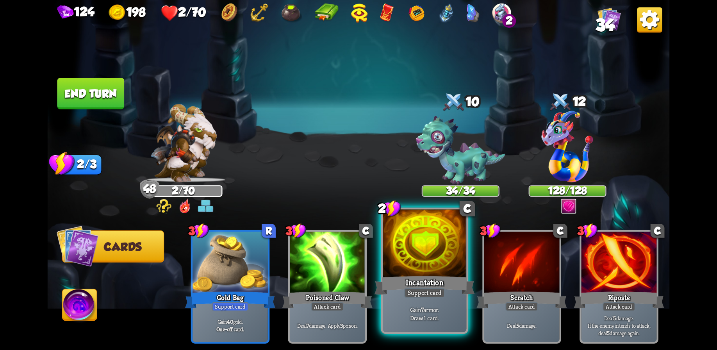
click at [416, 261] on div at bounding box center [425, 244] width 84 height 70
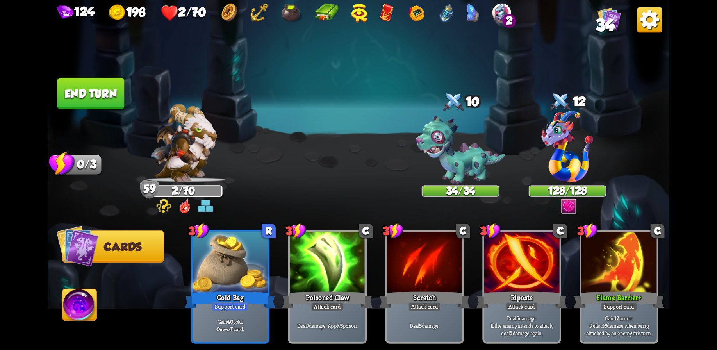
click at [100, 86] on button "End turn" at bounding box center [90, 94] width 67 height 32
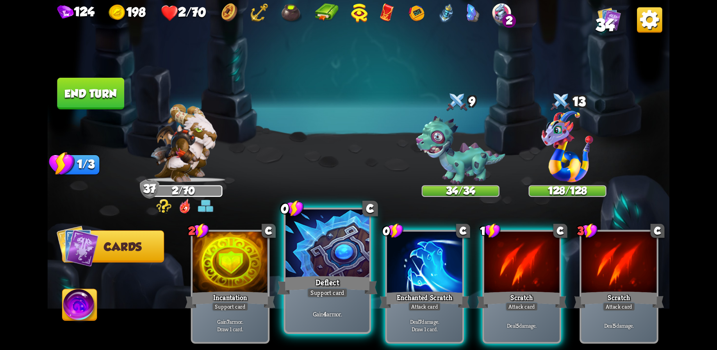
click at [336, 255] on div at bounding box center [328, 244] width 84 height 70
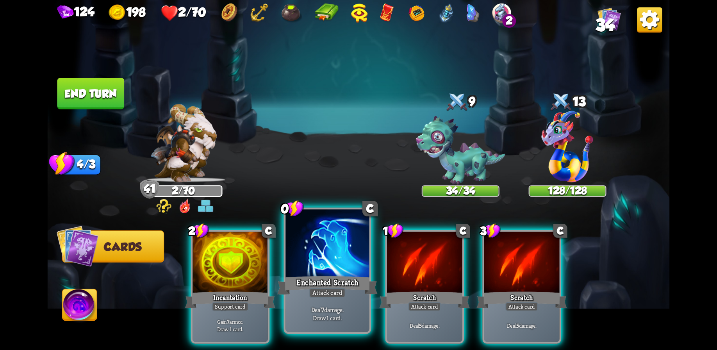
click at [326, 263] on div at bounding box center [328, 244] width 84 height 70
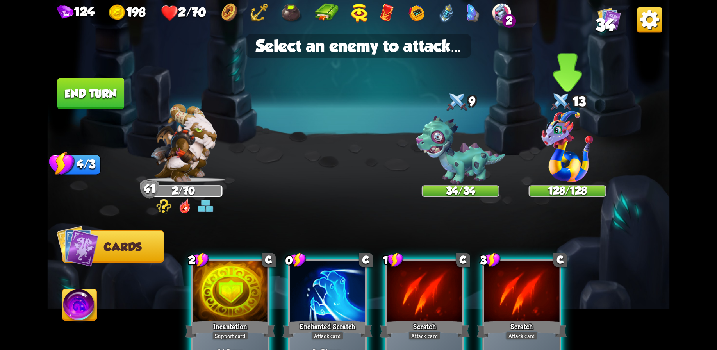
click at [564, 160] on img at bounding box center [568, 147] width 52 height 72
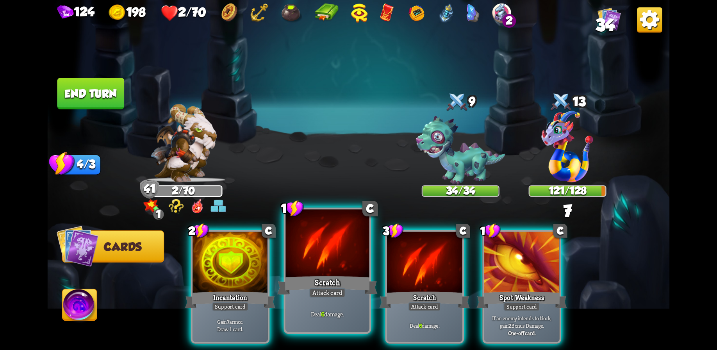
click at [329, 272] on div at bounding box center [328, 244] width 84 height 70
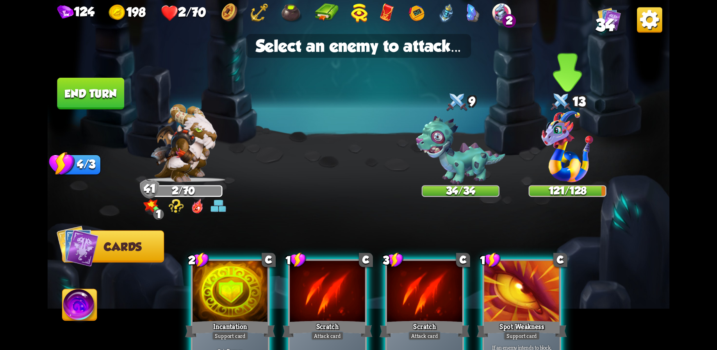
click at [572, 137] on img at bounding box center [568, 147] width 52 height 72
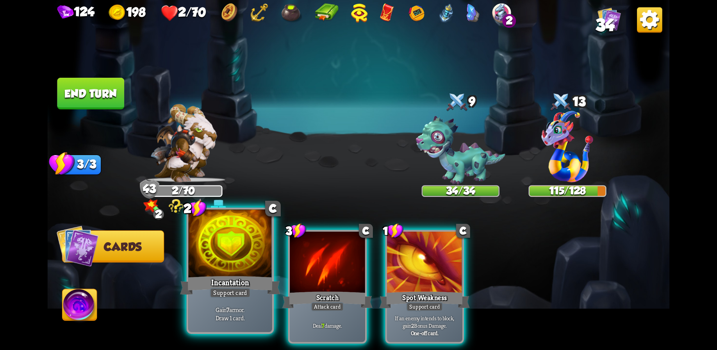
click at [223, 272] on div at bounding box center [230, 244] width 84 height 70
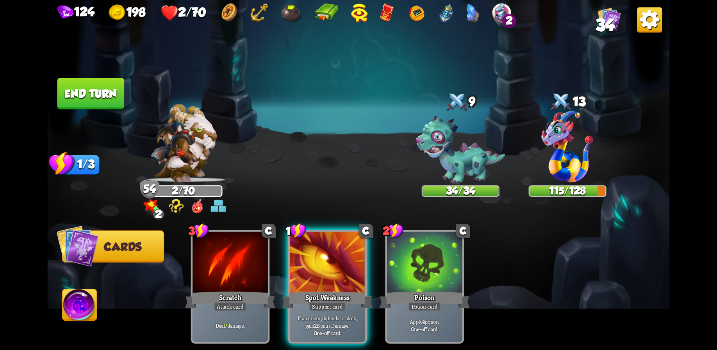
click at [100, 95] on button "End turn" at bounding box center [90, 94] width 67 height 32
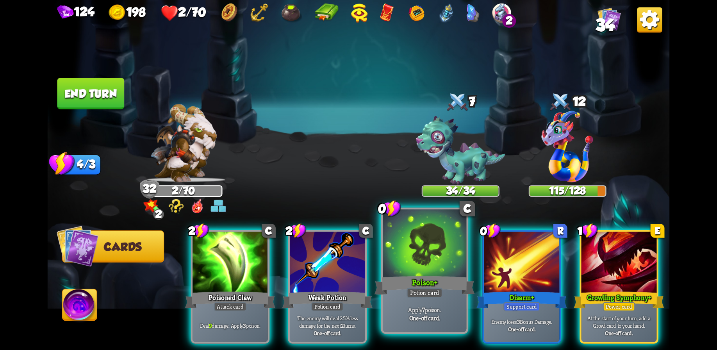
click at [415, 266] on div at bounding box center [425, 244] width 84 height 70
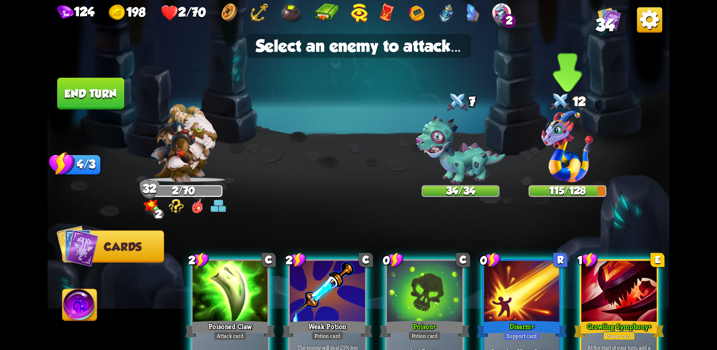
click at [550, 161] on img at bounding box center [568, 147] width 52 height 72
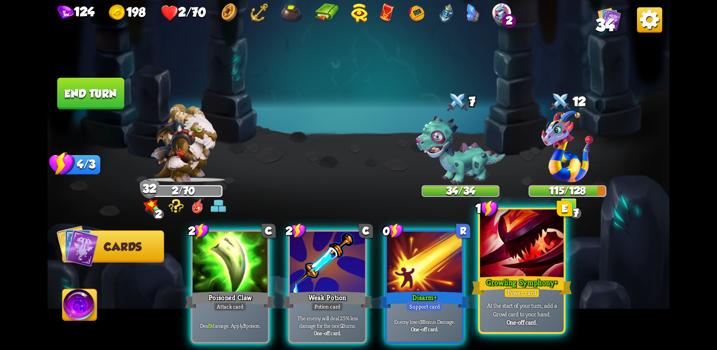
click at [509, 270] on div at bounding box center [522, 244] width 84 height 70
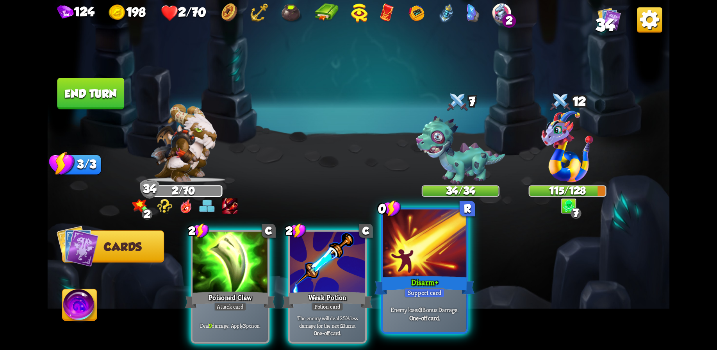
click at [428, 263] on div at bounding box center [425, 244] width 84 height 70
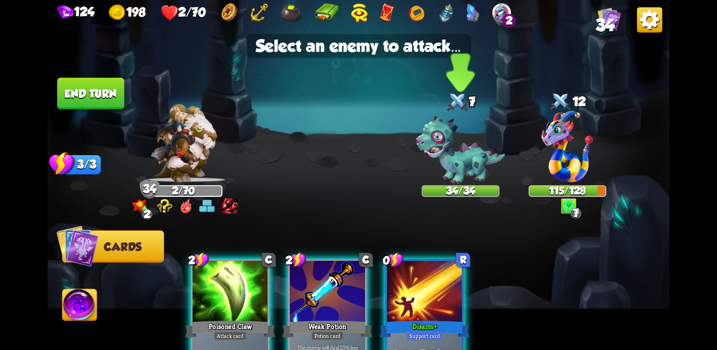
click at [455, 167] on img at bounding box center [460, 150] width 89 height 69
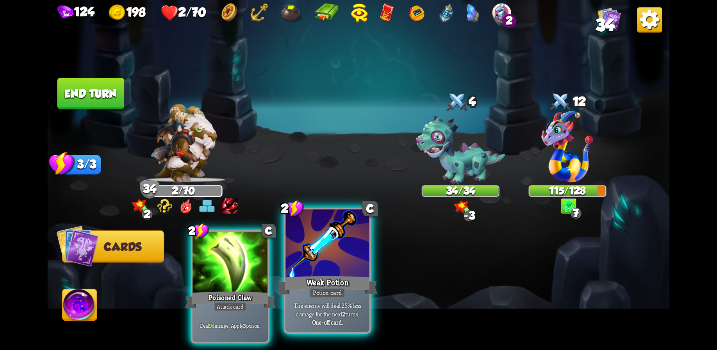
click at [322, 274] on div "Weak Potion" at bounding box center [327, 285] width 100 height 22
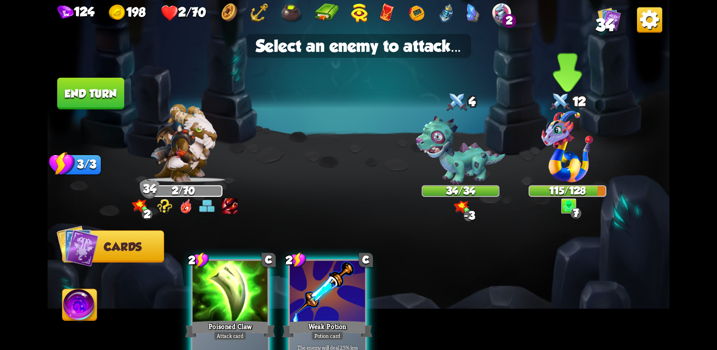
click at [564, 165] on img at bounding box center [568, 147] width 52 height 72
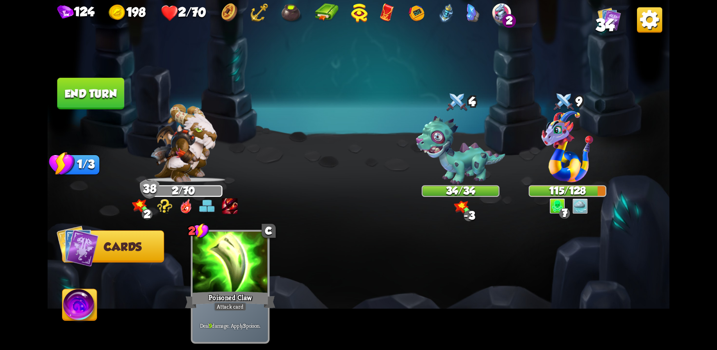
click at [77, 92] on button "End turn" at bounding box center [90, 94] width 67 height 32
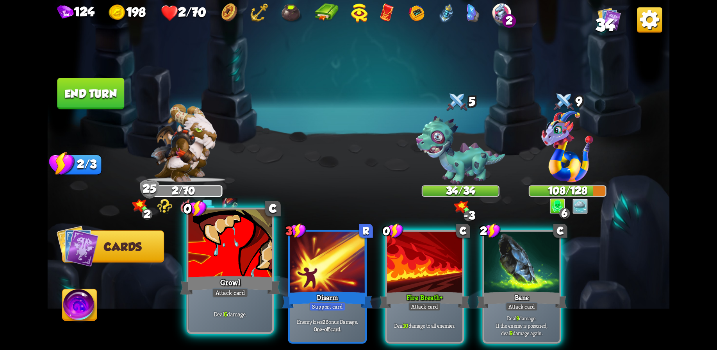
click at [256, 267] on div at bounding box center [230, 244] width 84 height 70
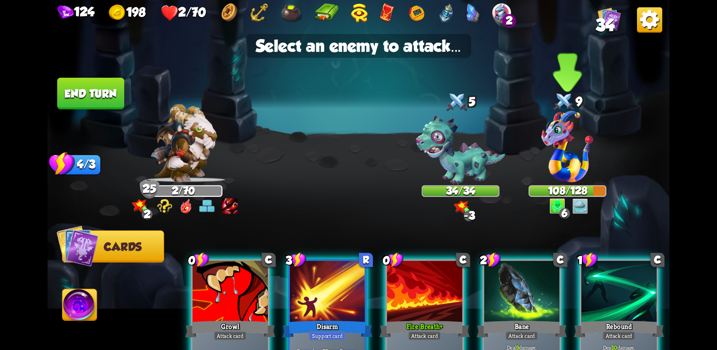
click at [554, 156] on img at bounding box center [568, 147] width 52 height 72
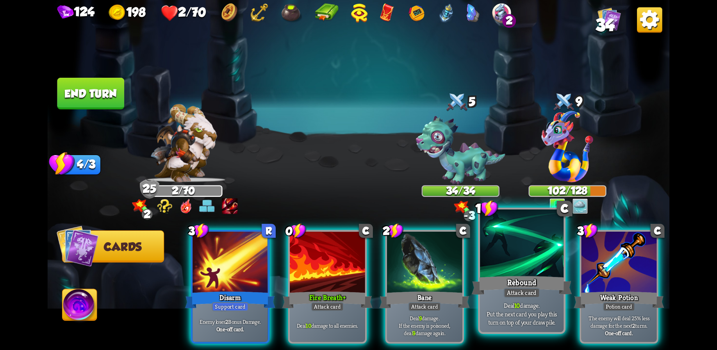
click at [516, 280] on div "Rebound" at bounding box center [522, 285] width 100 height 22
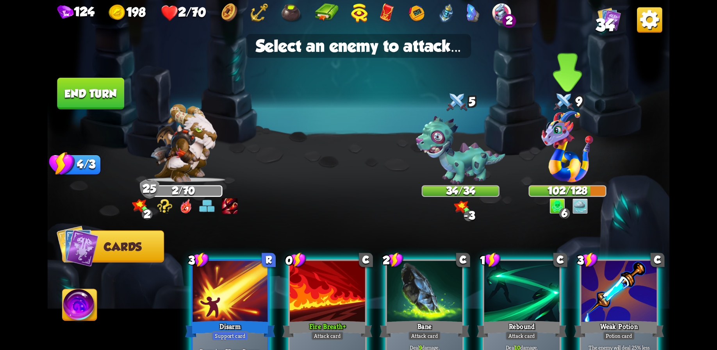
click at [567, 145] on img at bounding box center [568, 147] width 52 height 72
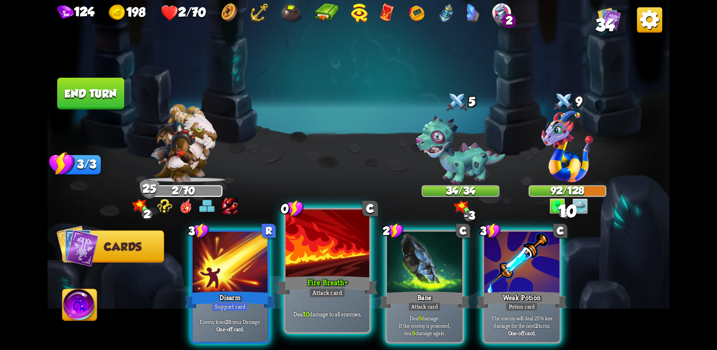
click at [310, 260] on div at bounding box center [328, 244] width 84 height 70
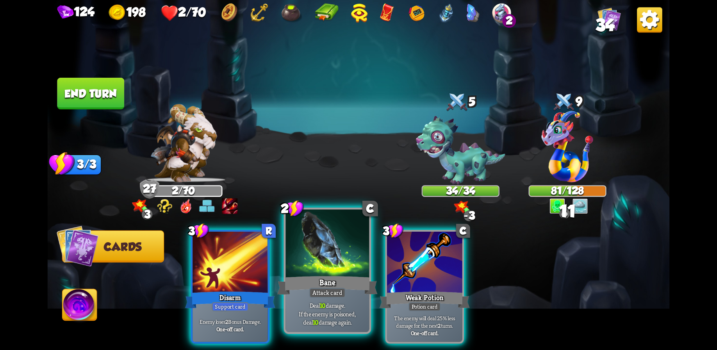
drag, startPoint x: 347, startPoint y: 258, endPoint x: 376, endPoint y: 231, distance: 39.3
click at [346, 256] on div at bounding box center [328, 244] width 84 height 70
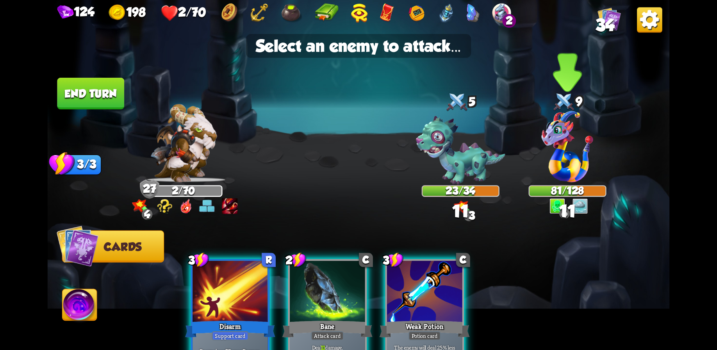
click at [557, 148] on img at bounding box center [568, 147] width 52 height 72
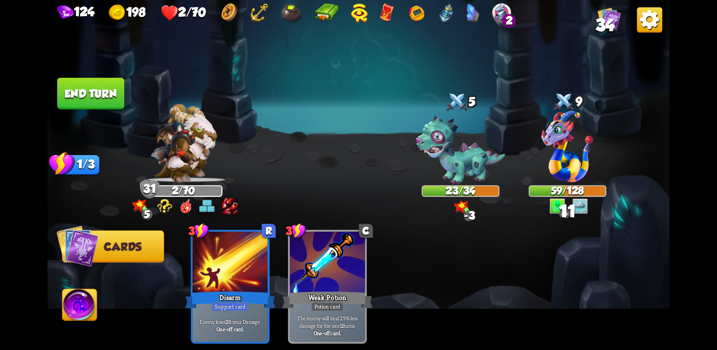
click at [89, 93] on button "End turn" at bounding box center [90, 94] width 67 height 32
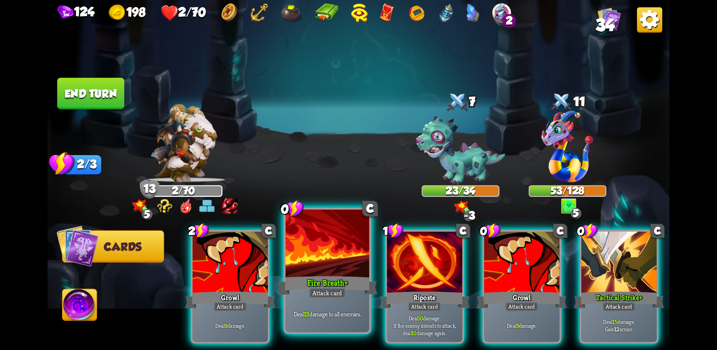
click at [342, 269] on div at bounding box center [328, 244] width 84 height 70
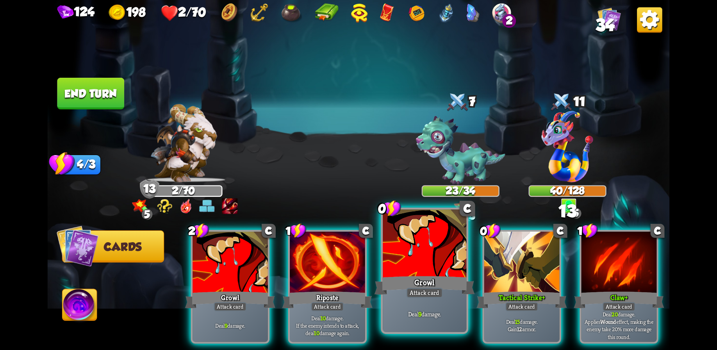
click at [403, 273] on div at bounding box center [425, 244] width 84 height 70
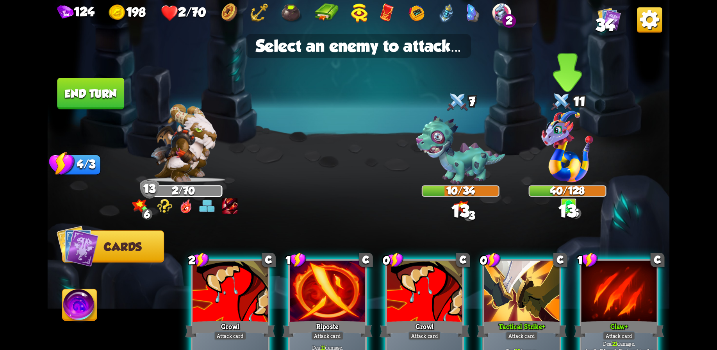
click at [554, 160] on img at bounding box center [568, 147] width 52 height 72
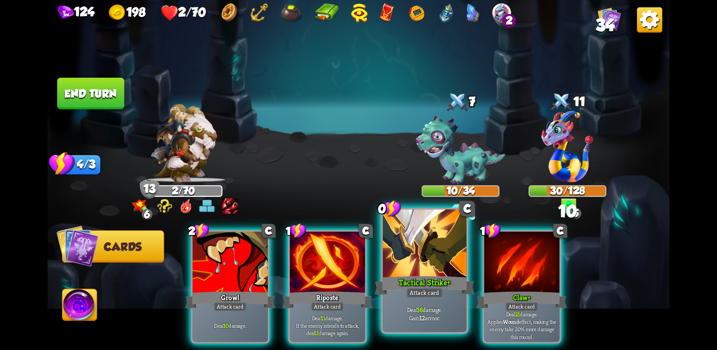
click at [419, 270] on div at bounding box center [425, 244] width 84 height 70
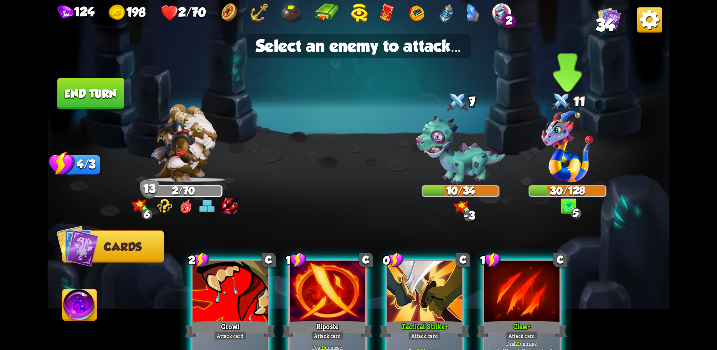
click at [553, 158] on img at bounding box center [568, 147] width 52 height 72
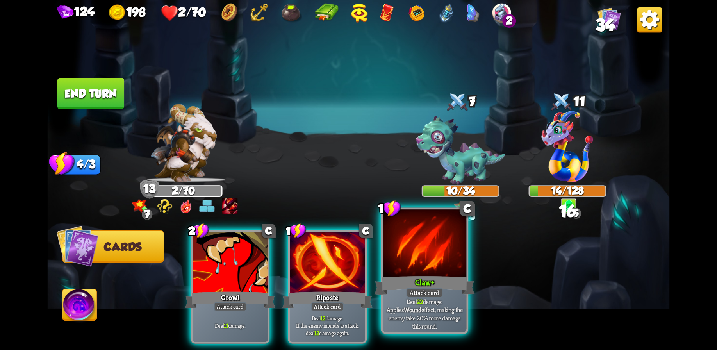
click at [431, 259] on div at bounding box center [425, 244] width 84 height 70
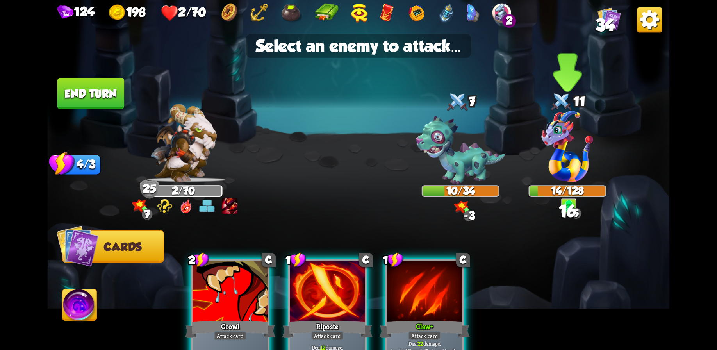
click at [569, 153] on img at bounding box center [568, 147] width 52 height 72
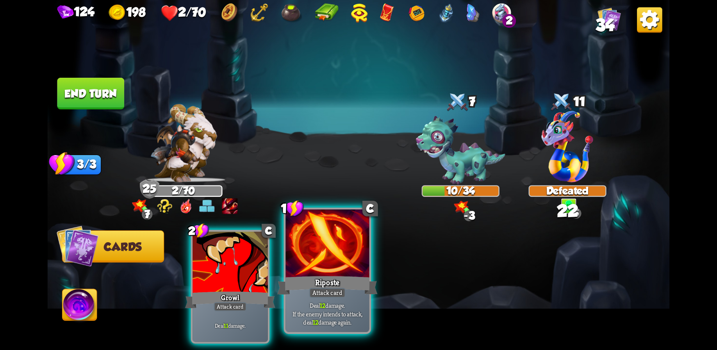
drag, startPoint x: 327, startPoint y: 260, endPoint x: 331, endPoint y: 256, distance: 5.5
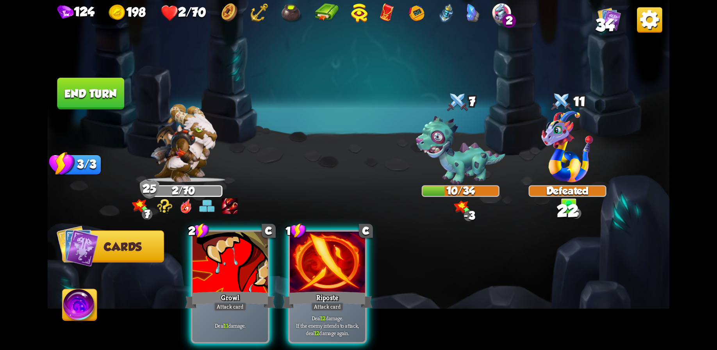
click at [327, 260] on div at bounding box center [327, 263] width 75 height 63
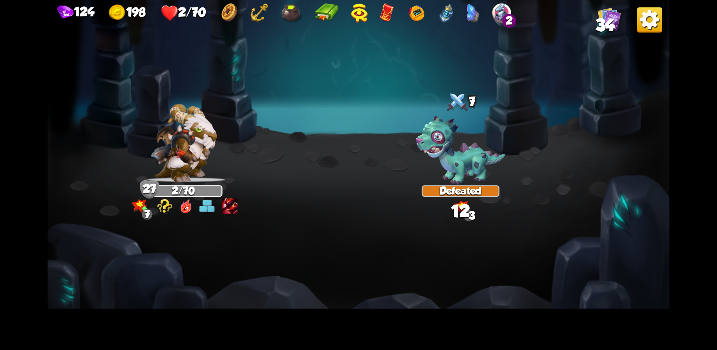
click at [249, 267] on div "Select an enemy to attack... You don't have enough stamina to play that card...…" at bounding box center [359, 175] width 623 height 350
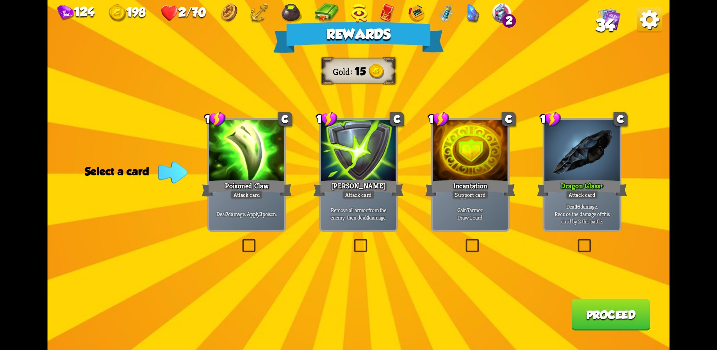
click at [604, 224] on p "Deal 16 damage. Reduce the damage of this card by 2 this battle." at bounding box center [583, 214] width 72 height 22
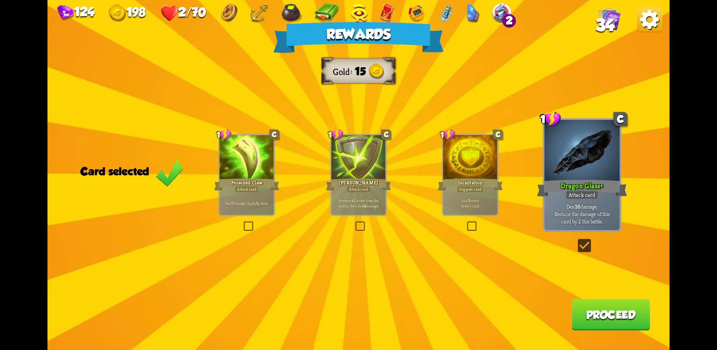
click at [605, 310] on button "Proceed" at bounding box center [611, 315] width 79 height 32
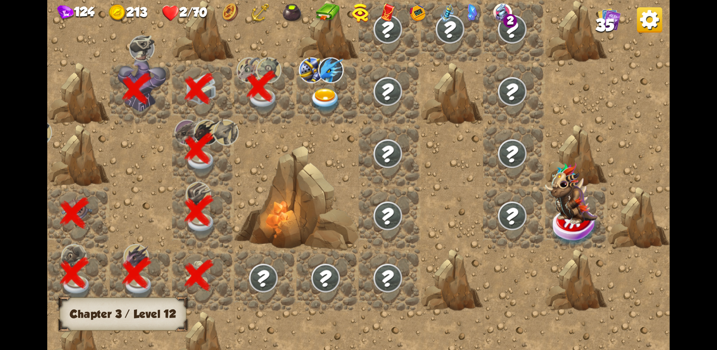
click at [320, 93] on img at bounding box center [325, 100] width 31 height 24
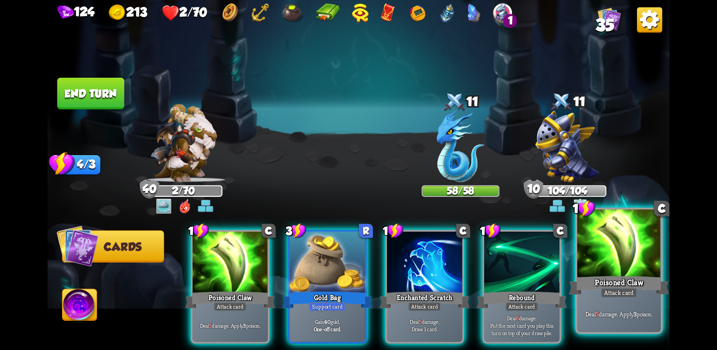
click at [626, 268] on div at bounding box center [620, 244] width 84 height 70
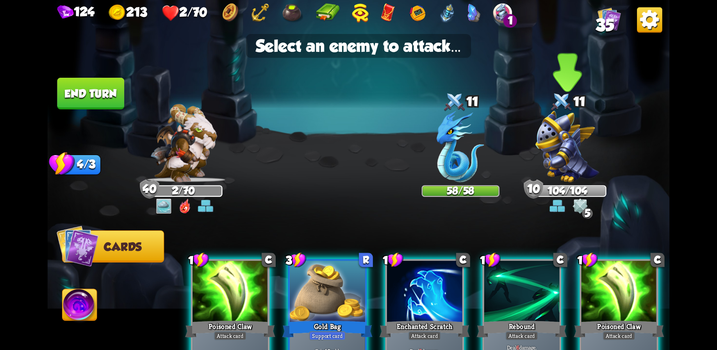
click at [561, 152] on img at bounding box center [568, 147] width 64 height 72
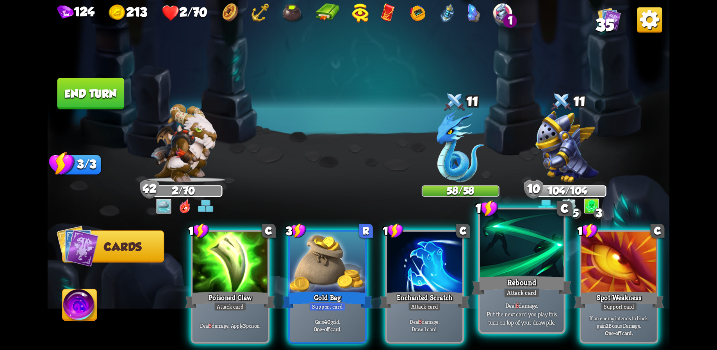
click at [512, 252] on div at bounding box center [522, 244] width 84 height 70
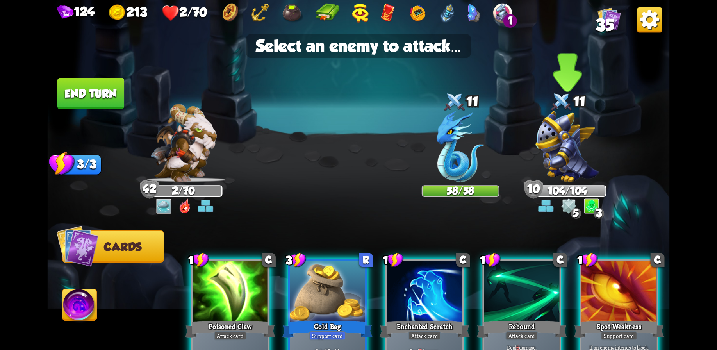
click at [562, 146] on img at bounding box center [568, 147] width 64 height 72
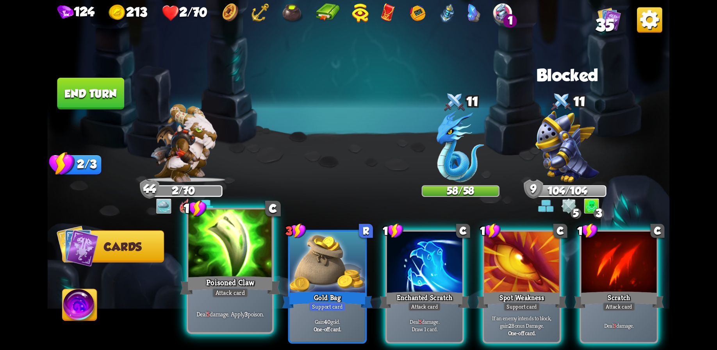
click at [231, 269] on div at bounding box center [230, 244] width 84 height 70
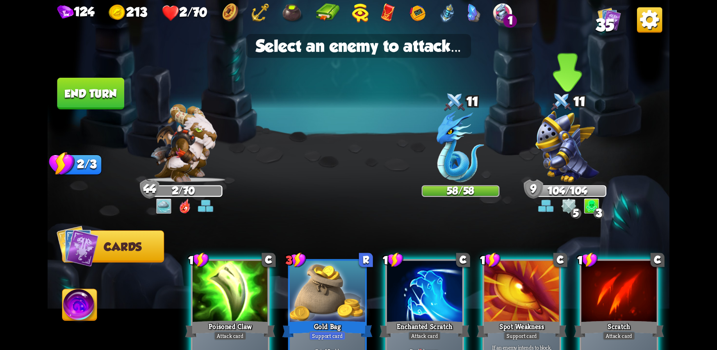
click at [568, 156] on img at bounding box center [568, 147] width 64 height 72
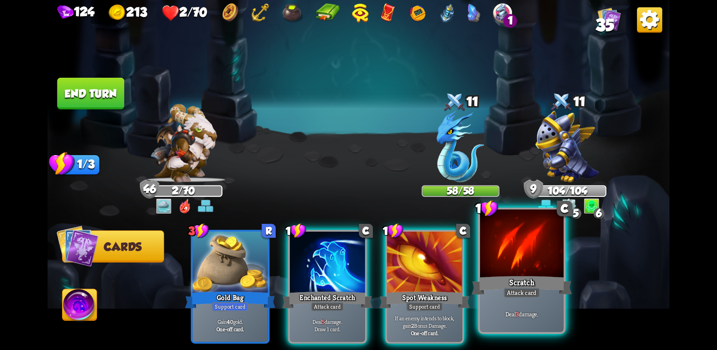
click at [505, 261] on div at bounding box center [522, 244] width 84 height 70
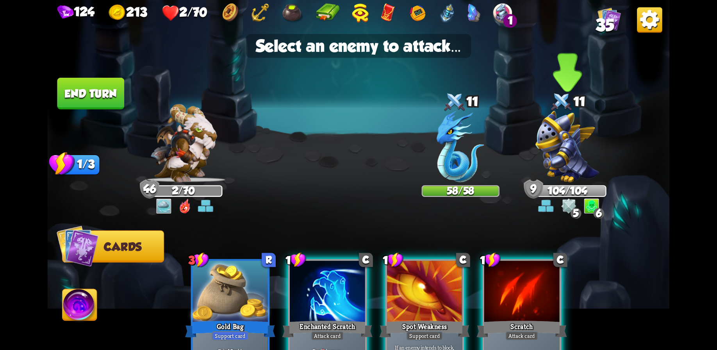
click at [567, 149] on img at bounding box center [568, 147] width 64 height 72
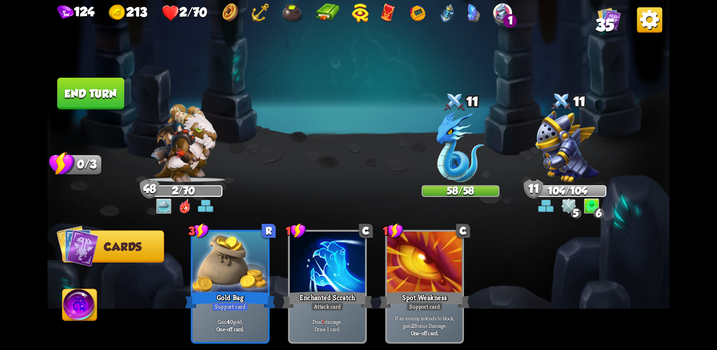
drag, startPoint x: 70, startPoint y: 87, endPoint x: 79, endPoint y: 90, distance: 9.4
click at [70, 87] on button "End turn" at bounding box center [90, 94] width 67 height 32
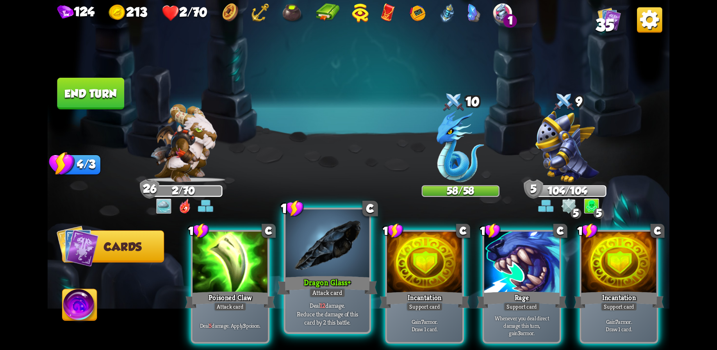
click at [324, 263] on div at bounding box center [328, 244] width 84 height 70
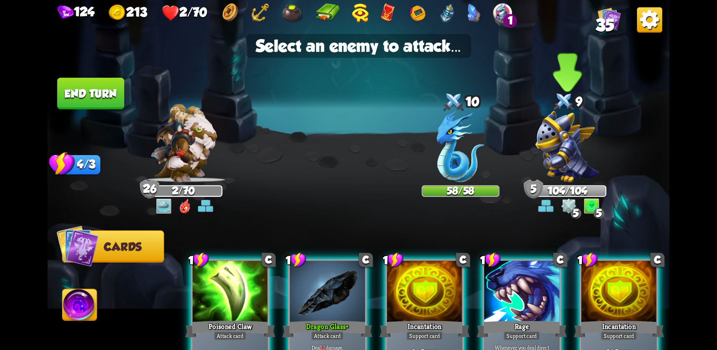
click at [571, 165] on img at bounding box center [568, 147] width 64 height 72
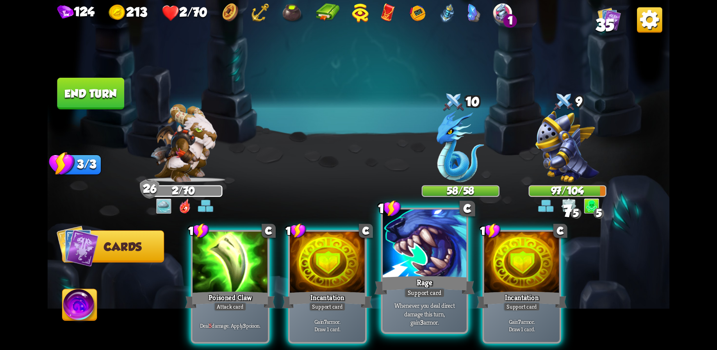
click at [417, 252] on div at bounding box center [425, 244] width 84 height 70
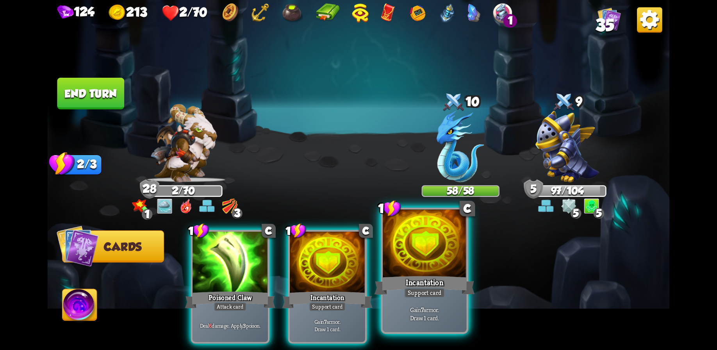
click at [423, 263] on div at bounding box center [425, 244] width 84 height 70
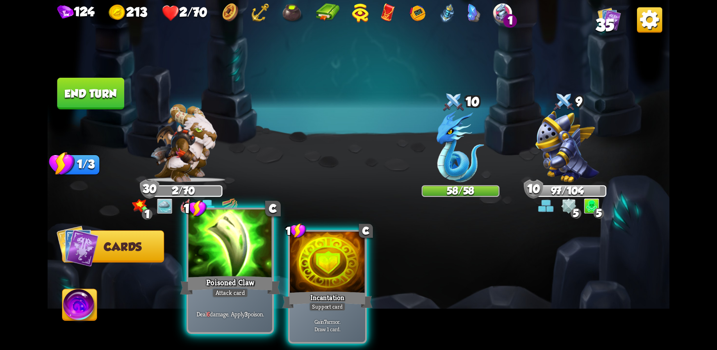
click at [238, 246] on div at bounding box center [230, 244] width 84 height 70
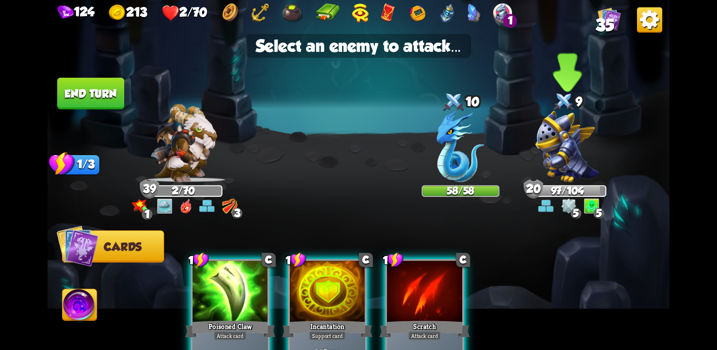
click at [557, 145] on img at bounding box center [568, 147] width 64 height 72
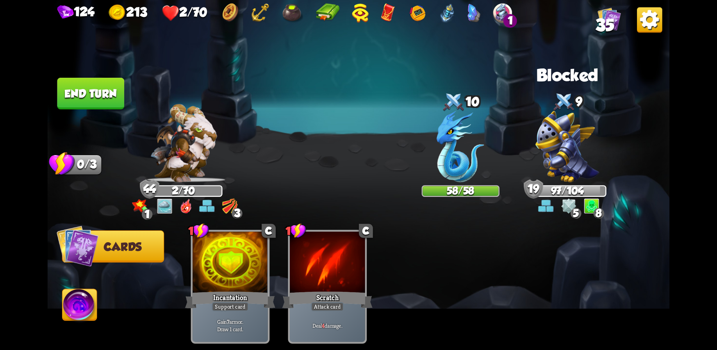
click at [91, 88] on button "End turn" at bounding box center [90, 94] width 67 height 32
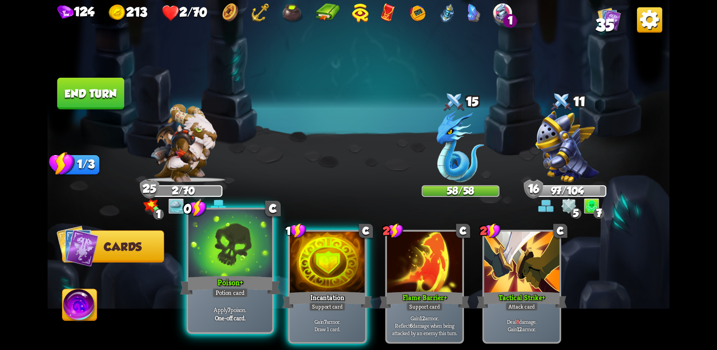
click at [242, 274] on div at bounding box center [230, 244] width 84 height 70
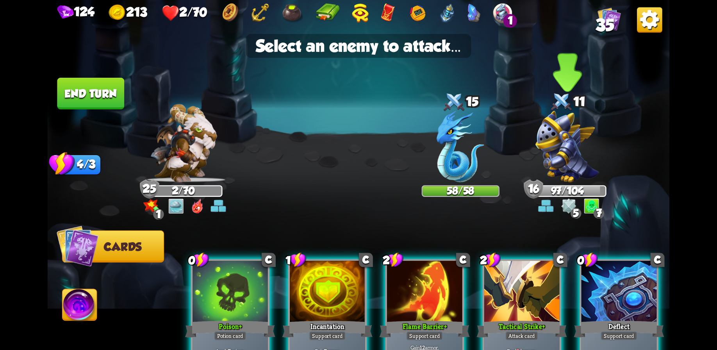
click at [567, 160] on img at bounding box center [568, 147] width 64 height 72
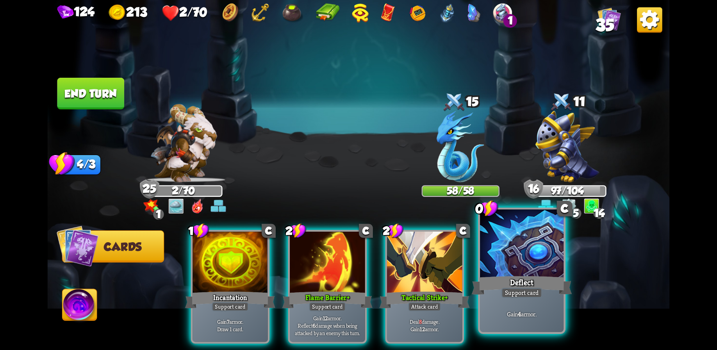
click at [510, 266] on div at bounding box center [522, 244] width 84 height 70
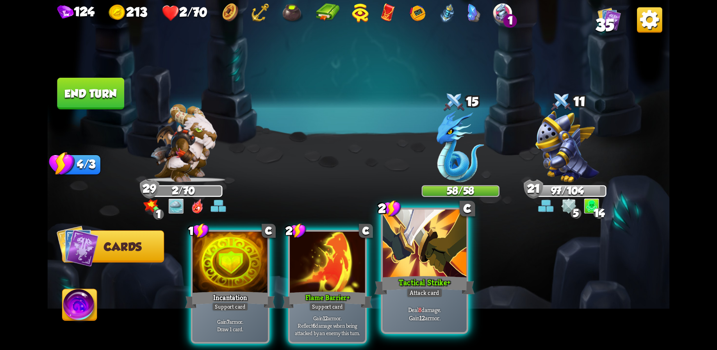
click at [416, 267] on div at bounding box center [425, 244] width 84 height 70
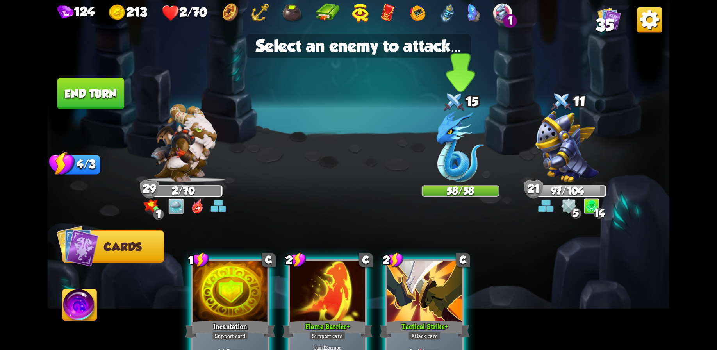
click at [461, 154] on img at bounding box center [461, 147] width 48 height 72
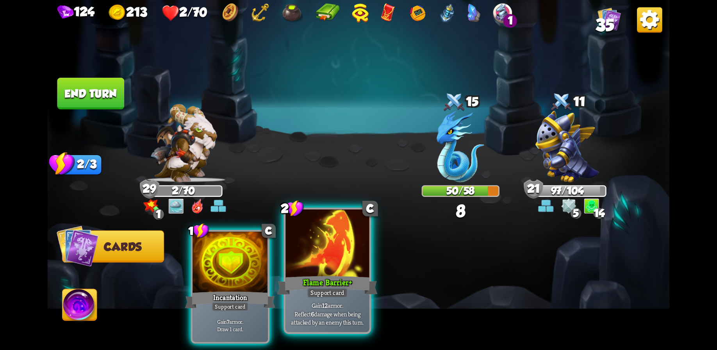
click at [344, 276] on div "Flame Barrier +" at bounding box center [327, 285] width 100 height 22
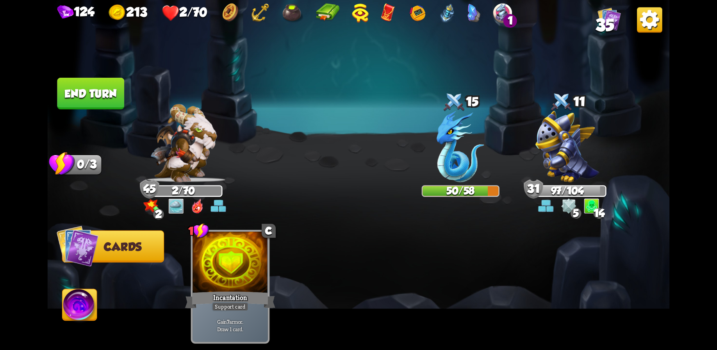
click at [84, 94] on button "End turn" at bounding box center [90, 94] width 67 height 32
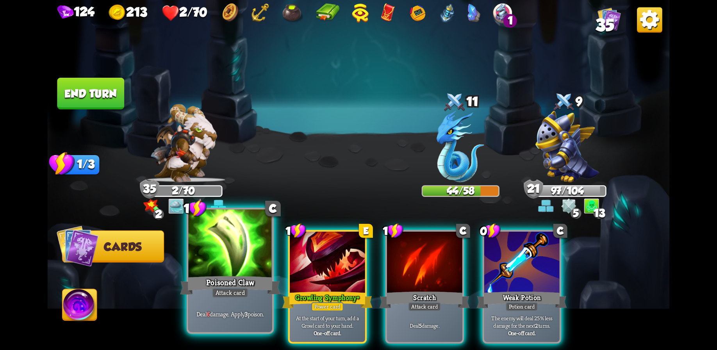
drag, startPoint x: 256, startPoint y: 267, endPoint x: 272, endPoint y: 263, distance: 16.8
click at [256, 267] on div at bounding box center [230, 244] width 84 height 70
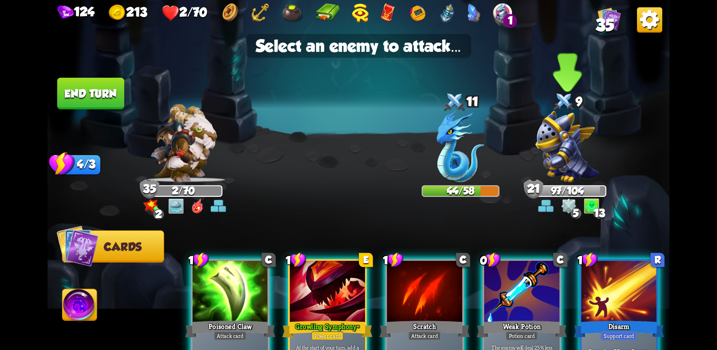
click at [566, 154] on img at bounding box center [568, 147] width 64 height 72
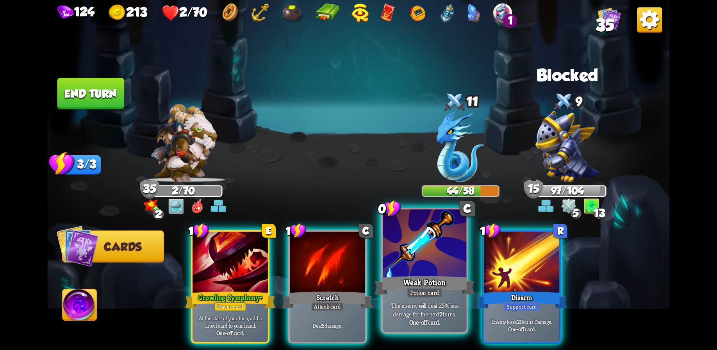
click at [426, 265] on div at bounding box center [425, 244] width 84 height 70
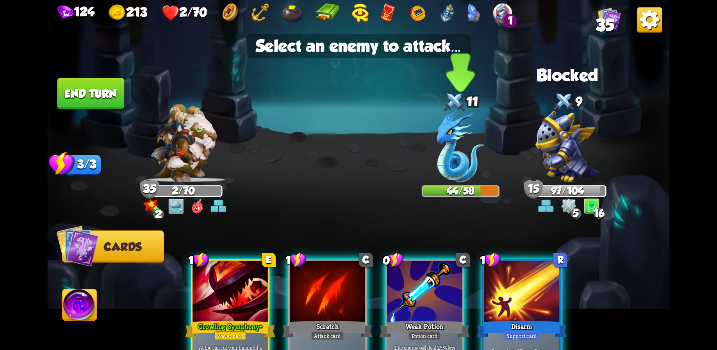
click at [442, 159] on img at bounding box center [461, 147] width 48 height 72
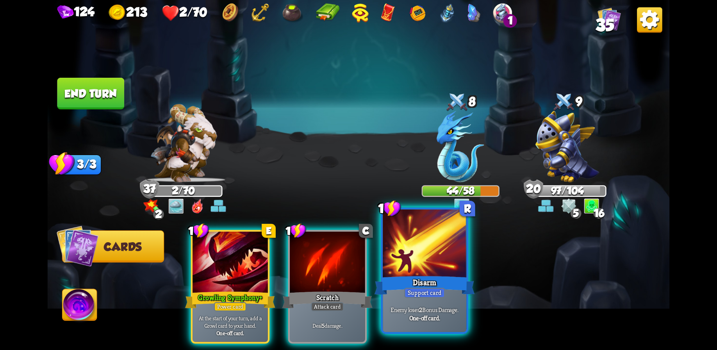
click at [409, 272] on div at bounding box center [425, 244] width 84 height 70
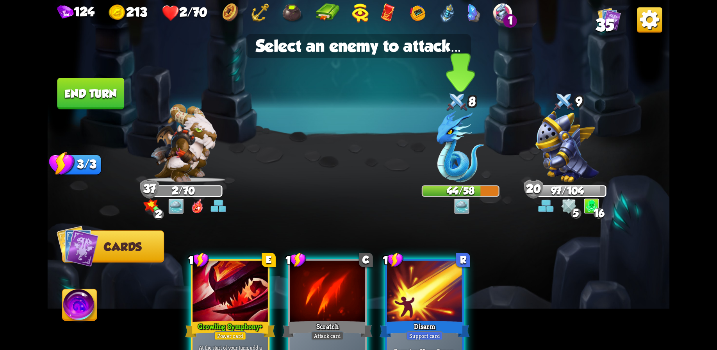
click at [452, 143] on img at bounding box center [461, 147] width 48 height 72
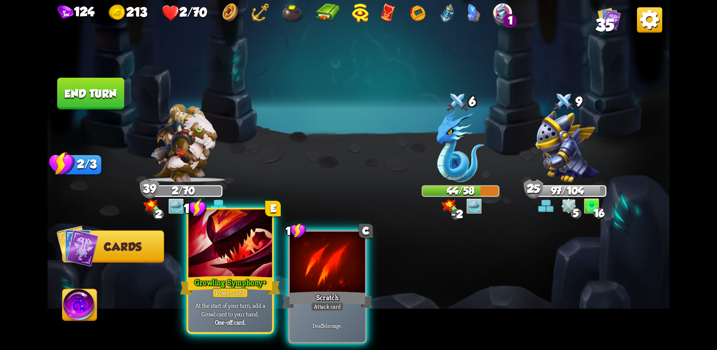
click at [249, 275] on div "Growling Symphony +" at bounding box center [230, 285] width 100 height 22
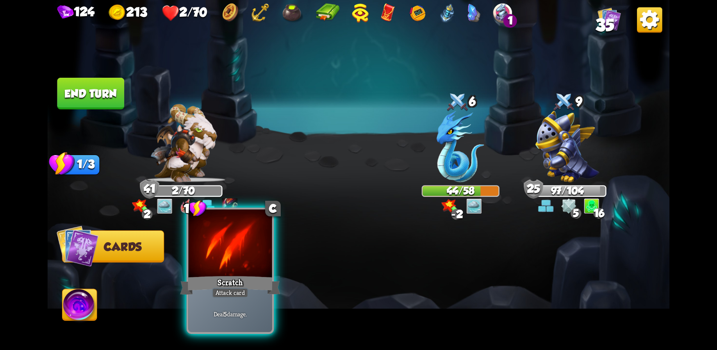
click at [245, 260] on div at bounding box center [230, 244] width 84 height 70
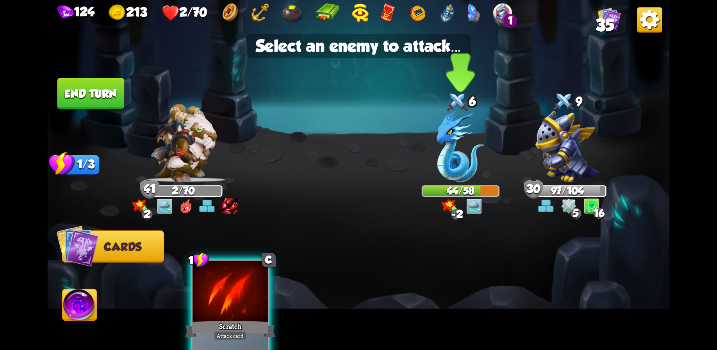
click at [451, 154] on img at bounding box center [461, 147] width 48 height 72
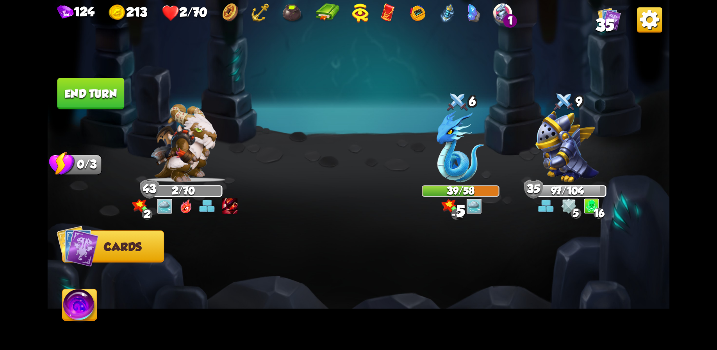
click at [98, 94] on button "End turn" at bounding box center [90, 94] width 67 height 32
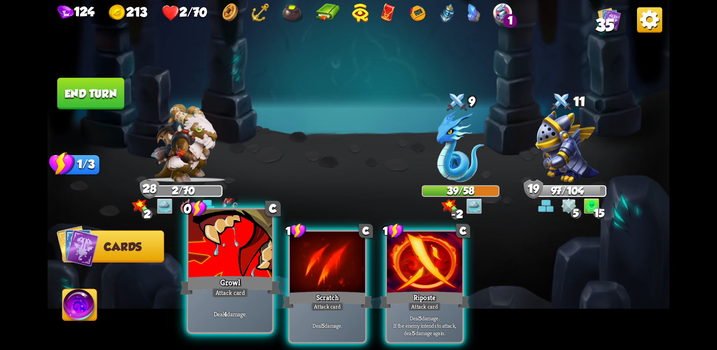
drag, startPoint x: 224, startPoint y: 272, endPoint x: 243, endPoint y: 267, distance: 20.2
click at [224, 272] on div at bounding box center [230, 244] width 84 height 70
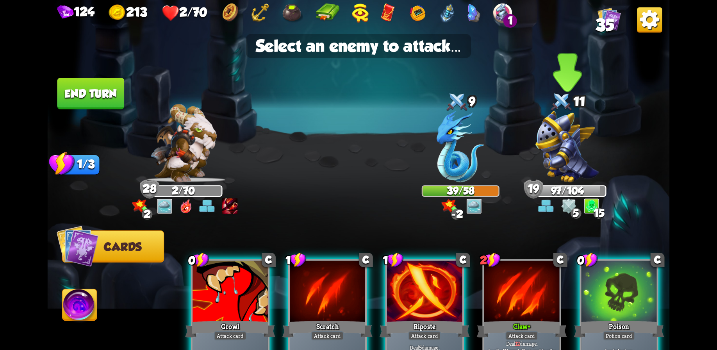
click at [558, 155] on div "Player turn" at bounding box center [359, 175] width 623 height 96
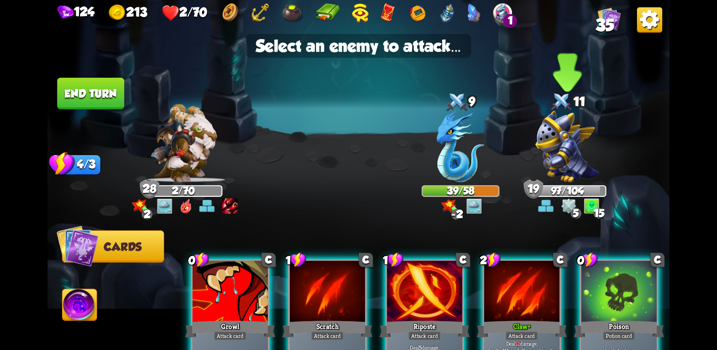
click at [571, 144] on img at bounding box center [568, 147] width 64 height 72
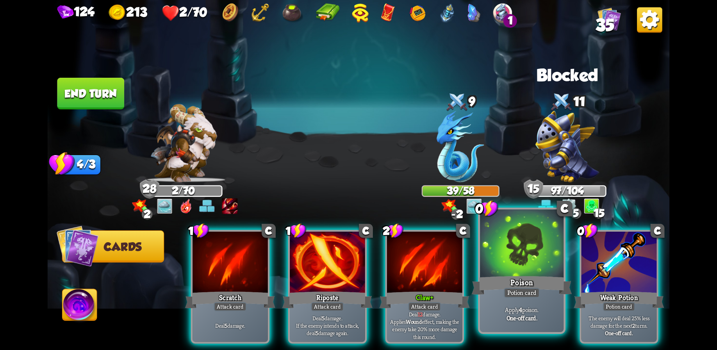
drag, startPoint x: 524, startPoint y: 261, endPoint x: 564, endPoint y: 178, distance: 91.6
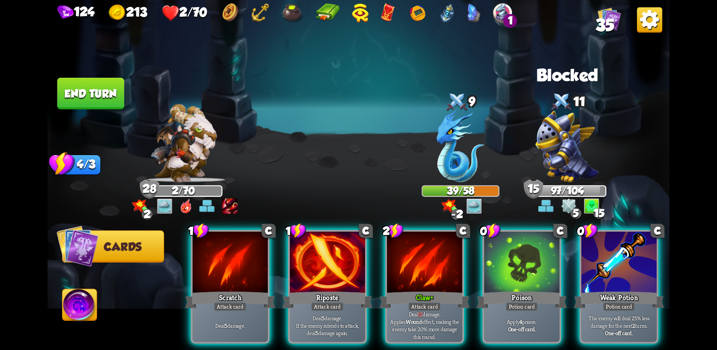
click at [525, 259] on div at bounding box center [522, 263] width 75 height 63
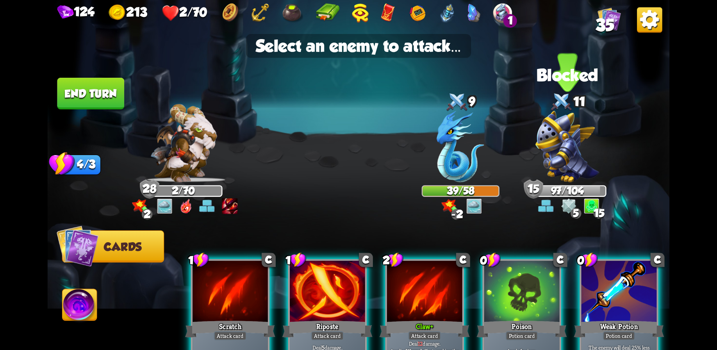
click at [560, 151] on img at bounding box center [568, 147] width 64 height 72
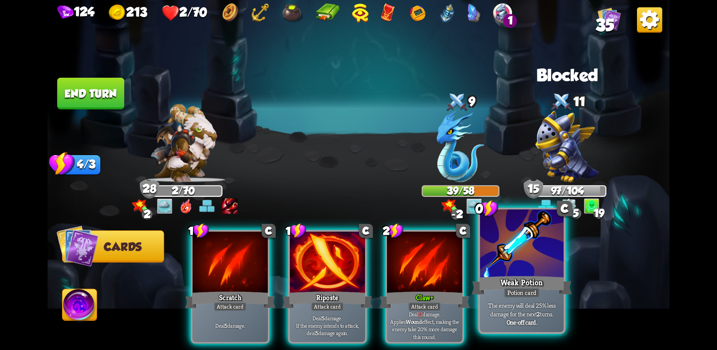
click at [520, 271] on div at bounding box center [522, 244] width 84 height 70
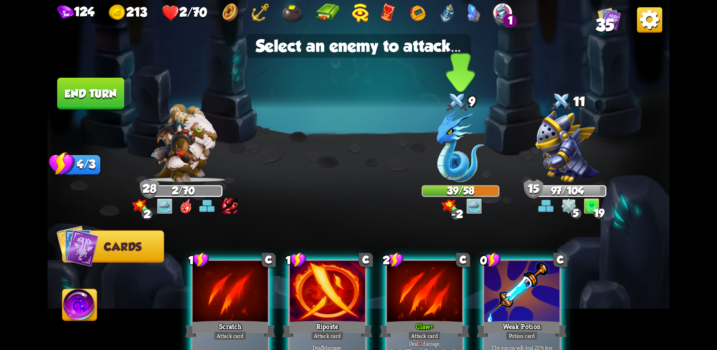
click at [446, 149] on img at bounding box center [461, 147] width 48 height 72
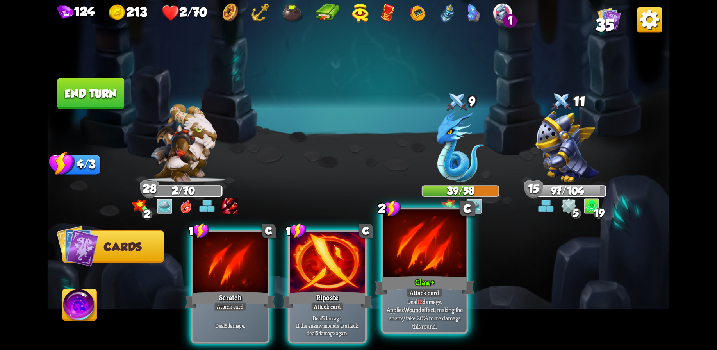
click at [425, 274] on div "Claw +" at bounding box center [425, 285] width 100 height 22
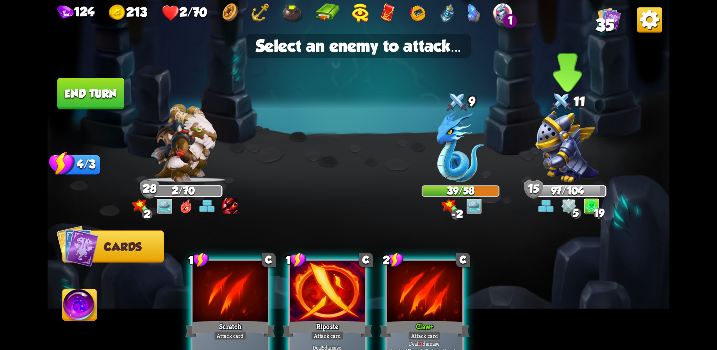
click at [551, 152] on img at bounding box center [568, 147] width 64 height 72
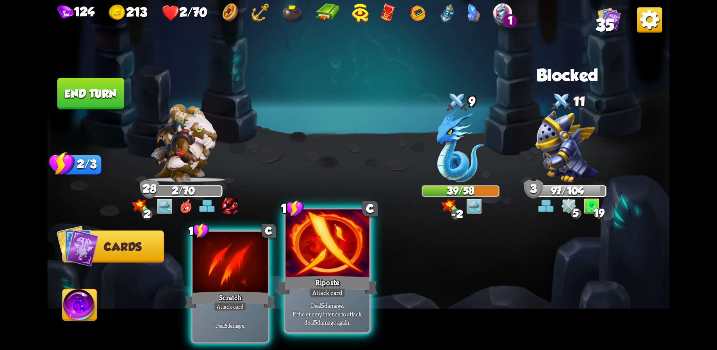
drag, startPoint x: 313, startPoint y: 268, endPoint x: 322, endPoint y: 265, distance: 9.0
click at [314, 268] on div at bounding box center [328, 244] width 84 height 70
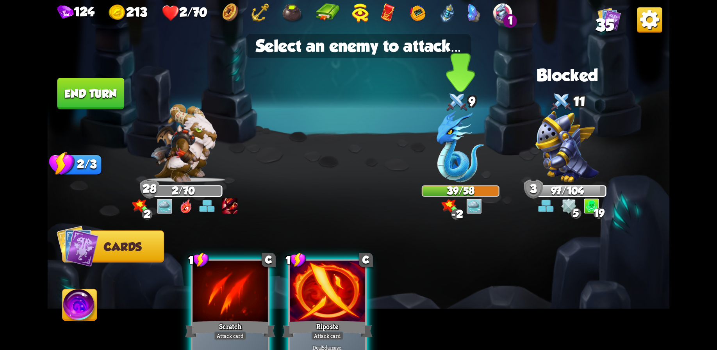
click at [458, 165] on img at bounding box center [461, 147] width 48 height 72
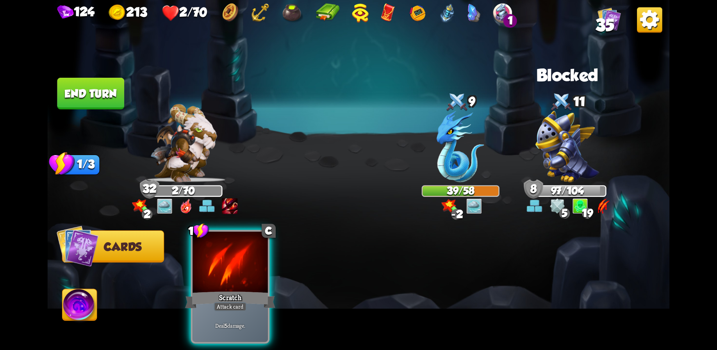
drag, startPoint x: 237, startPoint y: 265, endPoint x: 306, endPoint y: 232, distance: 76.7
click at [237, 266] on div at bounding box center [230, 263] width 75 height 63
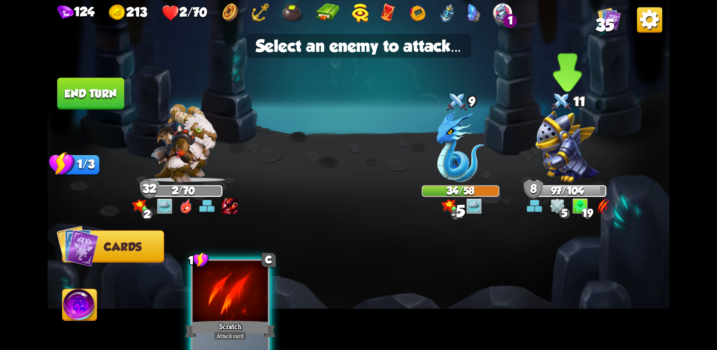
click at [571, 158] on img at bounding box center [568, 147] width 64 height 72
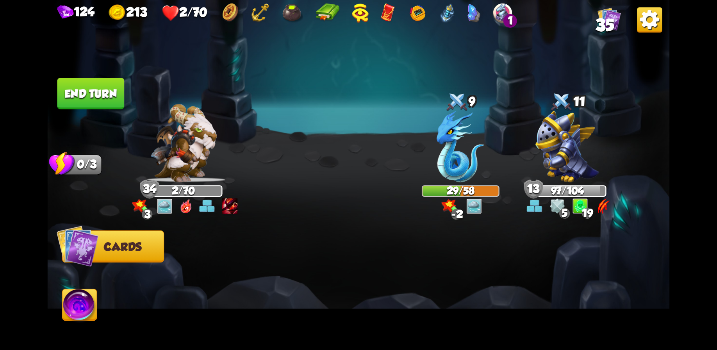
click at [97, 89] on button "End turn" at bounding box center [90, 94] width 67 height 32
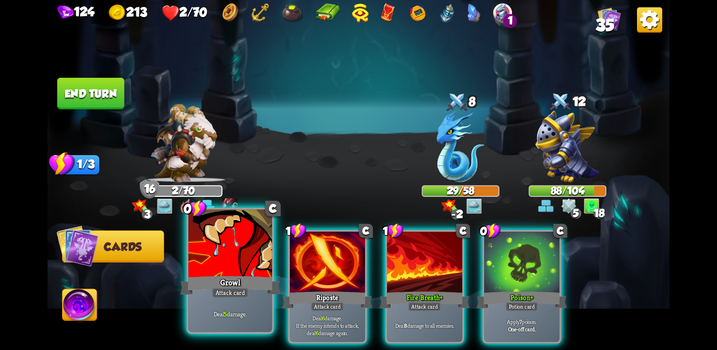
click at [249, 251] on div at bounding box center [230, 244] width 84 height 70
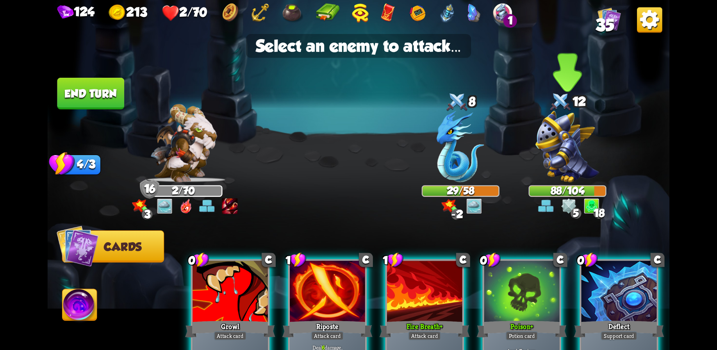
click at [564, 144] on img at bounding box center [568, 147] width 64 height 72
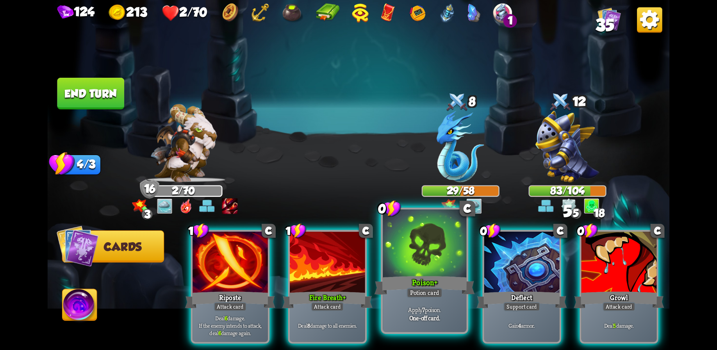
click at [432, 262] on div at bounding box center [425, 244] width 84 height 70
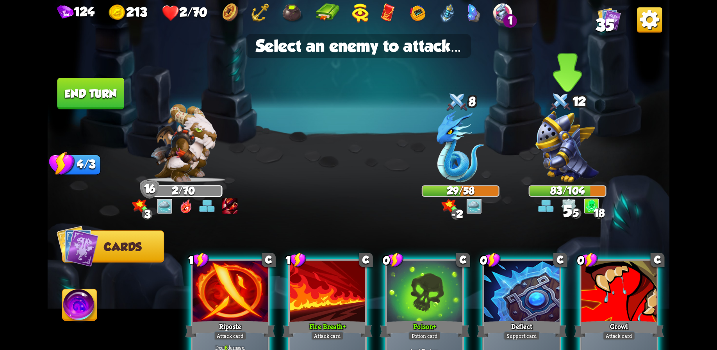
click at [560, 153] on img at bounding box center [568, 147] width 64 height 72
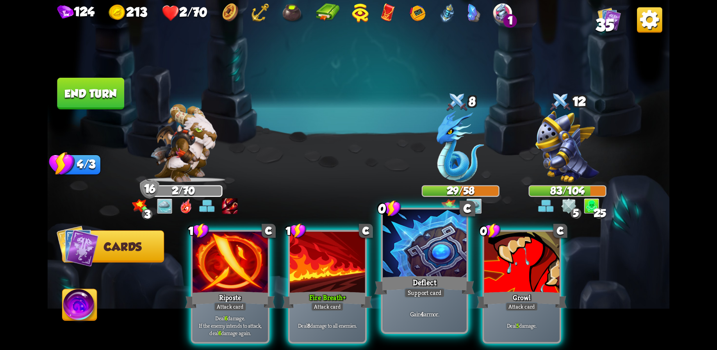
click at [422, 266] on div at bounding box center [425, 244] width 84 height 70
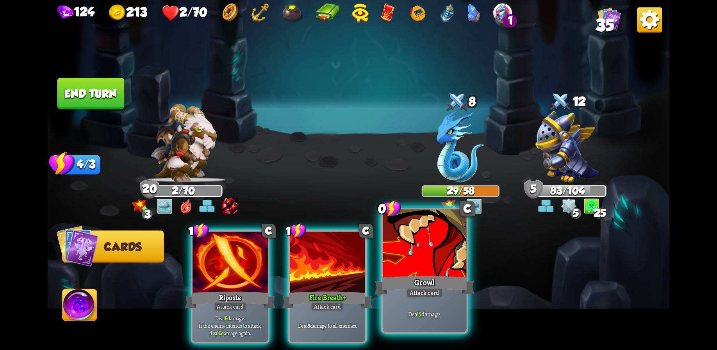
click at [426, 277] on div "Growl" at bounding box center [425, 285] width 100 height 22
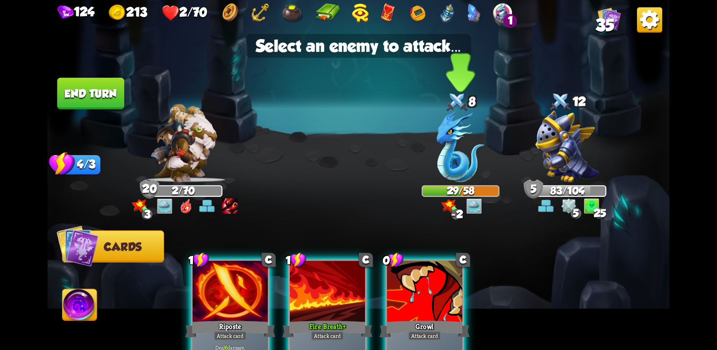
click at [444, 163] on img at bounding box center [461, 147] width 48 height 72
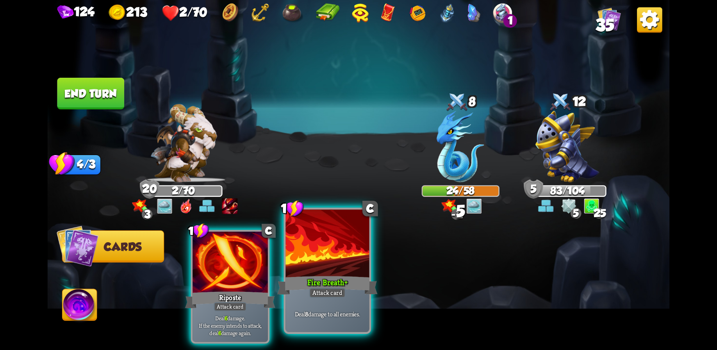
click at [321, 276] on div "Fire Breath +" at bounding box center [327, 285] width 100 height 22
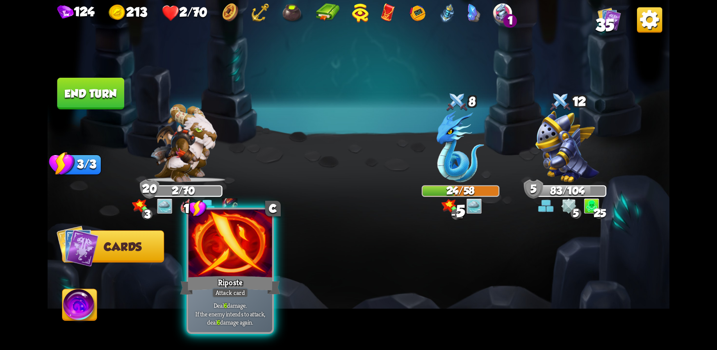
click at [232, 255] on div at bounding box center [230, 244] width 84 height 70
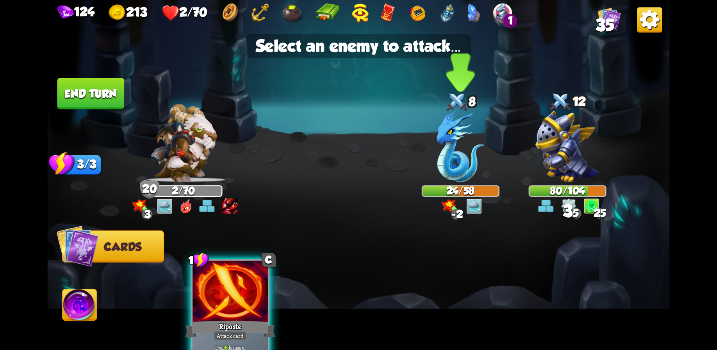
click at [449, 161] on img at bounding box center [461, 147] width 48 height 72
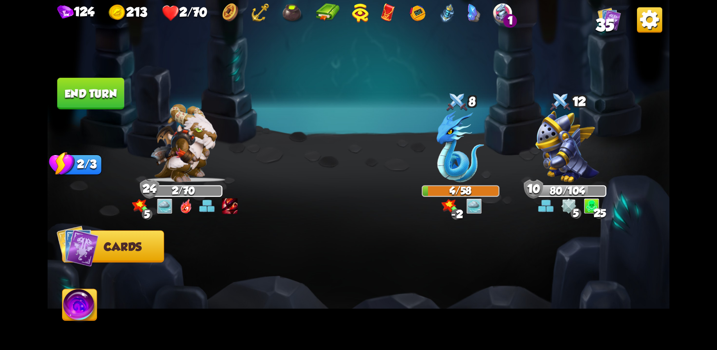
click at [92, 85] on button "End turn" at bounding box center [90, 94] width 67 height 32
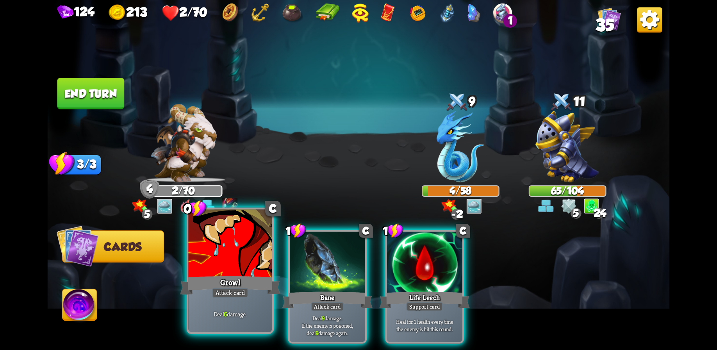
click at [248, 269] on div at bounding box center [230, 244] width 84 height 70
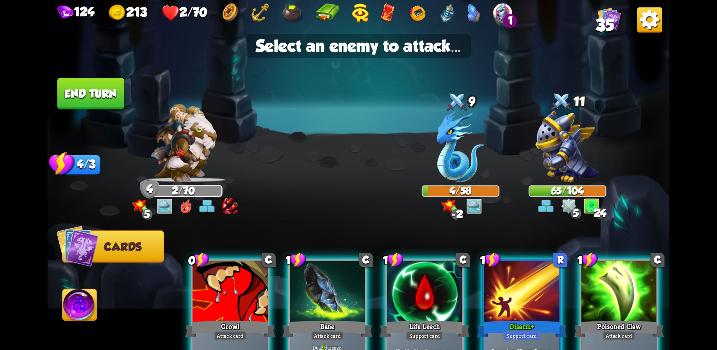
click at [458, 164] on div "Select an enemy to attack... You don't have enough stamina to play that card...…" at bounding box center [359, 175] width 623 height 350
click at [465, 154] on img at bounding box center [461, 147] width 48 height 72
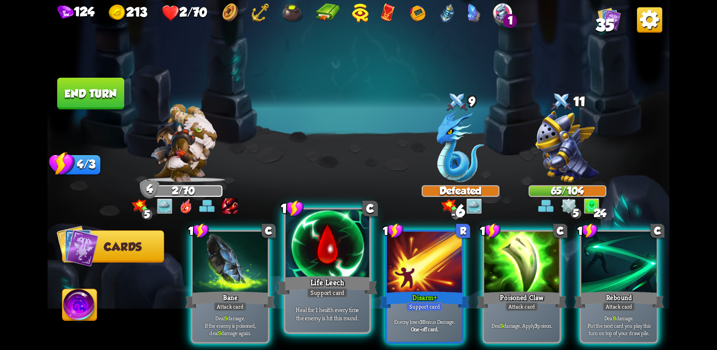
click at [327, 270] on div at bounding box center [328, 244] width 84 height 70
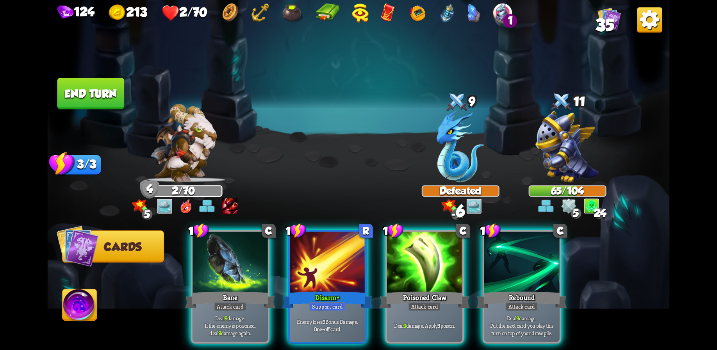
click at [560, 142] on img at bounding box center [568, 147] width 64 height 72
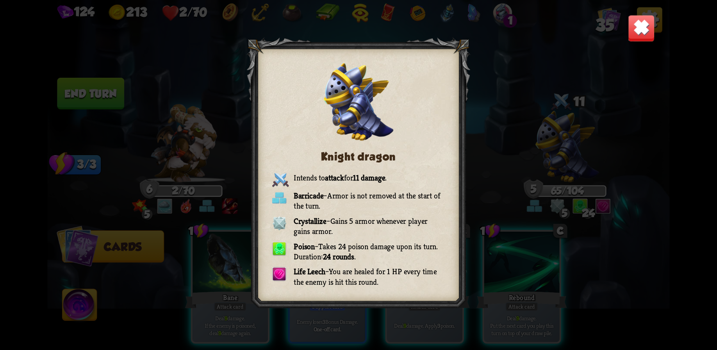
click at [545, 186] on div "Knight dragon Intends to attack for 11 damage . Barricade – Armor is not remove…" at bounding box center [359, 175] width 623 height 350
click at [649, 30] on img at bounding box center [641, 27] width 27 height 27
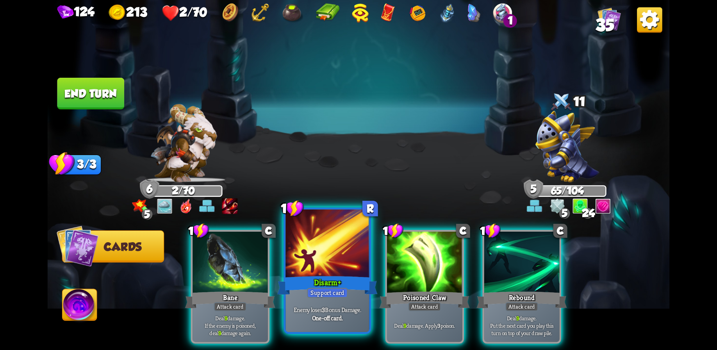
click at [345, 273] on div at bounding box center [328, 244] width 84 height 70
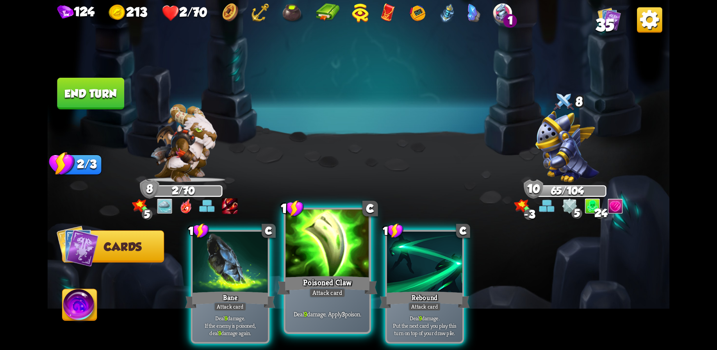
click at [327, 265] on div at bounding box center [328, 244] width 84 height 70
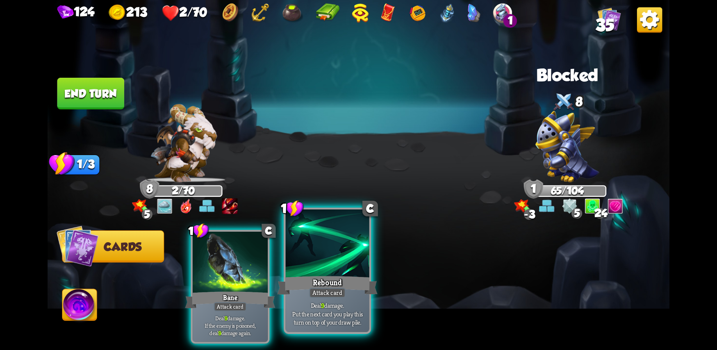
click at [302, 268] on div at bounding box center [328, 244] width 84 height 70
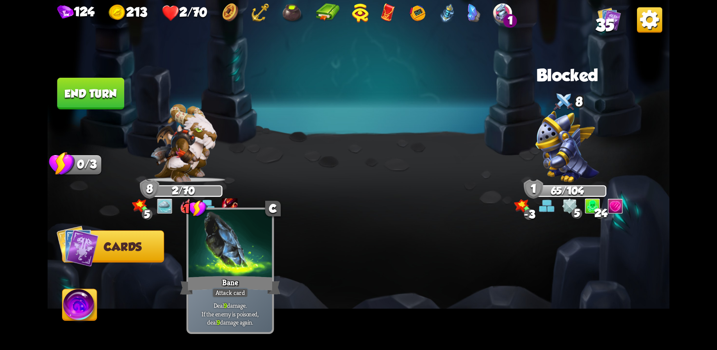
click at [247, 274] on div at bounding box center [230, 244] width 84 height 70
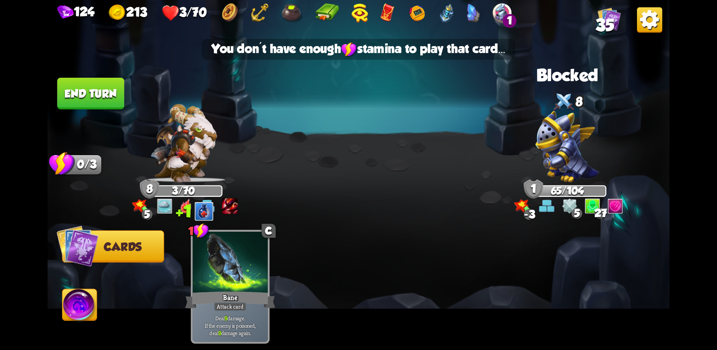
click at [326, 150] on img at bounding box center [359, 175] width 623 height 350
click at [96, 85] on button "End turn" at bounding box center [90, 94] width 67 height 32
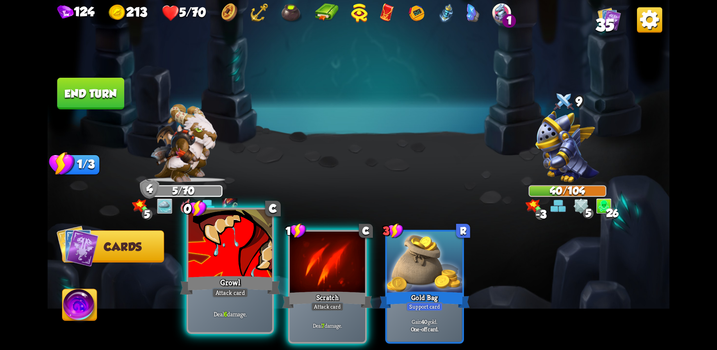
click at [218, 260] on div at bounding box center [230, 244] width 84 height 70
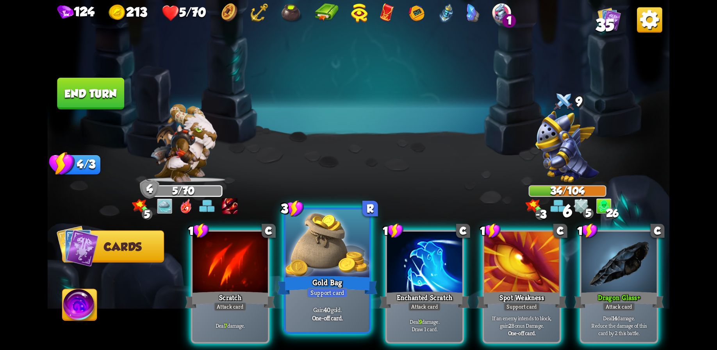
click at [330, 267] on div at bounding box center [328, 244] width 84 height 70
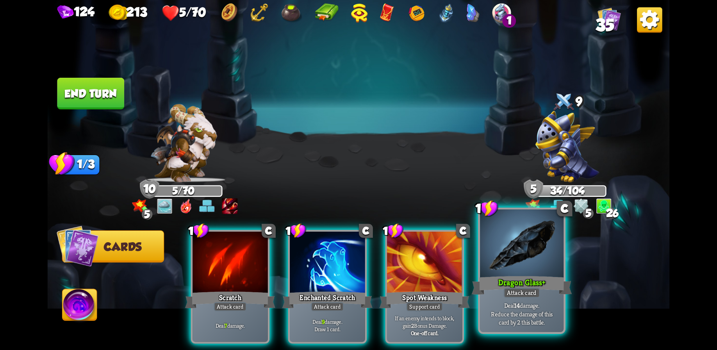
click at [512, 260] on div at bounding box center [522, 244] width 84 height 70
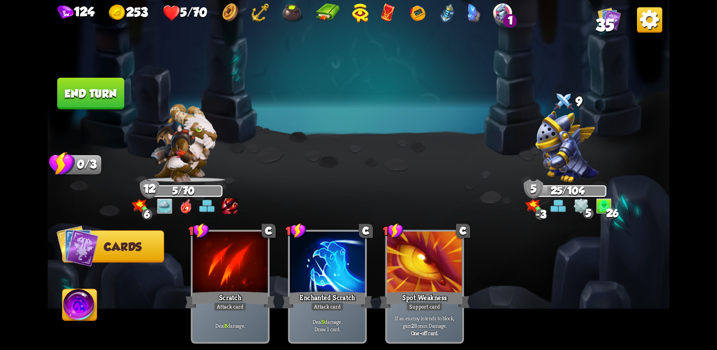
click at [81, 104] on button "End turn" at bounding box center [90, 94] width 67 height 32
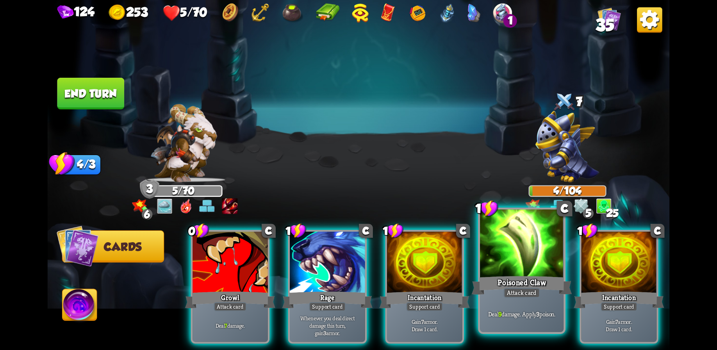
click at [529, 280] on div "Poisoned Claw" at bounding box center [522, 285] width 100 height 22
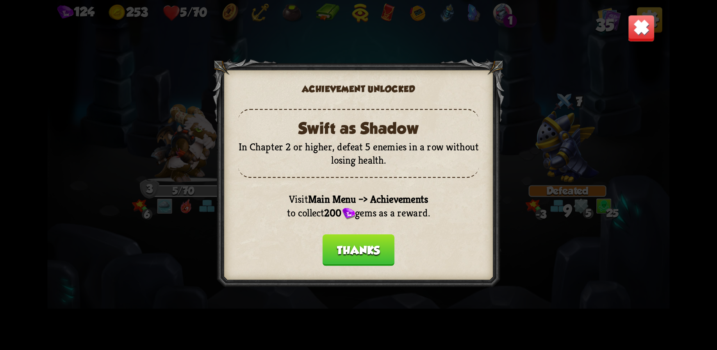
click at [366, 251] on button "Thanks" at bounding box center [359, 250] width 72 height 32
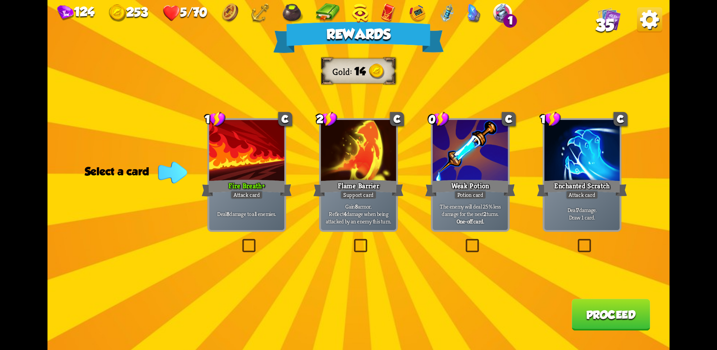
click at [226, 194] on div "Fire Breath +" at bounding box center [247, 188] width 90 height 20
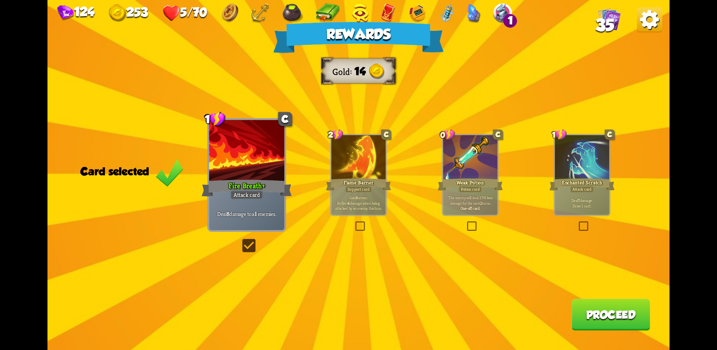
click at [606, 309] on button "Proceed" at bounding box center [611, 315] width 79 height 32
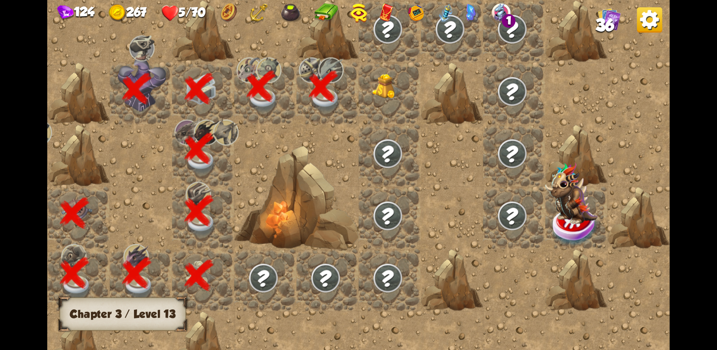
click at [374, 87] on img at bounding box center [387, 86] width 31 height 25
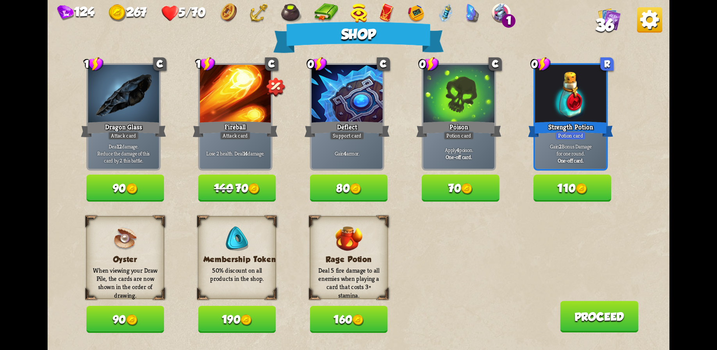
click at [233, 318] on button "190" at bounding box center [237, 319] width 78 height 27
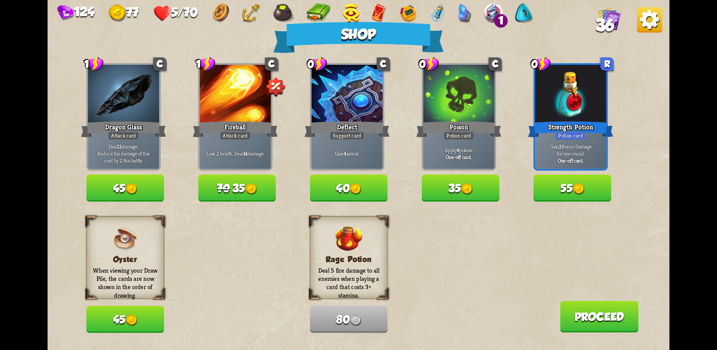
click at [132, 320] on img at bounding box center [132, 321] width 12 height 12
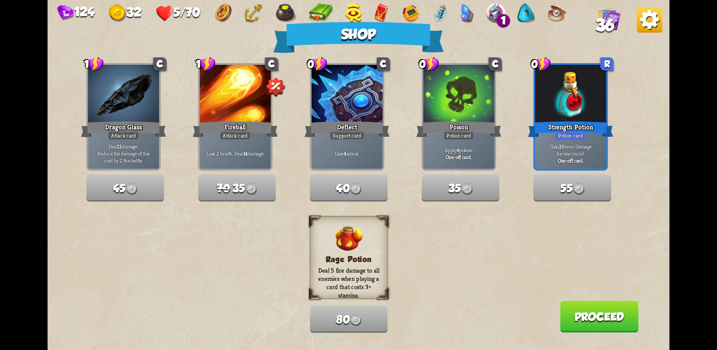
click at [591, 326] on button "Proceed" at bounding box center [599, 317] width 79 height 32
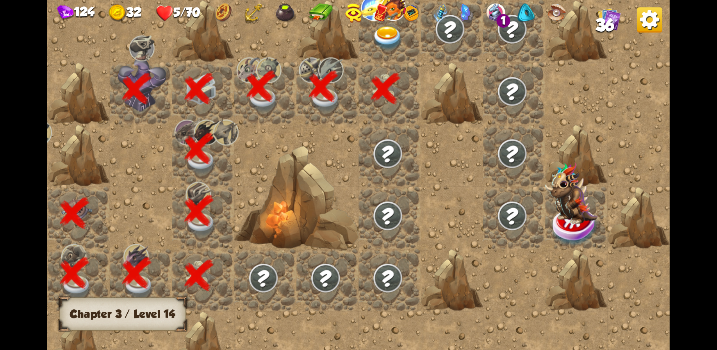
click at [388, 45] on img at bounding box center [387, 38] width 31 height 24
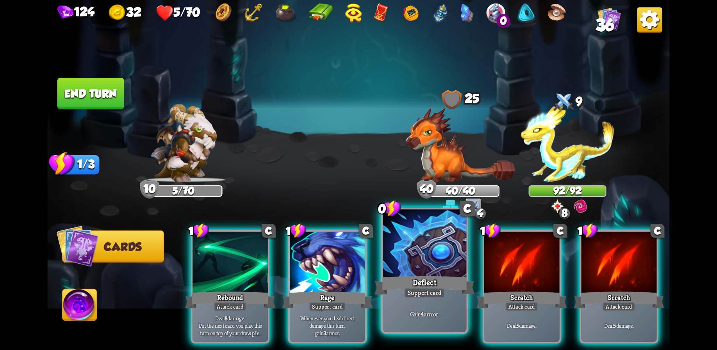
click at [431, 272] on div at bounding box center [425, 244] width 84 height 70
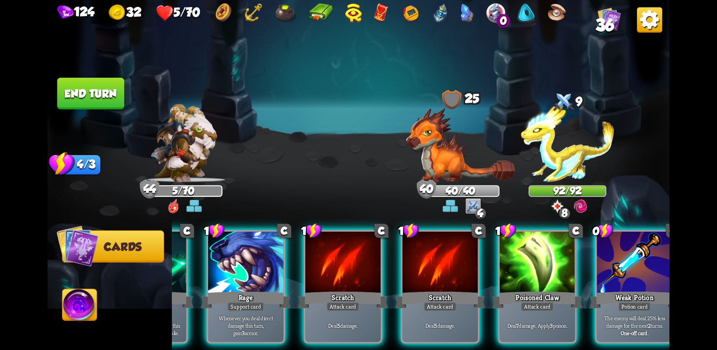
scroll to position [0, 74]
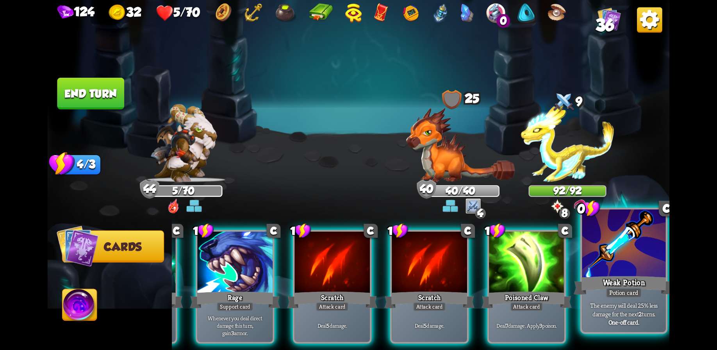
click at [636, 270] on div at bounding box center [624, 244] width 84 height 70
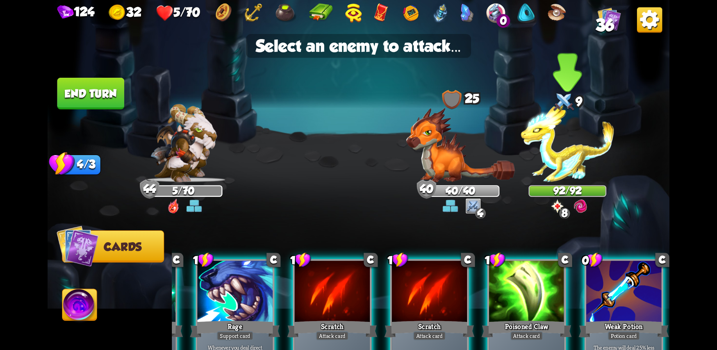
click at [555, 161] on img at bounding box center [567, 143] width 93 height 78
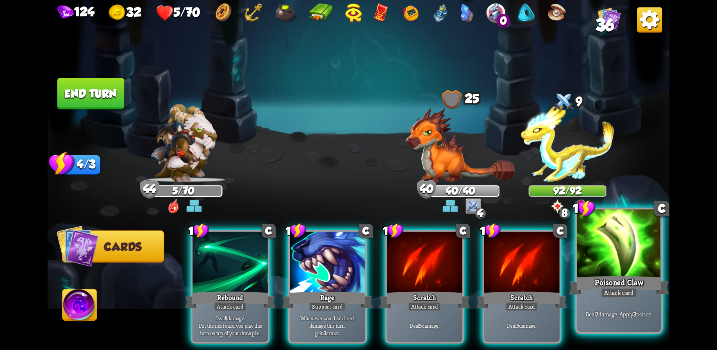
click at [627, 303] on div "Deal 7 damage. Apply 3 poison." at bounding box center [620, 314] width 84 height 36
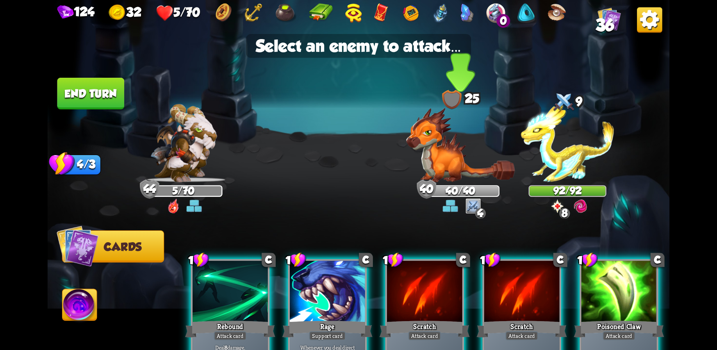
click at [439, 151] on img at bounding box center [460, 145] width 109 height 75
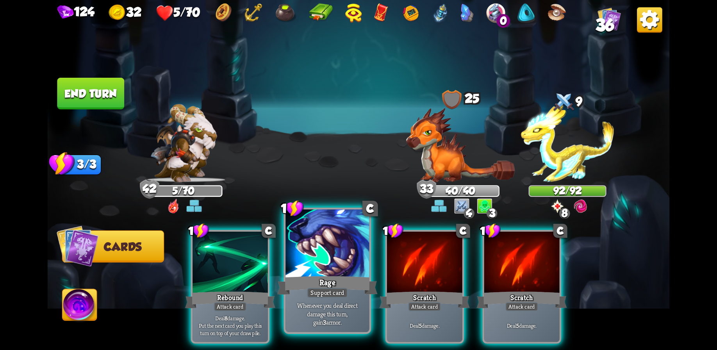
click at [342, 272] on div at bounding box center [328, 244] width 84 height 70
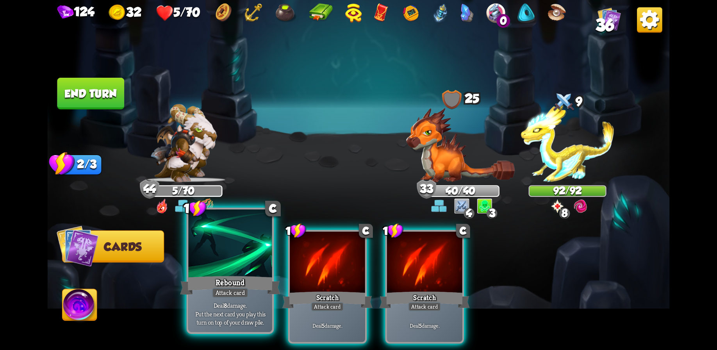
click at [219, 265] on div at bounding box center [230, 244] width 84 height 70
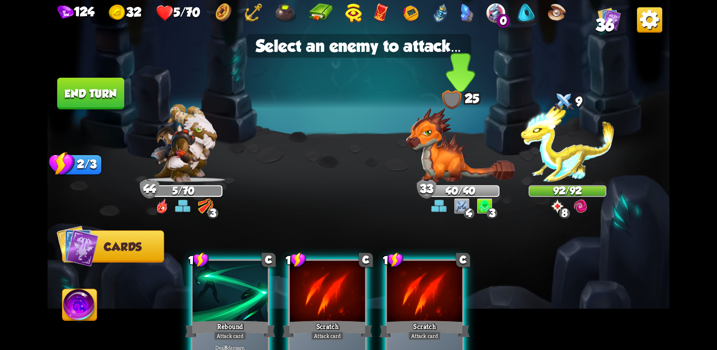
click at [449, 147] on img at bounding box center [460, 145] width 109 height 75
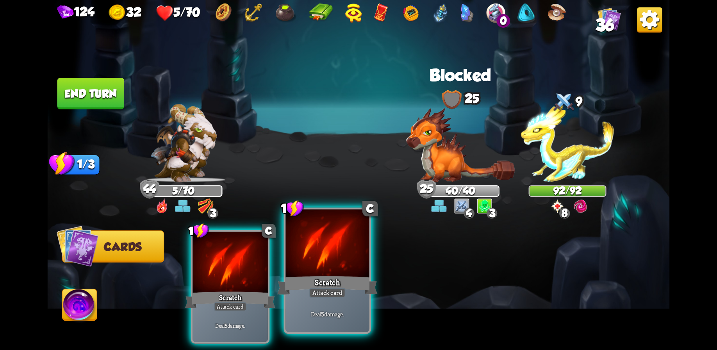
click at [331, 265] on div at bounding box center [328, 244] width 84 height 70
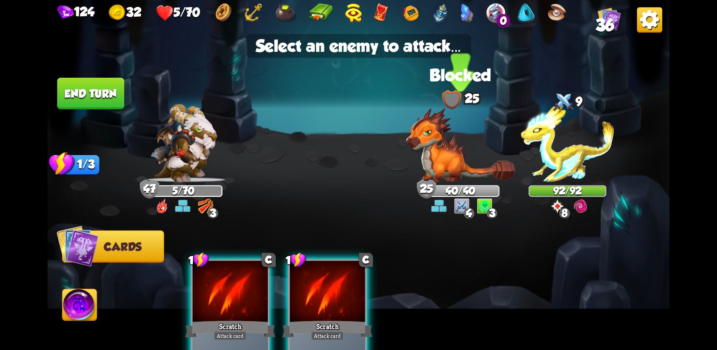
click at [455, 164] on img at bounding box center [460, 145] width 109 height 75
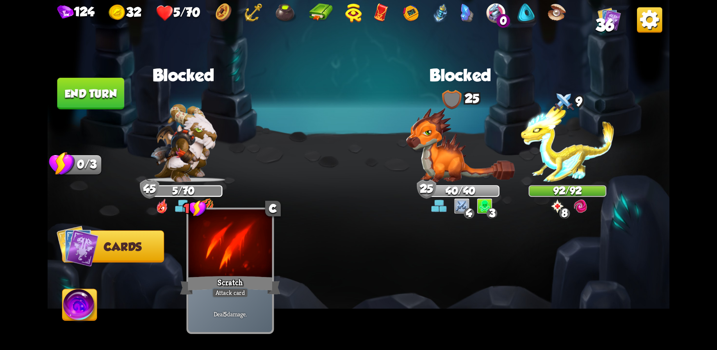
drag, startPoint x: 239, startPoint y: 273, endPoint x: 249, endPoint y: 268, distance: 11.4
click at [239, 274] on div at bounding box center [230, 244] width 84 height 70
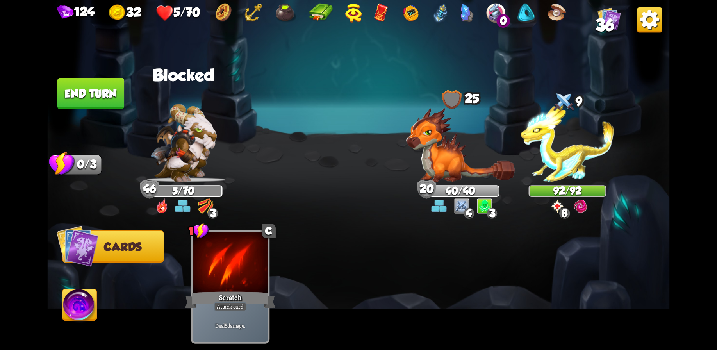
drag, startPoint x: 84, startPoint y: 88, endPoint x: 123, endPoint y: 92, distance: 38.9
click at [84, 88] on button "End turn" at bounding box center [90, 94] width 67 height 32
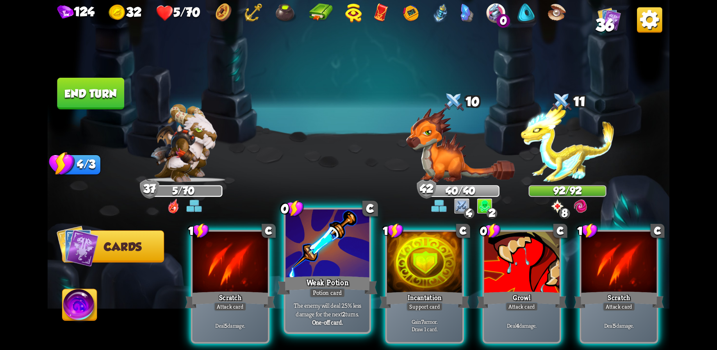
click at [324, 269] on div at bounding box center [328, 244] width 84 height 70
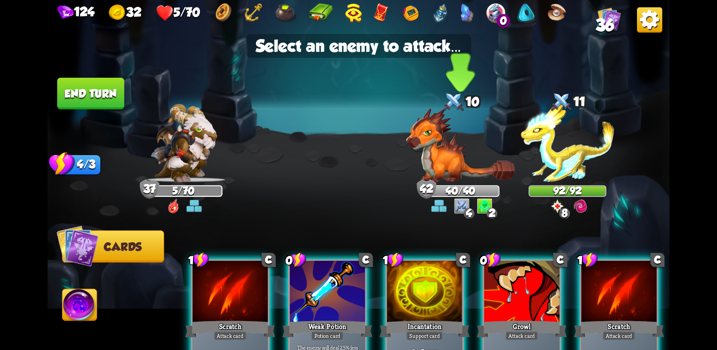
click at [447, 156] on img at bounding box center [460, 145] width 109 height 75
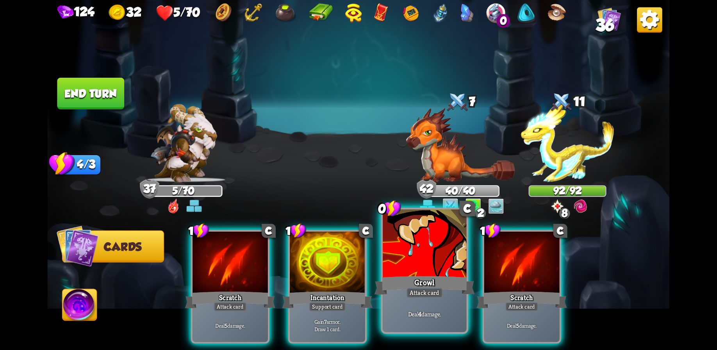
click at [426, 269] on div at bounding box center [425, 244] width 84 height 70
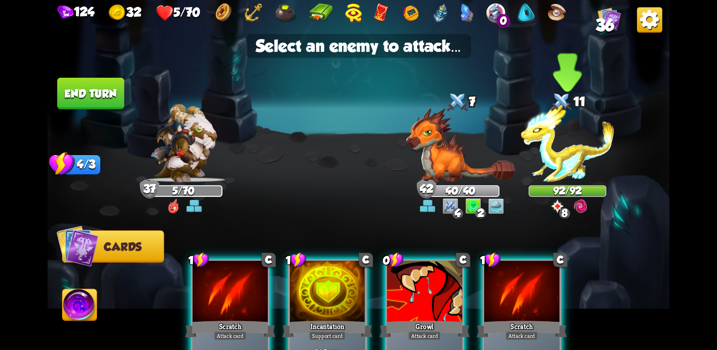
click at [557, 157] on img at bounding box center [567, 143] width 93 height 78
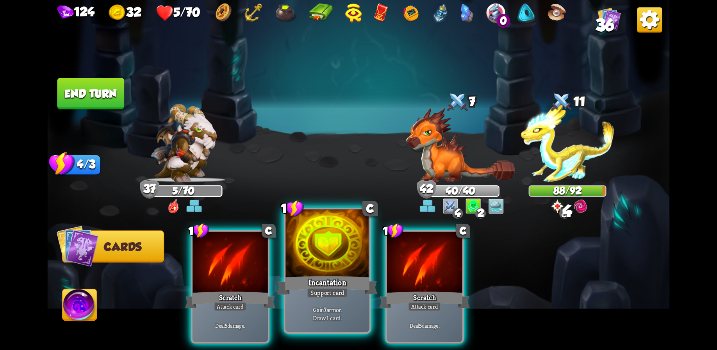
click at [335, 273] on div at bounding box center [328, 244] width 84 height 70
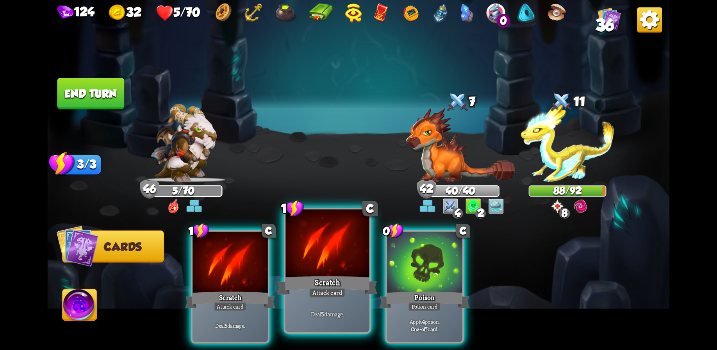
click at [312, 272] on div at bounding box center [328, 244] width 84 height 70
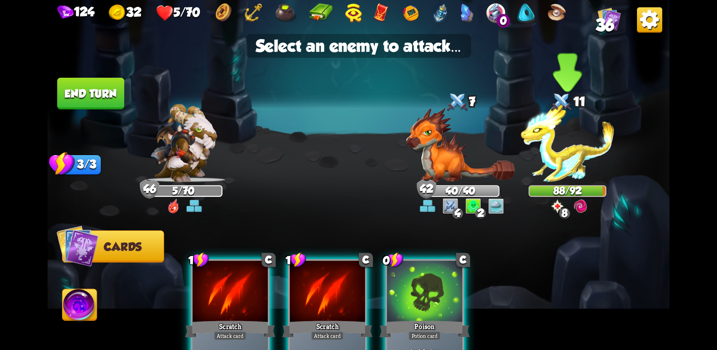
click at [568, 162] on img at bounding box center [567, 143] width 93 height 78
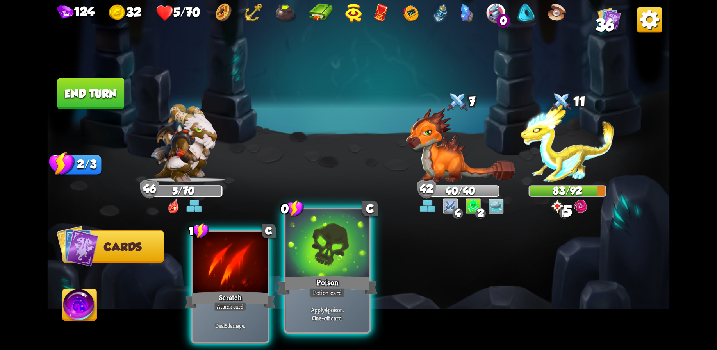
click at [336, 262] on div at bounding box center [328, 244] width 84 height 70
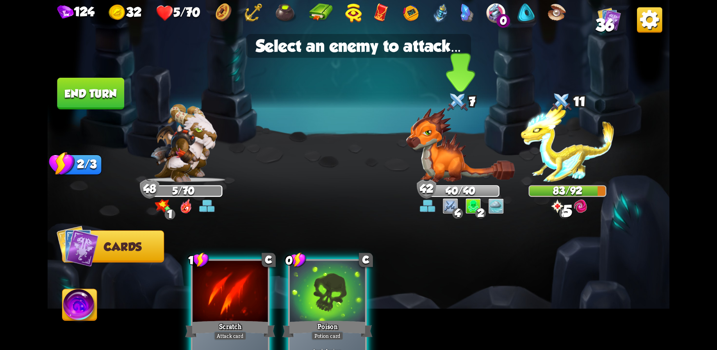
click at [435, 159] on img at bounding box center [460, 145] width 109 height 75
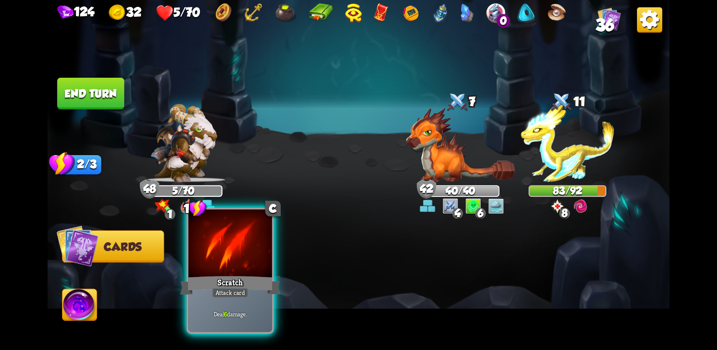
click at [233, 263] on div at bounding box center [230, 244] width 84 height 70
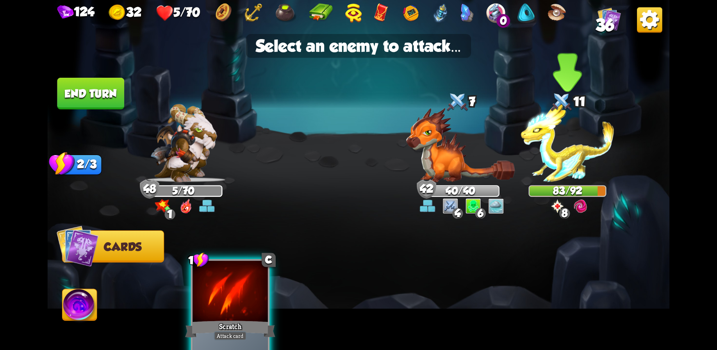
click at [557, 155] on img at bounding box center [567, 143] width 93 height 78
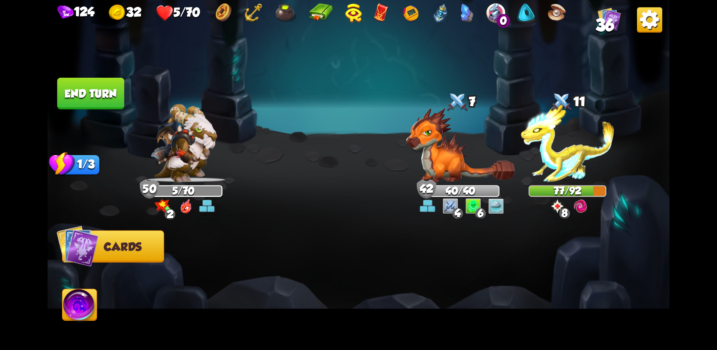
click at [98, 93] on button "End turn" at bounding box center [90, 94] width 67 height 32
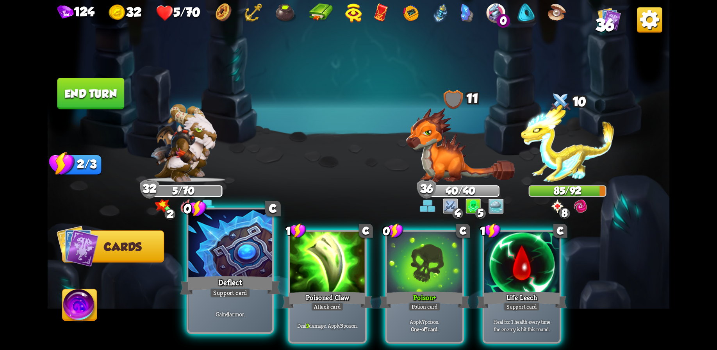
click at [240, 251] on div at bounding box center [230, 244] width 84 height 70
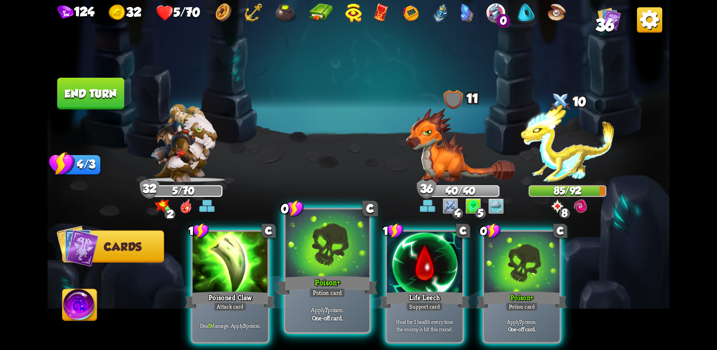
click at [331, 259] on div at bounding box center [328, 244] width 84 height 70
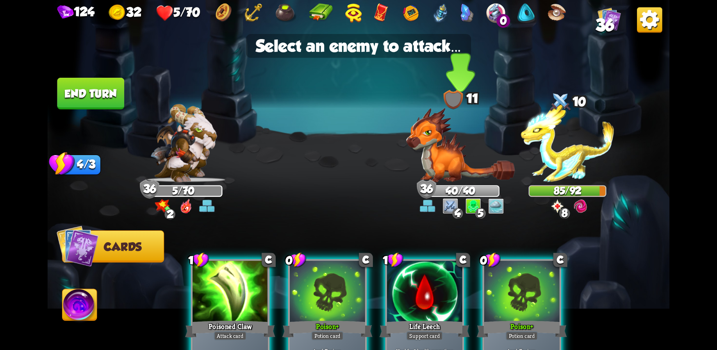
click at [441, 163] on img at bounding box center [460, 145] width 109 height 75
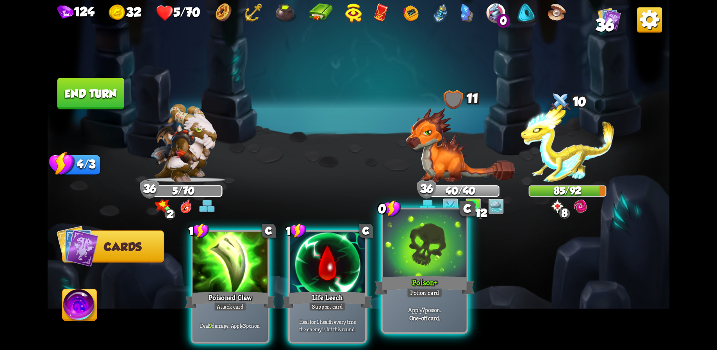
click at [414, 272] on div at bounding box center [425, 244] width 84 height 70
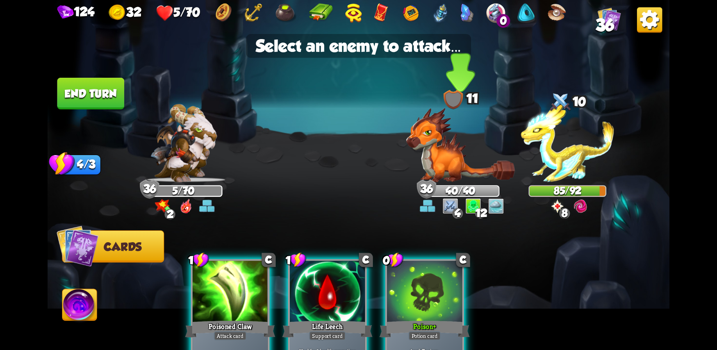
click at [440, 157] on img at bounding box center [460, 145] width 109 height 75
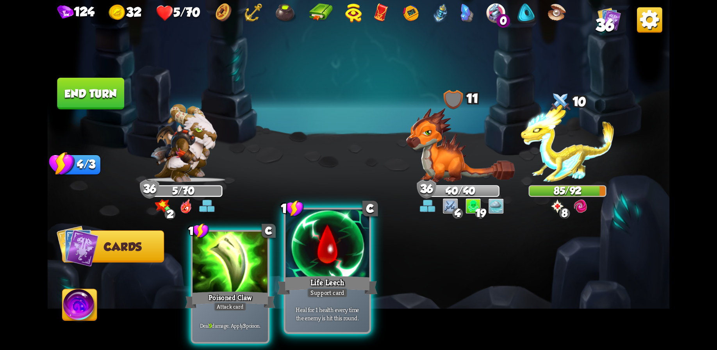
drag, startPoint x: 330, startPoint y: 269, endPoint x: 334, endPoint y: 265, distance: 6.1
click at [331, 268] on div at bounding box center [328, 244] width 84 height 70
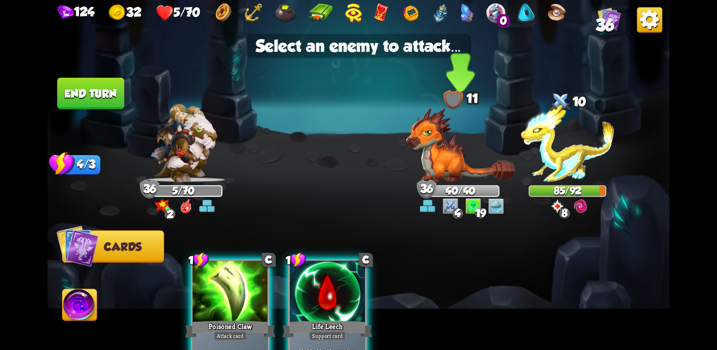
click at [440, 157] on img at bounding box center [460, 145] width 109 height 75
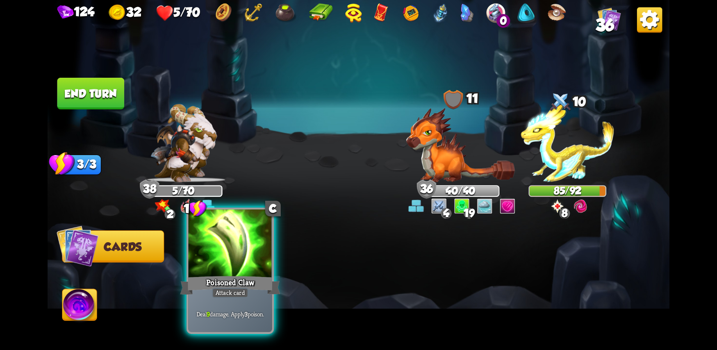
click at [231, 265] on div at bounding box center [230, 244] width 84 height 70
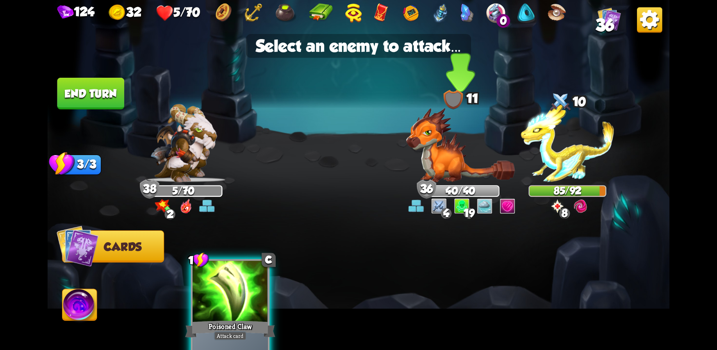
click at [445, 157] on img at bounding box center [460, 145] width 109 height 75
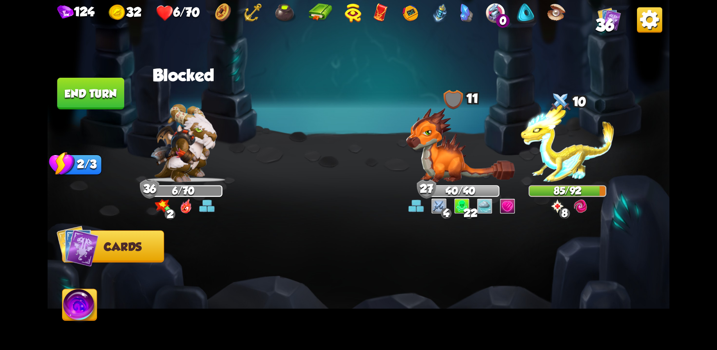
click at [89, 89] on button "End turn" at bounding box center [90, 94] width 67 height 32
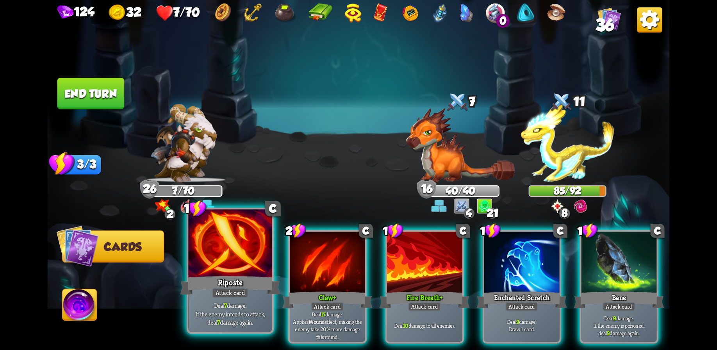
click at [234, 235] on div at bounding box center [230, 244] width 84 height 70
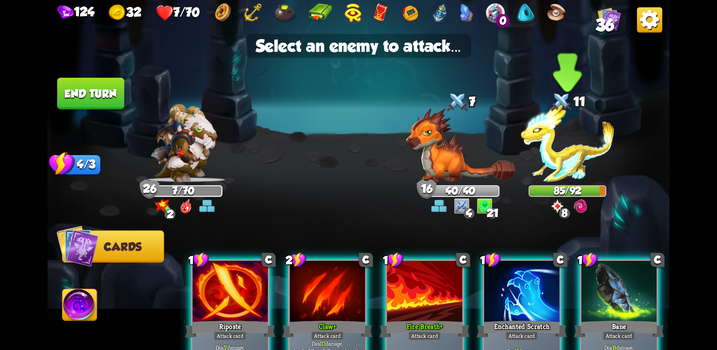
click at [566, 160] on img at bounding box center [567, 143] width 93 height 78
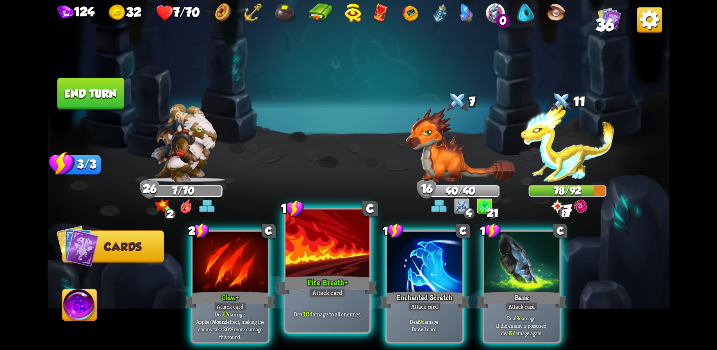
click at [323, 269] on div at bounding box center [328, 244] width 84 height 70
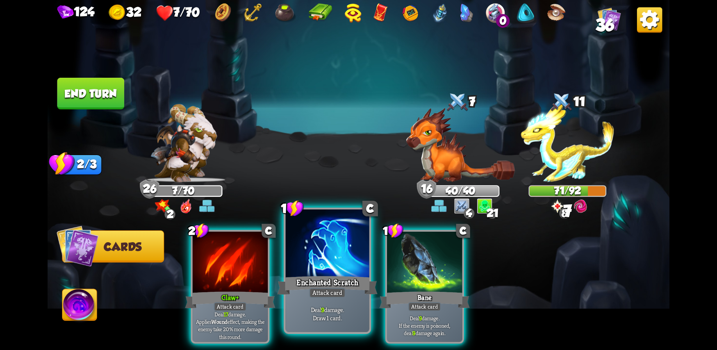
click at [324, 266] on div at bounding box center [328, 244] width 84 height 70
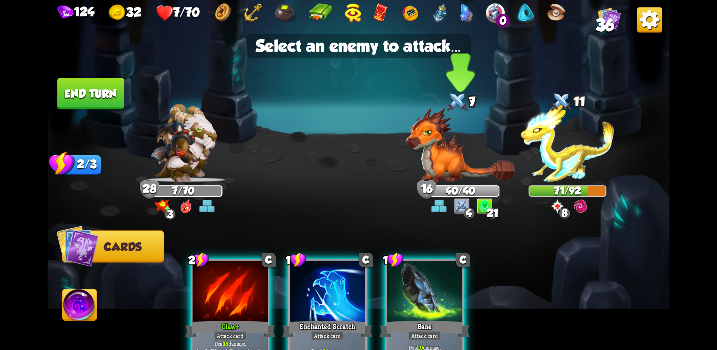
click at [451, 157] on img at bounding box center [460, 145] width 109 height 75
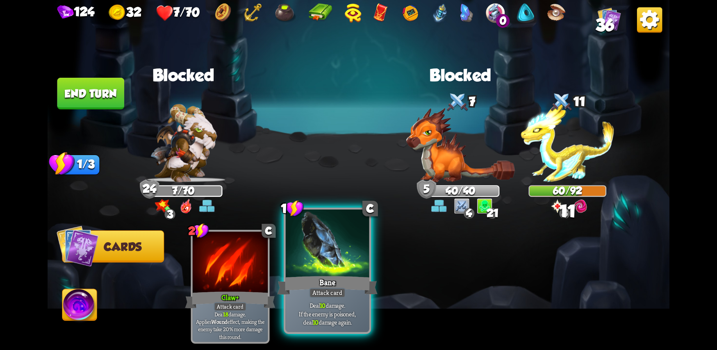
click at [325, 253] on div at bounding box center [328, 244] width 84 height 70
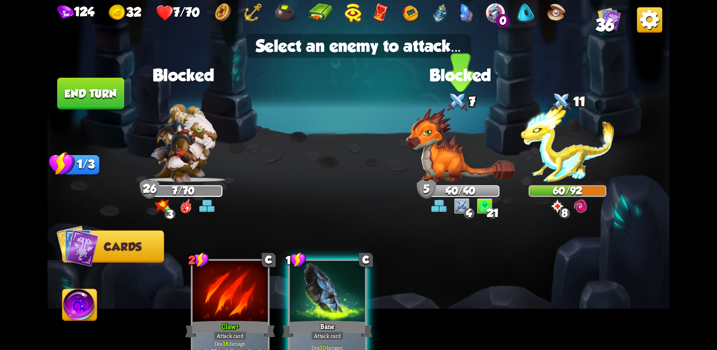
click at [444, 155] on img at bounding box center [460, 145] width 109 height 75
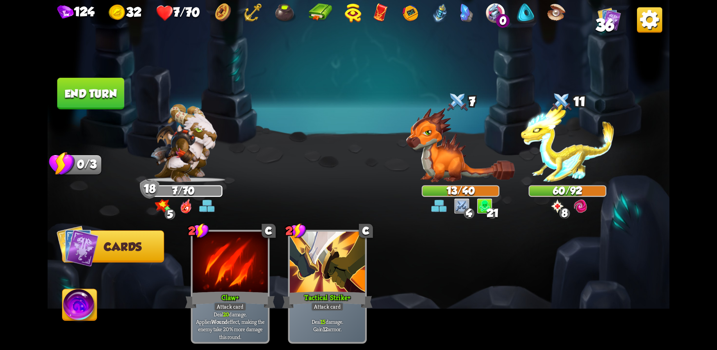
click at [88, 92] on button "End turn" at bounding box center [90, 94] width 67 height 32
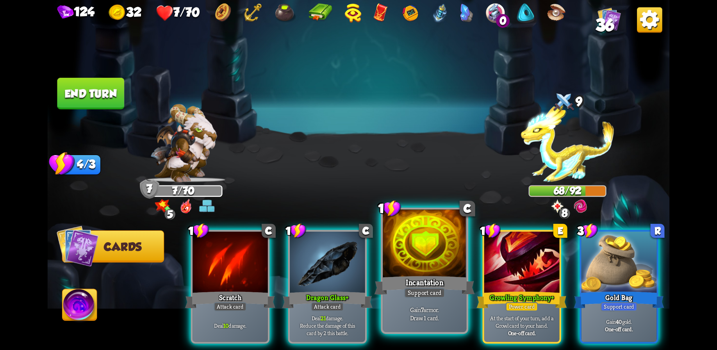
click at [426, 268] on div at bounding box center [425, 244] width 84 height 70
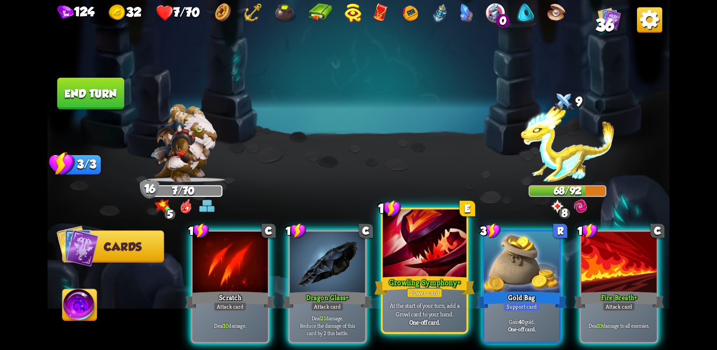
click at [437, 263] on div at bounding box center [425, 244] width 84 height 70
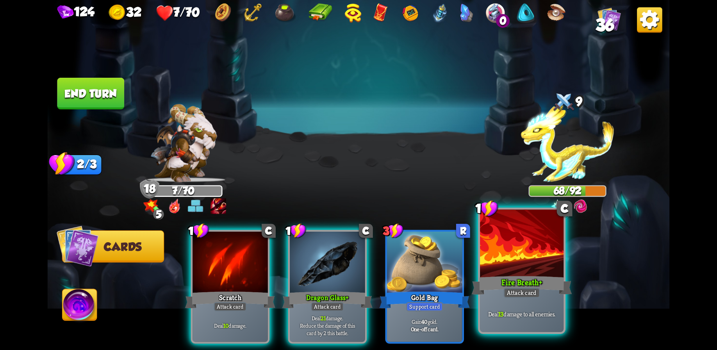
click at [511, 261] on div at bounding box center [522, 244] width 84 height 70
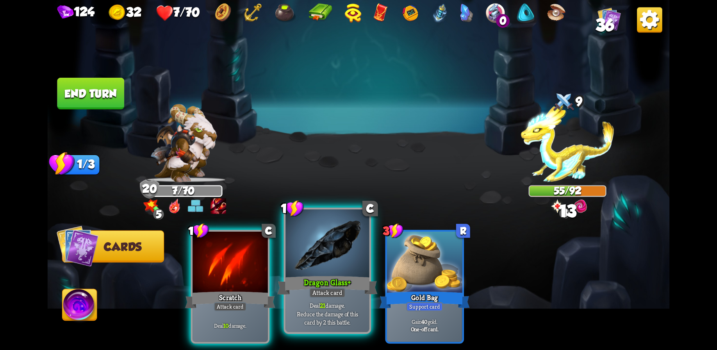
click at [327, 259] on div at bounding box center [328, 244] width 84 height 70
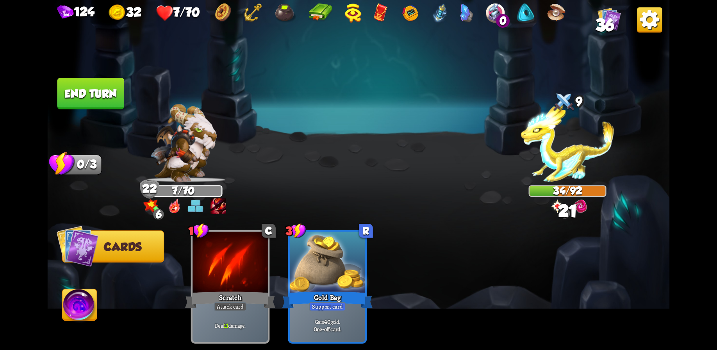
click at [85, 89] on button "End turn" at bounding box center [90, 94] width 67 height 32
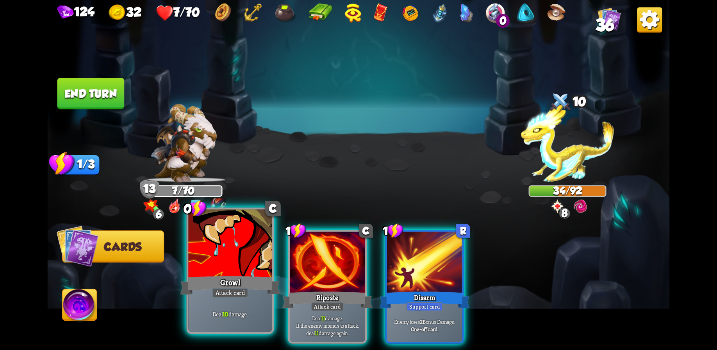
click at [243, 253] on div at bounding box center [230, 244] width 84 height 70
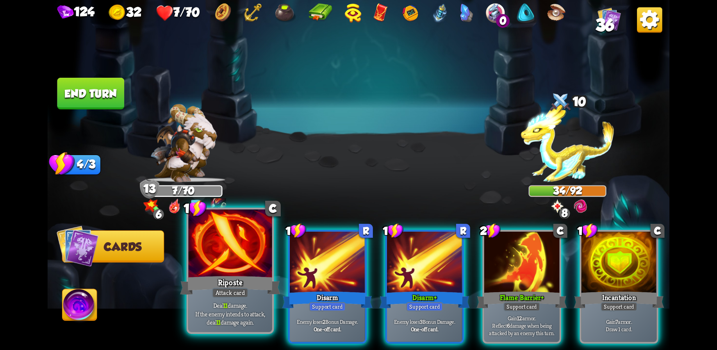
click at [230, 259] on div at bounding box center [230, 244] width 84 height 70
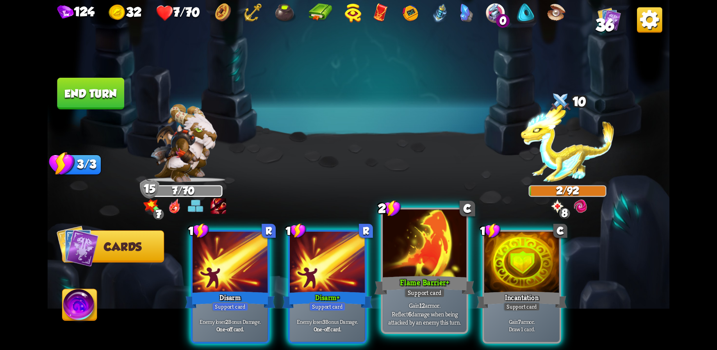
click at [415, 262] on div at bounding box center [425, 244] width 84 height 70
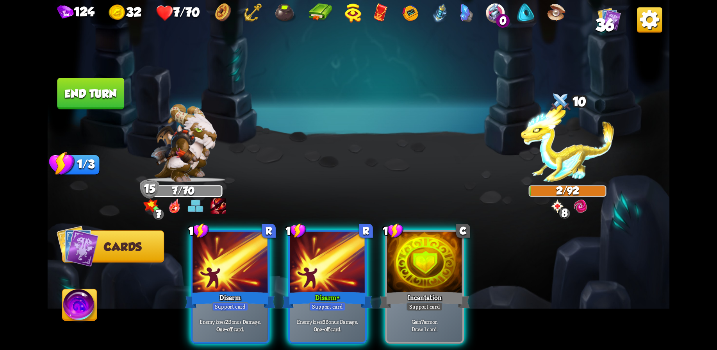
click at [415, 261] on div at bounding box center [424, 263] width 75 height 63
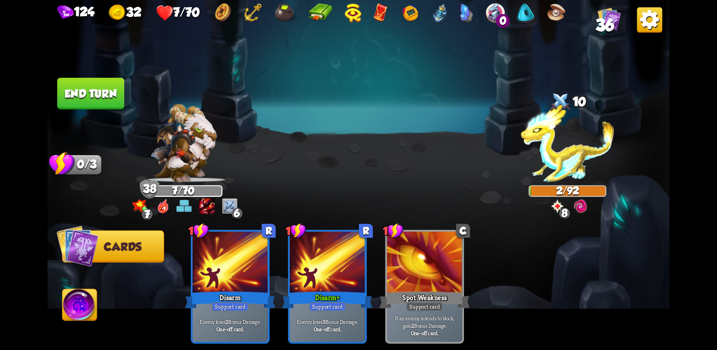
click at [109, 81] on button "End turn" at bounding box center [90, 94] width 67 height 32
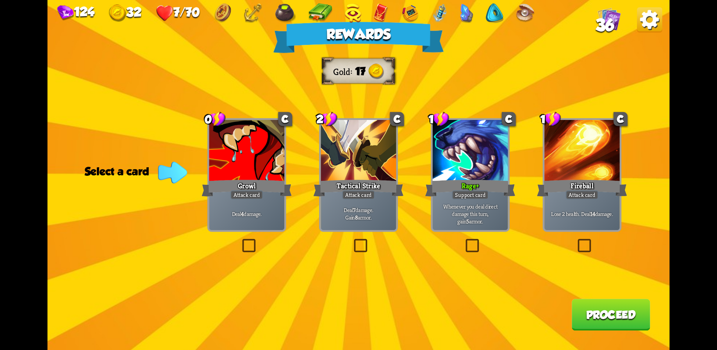
click at [239, 186] on div "Growl" at bounding box center [247, 188] width 90 height 20
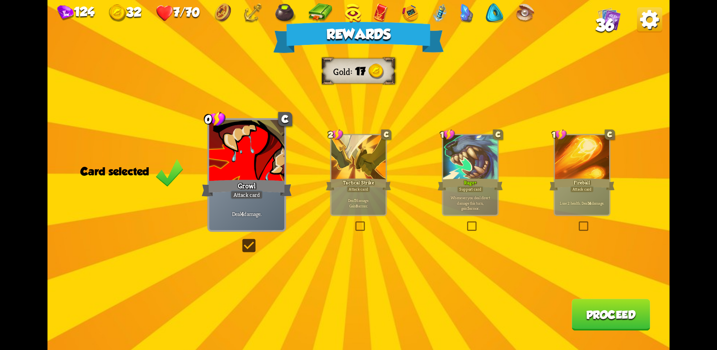
click at [610, 308] on button "Proceed" at bounding box center [611, 315] width 79 height 32
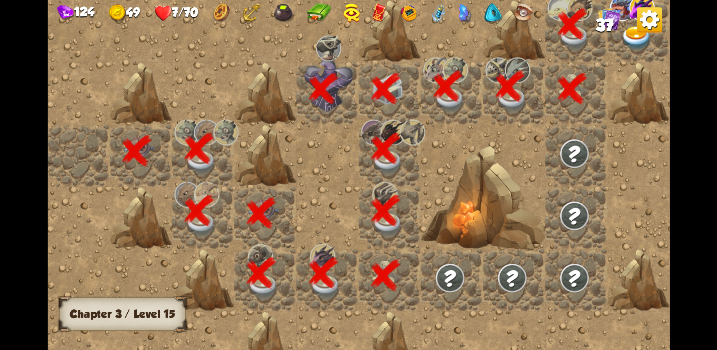
scroll to position [0, 150]
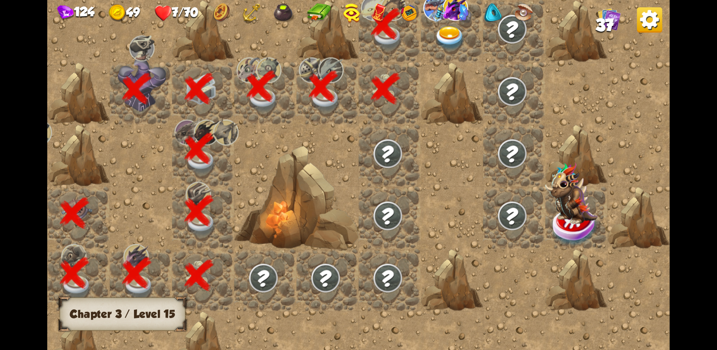
click at [448, 44] on img at bounding box center [450, 38] width 31 height 24
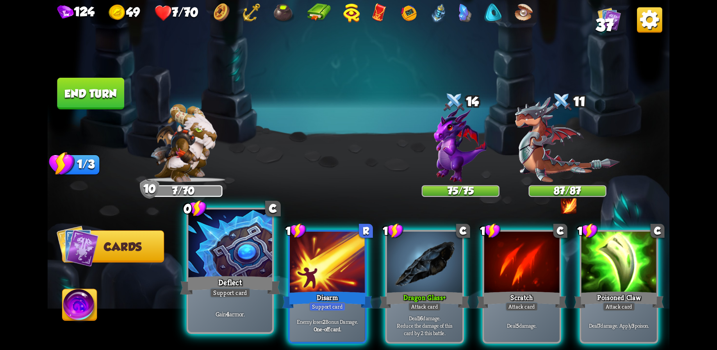
click at [225, 269] on div at bounding box center [230, 244] width 84 height 70
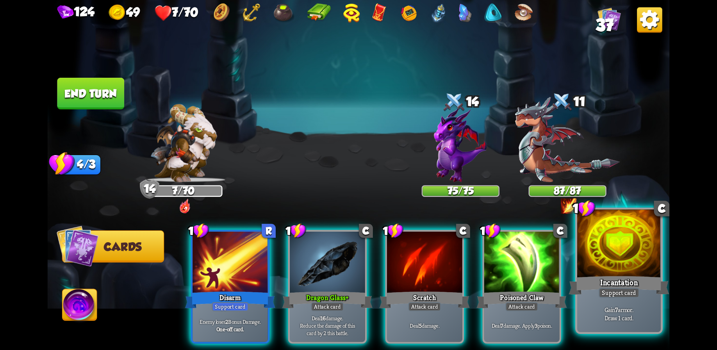
click at [612, 267] on div at bounding box center [620, 244] width 84 height 70
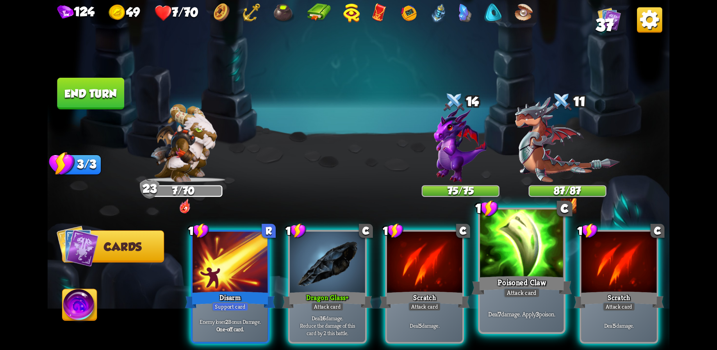
click at [528, 260] on div at bounding box center [522, 244] width 84 height 70
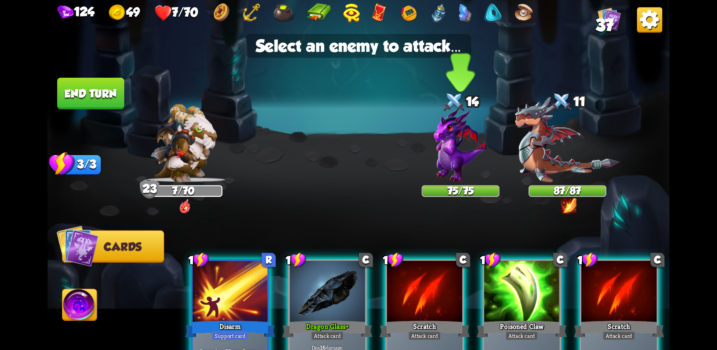
click at [445, 155] on img at bounding box center [461, 144] width 53 height 75
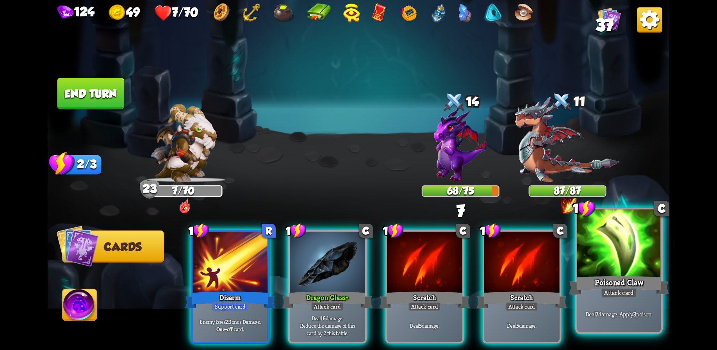
click at [610, 265] on div at bounding box center [620, 244] width 84 height 70
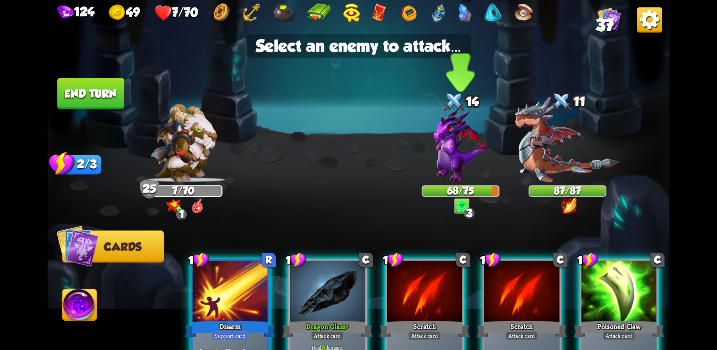
click at [462, 162] on img at bounding box center [461, 144] width 53 height 75
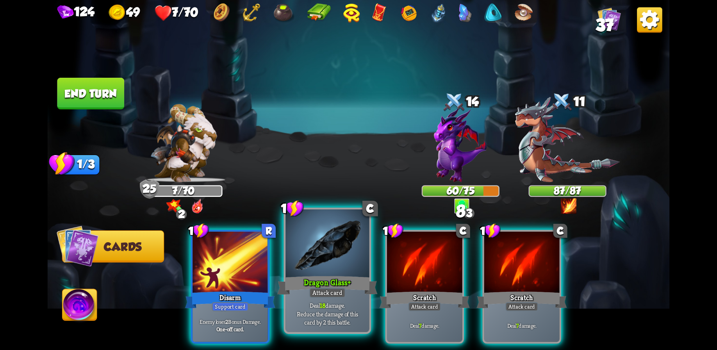
click at [336, 273] on div at bounding box center [328, 244] width 84 height 70
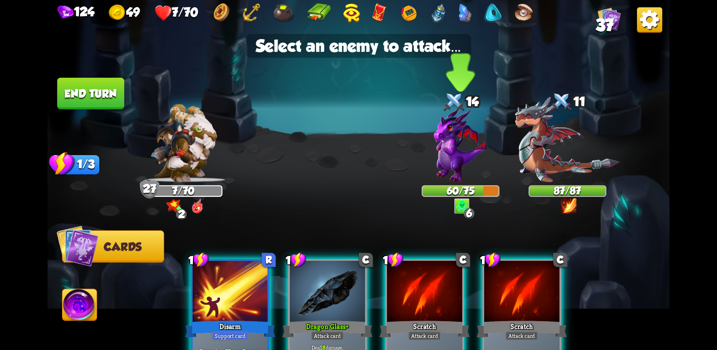
click at [446, 164] on img at bounding box center [461, 144] width 53 height 75
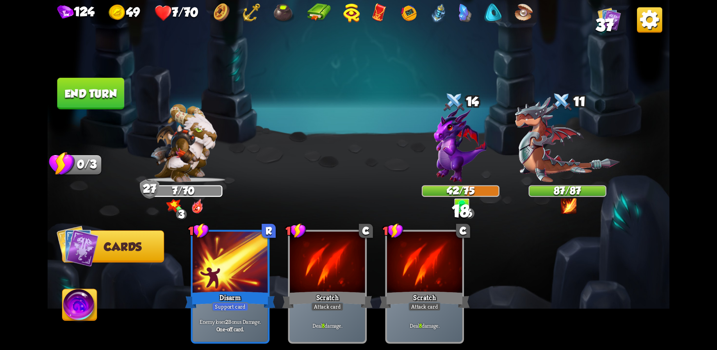
click at [95, 82] on button "End turn" at bounding box center [90, 94] width 67 height 32
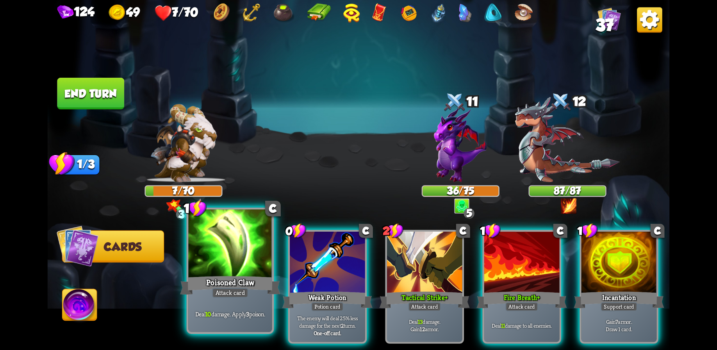
click at [244, 257] on div at bounding box center [230, 244] width 84 height 70
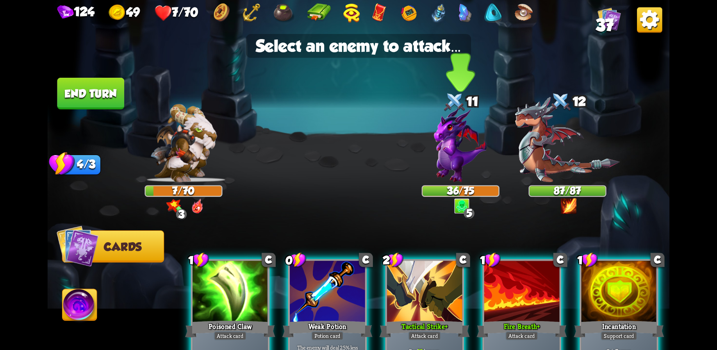
click at [447, 155] on img at bounding box center [461, 144] width 53 height 75
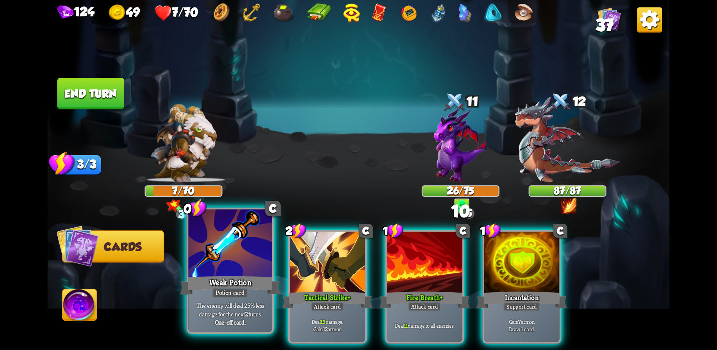
click at [244, 266] on div at bounding box center [230, 244] width 84 height 70
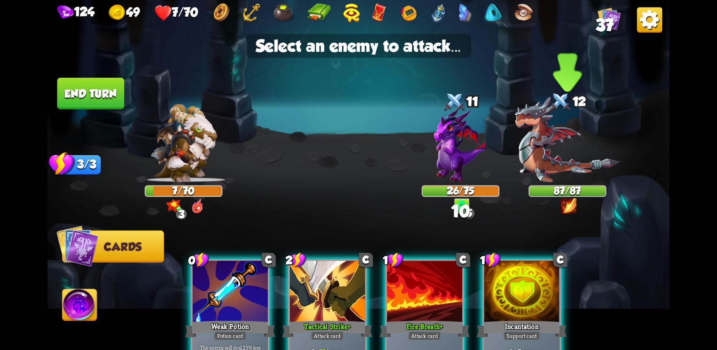
click at [565, 162] on img at bounding box center [567, 140] width 105 height 86
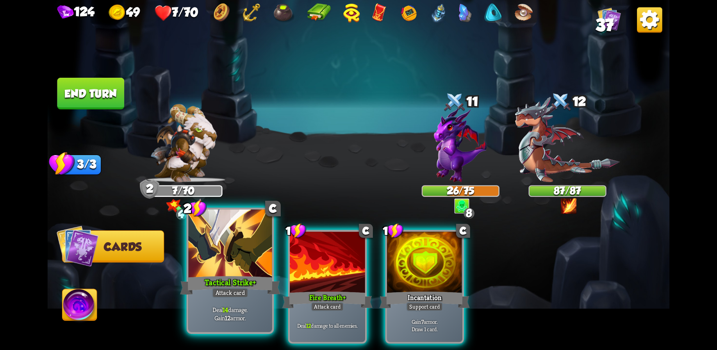
click at [224, 251] on div at bounding box center [230, 244] width 84 height 70
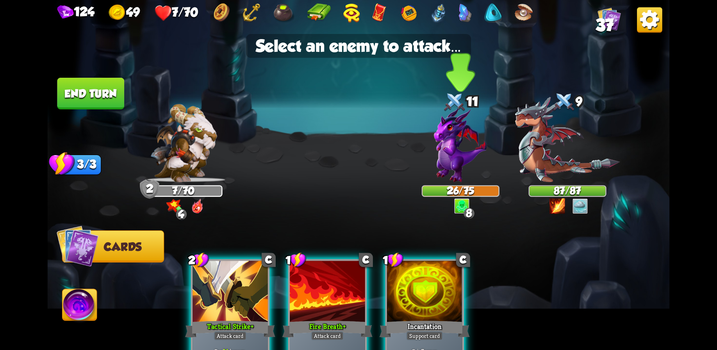
click at [453, 147] on img at bounding box center [461, 144] width 53 height 75
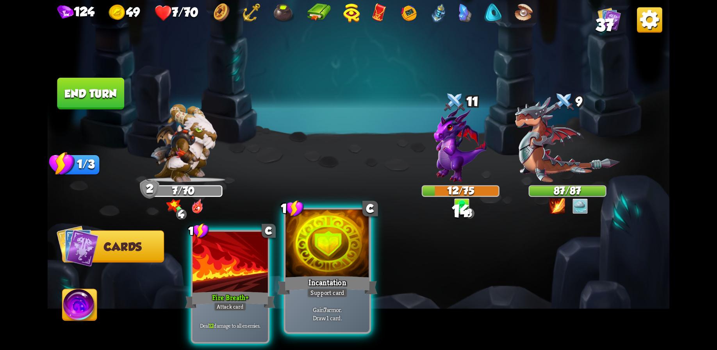
click at [324, 263] on div at bounding box center [328, 244] width 84 height 70
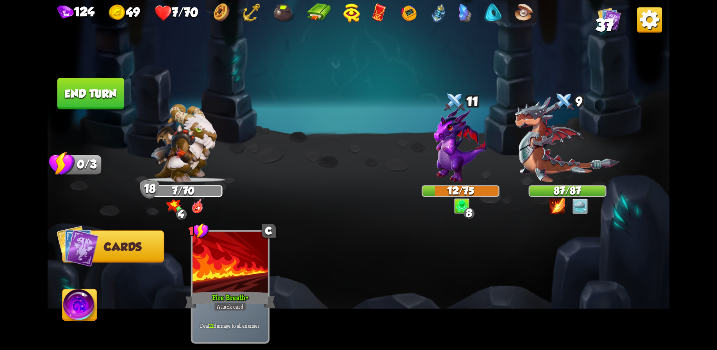
click at [89, 87] on button "End turn" at bounding box center [90, 94] width 67 height 32
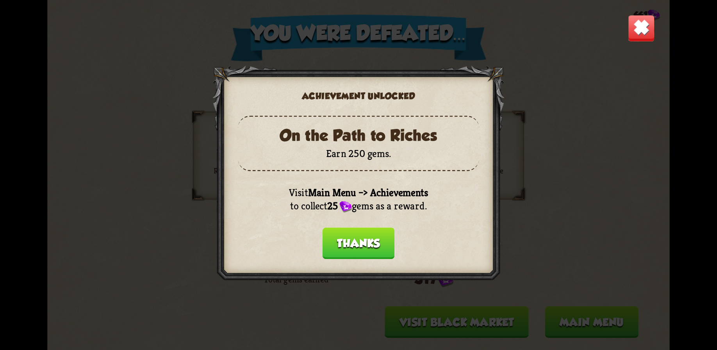
click at [343, 236] on button "Thanks" at bounding box center [359, 243] width 72 height 32
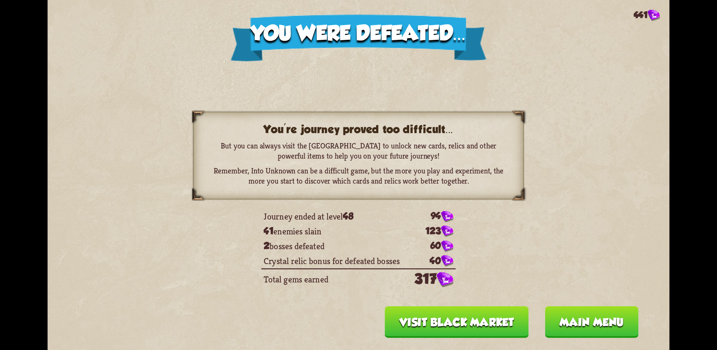
click at [456, 314] on button "Visit Black Market" at bounding box center [457, 322] width 144 height 32
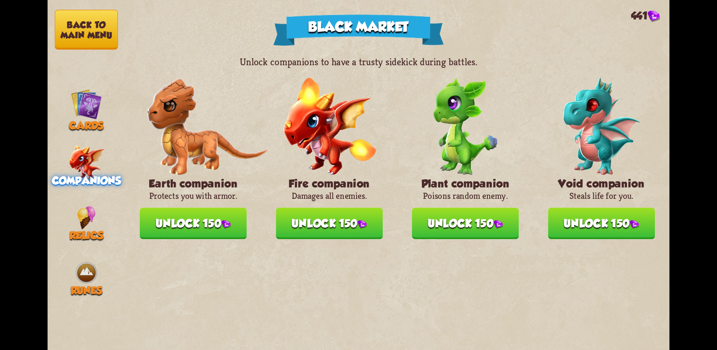
click at [468, 225] on button "Unlock 150" at bounding box center [465, 224] width 107 height 32
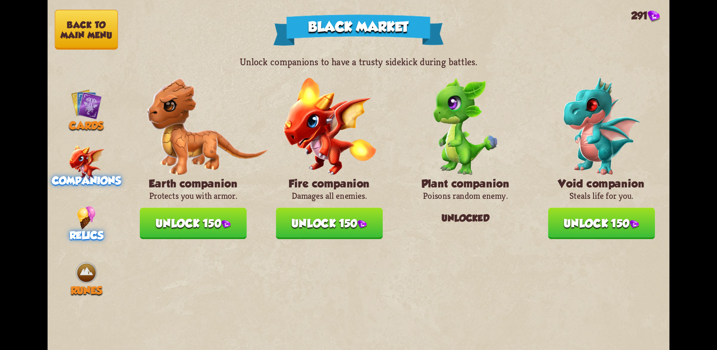
click at [88, 222] on img at bounding box center [86, 217] width 19 height 23
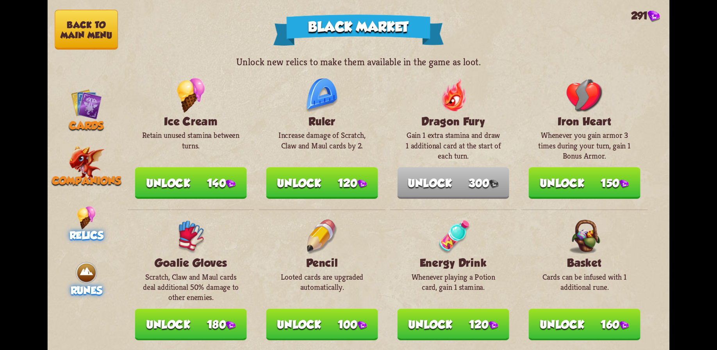
click at [82, 271] on img at bounding box center [86, 272] width 23 height 23
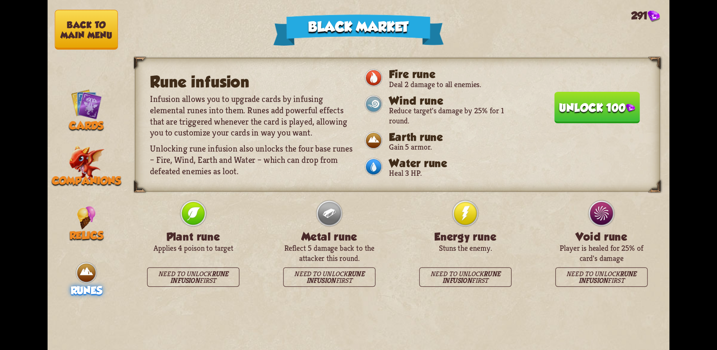
click at [578, 111] on button "Unlock 100" at bounding box center [598, 107] width 86 height 32
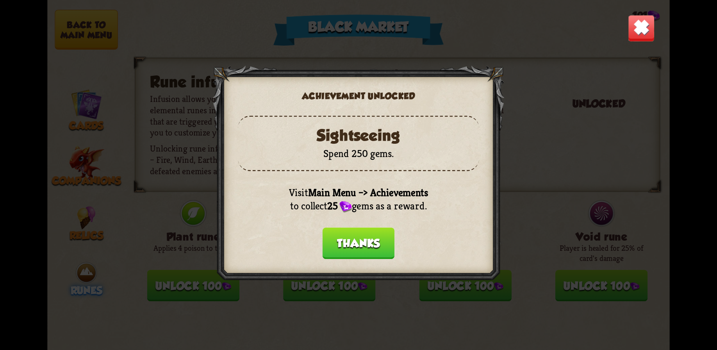
click at [366, 236] on button "Thanks" at bounding box center [359, 243] width 72 height 32
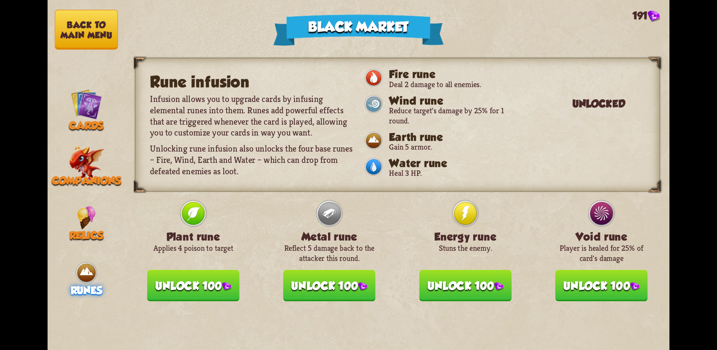
click at [474, 279] on button "Unlock 100" at bounding box center [466, 286] width 92 height 32
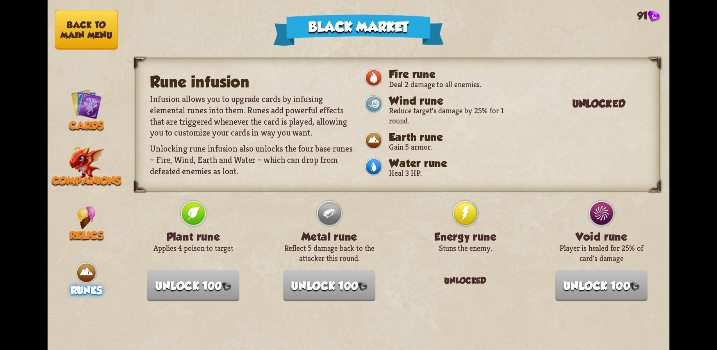
click at [81, 27] on button "Back to main menu" at bounding box center [86, 30] width 63 height 40
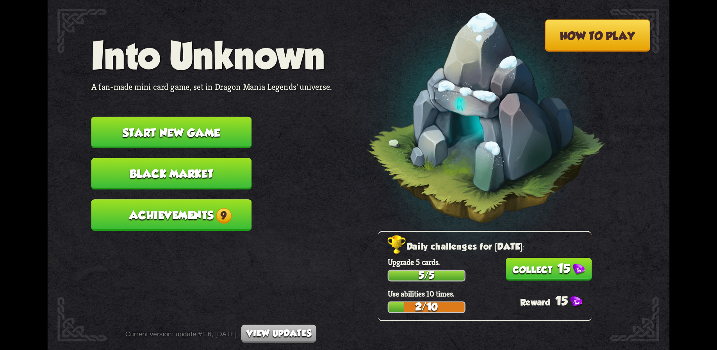
click at [174, 214] on button "Achievements 9" at bounding box center [171, 215] width 161 height 32
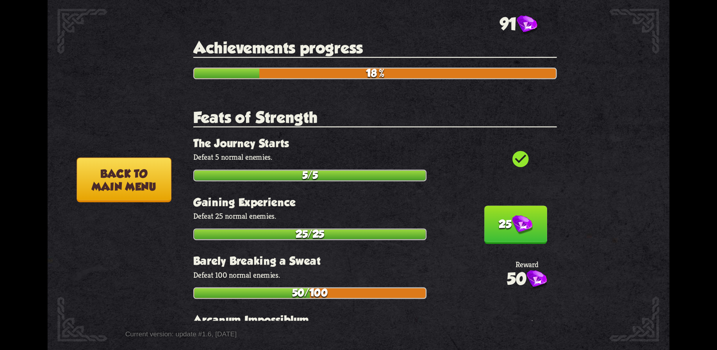
click at [512, 216] on img at bounding box center [522, 225] width 21 height 20
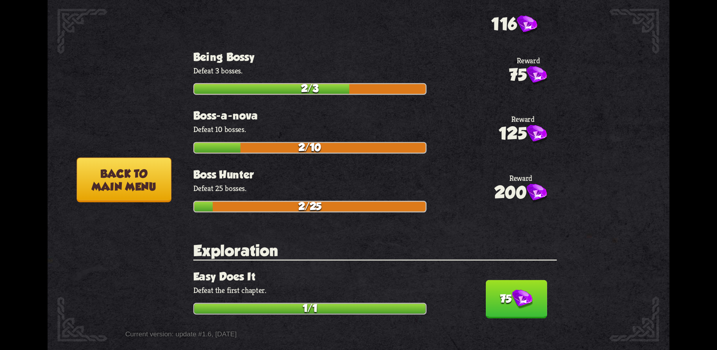
scroll to position [365, 0]
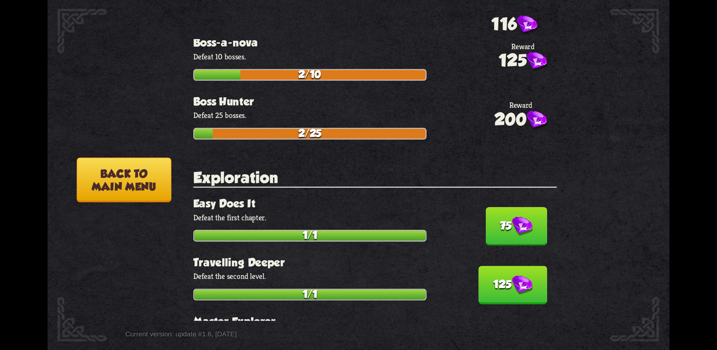
click at [510, 209] on button "75" at bounding box center [516, 226] width 61 height 38
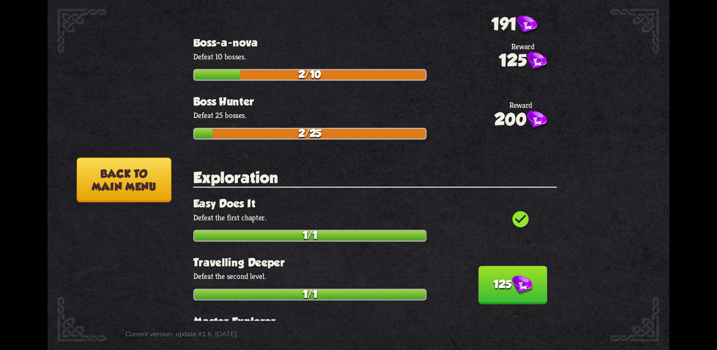
click at [494, 279] on button "125" at bounding box center [513, 285] width 68 height 38
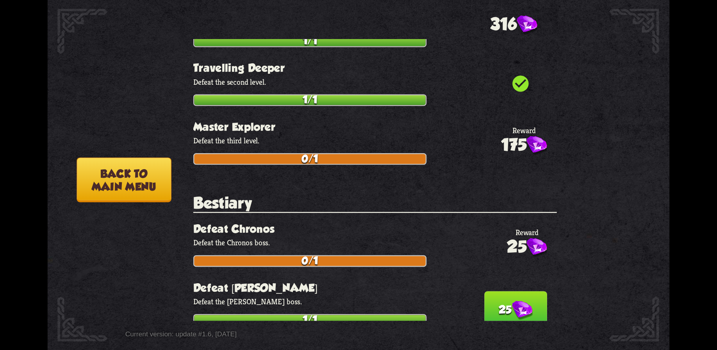
scroll to position [625, 0]
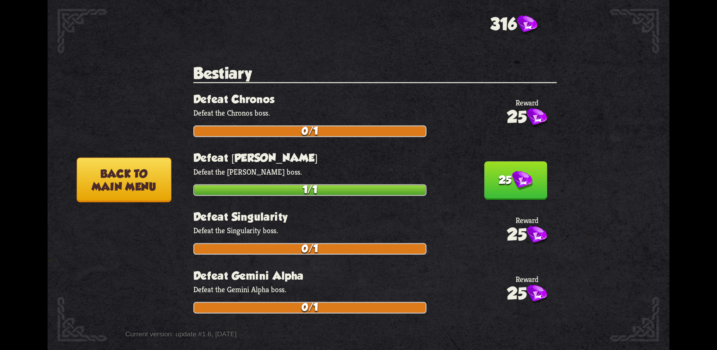
click at [514, 171] on img at bounding box center [522, 181] width 21 height 20
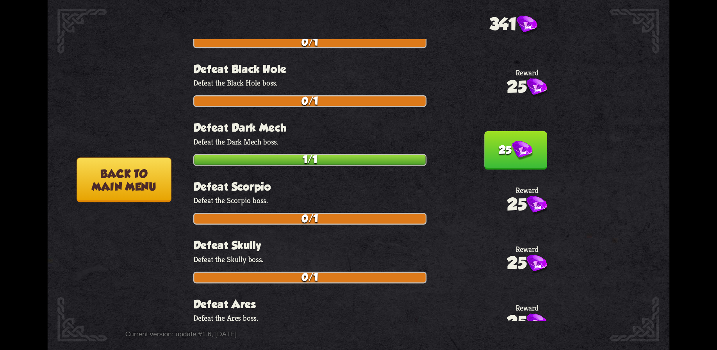
click at [512, 145] on img at bounding box center [522, 151] width 21 height 20
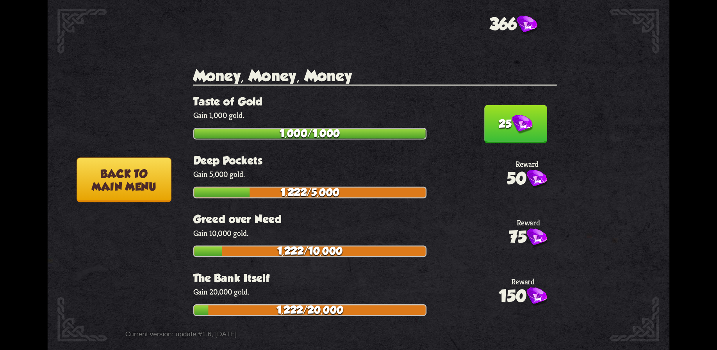
click at [504, 115] on button "25" at bounding box center [516, 124] width 63 height 38
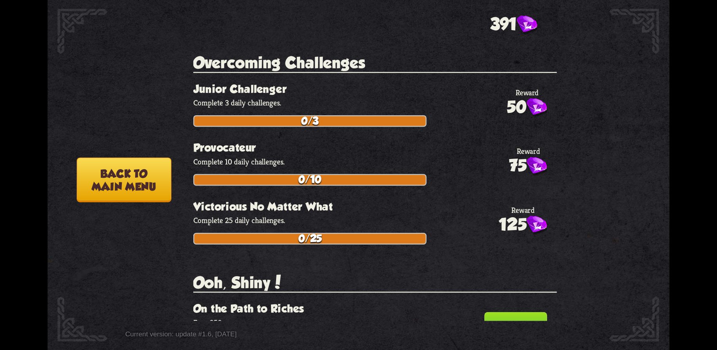
scroll to position [1876, 0]
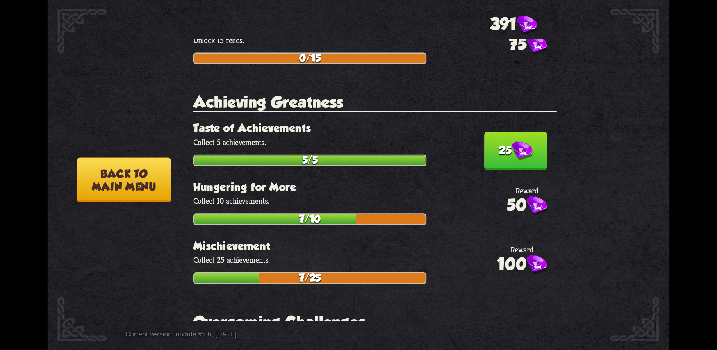
click at [512, 141] on img at bounding box center [522, 151] width 21 height 20
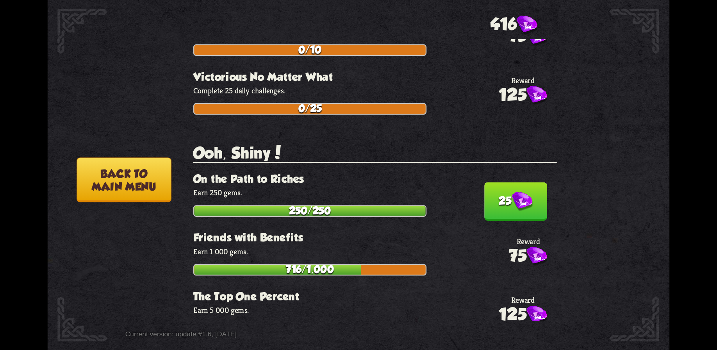
click at [499, 182] on button "25" at bounding box center [516, 201] width 63 height 38
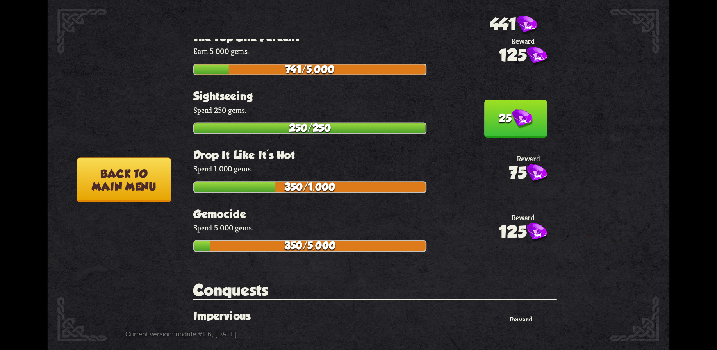
click at [512, 109] on img at bounding box center [522, 119] width 21 height 20
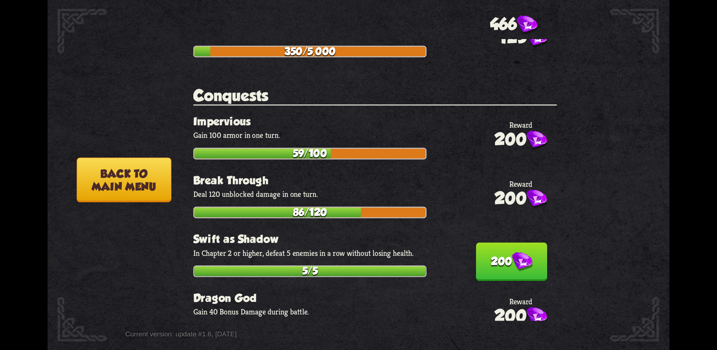
click at [493, 243] on button "200" at bounding box center [511, 262] width 71 height 38
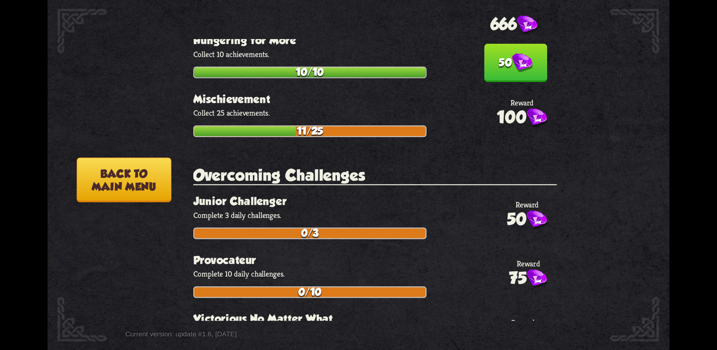
scroll to position [1837, 0]
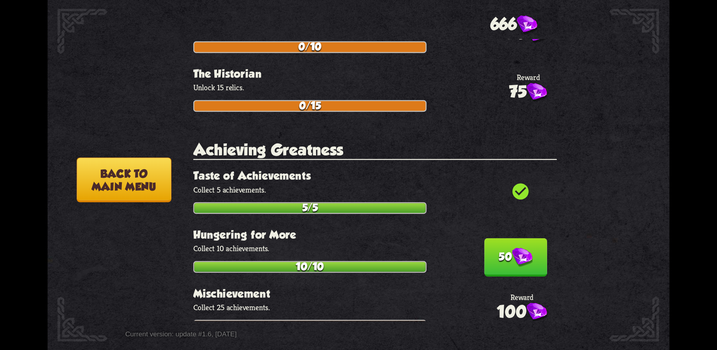
click at [496, 238] on button "50" at bounding box center [516, 257] width 63 height 38
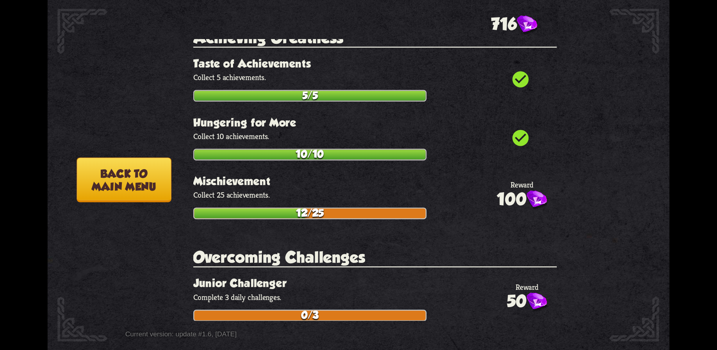
scroll to position [2032, 0]
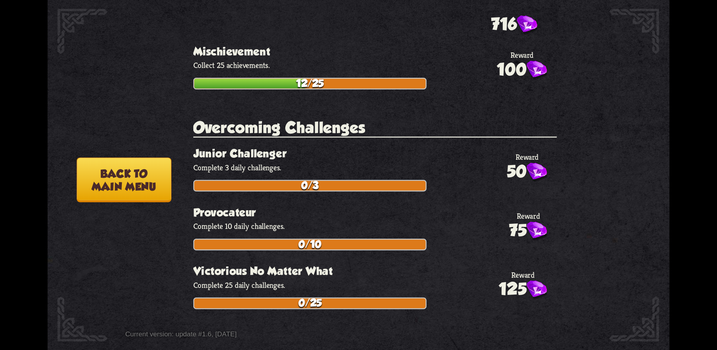
click at [132, 188] on button "Back to main menu" at bounding box center [124, 179] width 95 height 45
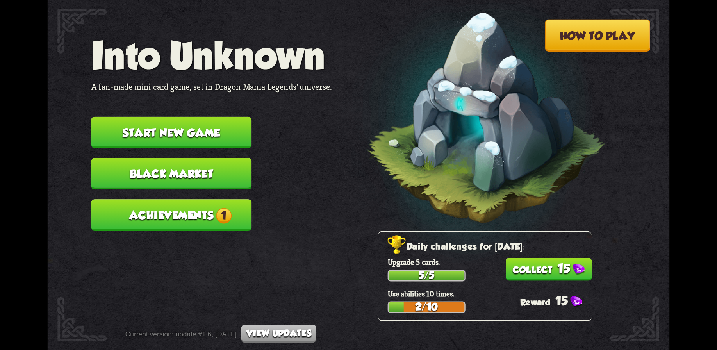
click at [557, 272] on button "15" at bounding box center [549, 269] width 86 height 23
click at [209, 207] on button "Achievements 1" at bounding box center [171, 215] width 161 height 32
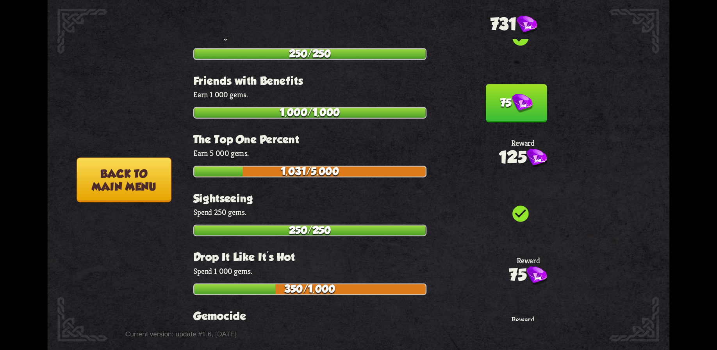
scroll to position [2293, 0]
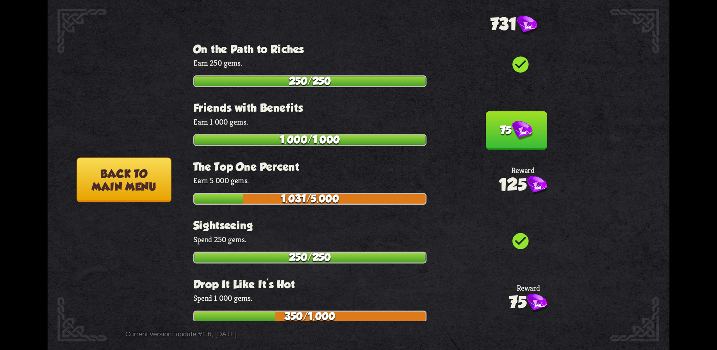
click at [496, 119] on button "75" at bounding box center [516, 130] width 61 height 38
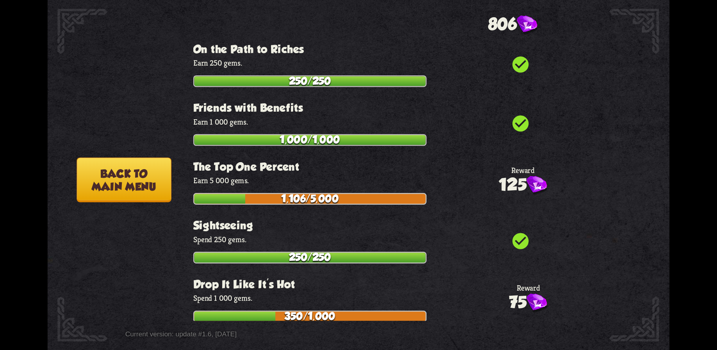
click at [123, 175] on button "Back to main menu" at bounding box center [124, 179] width 95 height 45
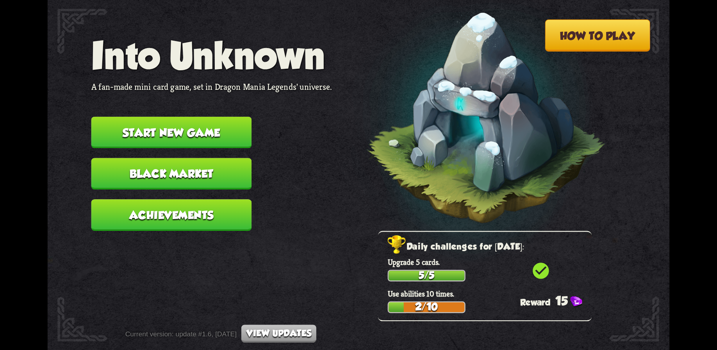
click at [180, 167] on button "Black Market" at bounding box center [171, 174] width 161 height 32
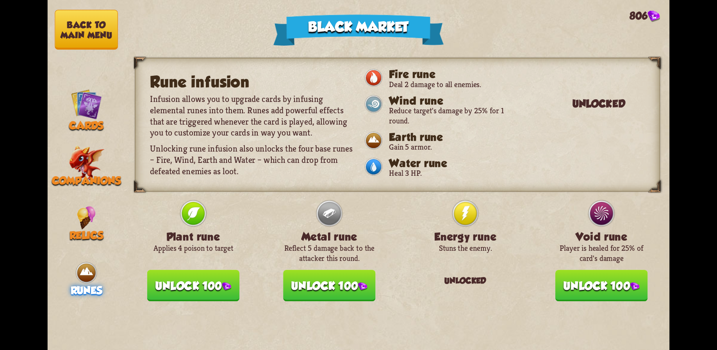
click at [340, 284] on button "Unlock 100" at bounding box center [329, 286] width 92 height 32
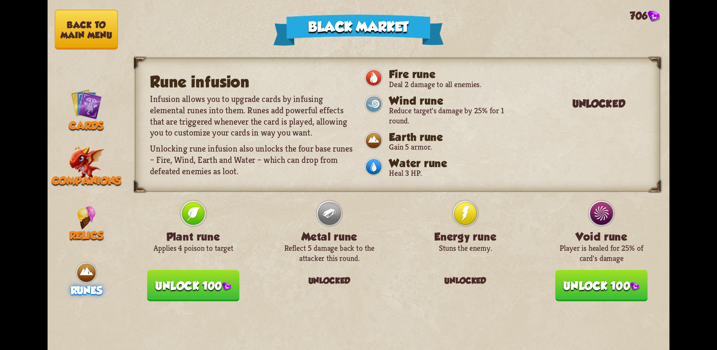
click at [566, 276] on button "Unlock 100" at bounding box center [602, 286] width 92 height 32
click at [188, 280] on button "Unlock 100" at bounding box center [193, 286] width 92 height 32
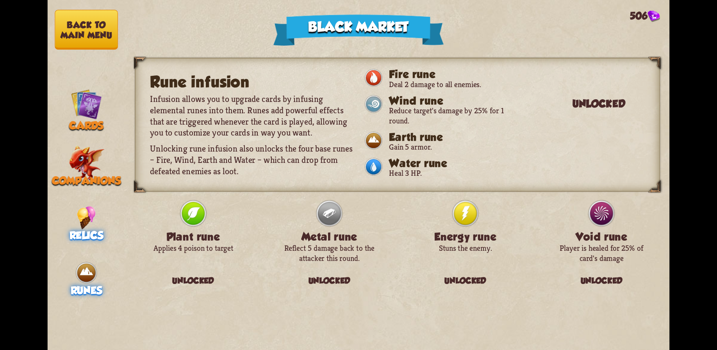
click at [86, 217] on img at bounding box center [86, 217] width 19 height 23
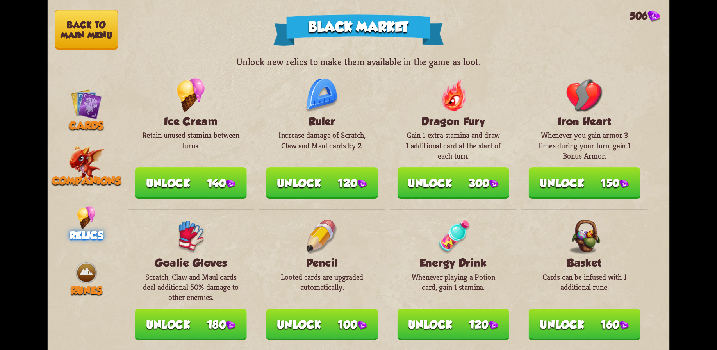
click at [194, 183] on button "Unlock 140" at bounding box center [191, 183] width 112 height 32
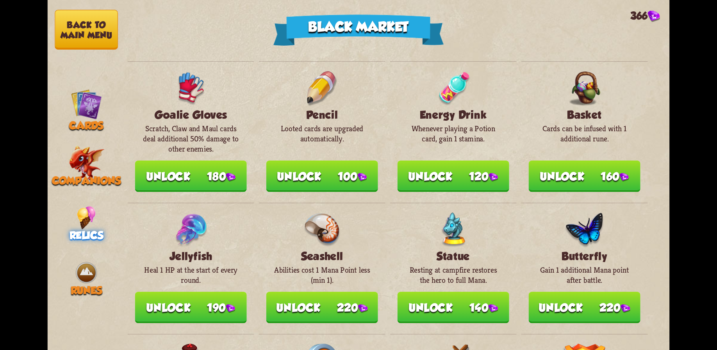
scroll to position [123, 0]
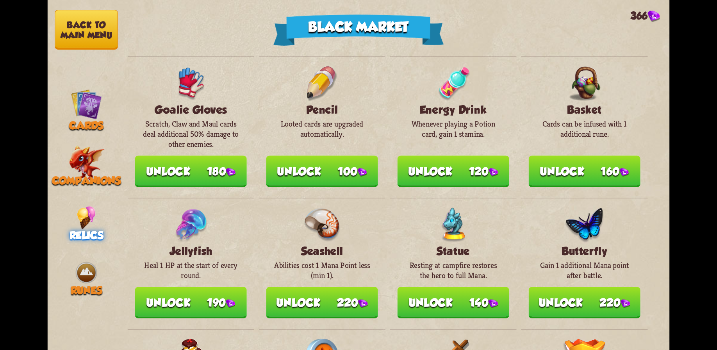
click at [591, 172] on button "Unlock 160" at bounding box center [585, 172] width 112 height 32
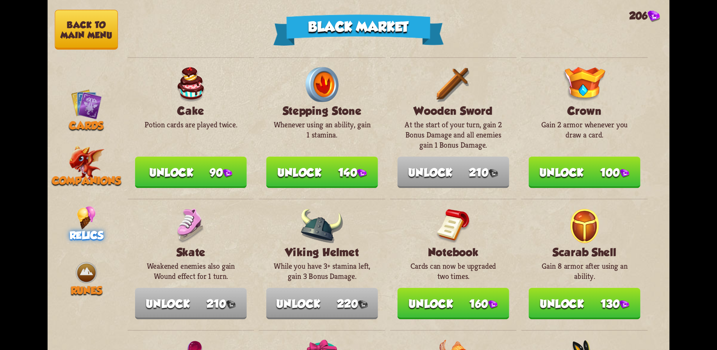
scroll to position [384, 0]
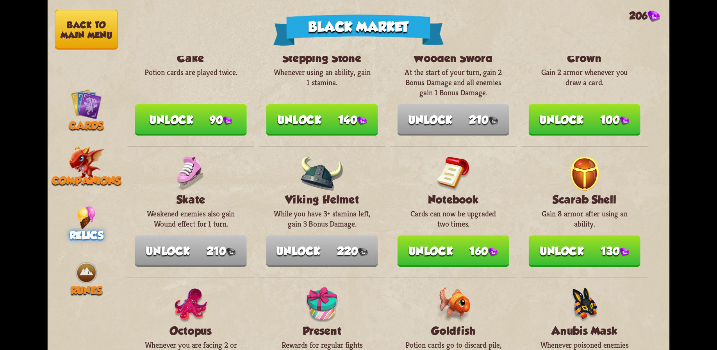
click at [474, 252] on button "Unlock 160" at bounding box center [454, 251] width 112 height 32
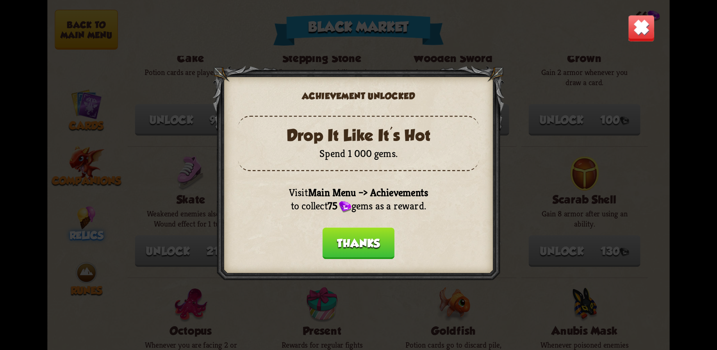
click at [345, 242] on button "Thanks" at bounding box center [359, 243] width 72 height 32
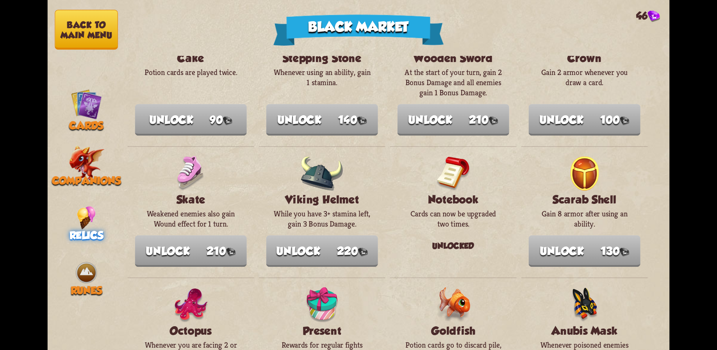
click at [75, 23] on button "Back to main menu" at bounding box center [86, 30] width 63 height 40
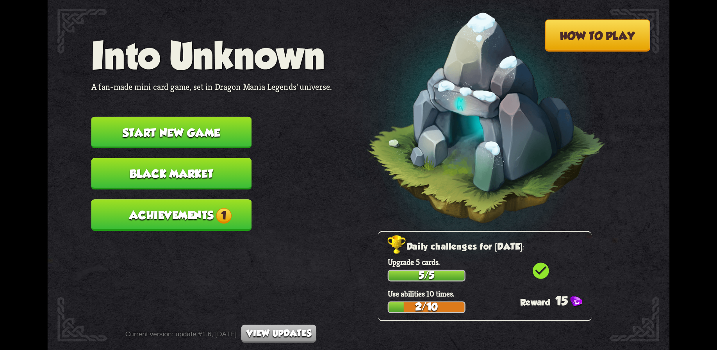
click at [216, 227] on button "Achievements 1" at bounding box center [171, 215] width 161 height 32
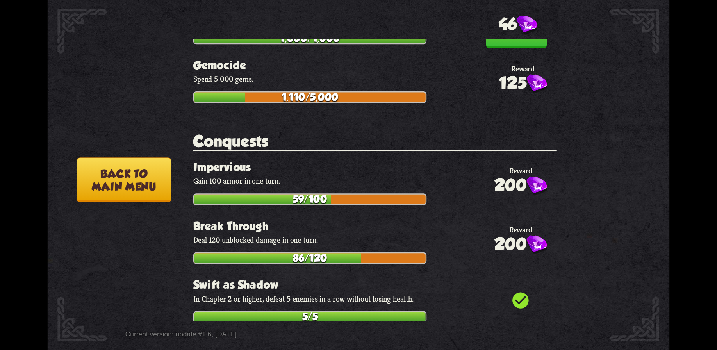
scroll to position [2449, 0]
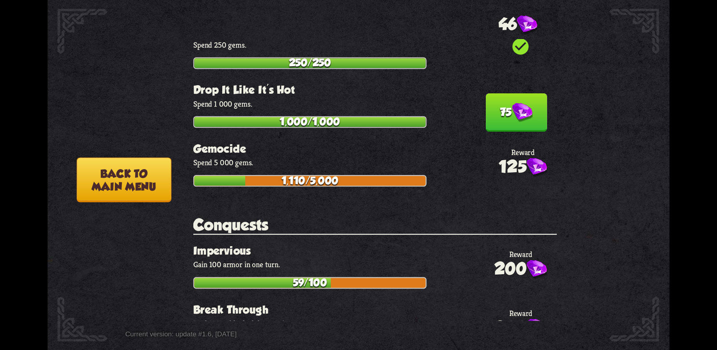
click at [500, 95] on button "75" at bounding box center [516, 112] width 61 height 38
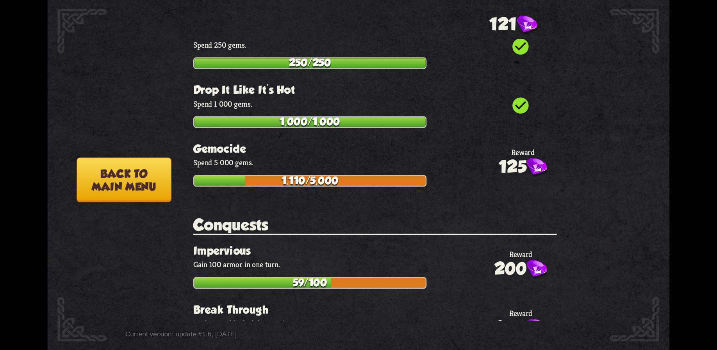
click at [129, 170] on button "Back to main menu" at bounding box center [124, 179] width 95 height 45
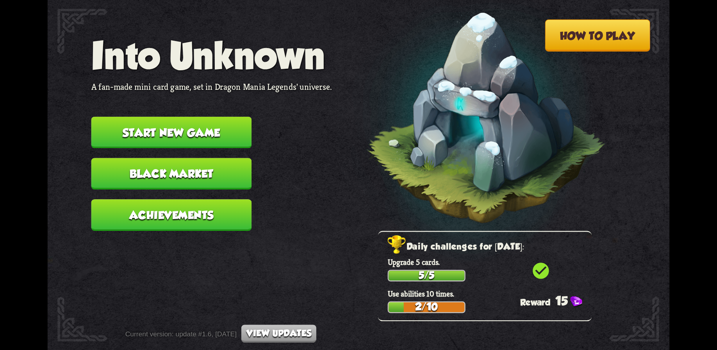
click at [197, 130] on button "Start new game" at bounding box center [171, 133] width 161 height 32
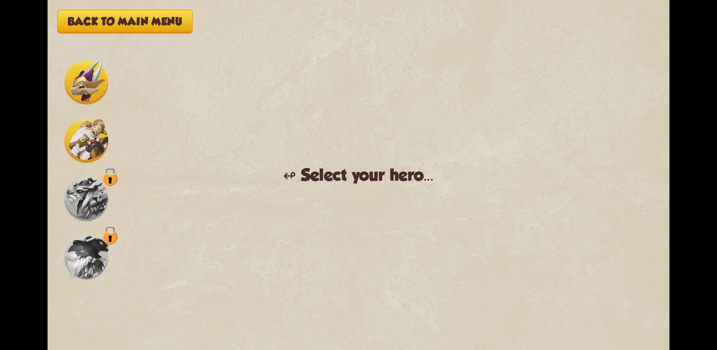
click at [63, 145] on div at bounding box center [86, 141] width 48 height 48
click at [77, 147] on img at bounding box center [86, 141] width 44 height 44
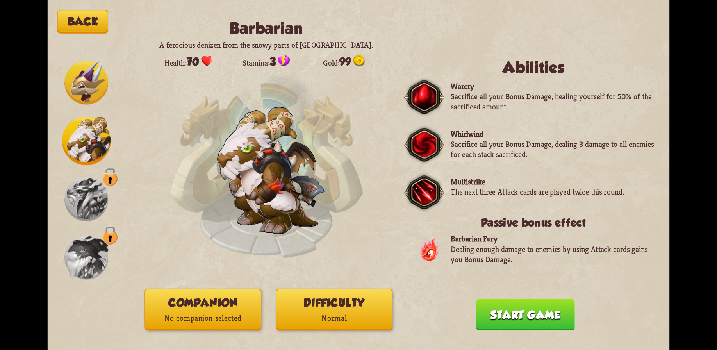
drag, startPoint x: 92, startPoint y: 221, endPoint x: 91, endPoint y: 211, distance: 10.6
click at [92, 218] on div at bounding box center [86, 199] width 48 height 48
click at [91, 209] on img at bounding box center [86, 199] width 44 height 44
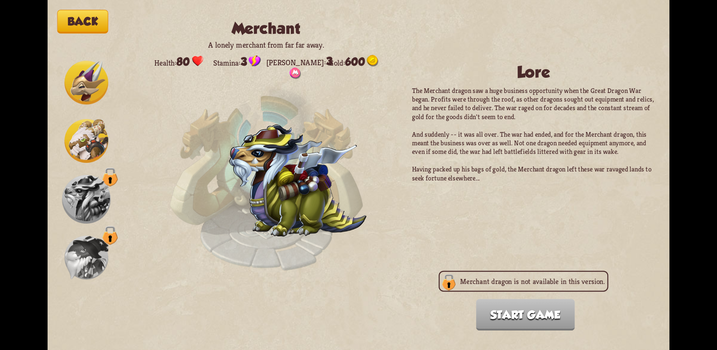
click at [81, 242] on img at bounding box center [86, 258] width 44 height 44
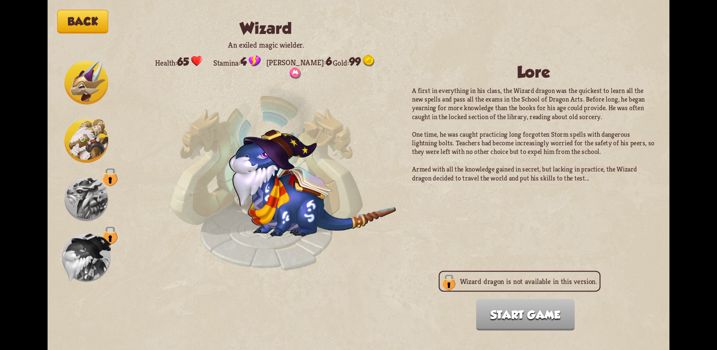
click at [88, 185] on img at bounding box center [86, 199] width 44 height 44
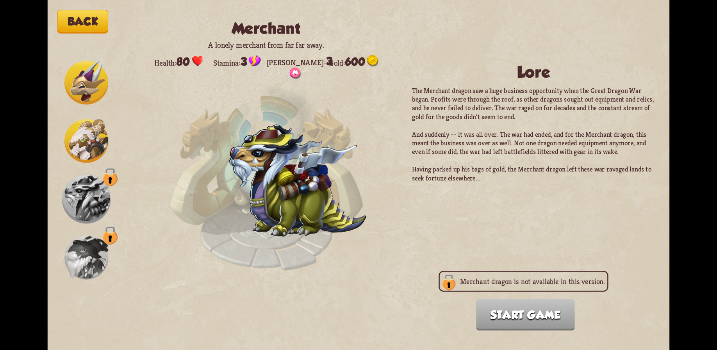
click at [77, 221] on img at bounding box center [86, 199] width 48 height 48
click at [87, 236] on img at bounding box center [86, 258] width 44 height 44
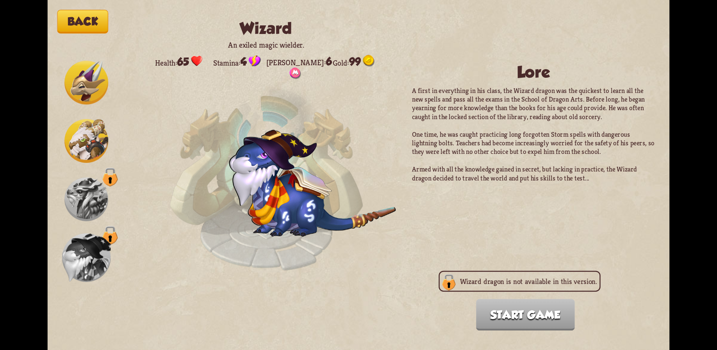
click at [83, 199] on img at bounding box center [86, 199] width 44 height 44
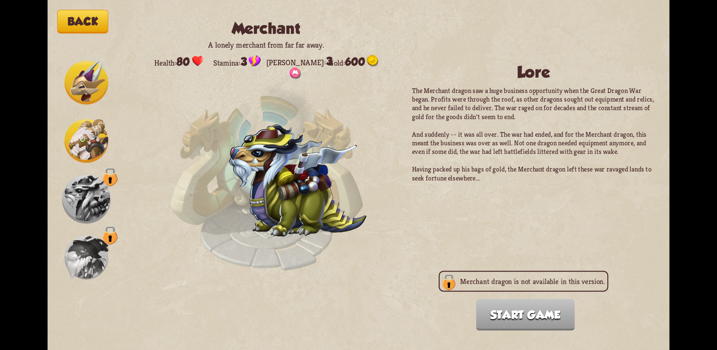
click at [86, 141] on img at bounding box center [86, 141] width 44 height 44
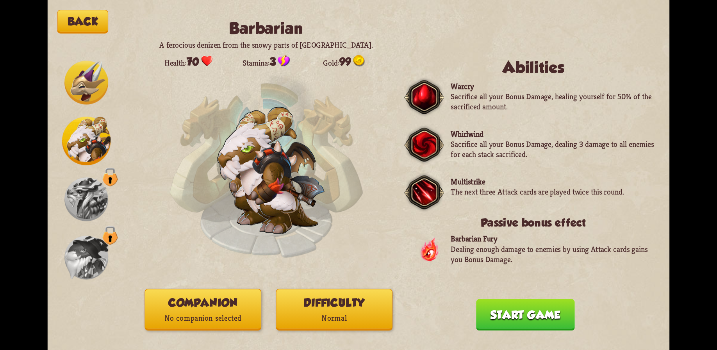
click at [84, 93] on img at bounding box center [86, 83] width 44 height 44
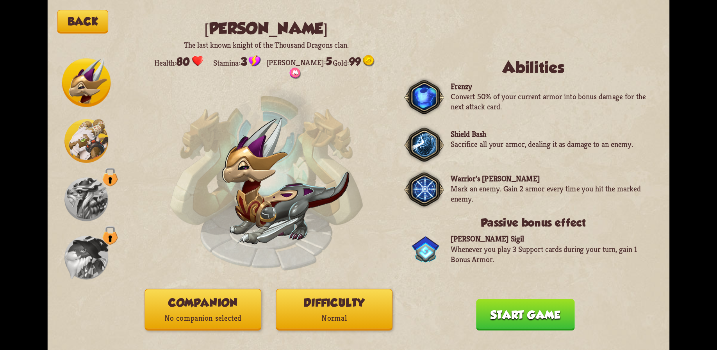
click at [79, 143] on img at bounding box center [86, 141] width 44 height 44
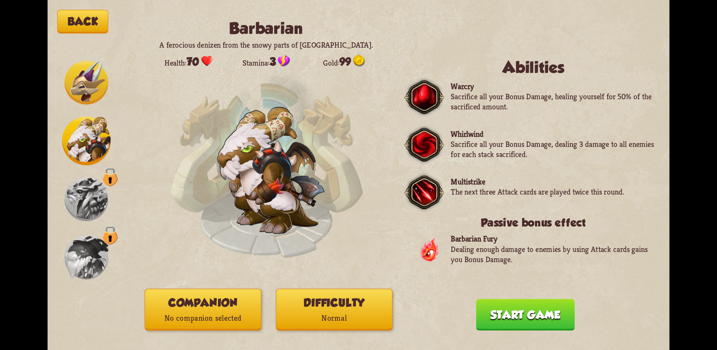
click at [89, 92] on img at bounding box center [86, 83] width 44 height 44
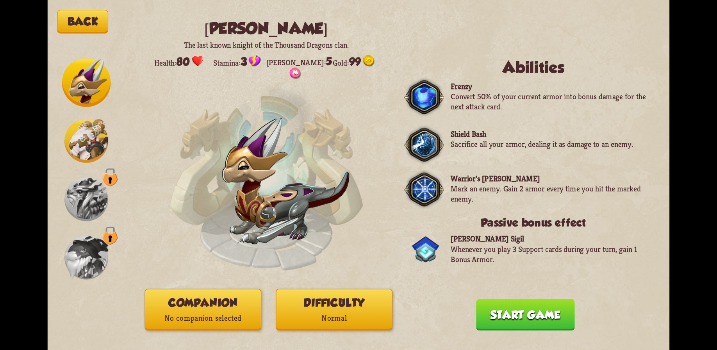
click at [81, 136] on img at bounding box center [86, 141] width 44 height 44
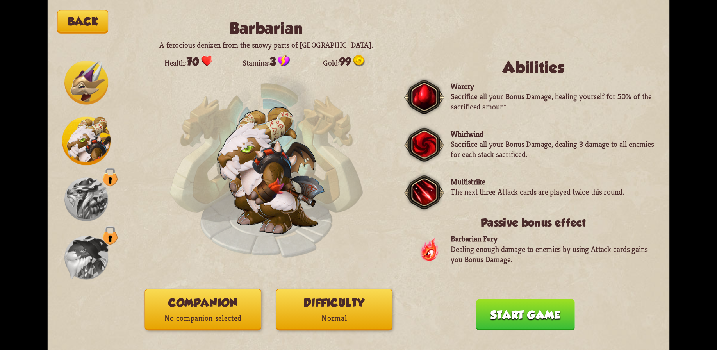
click at [86, 83] on img at bounding box center [86, 83] width 44 height 44
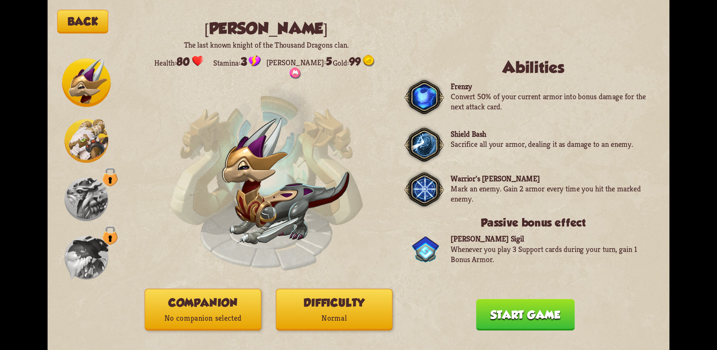
click at [88, 140] on img at bounding box center [86, 141] width 44 height 44
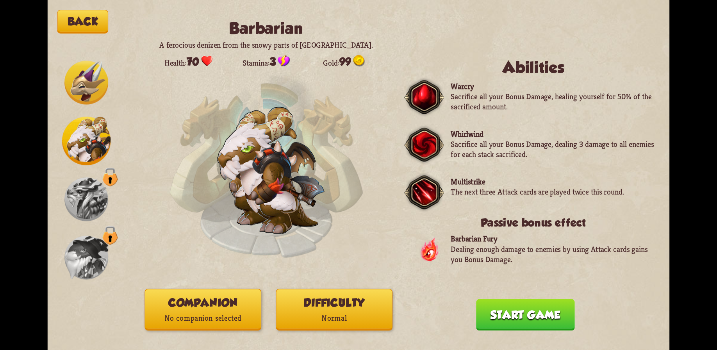
click at [342, 309] on button "Difficulty Normal" at bounding box center [334, 310] width 117 height 42
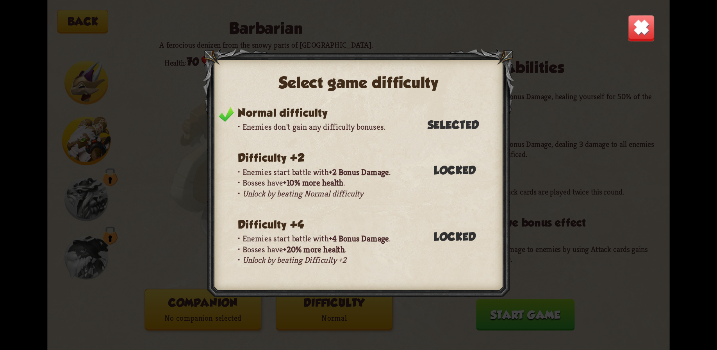
click at [539, 129] on div "Select game difficulty Normal difficulty Enemies don't gain any difficulty bonu…" at bounding box center [359, 175] width 623 height 350
click at [490, 132] on div "Normal difficulty Enemies don't gain any difficulty bonuses. Selected Difficult…" at bounding box center [351, 194] width 285 height 175
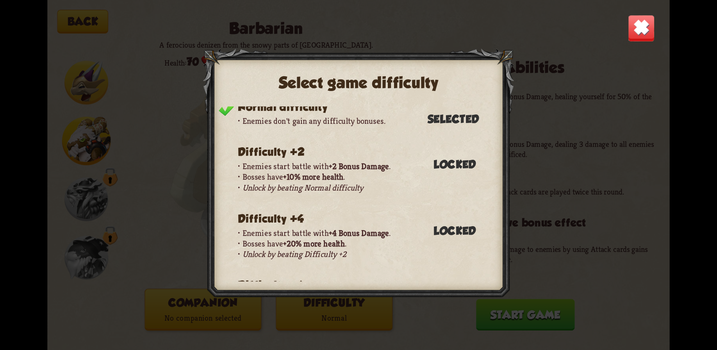
scroll to position [0, 0]
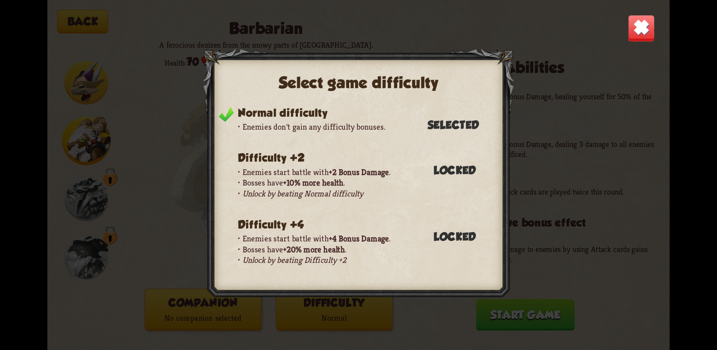
click at [639, 30] on img at bounding box center [641, 27] width 27 height 27
